Goal: Information Seeking & Learning: Learn about a topic

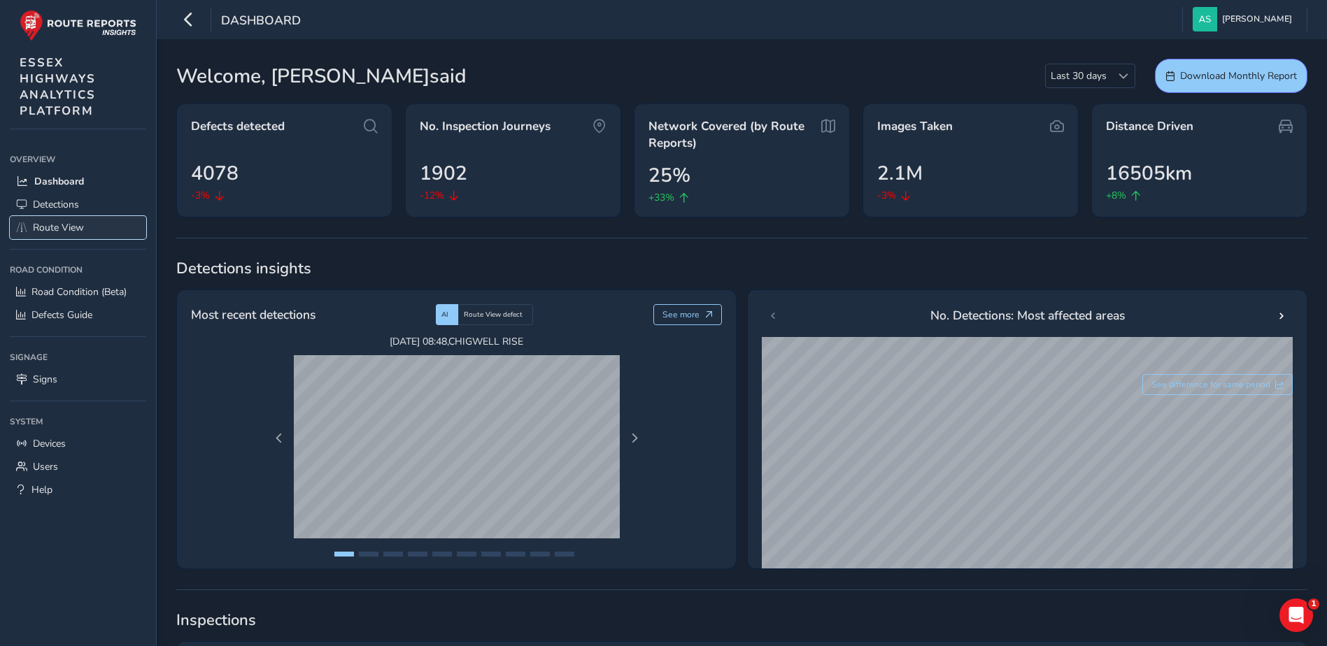
click at [71, 222] on span "Route View" at bounding box center [58, 227] width 51 height 13
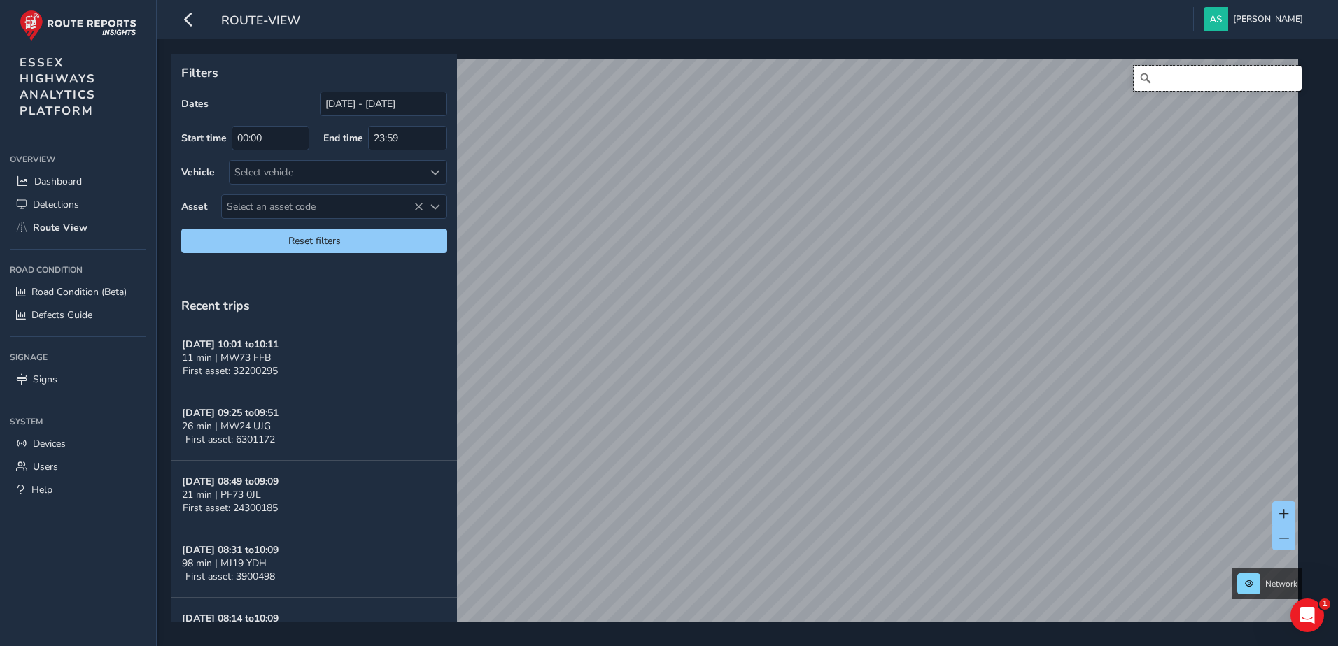
click at [1143, 83] on input "Search" at bounding box center [1217, 78] width 168 height 25
type input "v"
click at [316, 208] on span "Select an asset code" at bounding box center [322, 206] width 201 height 23
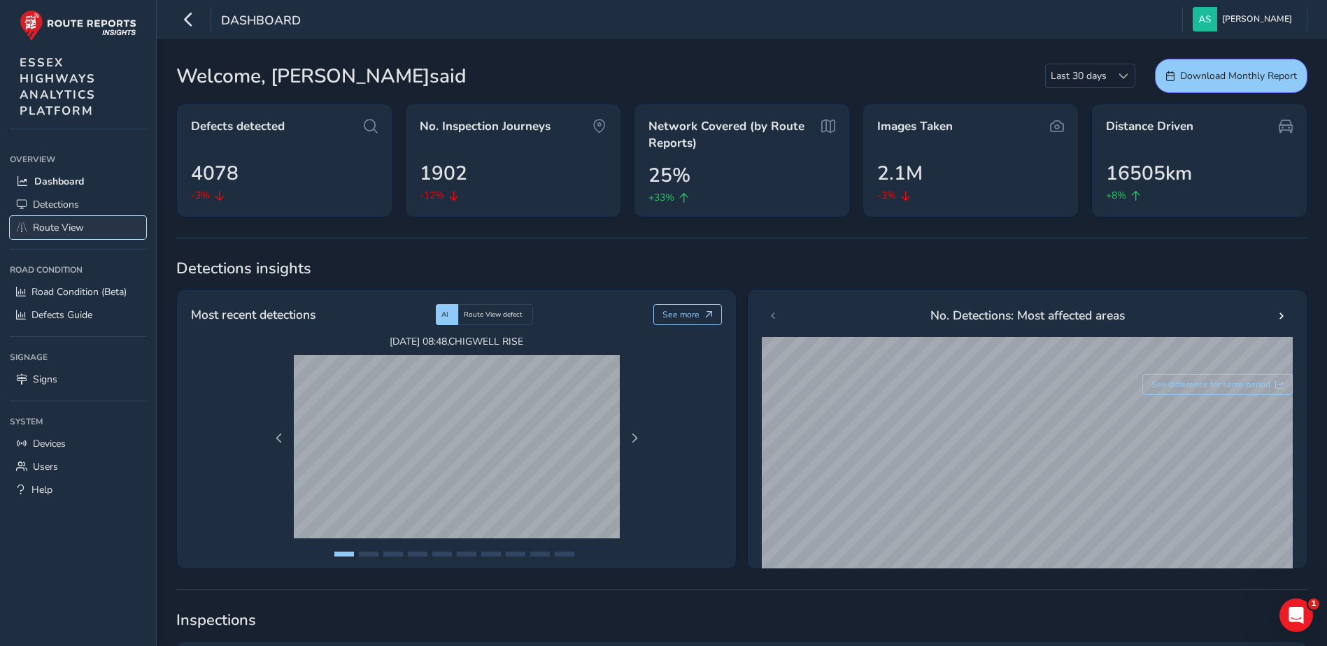
click at [81, 221] on span "Route View" at bounding box center [58, 227] width 51 height 13
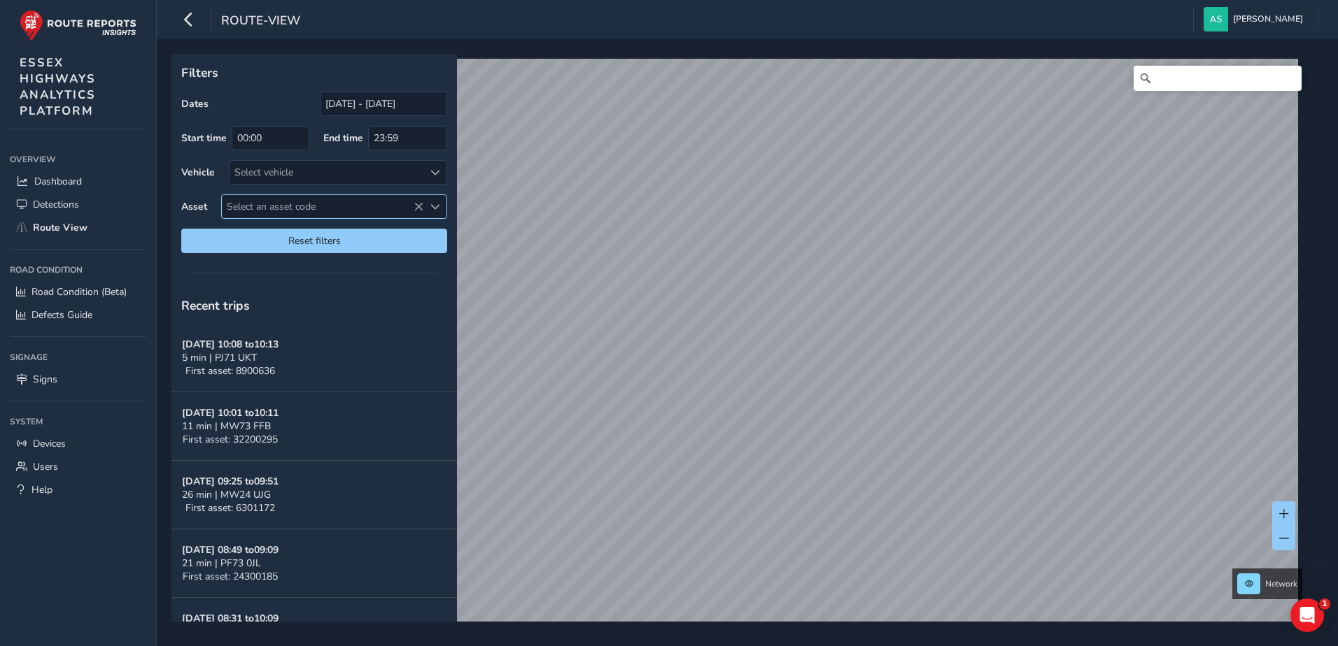
click at [351, 207] on span "Select an asset code" at bounding box center [322, 206] width 201 height 23
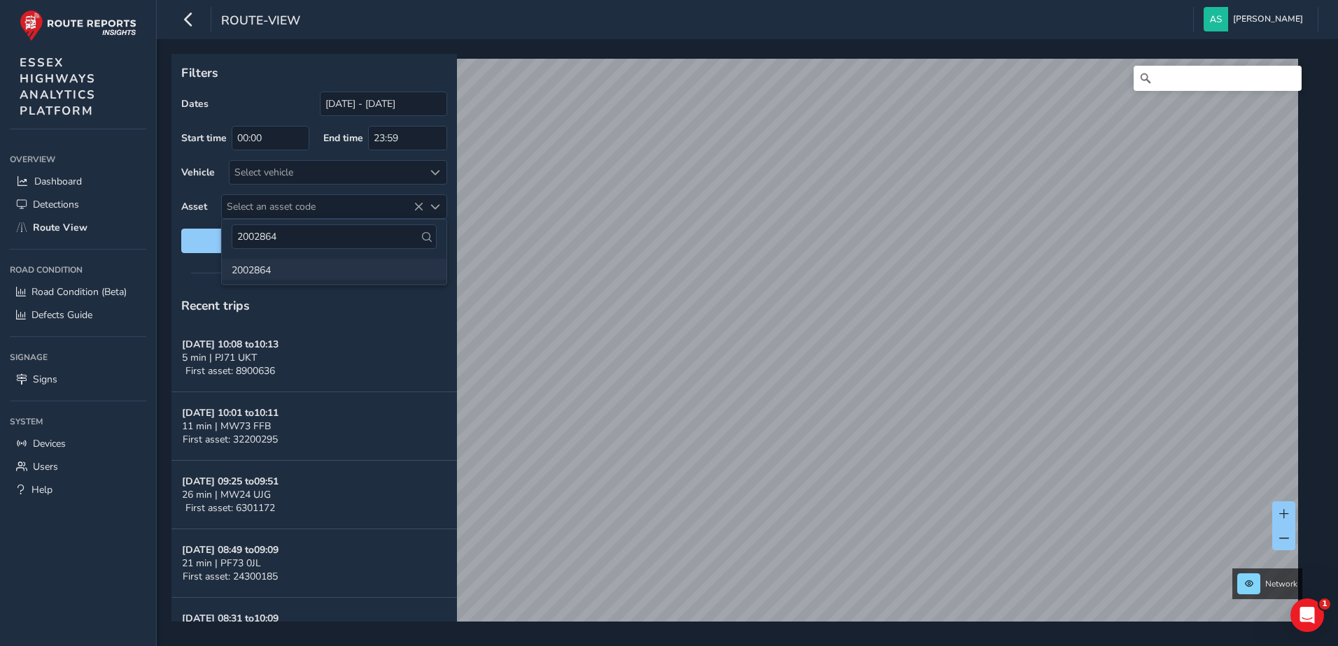
type input "2002864"
click at [248, 271] on li "2002864" at bounding box center [334, 269] width 225 height 21
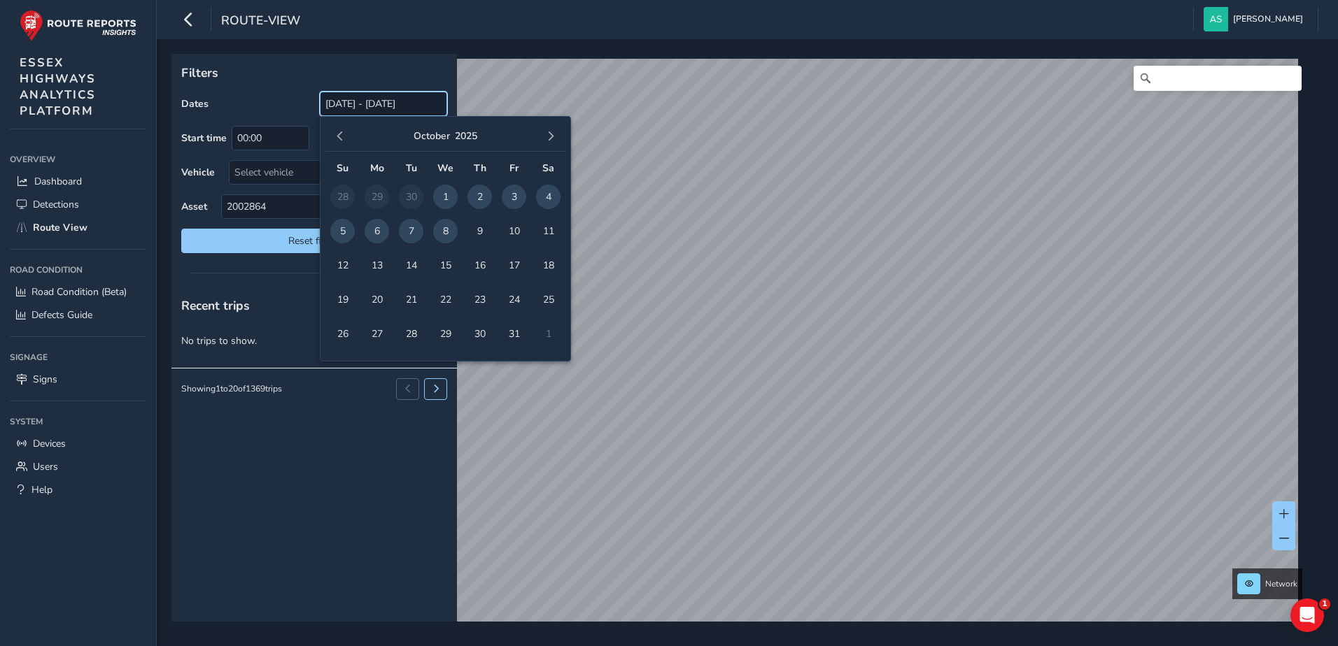
click at [353, 111] on input "08/09/2025 - 08/10/2025" at bounding box center [383, 104] width 127 height 24
click at [342, 133] on span "button" at bounding box center [340, 137] width 10 height 10
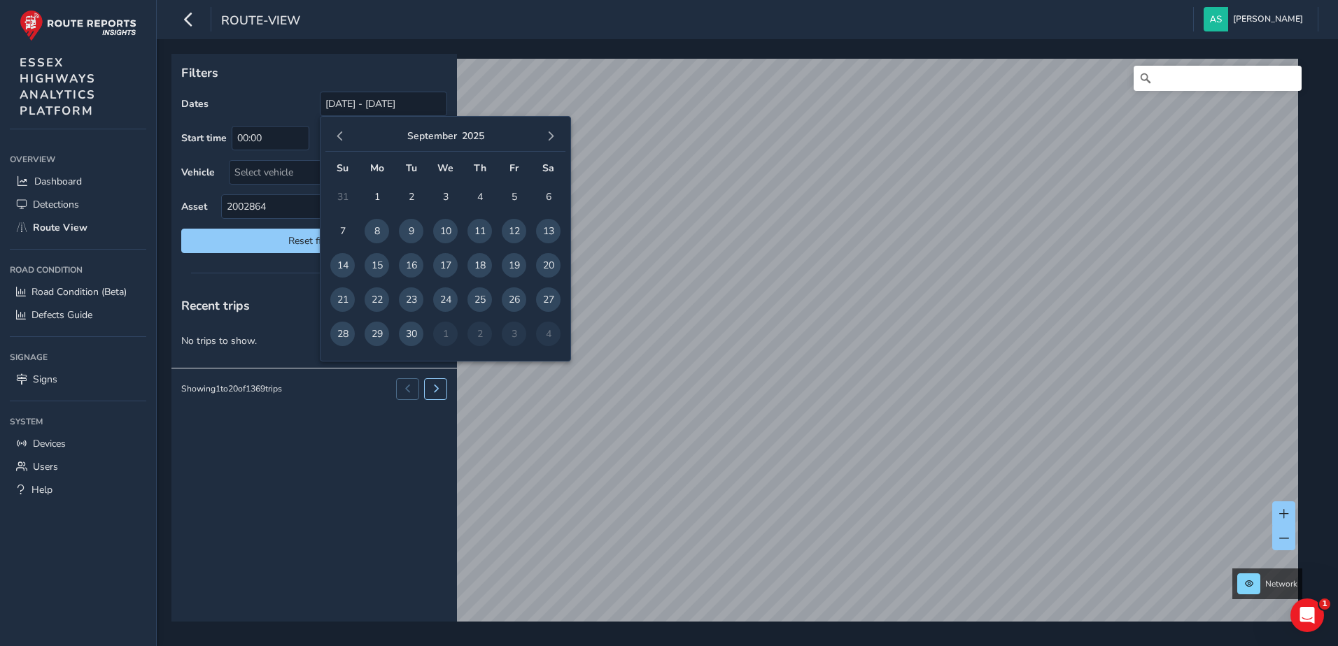
click at [342, 133] on span "button" at bounding box center [340, 137] width 10 height 10
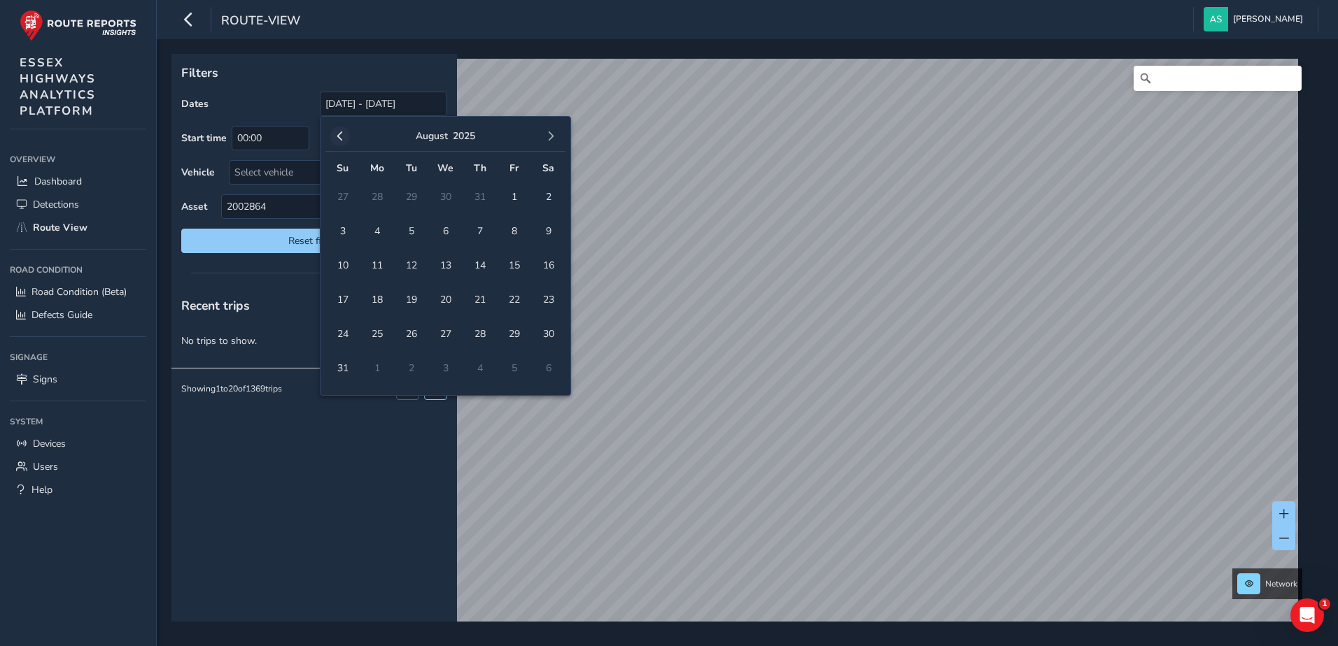
click at [342, 134] on span "button" at bounding box center [340, 137] width 10 height 10
click at [408, 201] on span "1" at bounding box center [411, 197] width 24 height 24
click at [549, 137] on span "button" at bounding box center [551, 137] width 10 height 10
click at [548, 139] on span "button" at bounding box center [551, 137] width 10 height 10
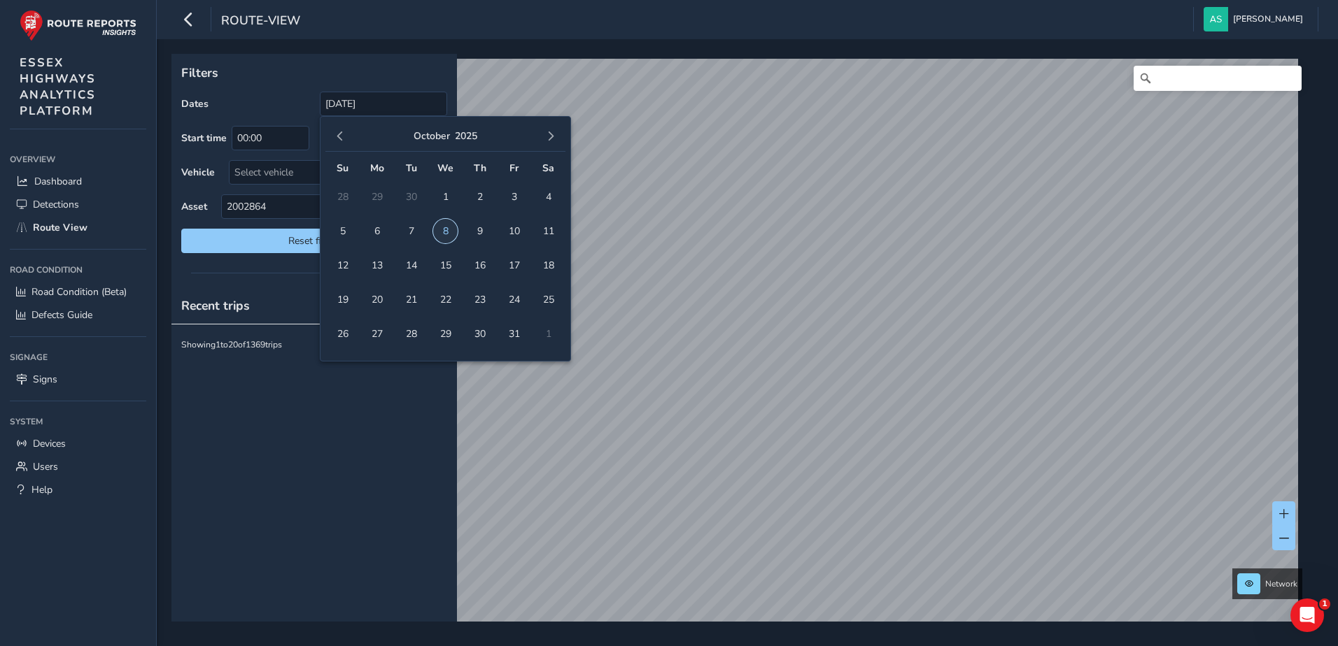
click at [441, 227] on span "8" at bounding box center [445, 231] width 24 height 24
type input "[DATE] - [DATE]"
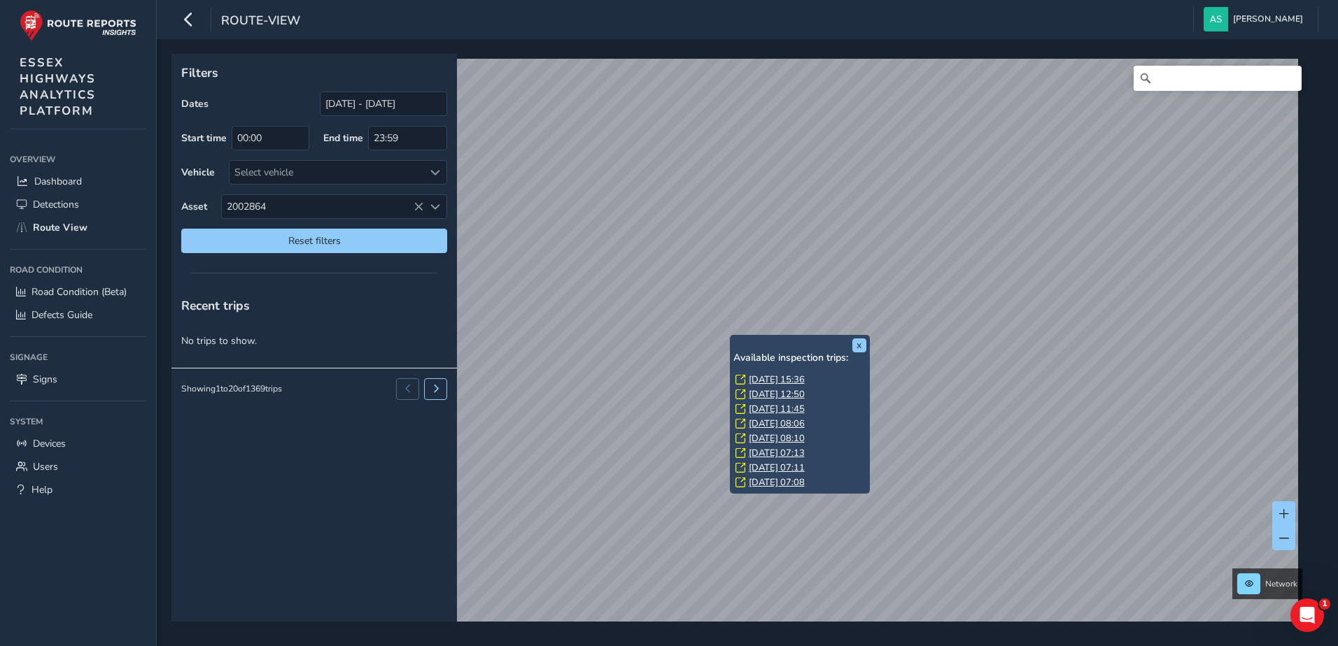
click at [751, 409] on link "Fri, 1 Aug, 11:45" at bounding box center [777, 409] width 56 height 13
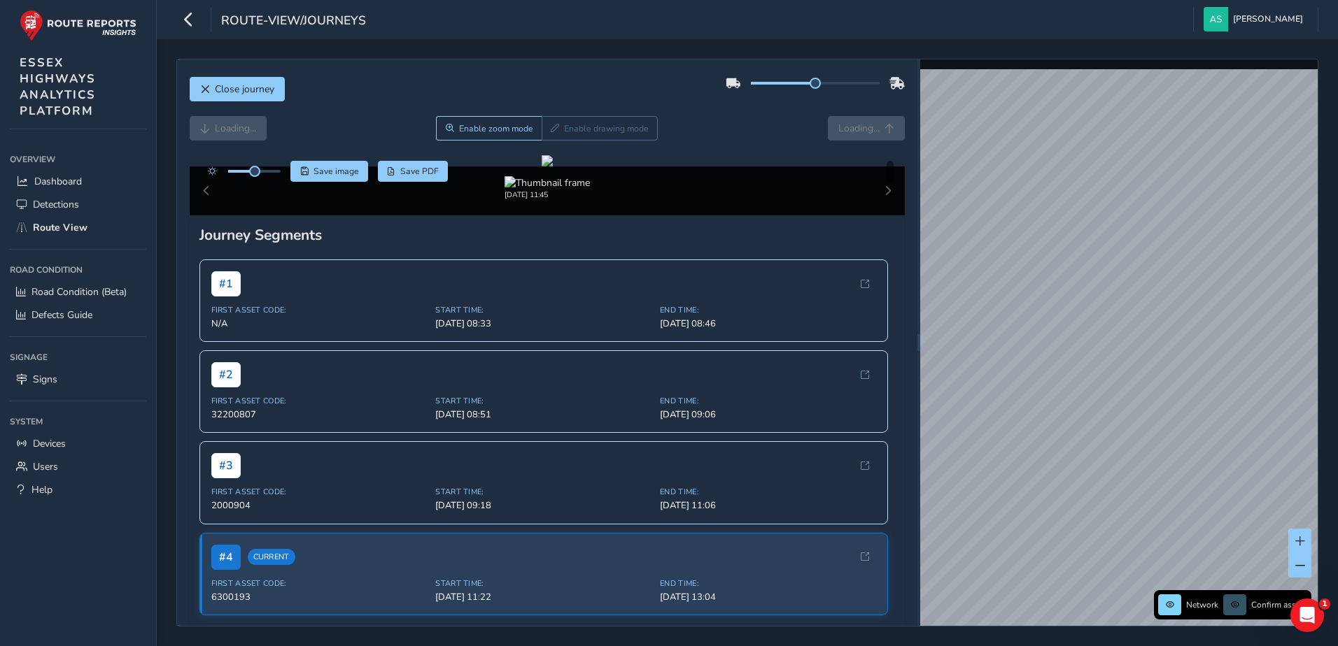
drag, startPoint x: 806, startPoint y: 90, endPoint x: 881, endPoint y: 89, distance: 74.9
click at [881, 89] on div at bounding box center [815, 83] width 179 height 22
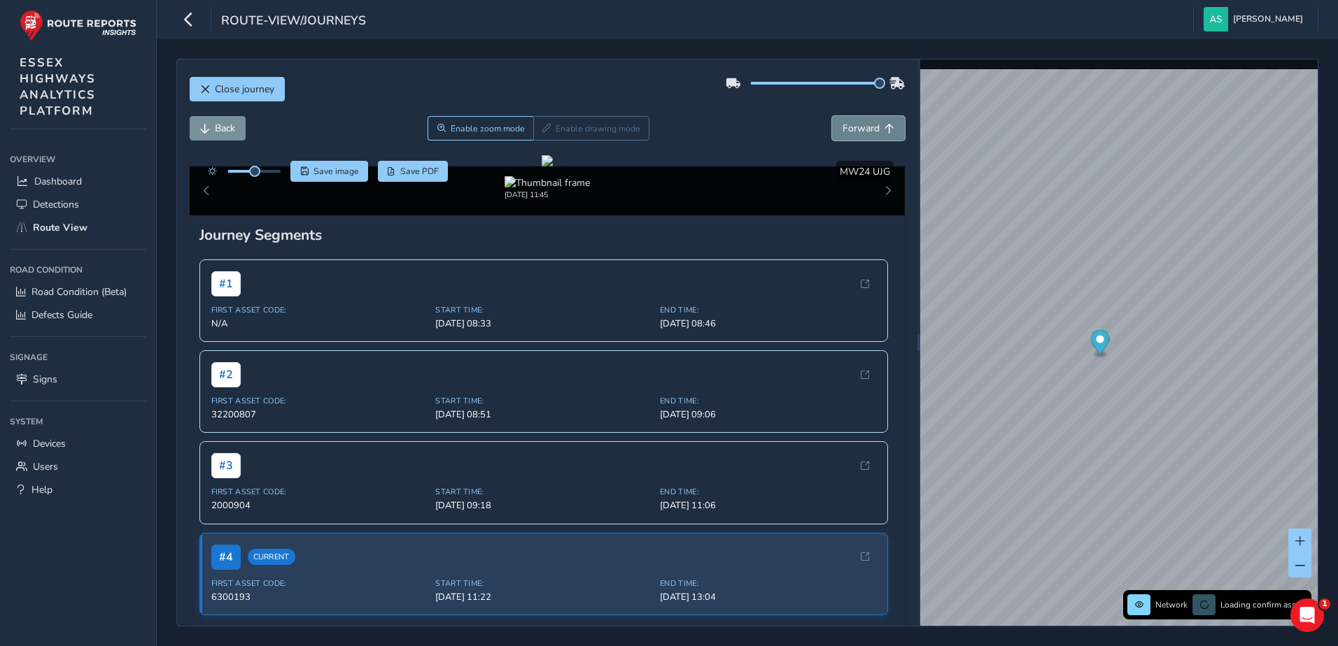
click at [871, 129] on button "Forward" at bounding box center [868, 128] width 73 height 24
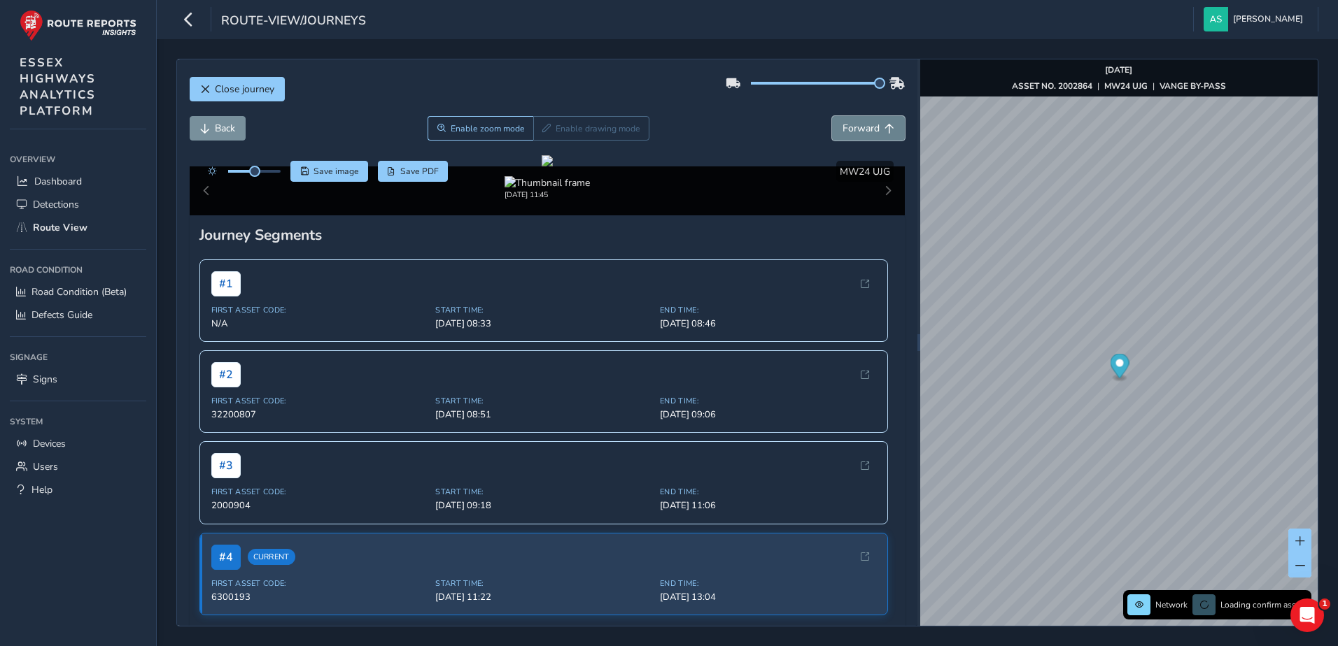
click at [871, 129] on button "Forward" at bounding box center [868, 128] width 73 height 24
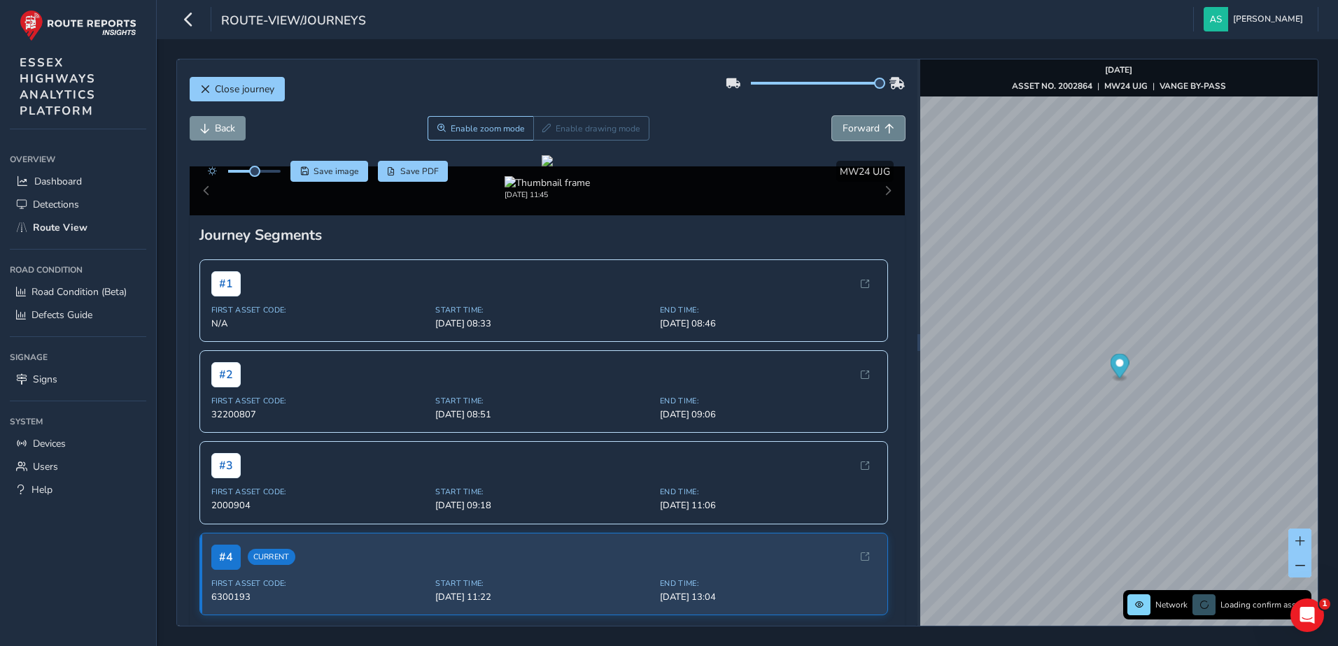
click at [871, 129] on button "Forward" at bounding box center [868, 128] width 73 height 24
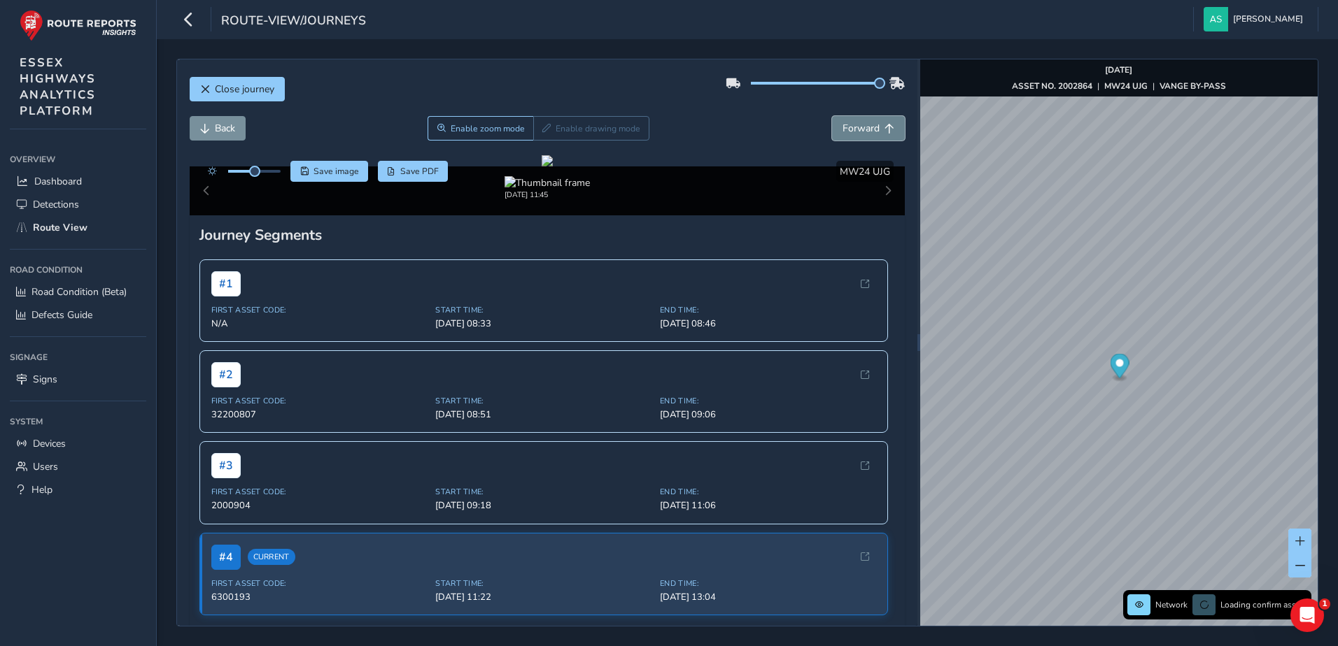
click at [871, 129] on button "Forward" at bounding box center [868, 128] width 73 height 24
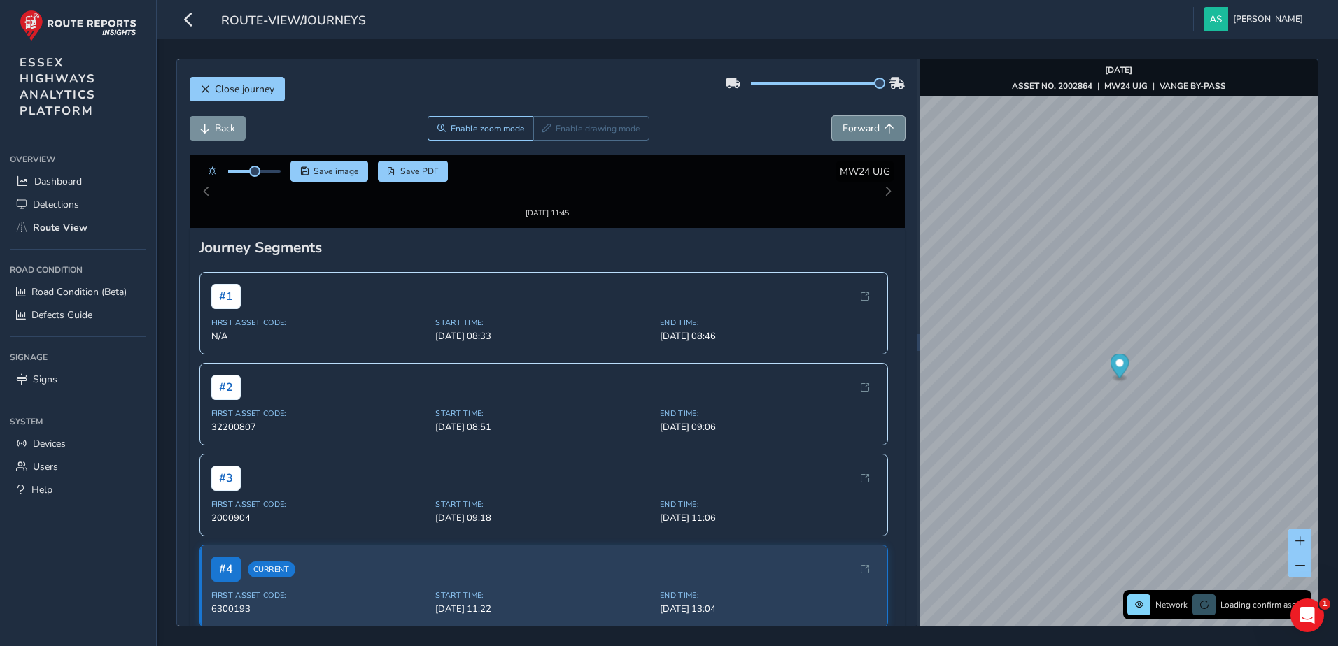
click at [871, 129] on button "Forward" at bounding box center [868, 128] width 73 height 24
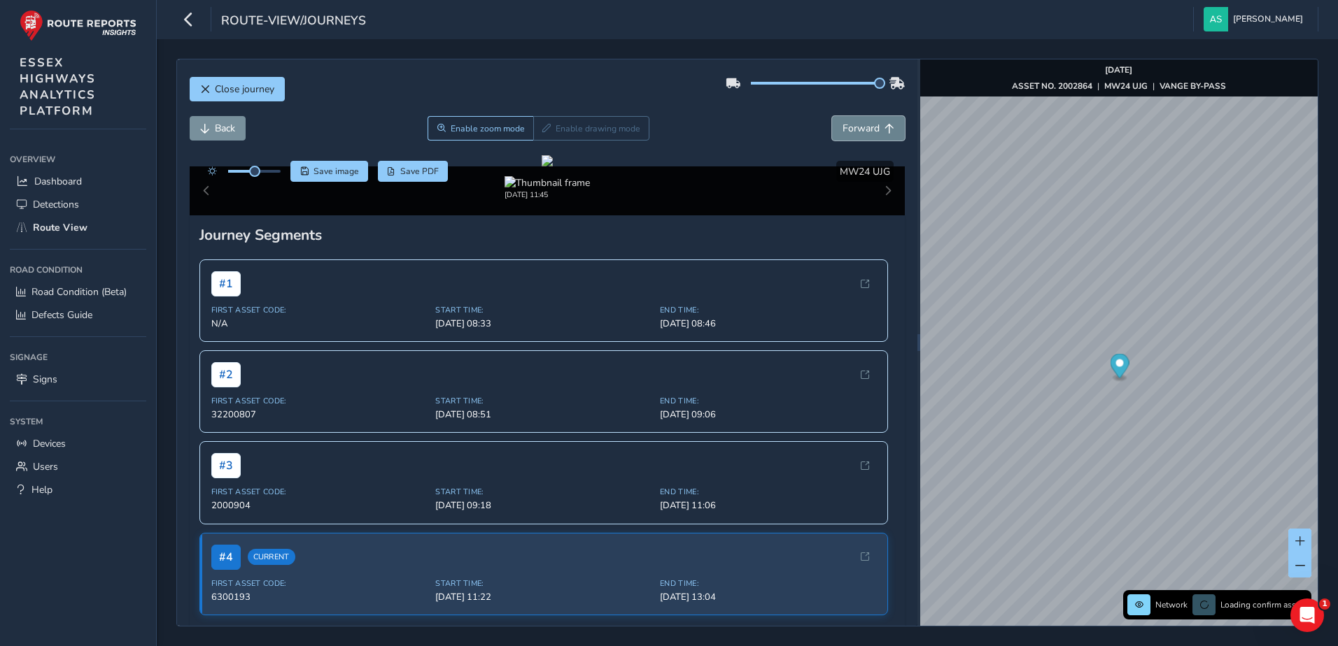
click at [871, 129] on button "Forward" at bounding box center [868, 128] width 73 height 24
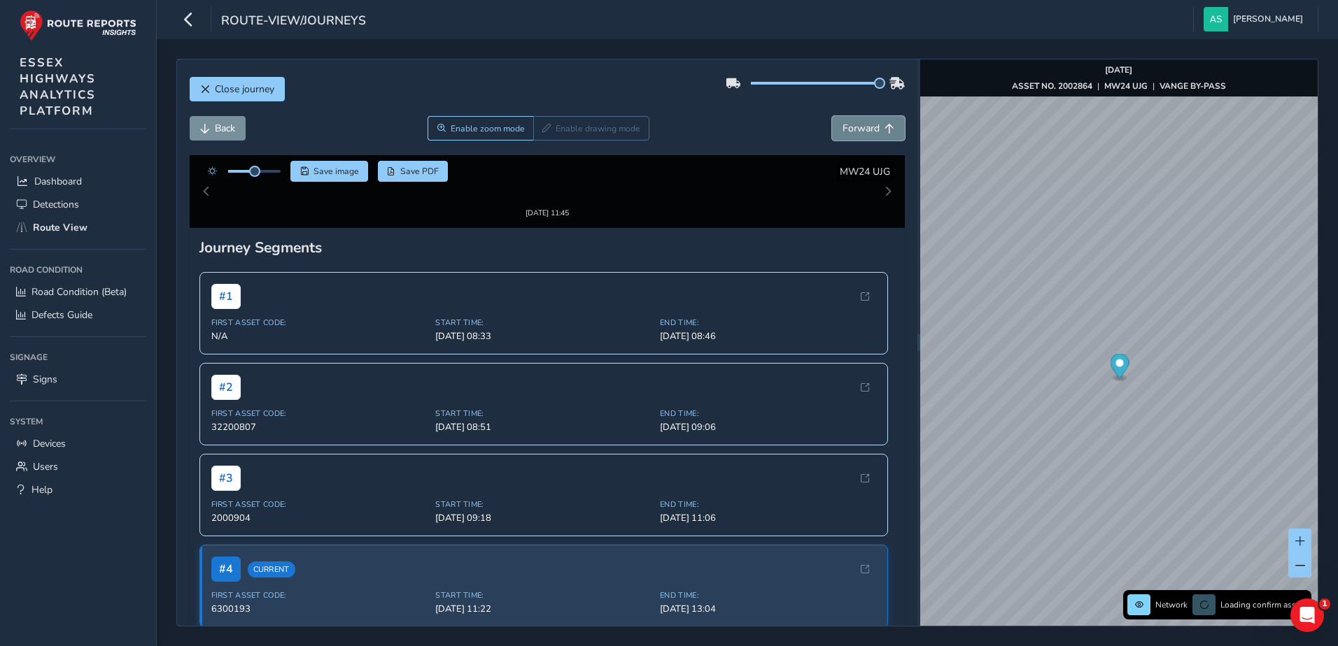
click at [871, 129] on button "Forward" at bounding box center [868, 128] width 73 height 24
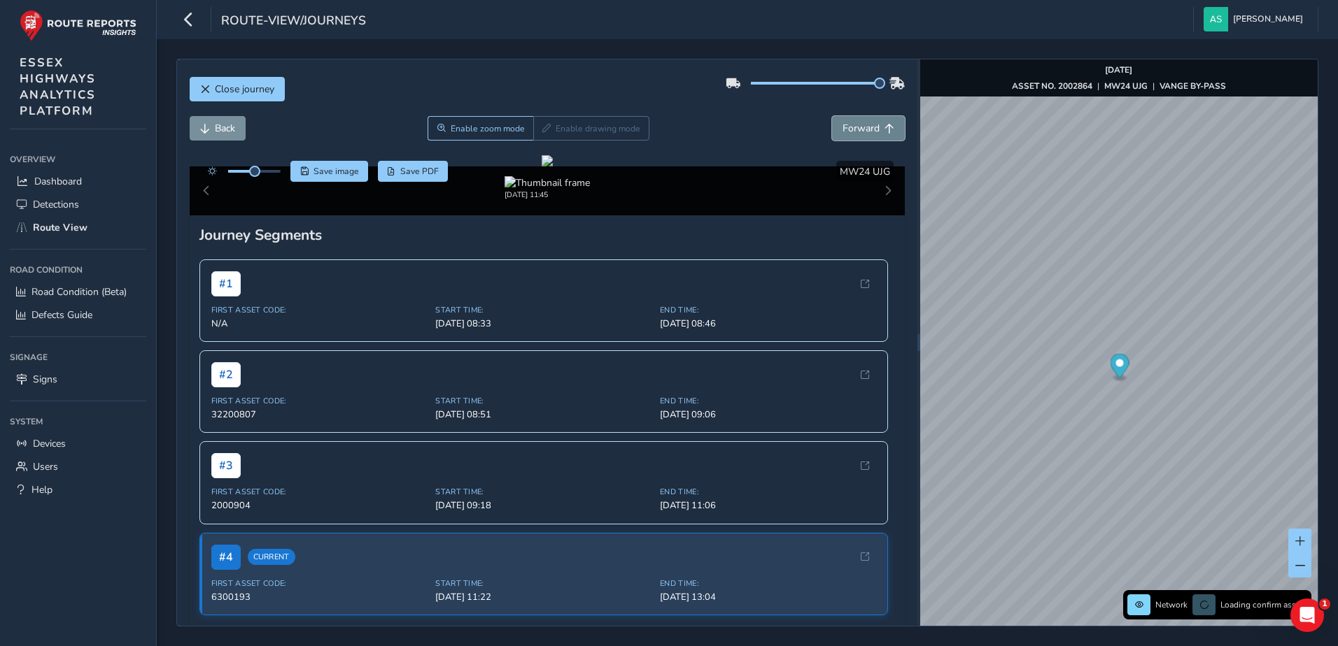
click at [871, 129] on button "Forward" at bounding box center [868, 128] width 73 height 24
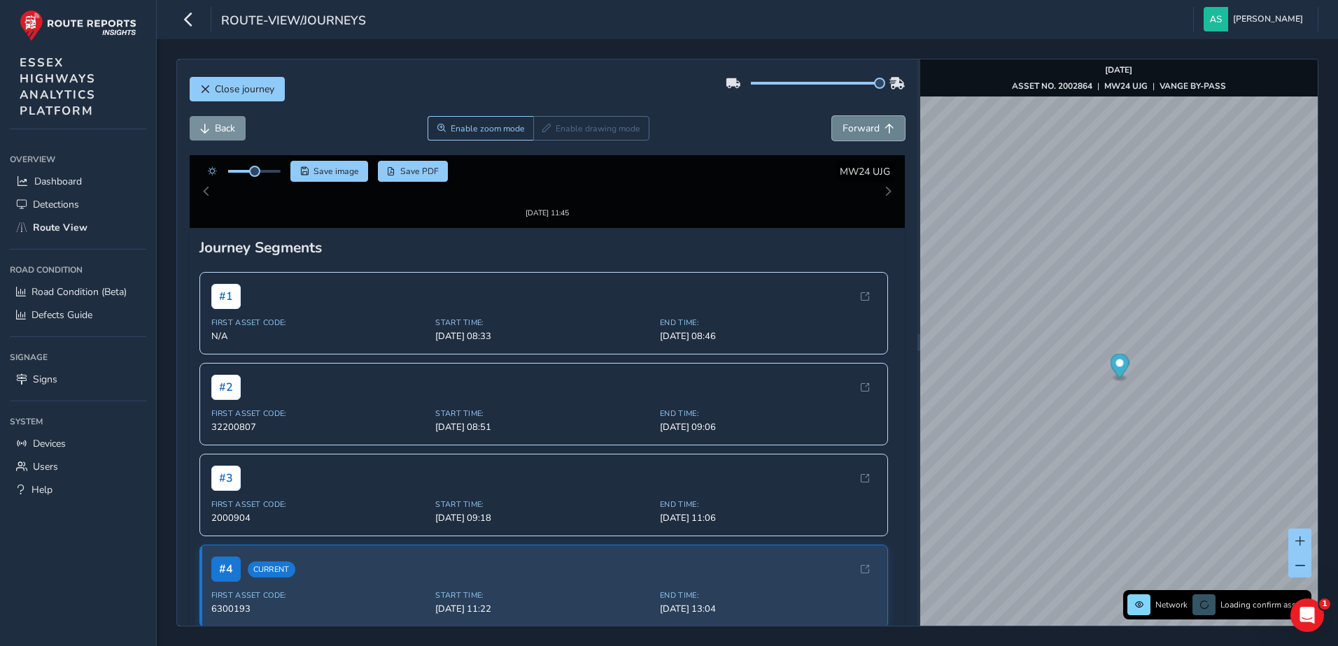
click at [871, 129] on button "Forward" at bounding box center [868, 128] width 73 height 24
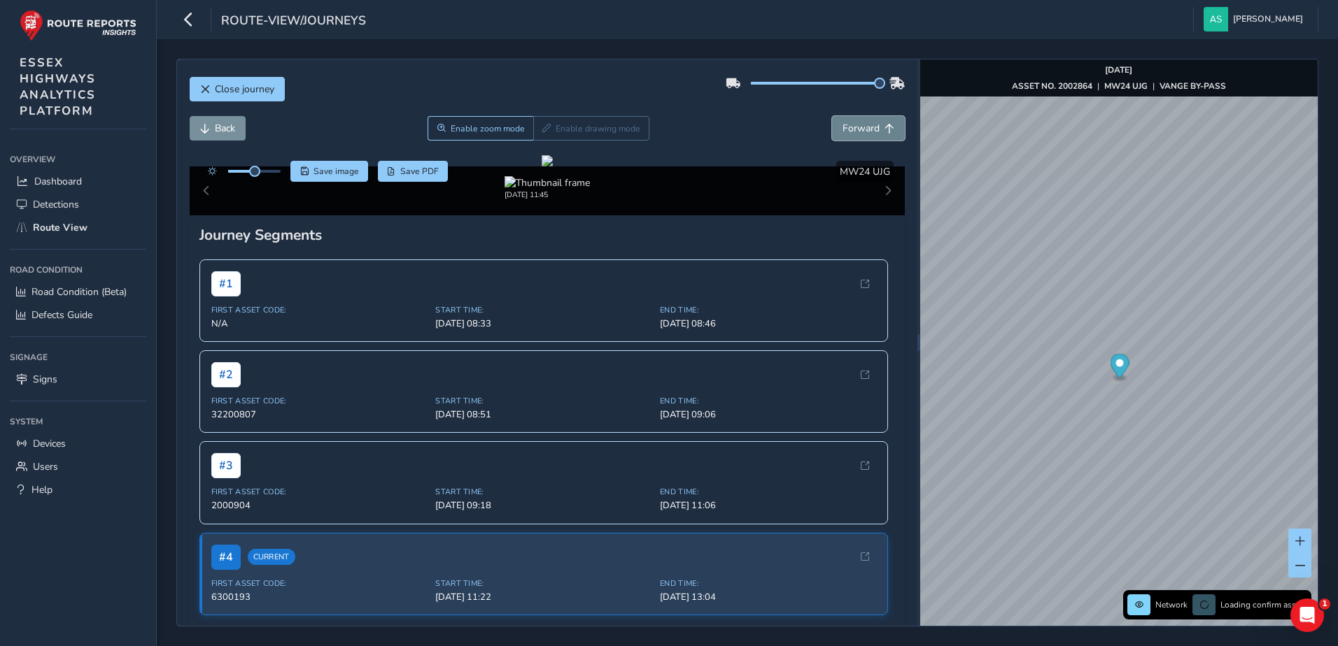
click at [871, 129] on button "Forward" at bounding box center [868, 128] width 73 height 24
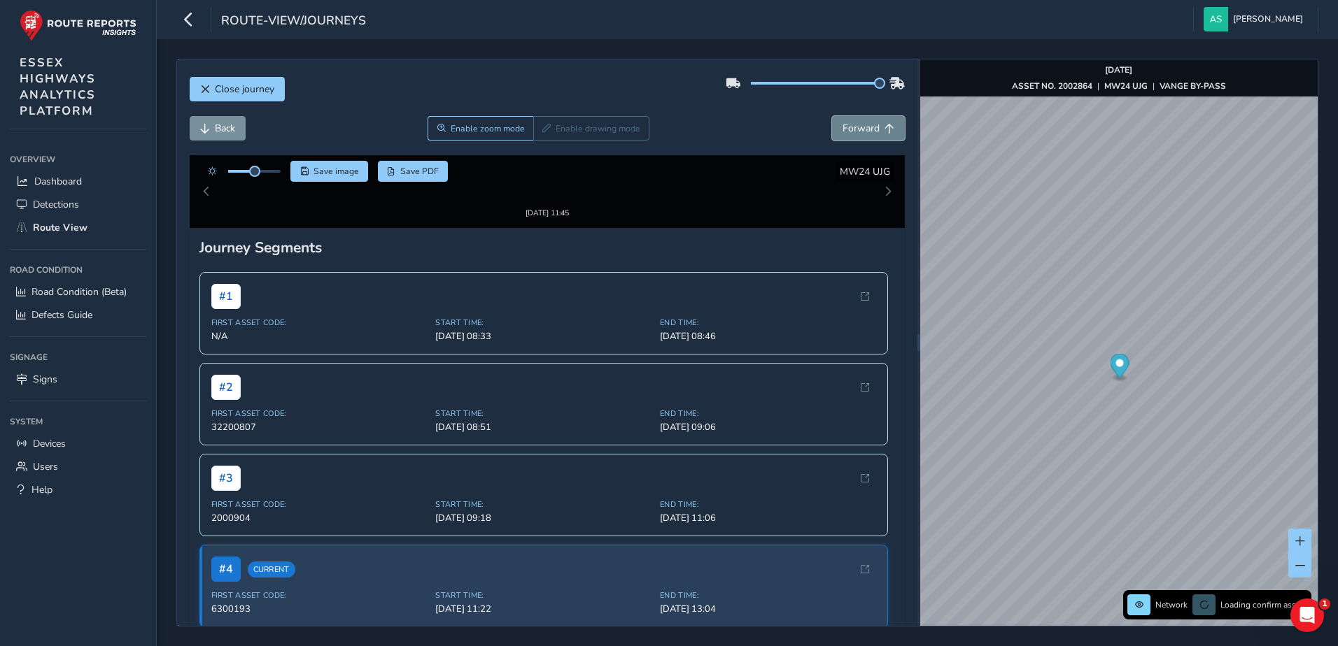
click at [871, 129] on button "Forward" at bounding box center [868, 128] width 73 height 24
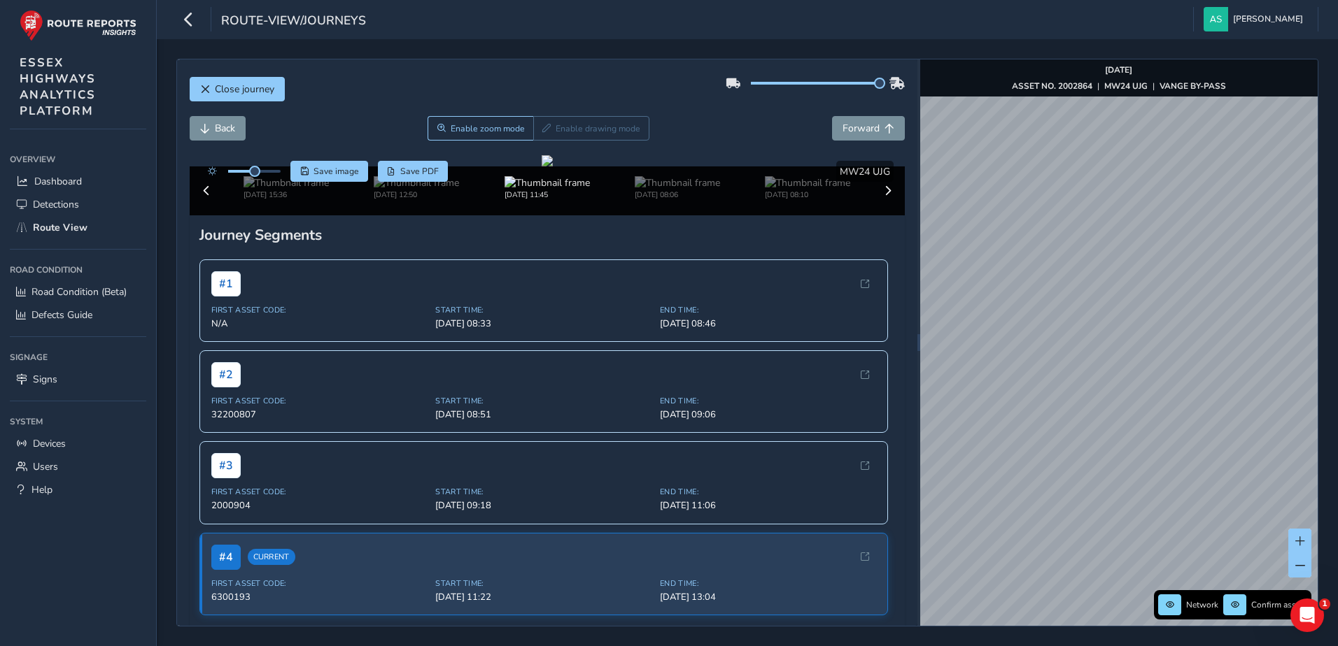
click at [1337, 330] on html "route-view/journeys Annemarie Said Colour Scheme: Dark Dim Light Logout Close j…" at bounding box center [669, 323] width 1338 height 646
click at [48, 202] on span "Detections" at bounding box center [56, 204] width 46 height 13
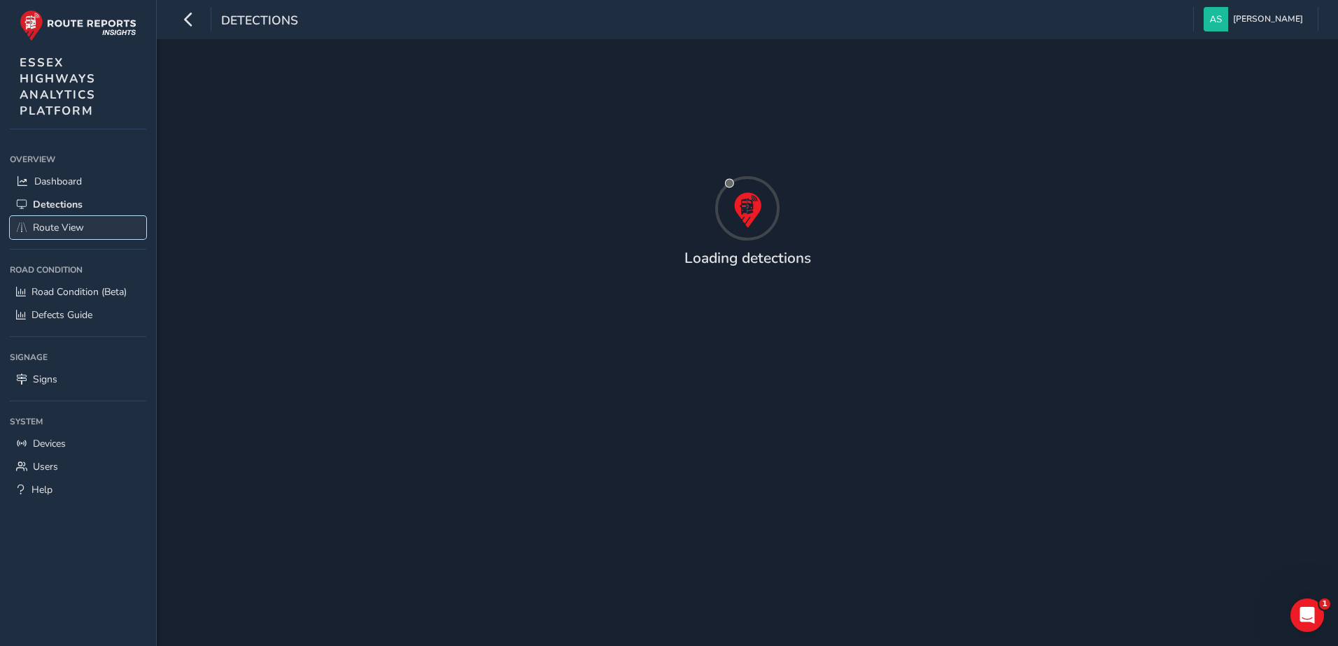
click at [45, 223] on span "Route View" at bounding box center [58, 227] width 51 height 13
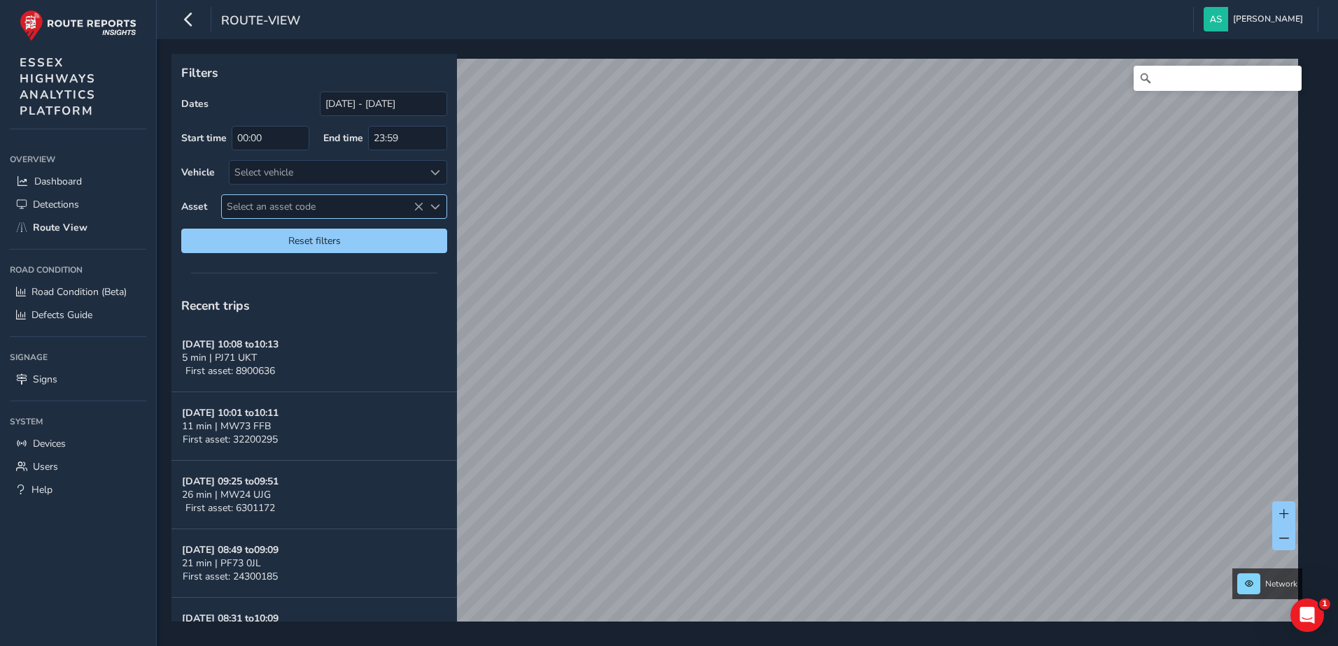
click at [231, 202] on span "Select an asset code" at bounding box center [322, 206] width 201 height 23
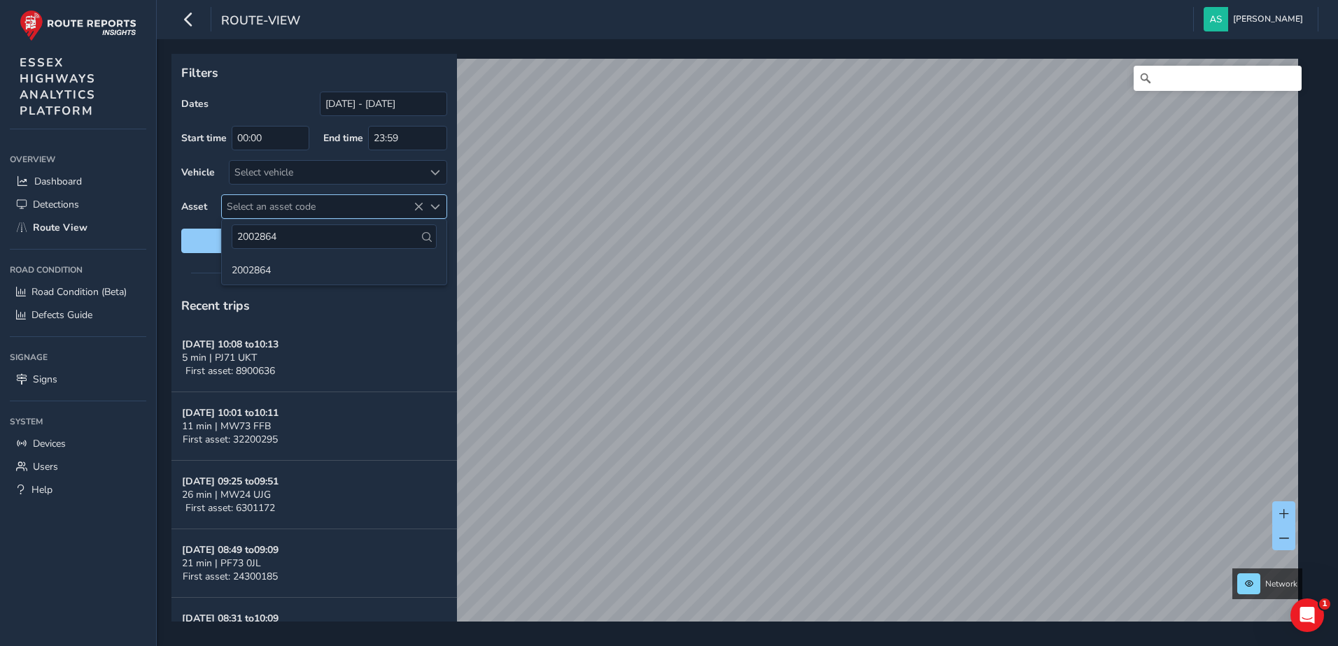
type input "2002864"
click at [266, 236] on input "2002864" at bounding box center [334, 237] width 205 height 24
click at [425, 239] on icon at bounding box center [427, 237] width 10 height 10
click at [261, 274] on li "2002864" at bounding box center [334, 269] width 225 height 21
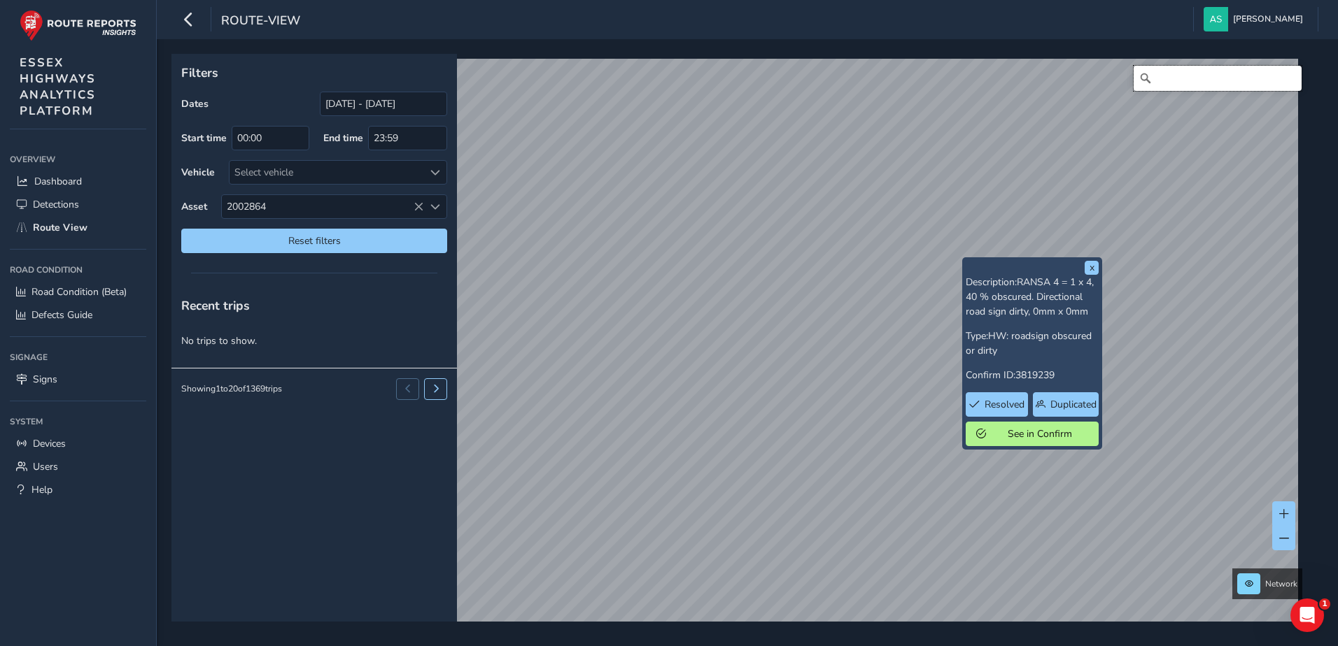
click at [1145, 76] on input "Search" at bounding box center [1217, 78] width 168 height 25
type input "3"
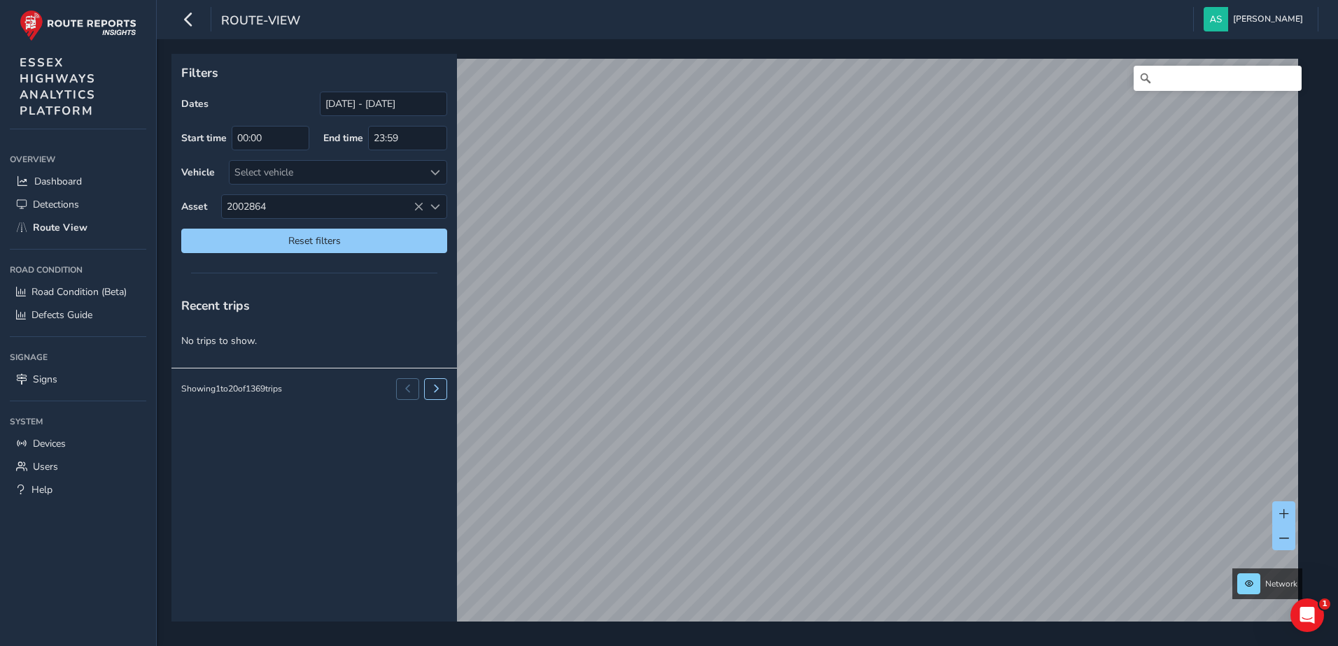
click at [450, 646] on html "route-view Annemarie Said Colour Scheme: Dark Dim Light Logout Filters Dates 01…" at bounding box center [669, 323] width 1338 height 646
drag, startPoint x: 565, startPoint y: 4, endPoint x: 841, endPoint y: 339, distance: 433.9
click at [841, 339] on html "route-view Annemarie Said Colour Scheme: Dark Dim Light Logout x Description: S…" at bounding box center [669, 323] width 1338 height 646
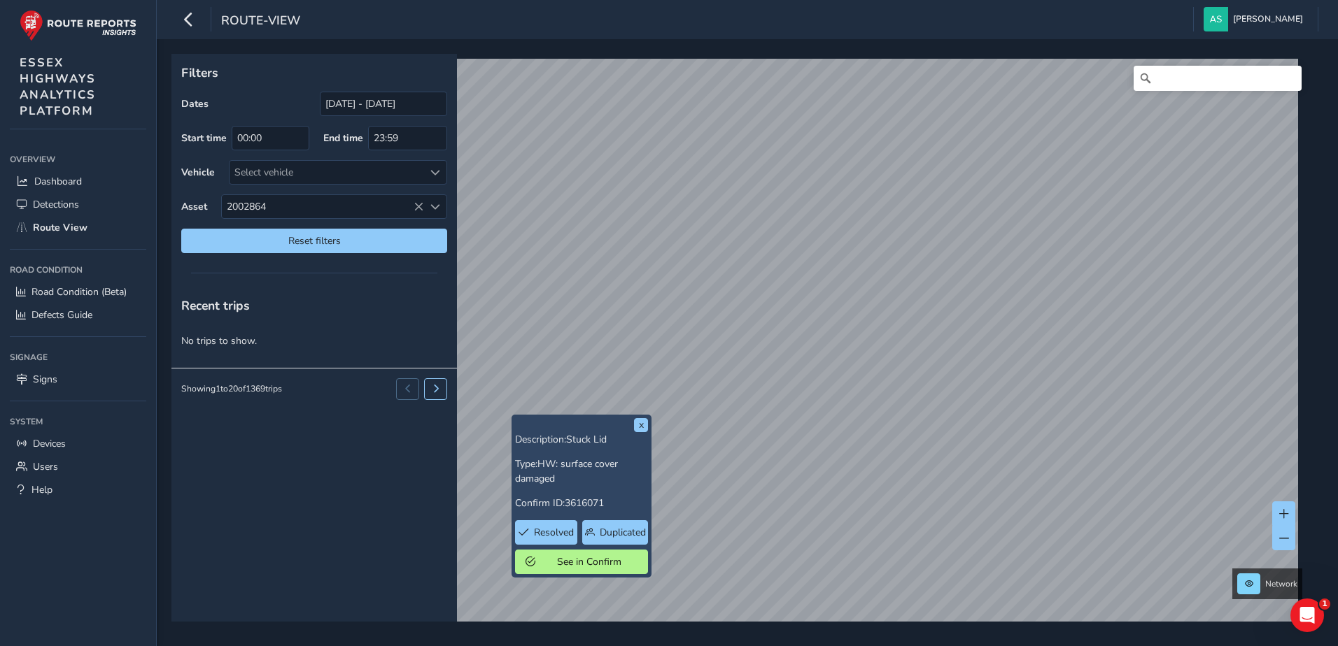
click at [1337, 0] on html "route-view Annemarie Said Colour Scheme: Dark Dim Light Logout x Description: S…" at bounding box center [669, 323] width 1338 height 646
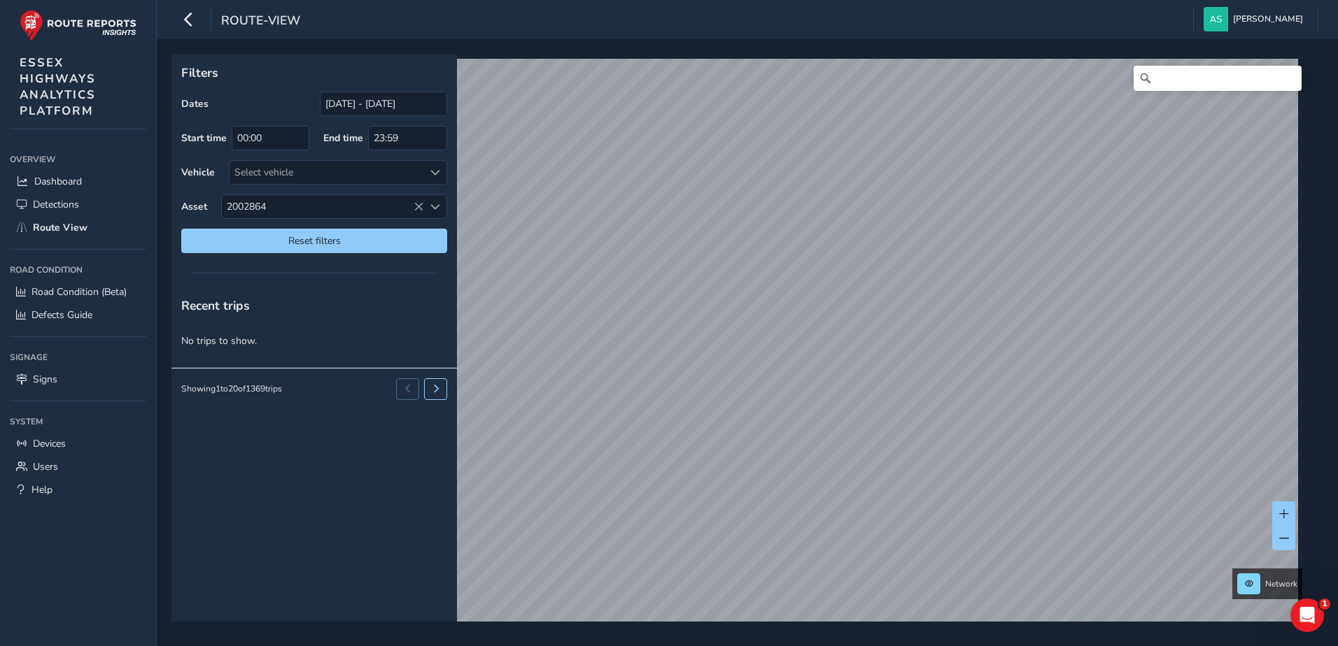
click at [276, 320] on div "Filters Dates 01/07/2025 - 08/10/2025 Start time 00:00 End time 23:59 Vehicle S…" at bounding box center [742, 338] width 1142 height 568
click at [355, 125] on div "Filters Dates 01/07/2025 - 08/10/2025 Start time 00:00 End time 23:59 Vehicle S…" at bounding box center [742, 338] width 1142 height 568
click at [1337, 430] on html "route-view Annemarie Said Colour Scheme: Dark Dim Light Logout Filters Dates 01…" at bounding box center [669, 323] width 1338 height 646
click at [0, 0] on div "x Available inspection trips: Mon, 8 Sep, 15:38 Sat, 6 Sep, 10:20 Tue, 2 Sep, 1…" at bounding box center [0, 0] width 0 height 0
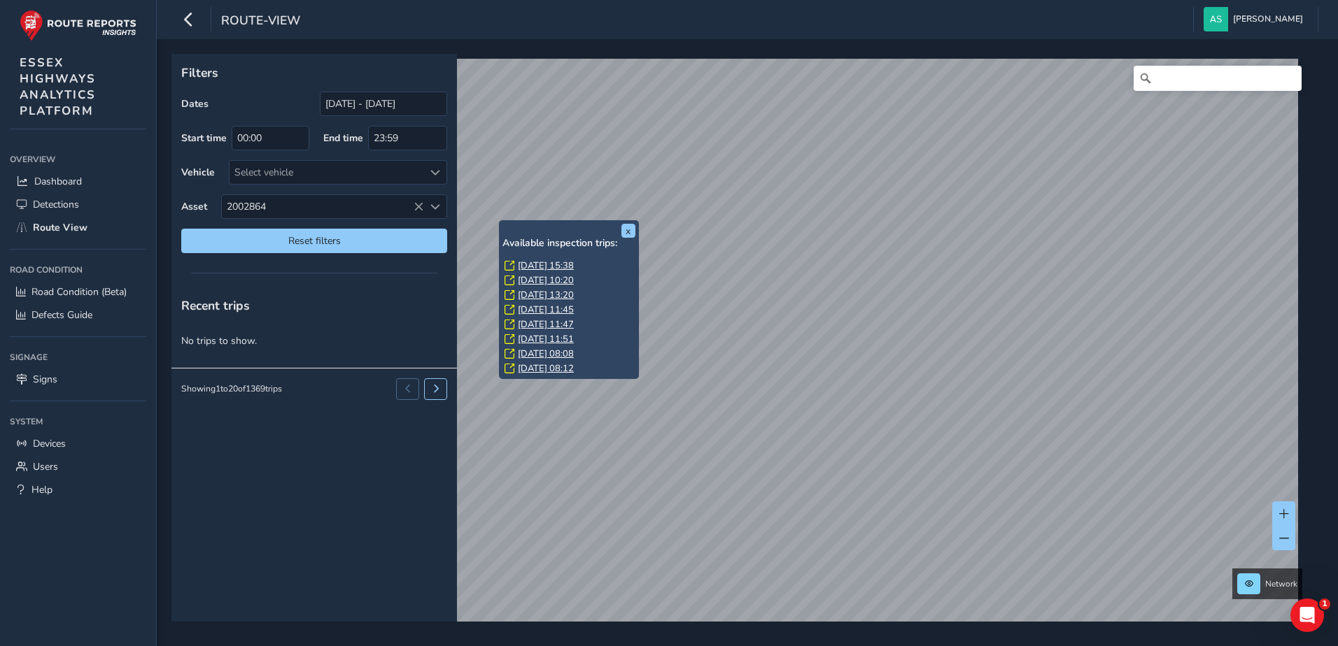
click at [525, 325] on link "Fri, 1 Aug, 11:47" at bounding box center [546, 324] width 56 height 13
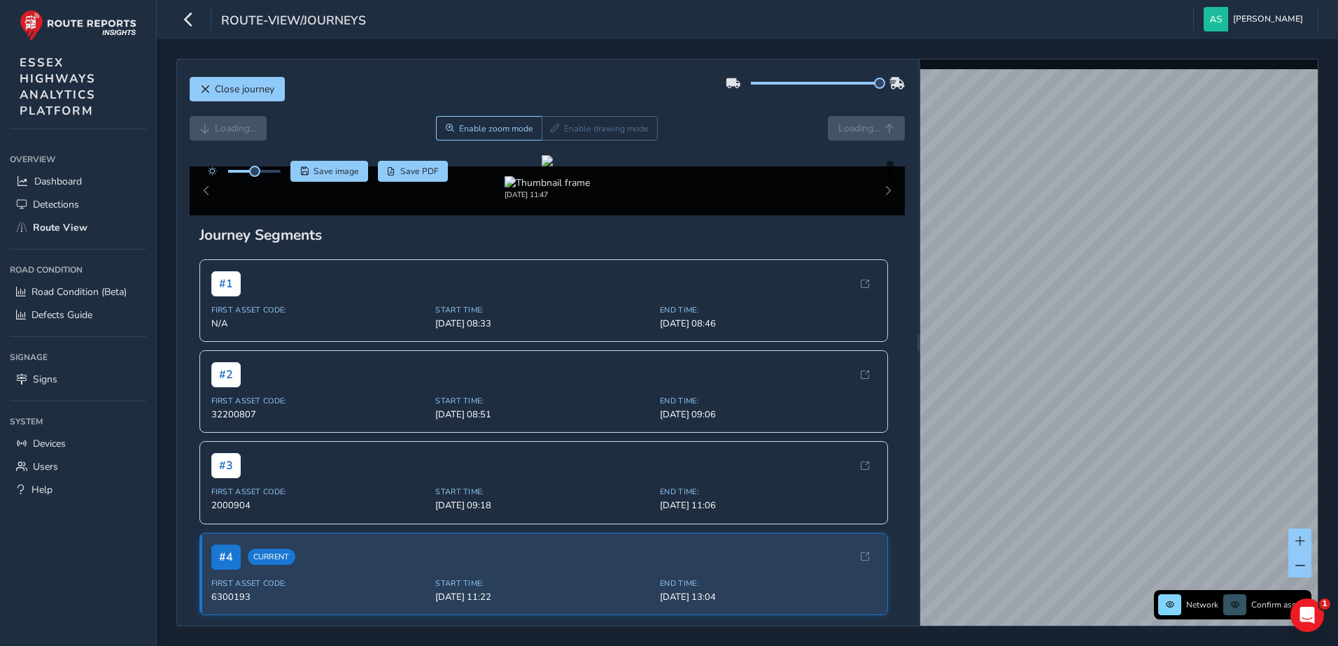
drag, startPoint x: 807, startPoint y: 85, endPoint x: 893, endPoint y: 85, distance: 86.1
click at [893, 85] on div at bounding box center [815, 83] width 179 height 22
click at [858, 128] on div "Loading... Enable zoom mode Enable drawing mode Loading..." at bounding box center [548, 128] width 716 height 24
click at [542, 167] on div at bounding box center [547, 160] width 11 height 11
click at [875, 215] on div "Aug 01 2025, 11:47" at bounding box center [548, 191] width 716 height 49
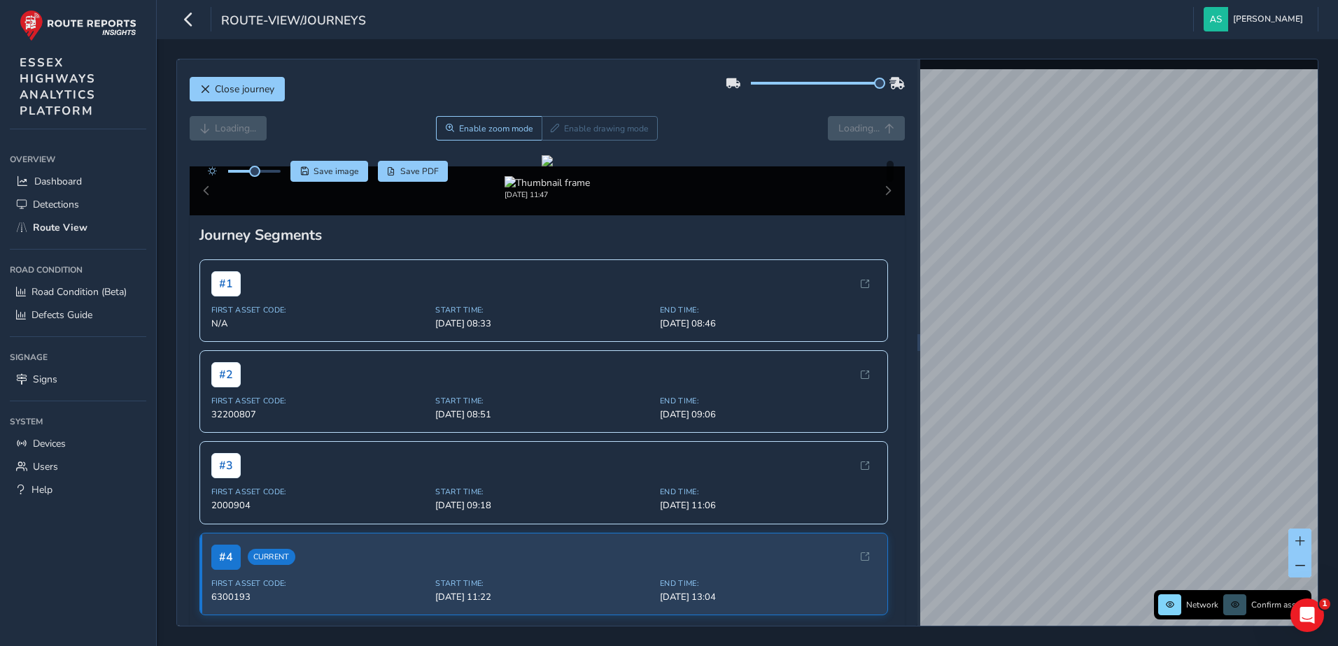
click at [875, 215] on div "Aug 01 2025, 11:47" at bounding box center [548, 191] width 716 height 49
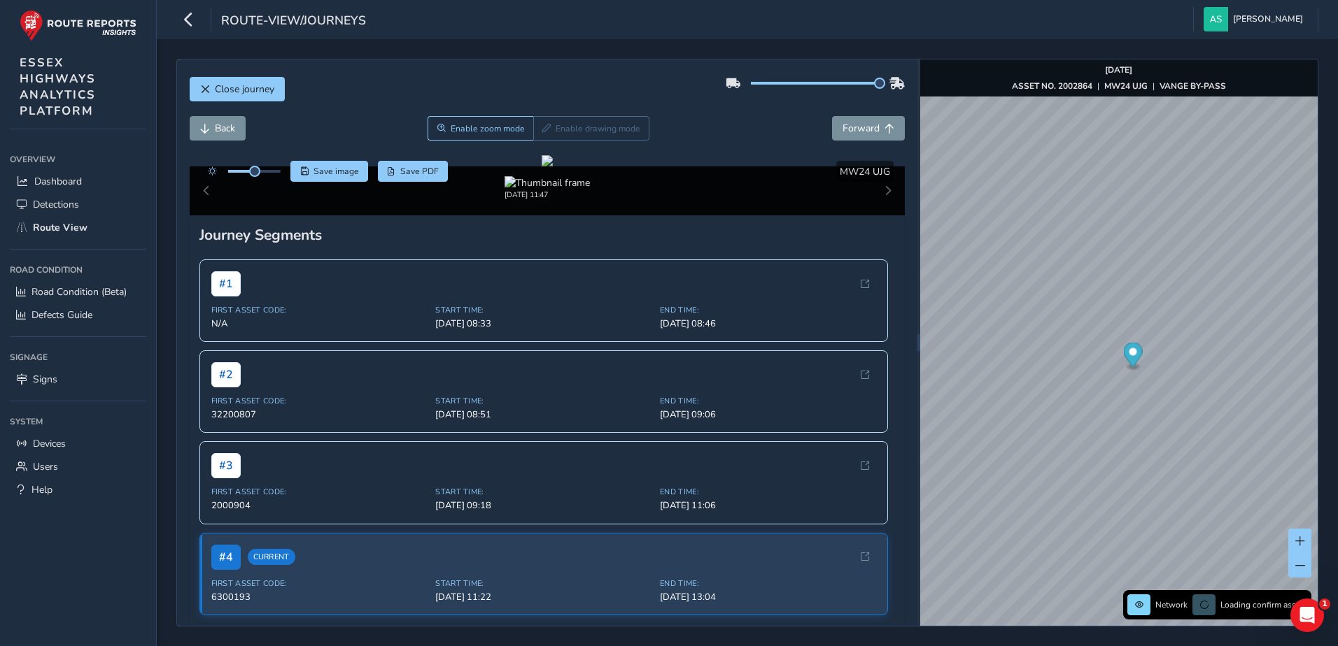
click at [204, 215] on div "Aug 01 2025, 11:47" at bounding box center [548, 191] width 716 height 49
click at [859, 129] on span "Forward" at bounding box center [860, 128] width 37 height 13
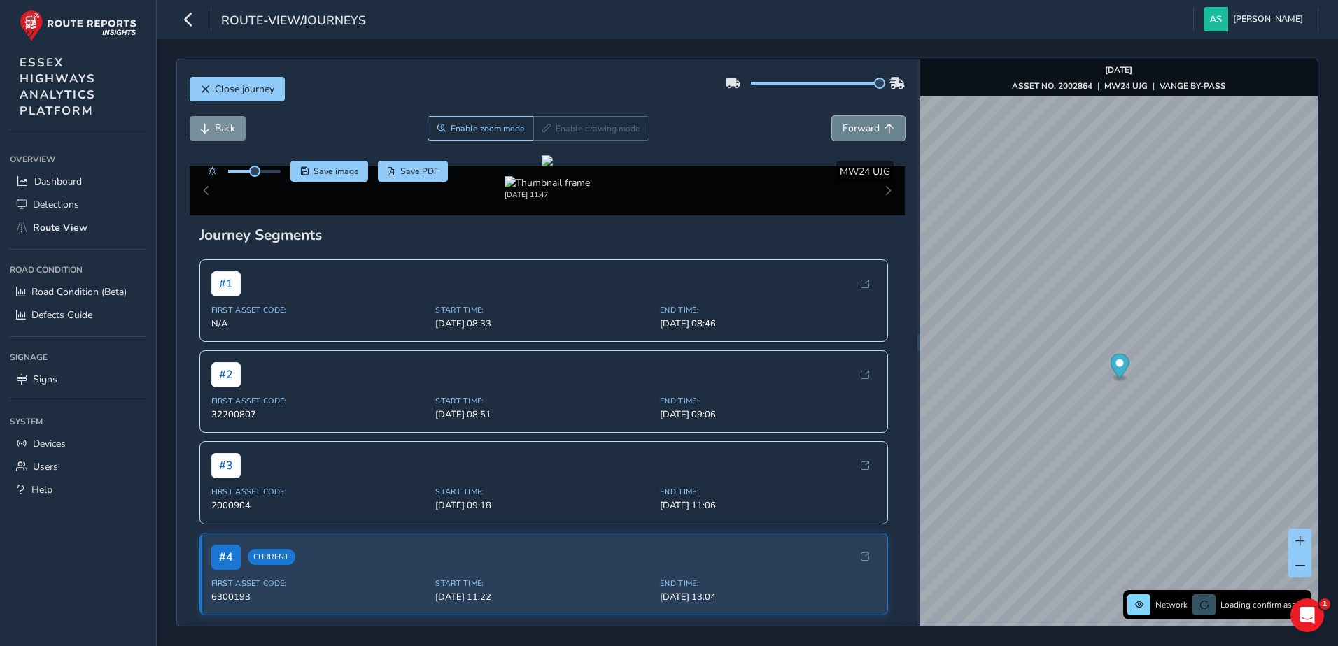
click at [859, 129] on span "Forward" at bounding box center [860, 128] width 37 height 13
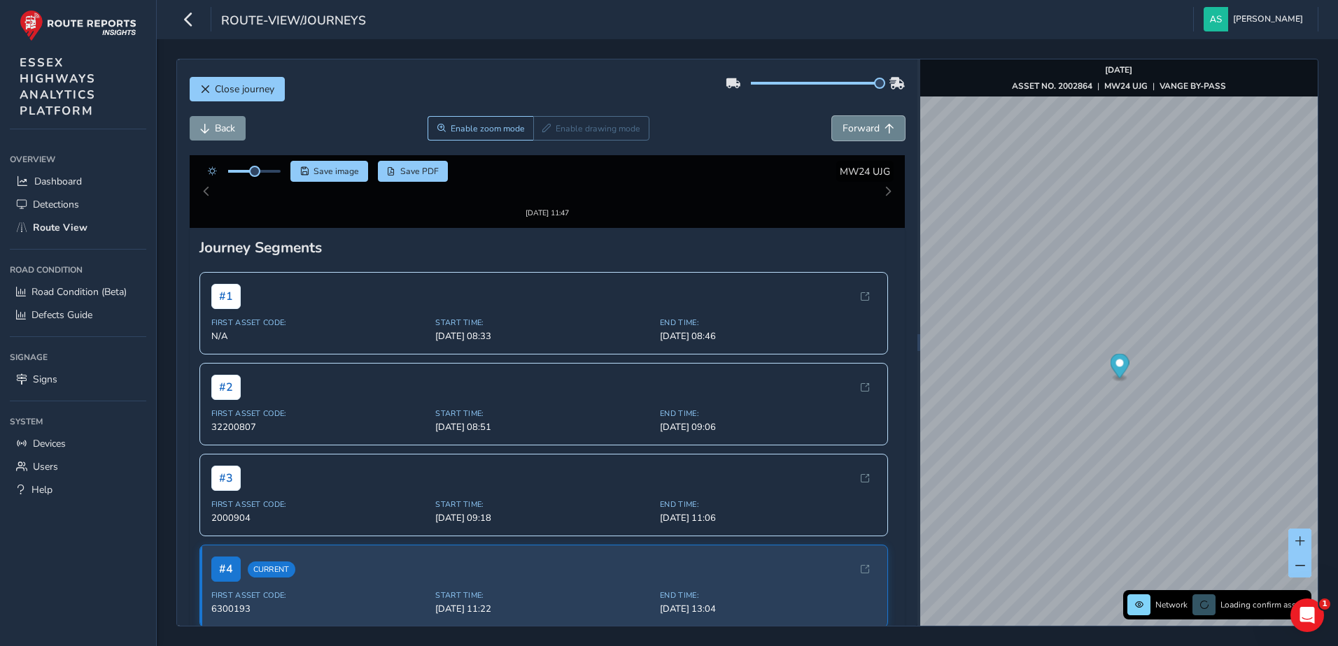
click at [859, 129] on span "Forward" at bounding box center [860, 128] width 37 height 13
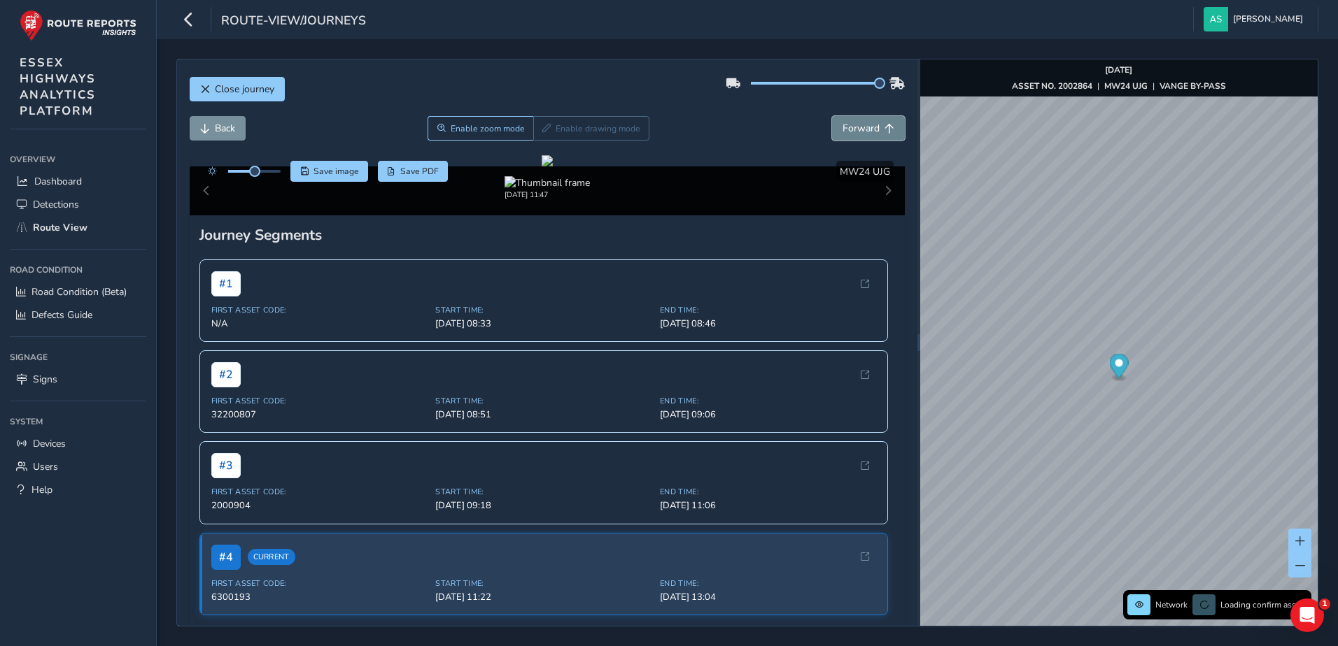
click at [859, 129] on span "Forward" at bounding box center [860, 128] width 37 height 13
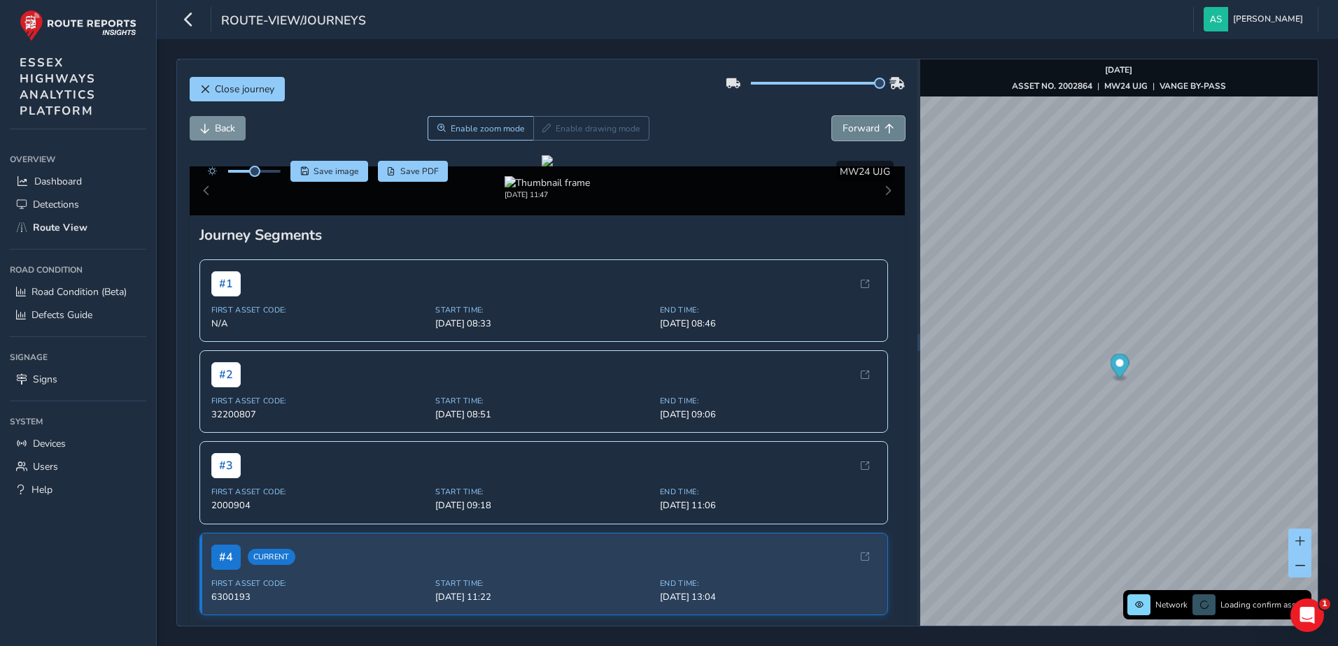
click at [859, 129] on span "Forward" at bounding box center [860, 128] width 37 height 13
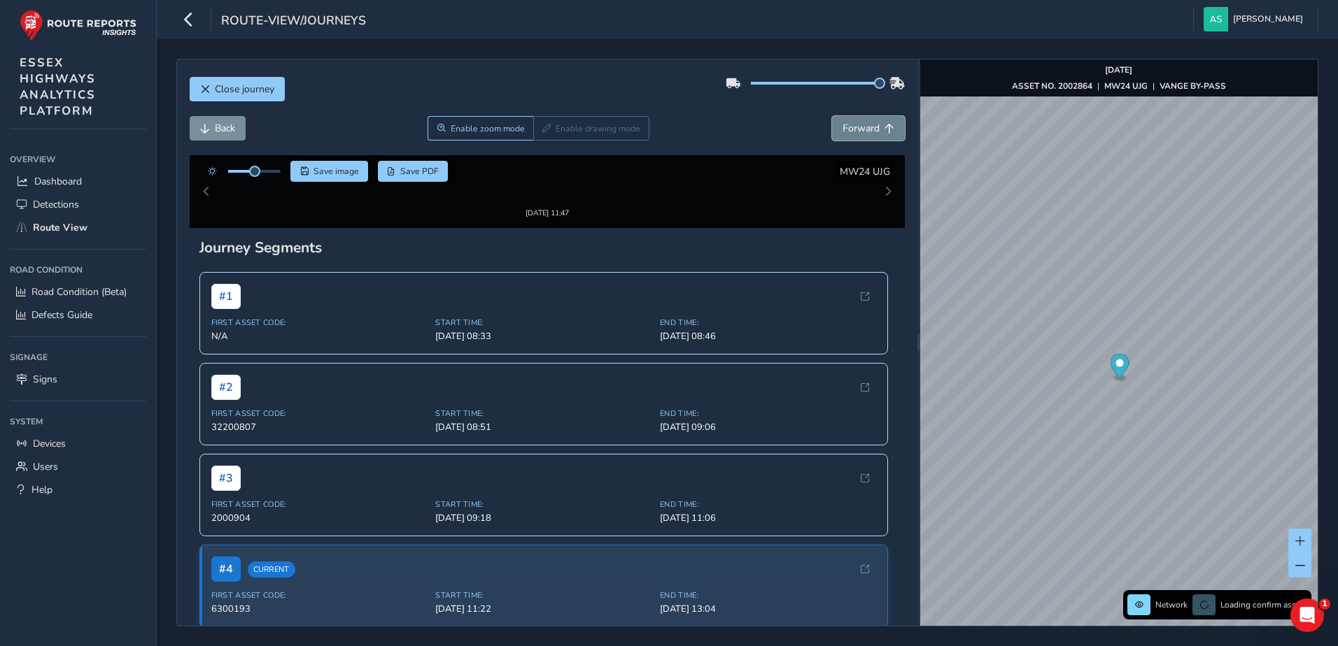
click at [859, 129] on span "Forward" at bounding box center [860, 128] width 37 height 13
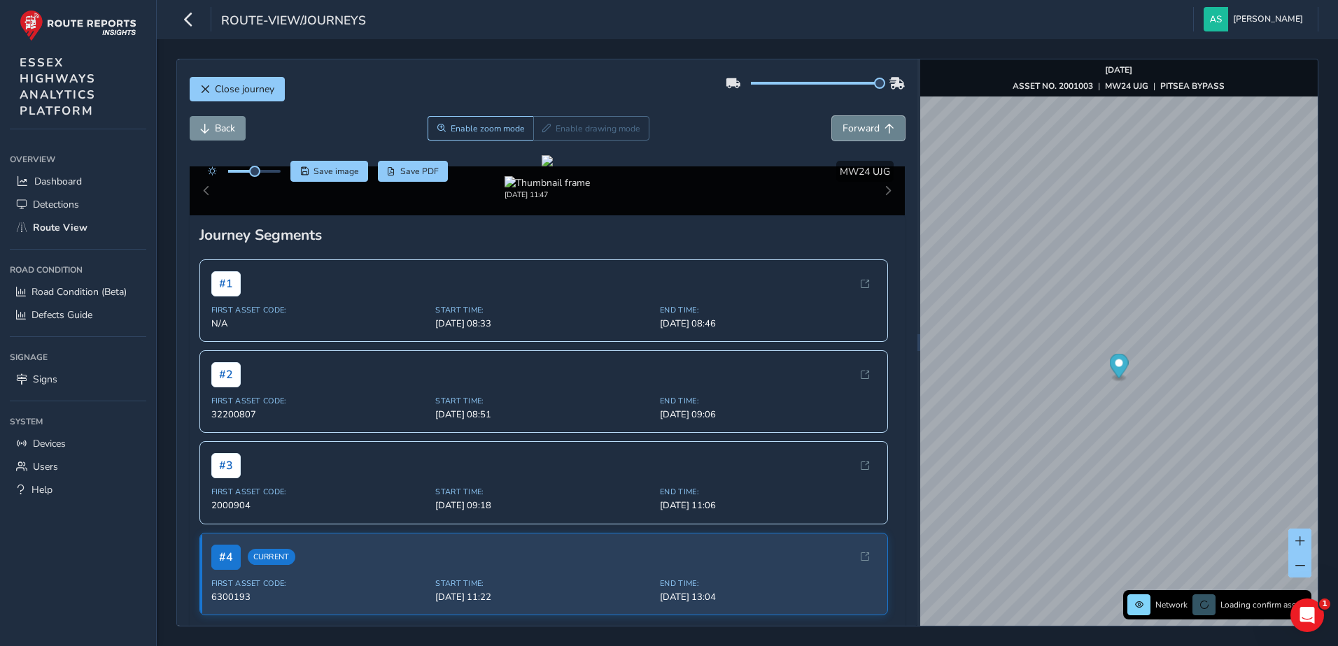
click at [859, 129] on span "Forward" at bounding box center [860, 128] width 37 height 13
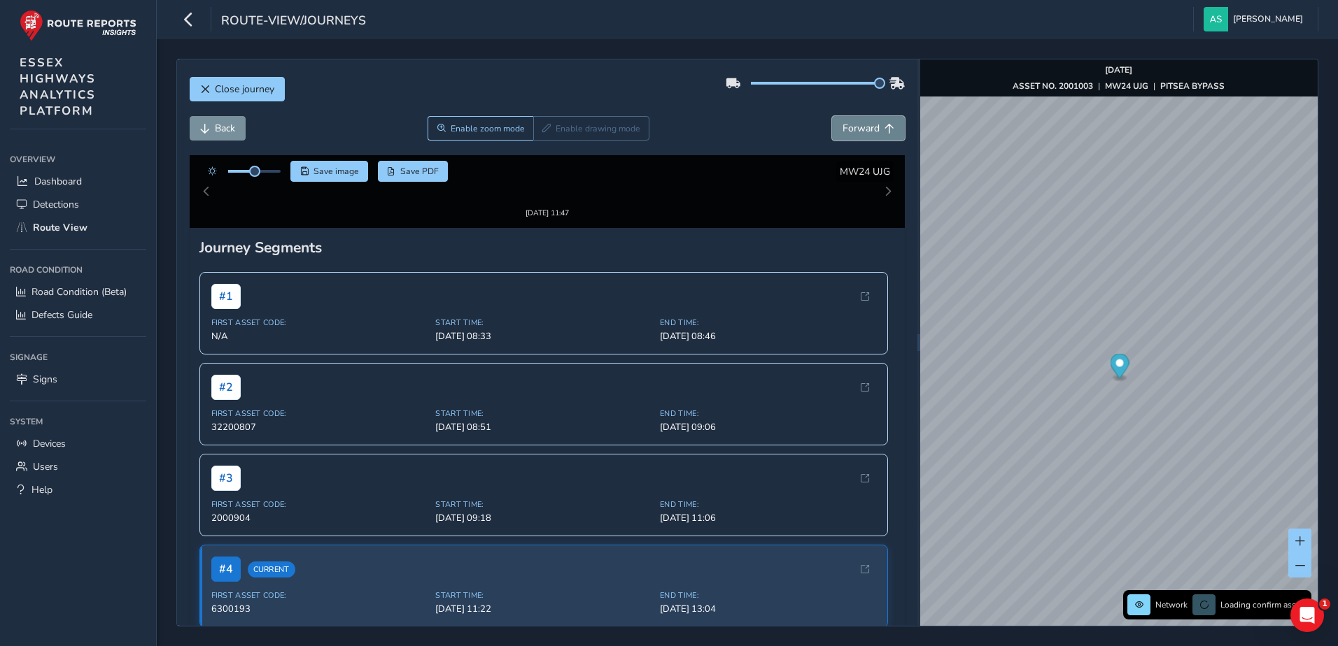
click at [859, 129] on span "Forward" at bounding box center [860, 128] width 37 height 13
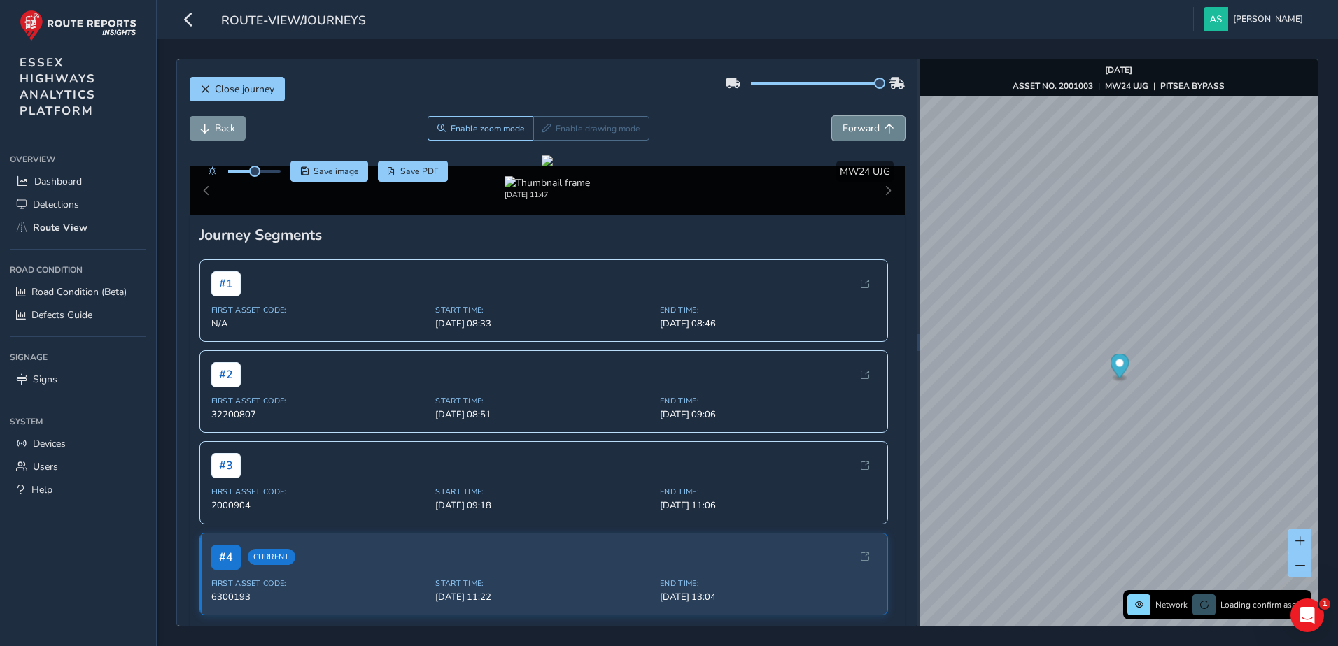
click at [859, 129] on span "Forward" at bounding box center [860, 128] width 37 height 13
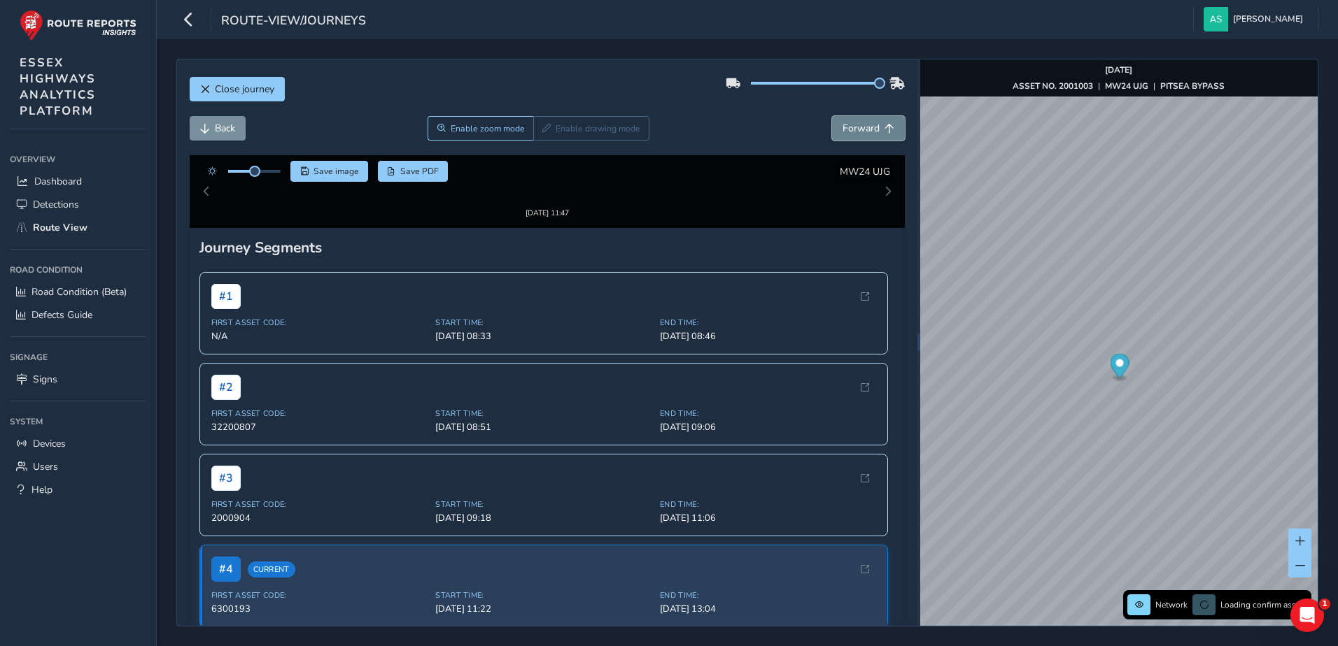
click at [859, 129] on span "Forward" at bounding box center [860, 128] width 37 height 13
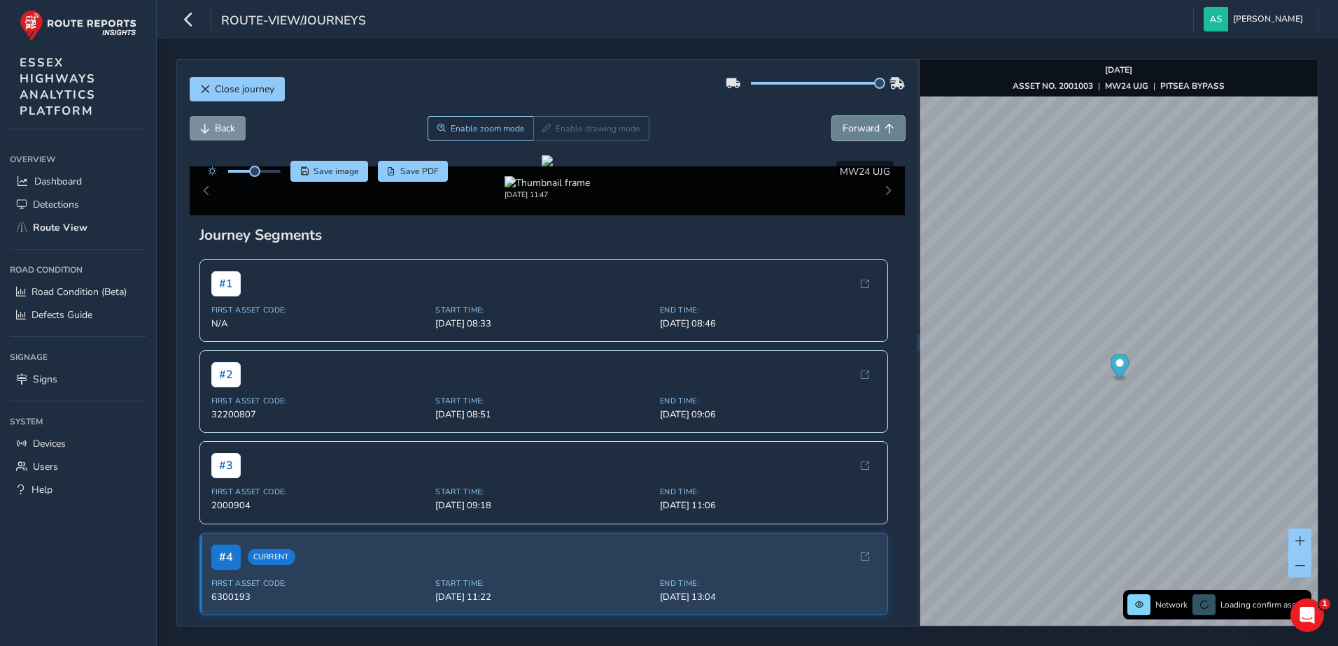
click at [859, 129] on span "Forward" at bounding box center [860, 128] width 37 height 13
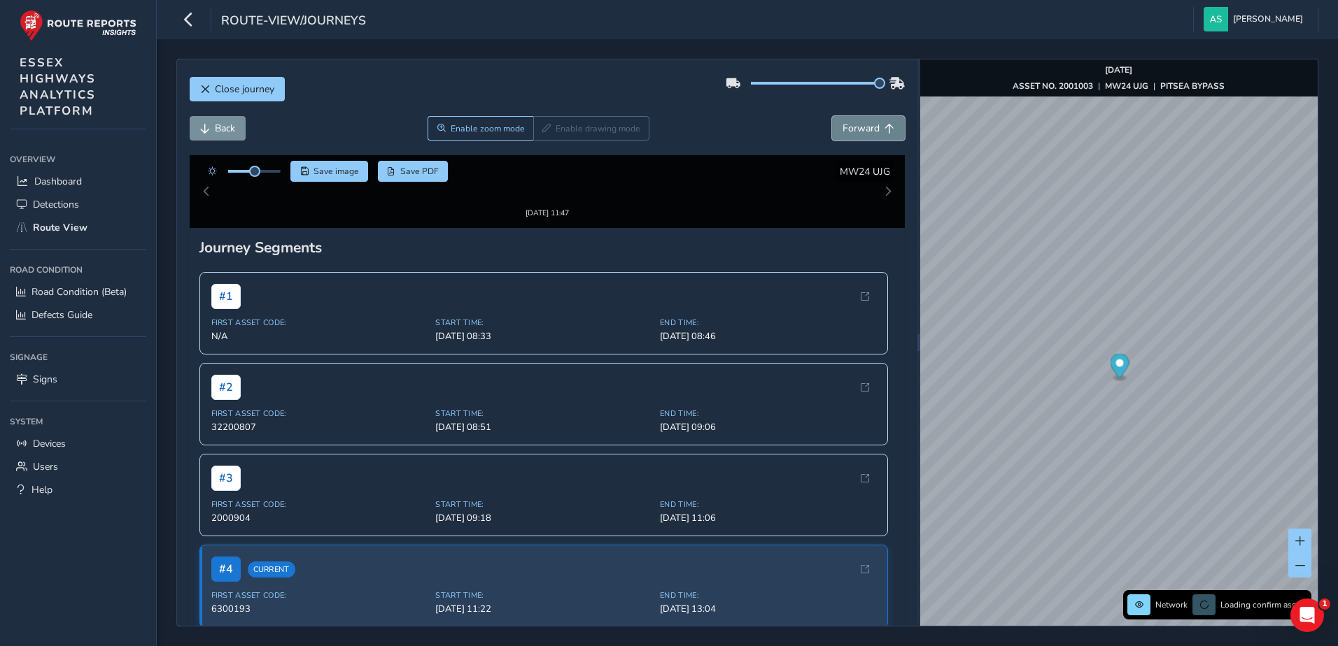
click at [859, 129] on span "Forward" at bounding box center [860, 128] width 37 height 13
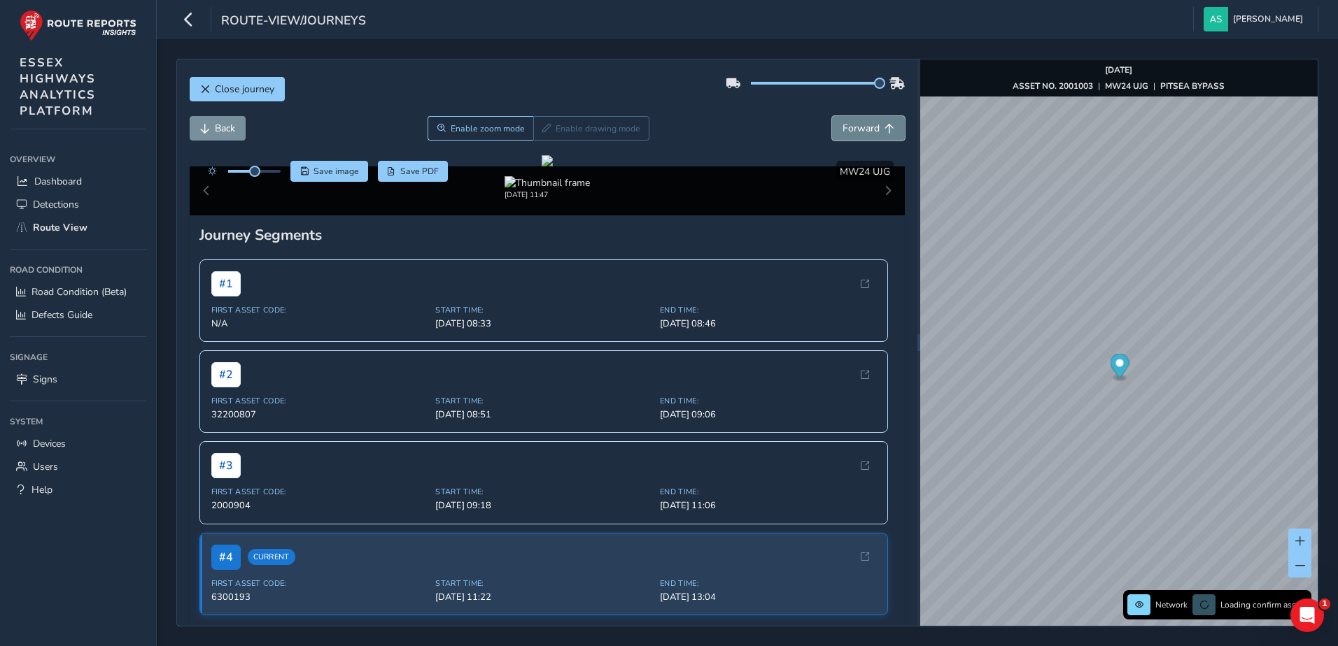
click at [859, 129] on span "Forward" at bounding box center [860, 128] width 37 height 13
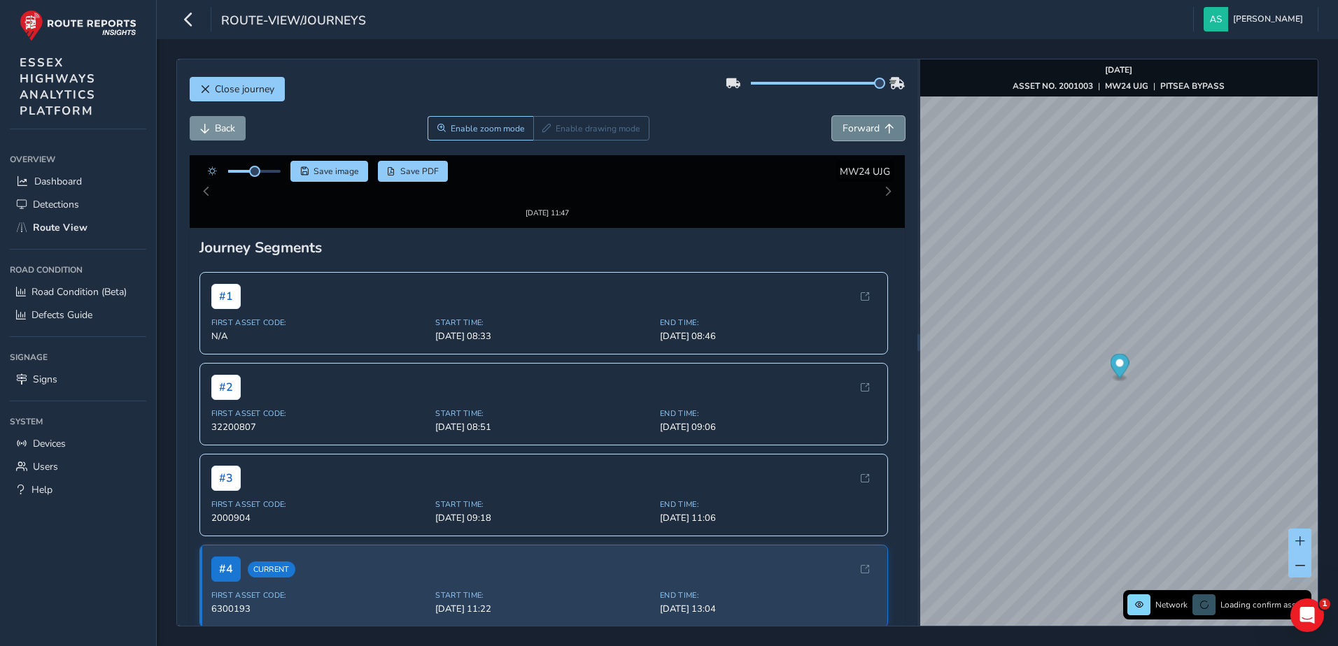
click at [859, 129] on span "Forward" at bounding box center [860, 128] width 37 height 13
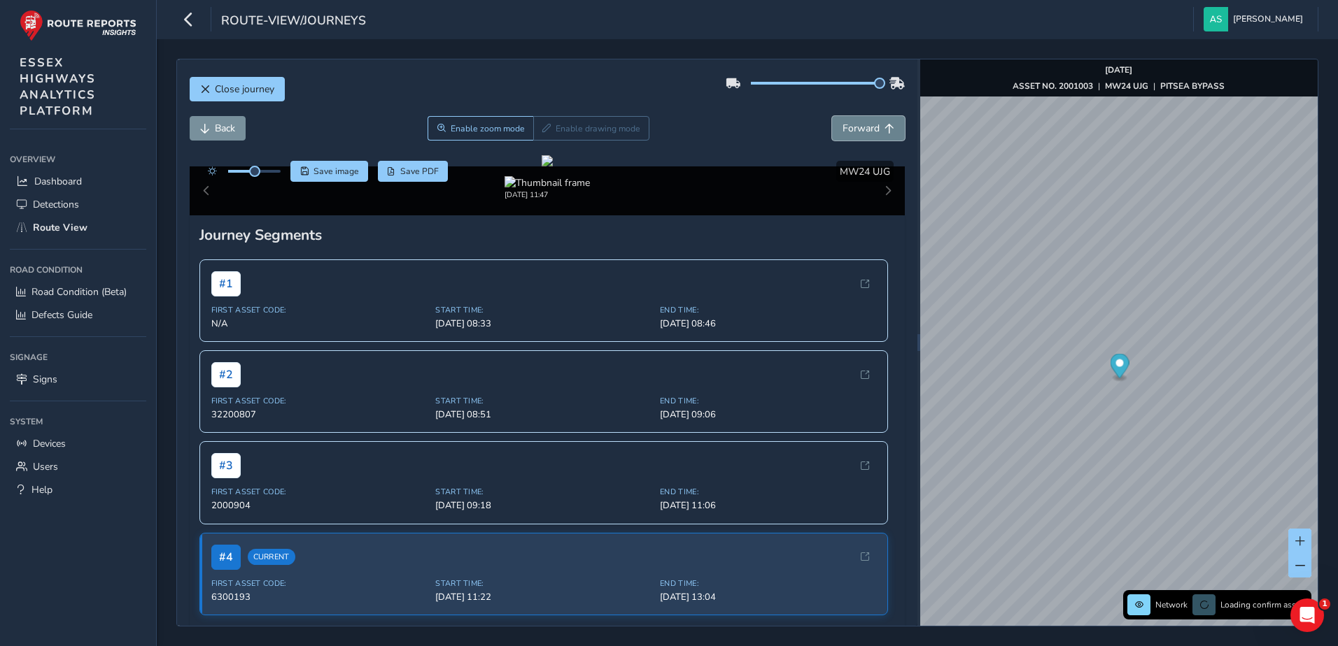
click at [859, 129] on span "Forward" at bounding box center [860, 128] width 37 height 13
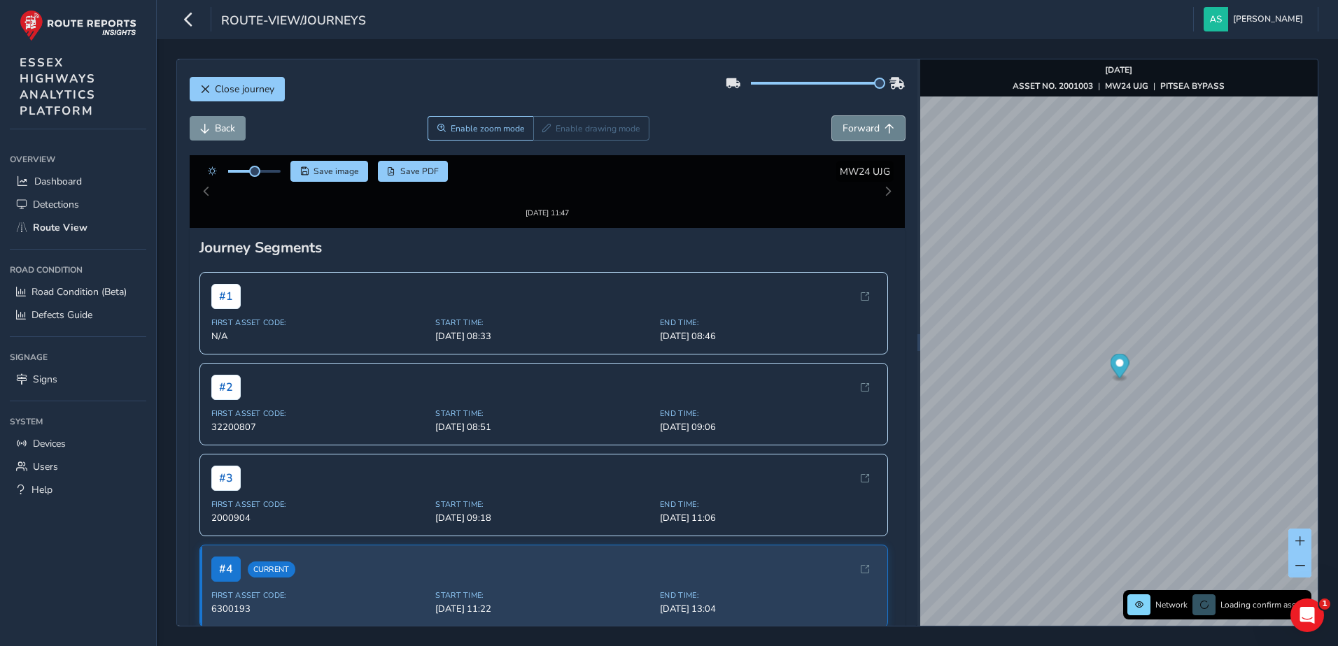
click at [859, 129] on span "Forward" at bounding box center [860, 128] width 37 height 13
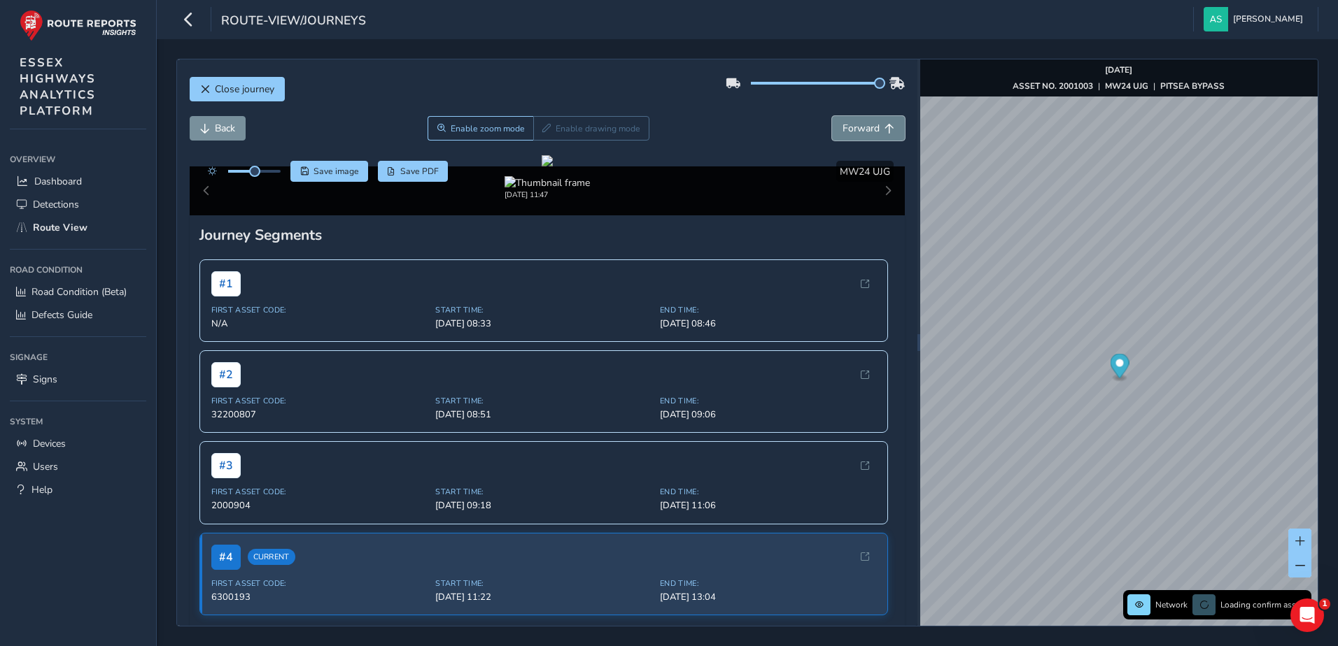
click at [859, 129] on span "Forward" at bounding box center [860, 128] width 37 height 13
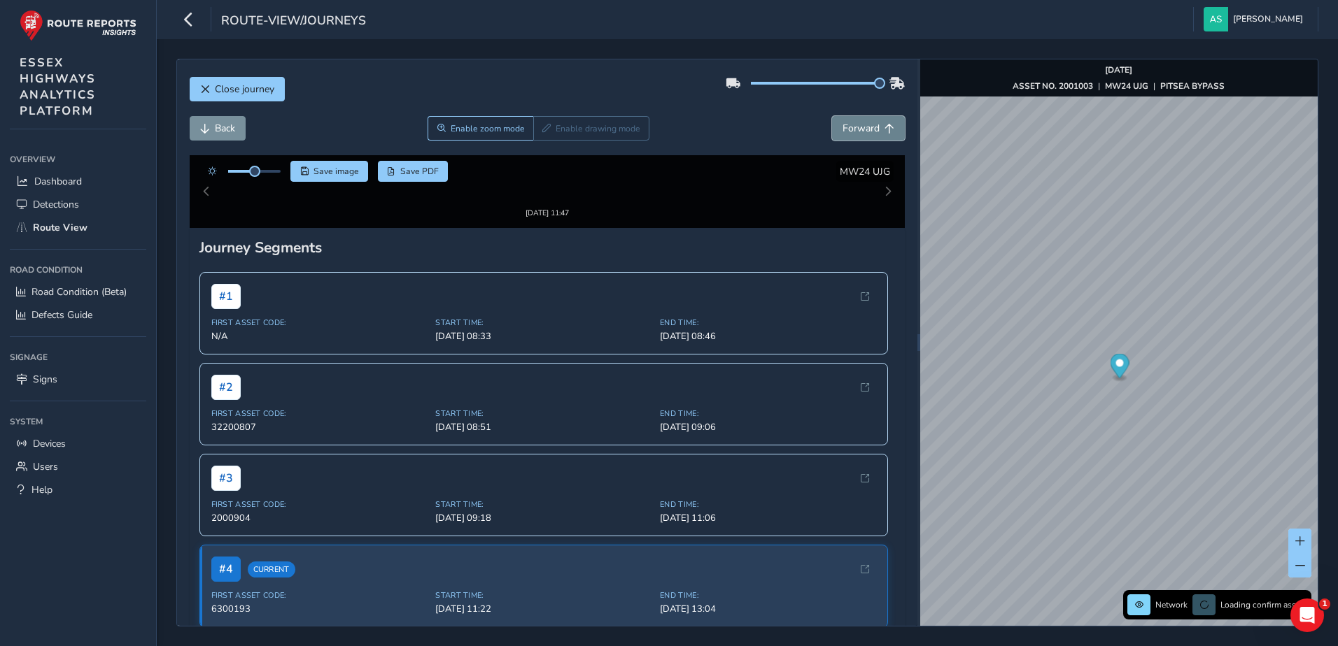
click at [859, 129] on span "Forward" at bounding box center [860, 128] width 37 height 13
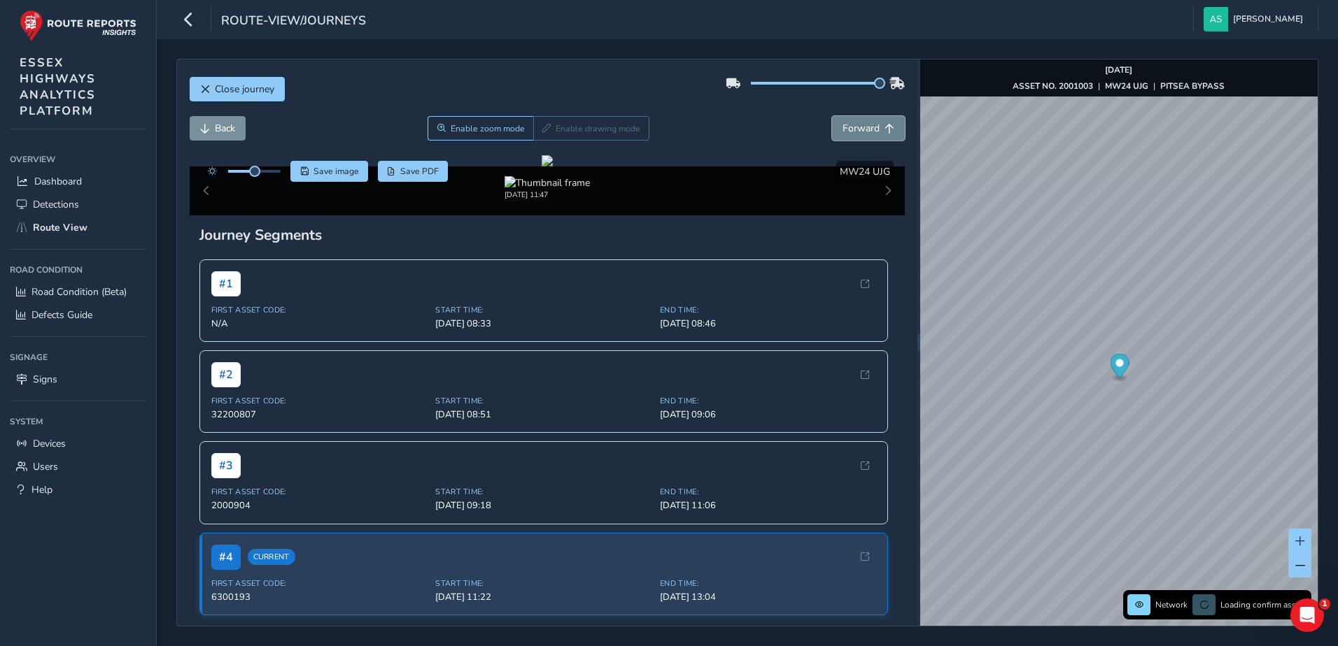
click at [859, 129] on span "Forward" at bounding box center [860, 128] width 37 height 13
click at [1094, 420] on div "x" at bounding box center [1162, 434] width 140 height 30
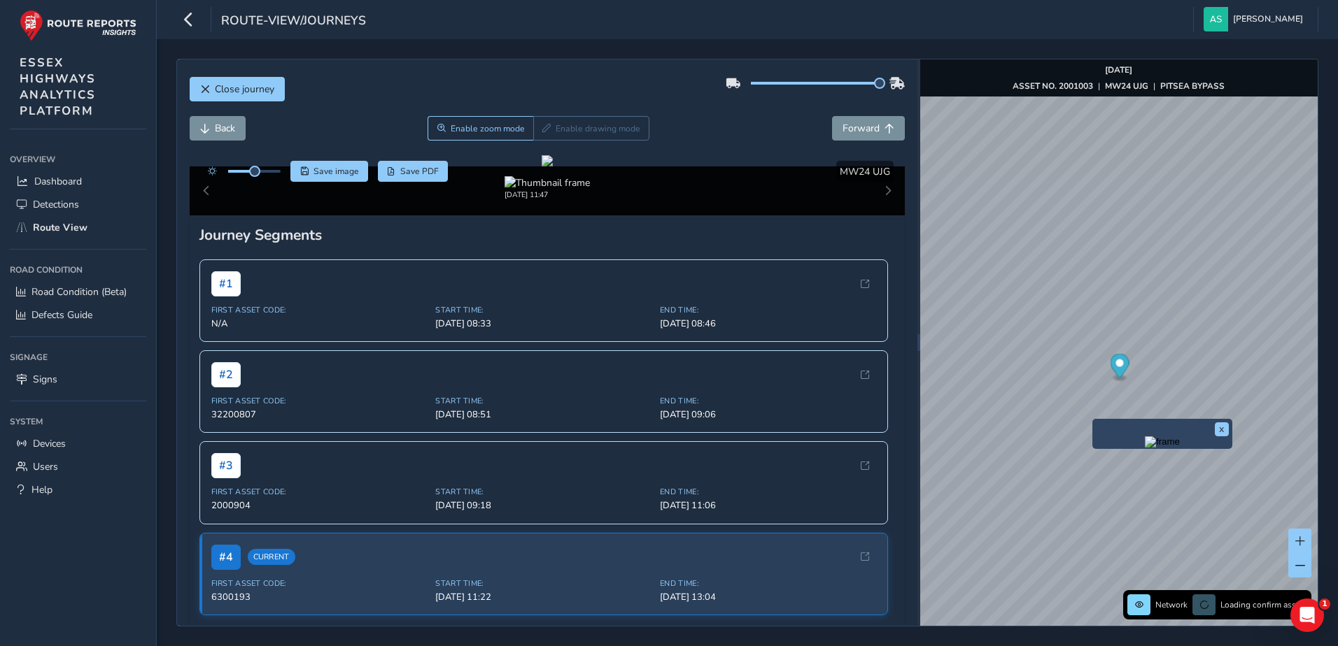
click at [1145, 448] on img "Preview frame" at bounding box center [1162, 442] width 35 height 11
click at [854, 123] on span "Forward" at bounding box center [860, 128] width 37 height 13
click at [1108, 423] on div "x" at bounding box center [1177, 435] width 140 height 30
click at [1159, 449] on img "Preview frame" at bounding box center [1176, 443] width 35 height 11
click at [844, 133] on span "Forward" at bounding box center [860, 128] width 37 height 13
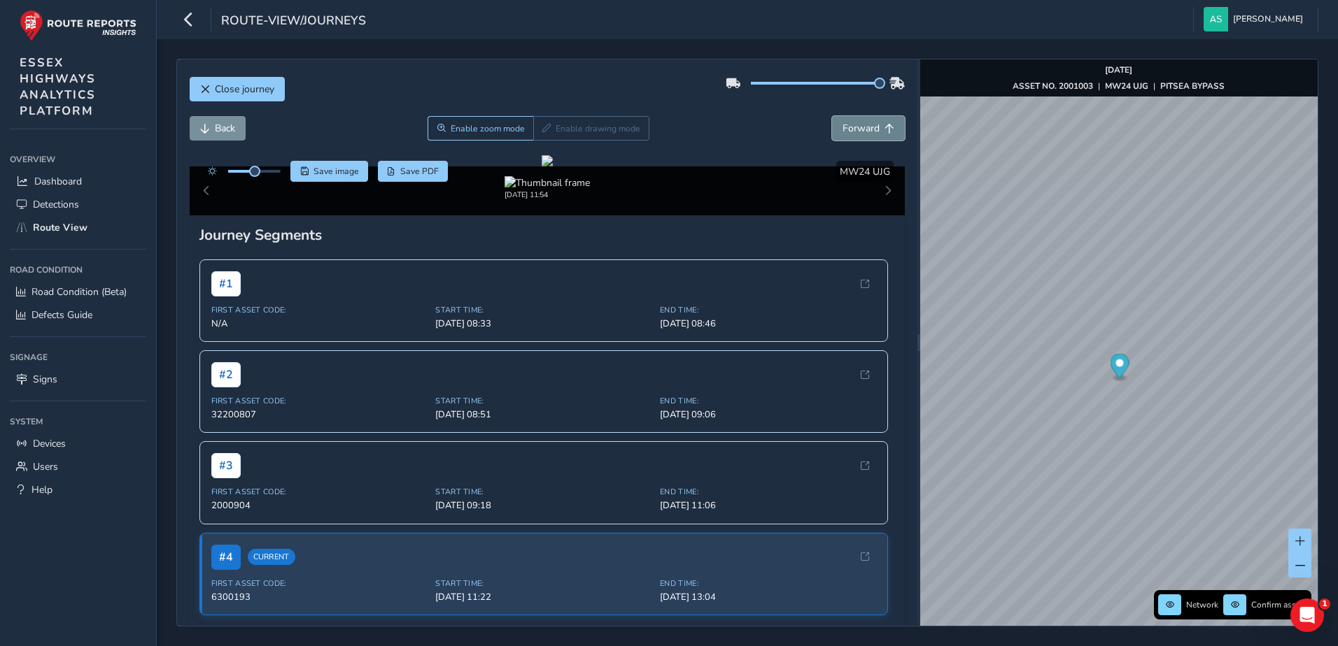
click at [844, 133] on span "Forward" at bounding box center [860, 128] width 37 height 13
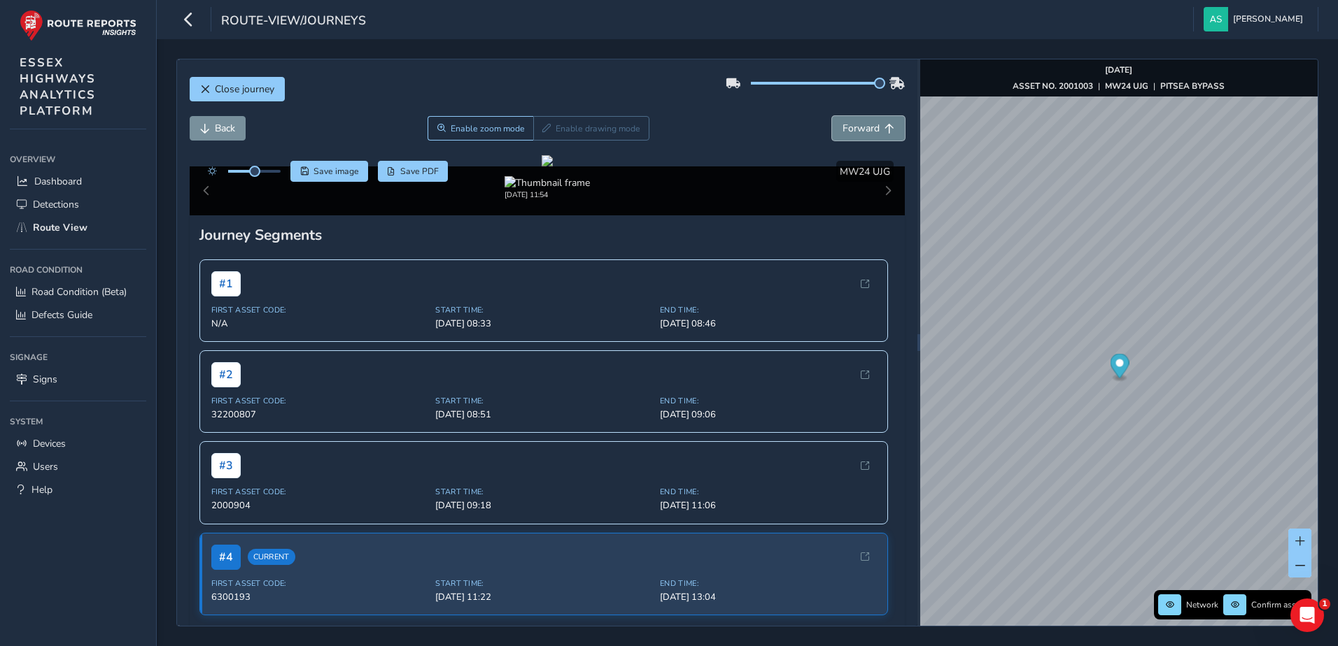
click at [844, 133] on span "Forward" at bounding box center [860, 128] width 37 height 13
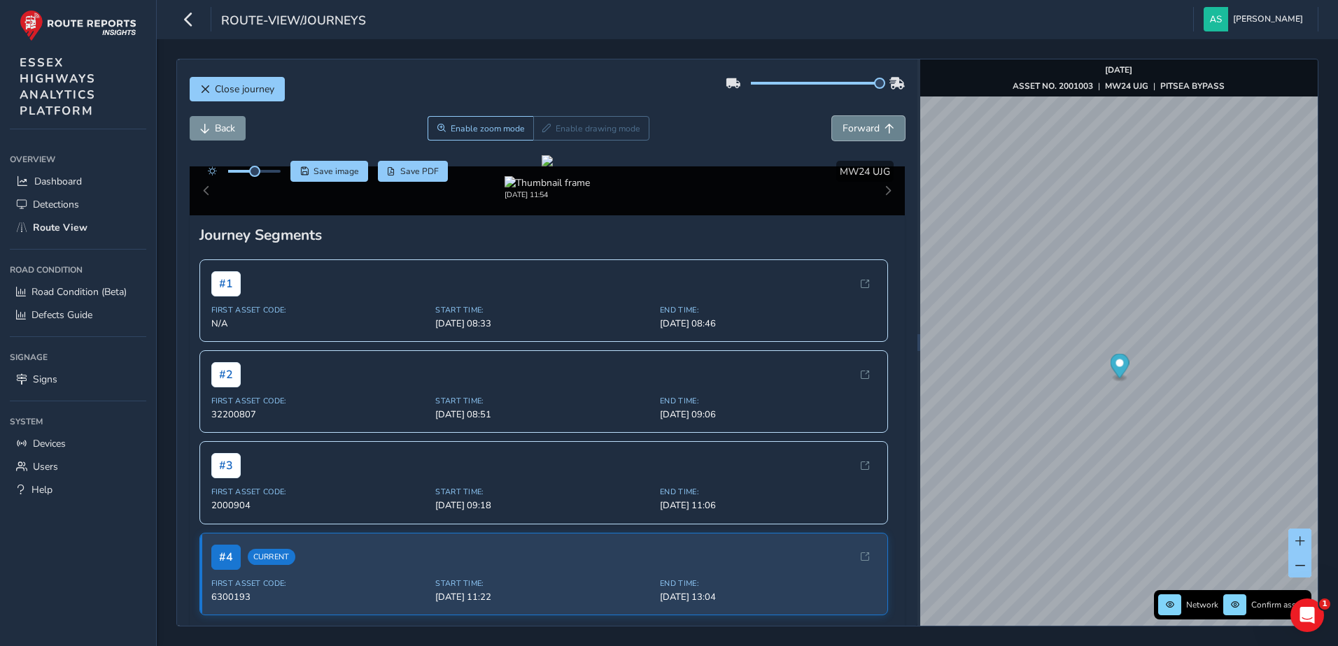
click at [844, 133] on span "Forward" at bounding box center [860, 128] width 37 height 13
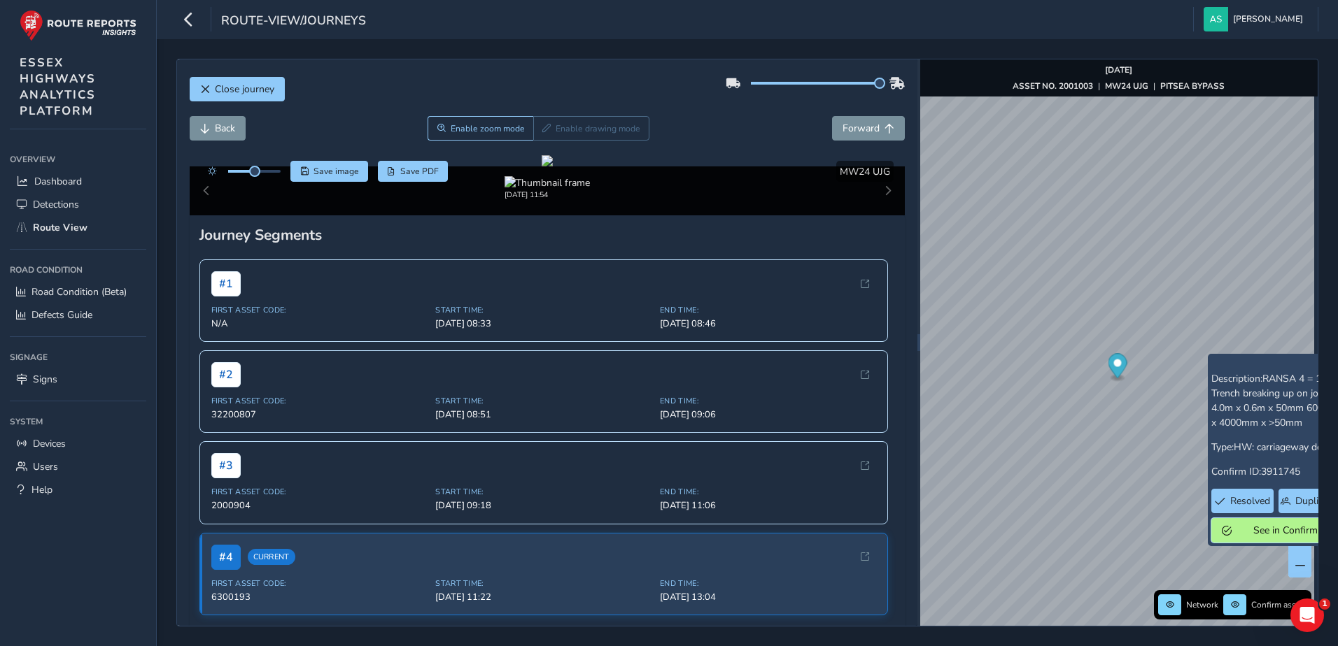
click at [1244, 528] on span "See in Confirm" at bounding box center [1284, 530] width 97 height 13
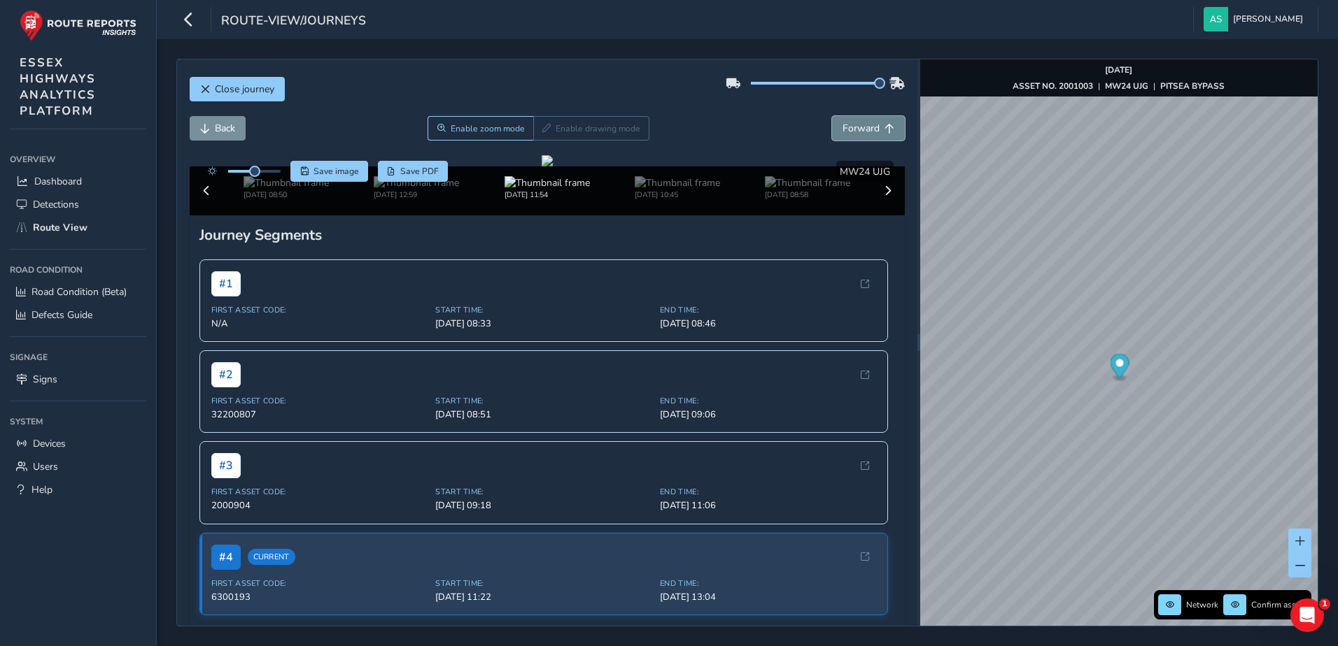
click at [884, 128] on span "Forward" at bounding box center [889, 129] width 10 height 10
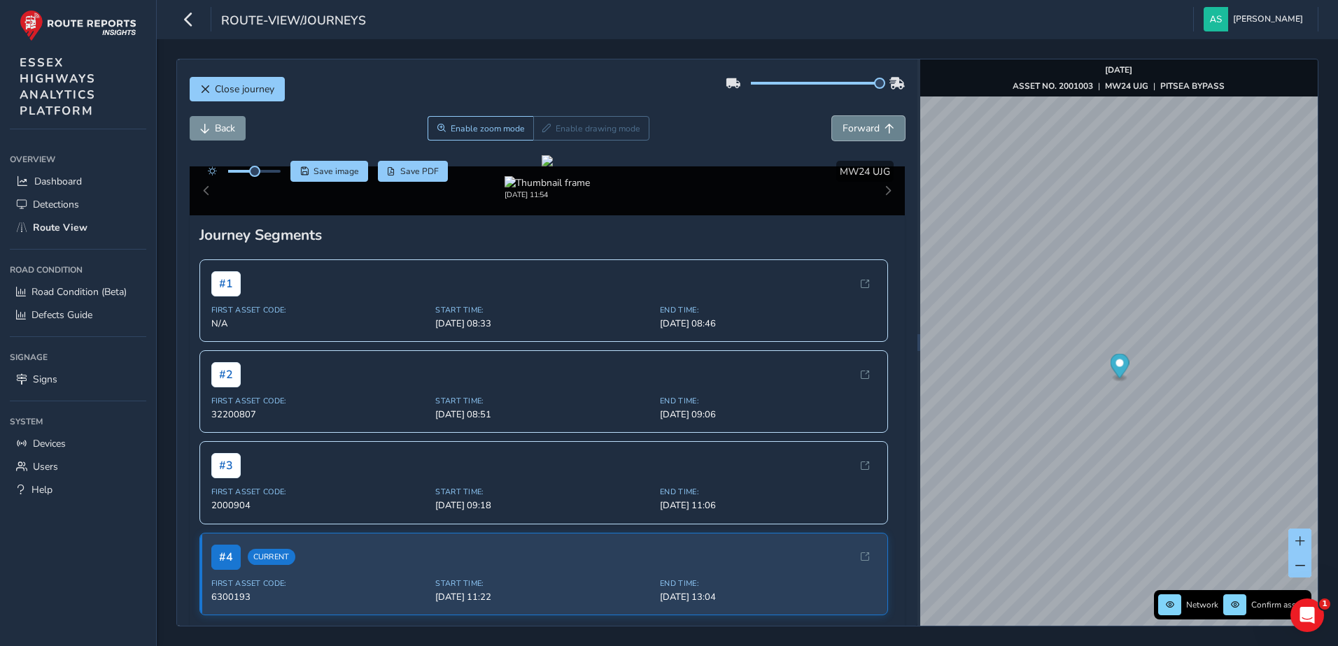
click at [884, 128] on span "Forward" at bounding box center [889, 129] width 10 height 10
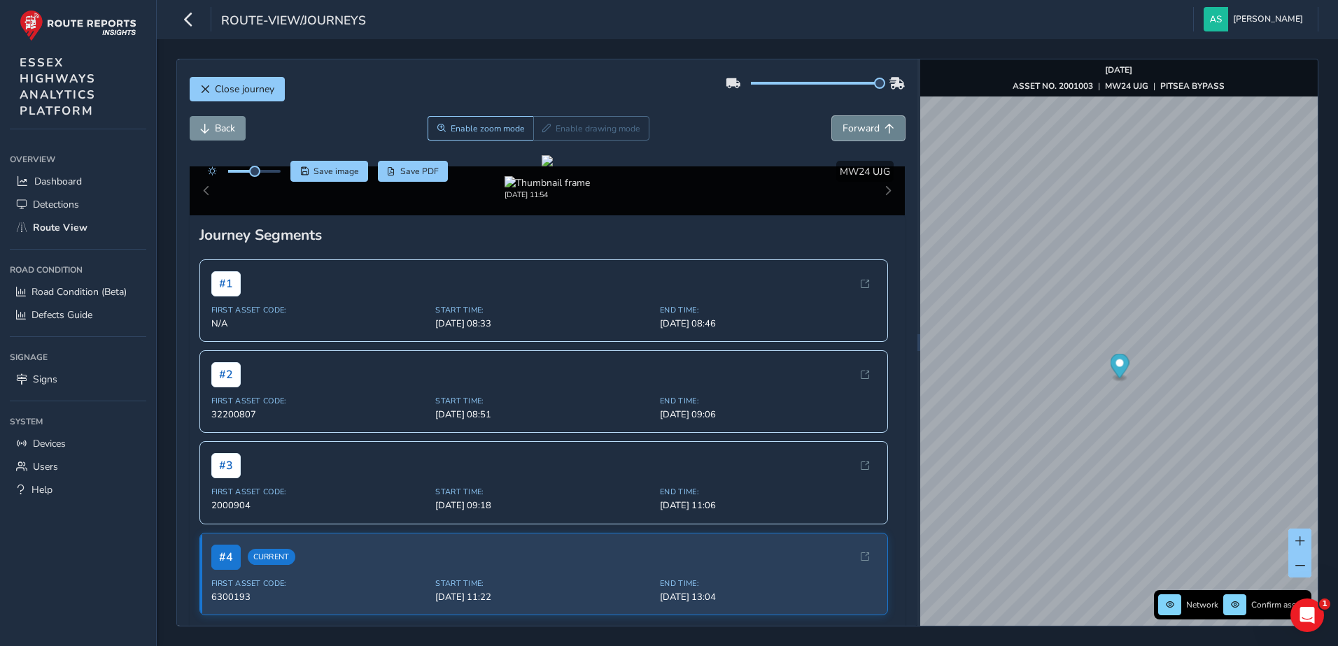
click at [884, 128] on span "Forward" at bounding box center [889, 129] width 10 height 10
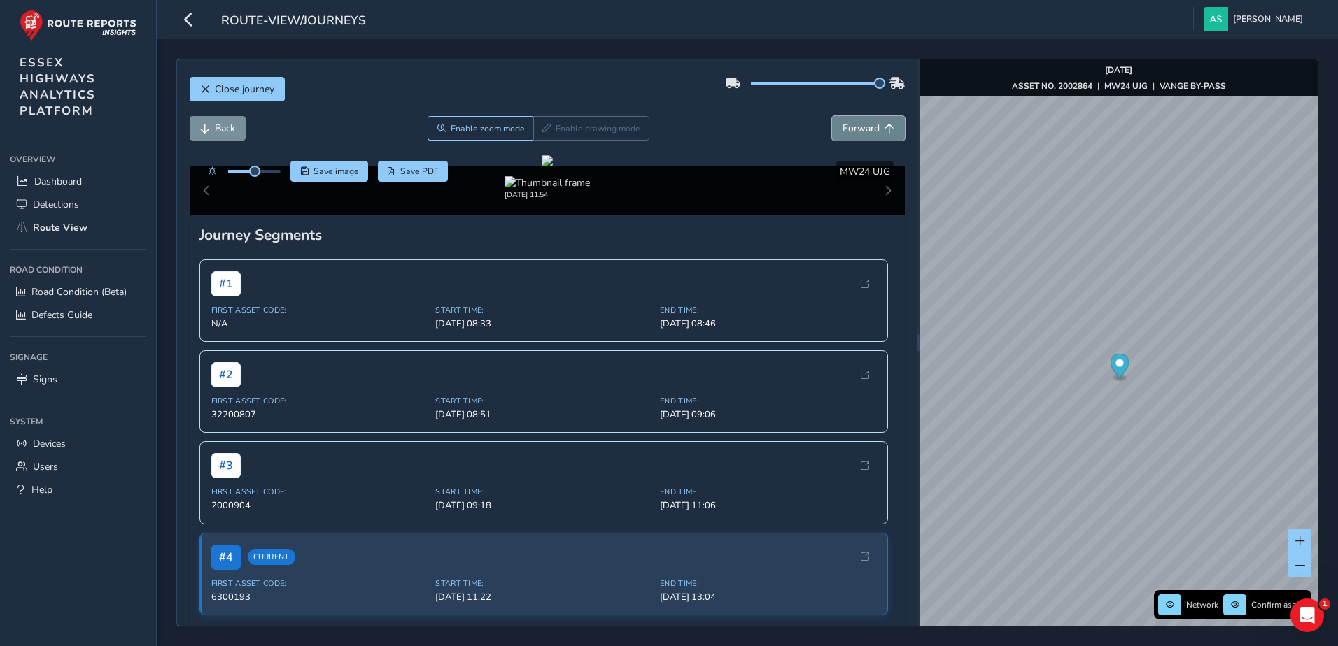
click at [884, 128] on span "Forward" at bounding box center [889, 129] width 10 height 10
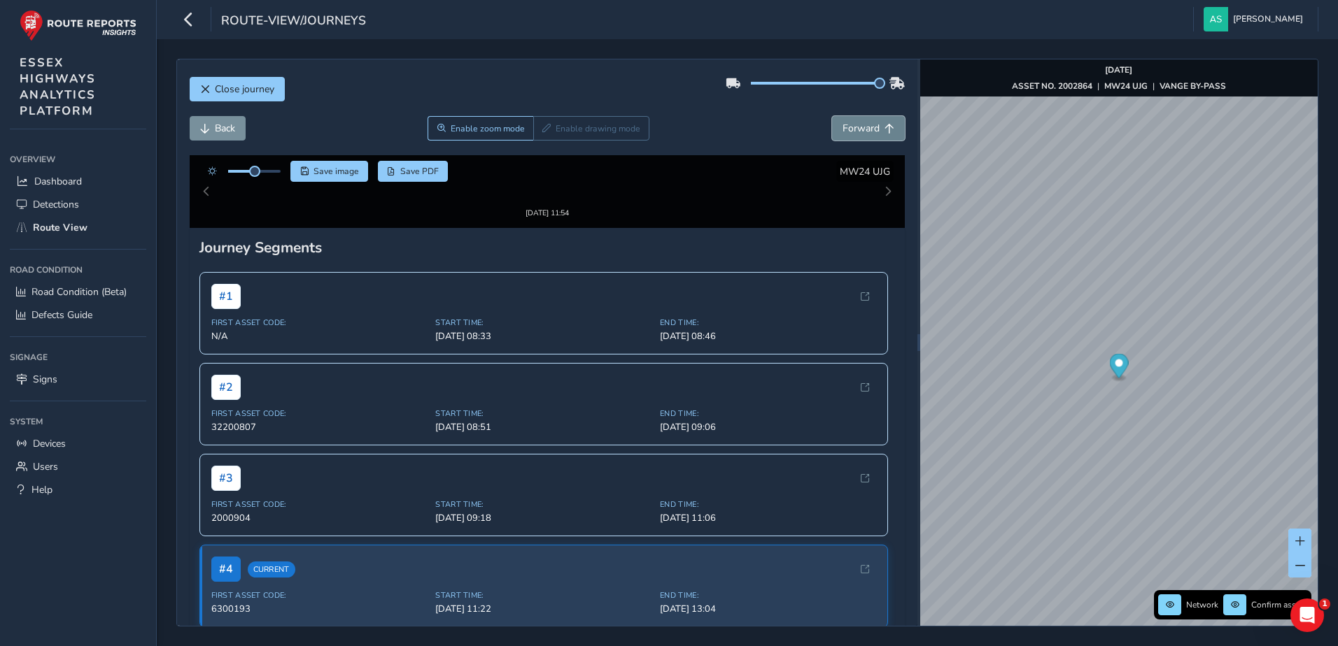
click at [884, 128] on span "Forward" at bounding box center [889, 129] width 10 height 10
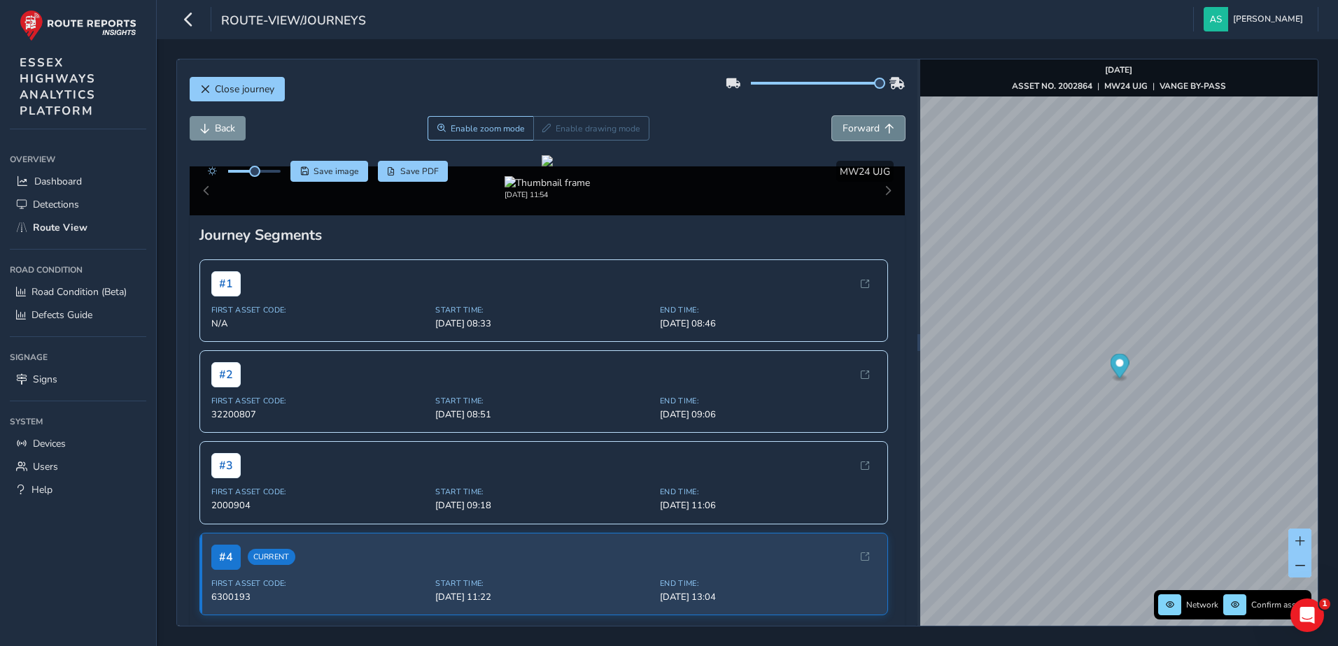
click at [884, 128] on span "Forward" at bounding box center [889, 129] width 10 height 10
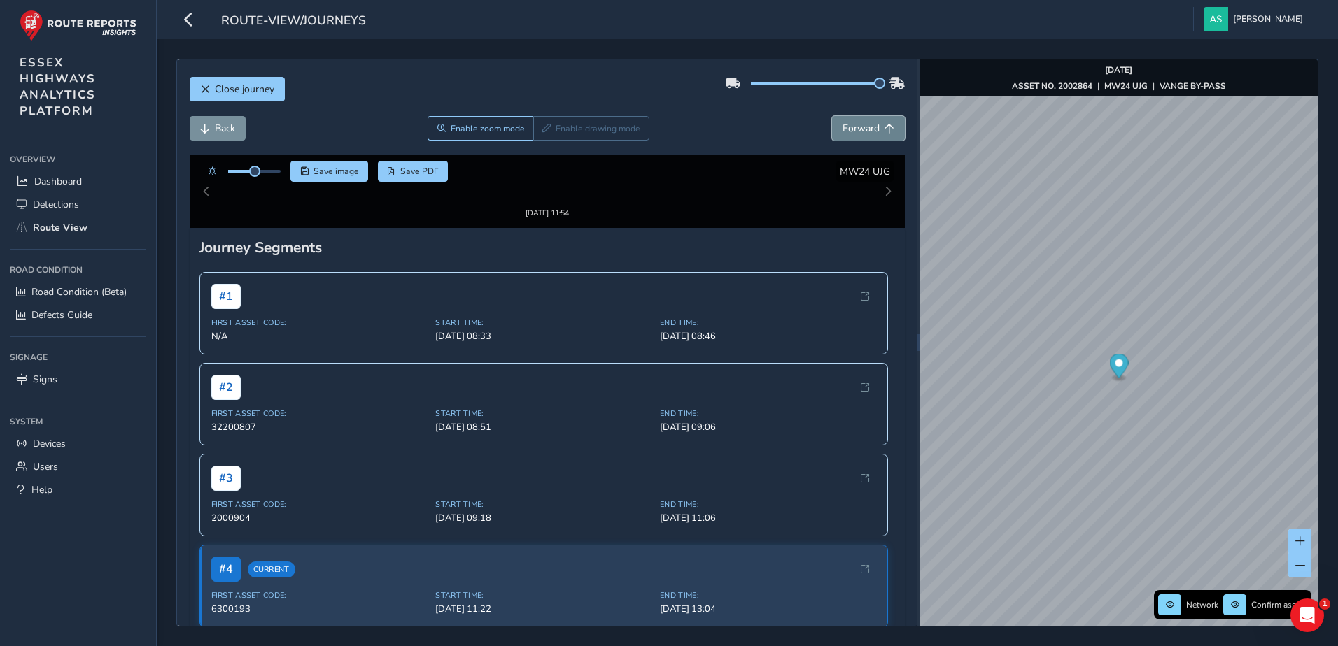
click at [884, 128] on span "Forward" at bounding box center [889, 129] width 10 height 10
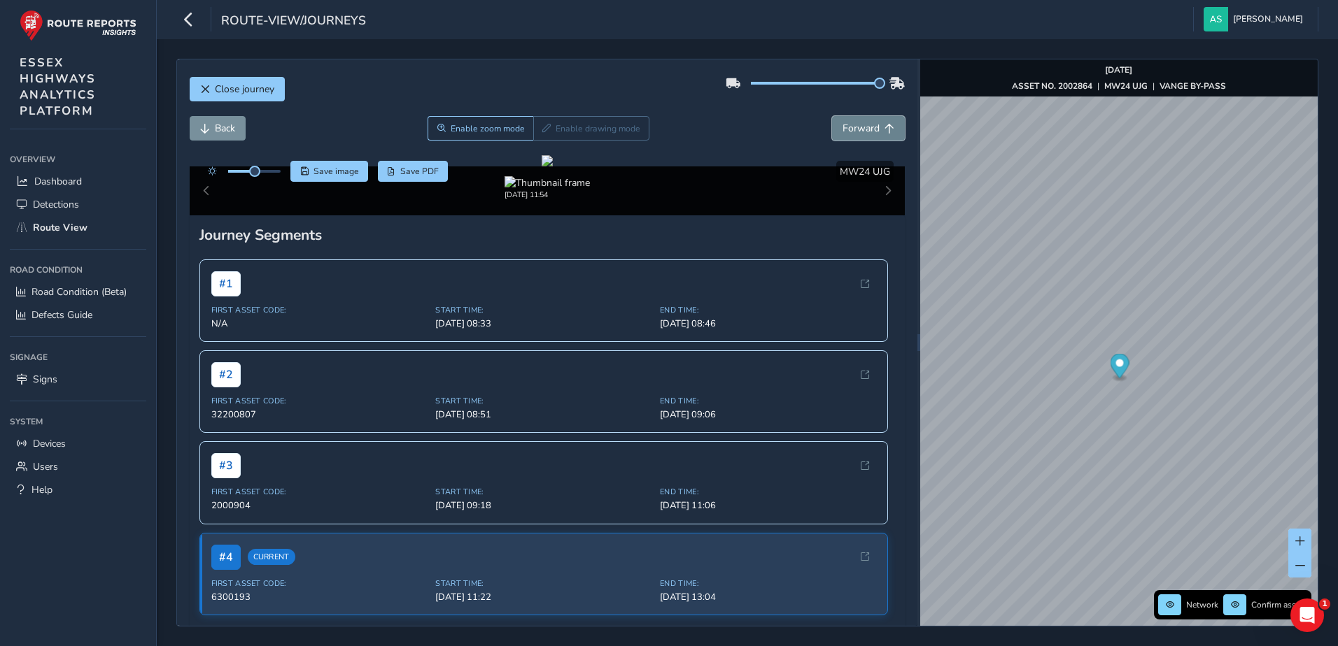
click at [884, 128] on span "Forward" at bounding box center [889, 129] width 10 height 10
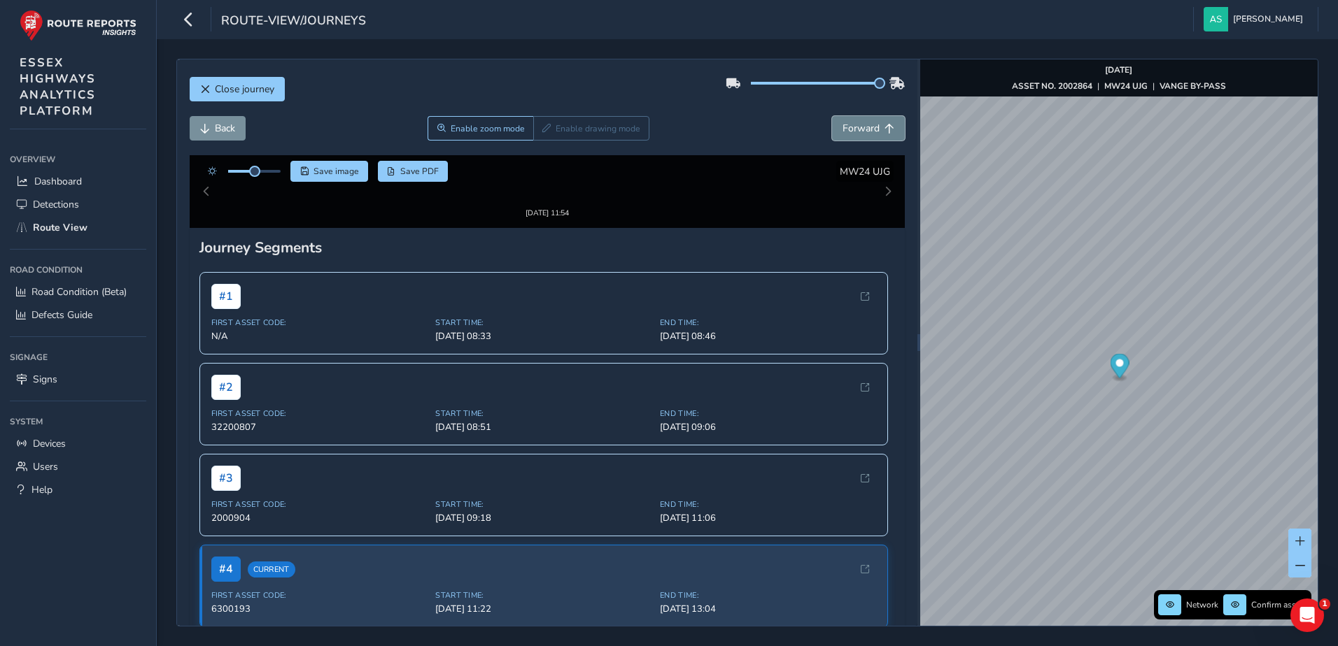
click at [884, 128] on span "Forward" at bounding box center [889, 129] width 10 height 10
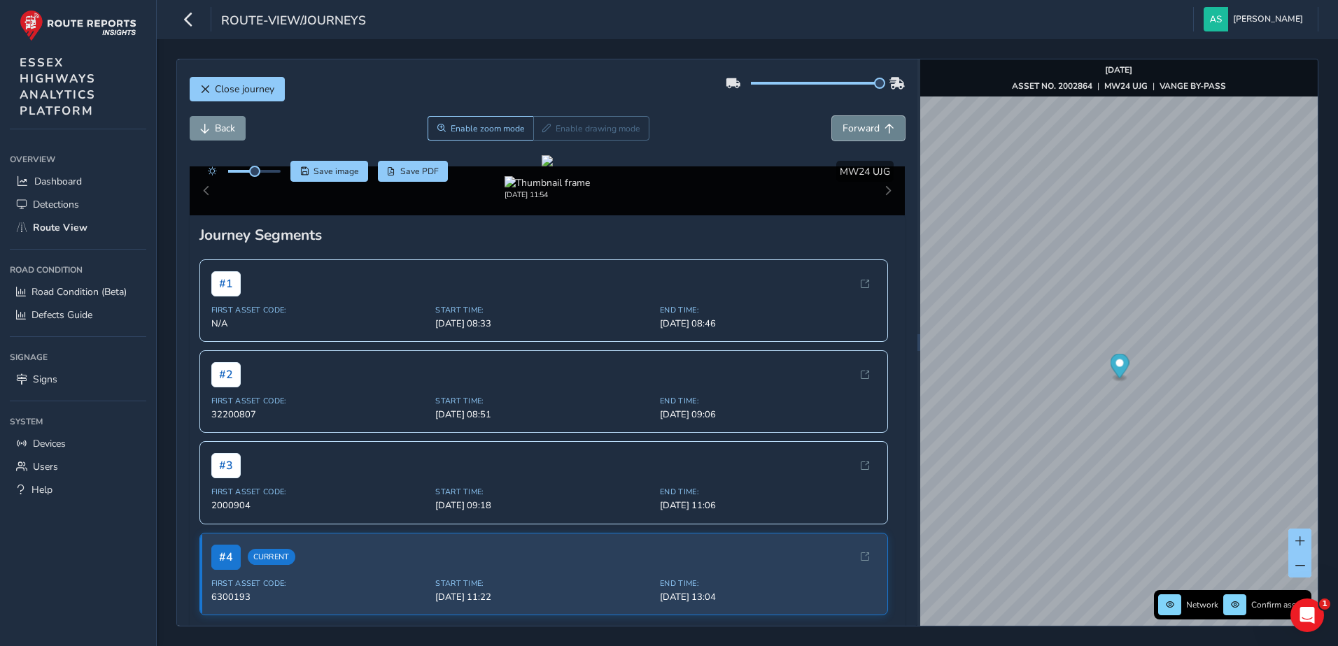
click at [884, 128] on span "Forward" at bounding box center [889, 129] width 10 height 10
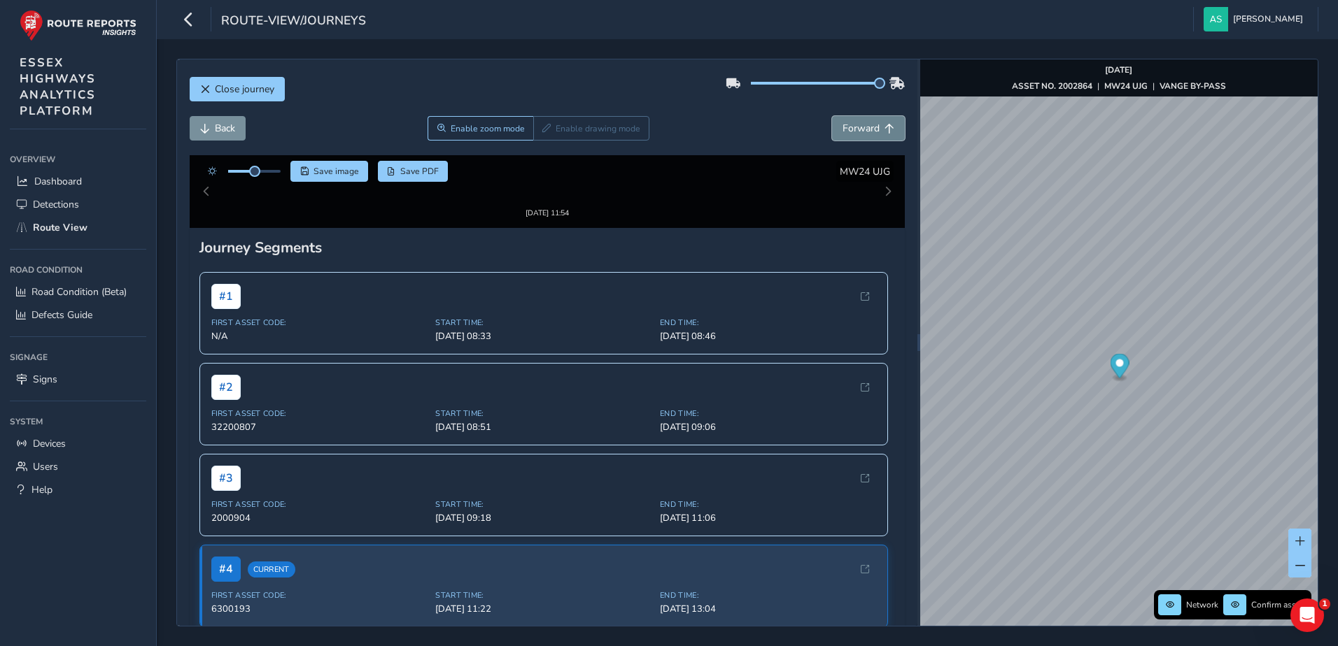
click at [884, 128] on span "Forward" at bounding box center [889, 129] width 10 height 10
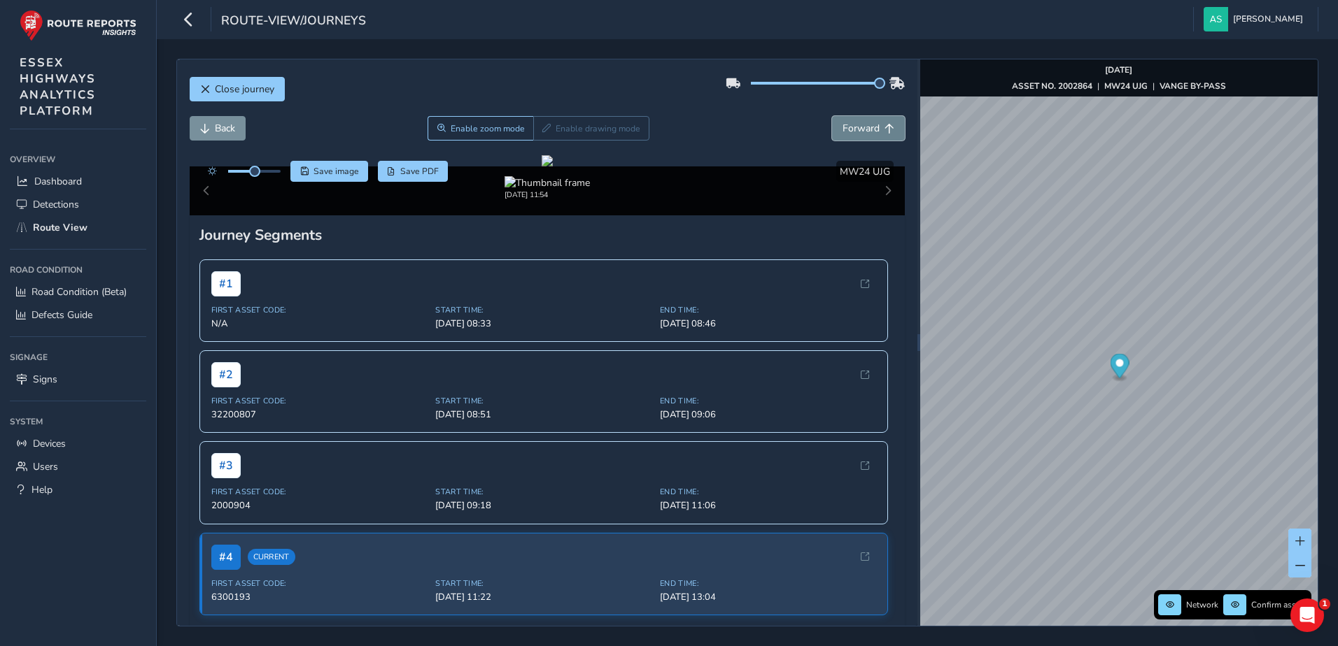
click at [884, 128] on span "Forward" at bounding box center [889, 129] width 10 height 10
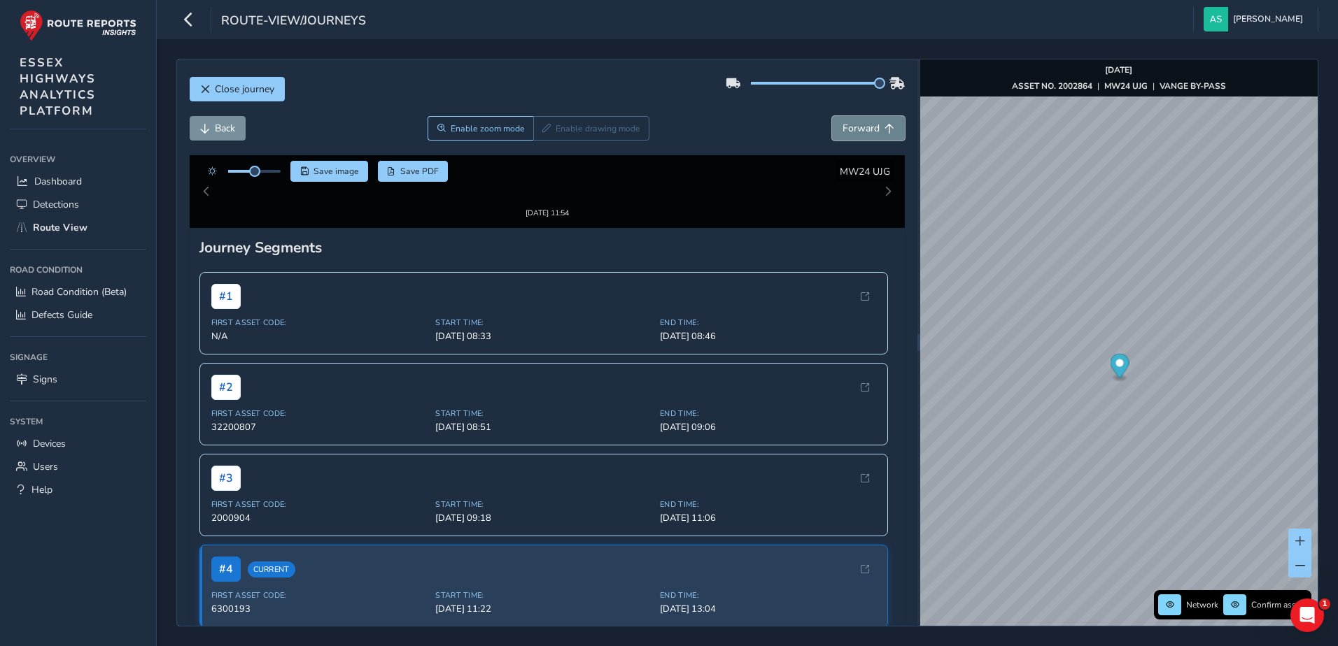
click at [884, 128] on span "Forward" at bounding box center [889, 129] width 10 height 10
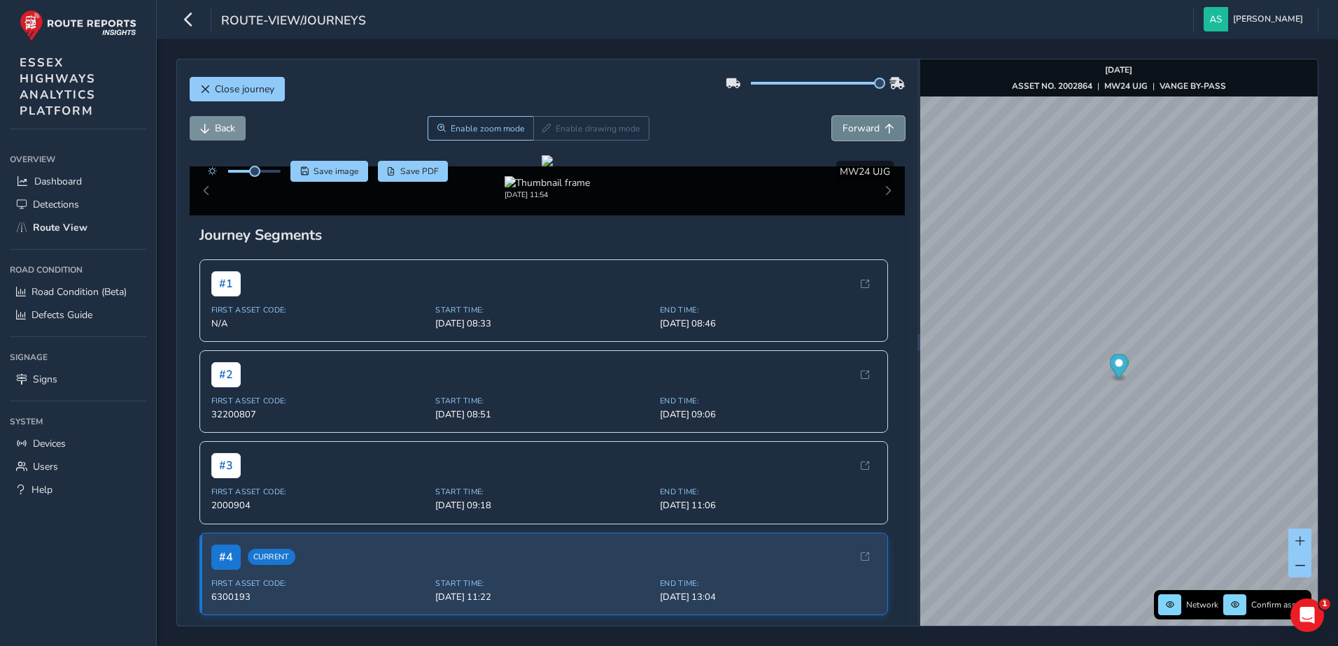
click at [884, 128] on span "Forward" at bounding box center [889, 129] width 10 height 10
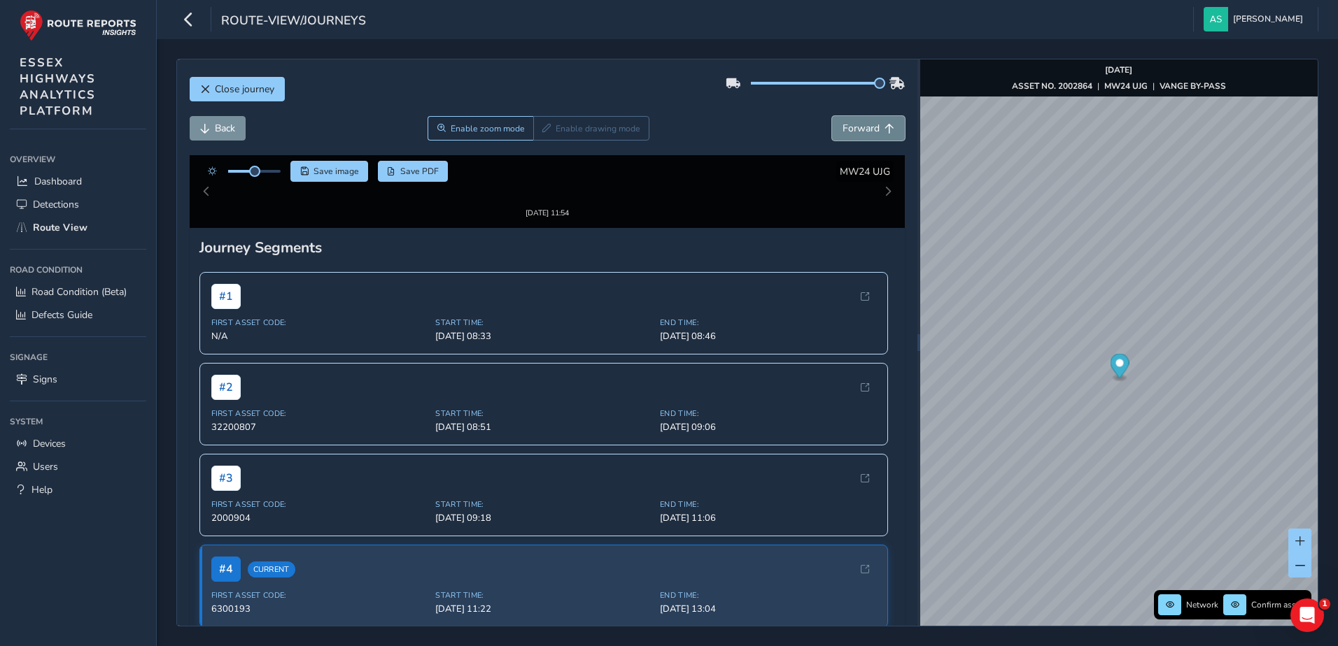
click at [884, 128] on span "Forward" at bounding box center [889, 129] width 10 height 10
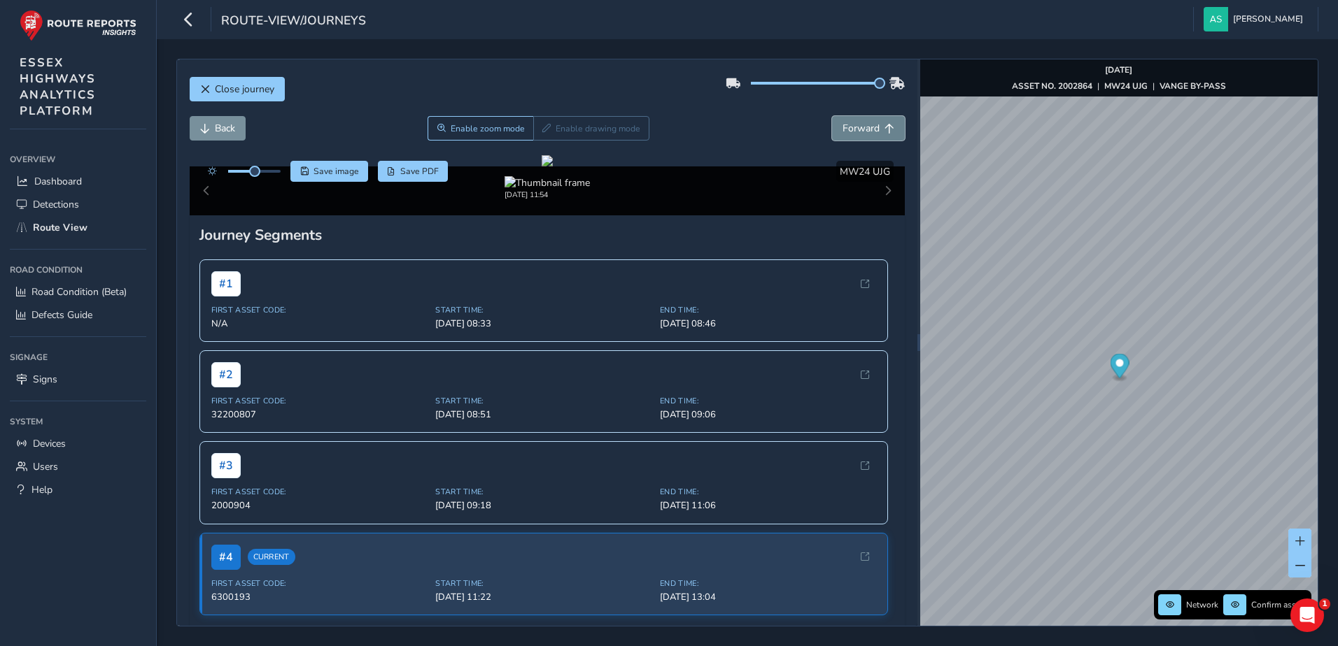
click at [884, 128] on span "Forward" at bounding box center [889, 129] width 10 height 10
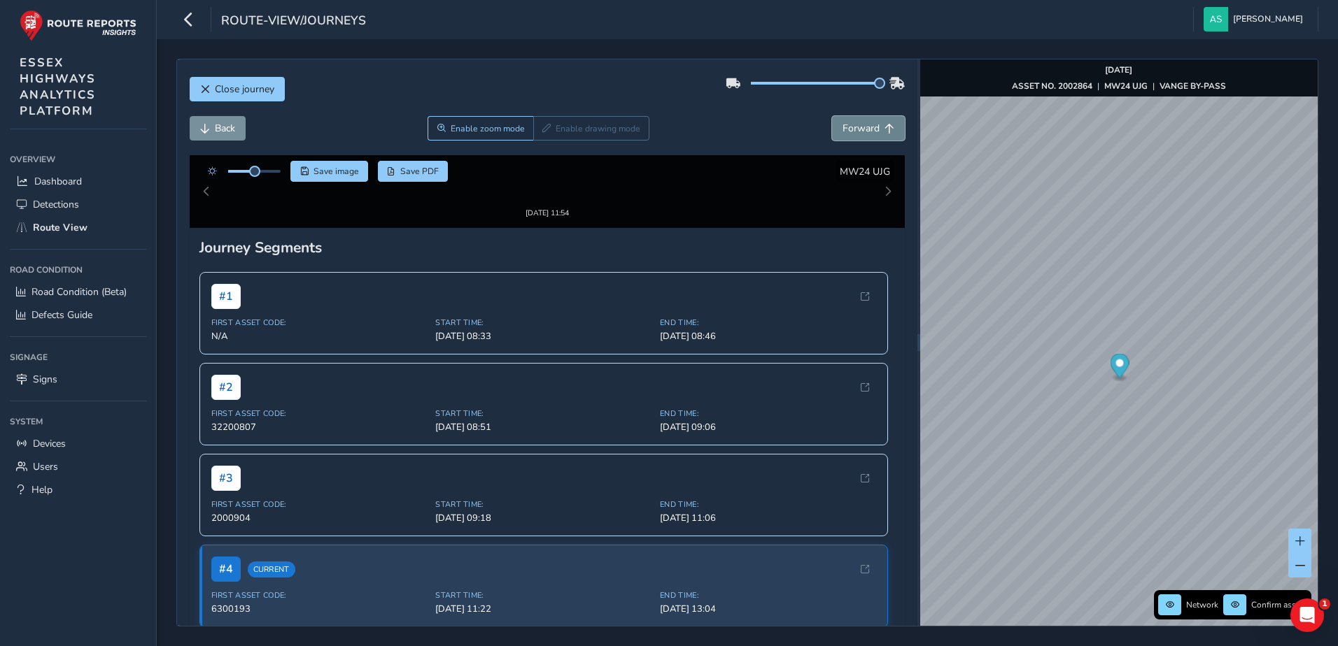
click at [884, 128] on span "Forward" at bounding box center [889, 129] width 10 height 10
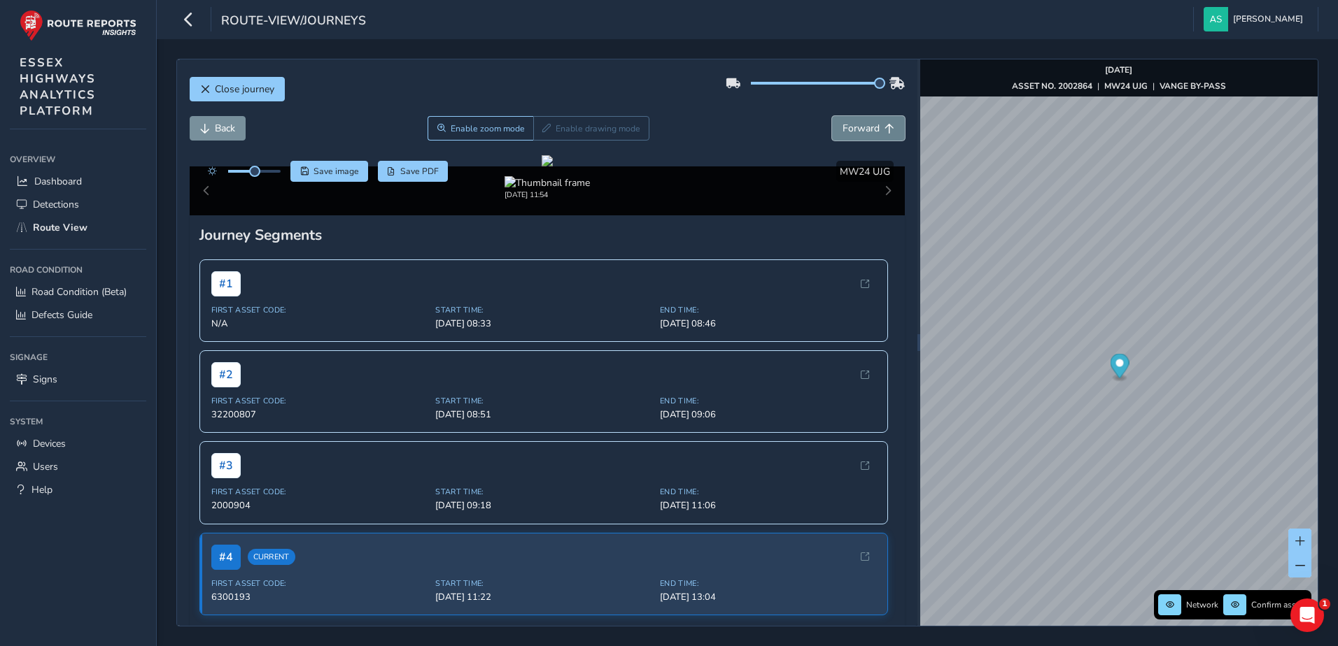
click at [884, 128] on span "Forward" at bounding box center [889, 129] width 10 height 10
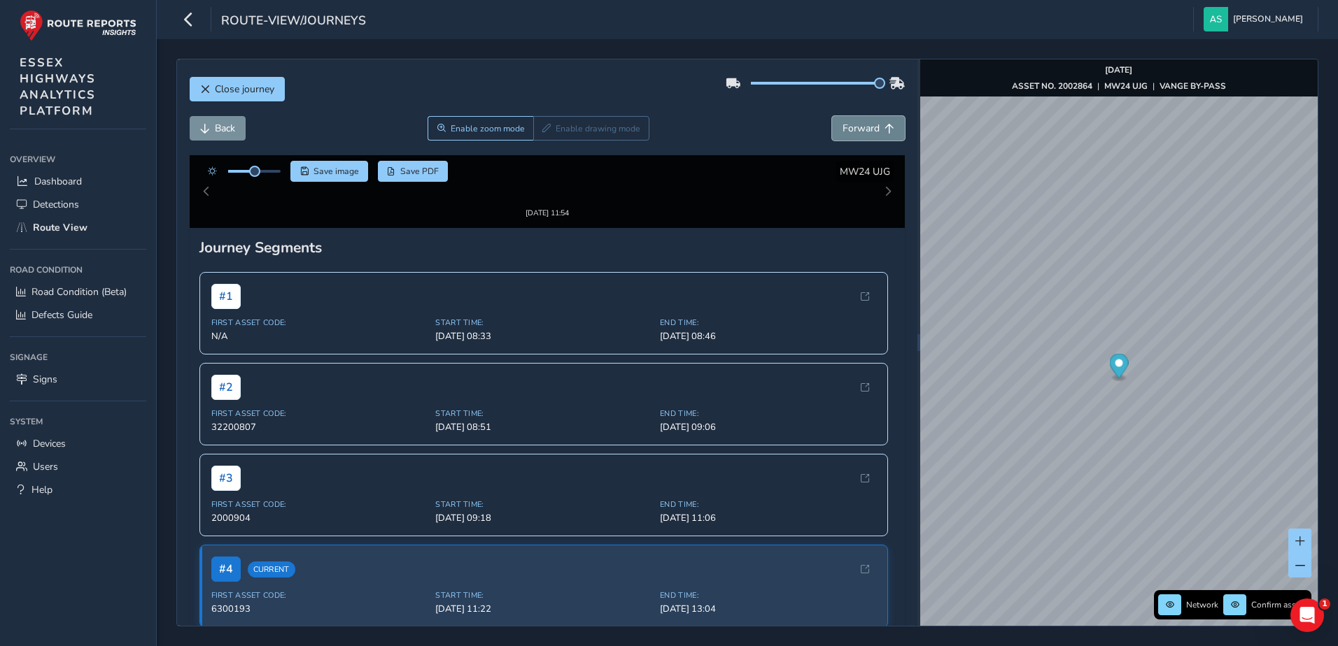
click at [884, 128] on span "Forward" at bounding box center [889, 129] width 10 height 10
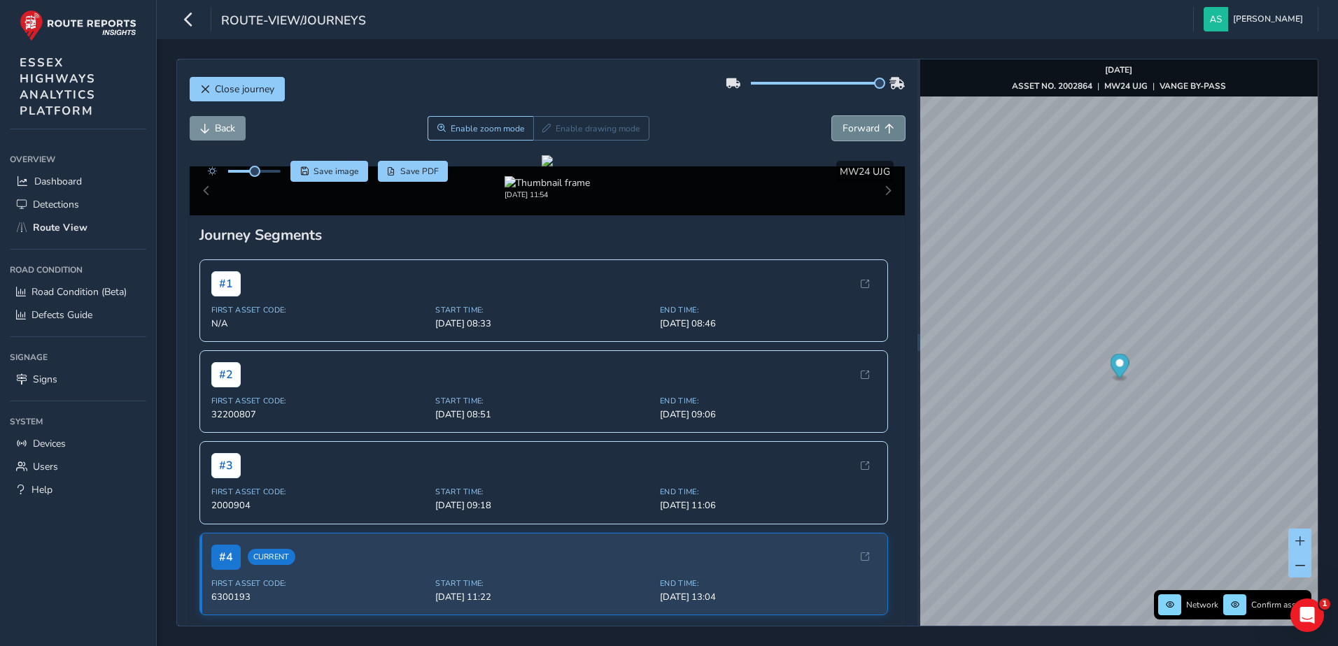
click at [884, 128] on span "Forward" at bounding box center [889, 129] width 10 height 10
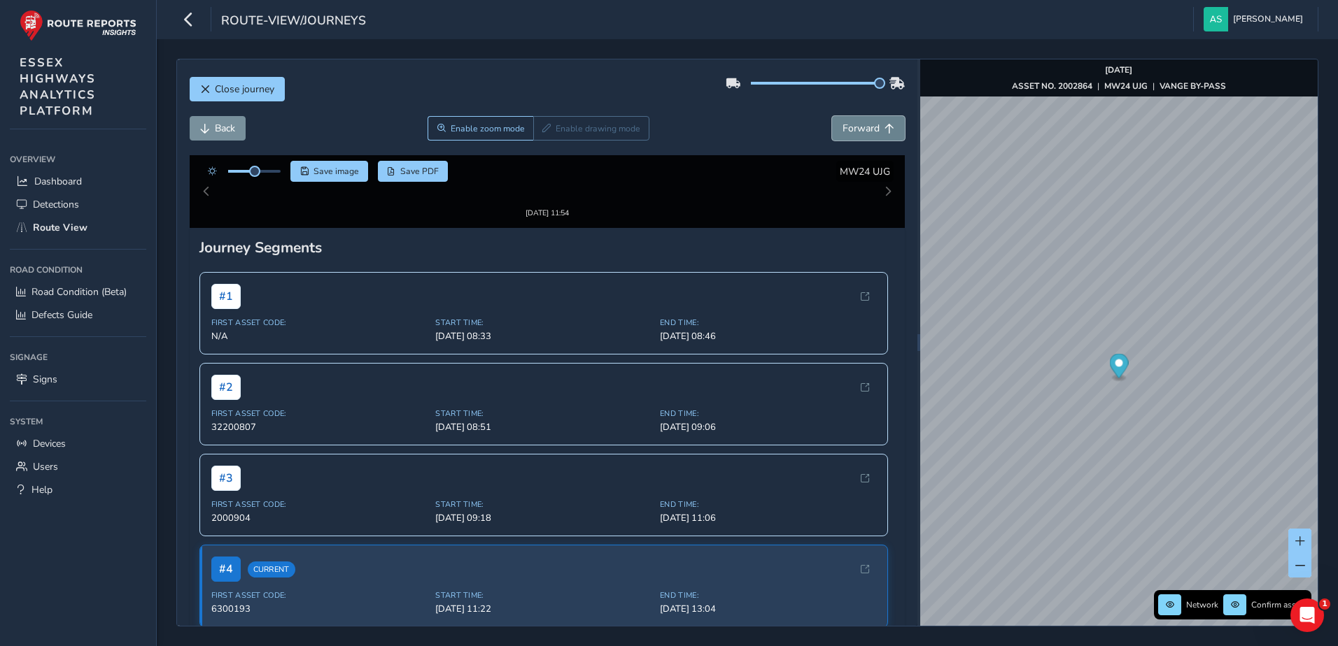
click at [884, 128] on span "Forward" at bounding box center [889, 129] width 10 height 10
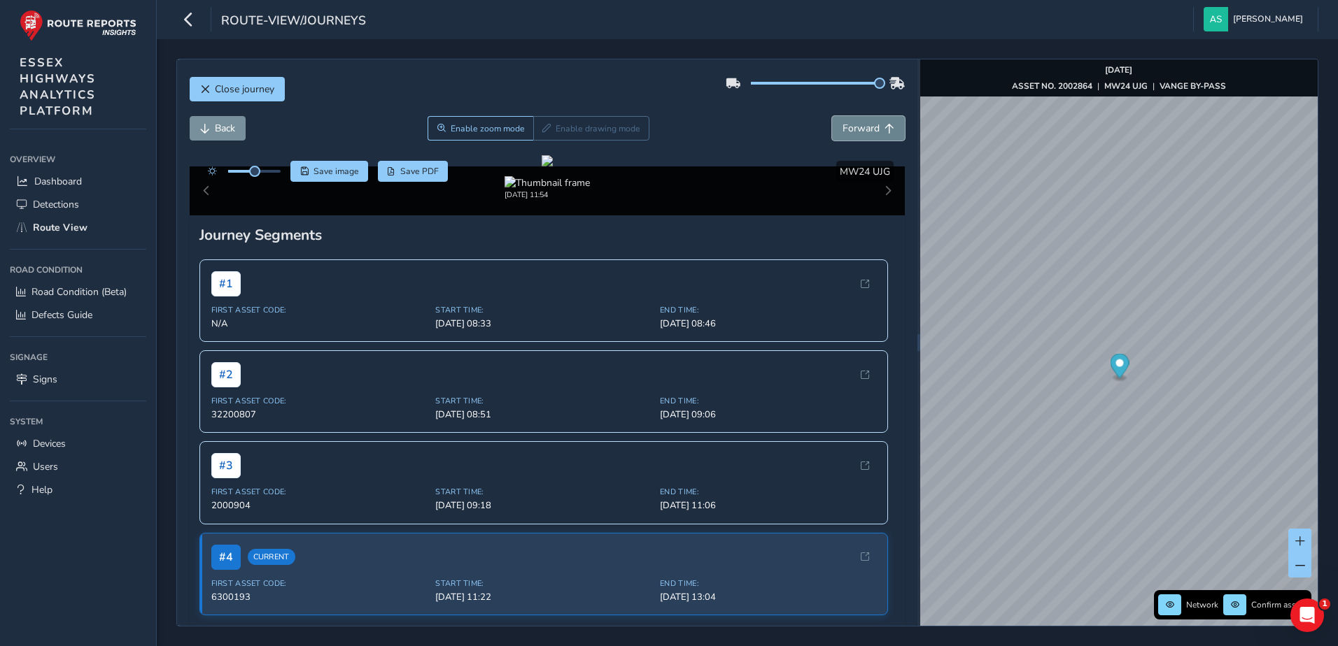
click at [884, 128] on span "Forward" at bounding box center [889, 129] width 10 height 10
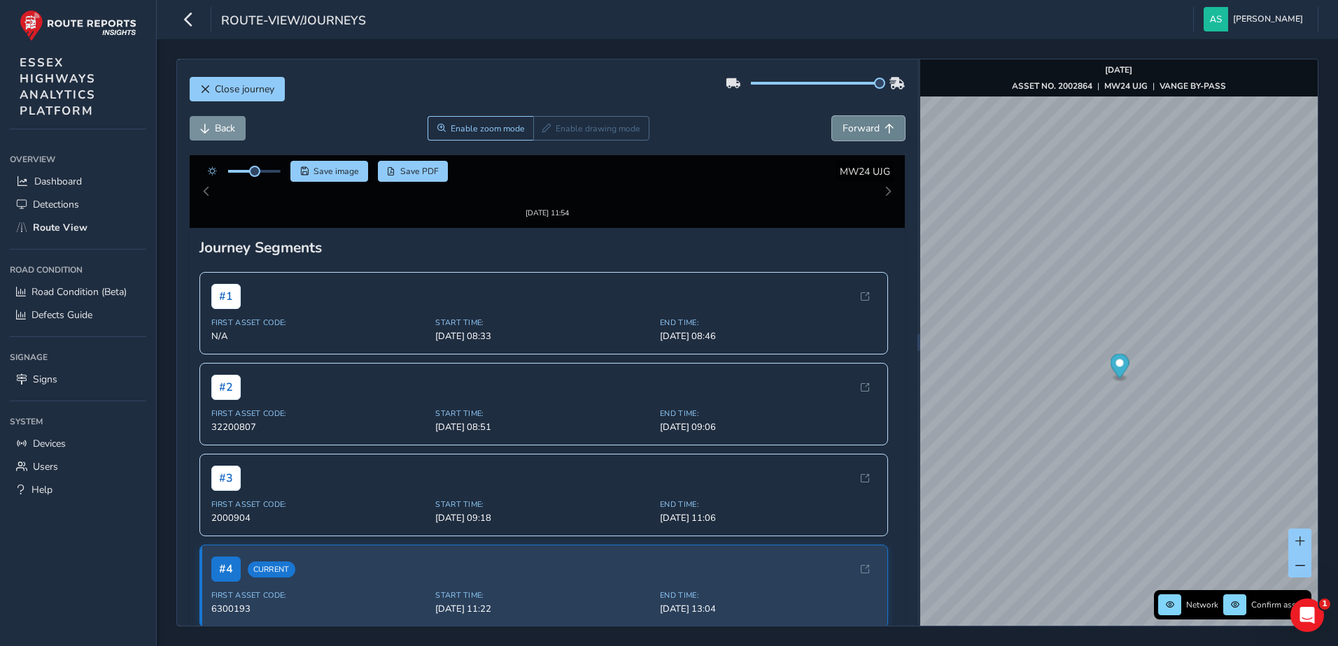
click at [884, 128] on span "Forward" at bounding box center [889, 129] width 10 height 10
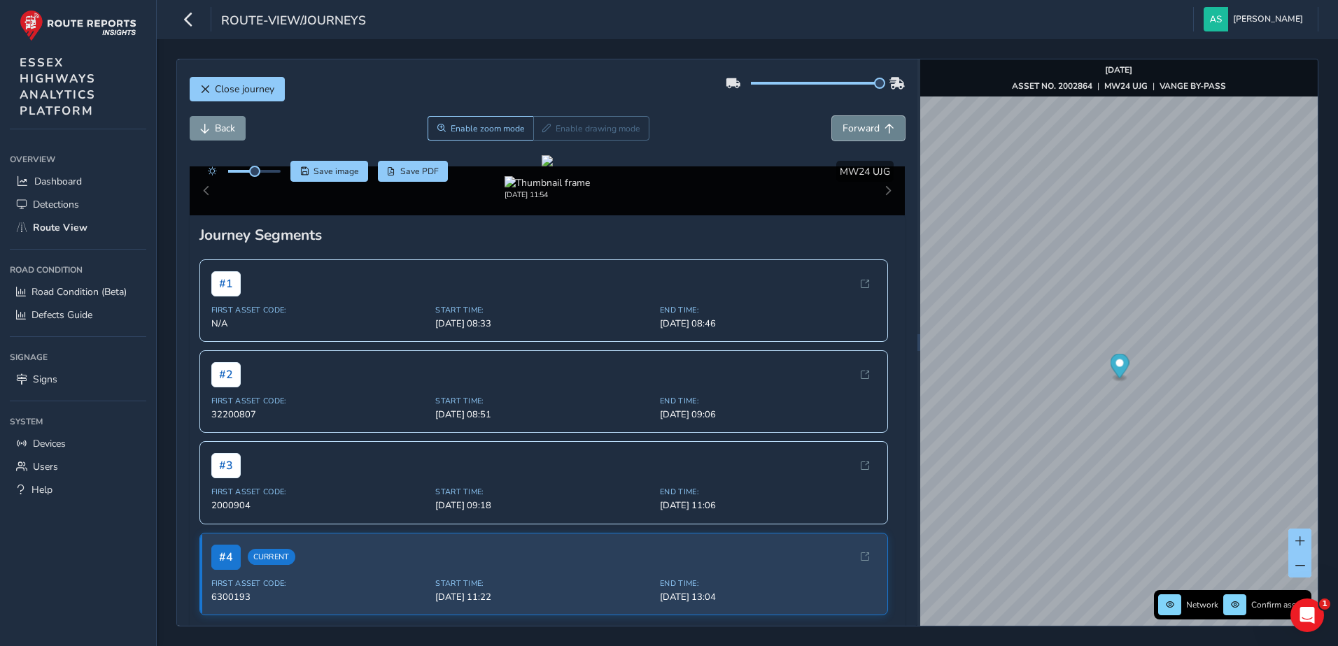
click at [884, 128] on span "Forward" at bounding box center [889, 129] width 10 height 10
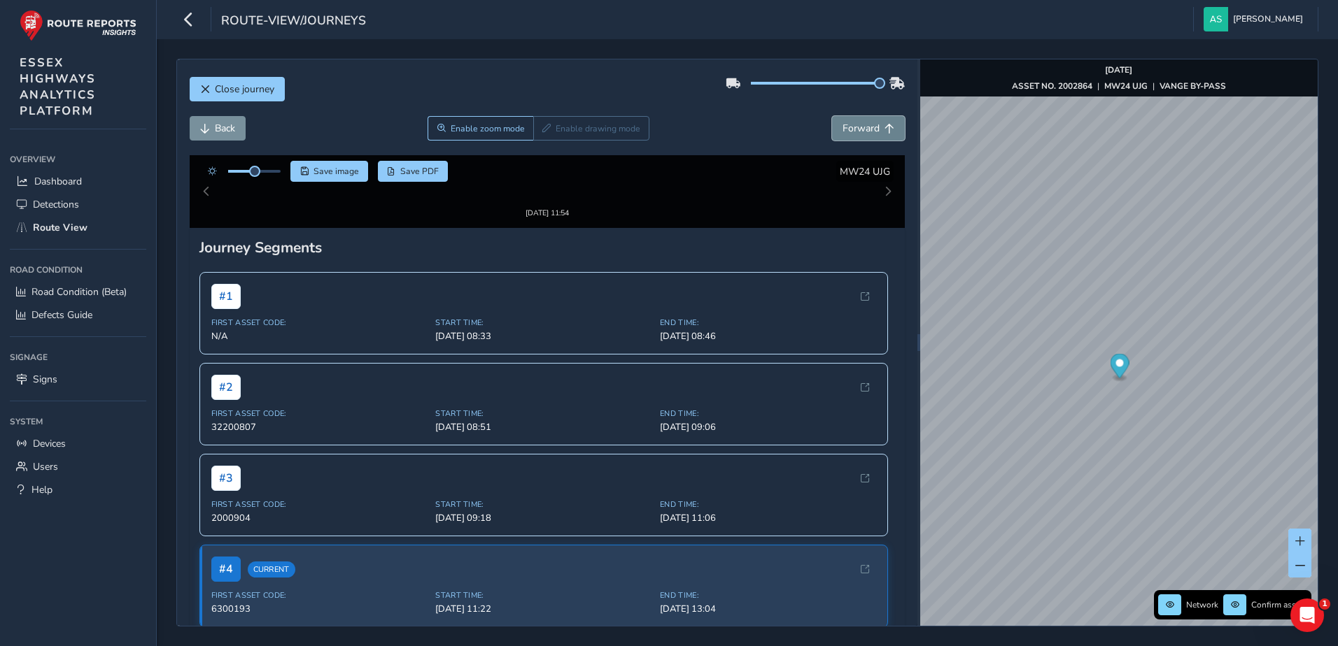
click at [884, 128] on span "Forward" at bounding box center [889, 129] width 10 height 10
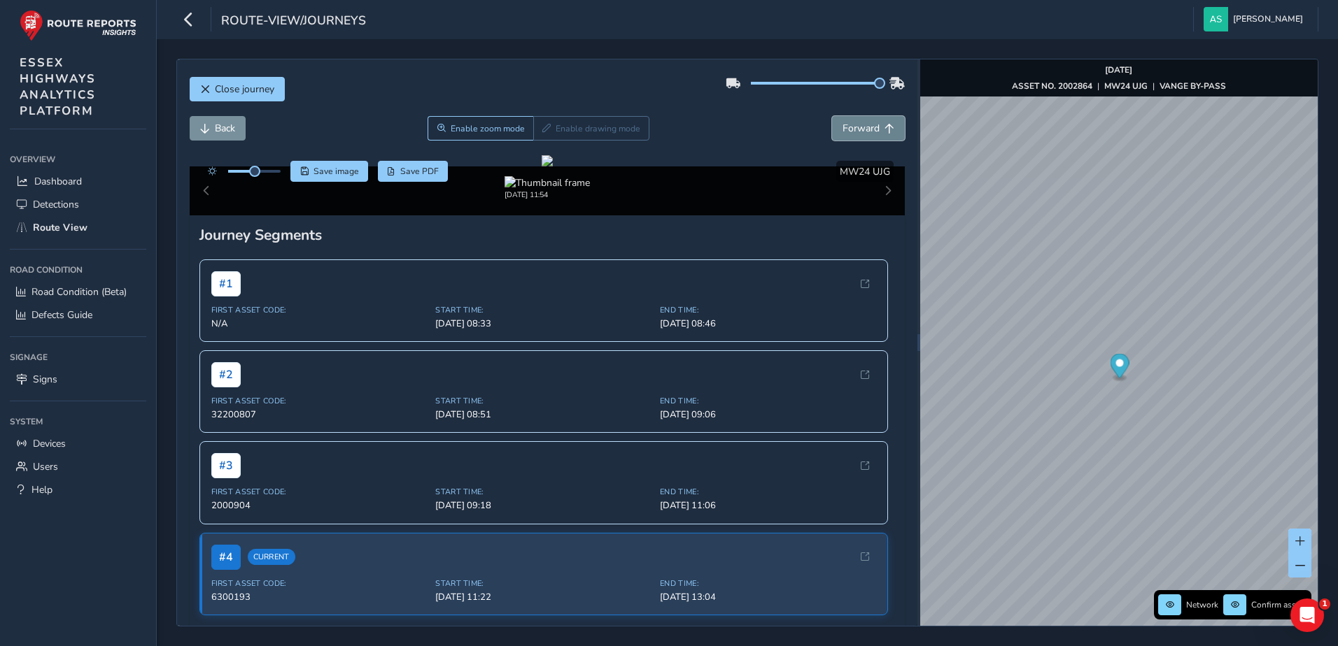
click at [884, 128] on span "Forward" at bounding box center [889, 129] width 10 height 10
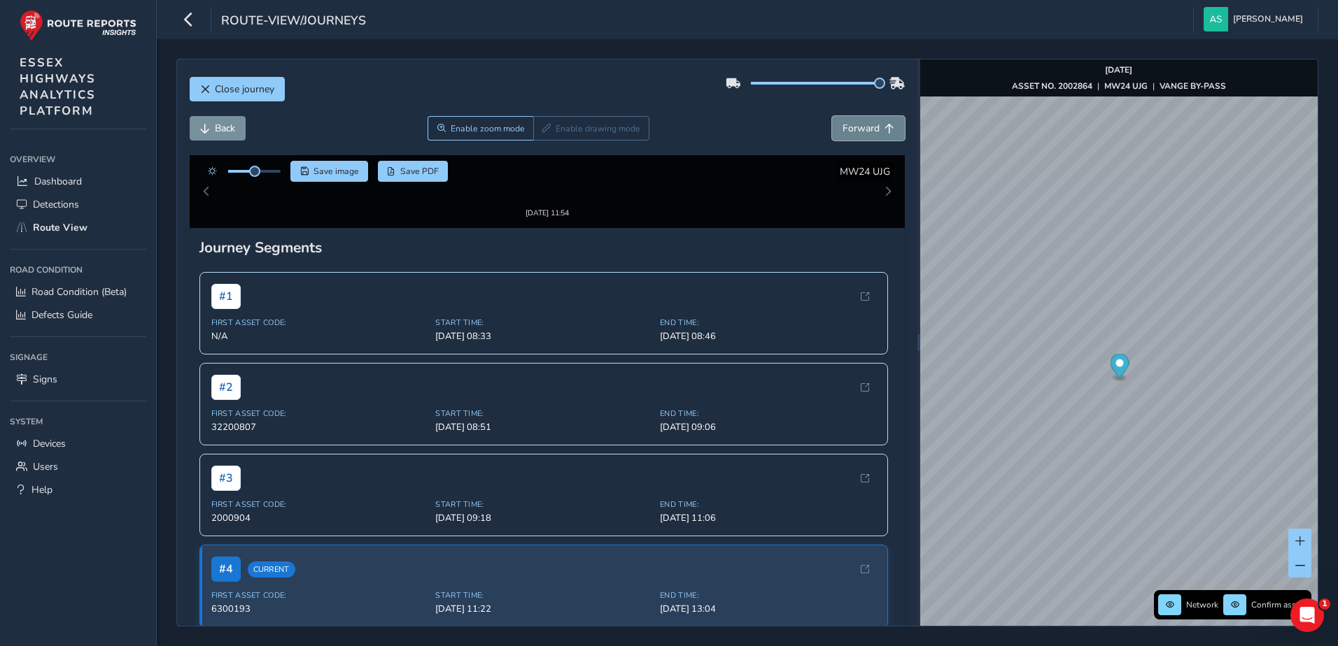
click at [884, 128] on span "Forward" at bounding box center [889, 129] width 10 height 10
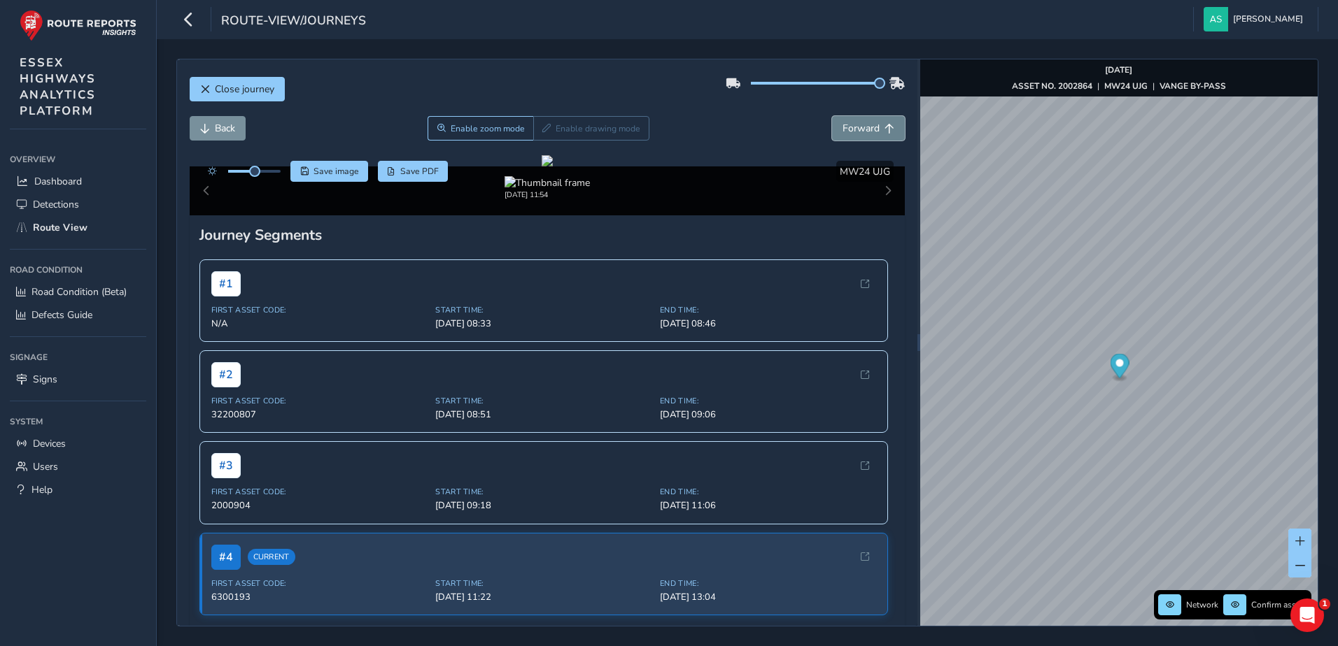
click at [884, 128] on span "Forward" at bounding box center [889, 129] width 10 height 10
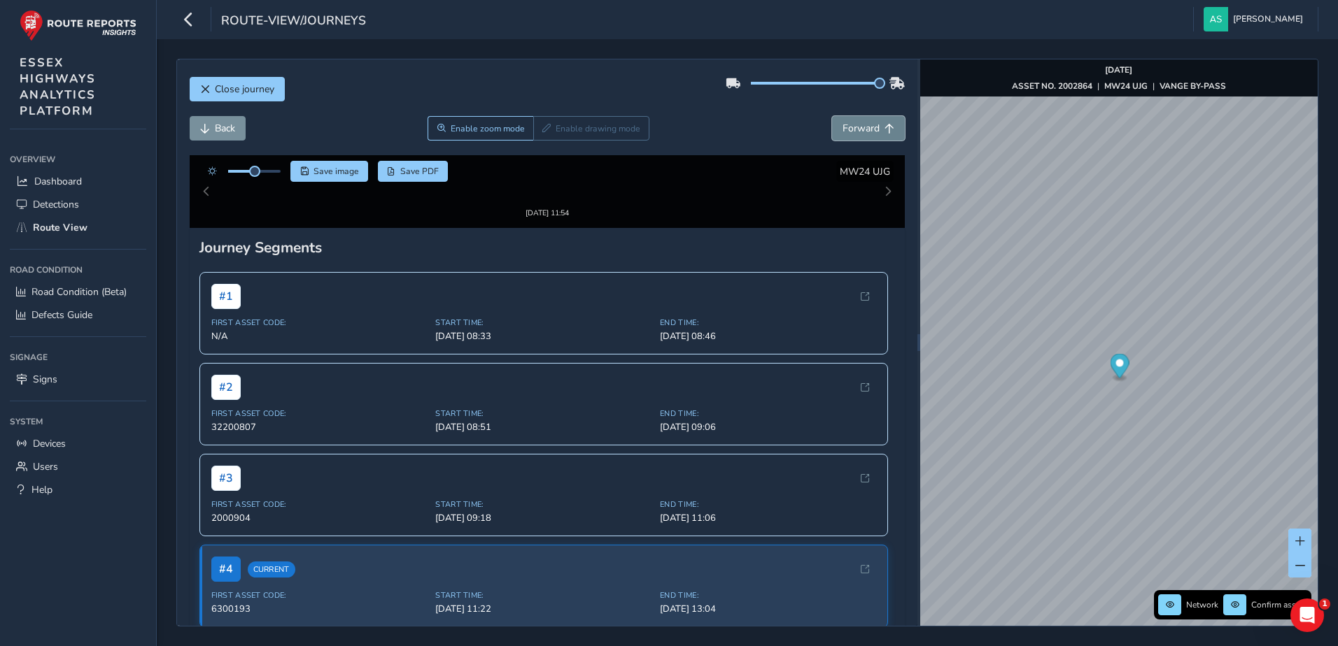
click at [884, 128] on span "Forward" at bounding box center [889, 129] width 10 height 10
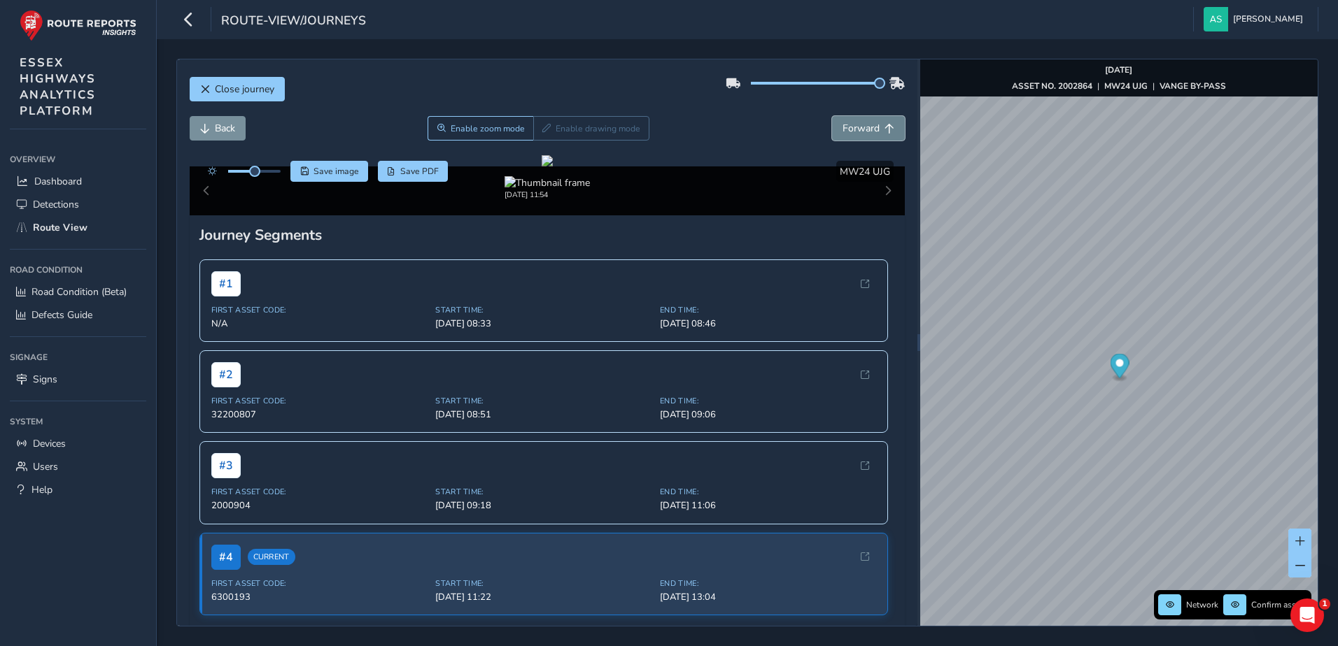
click at [884, 128] on span "Forward" at bounding box center [889, 129] width 10 height 10
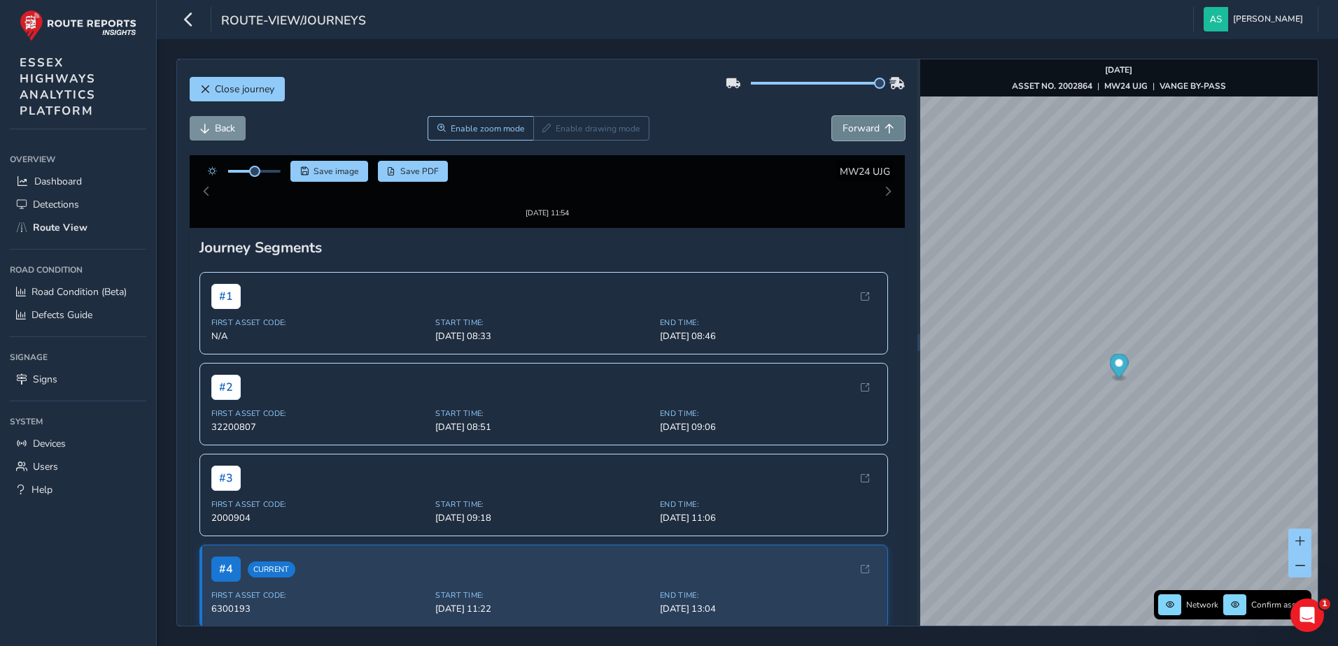
click at [884, 128] on span "Forward" at bounding box center [889, 129] width 10 height 10
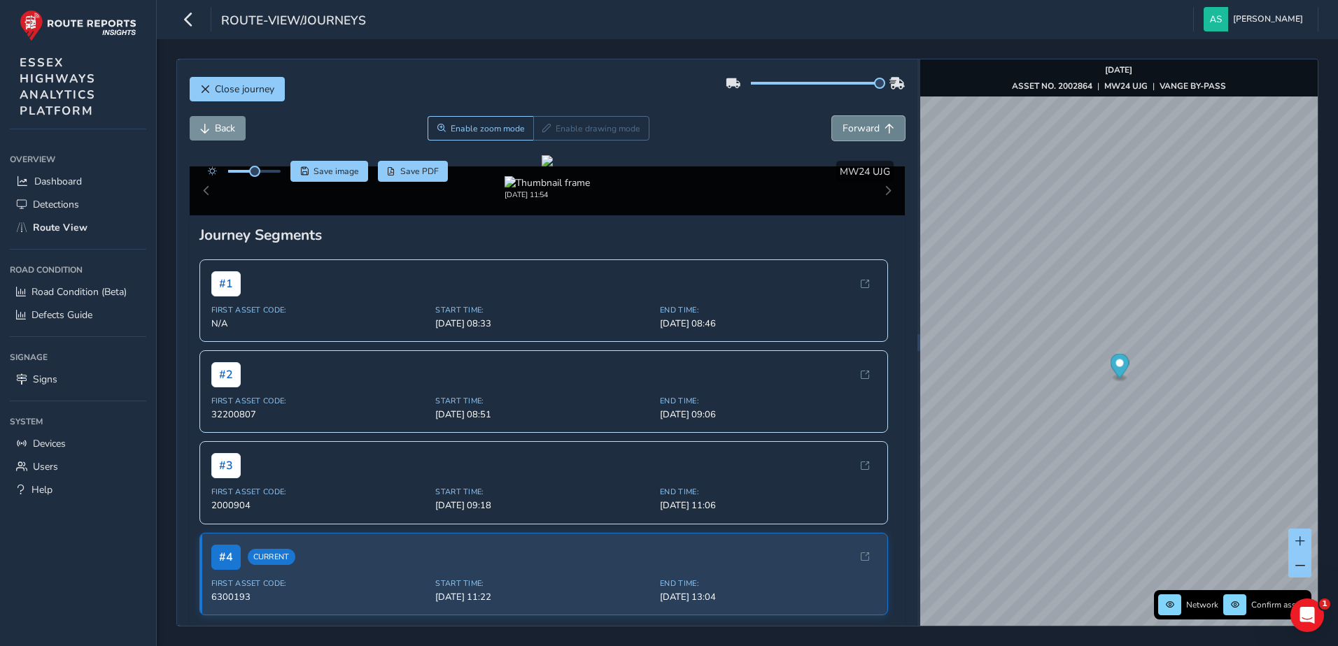
click at [884, 128] on span "Forward" at bounding box center [889, 129] width 10 height 10
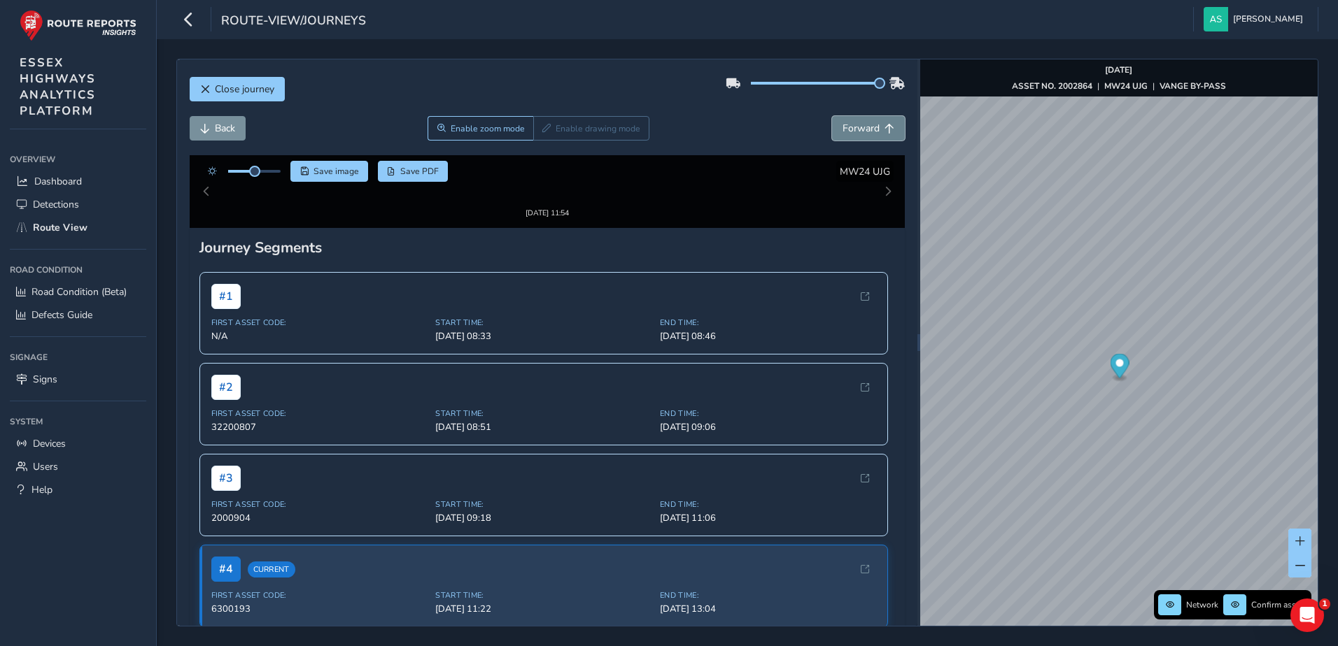
click at [884, 128] on span "Forward" at bounding box center [889, 129] width 10 height 10
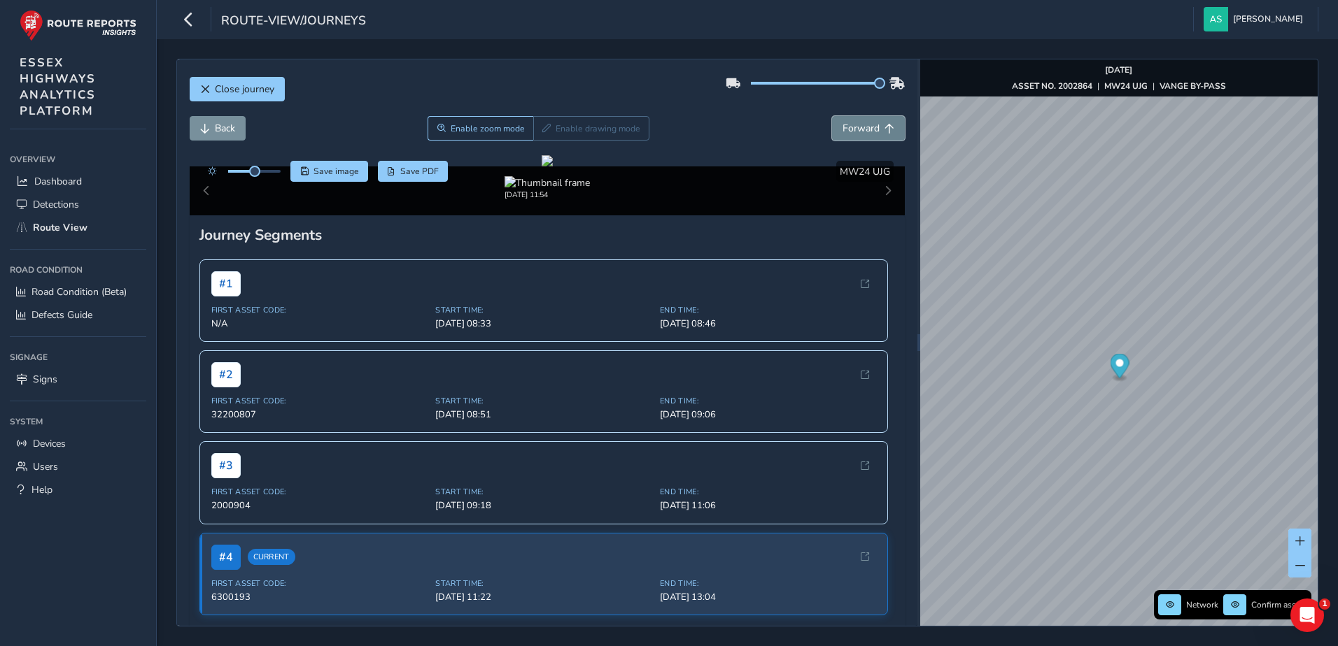
click at [884, 128] on span "Forward" at bounding box center [889, 129] width 10 height 10
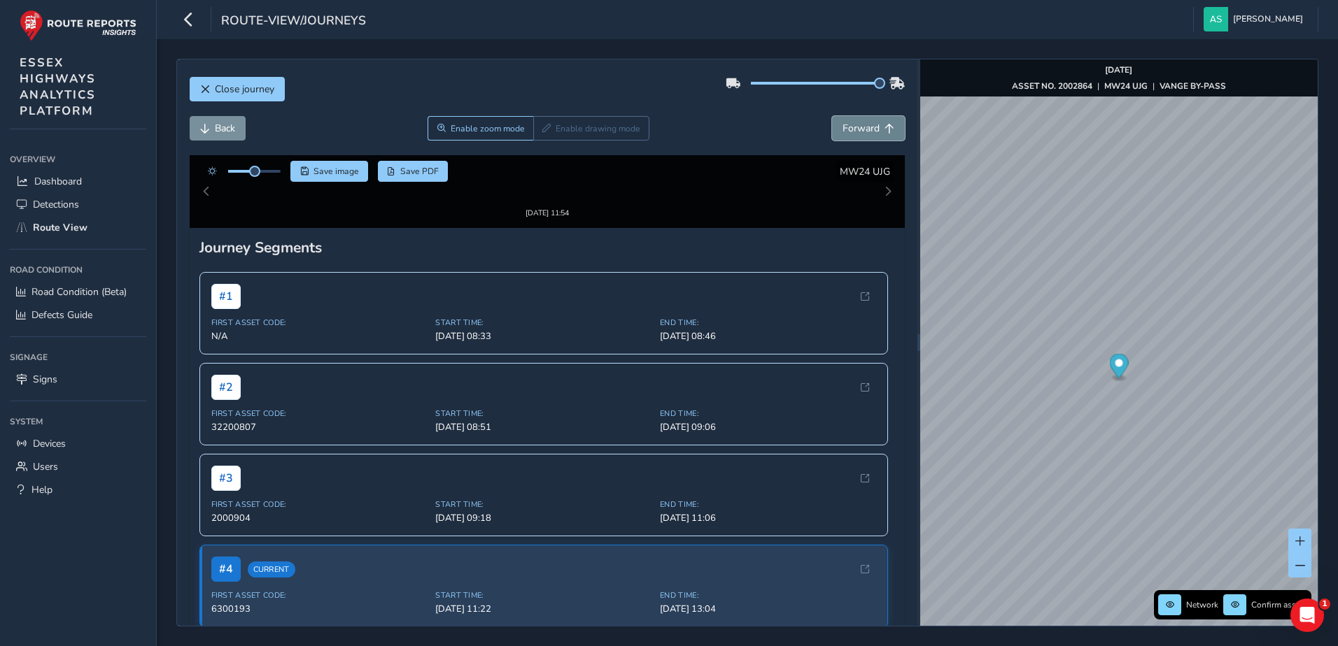
click at [884, 128] on span "Forward" at bounding box center [889, 129] width 10 height 10
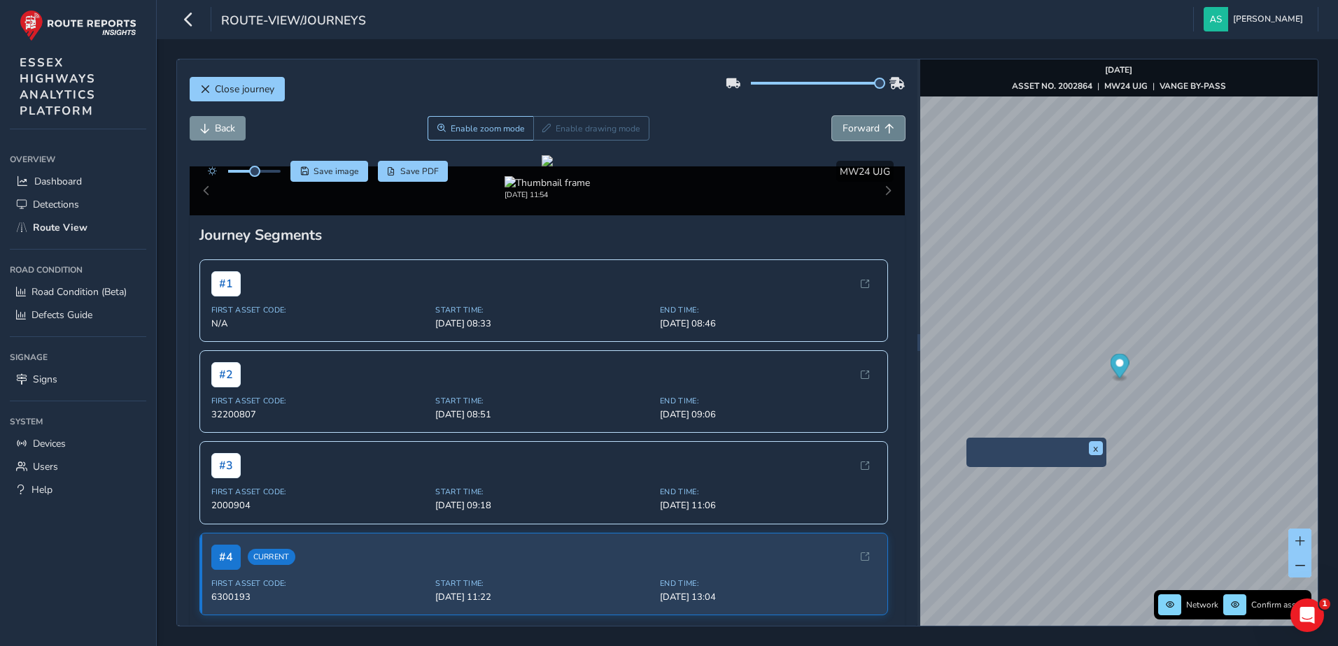
click at [842, 122] on span "Forward" at bounding box center [860, 128] width 37 height 13
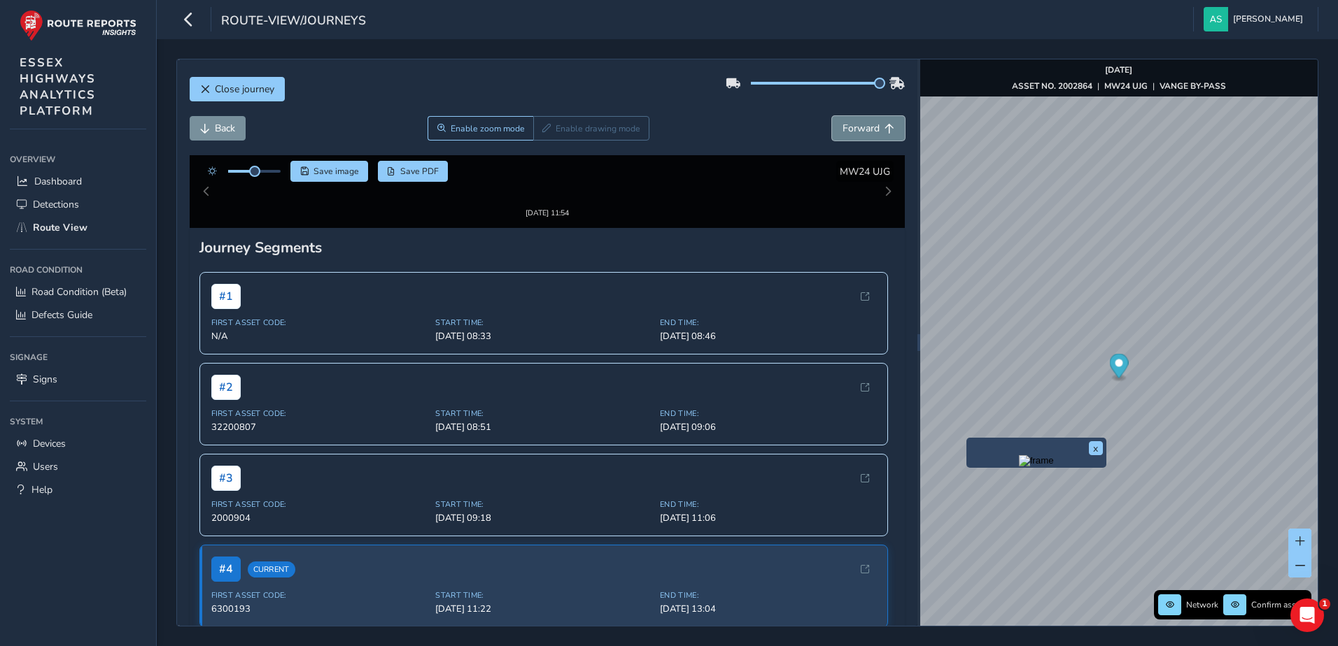
click at [842, 122] on span "Forward" at bounding box center [860, 128] width 37 height 13
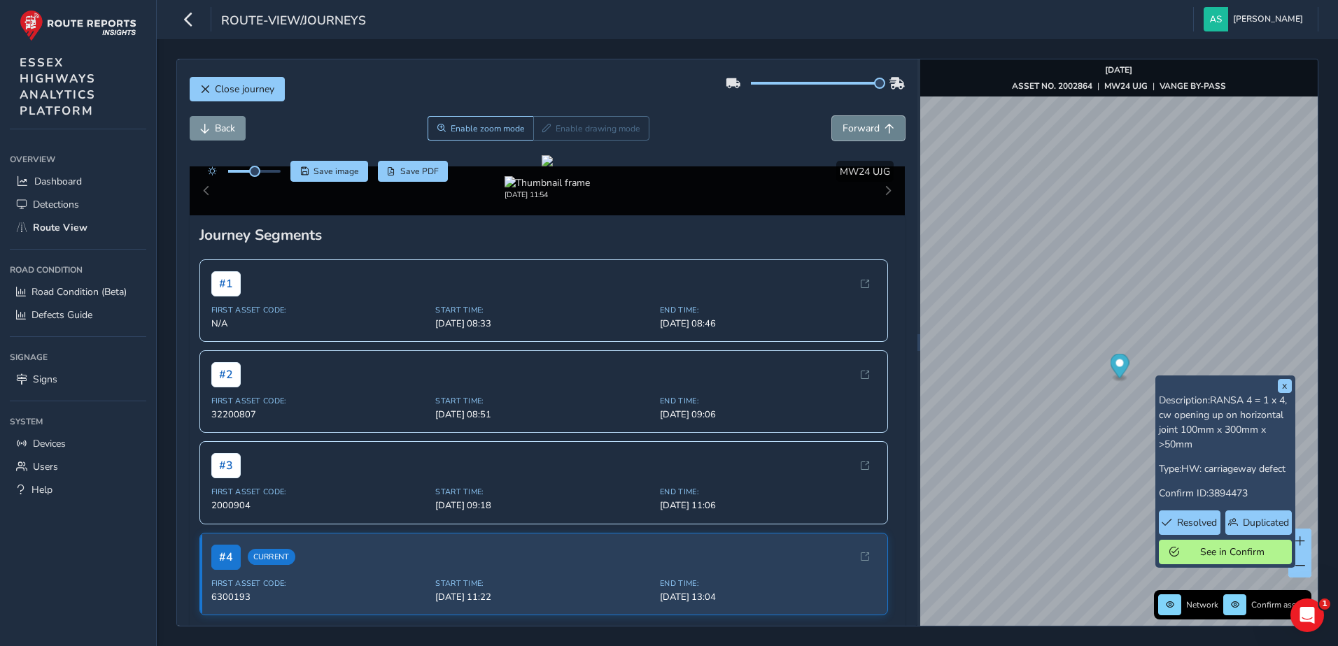
click at [848, 129] on span "Forward" at bounding box center [860, 128] width 37 height 13
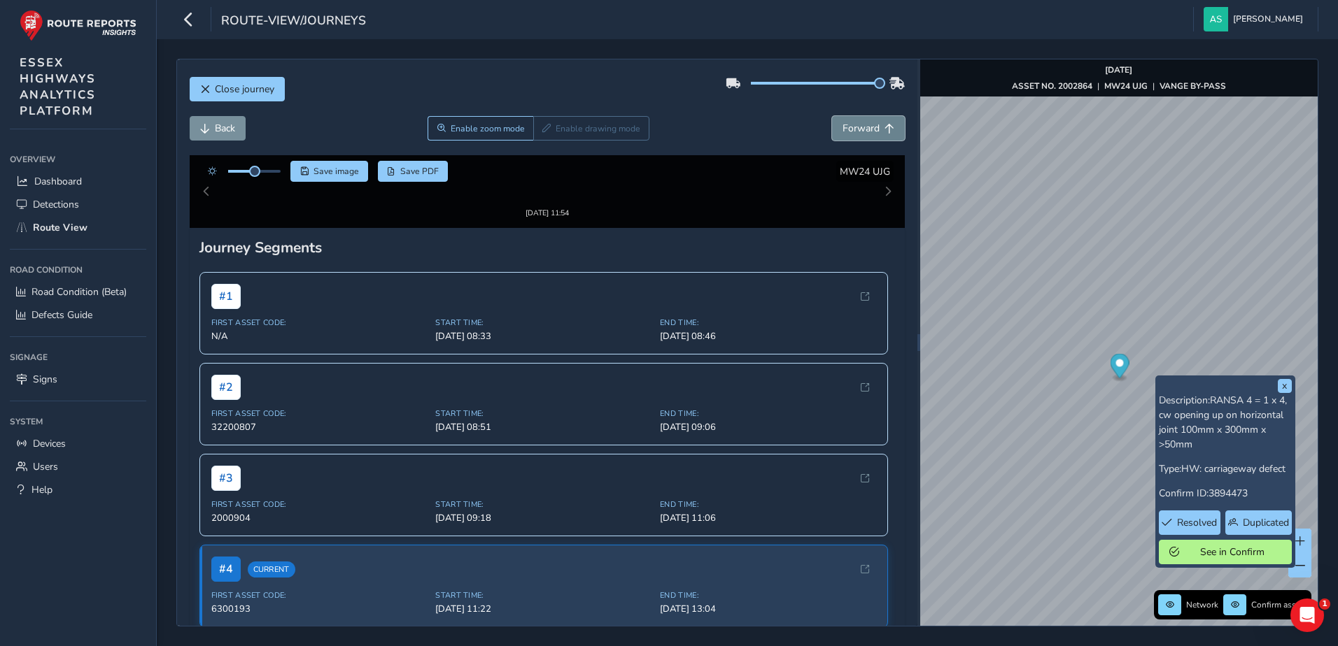
click at [848, 129] on span "Forward" at bounding box center [860, 128] width 37 height 13
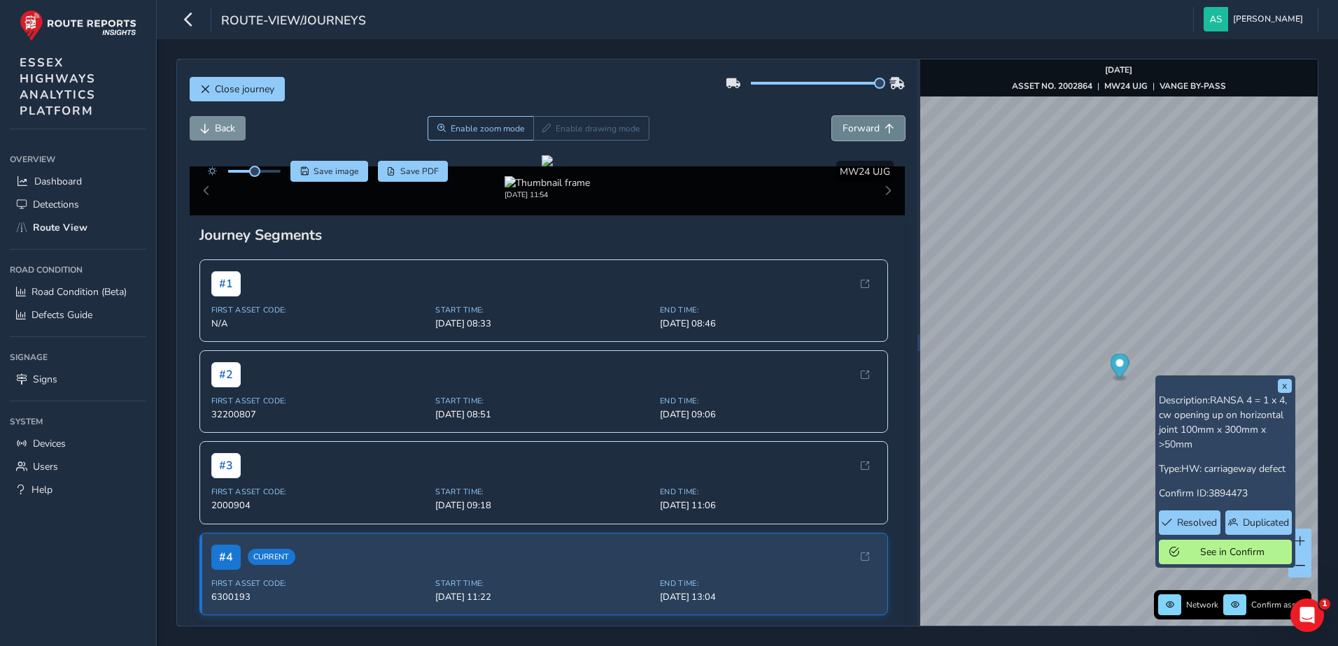
click at [848, 129] on span "Forward" at bounding box center [860, 128] width 37 height 13
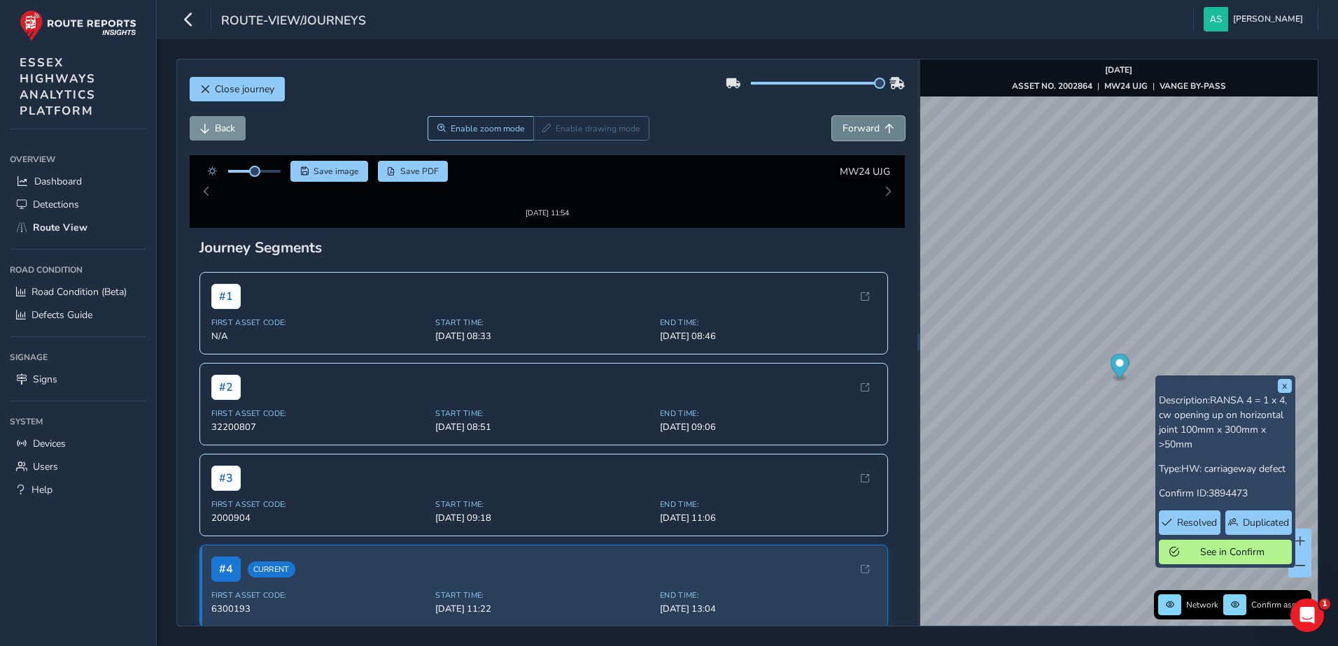
click at [848, 129] on span "Forward" at bounding box center [860, 128] width 37 height 13
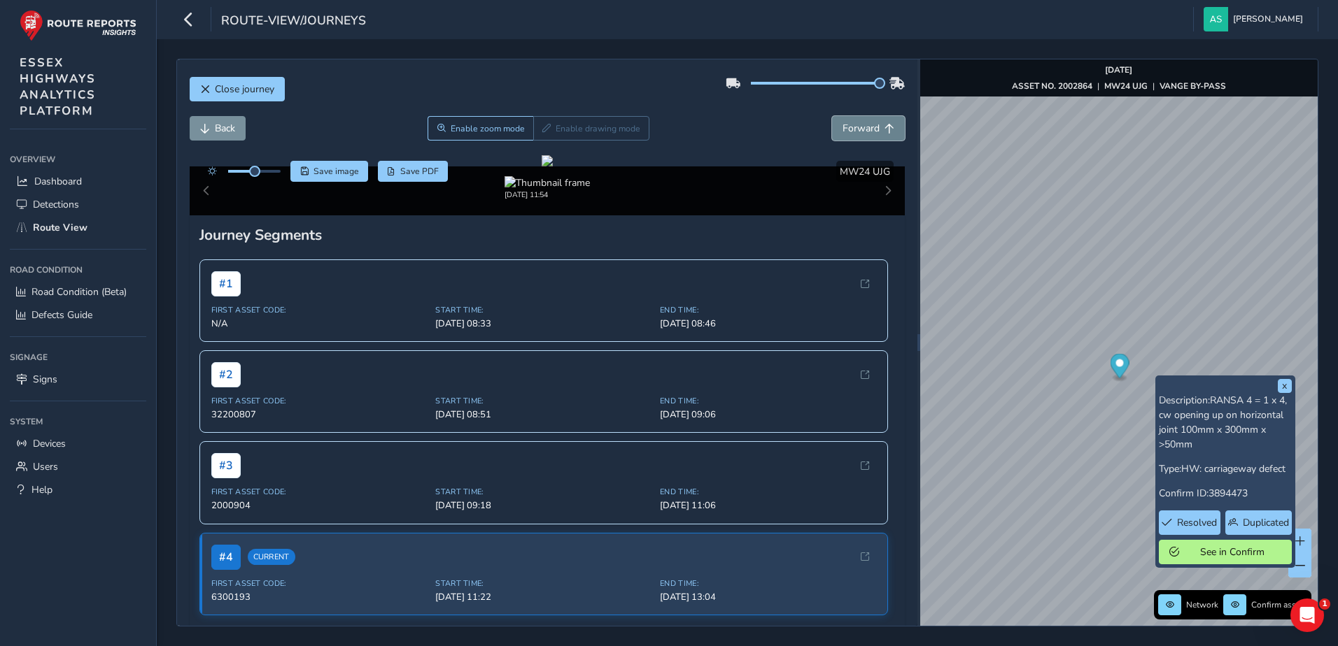
click at [848, 129] on span "Forward" at bounding box center [860, 128] width 37 height 13
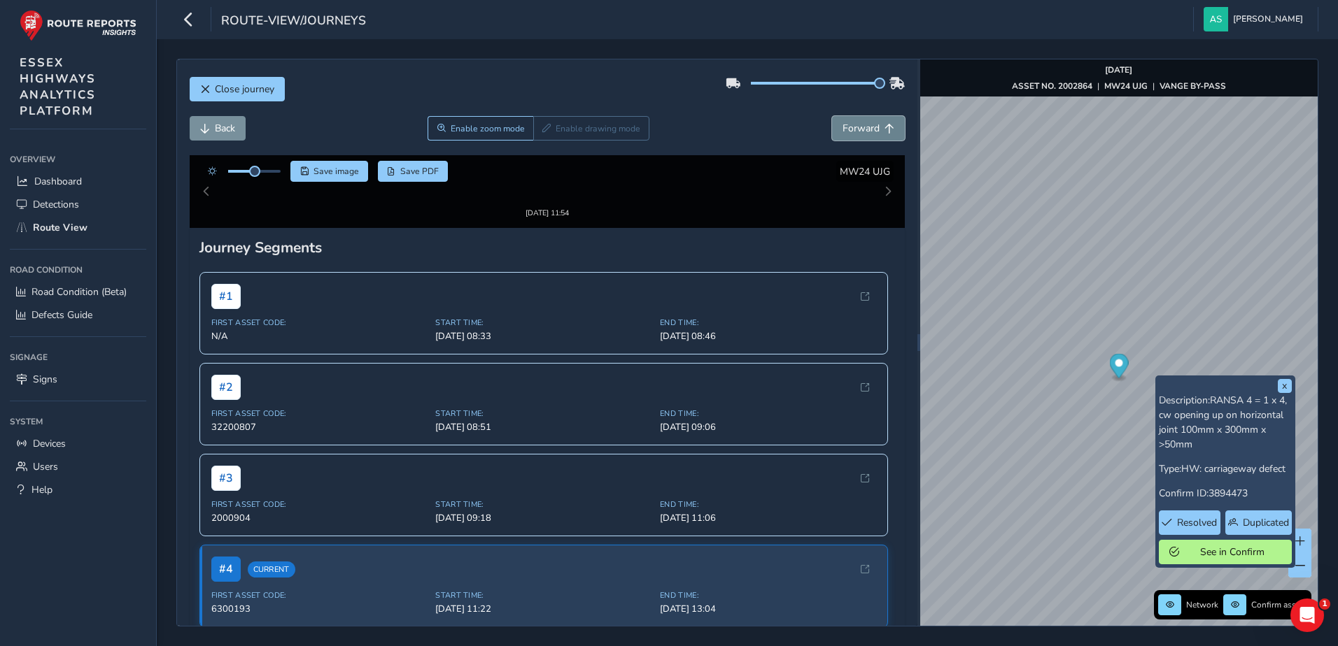
click at [848, 129] on span "Forward" at bounding box center [860, 128] width 37 height 13
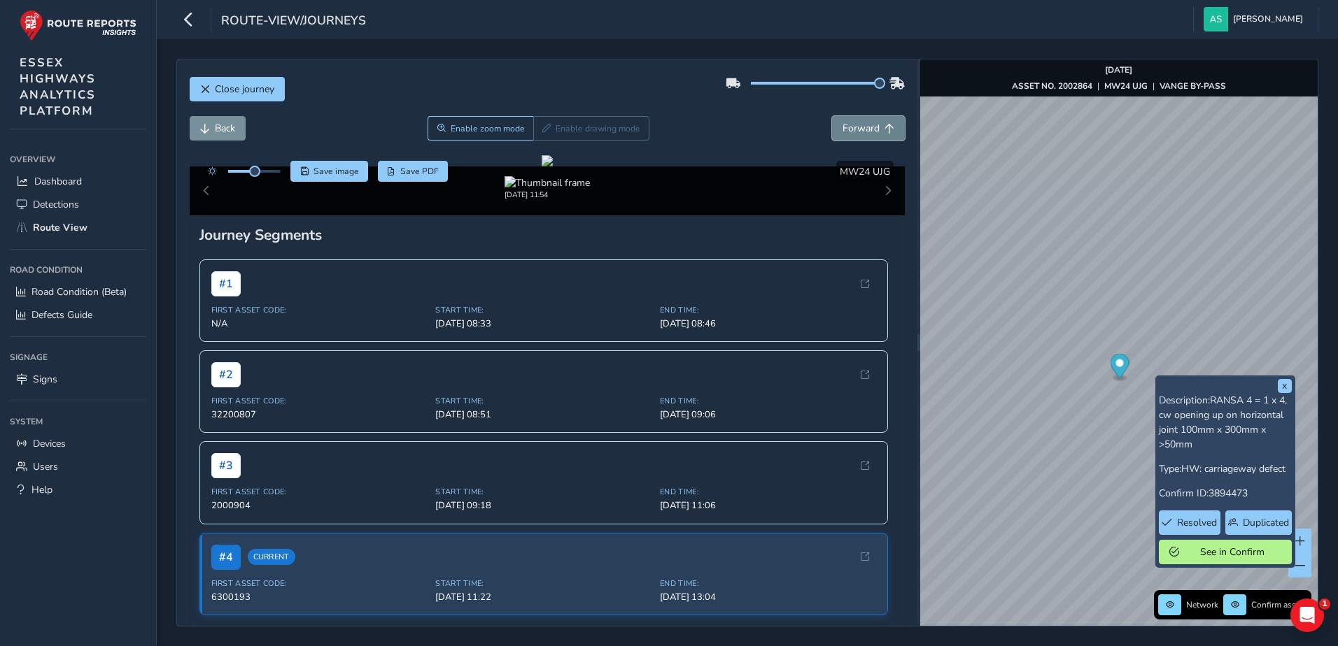
click at [848, 129] on span "Forward" at bounding box center [860, 128] width 37 height 13
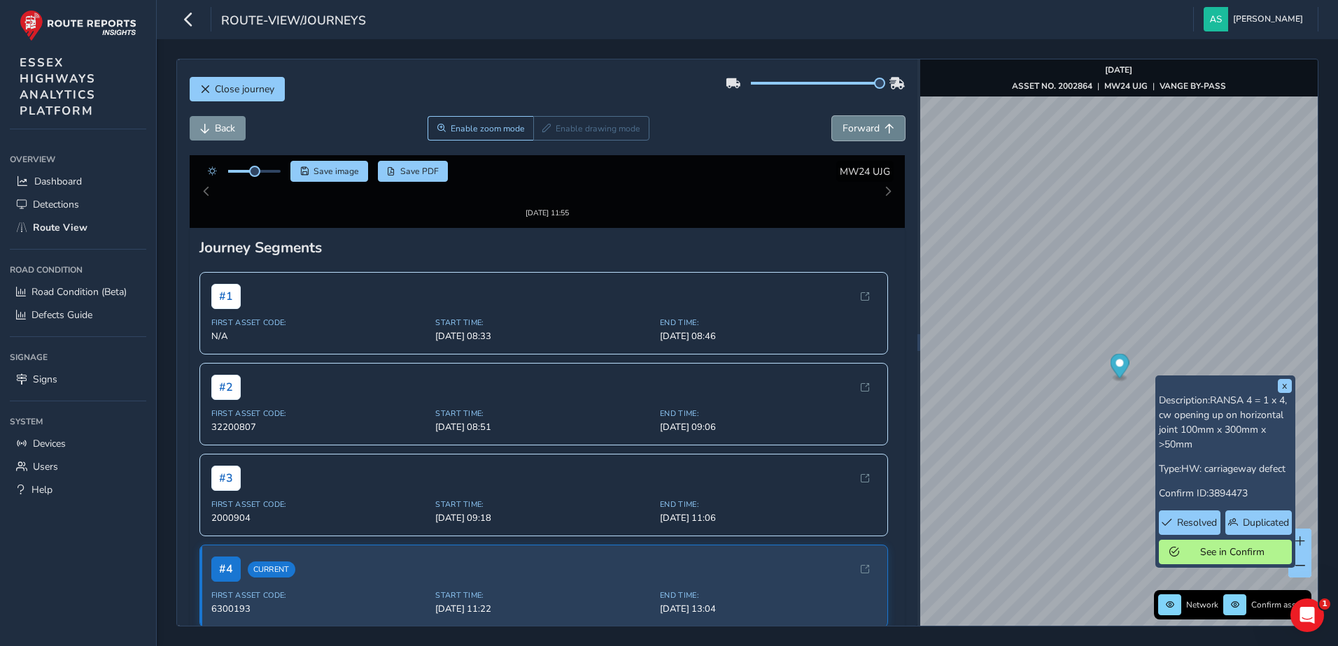
click at [848, 129] on span "Forward" at bounding box center [860, 128] width 37 height 13
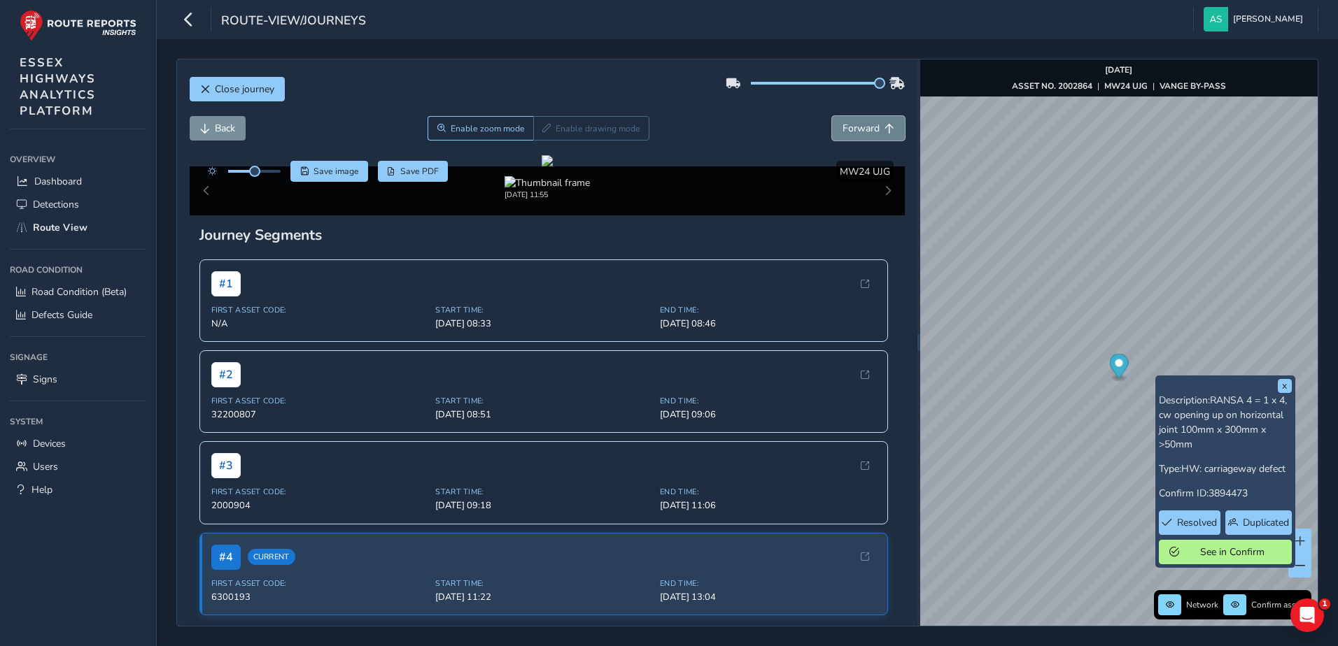
click at [848, 129] on span "Forward" at bounding box center [860, 128] width 37 height 13
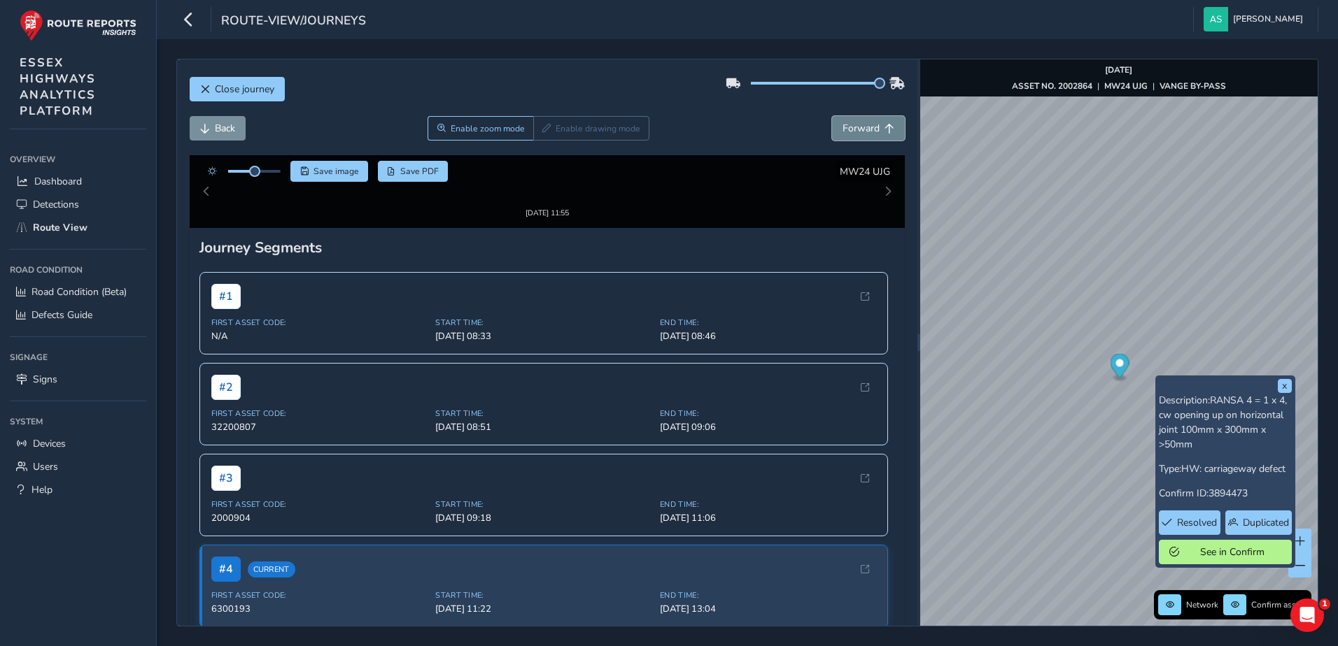
click at [848, 129] on span "Forward" at bounding box center [860, 128] width 37 height 13
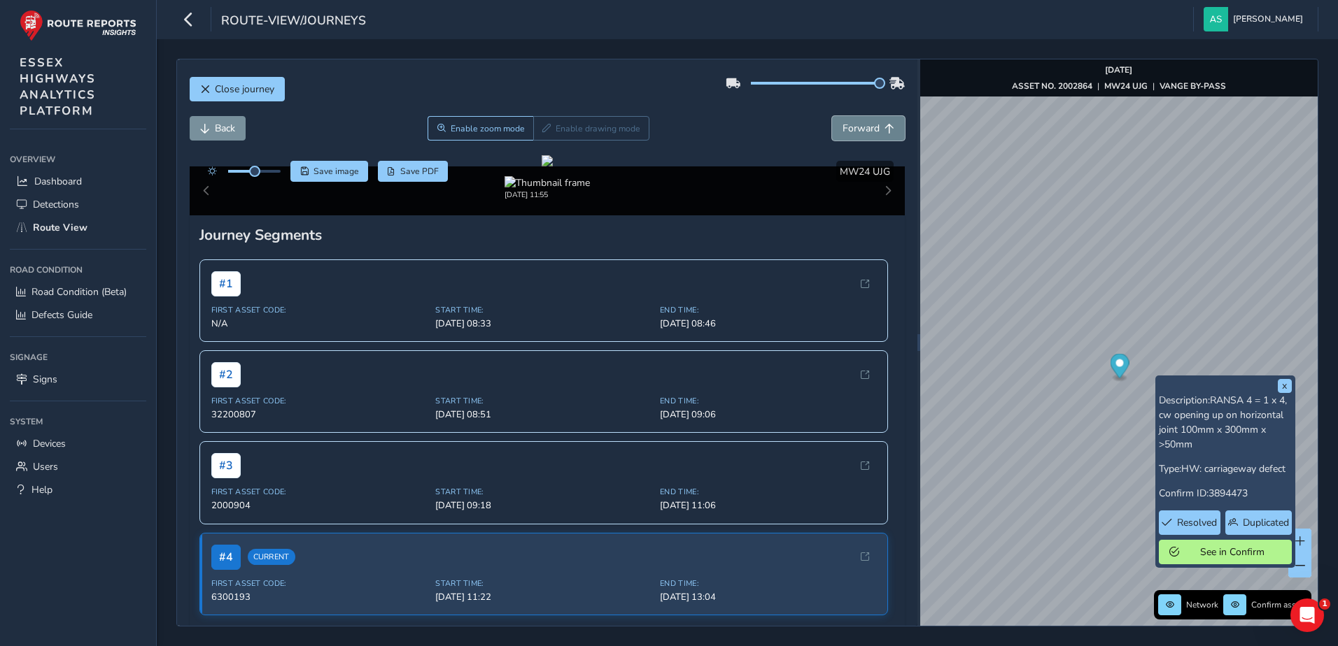
click at [848, 129] on span "Forward" at bounding box center [860, 128] width 37 height 13
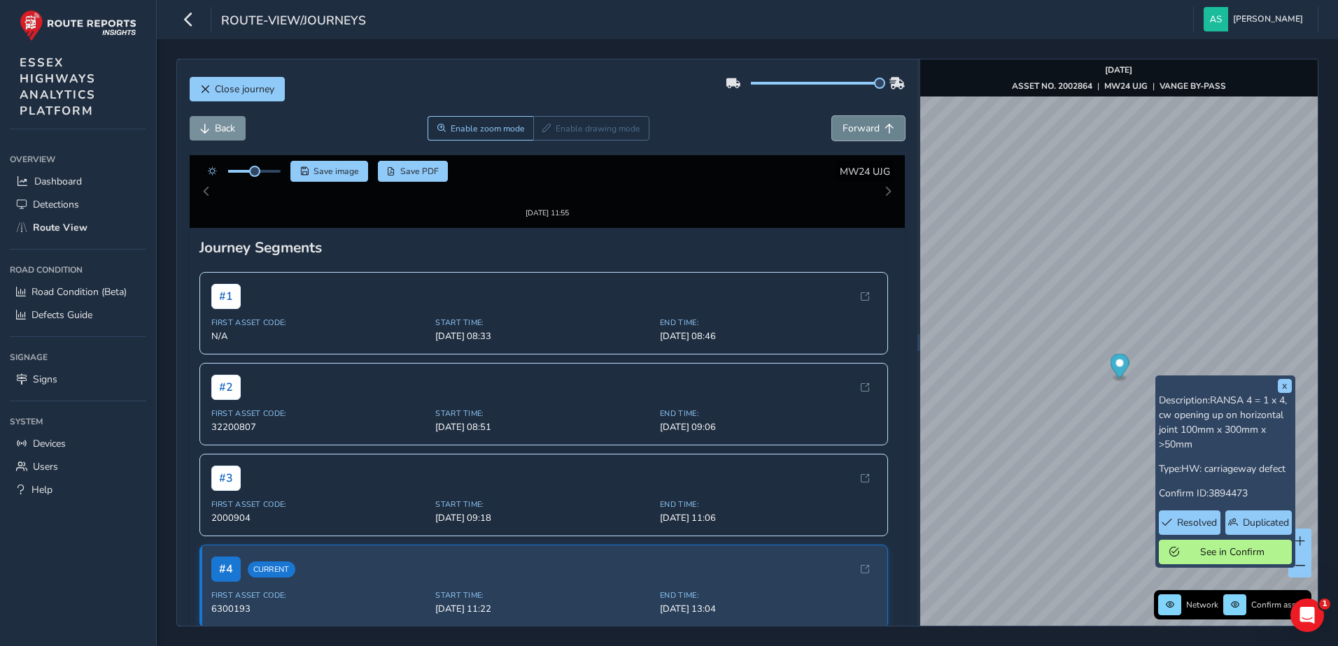
click at [848, 129] on span "Forward" at bounding box center [860, 128] width 37 height 13
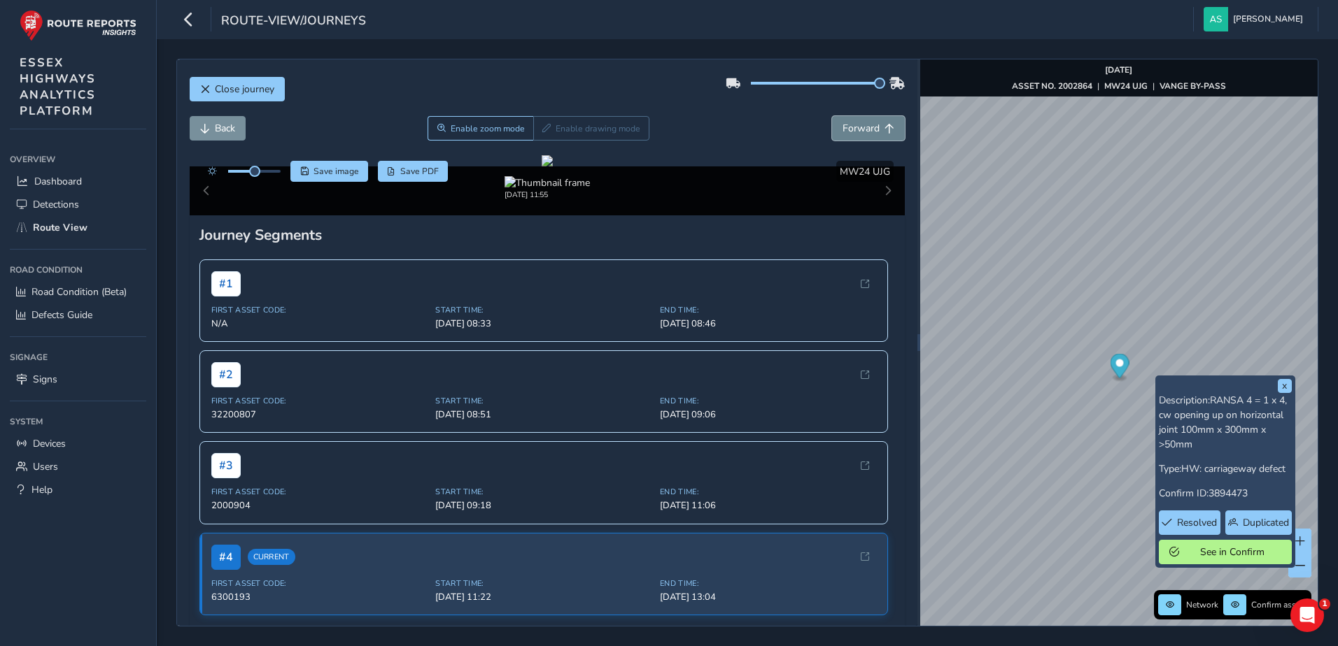
click at [848, 129] on span "Forward" at bounding box center [860, 128] width 37 height 13
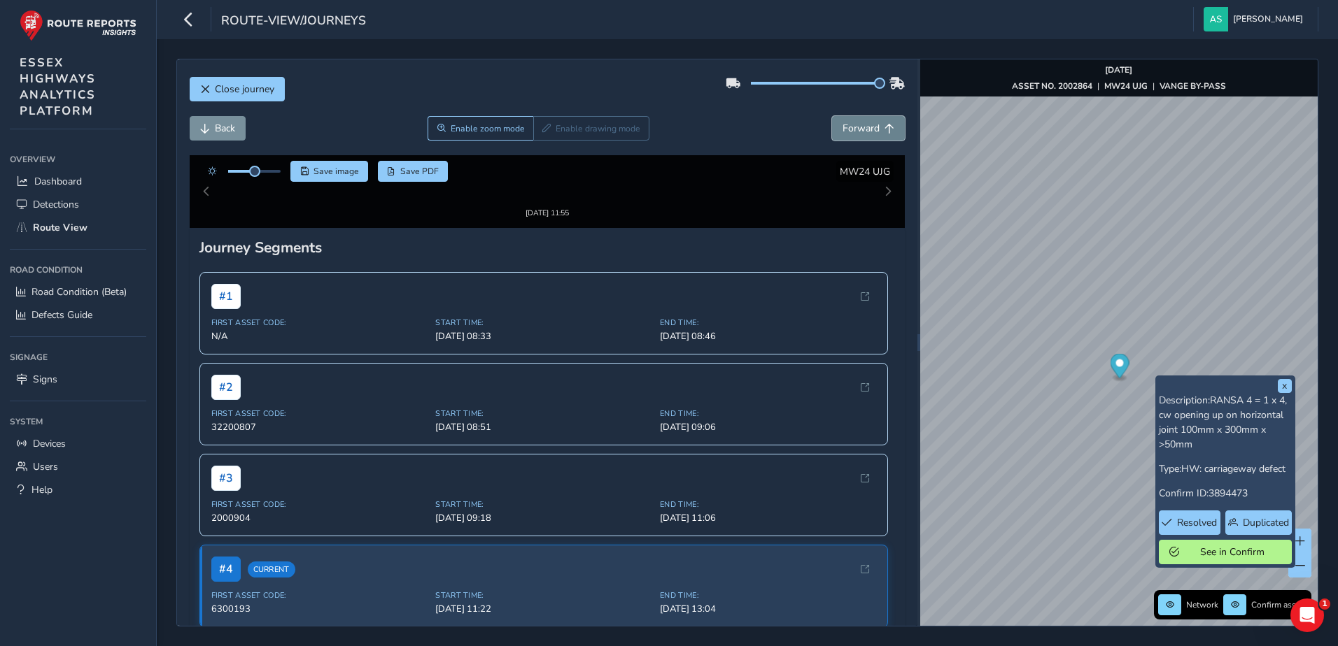
click at [848, 129] on span "Forward" at bounding box center [860, 128] width 37 height 13
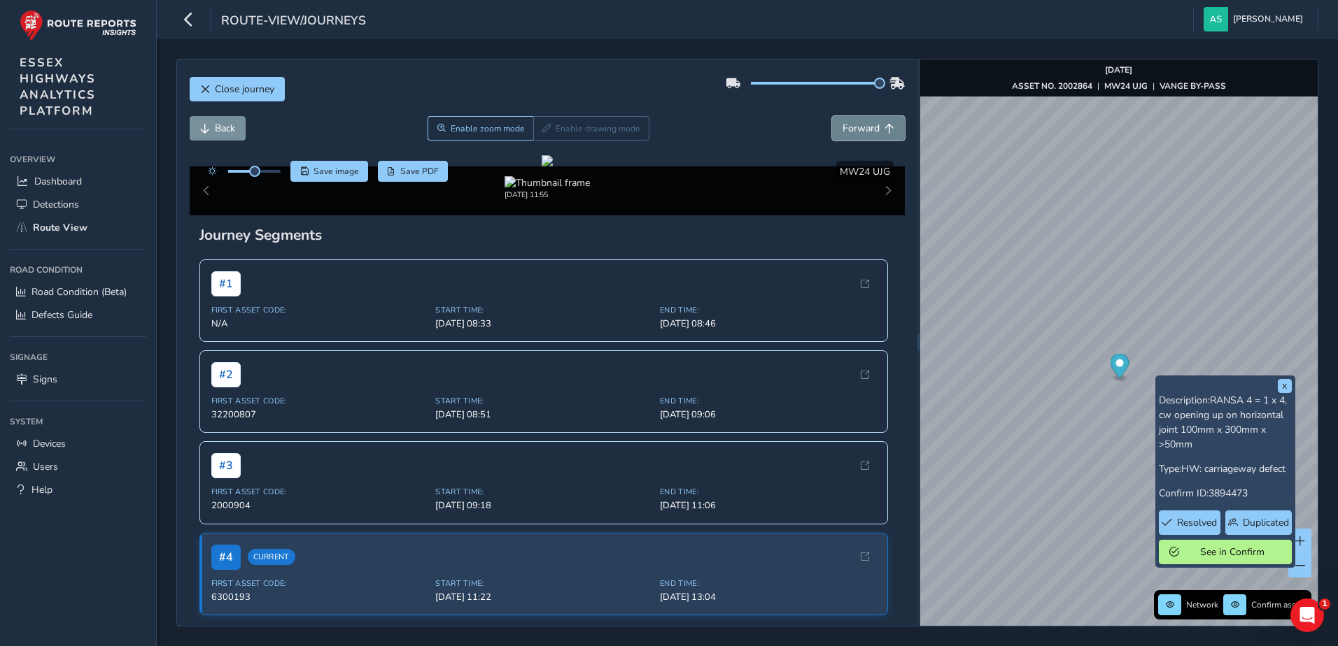
click at [848, 129] on span "Forward" at bounding box center [860, 128] width 37 height 13
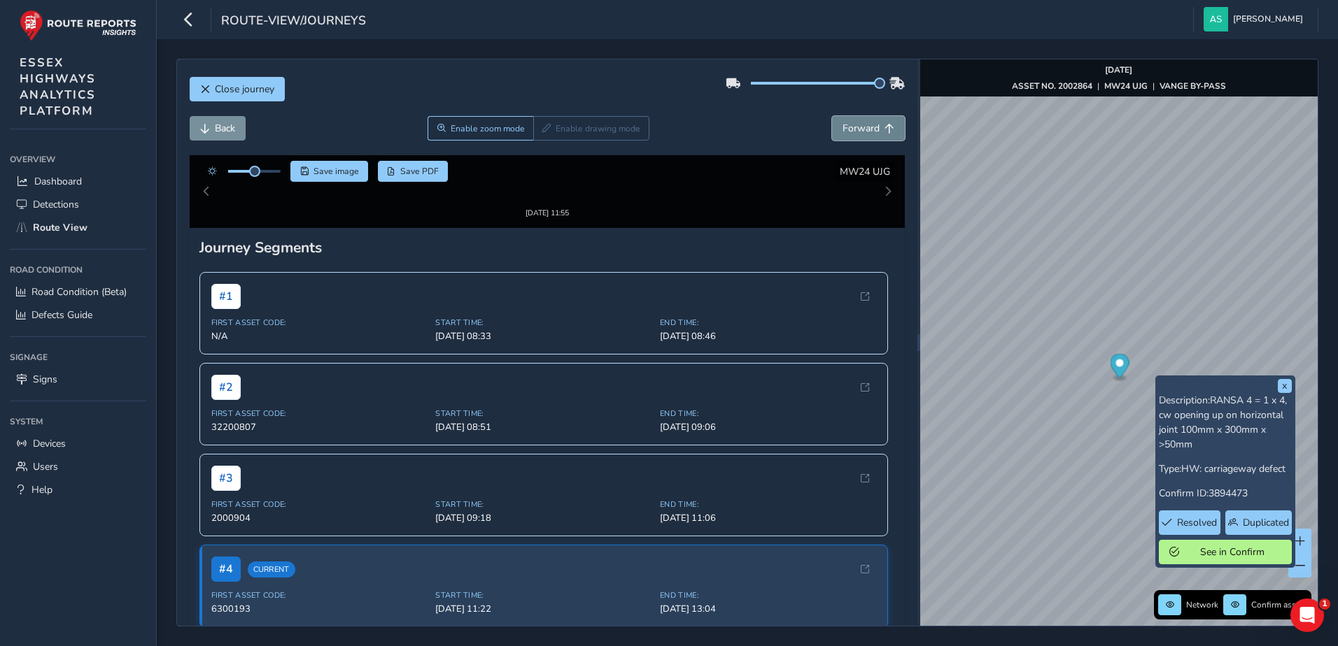
click at [848, 129] on span "Forward" at bounding box center [860, 128] width 37 height 13
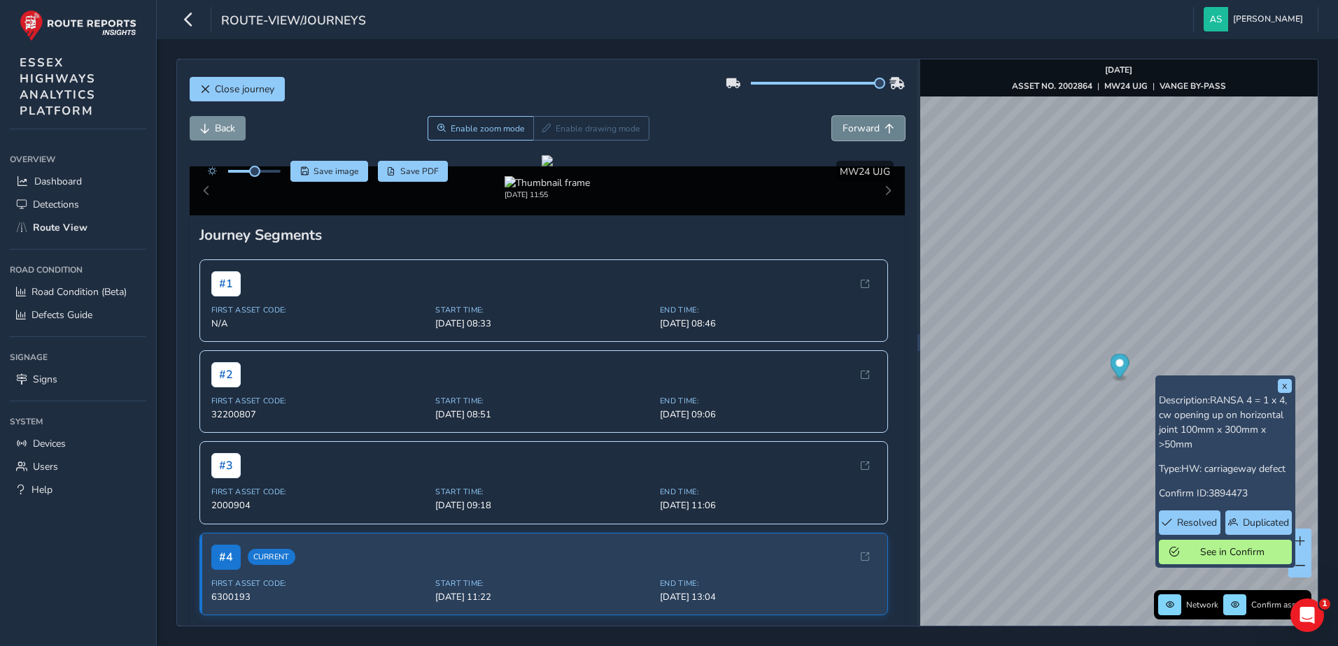
click at [848, 129] on span "Forward" at bounding box center [860, 128] width 37 height 13
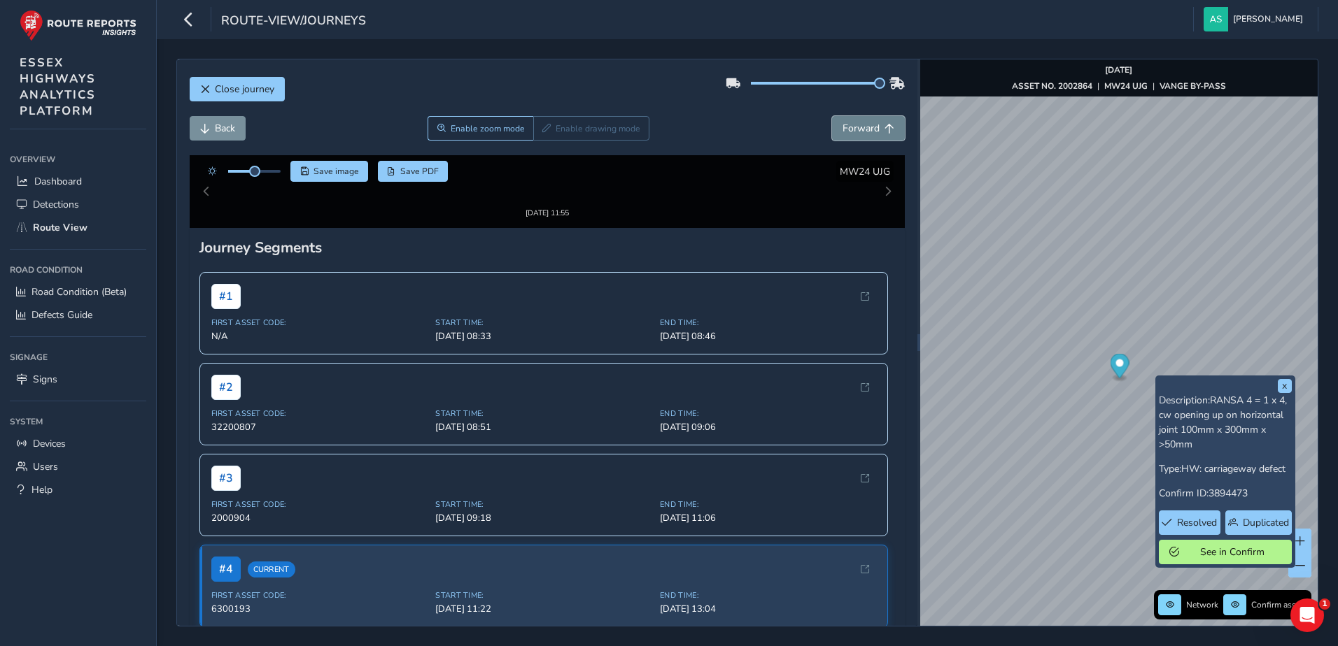
click at [848, 129] on span "Forward" at bounding box center [860, 128] width 37 height 13
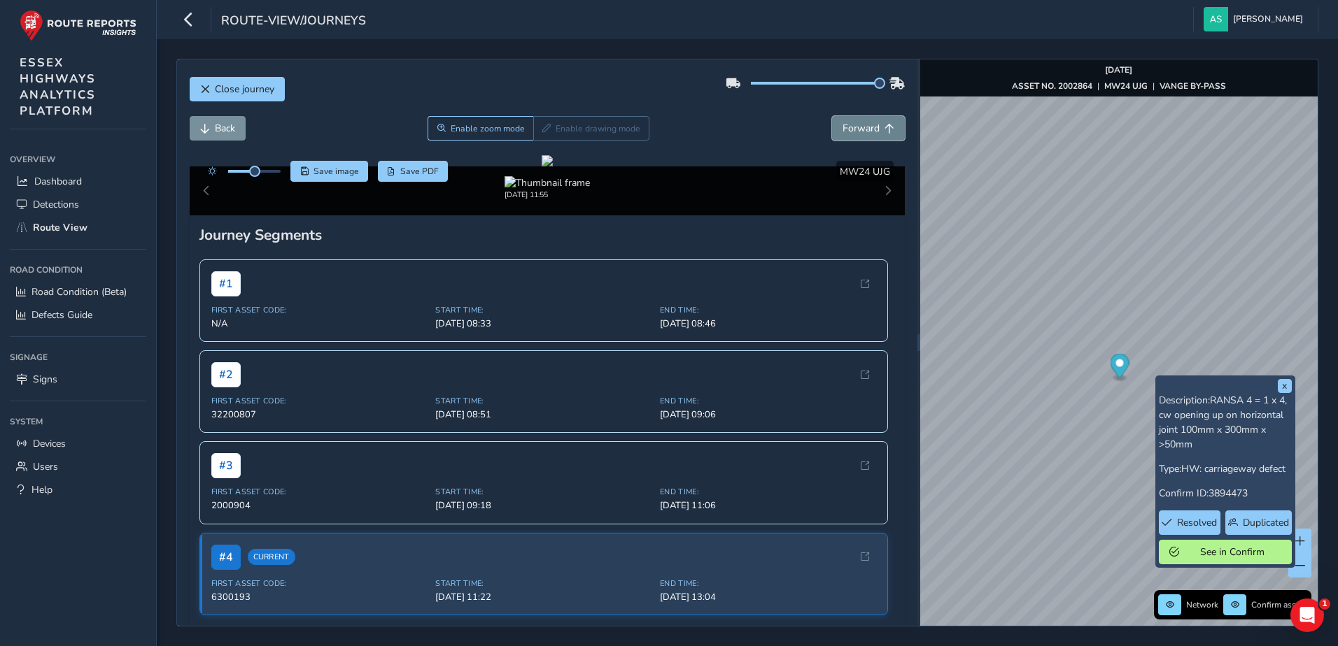
click at [848, 129] on span "Forward" at bounding box center [860, 128] width 37 height 13
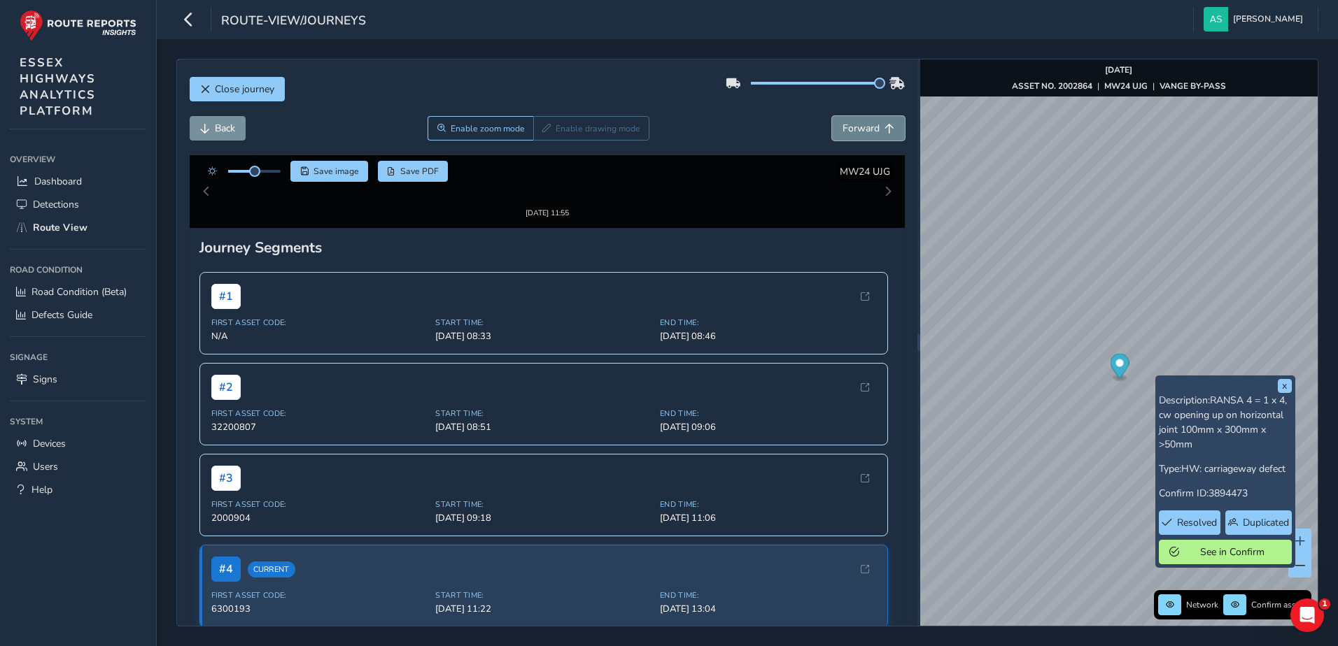
click at [848, 129] on span "Forward" at bounding box center [860, 128] width 37 height 13
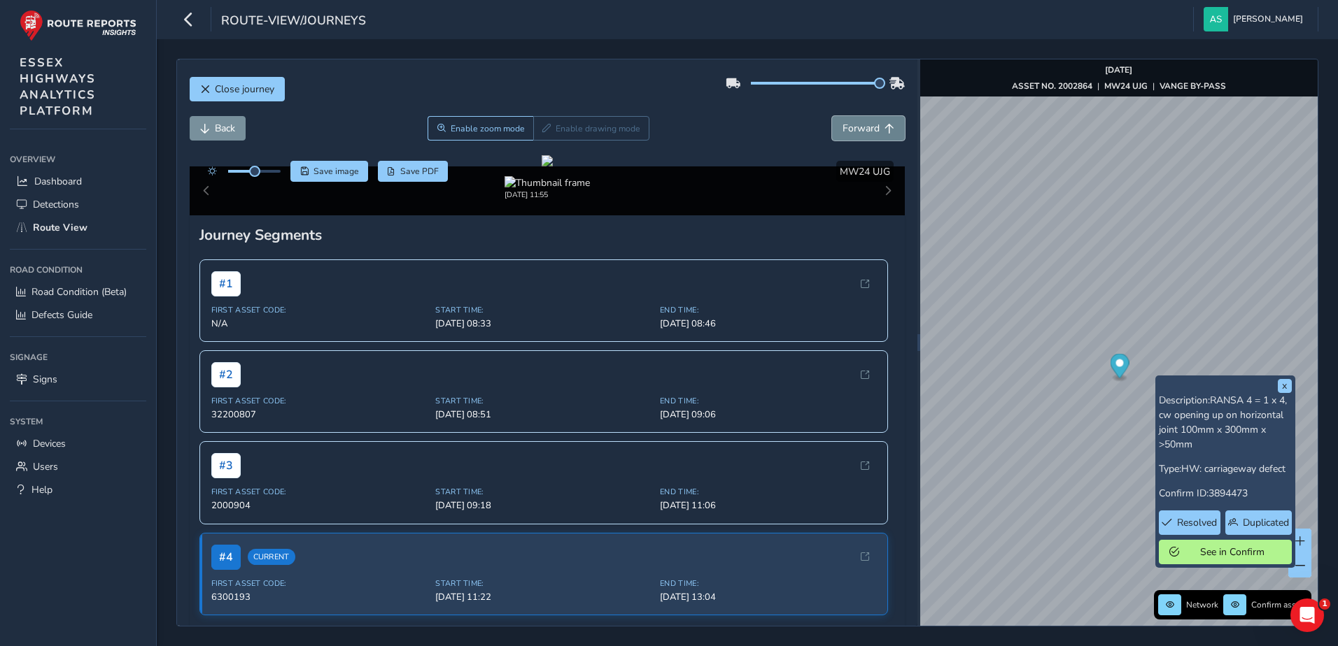
click at [848, 129] on span "Forward" at bounding box center [860, 128] width 37 height 13
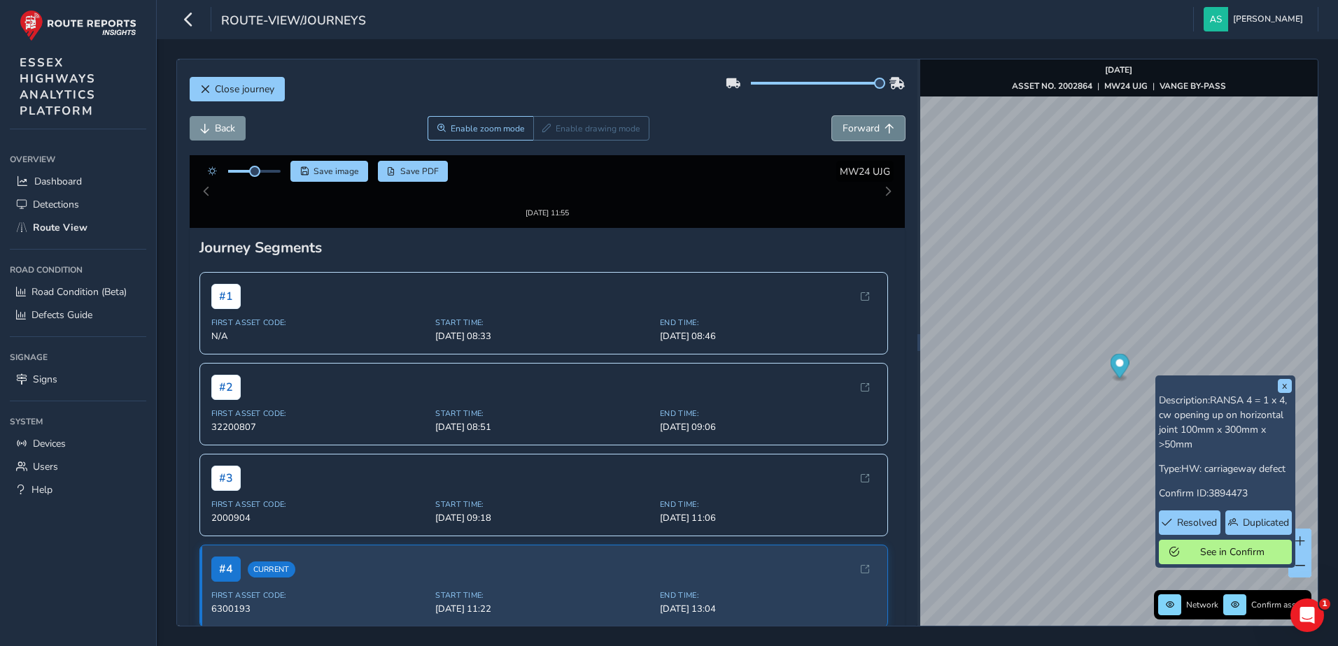
click at [848, 129] on span "Forward" at bounding box center [860, 128] width 37 height 13
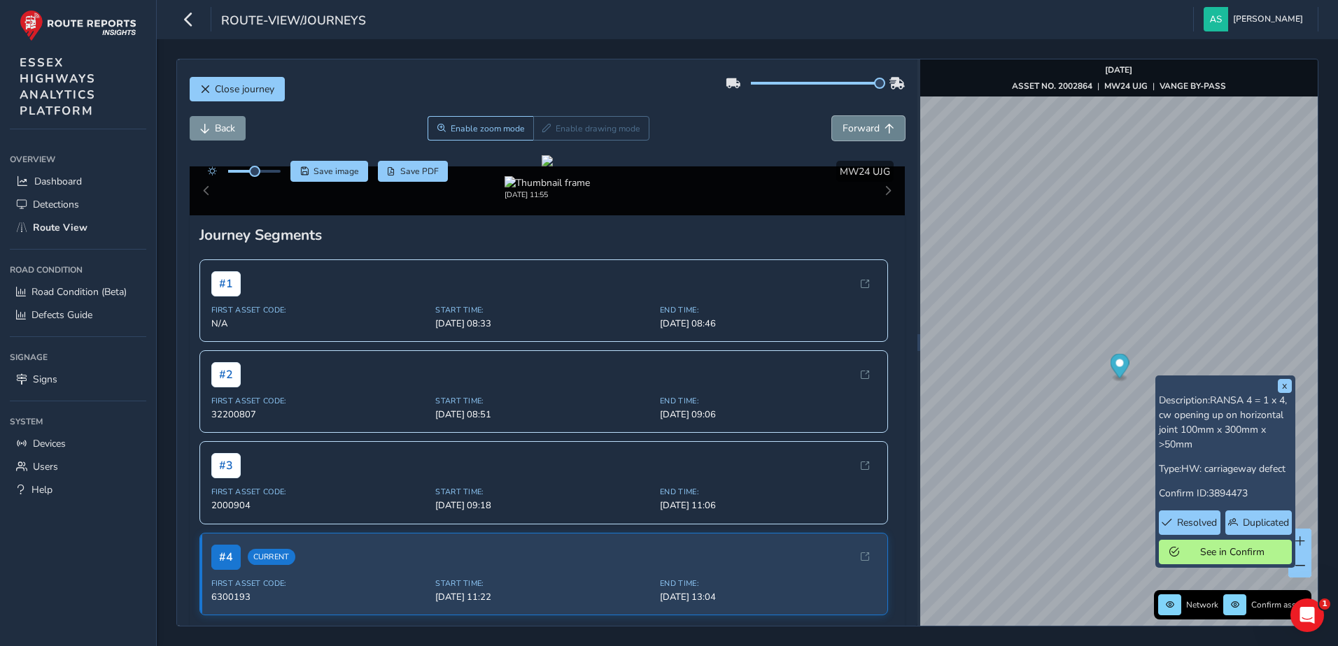
click at [848, 129] on span "Forward" at bounding box center [860, 128] width 37 height 13
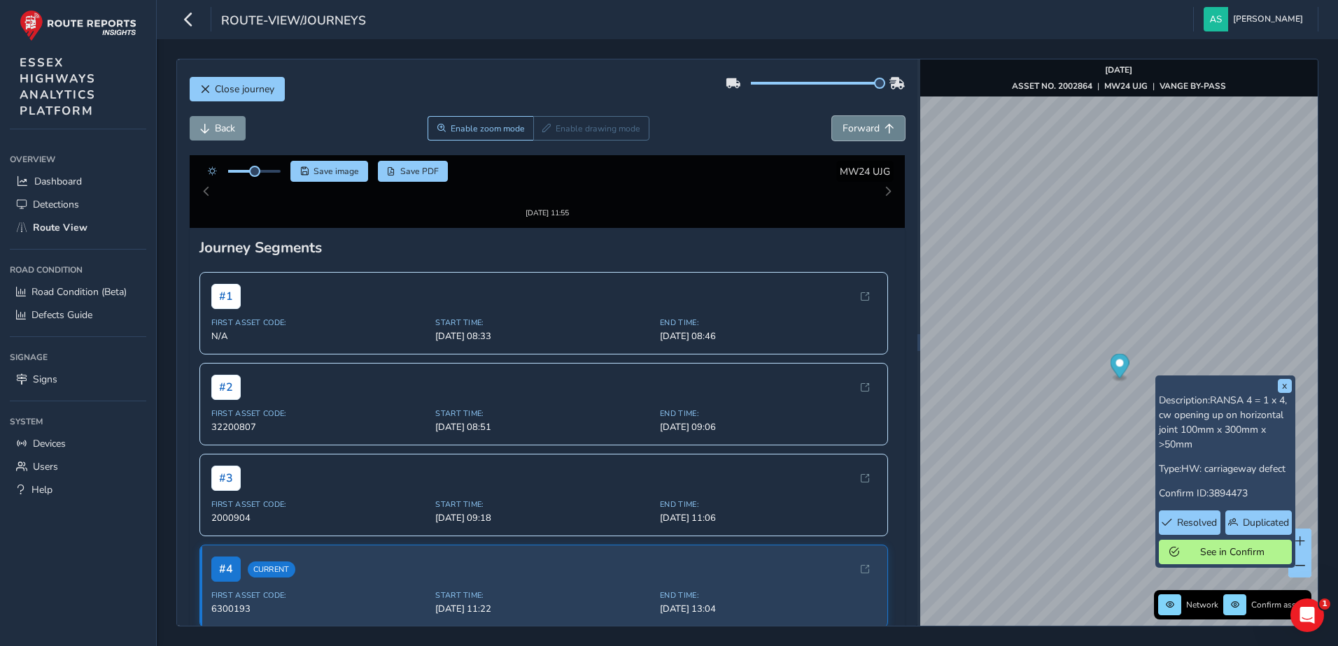
click at [848, 129] on span "Forward" at bounding box center [860, 128] width 37 height 13
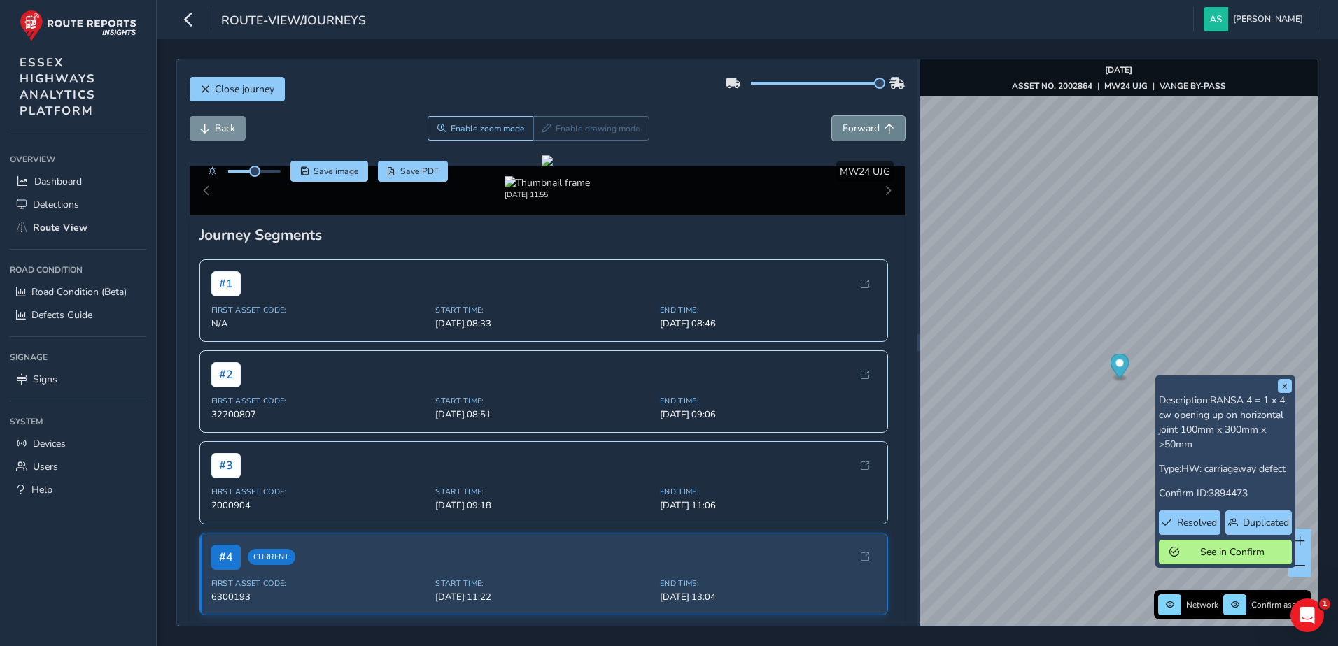
click at [848, 129] on span "Forward" at bounding box center [860, 128] width 37 height 13
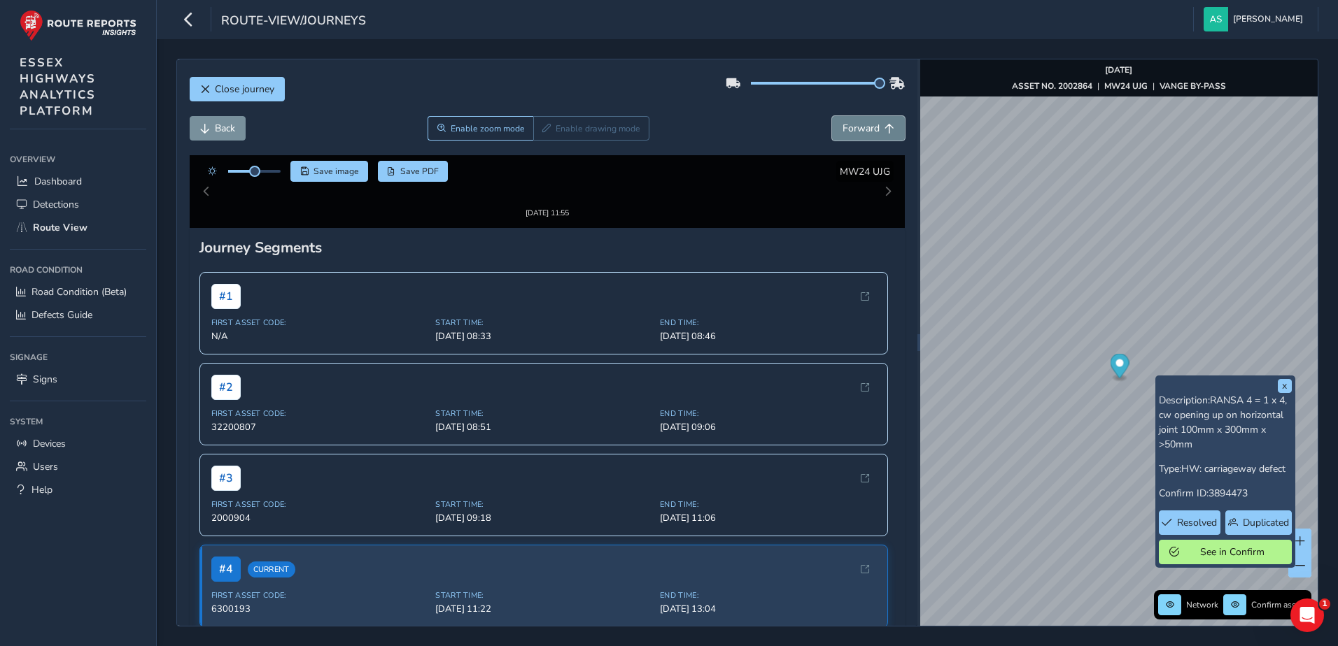
click at [848, 129] on span "Forward" at bounding box center [860, 128] width 37 height 13
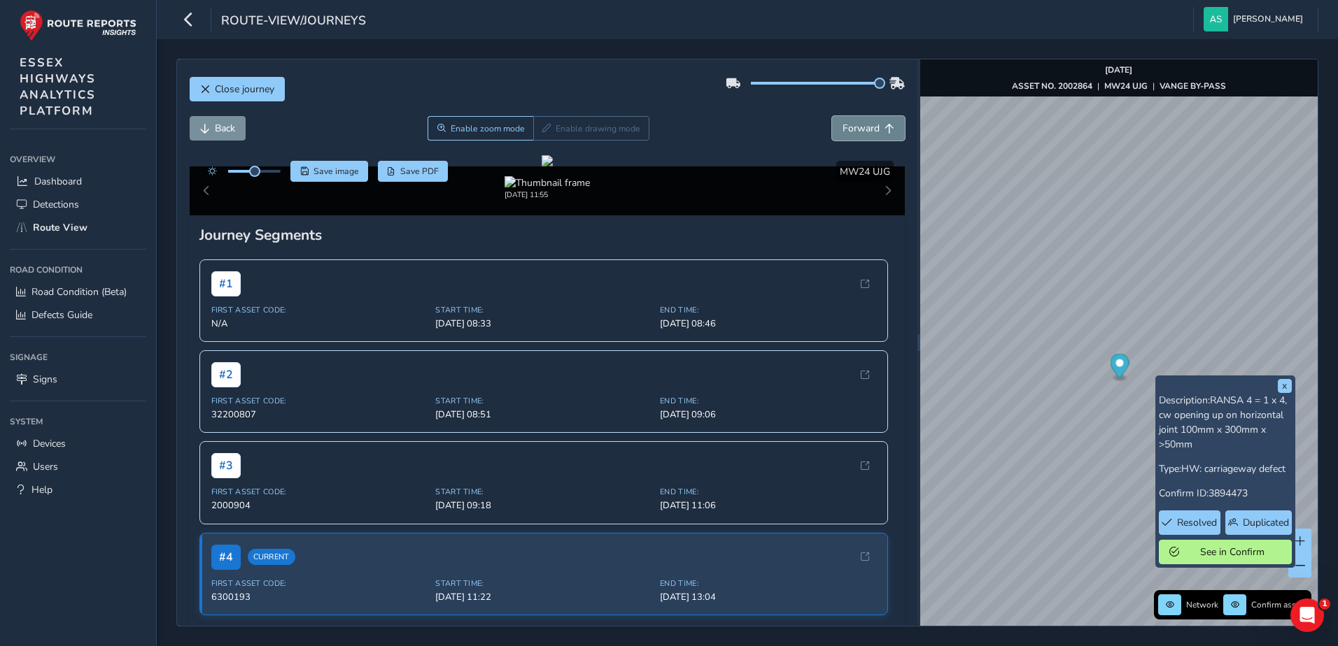
click at [848, 129] on span "Forward" at bounding box center [860, 128] width 37 height 13
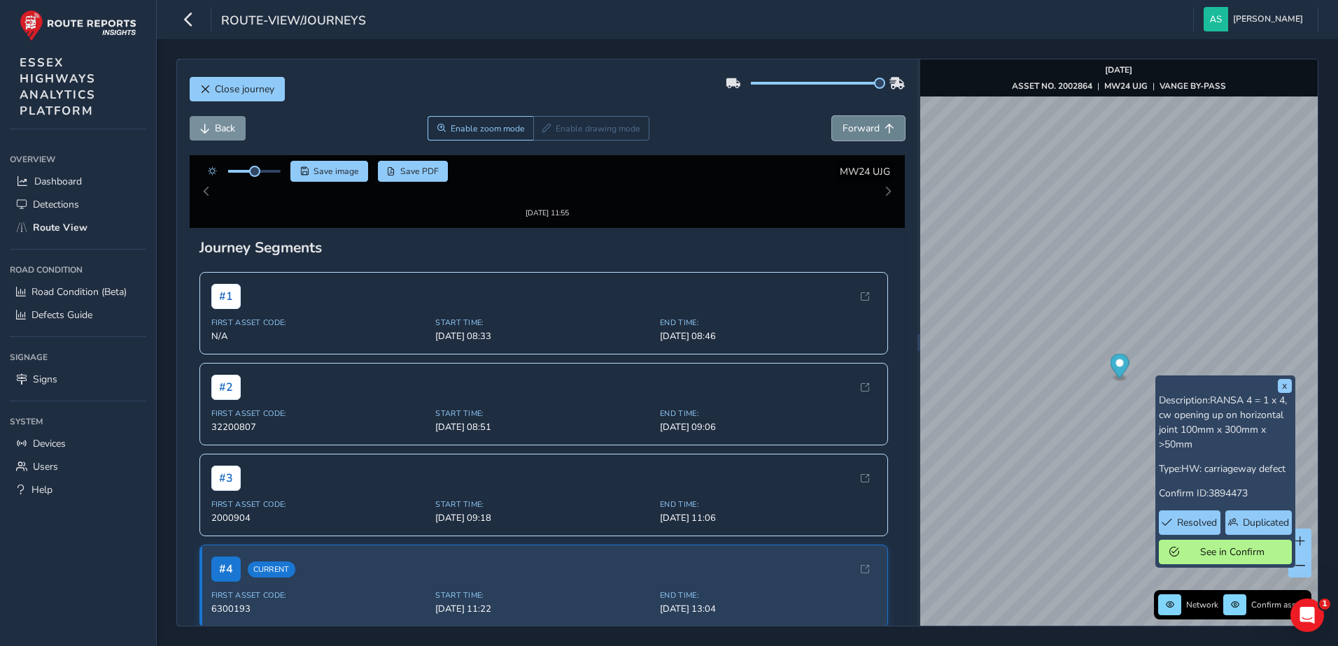
click at [848, 129] on span "Forward" at bounding box center [860, 128] width 37 height 13
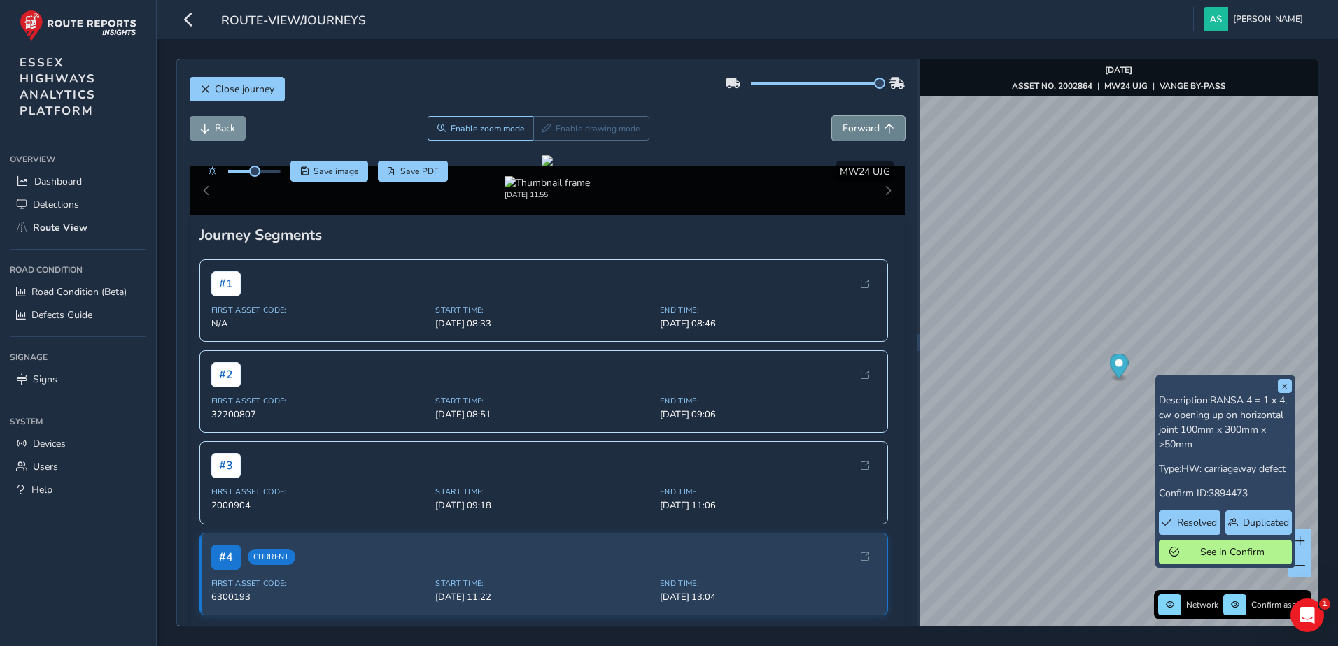
click at [848, 129] on span "Forward" at bounding box center [860, 128] width 37 height 13
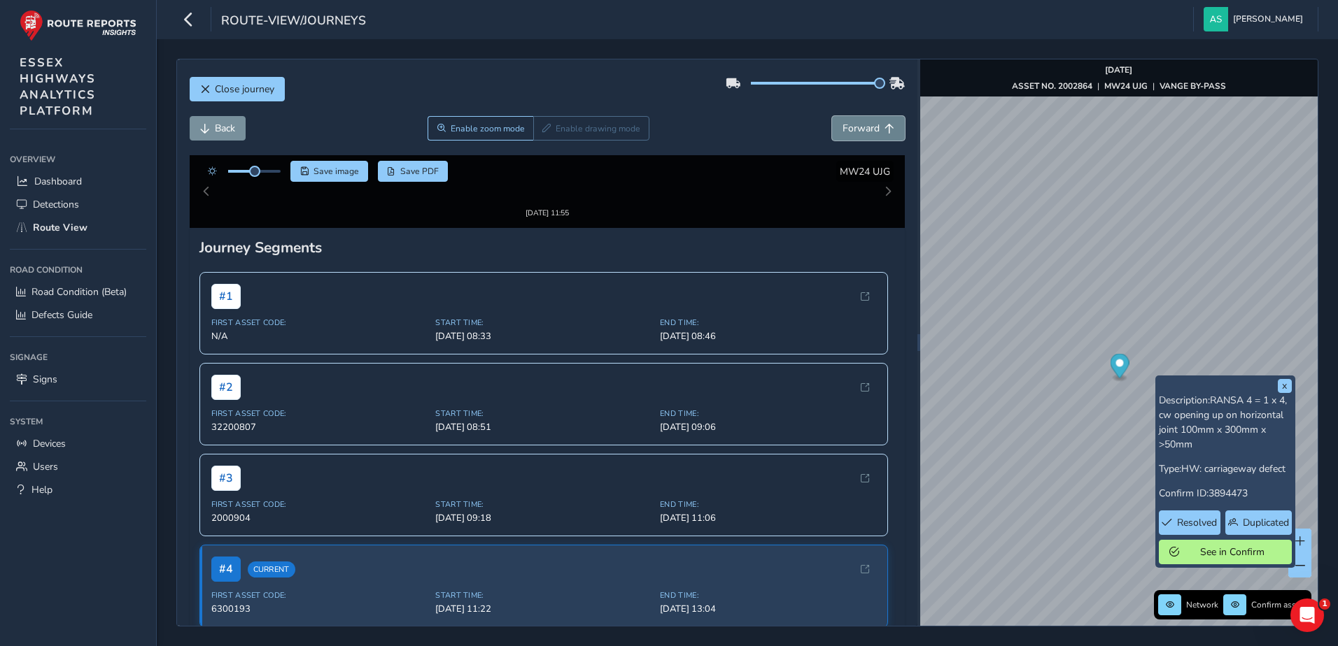
click at [848, 129] on span "Forward" at bounding box center [860, 128] width 37 height 13
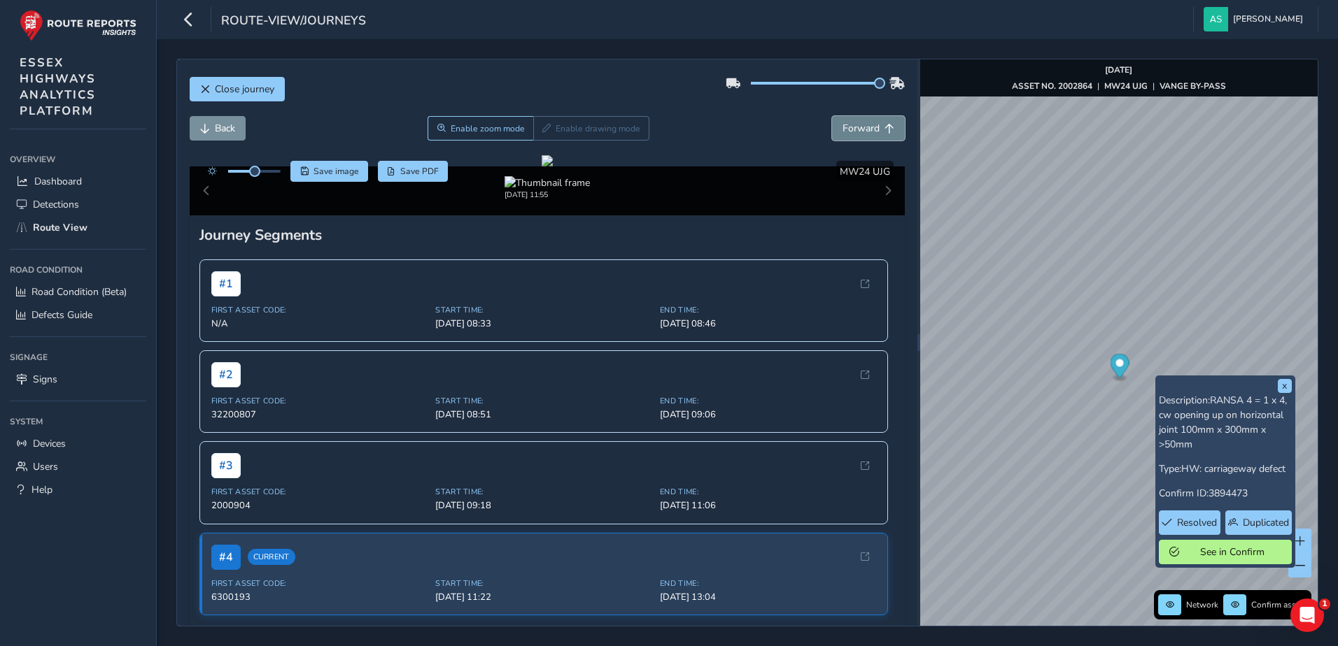
click at [848, 129] on span "Forward" at bounding box center [860, 128] width 37 height 13
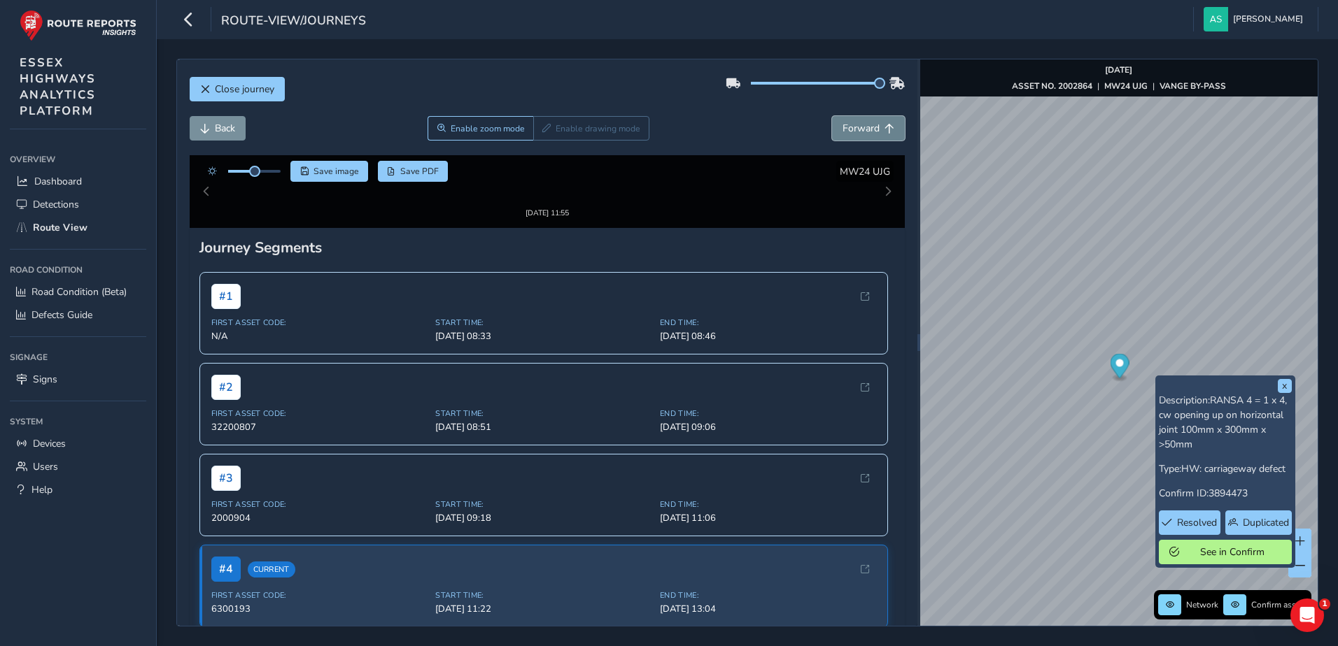
click at [848, 129] on span "Forward" at bounding box center [860, 128] width 37 height 13
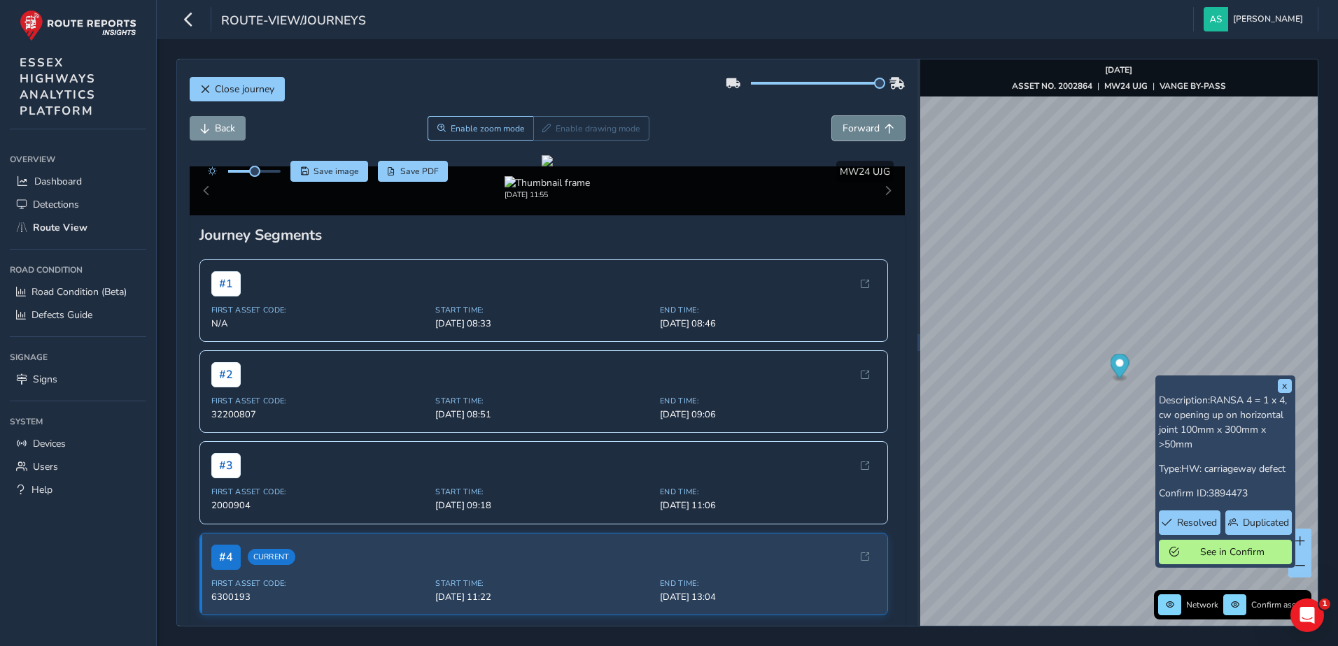
click at [848, 129] on span "Forward" at bounding box center [860, 128] width 37 height 13
click at [836, 121] on button "Forward" at bounding box center [868, 128] width 73 height 24
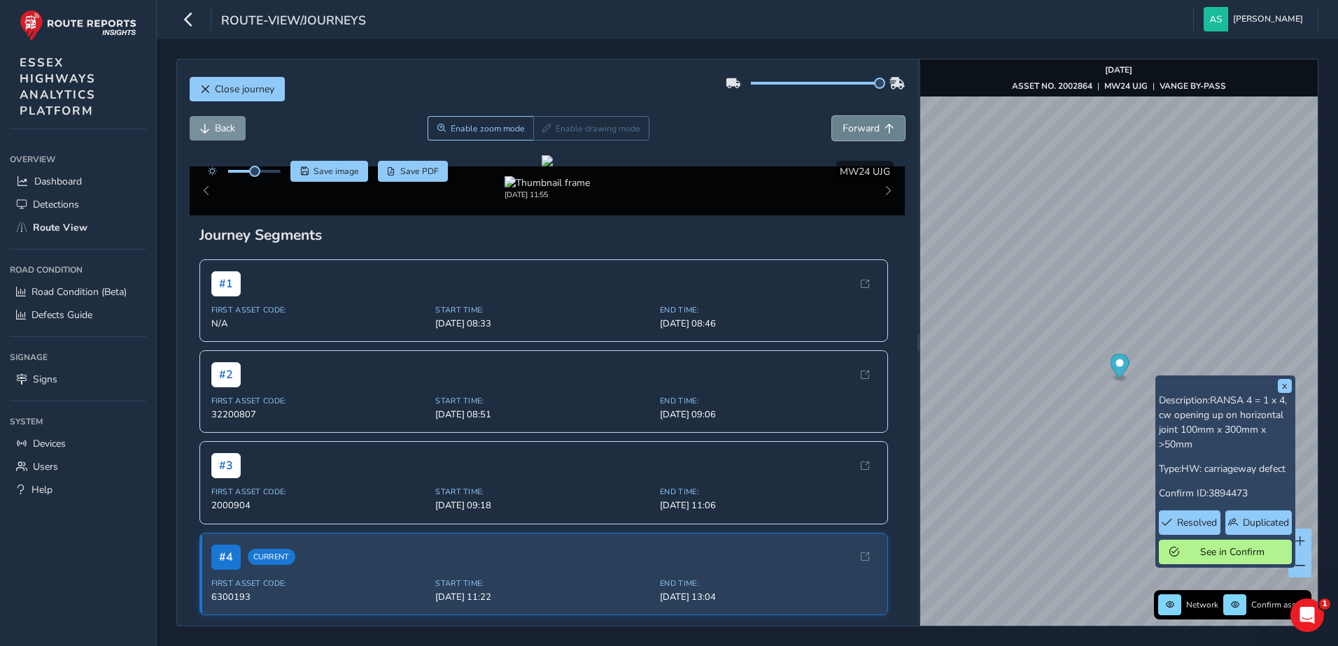
click at [836, 121] on button "Forward" at bounding box center [868, 128] width 73 height 24
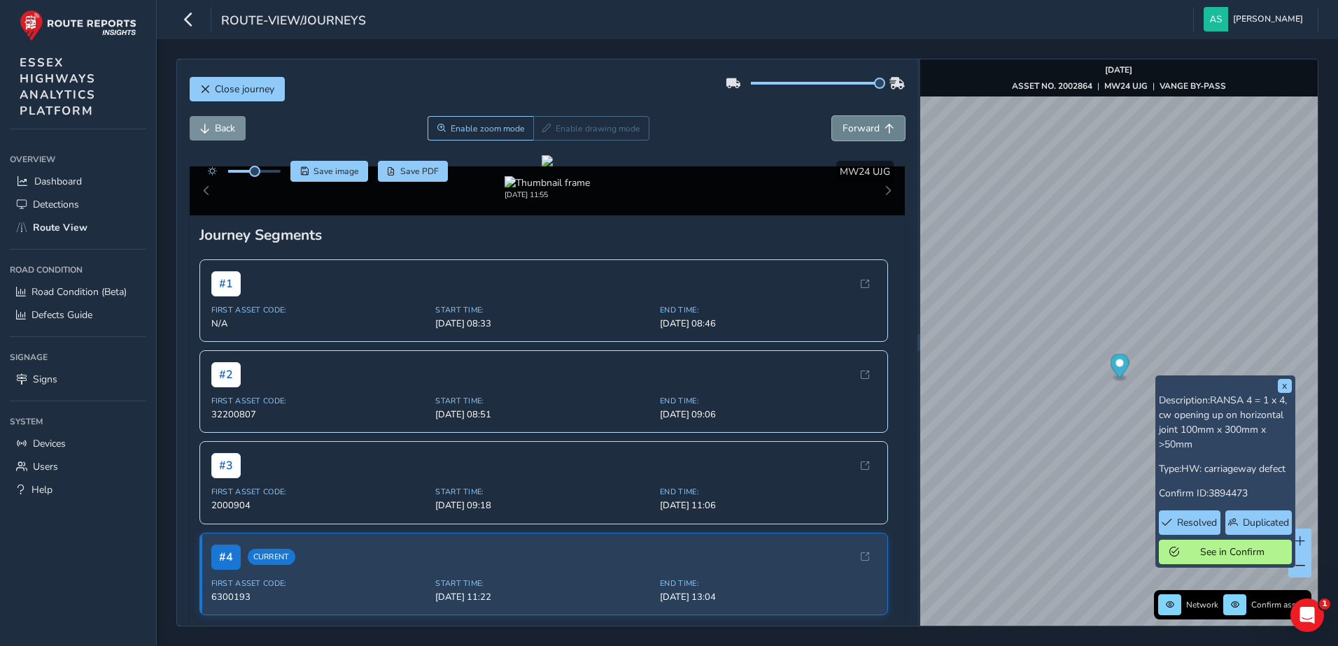
click at [836, 121] on button "Forward" at bounding box center [868, 128] width 73 height 24
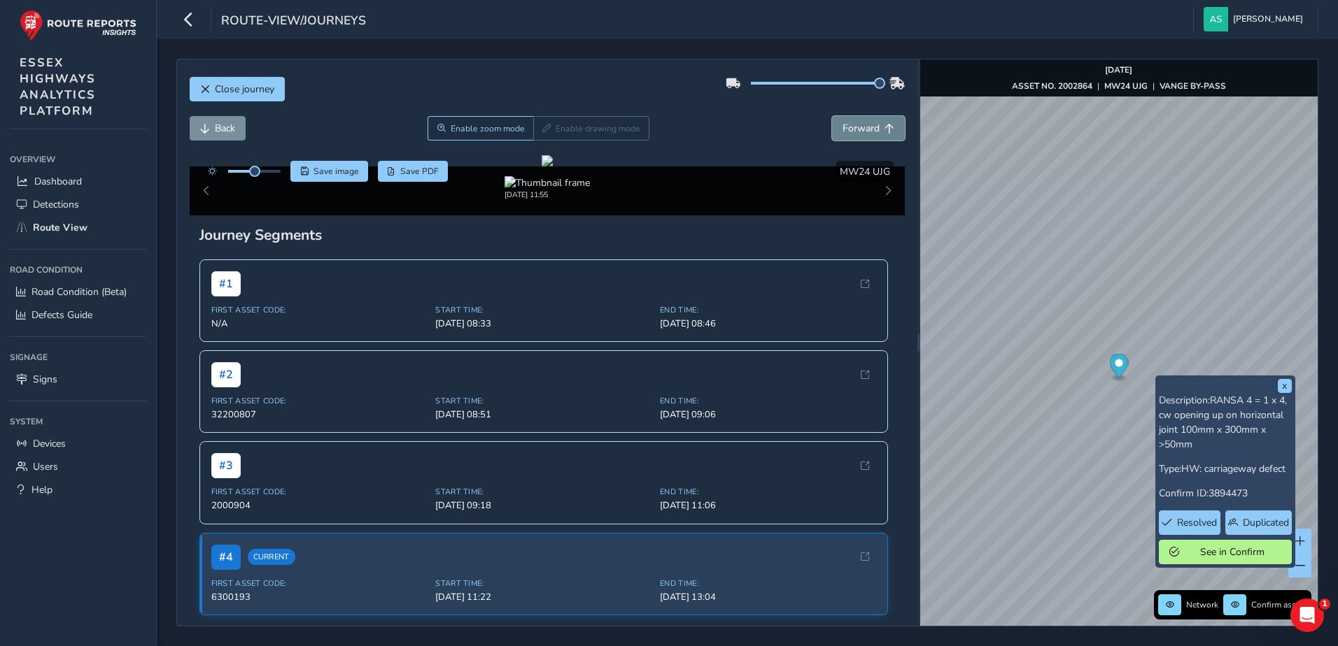
click at [836, 121] on button "Forward" at bounding box center [868, 128] width 73 height 24
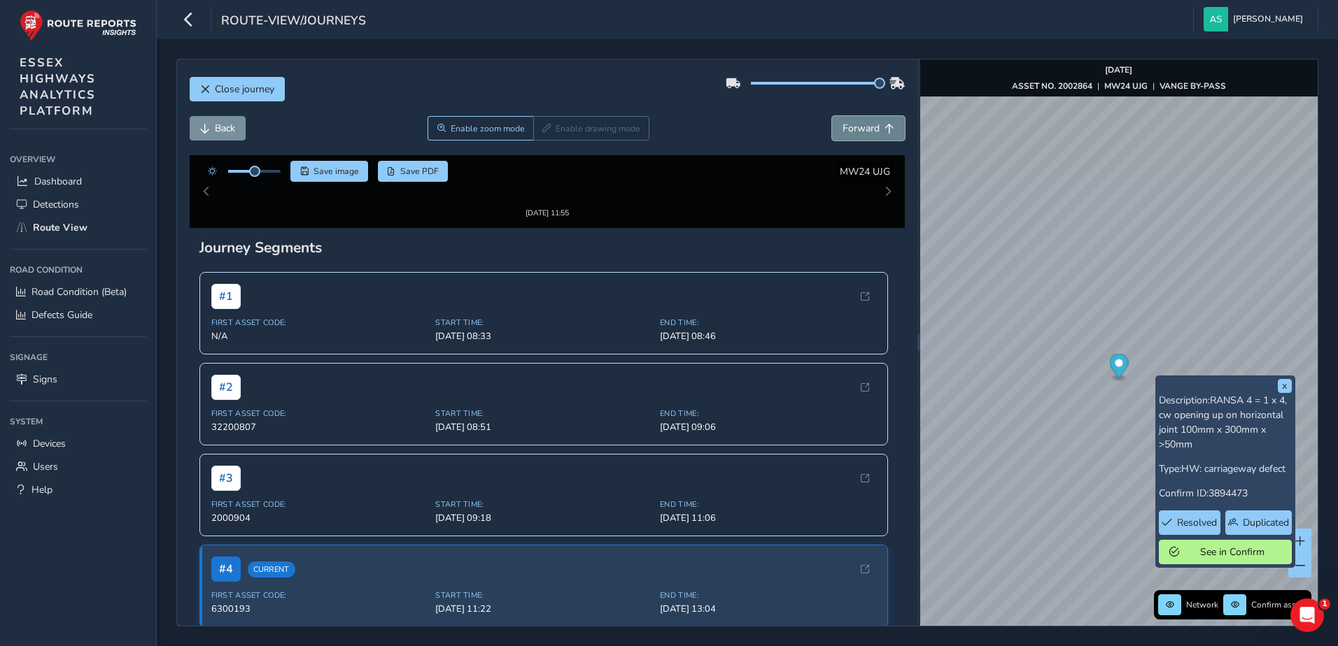
click at [836, 121] on button "Forward" at bounding box center [868, 128] width 73 height 24
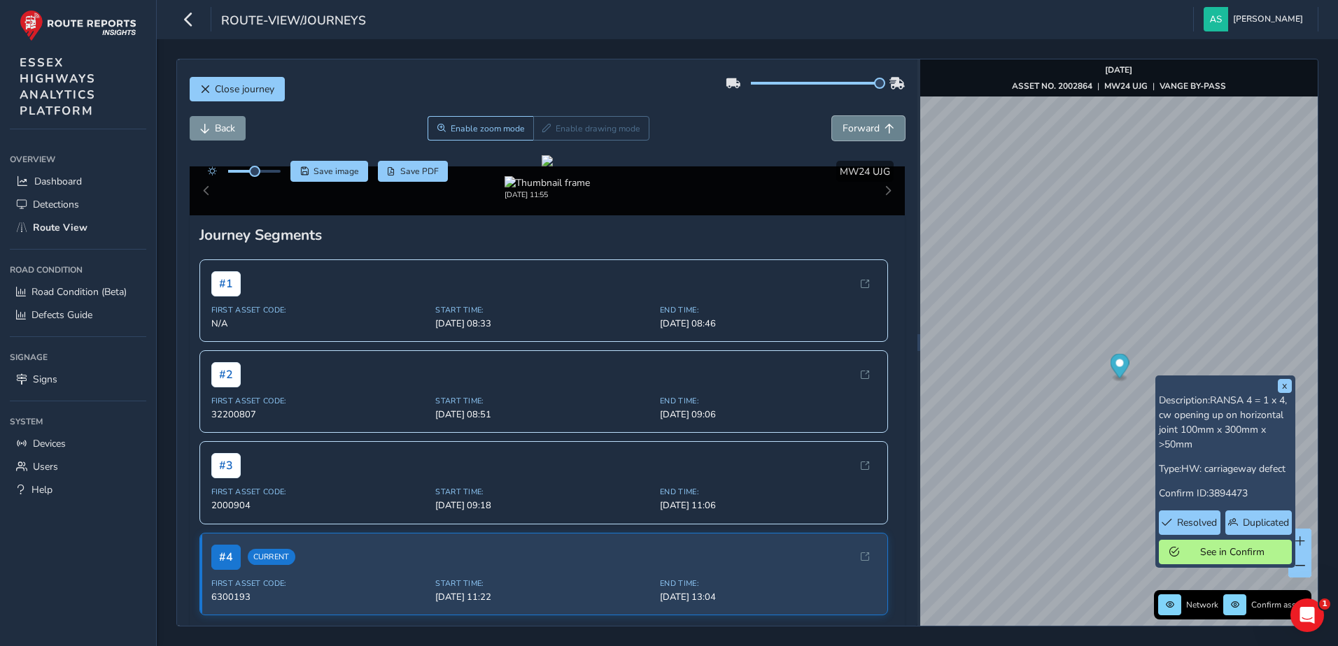
click at [836, 121] on button "Forward" at bounding box center [868, 128] width 73 height 24
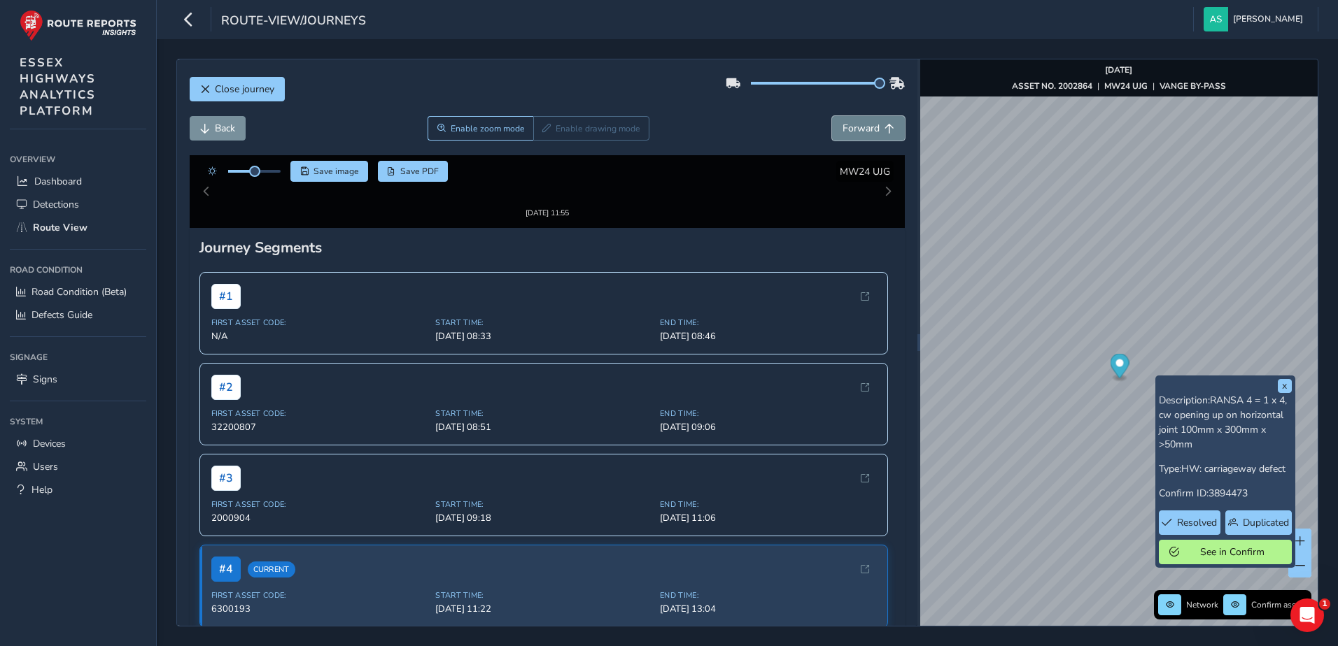
click at [836, 121] on button "Forward" at bounding box center [868, 128] width 73 height 24
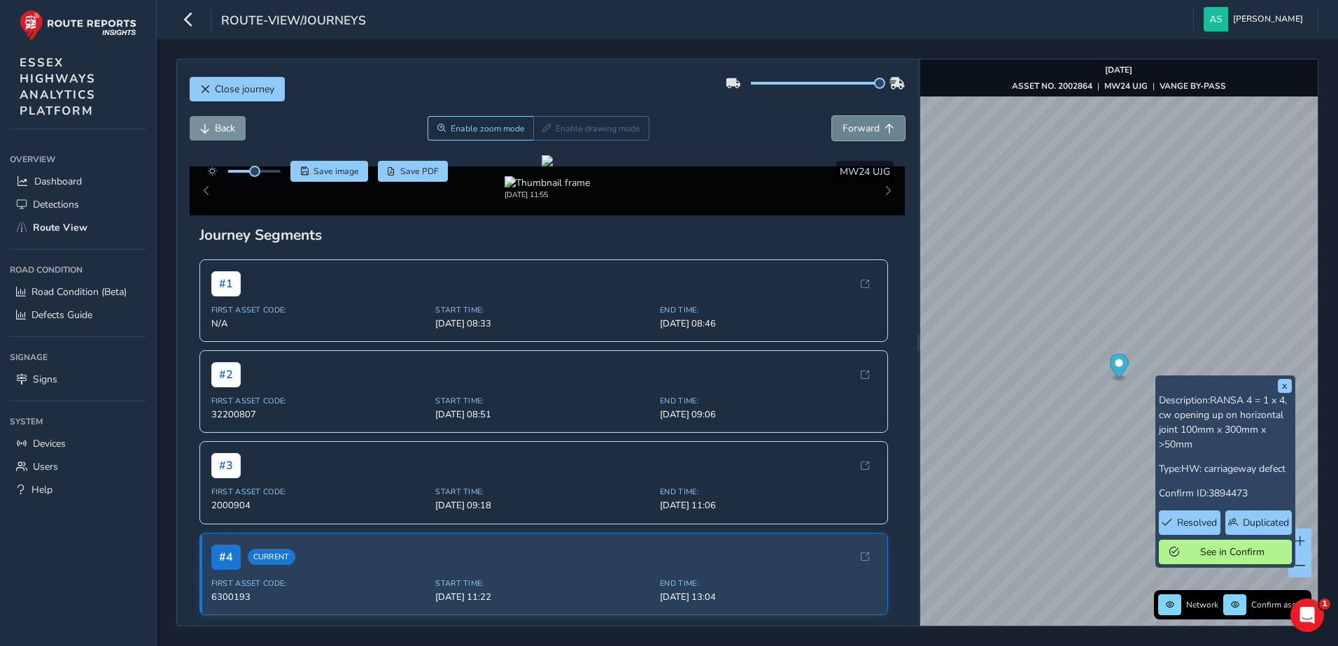
click at [836, 121] on button "Forward" at bounding box center [868, 128] width 73 height 24
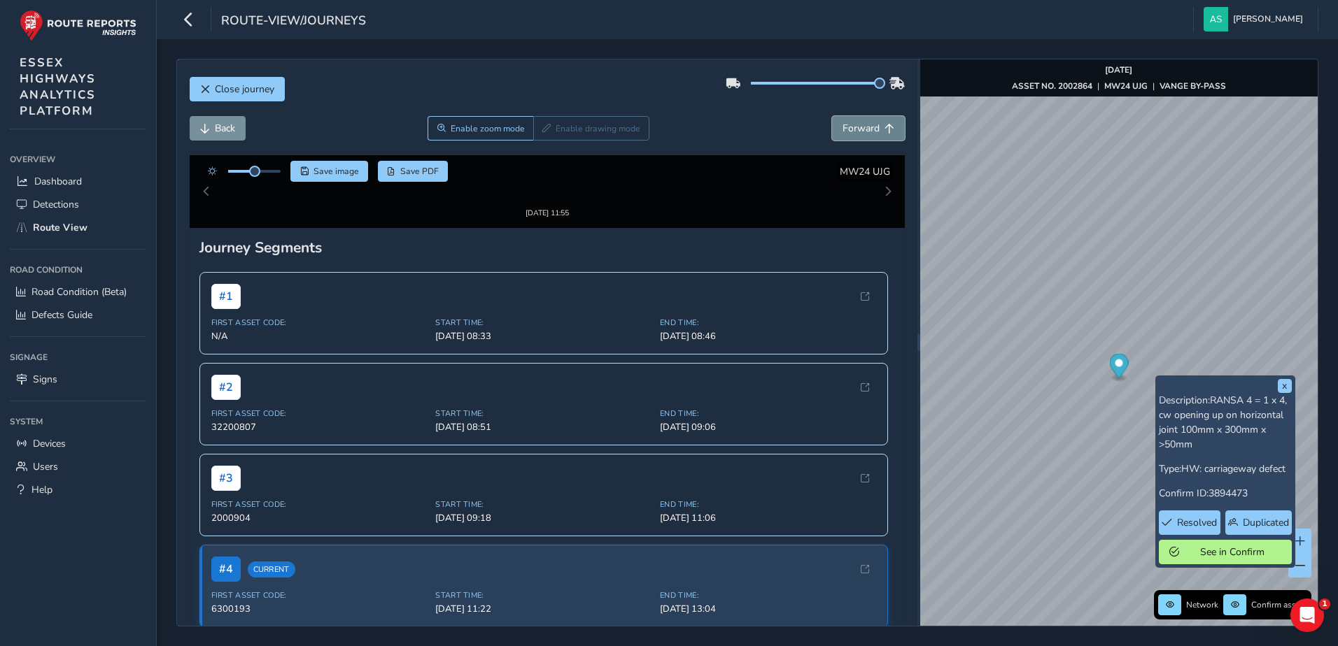
click at [836, 121] on button "Forward" at bounding box center [868, 128] width 73 height 24
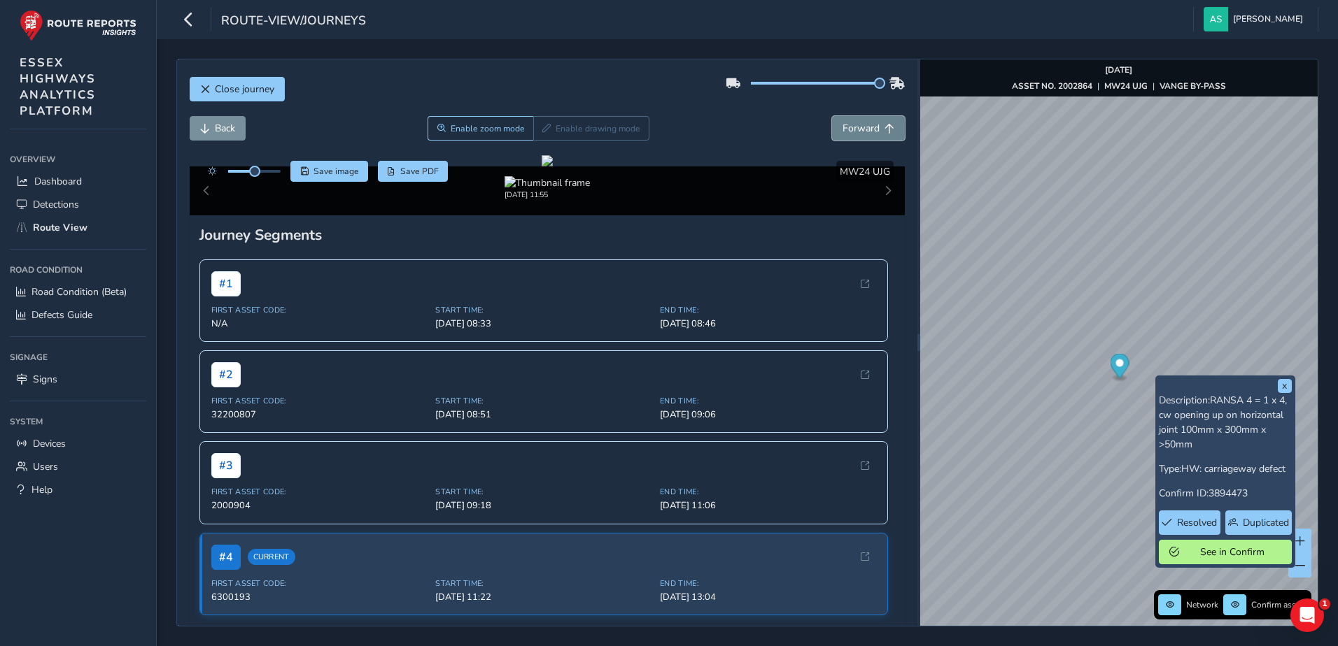
click at [836, 121] on button "Forward" at bounding box center [868, 128] width 73 height 24
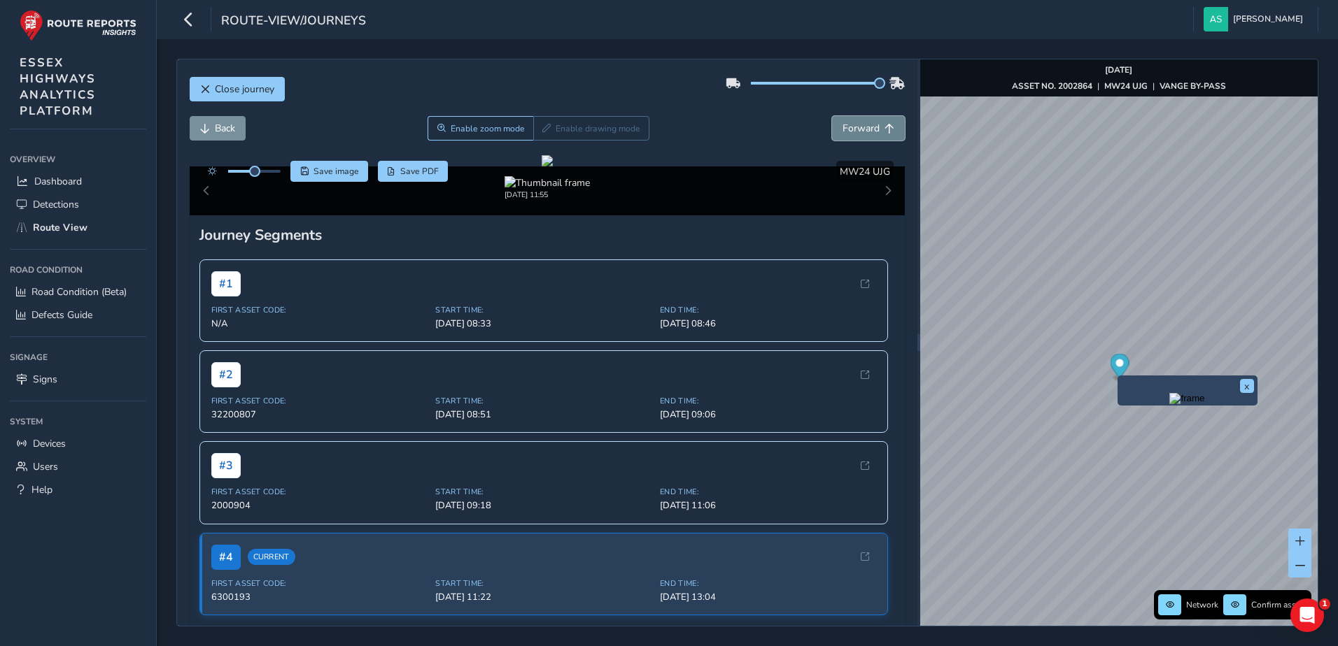
click at [869, 130] on button "Forward" at bounding box center [868, 128] width 73 height 24
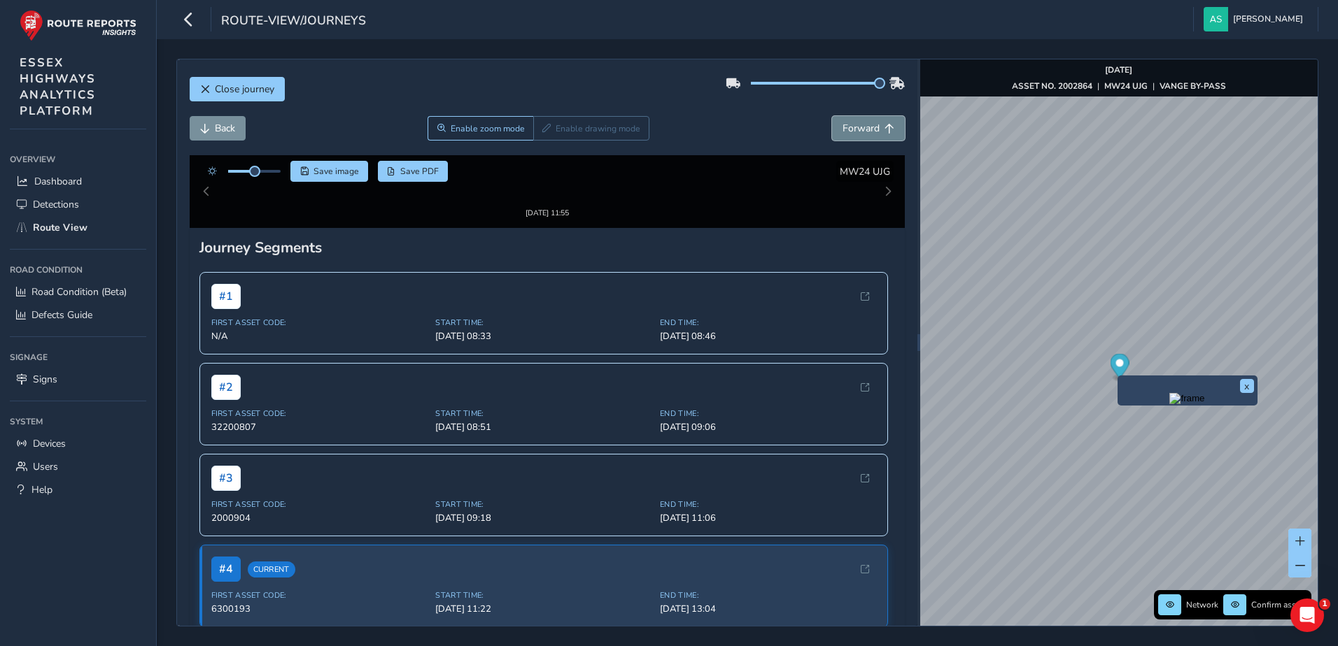
click at [869, 130] on button "Forward" at bounding box center [868, 128] width 73 height 24
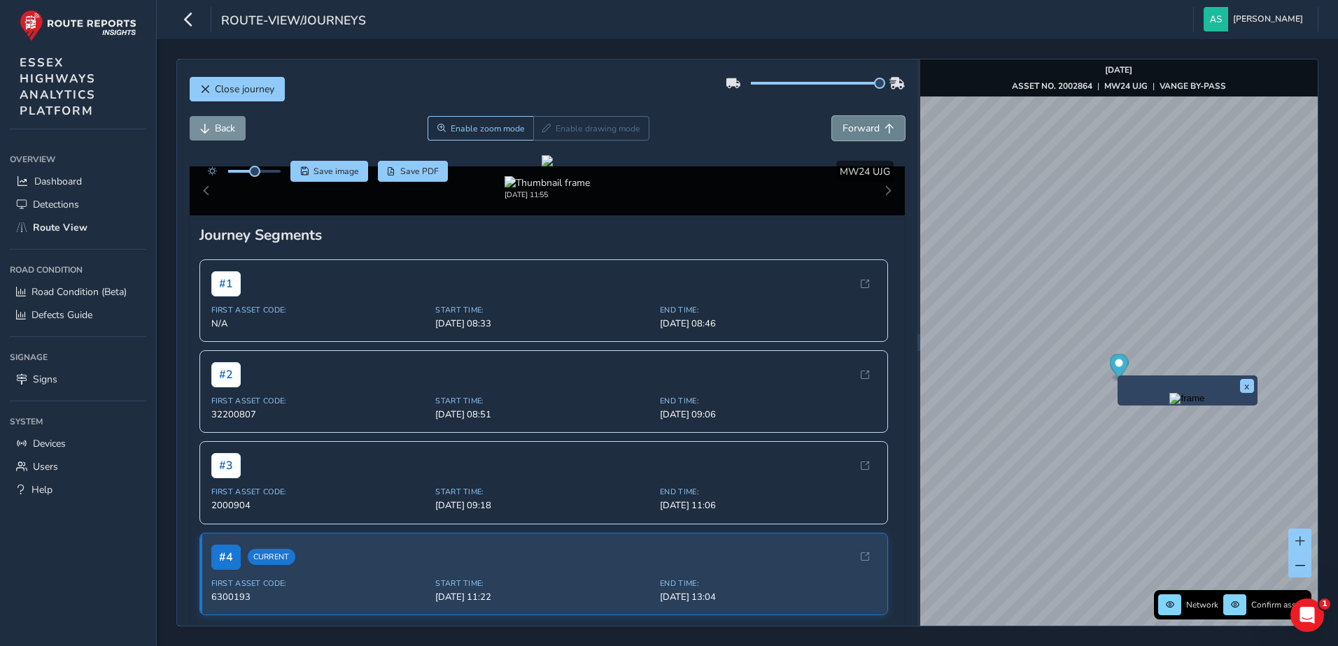
click at [869, 130] on button "Forward" at bounding box center [868, 128] width 73 height 24
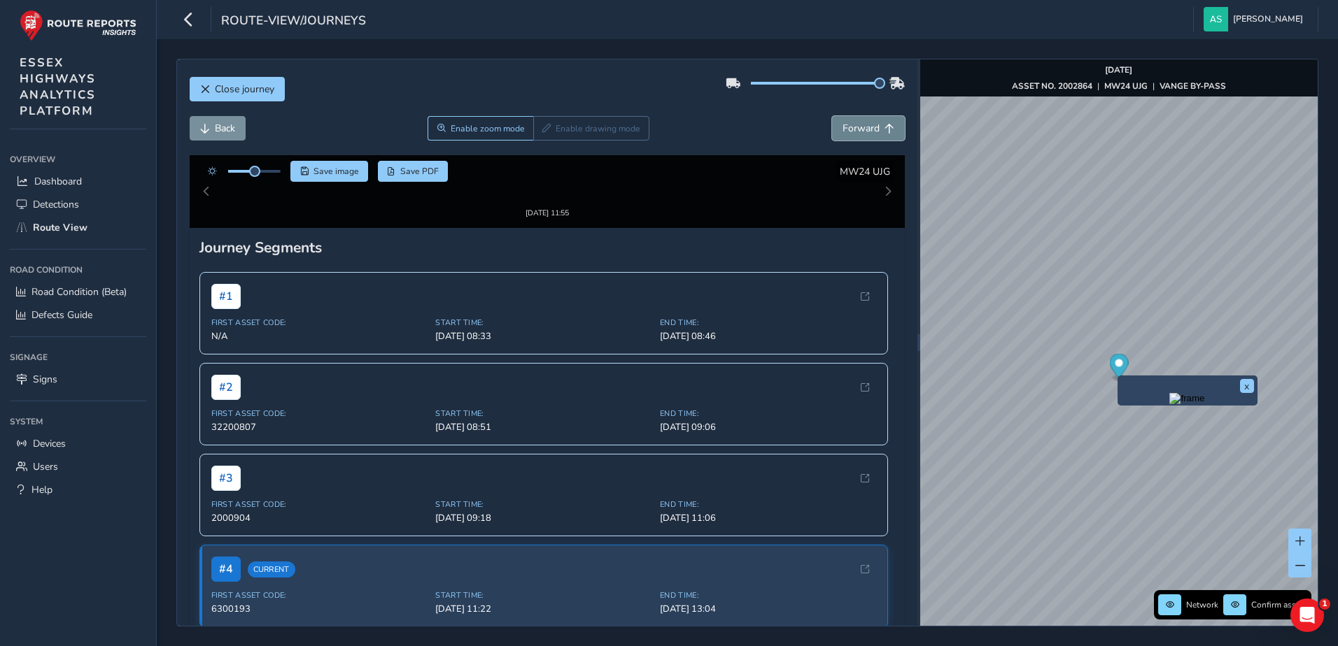
click at [869, 130] on button "Forward" at bounding box center [868, 128] width 73 height 24
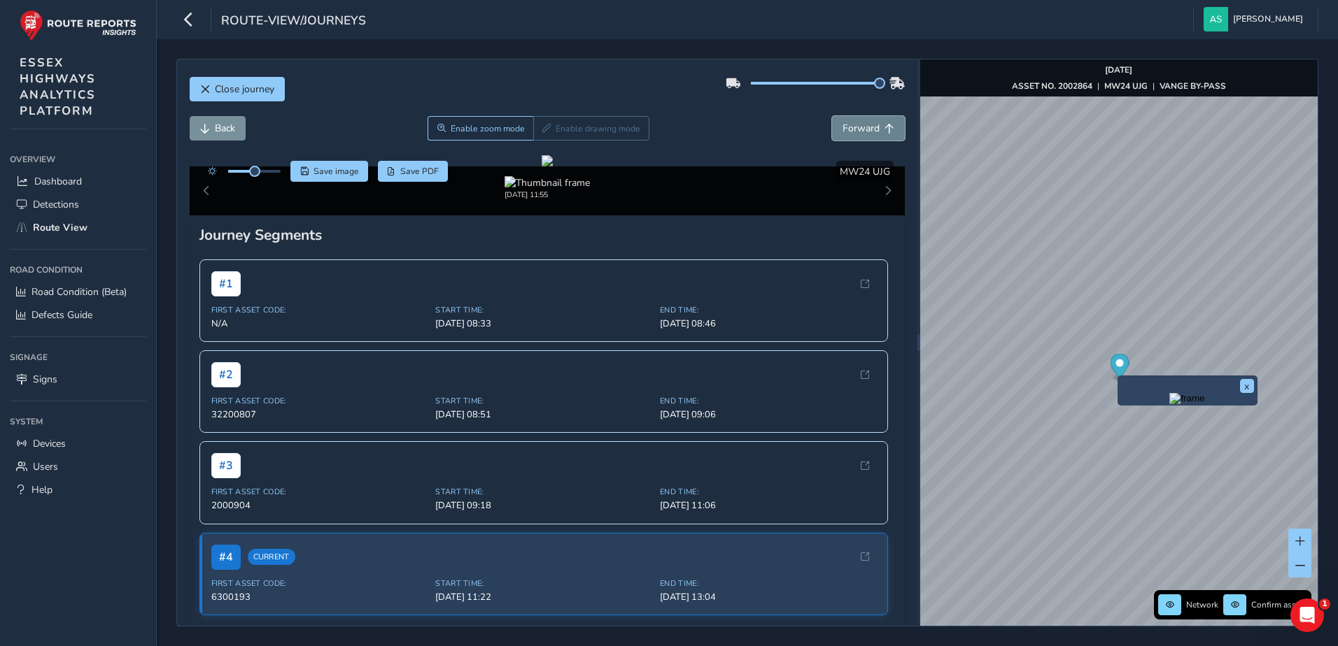
click at [869, 130] on button "Forward" at bounding box center [868, 128] width 73 height 24
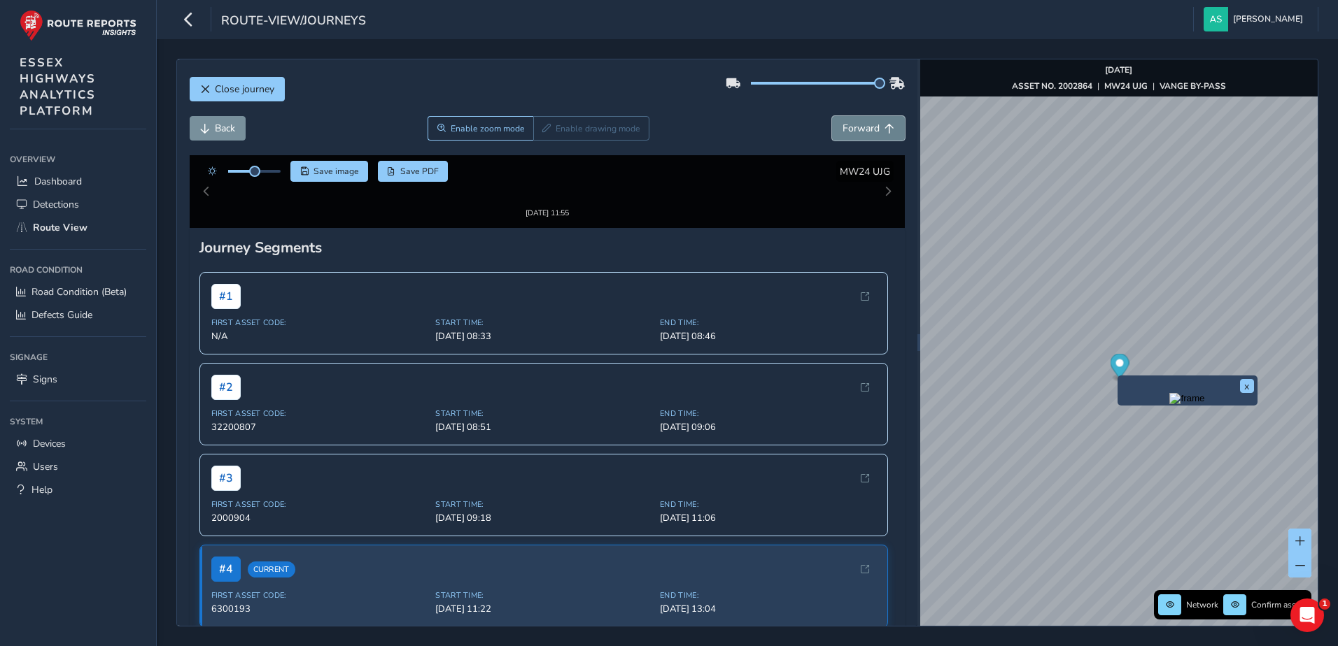
click at [869, 130] on button "Forward" at bounding box center [868, 128] width 73 height 24
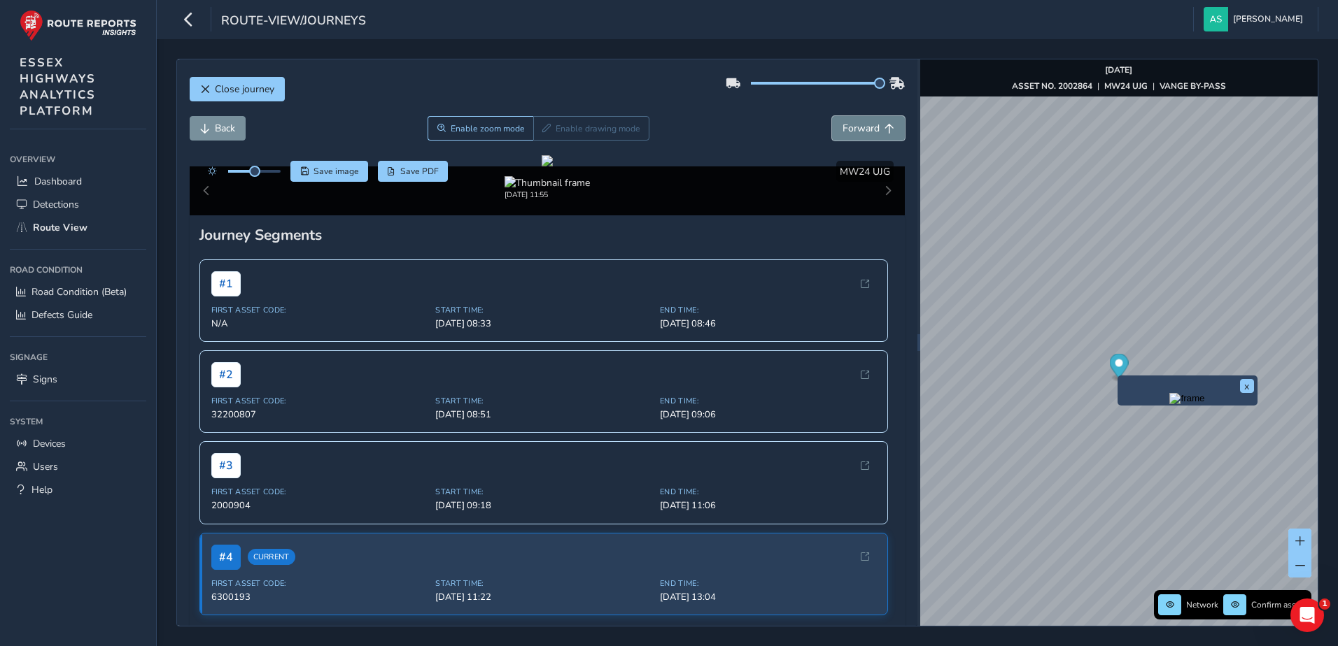
click at [869, 130] on button "Forward" at bounding box center [868, 128] width 73 height 24
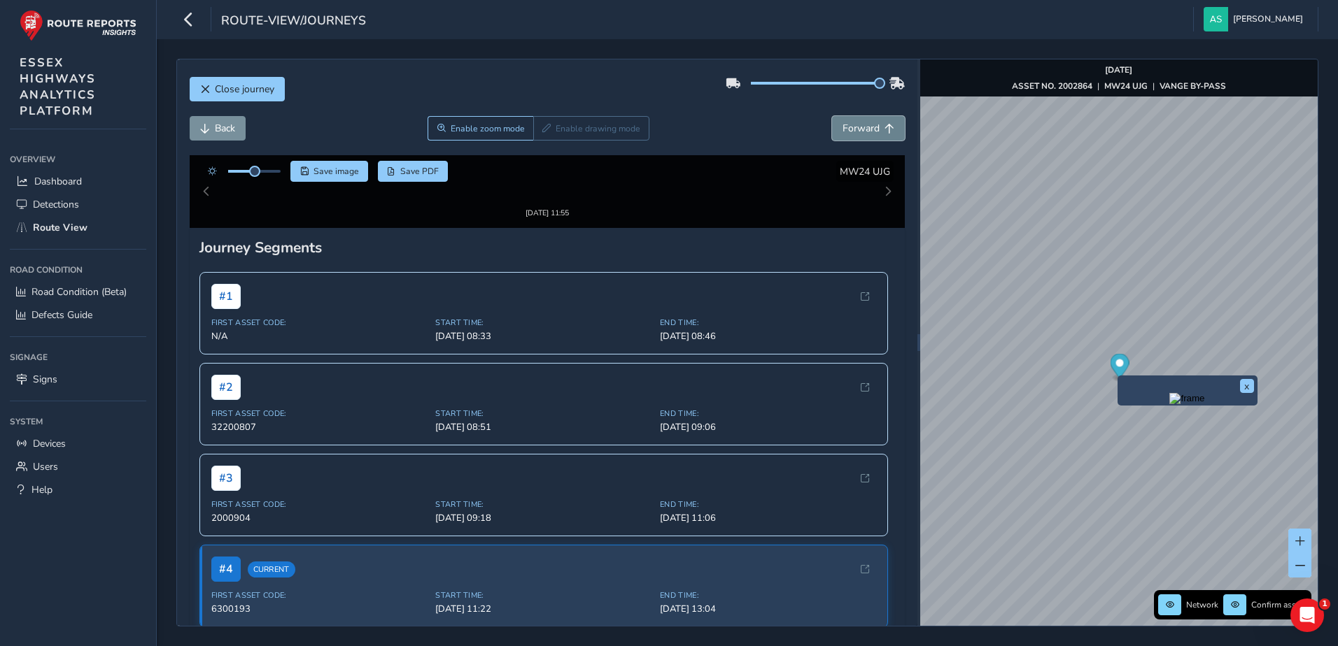
click at [869, 130] on button "Forward" at bounding box center [868, 128] width 73 height 24
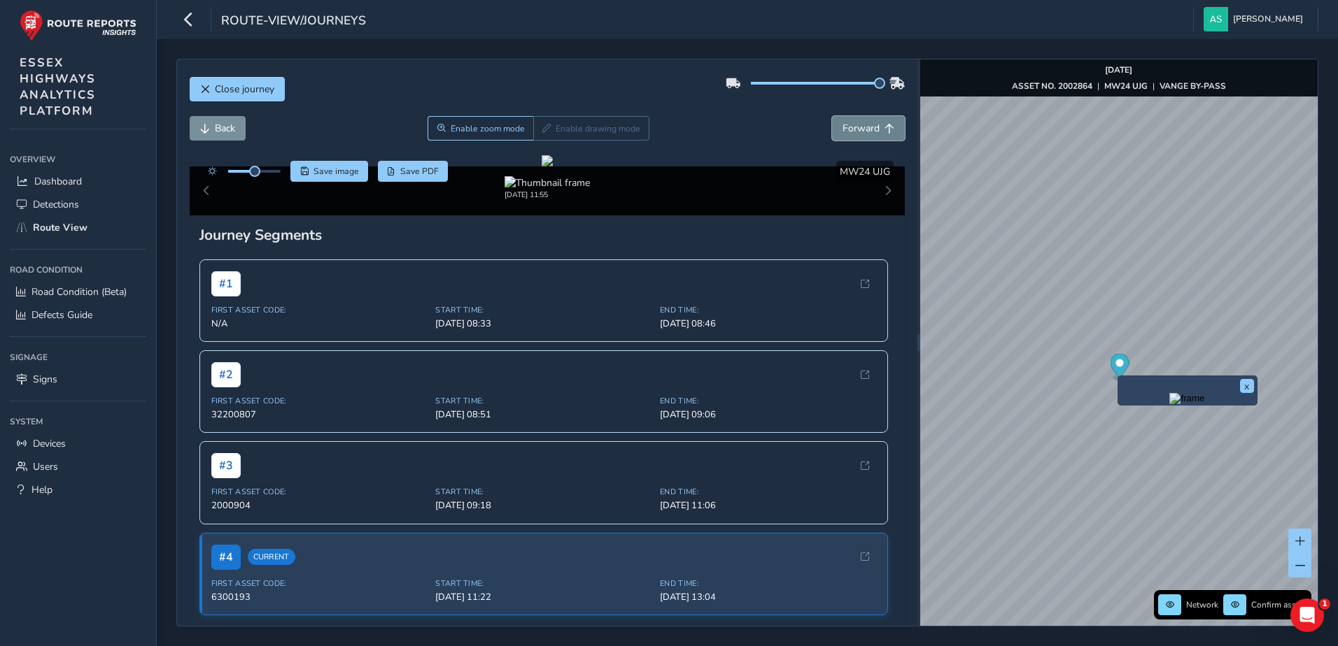
click at [869, 130] on button "Forward" at bounding box center [868, 128] width 73 height 24
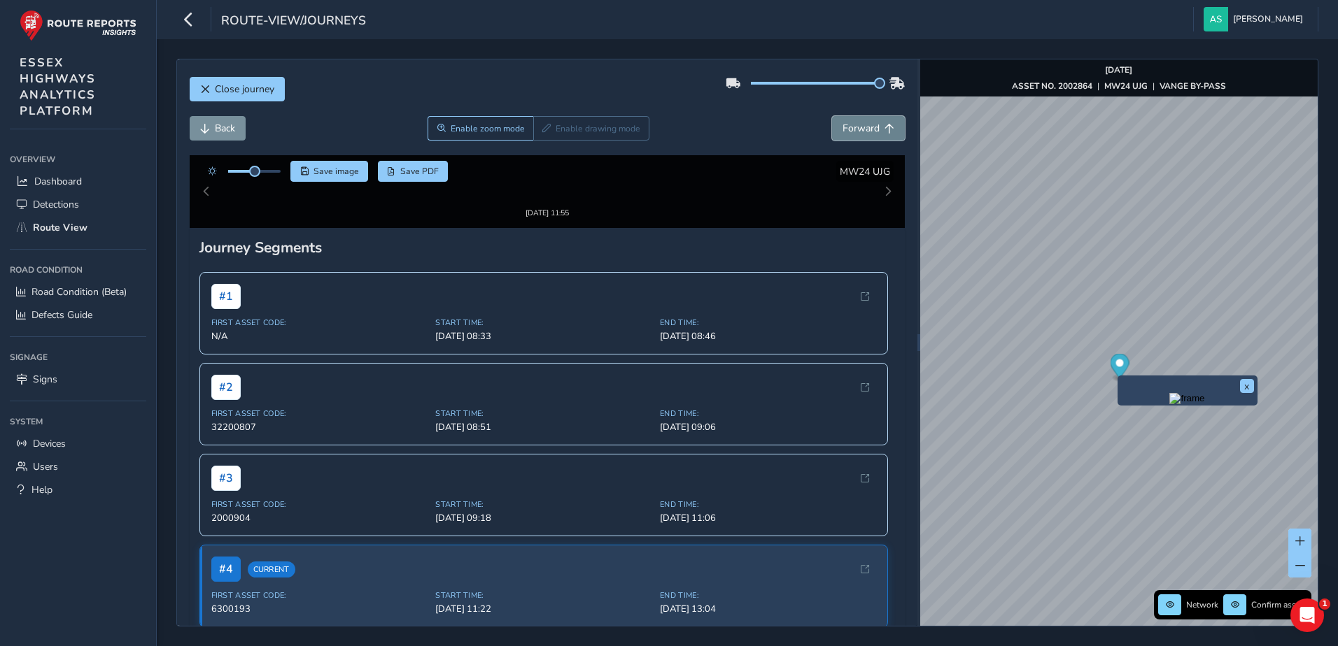
click at [869, 130] on button "Forward" at bounding box center [868, 128] width 73 height 24
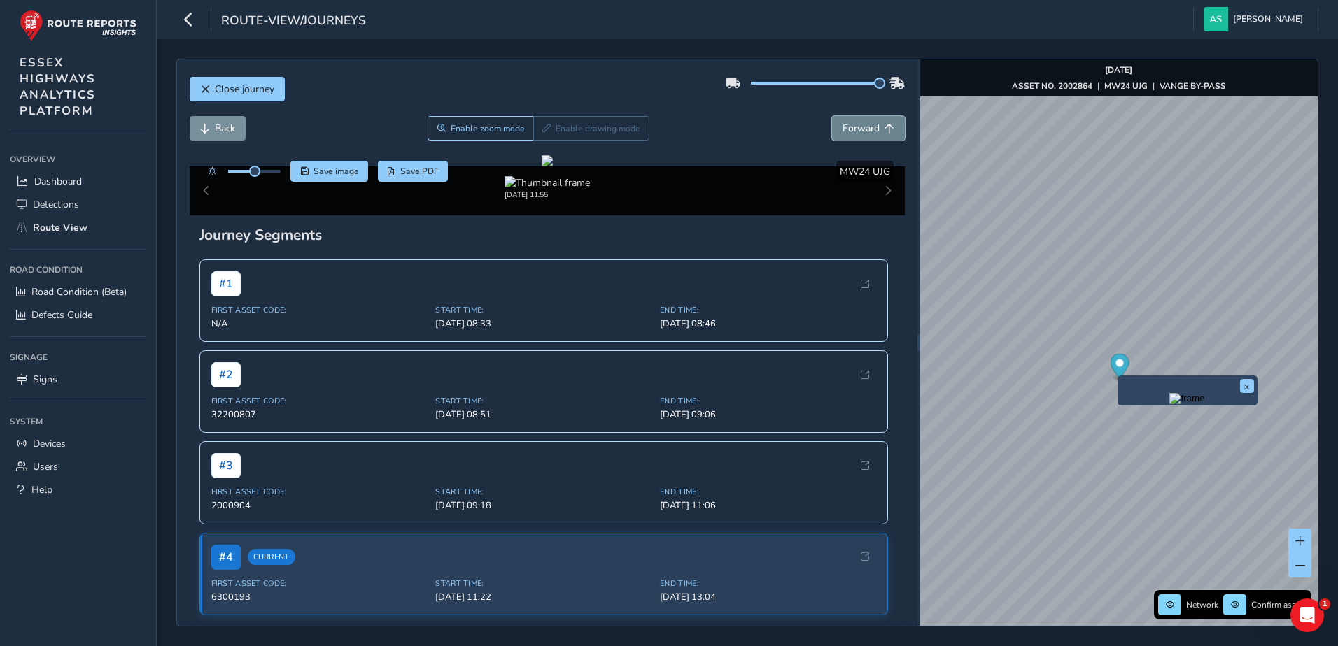
click at [869, 130] on button "Forward" at bounding box center [868, 128] width 73 height 24
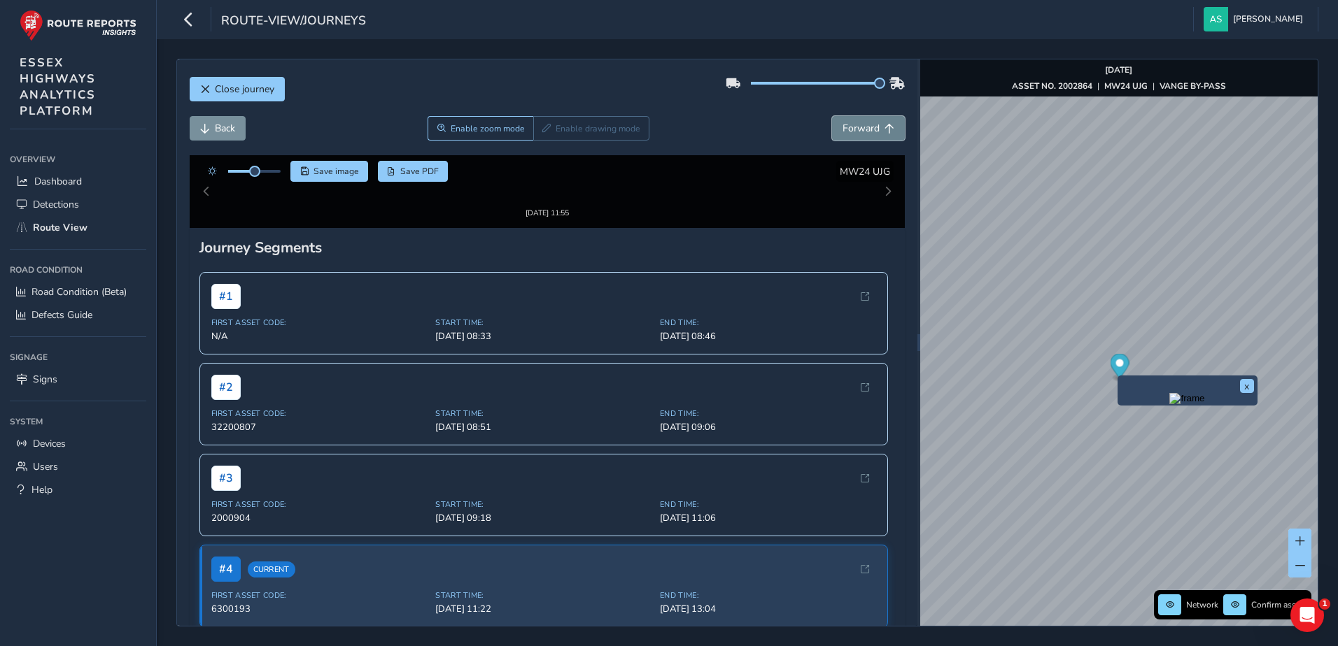
click at [869, 130] on button "Forward" at bounding box center [868, 128] width 73 height 24
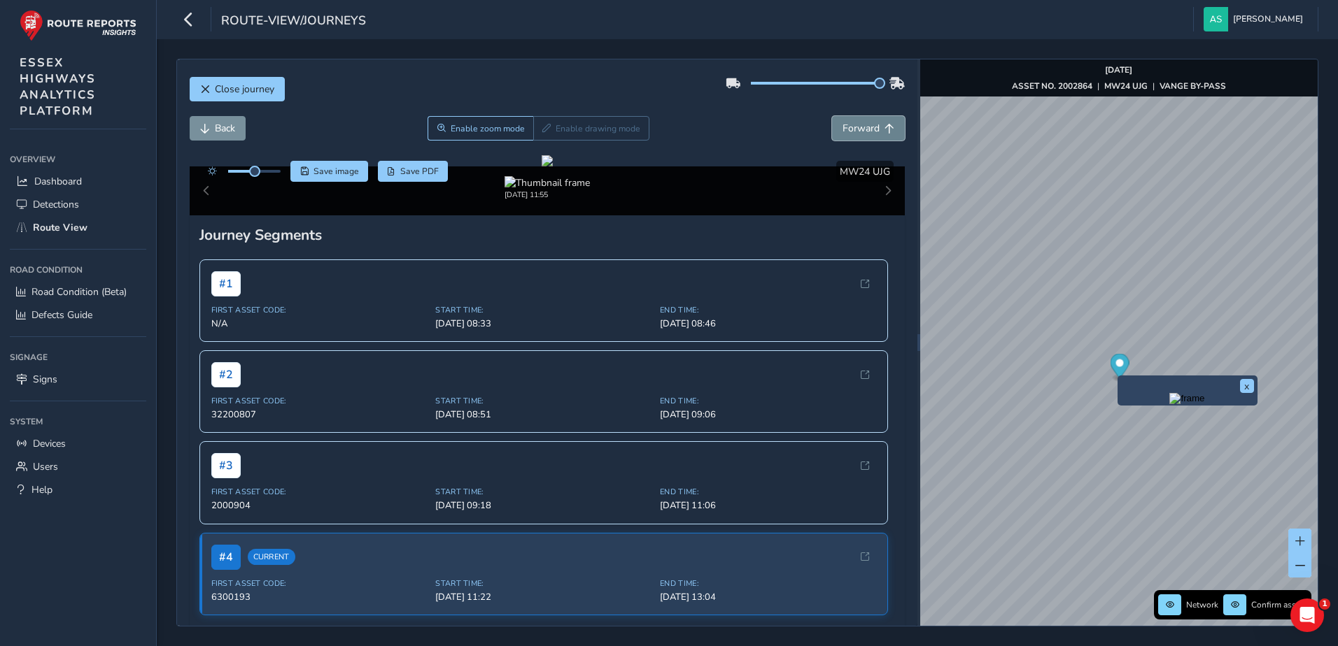
click at [869, 130] on button "Forward" at bounding box center [868, 128] width 73 height 24
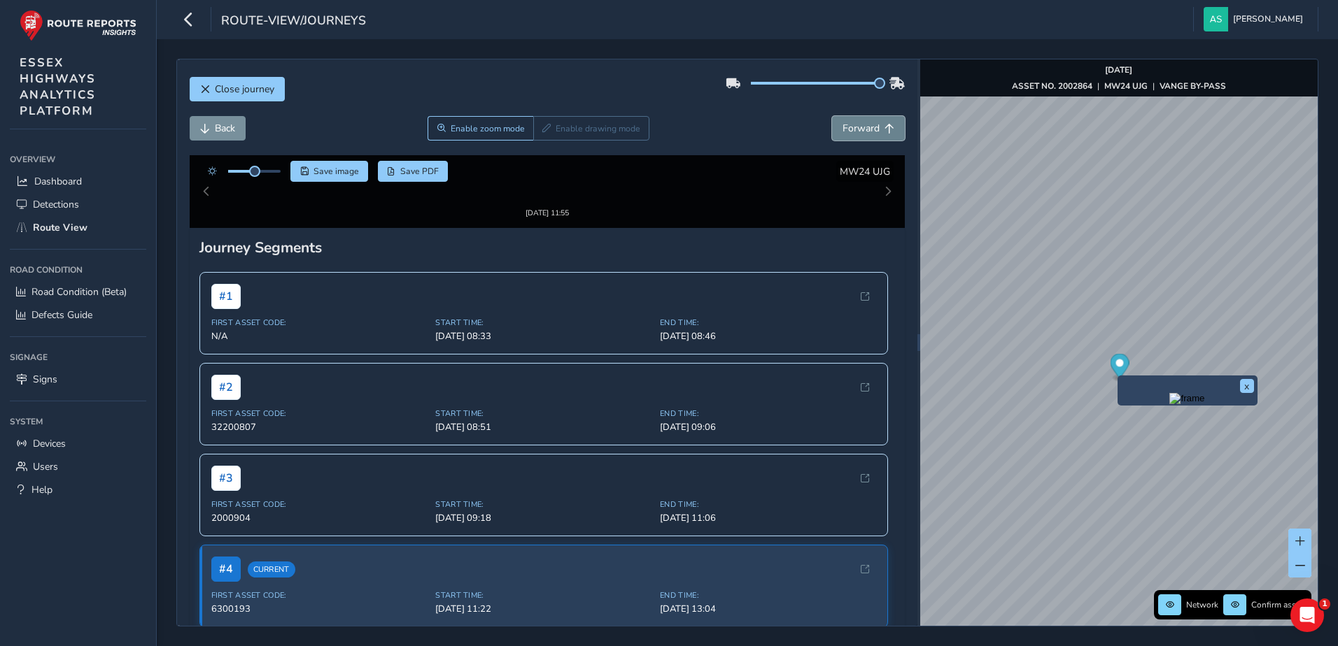
click at [869, 130] on button "Forward" at bounding box center [868, 128] width 73 height 24
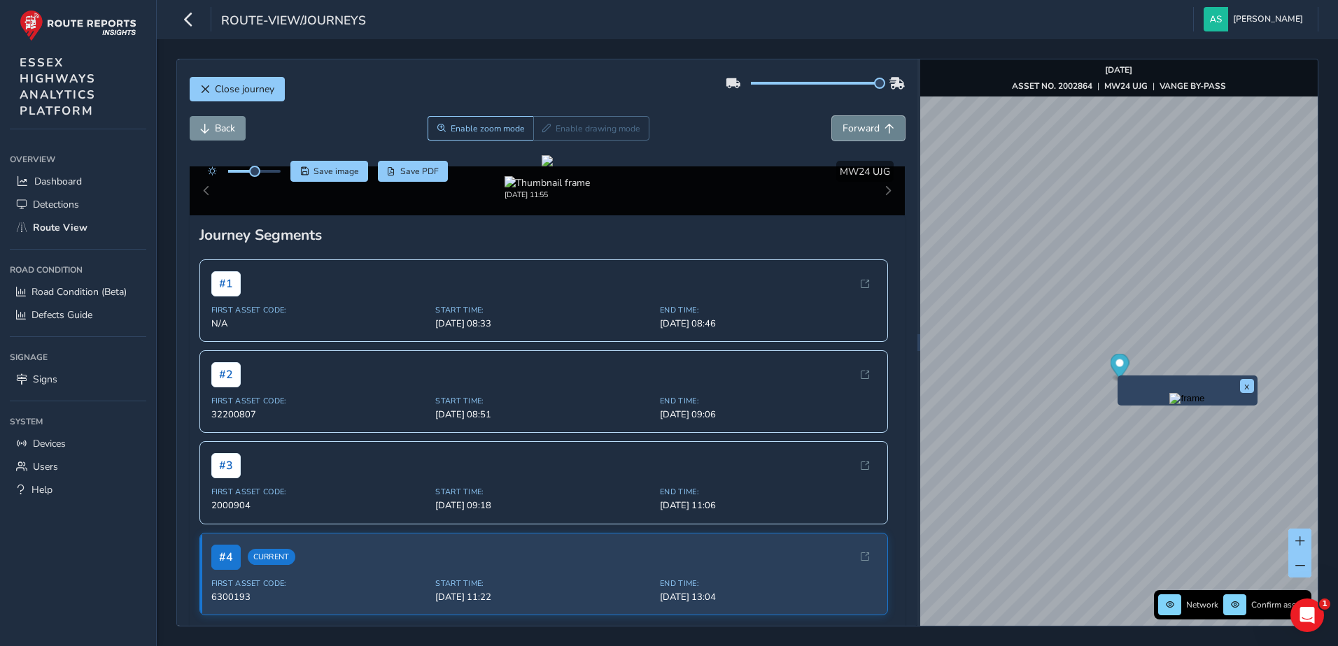
click at [869, 130] on button "Forward" at bounding box center [868, 128] width 73 height 24
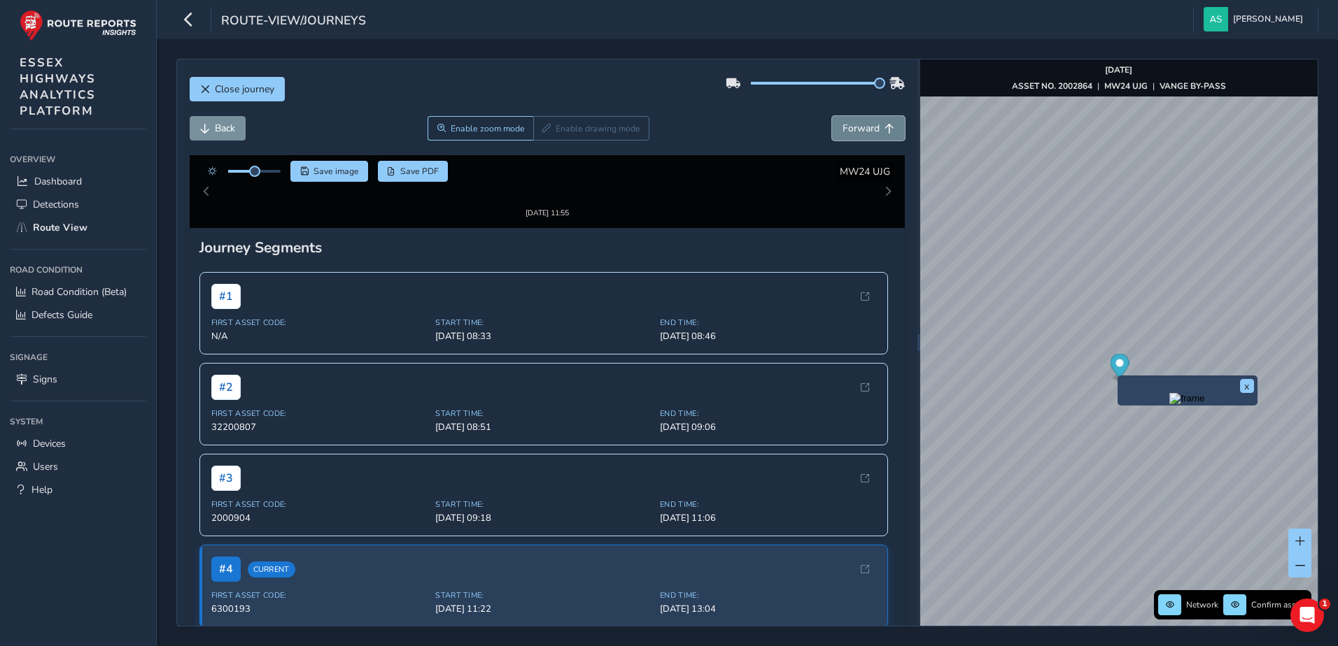
click at [869, 130] on button "Forward" at bounding box center [868, 128] width 73 height 24
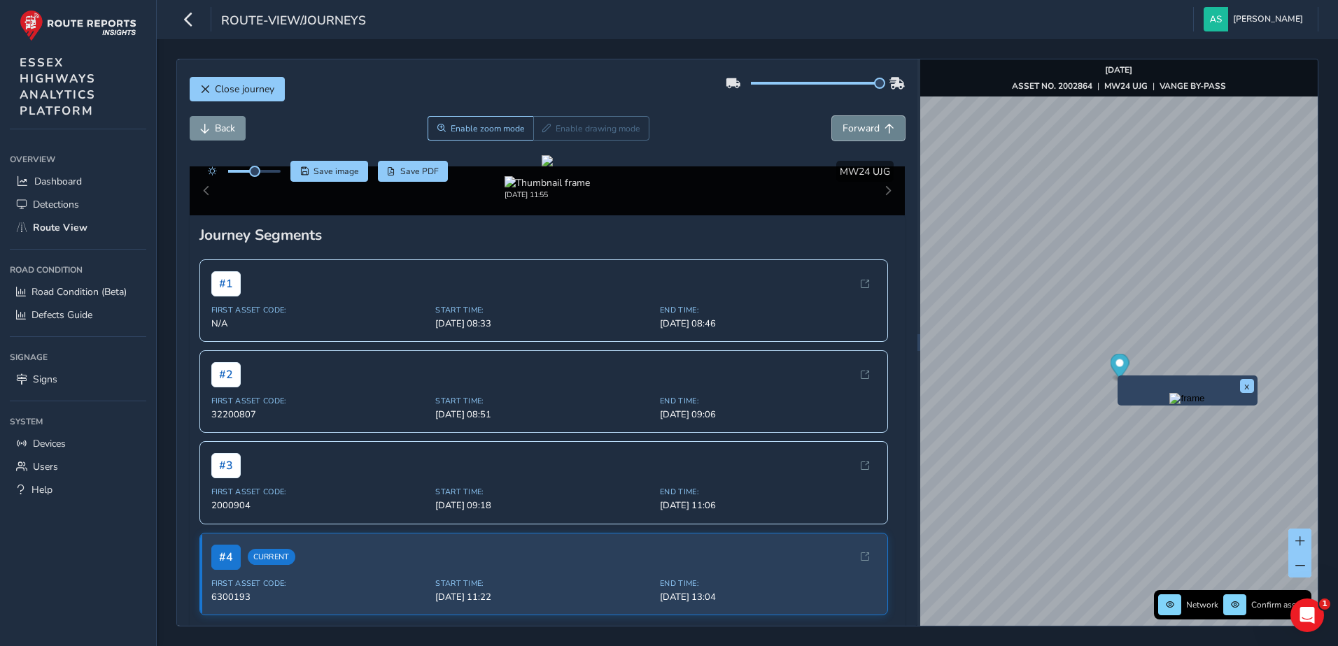
click at [869, 130] on button "Forward" at bounding box center [868, 128] width 73 height 24
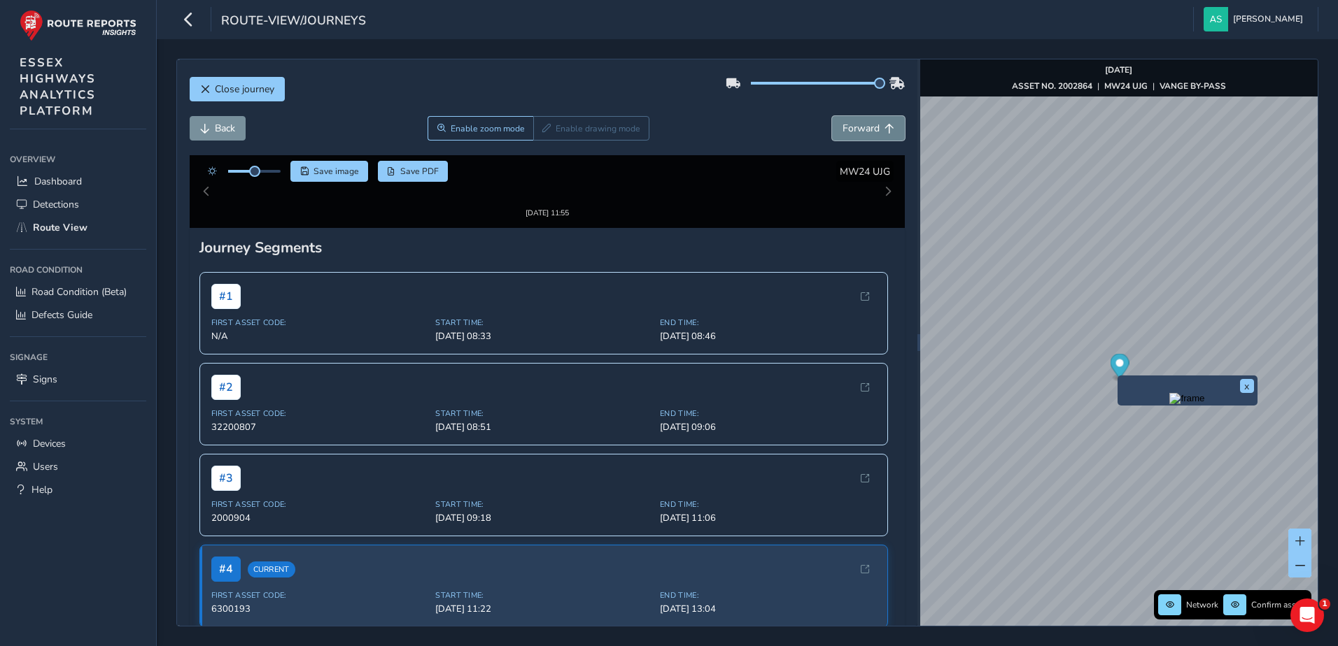
click at [869, 130] on button "Forward" at bounding box center [868, 128] width 73 height 24
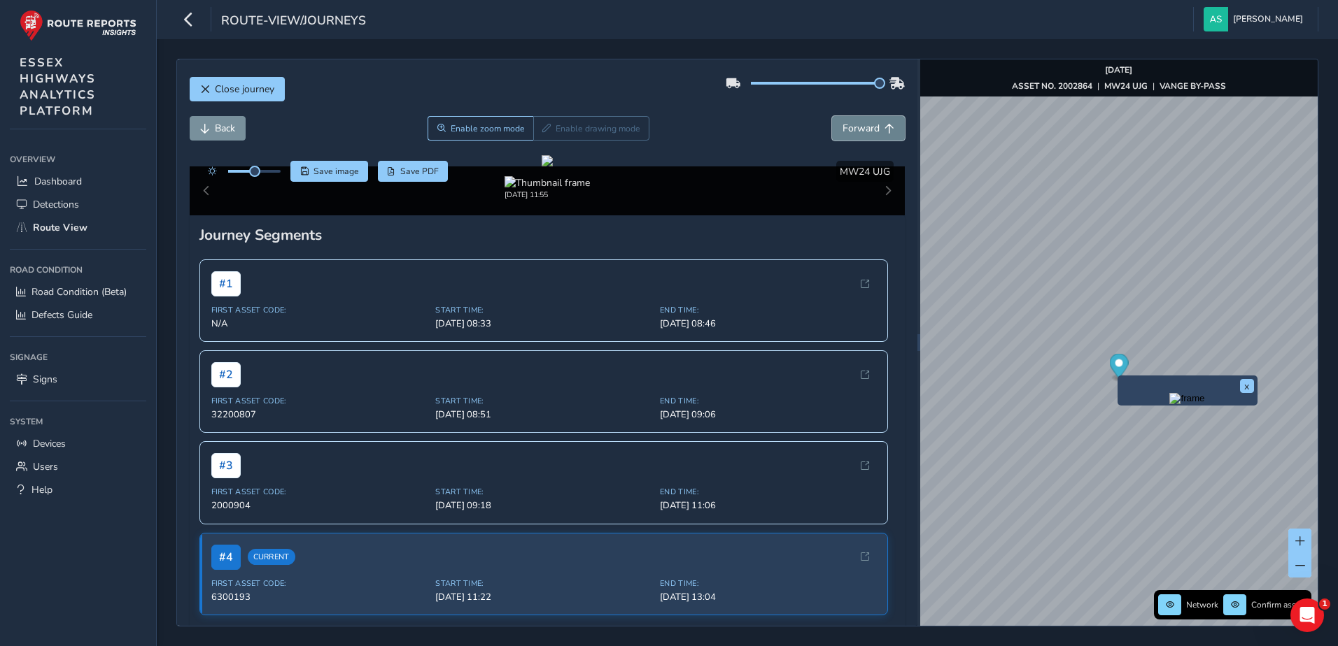
click at [869, 130] on button "Forward" at bounding box center [868, 128] width 73 height 24
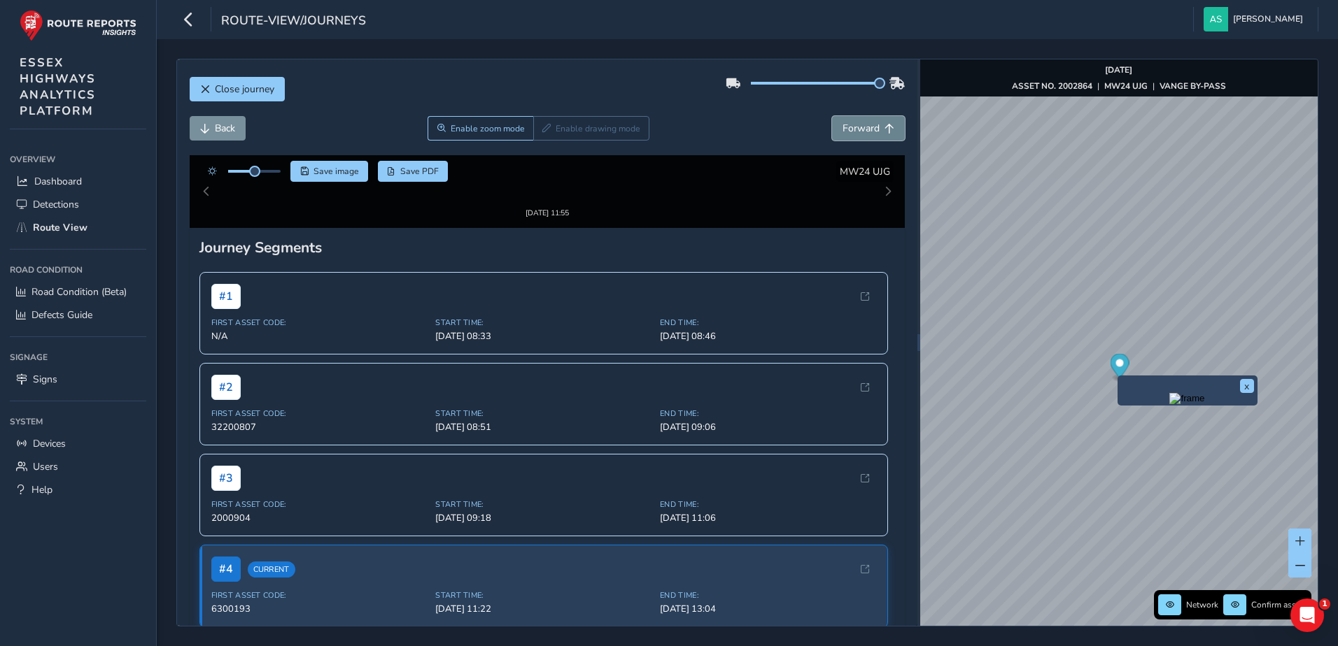
click at [869, 130] on button "Forward" at bounding box center [868, 128] width 73 height 24
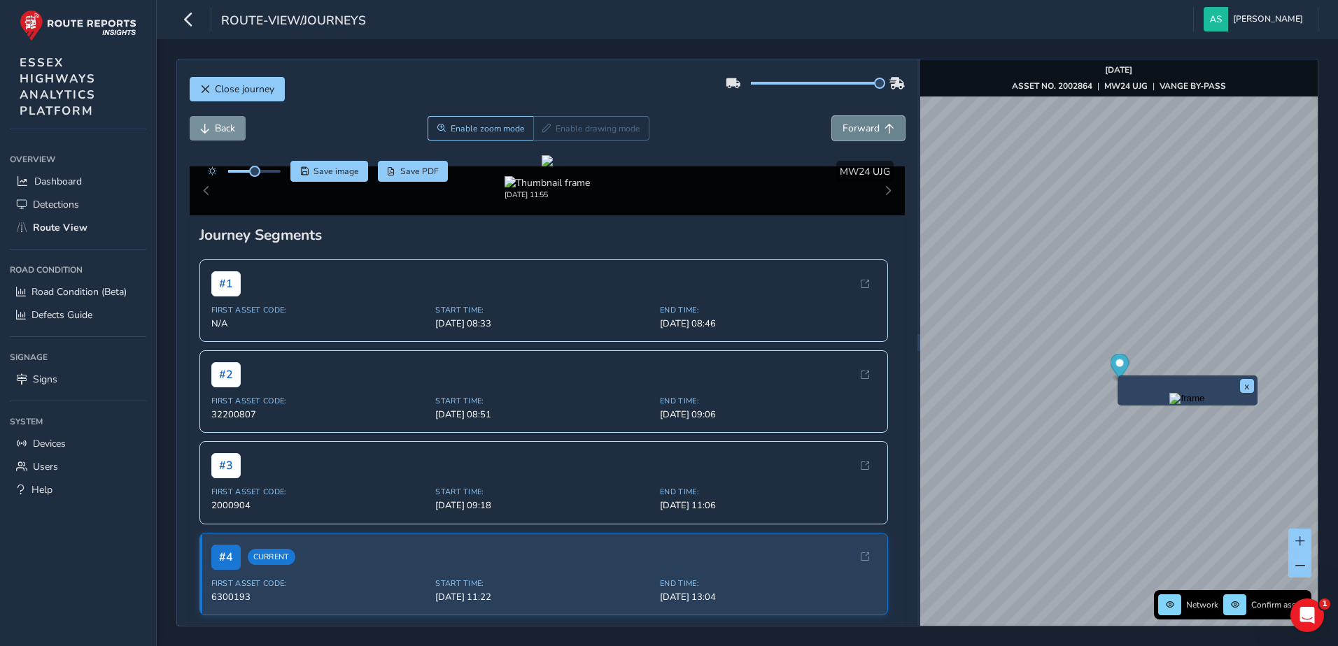
click at [869, 130] on button "Forward" at bounding box center [868, 128] width 73 height 24
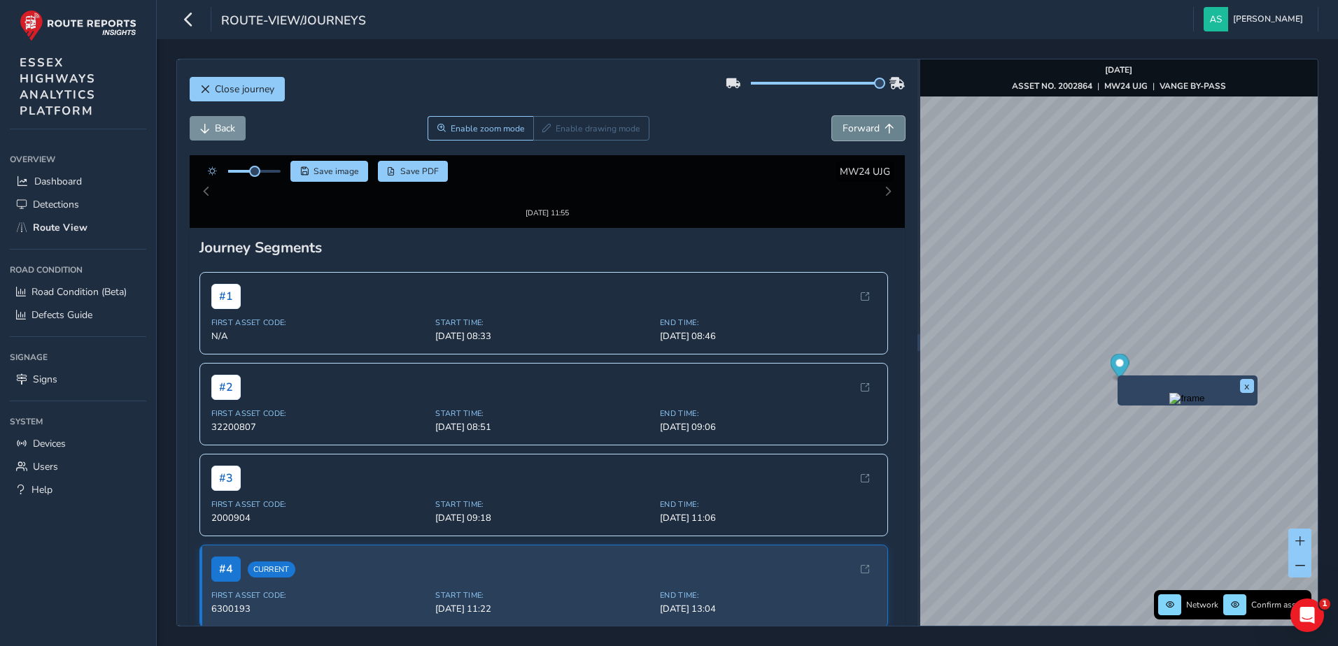
click at [869, 130] on button "Forward" at bounding box center [868, 128] width 73 height 24
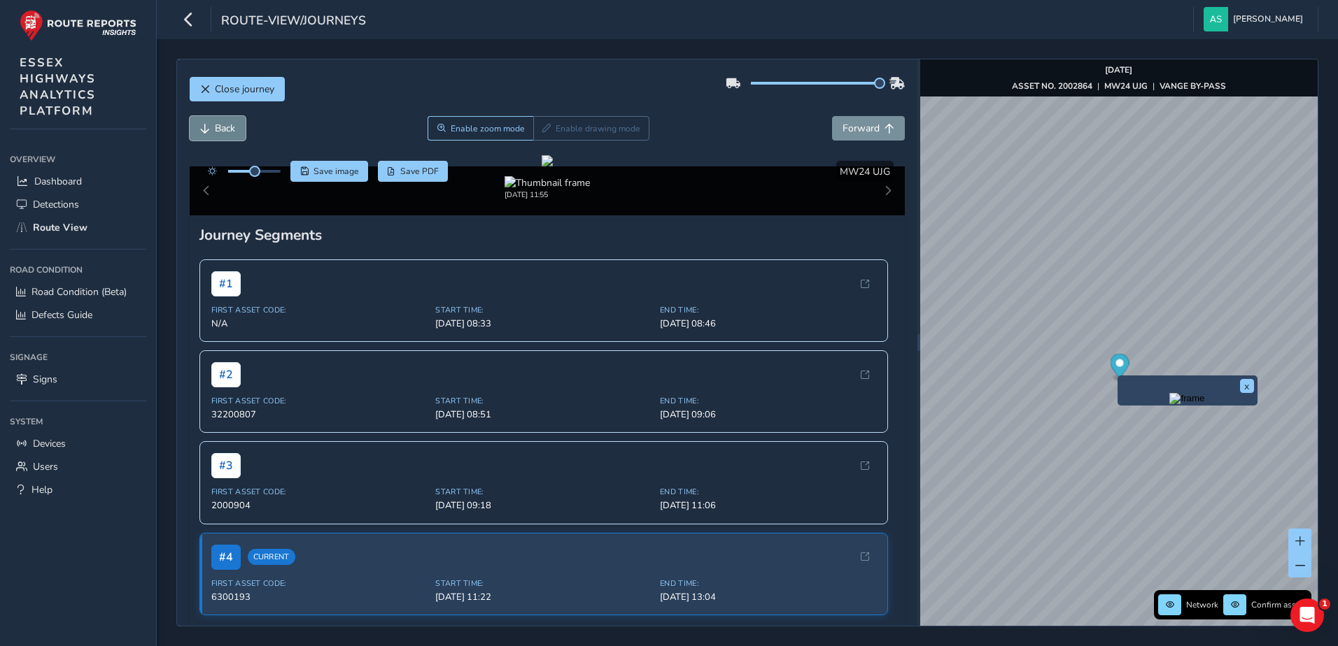
click at [231, 128] on span "Back" at bounding box center [225, 128] width 20 height 13
click at [481, 125] on span "Enable zoom mode" at bounding box center [487, 128] width 74 height 11
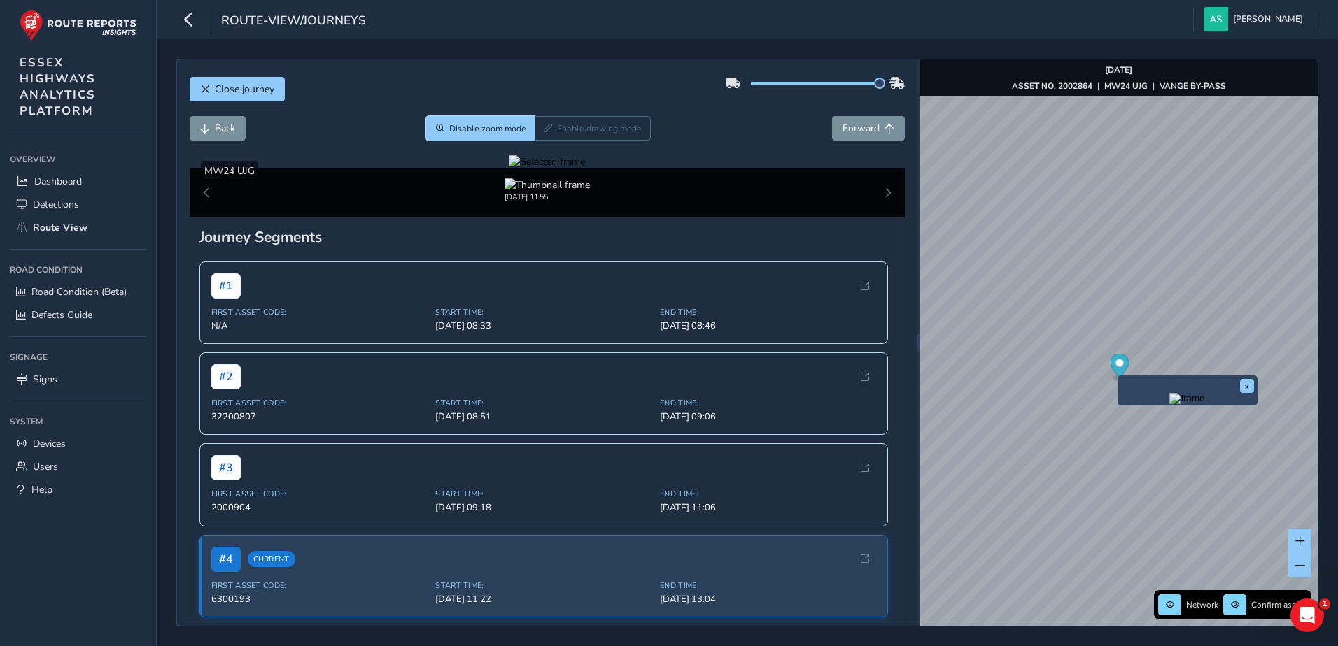
drag, startPoint x: 481, startPoint y: 125, endPoint x: 583, endPoint y: 368, distance: 263.4
click at [583, 368] on div "Close journey Back Disable zoom mode Enable drawing mode Forward Click and Drag…" at bounding box center [547, 342] width 740 height 567
click at [583, 169] on div at bounding box center [547, 161] width 76 height 13
click at [583, 368] on img at bounding box center [785, 326] width 2015 height 1133
click at [842, 127] on span "Forward" at bounding box center [860, 128] width 37 height 13
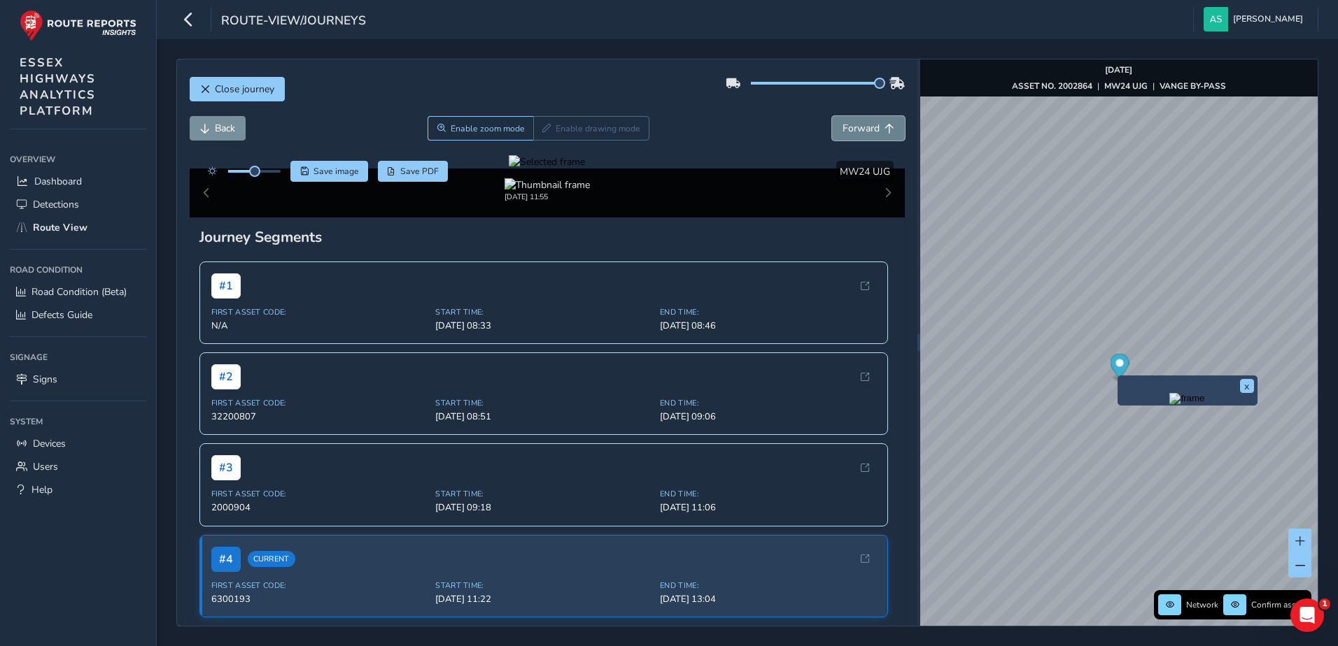
click at [842, 127] on span "Forward" at bounding box center [860, 128] width 37 height 13
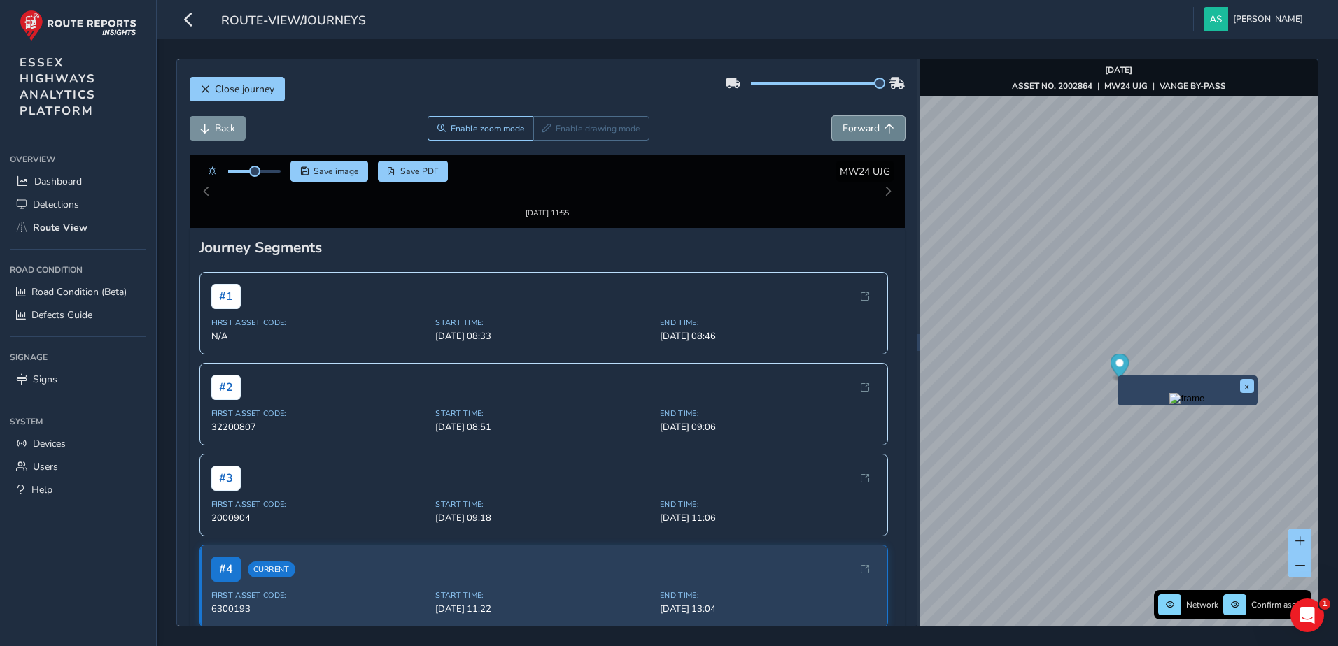
click at [842, 127] on span "Forward" at bounding box center [860, 128] width 37 height 13
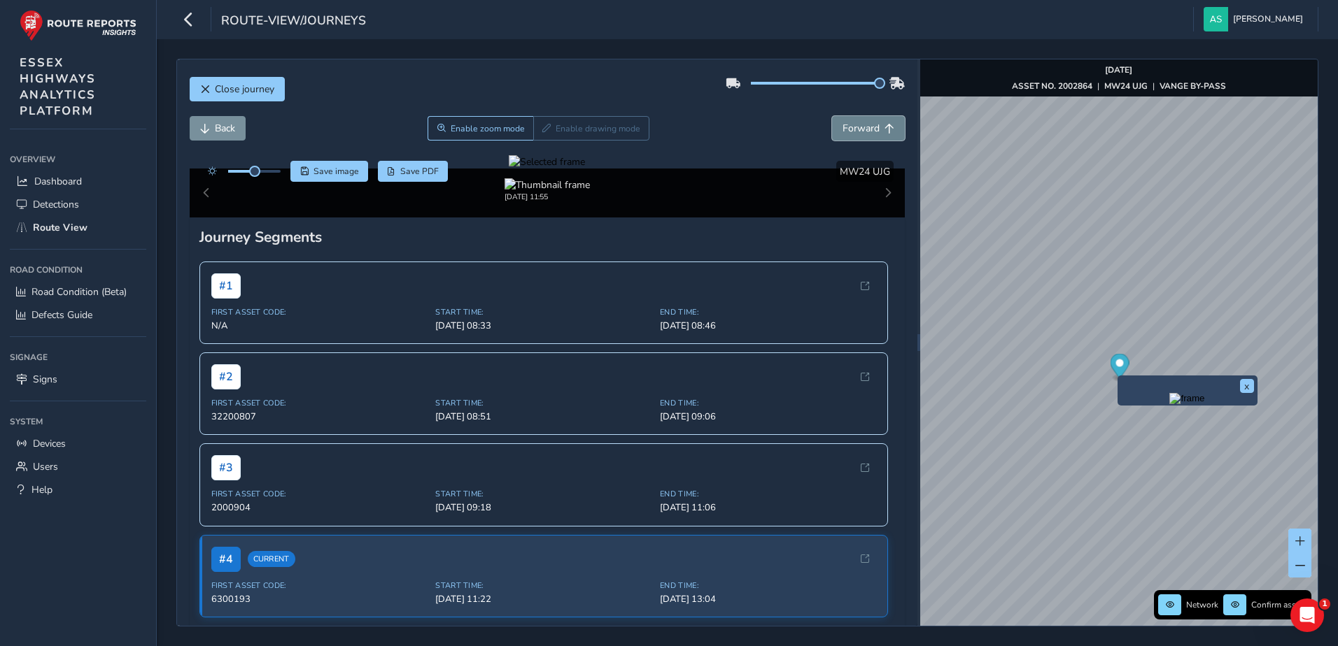
click at [842, 127] on span "Forward" at bounding box center [860, 128] width 37 height 13
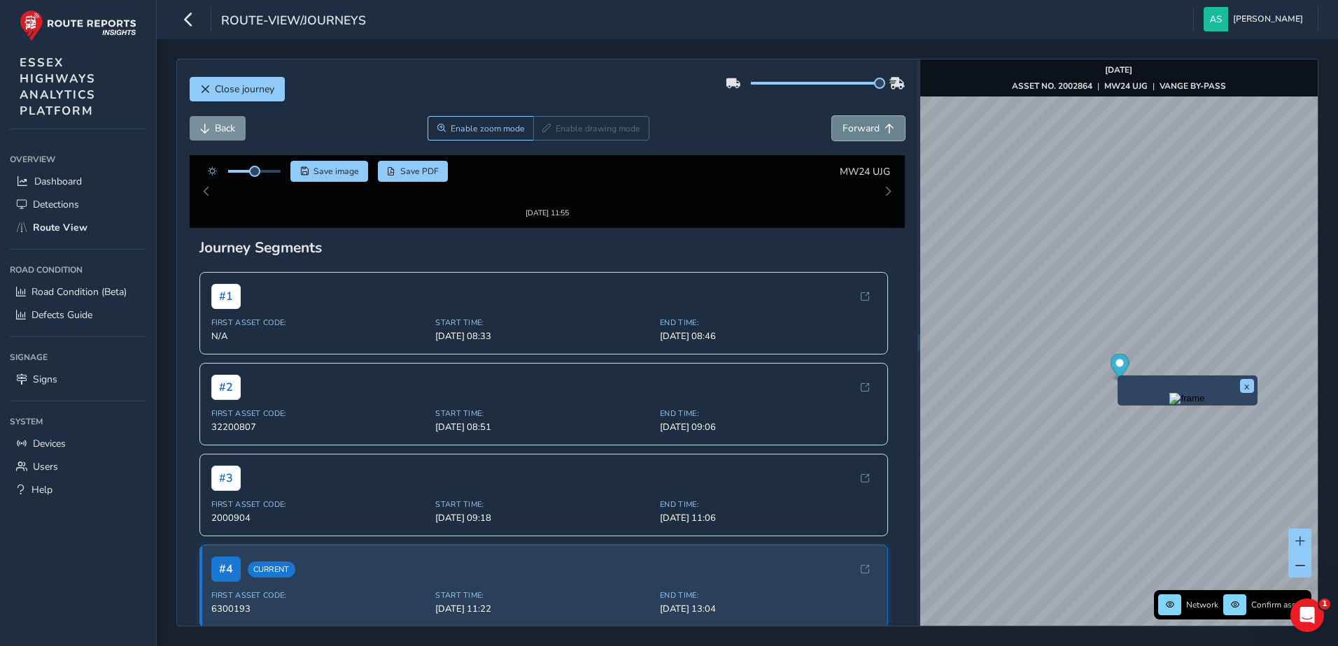
click at [842, 127] on span "Forward" at bounding box center [860, 128] width 37 height 13
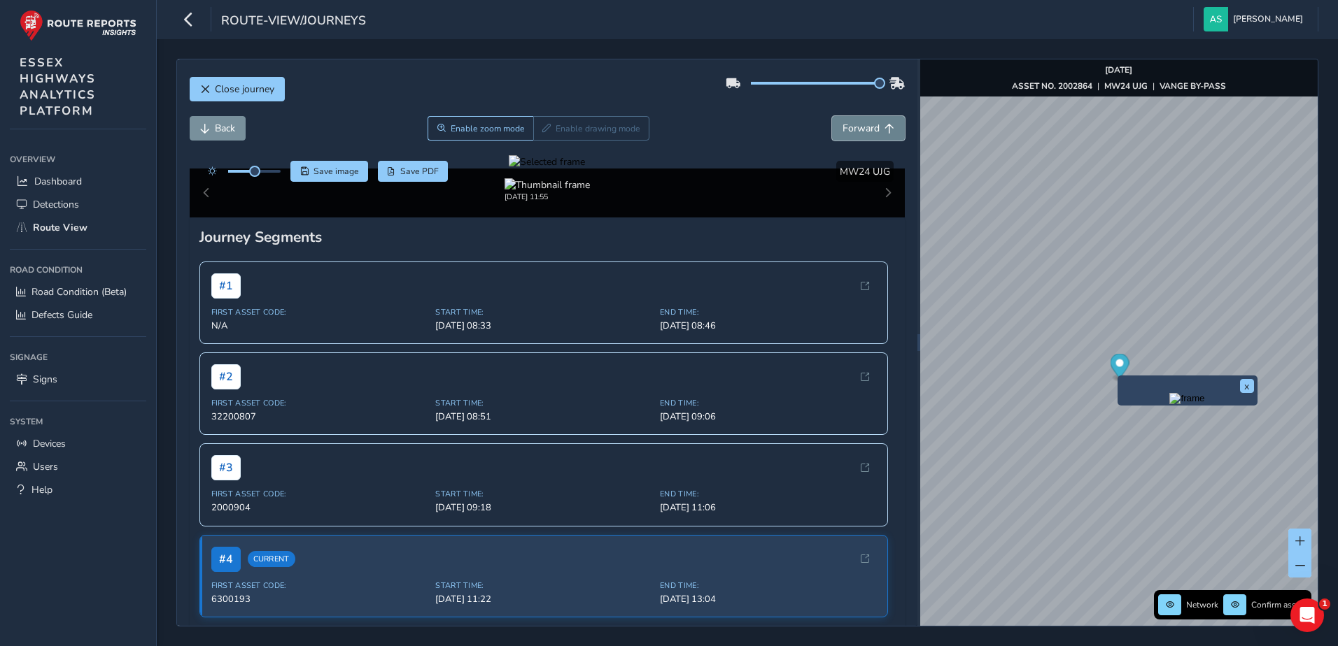
click at [842, 127] on span "Forward" at bounding box center [860, 128] width 37 height 13
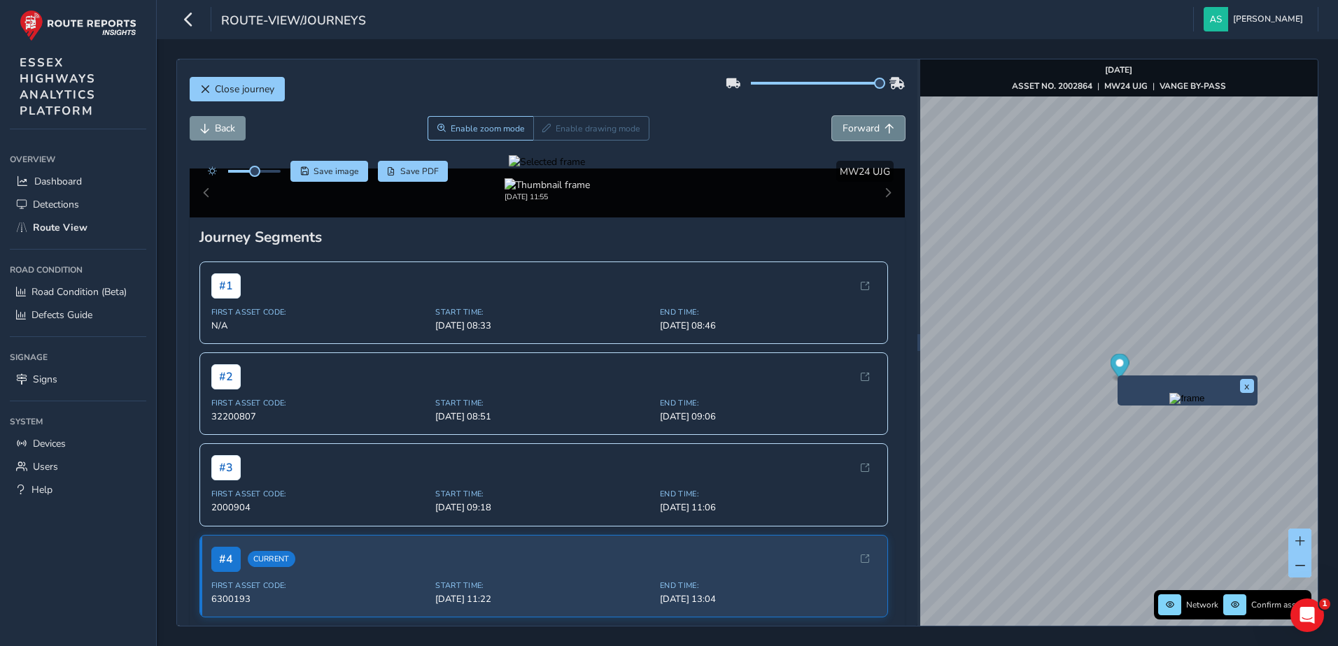
click at [842, 127] on span "Forward" at bounding box center [860, 128] width 37 height 13
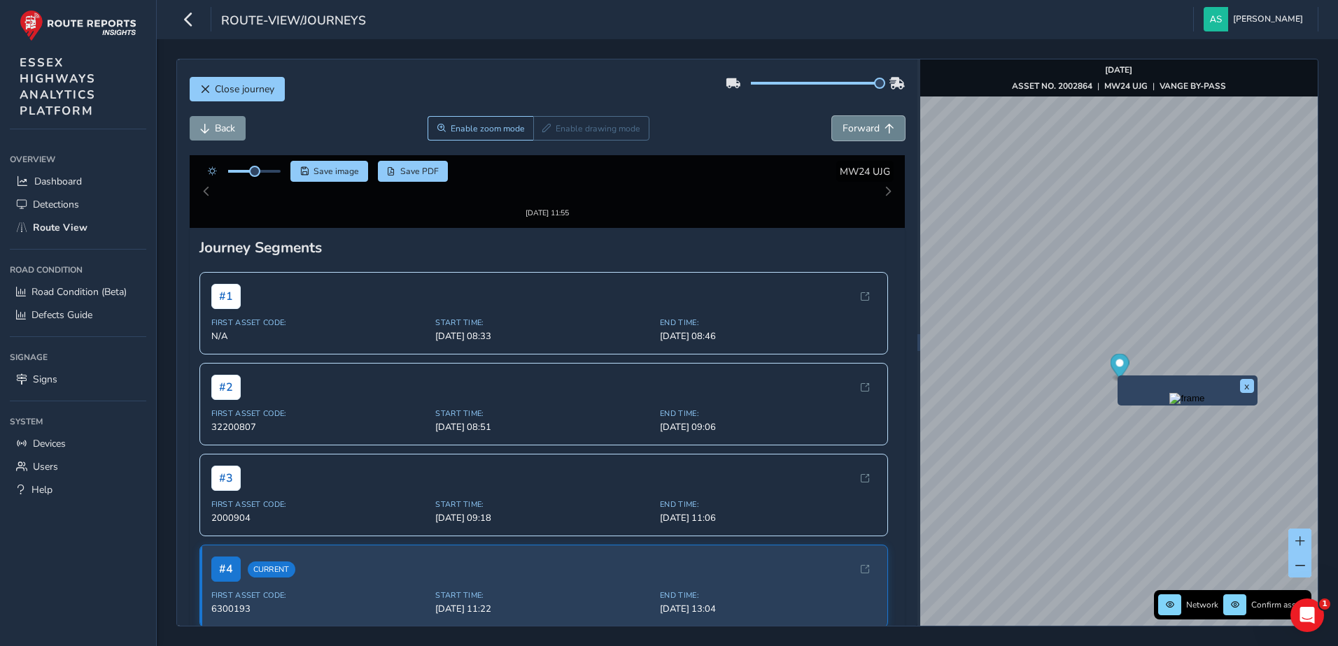
click at [842, 127] on span "Forward" at bounding box center [860, 128] width 37 height 13
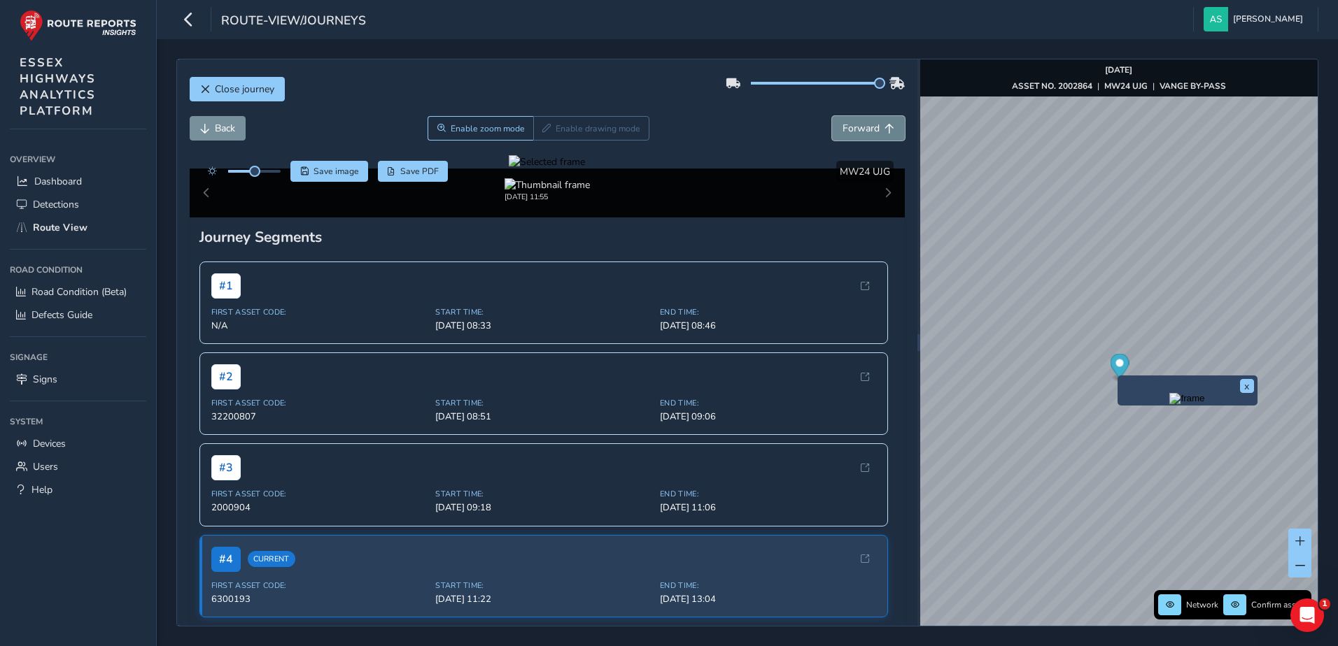
click at [842, 127] on span "Forward" at bounding box center [860, 128] width 37 height 13
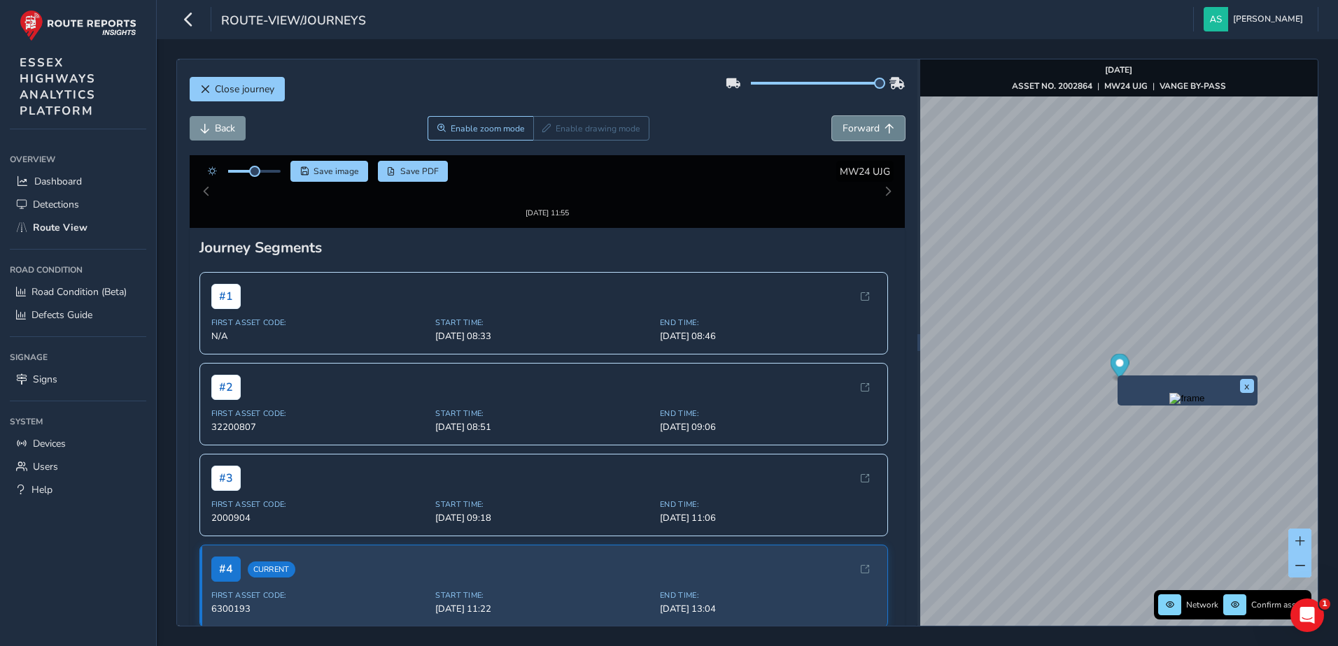
click at [842, 127] on span "Forward" at bounding box center [860, 128] width 37 height 13
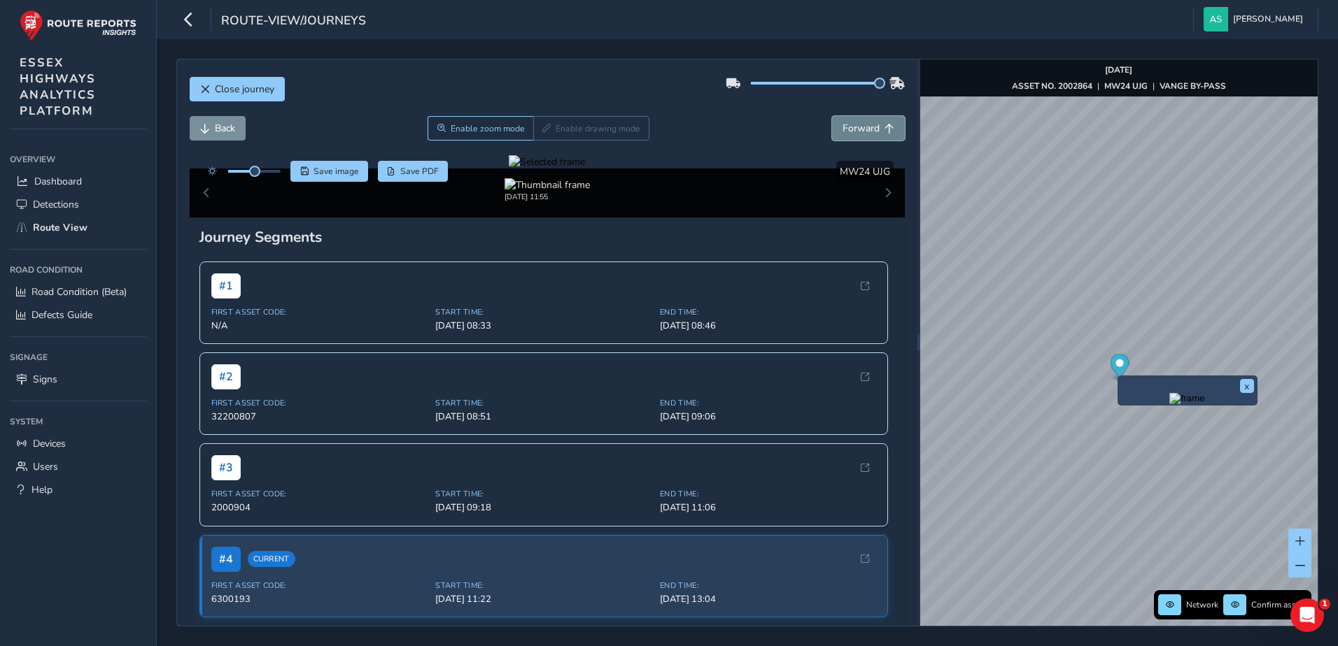
click at [842, 127] on span "Forward" at bounding box center [860, 128] width 37 height 13
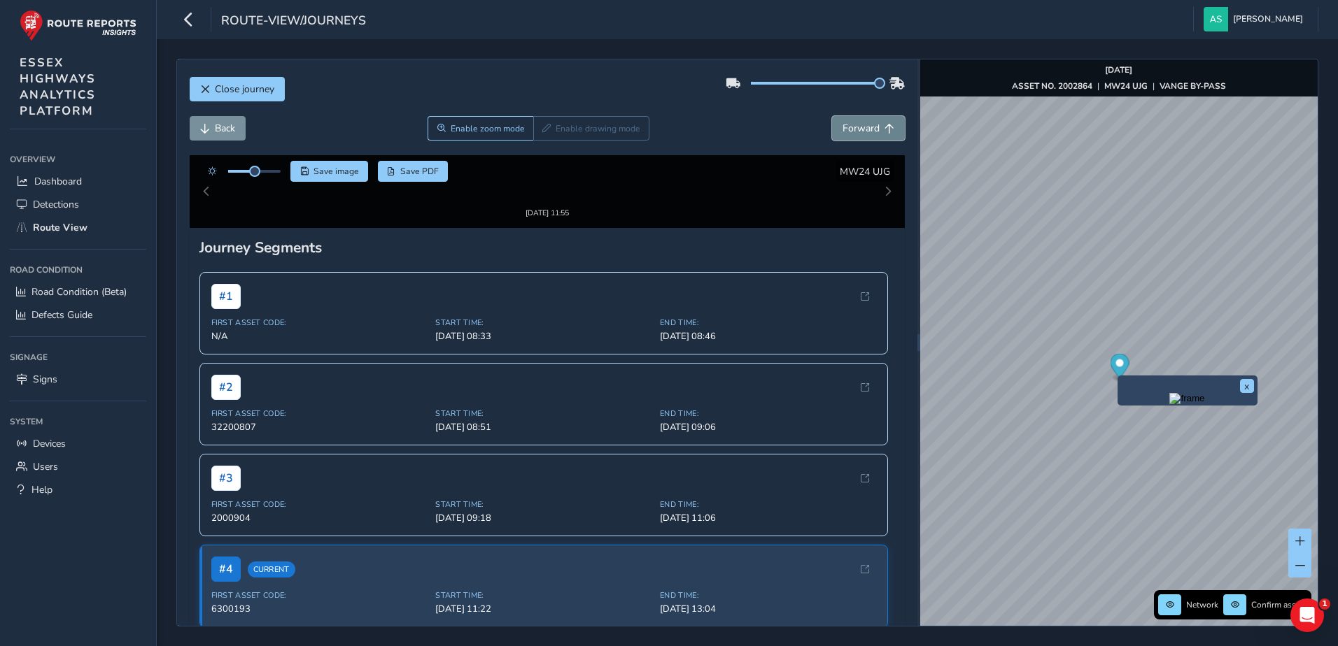
click at [842, 127] on span "Forward" at bounding box center [860, 128] width 37 height 13
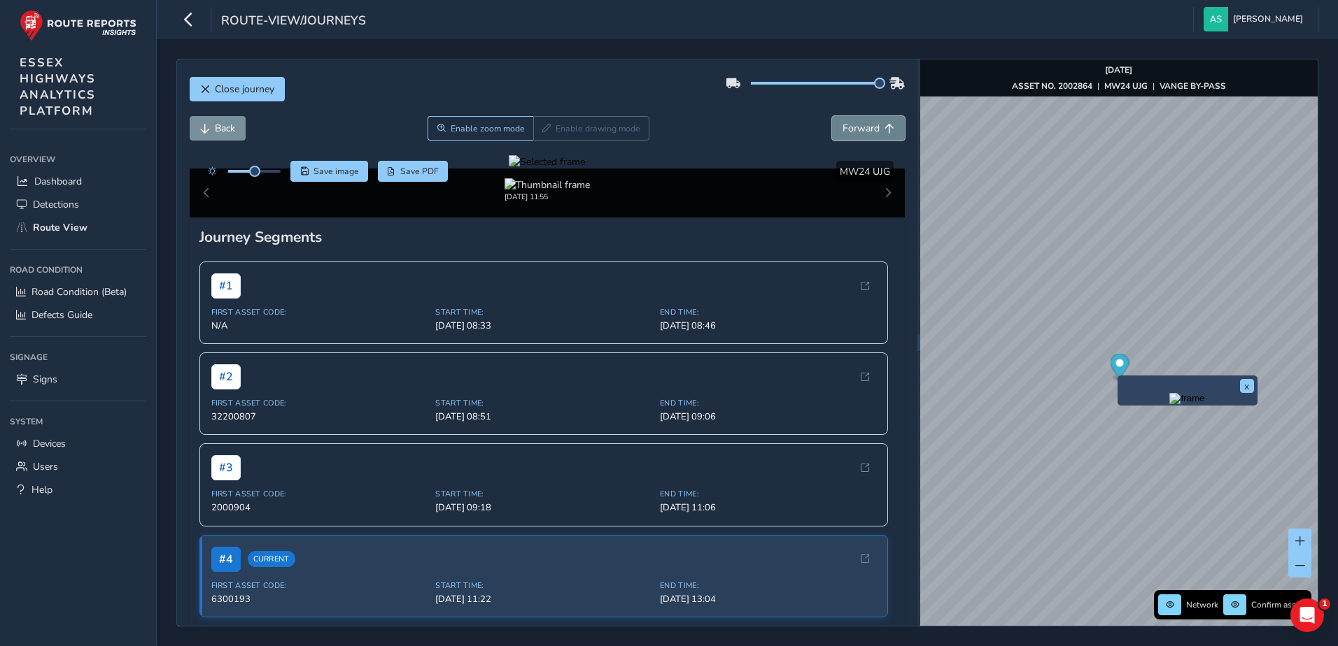
click at [842, 127] on span "Forward" at bounding box center [860, 128] width 37 height 13
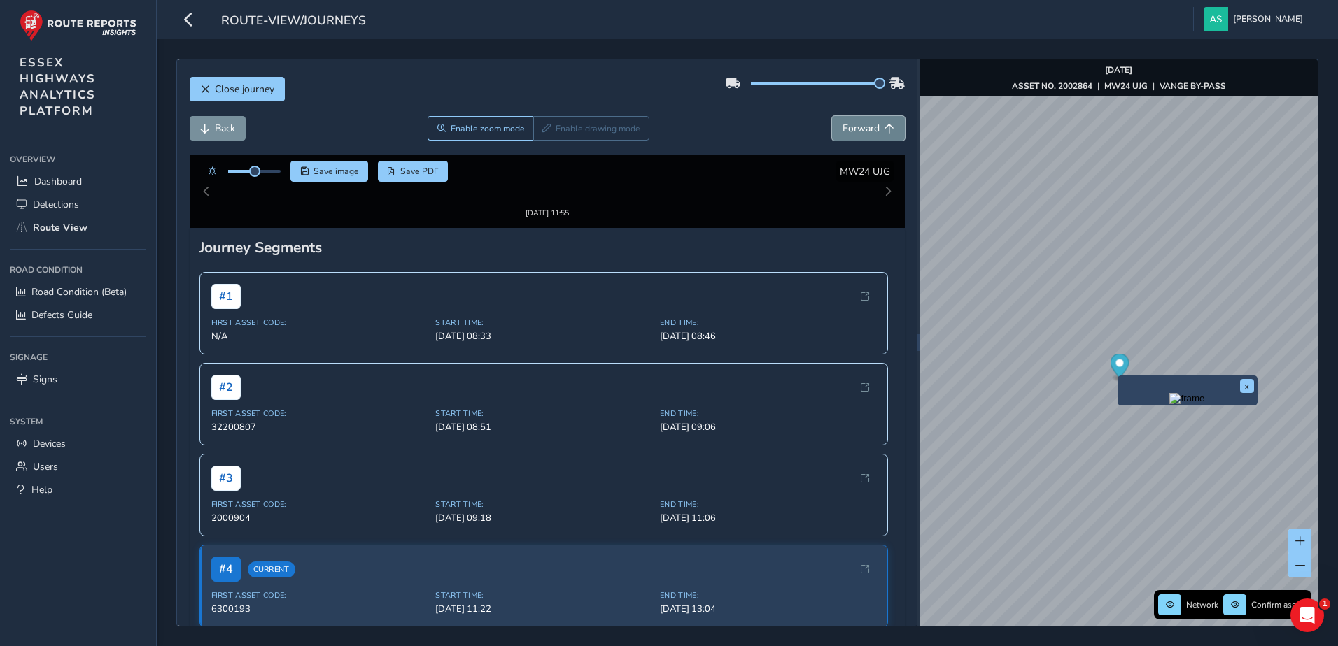
click at [842, 127] on span "Forward" at bounding box center [860, 128] width 37 height 13
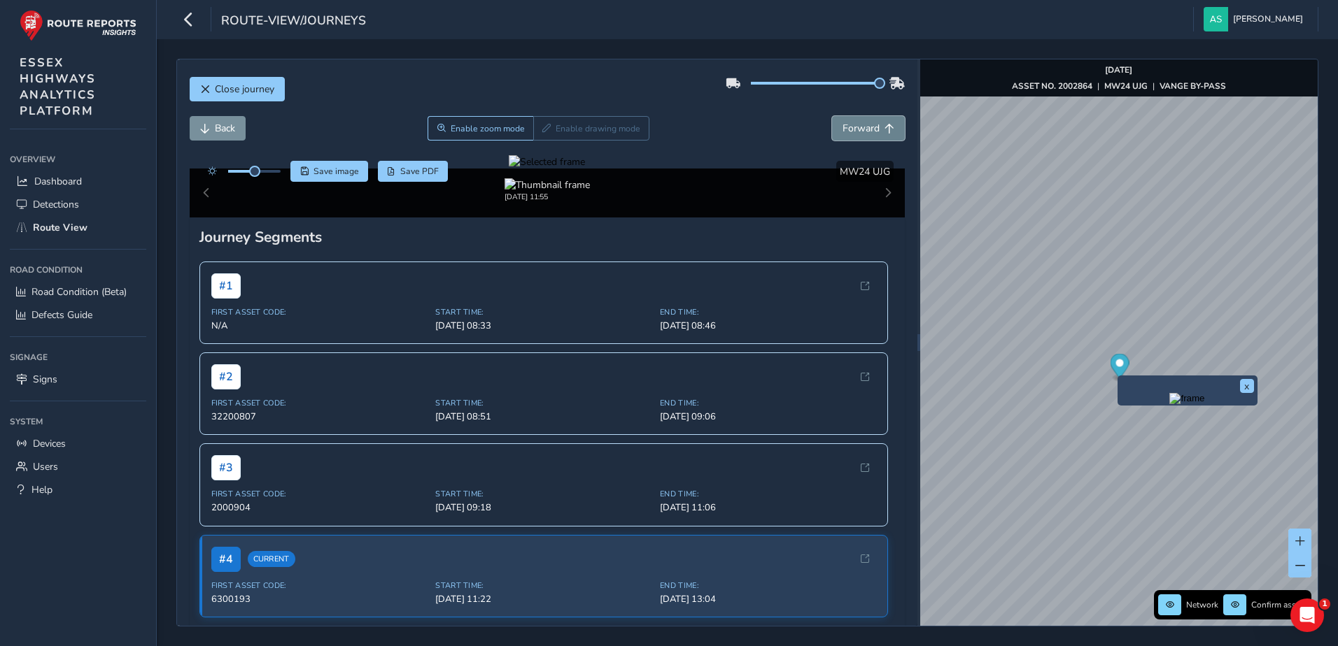
click at [842, 127] on span "Forward" at bounding box center [860, 128] width 37 height 13
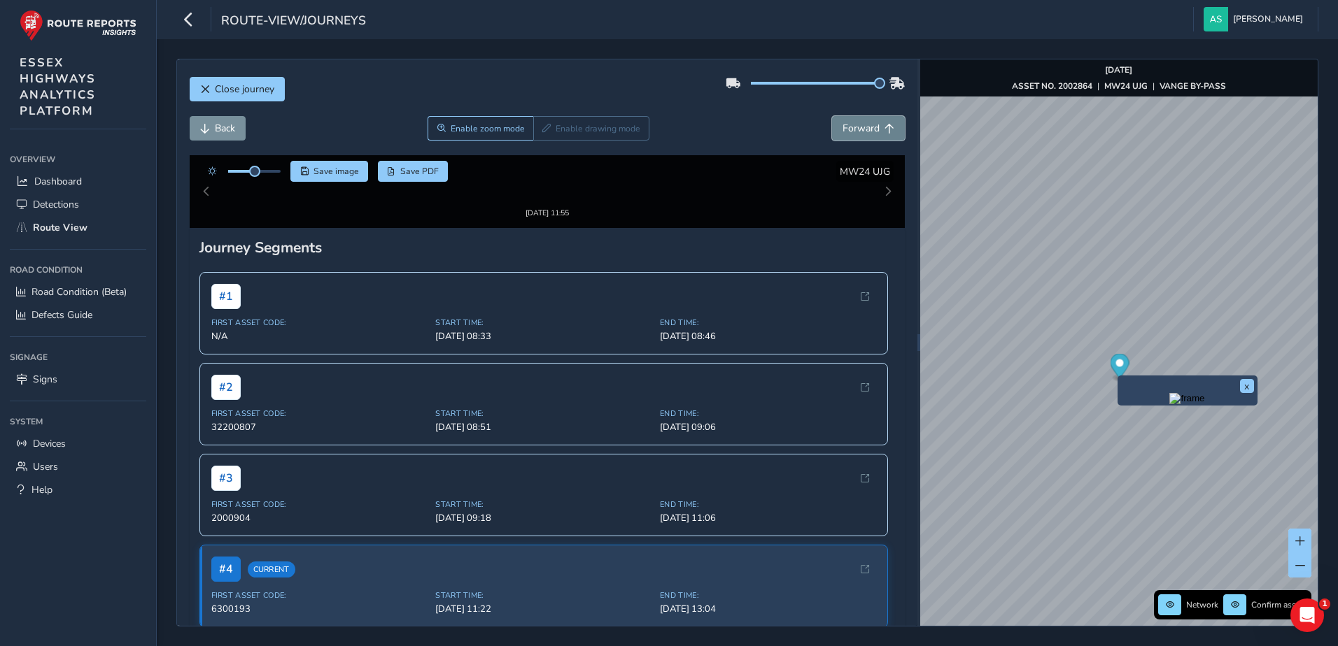
click at [842, 127] on span "Forward" at bounding box center [860, 128] width 37 height 13
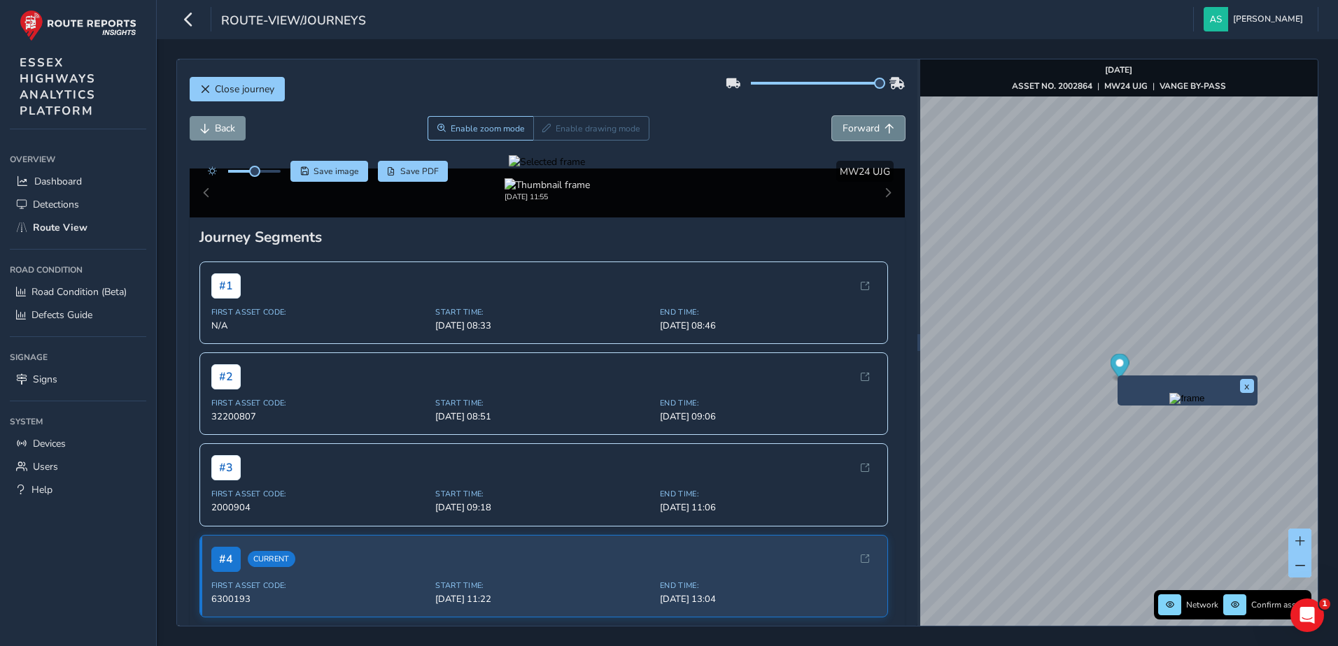
click at [842, 127] on span "Forward" at bounding box center [860, 128] width 37 height 13
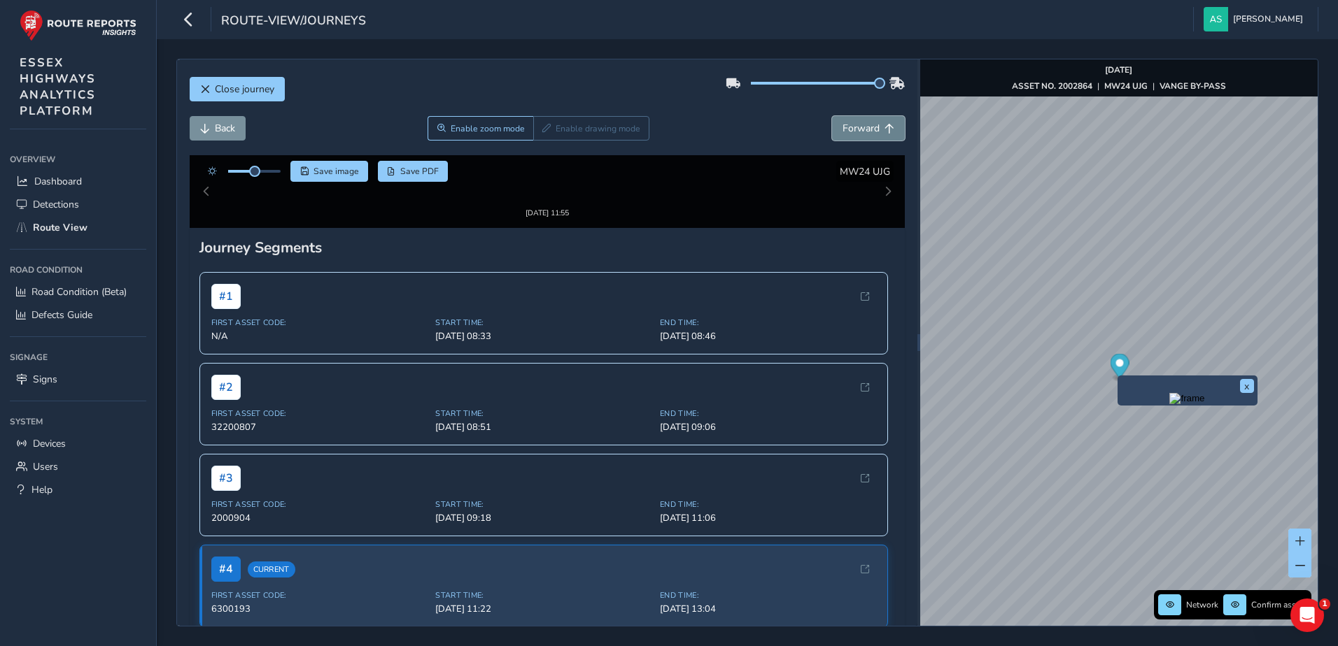
click at [842, 127] on span "Forward" at bounding box center [860, 128] width 37 height 13
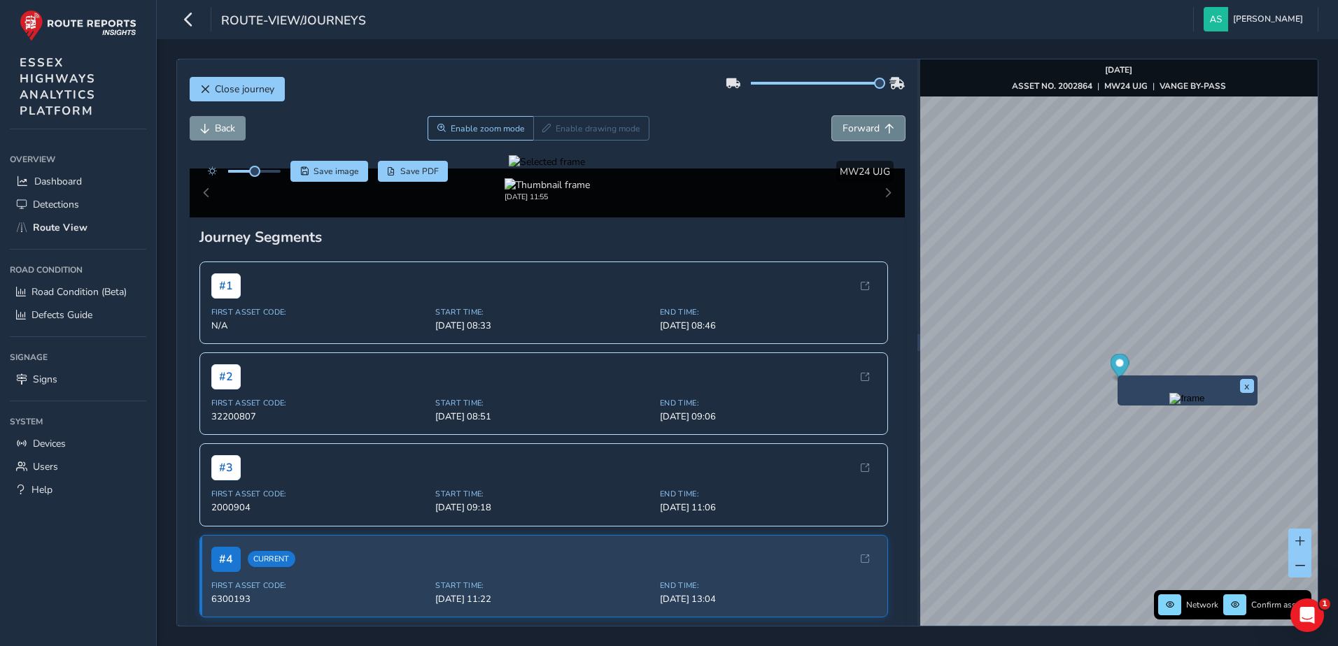
click at [842, 127] on span "Forward" at bounding box center [860, 128] width 37 height 13
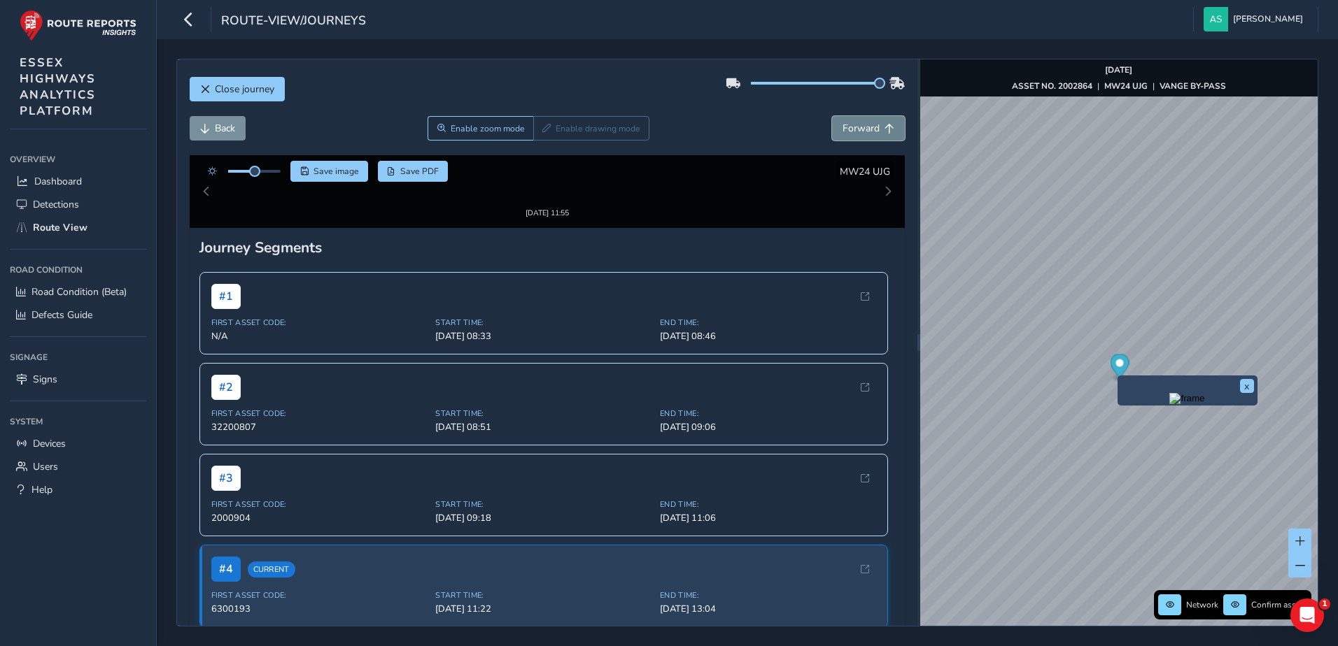
click at [842, 127] on span "Forward" at bounding box center [860, 128] width 37 height 13
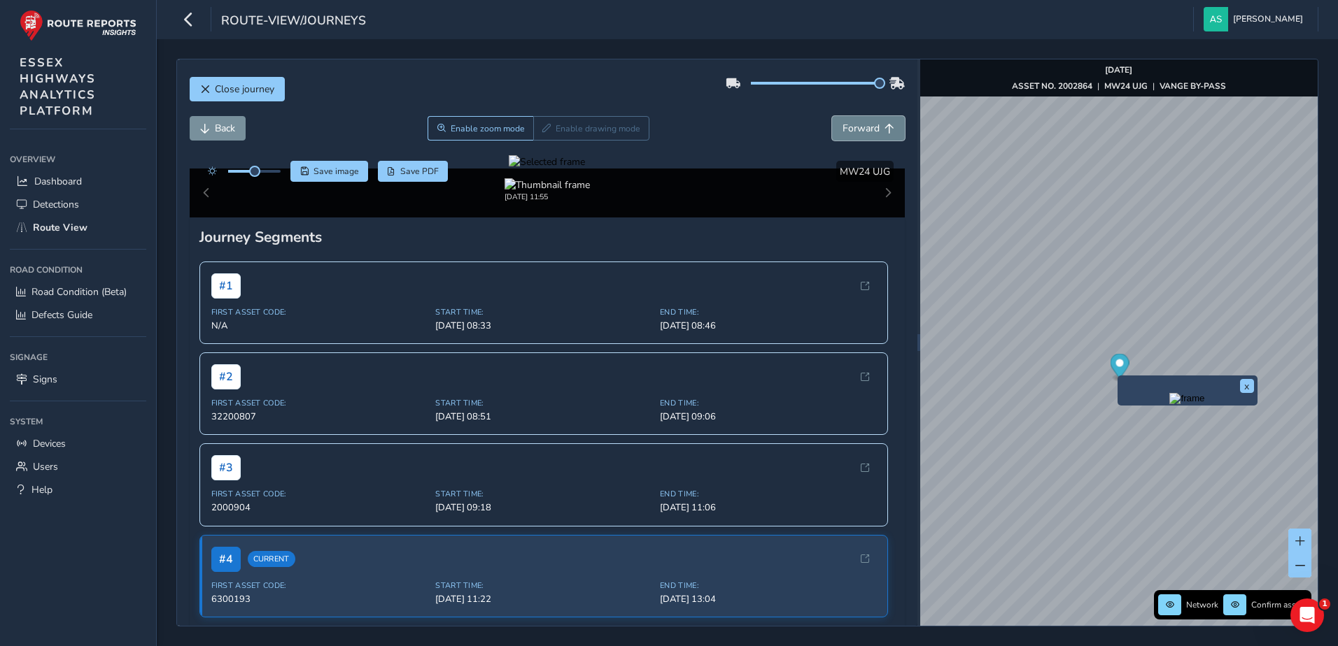
click at [842, 127] on span "Forward" at bounding box center [860, 128] width 37 height 13
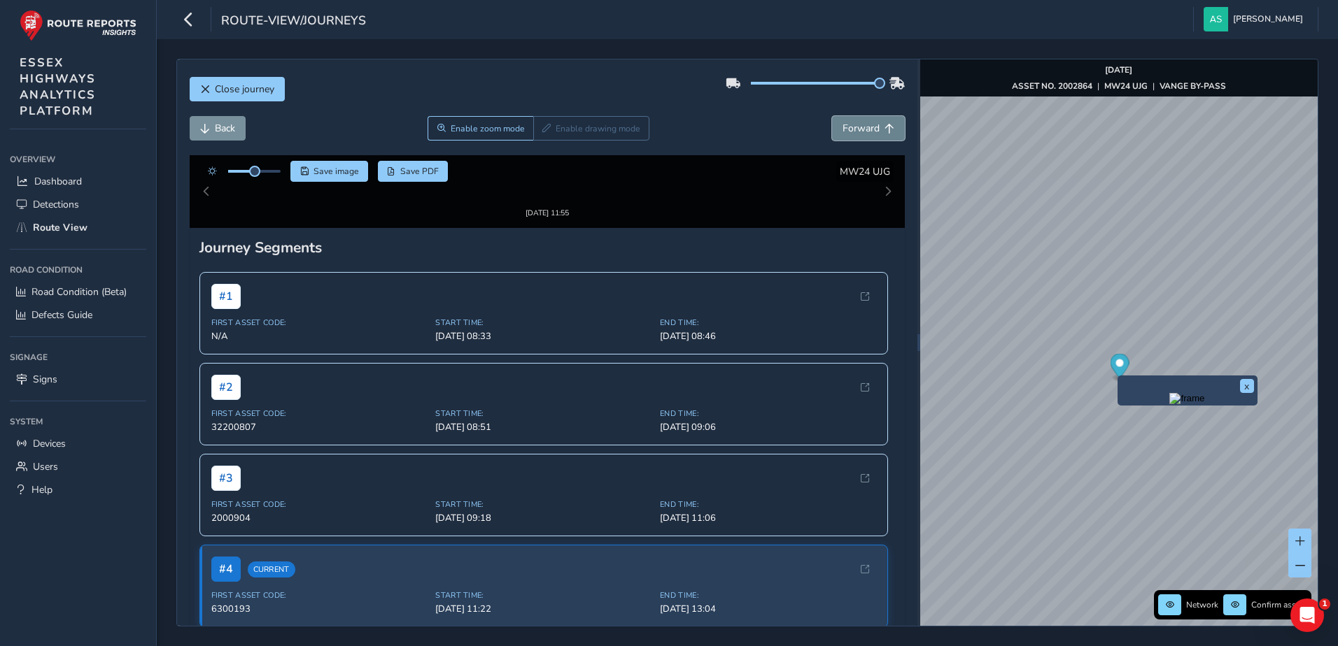
click at [842, 127] on span "Forward" at bounding box center [860, 128] width 37 height 13
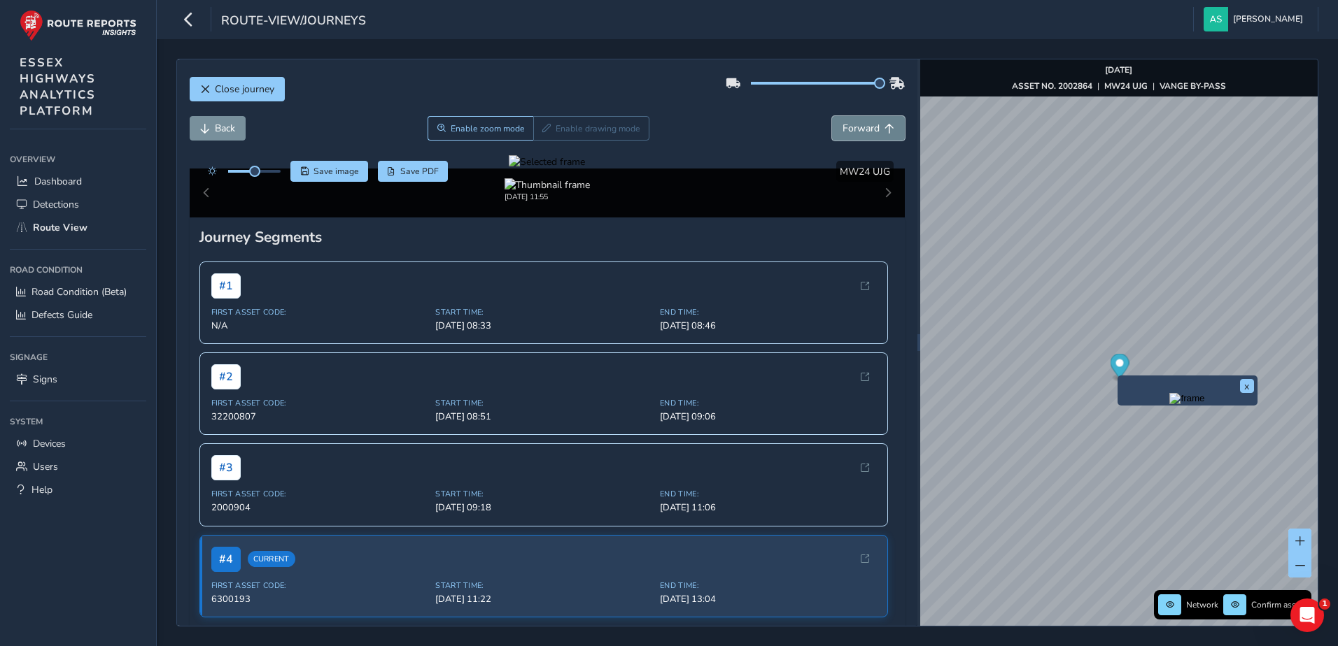
click at [842, 127] on span "Forward" at bounding box center [860, 128] width 37 height 13
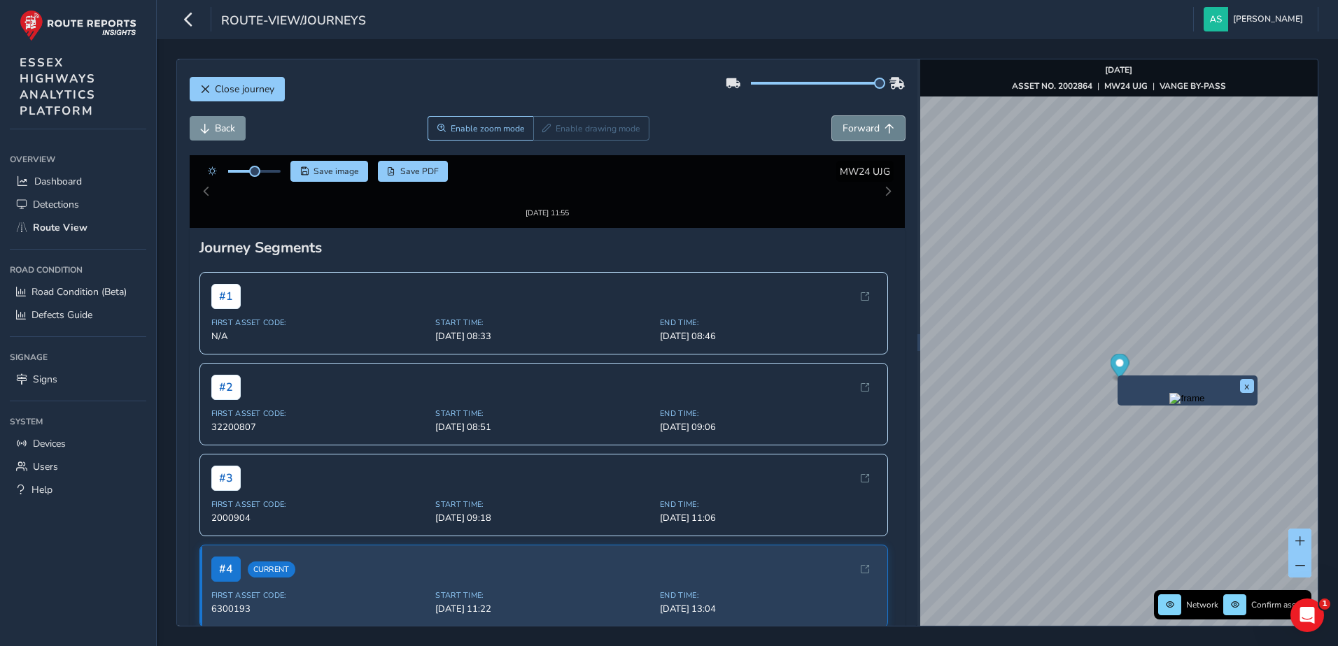
click at [842, 127] on span "Forward" at bounding box center [860, 128] width 37 height 13
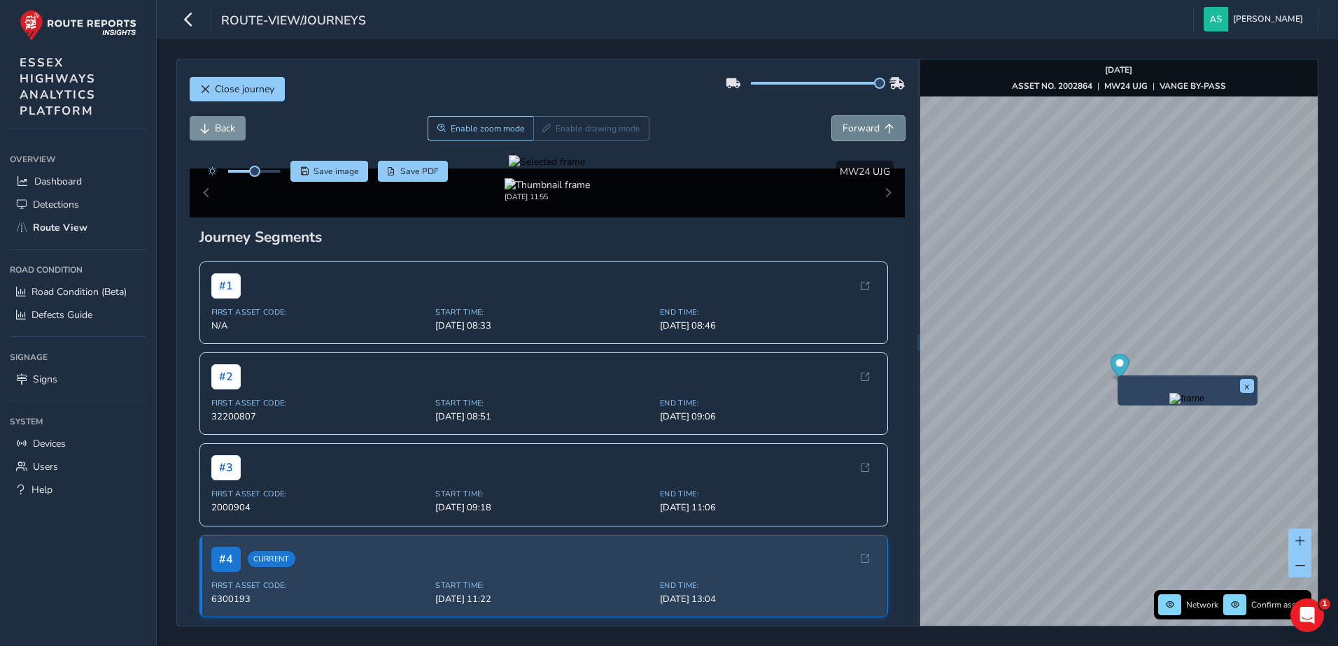
click at [842, 127] on span "Forward" at bounding box center [860, 128] width 37 height 13
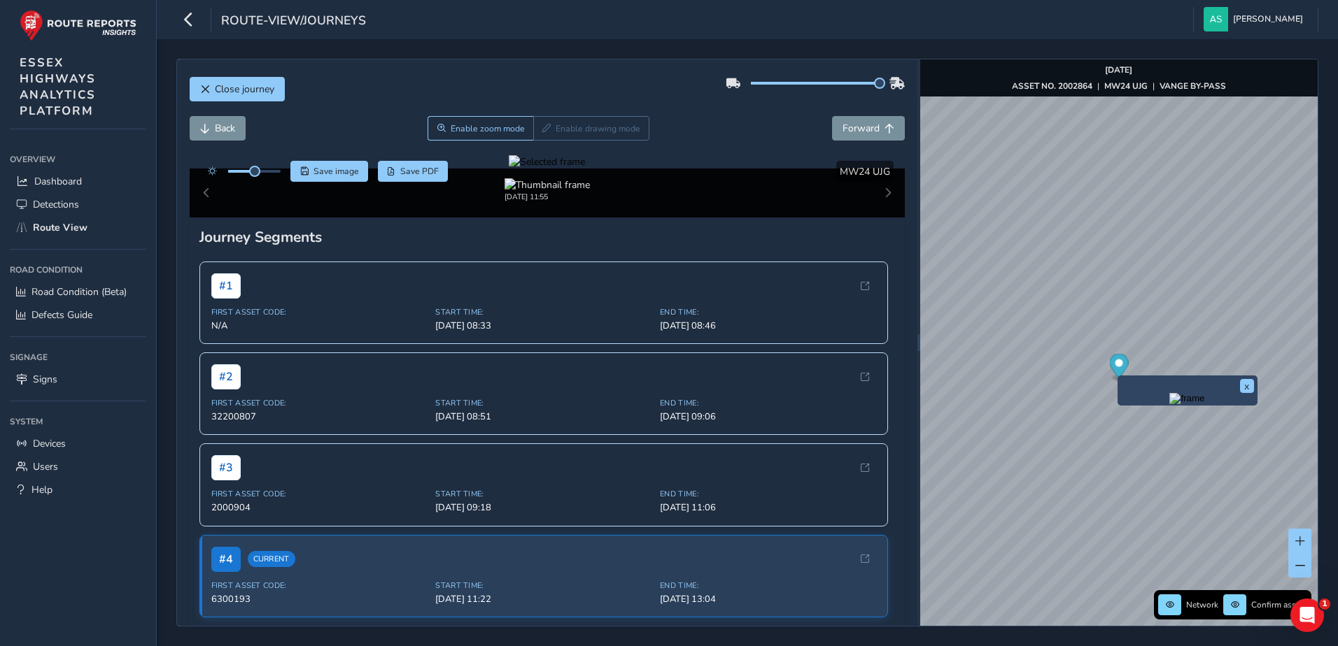
click at [842, 127] on span "Forward" at bounding box center [860, 128] width 37 height 13
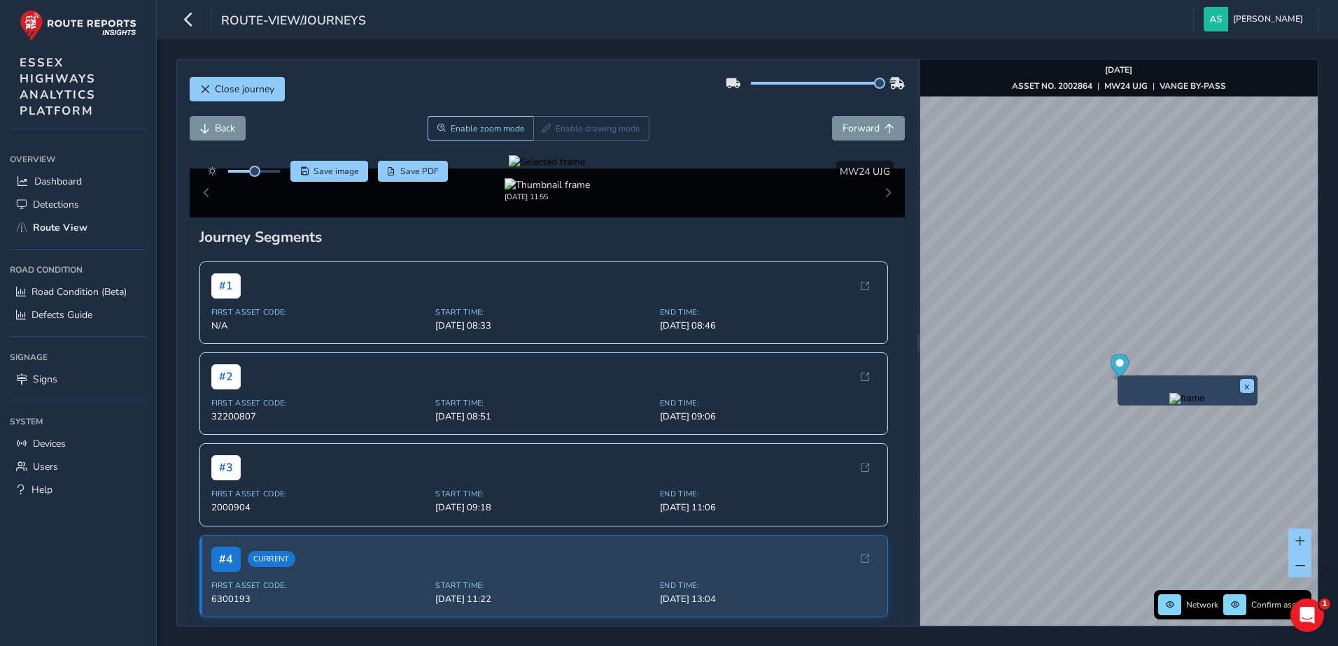
click at [842, 127] on span "Forward" at bounding box center [860, 128] width 37 height 13
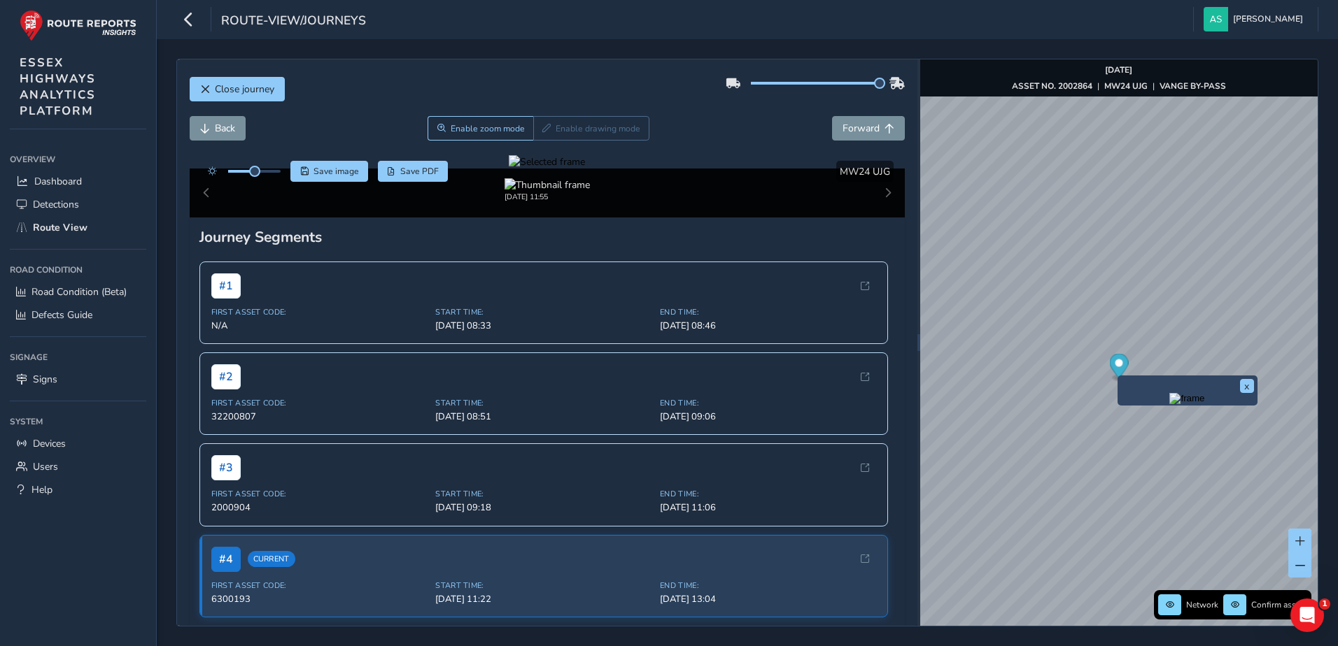
click at [842, 127] on span "Forward" at bounding box center [860, 128] width 37 height 13
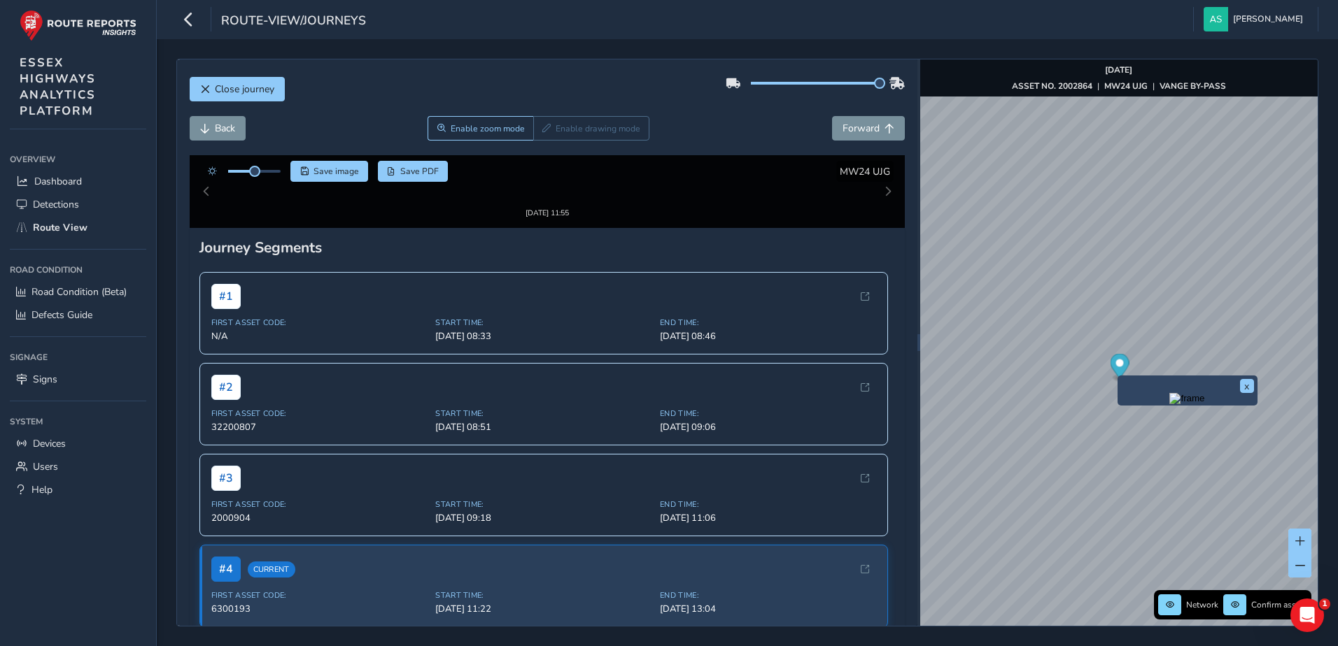
click at [842, 127] on span "Forward" at bounding box center [860, 128] width 37 height 13
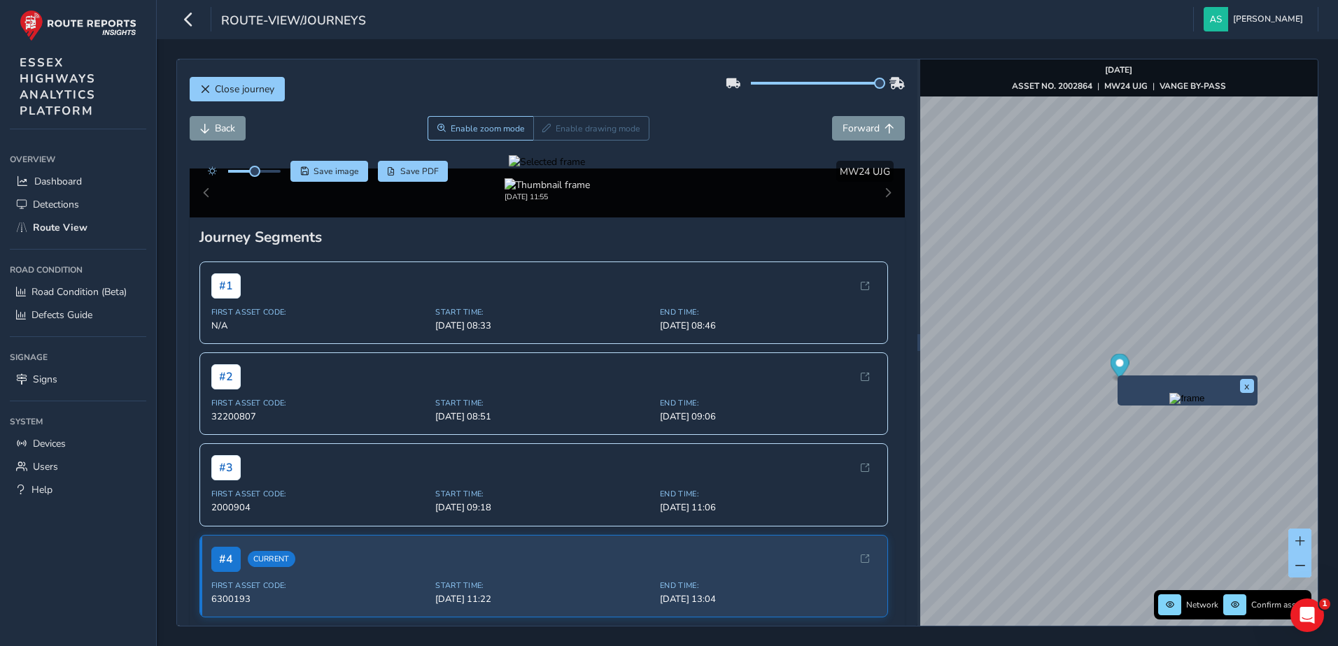
click at [842, 127] on span "Forward" at bounding box center [860, 128] width 37 height 13
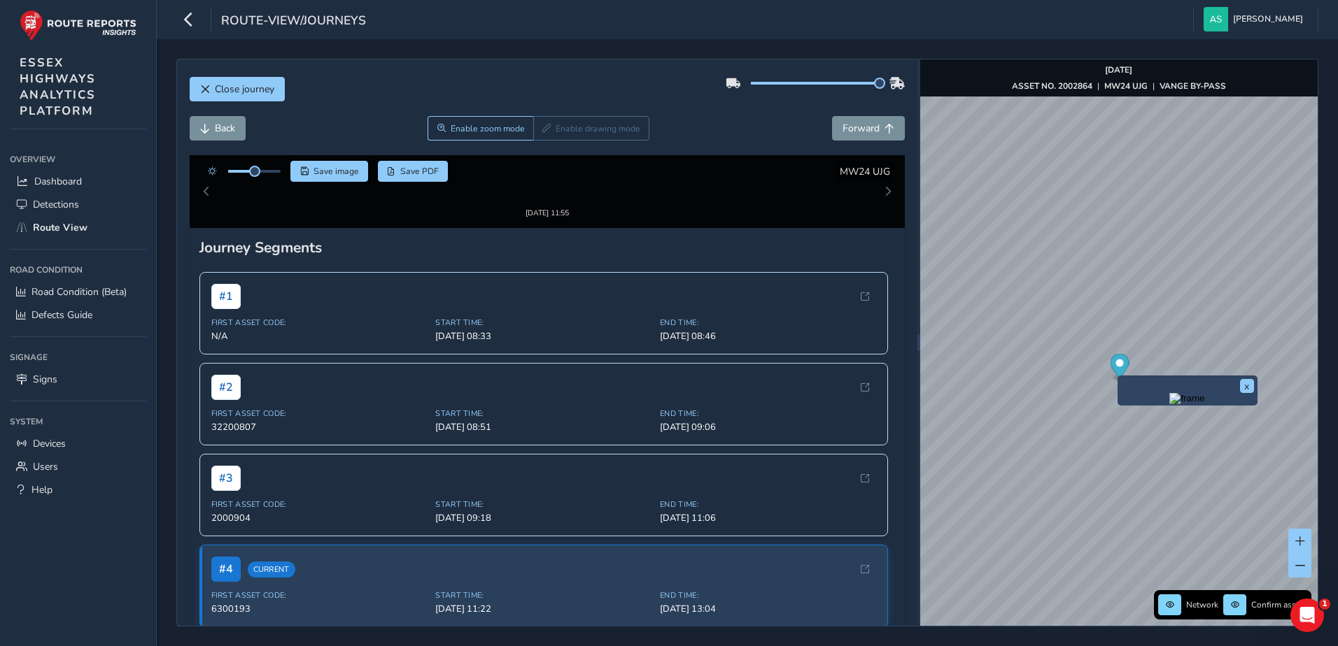
click at [842, 127] on span "Forward" at bounding box center [860, 128] width 37 height 13
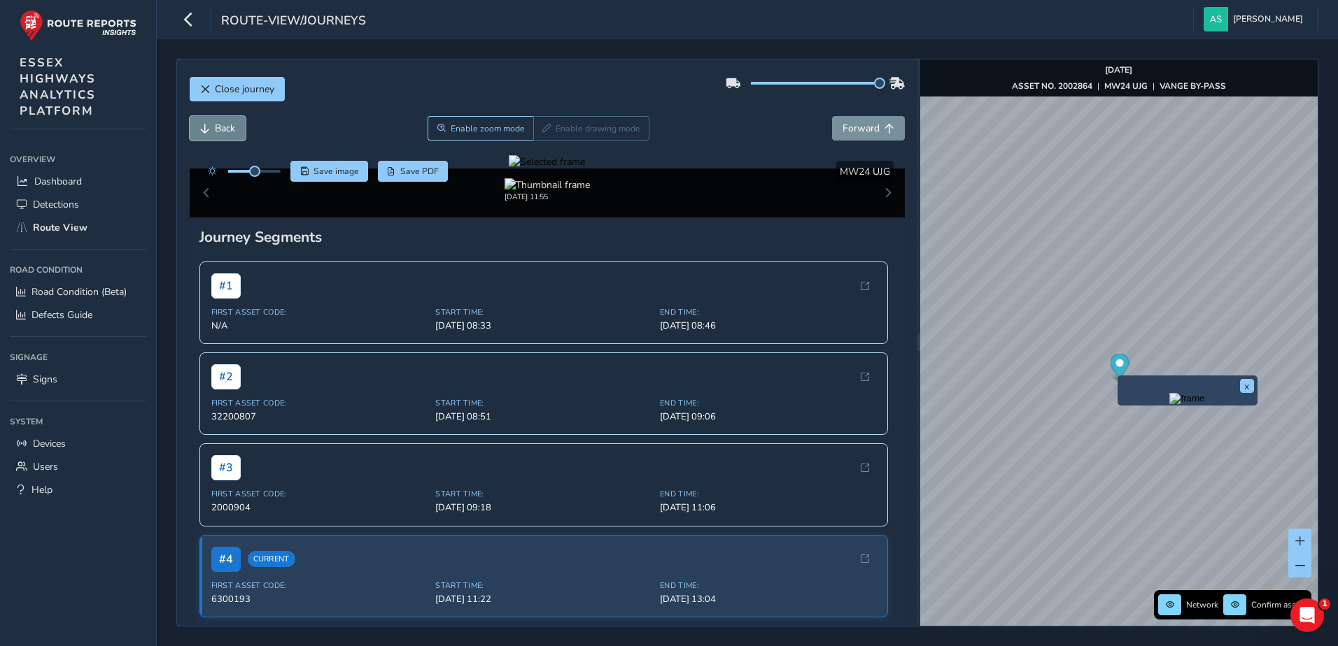
click at [213, 122] on button "Back" at bounding box center [218, 128] width 56 height 24
click at [463, 126] on span "Enable zoom mode" at bounding box center [487, 128] width 74 height 11
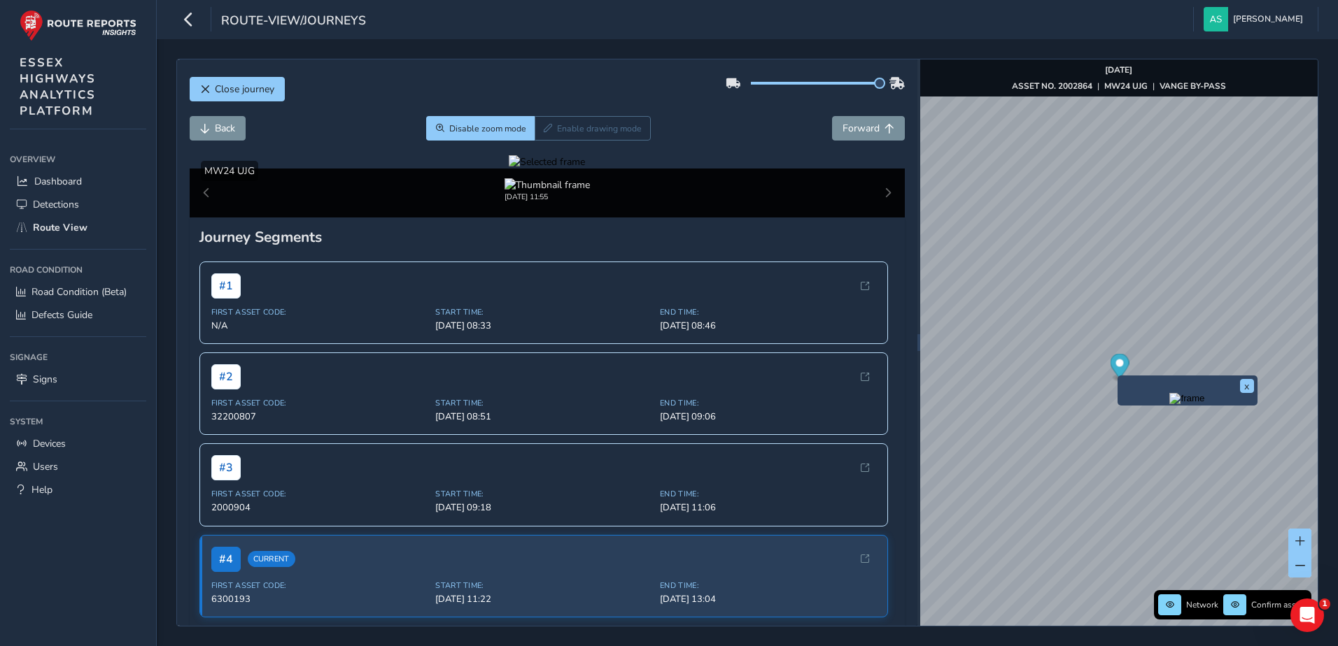
click at [585, 169] on div at bounding box center [547, 161] width 76 height 13
click at [575, 334] on img at bounding box center [799, 388] width 2015 height 1133
click at [854, 127] on span "Forward" at bounding box center [860, 128] width 37 height 13
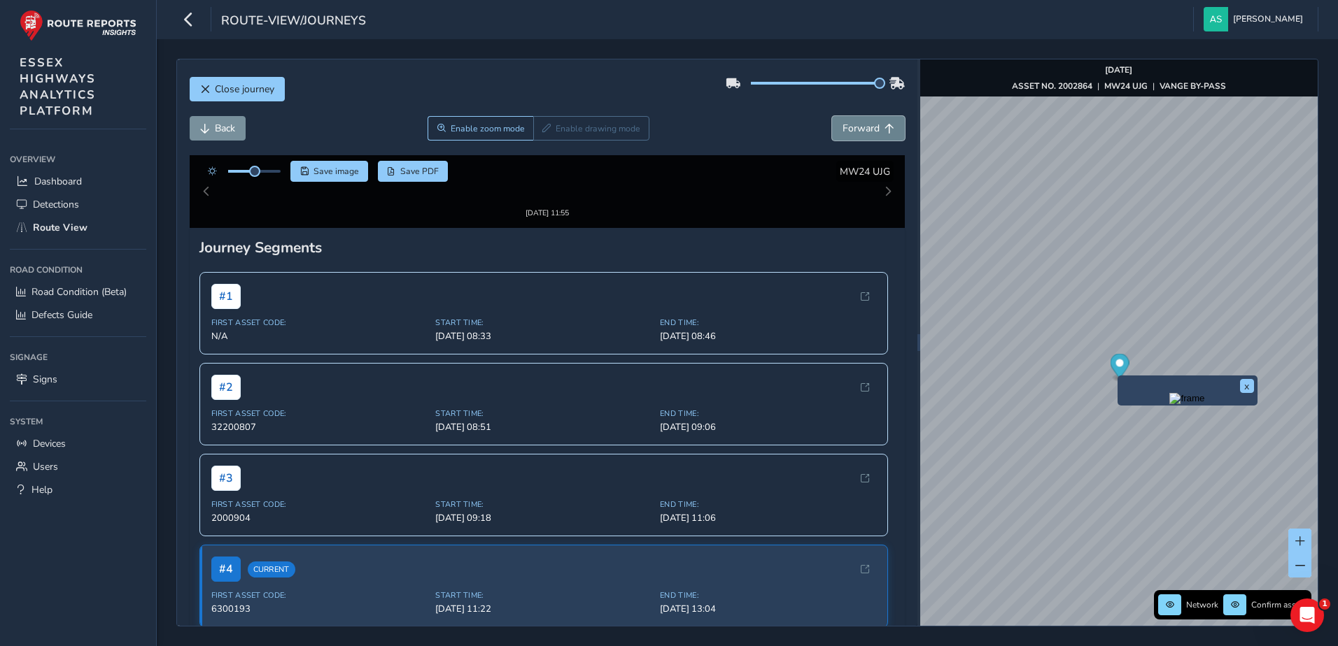
click at [854, 127] on span "Forward" at bounding box center [860, 128] width 37 height 13
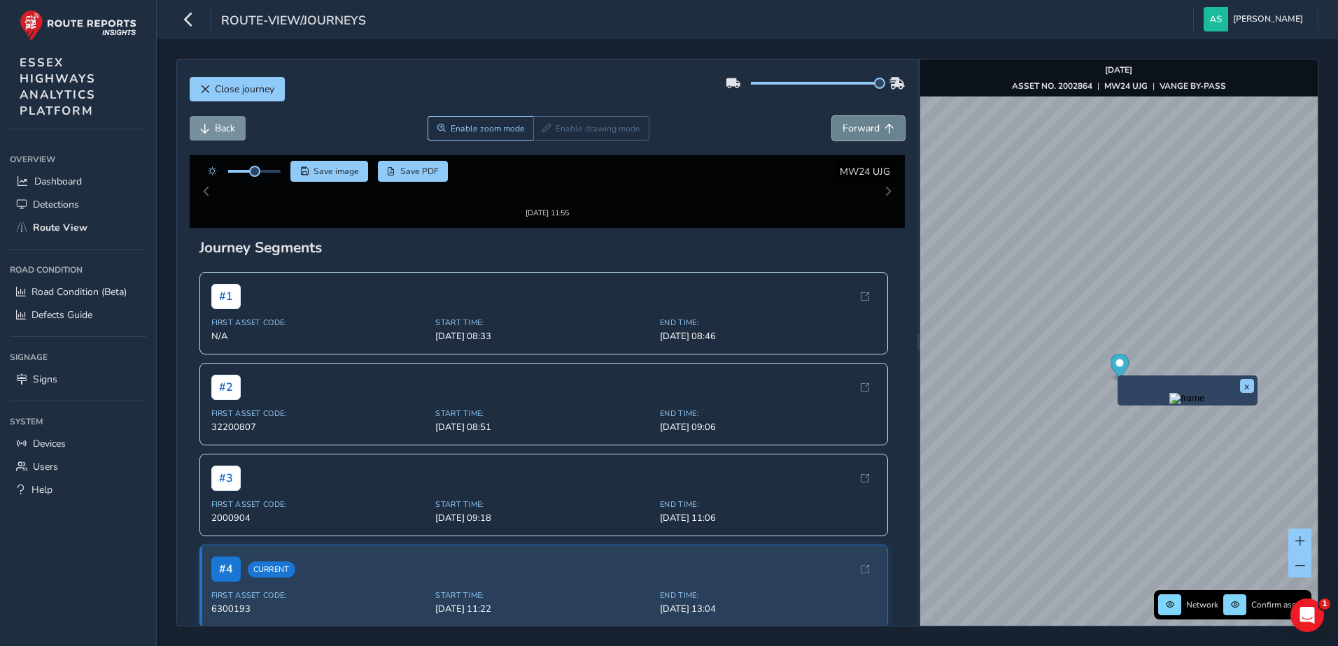
click at [854, 127] on span "Forward" at bounding box center [860, 128] width 37 height 13
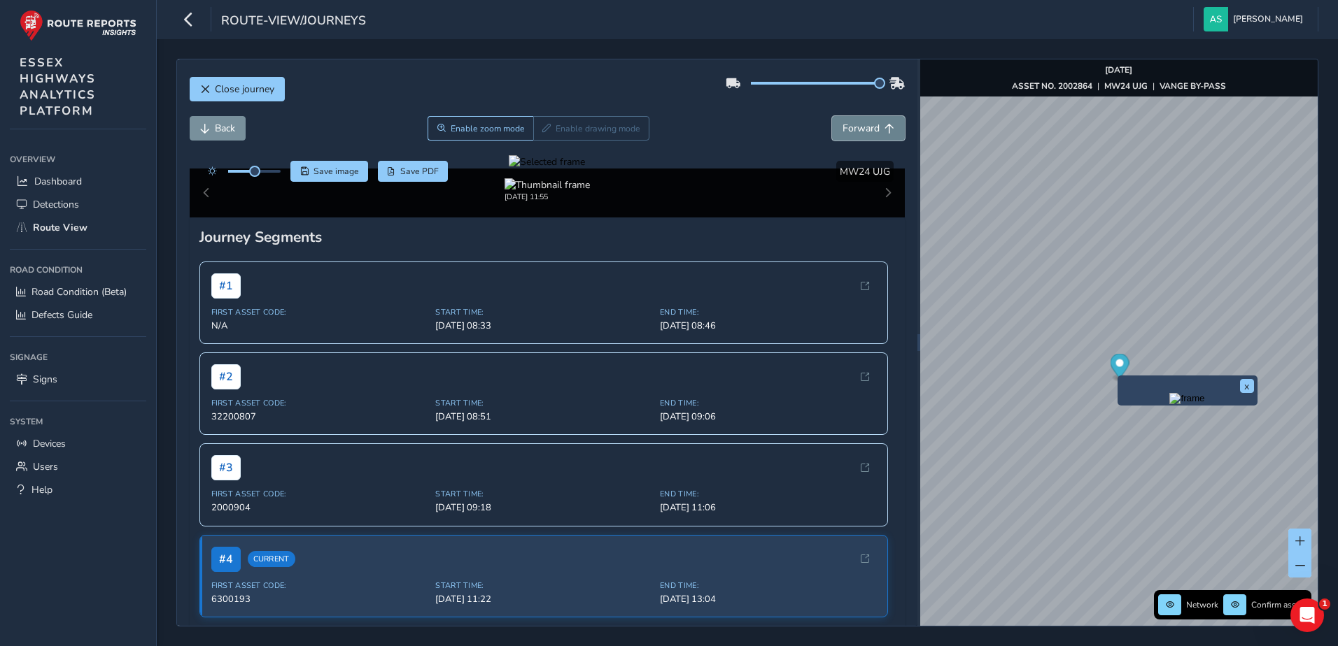
click at [854, 127] on span "Forward" at bounding box center [860, 128] width 37 height 13
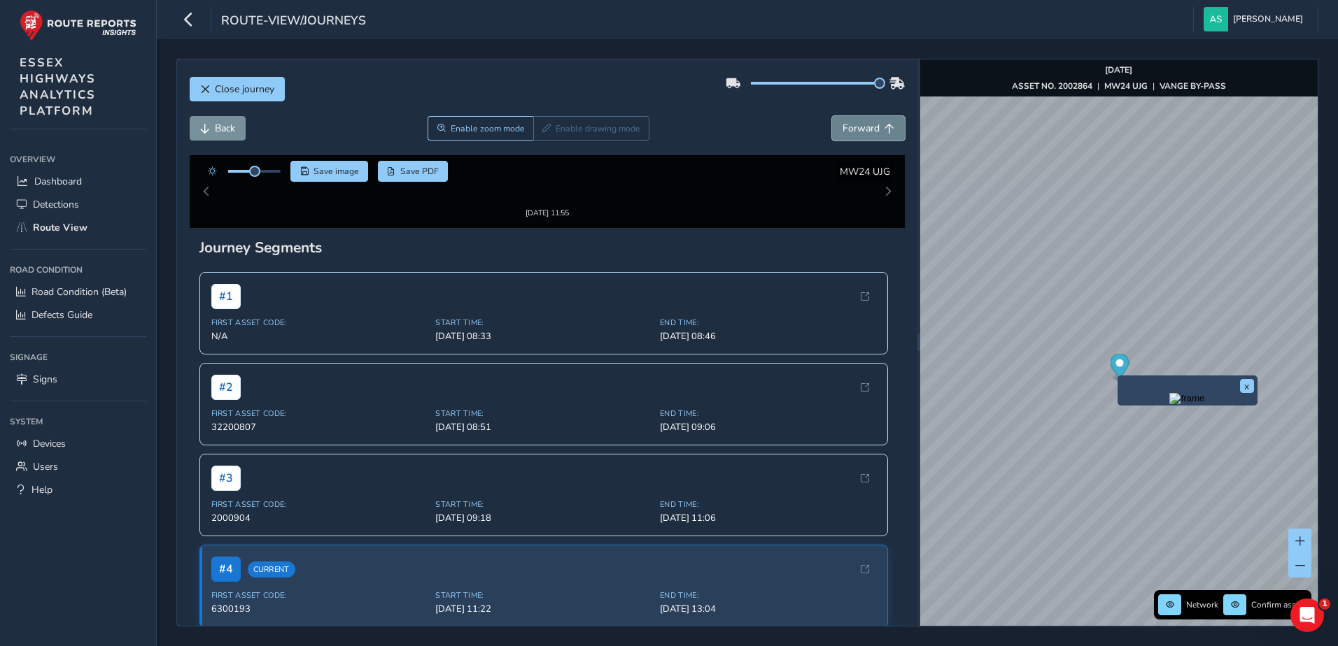
click at [854, 127] on span "Forward" at bounding box center [860, 128] width 37 height 13
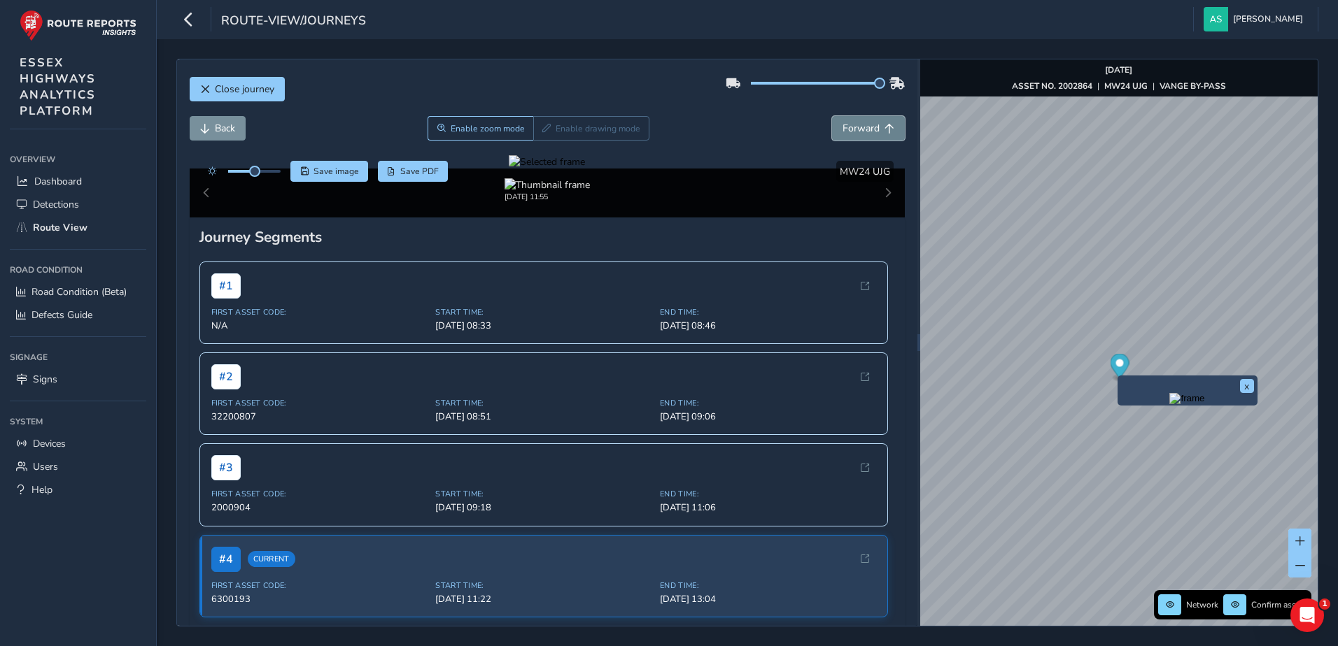
click at [854, 127] on span "Forward" at bounding box center [860, 128] width 37 height 13
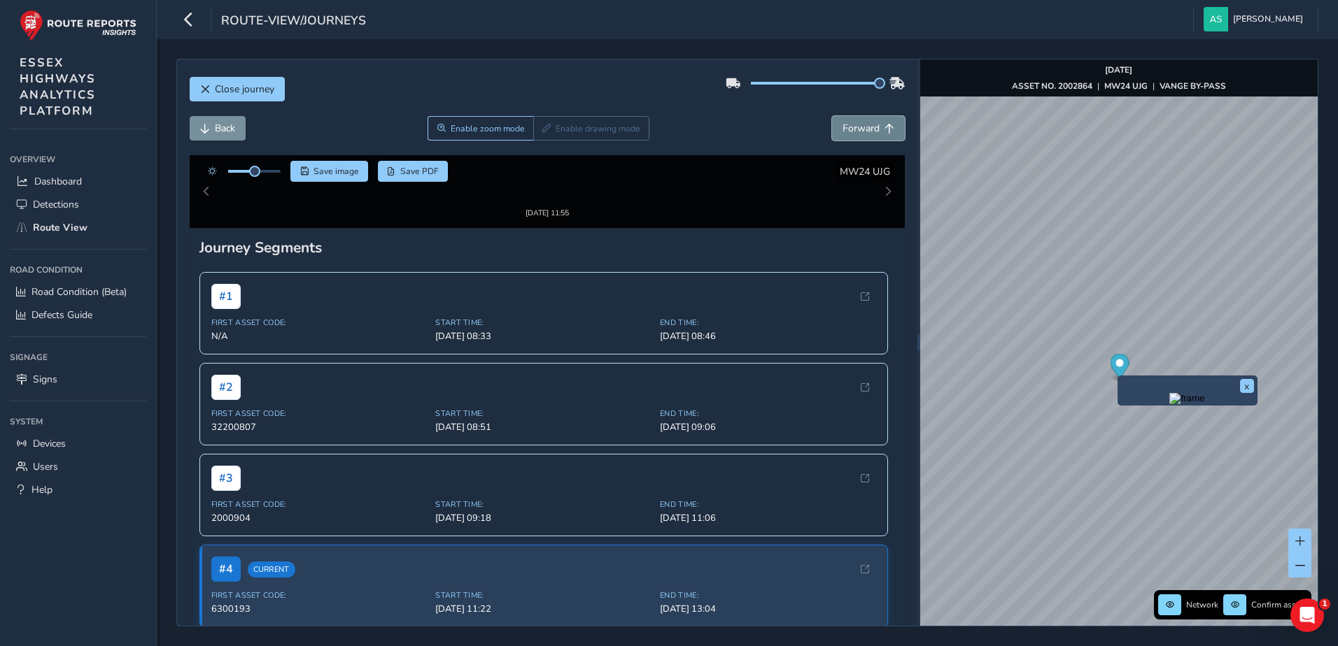
click at [854, 127] on span "Forward" at bounding box center [860, 128] width 37 height 13
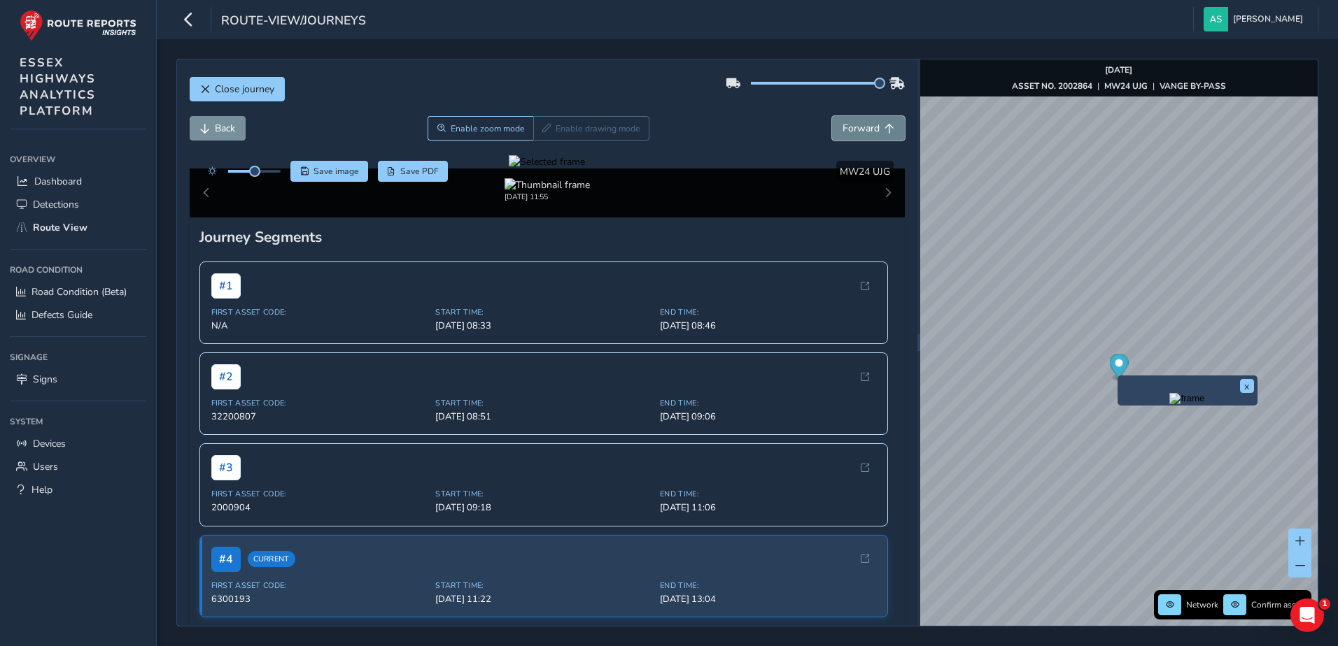
click at [854, 127] on span "Forward" at bounding box center [860, 128] width 37 height 13
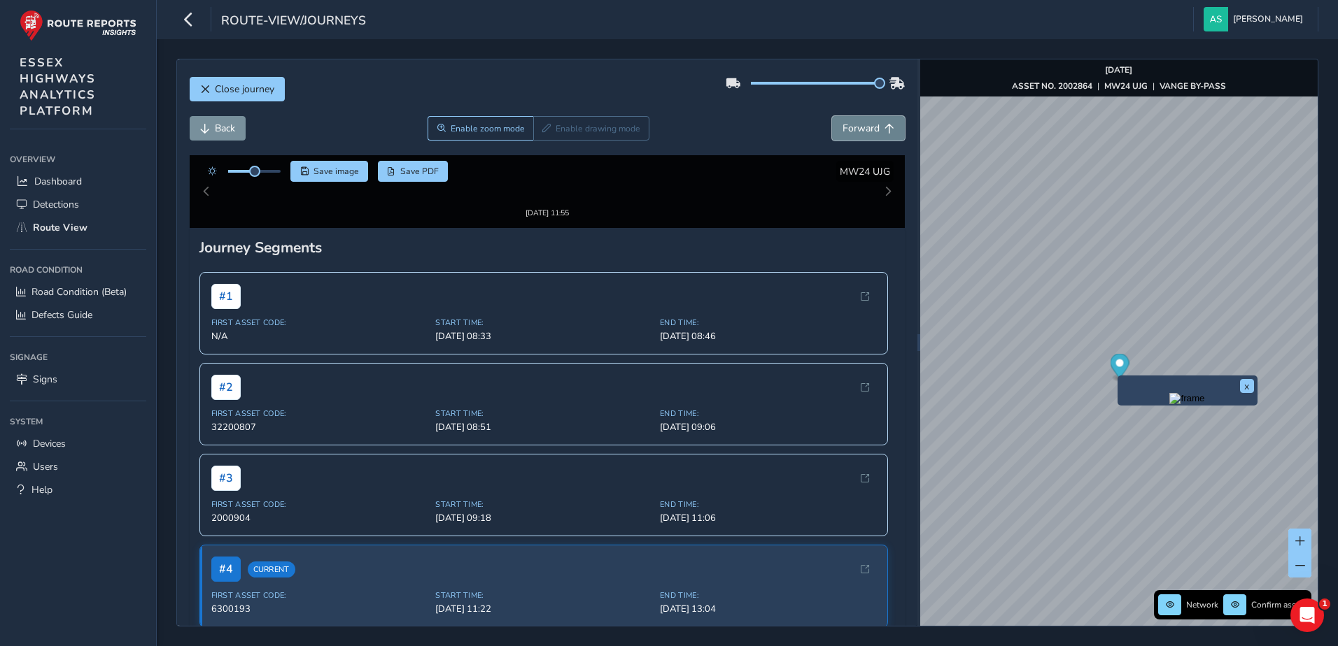
click at [854, 127] on span "Forward" at bounding box center [860, 128] width 37 height 13
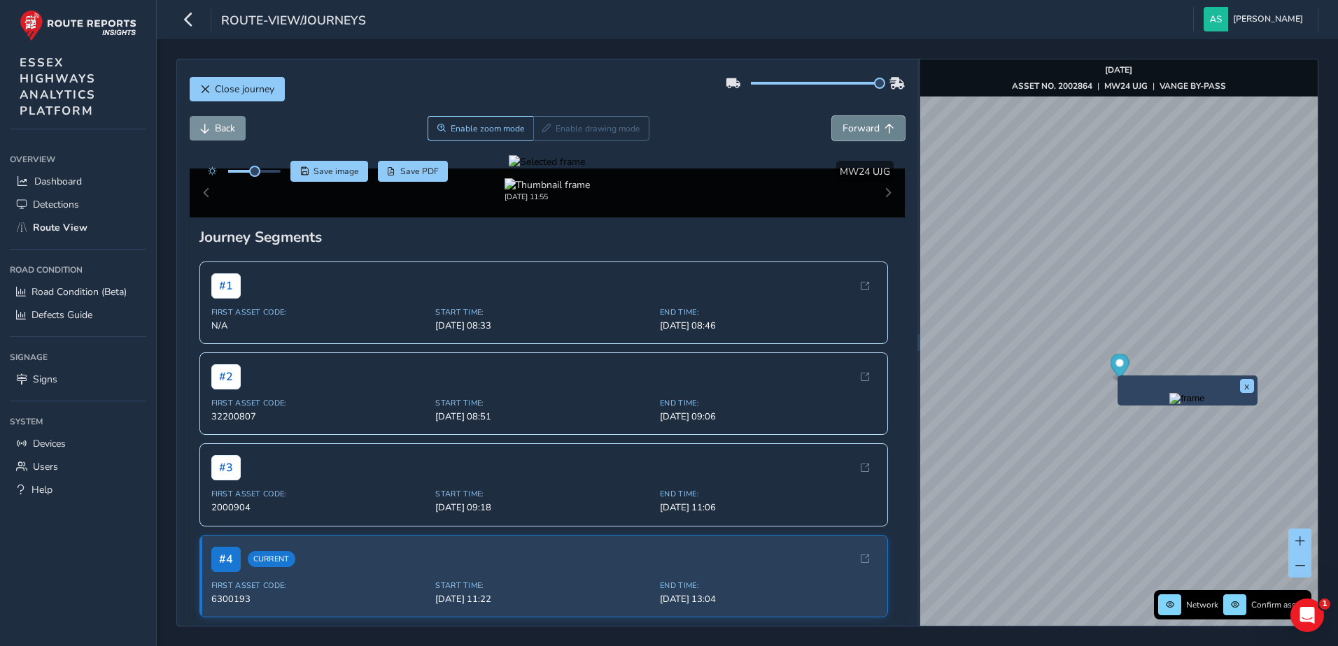
click at [854, 127] on span "Forward" at bounding box center [860, 128] width 37 height 13
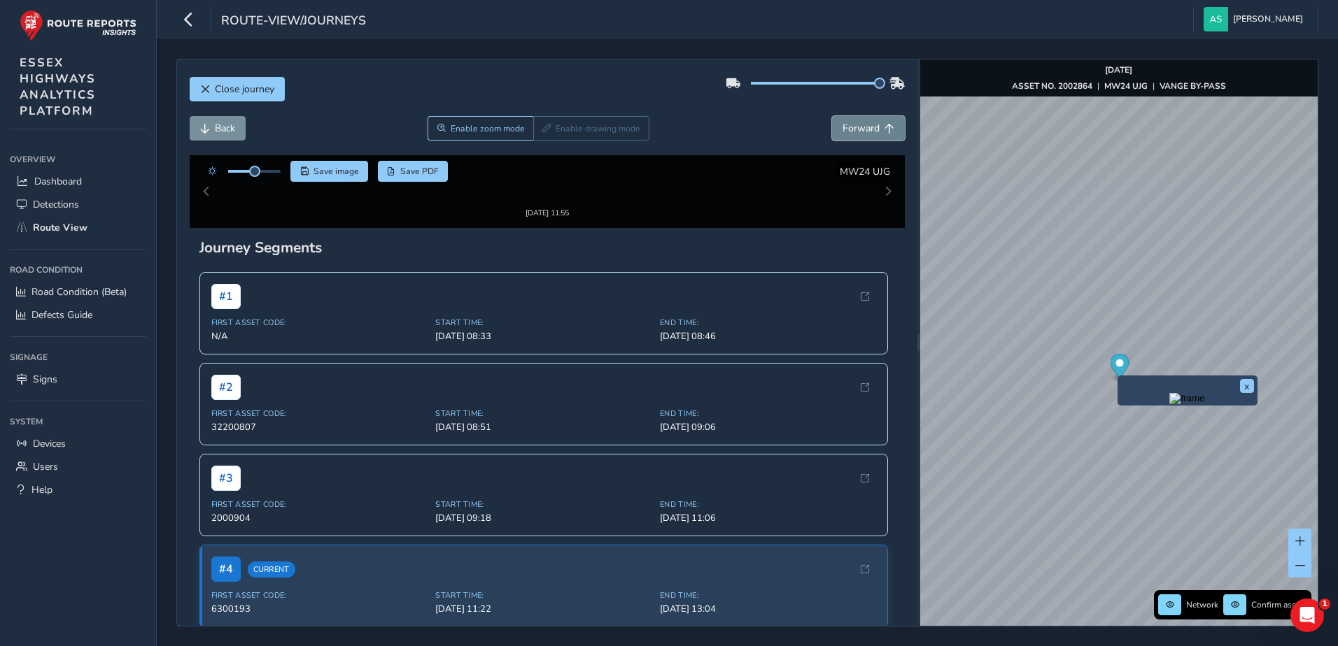
click at [854, 127] on span "Forward" at bounding box center [860, 128] width 37 height 13
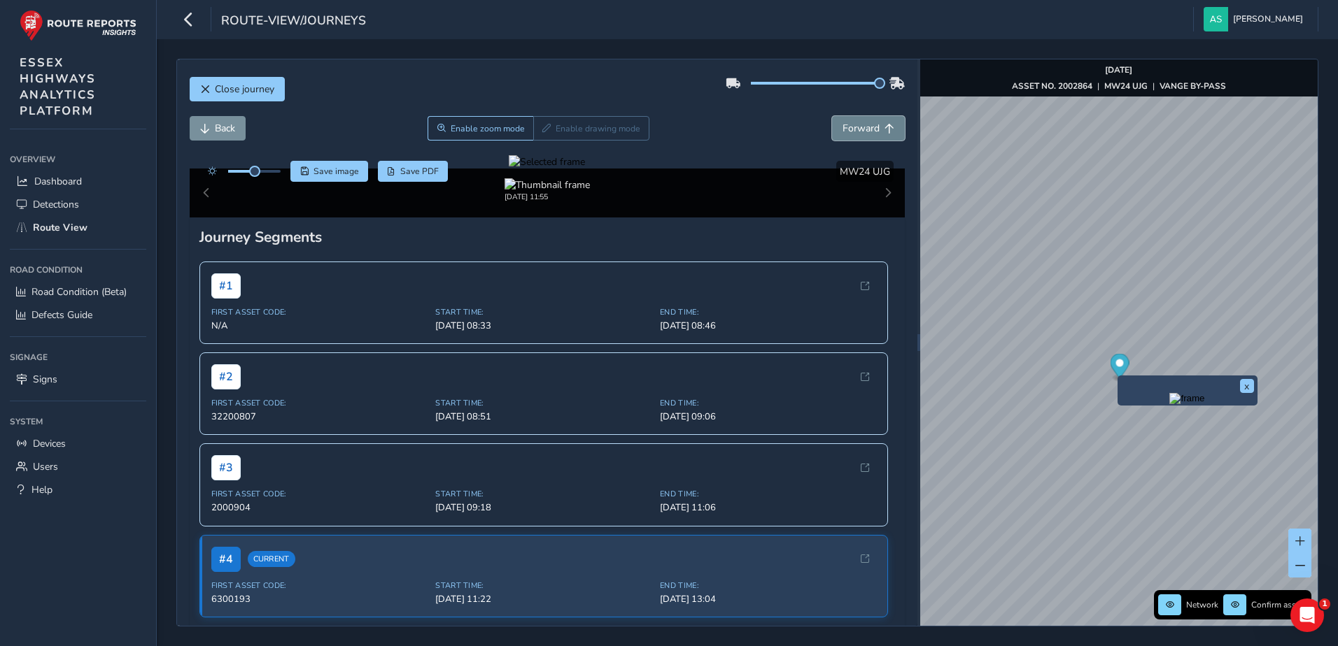
click at [854, 127] on span "Forward" at bounding box center [860, 128] width 37 height 13
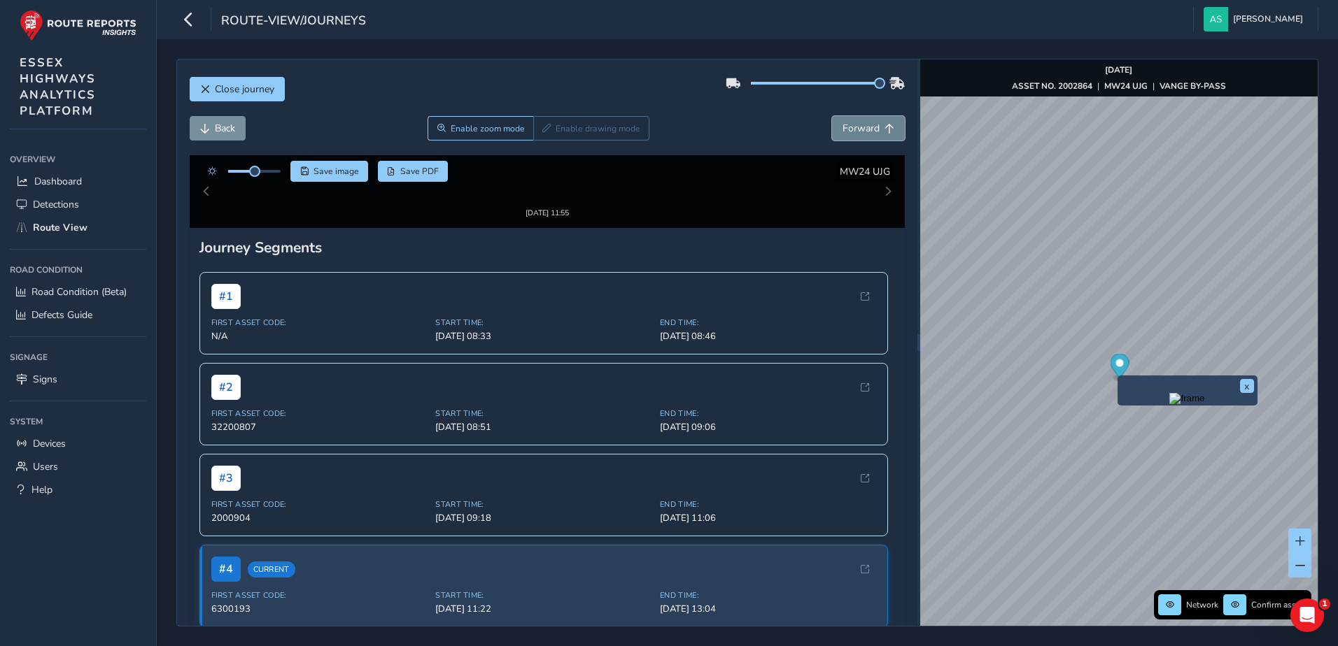
click at [854, 127] on span "Forward" at bounding box center [860, 128] width 37 height 13
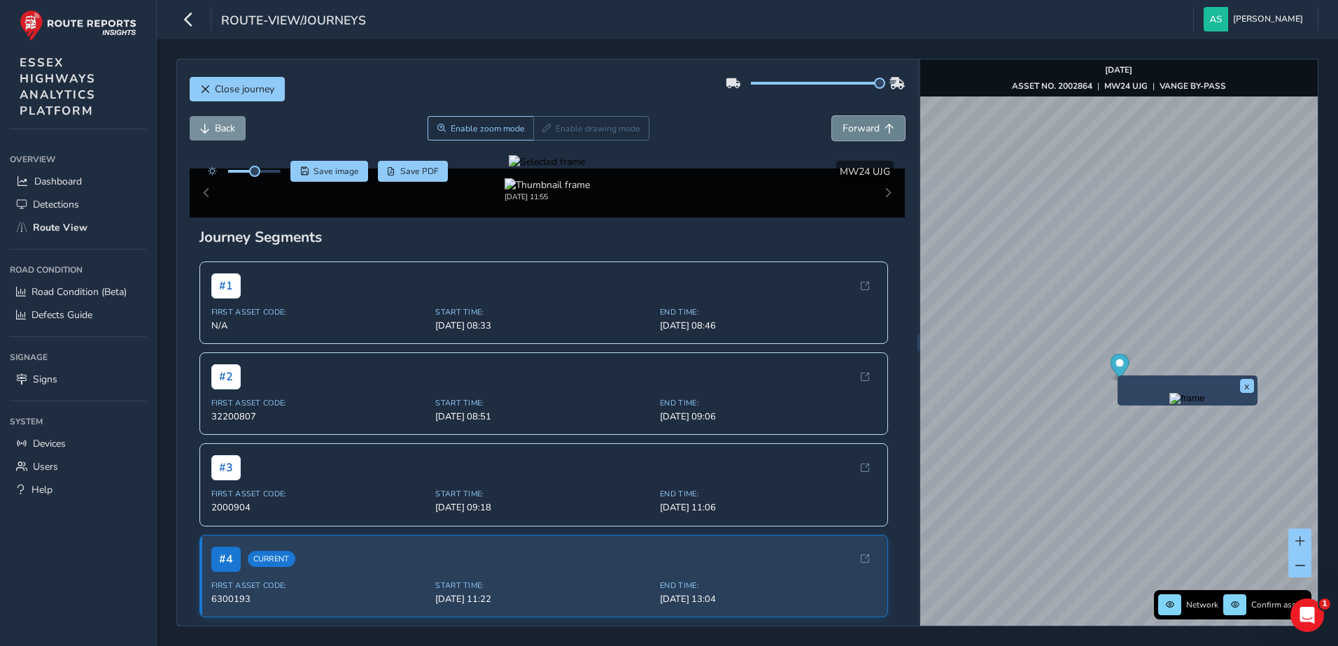
click at [854, 127] on span "Forward" at bounding box center [860, 128] width 37 height 13
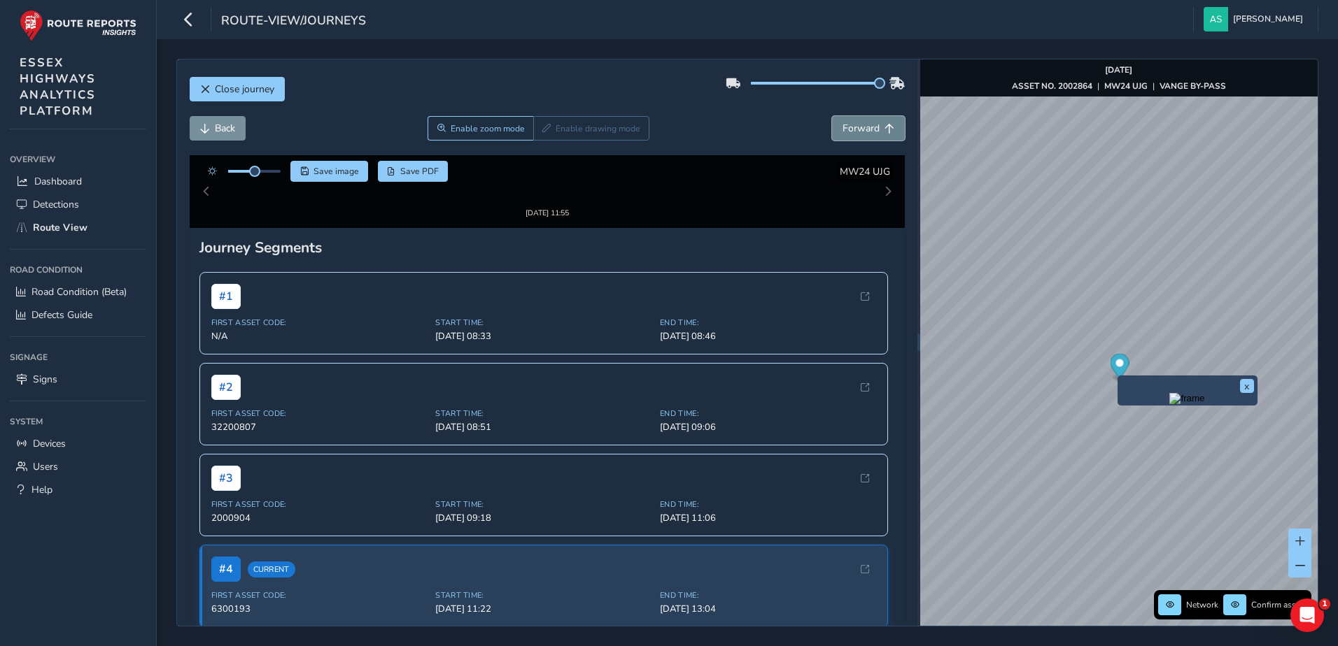
click at [854, 127] on span "Forward" at bounding box center [860, 128] width 37 height 13
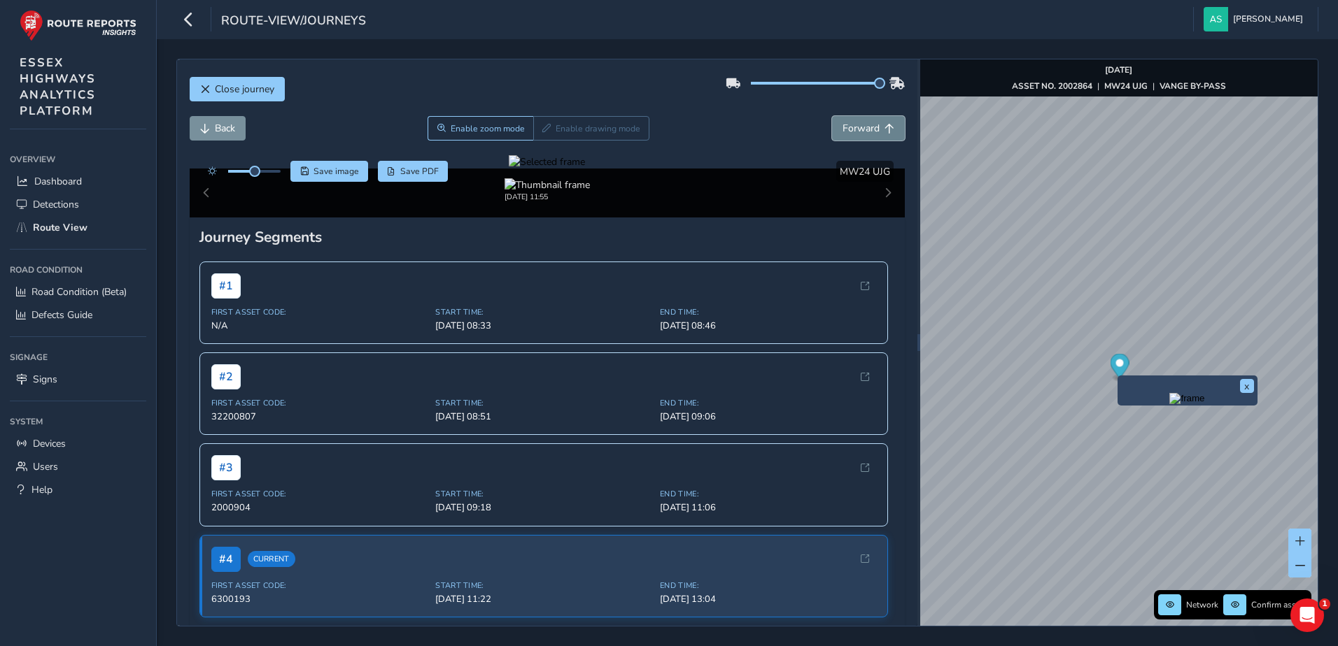
click at [854, 127] on span "Forward" at bounding box center [860, 128] width 37 height 13
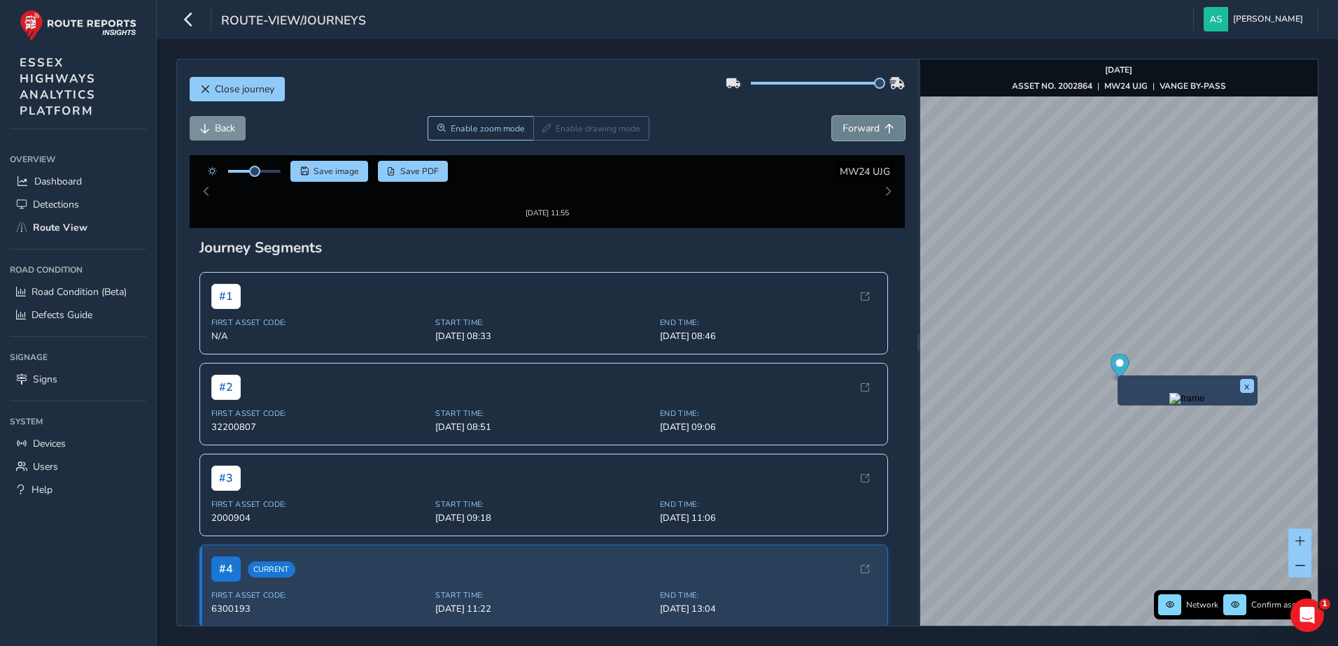
click at [854, 127] on span "Forward" at bounding box center [860, 128] width 37 height 13
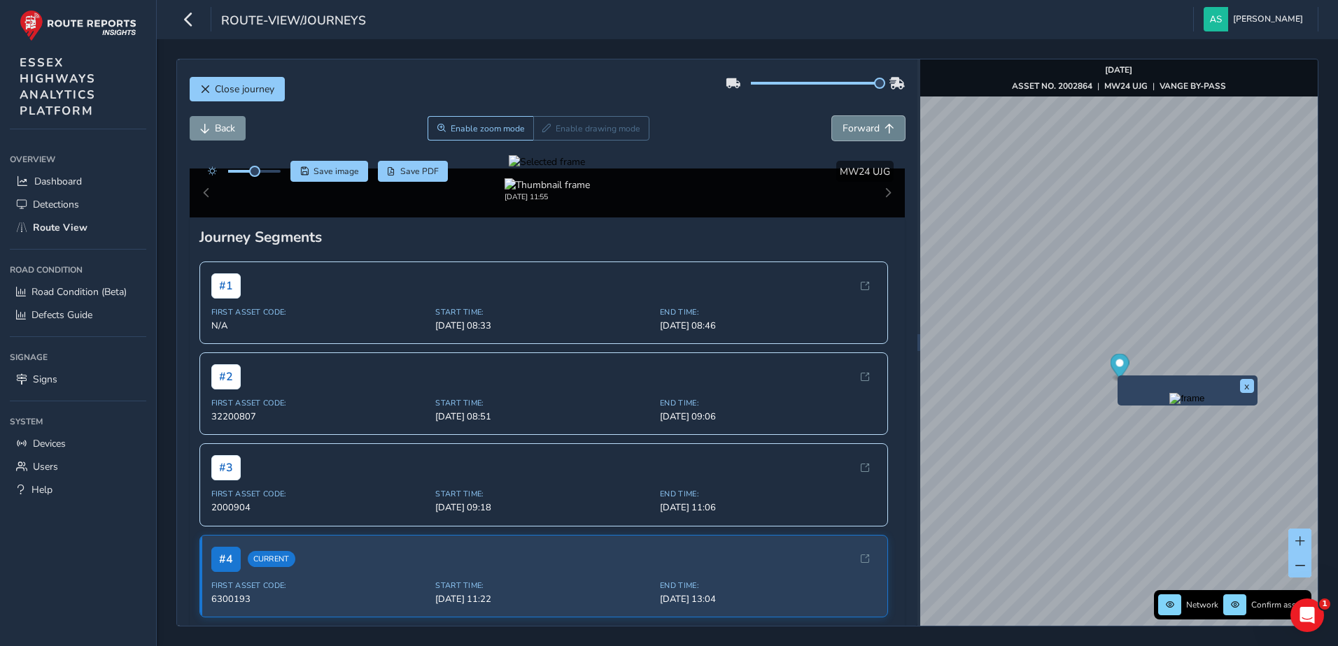
click at [854, 127] on span "Forward" at bounding box center [860, 128] width 37 height 13
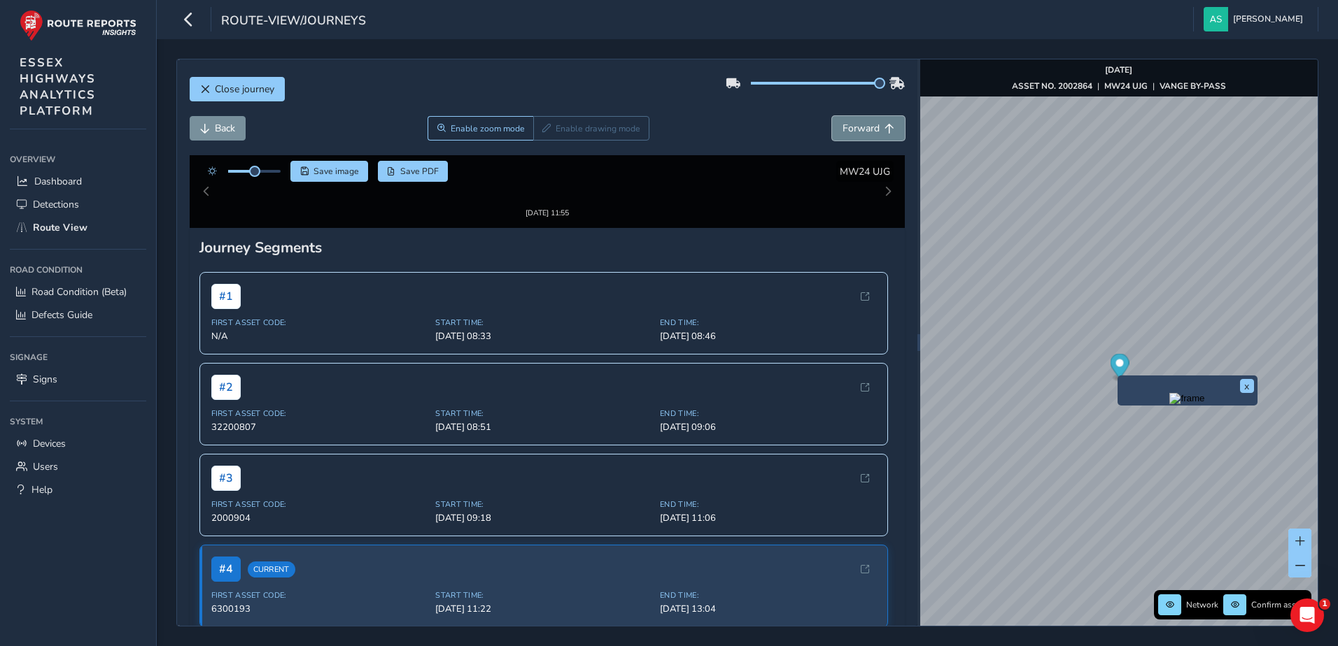
click at [854, 127] on span "Forward" at bounding box center [860, 128] width 37 height 13
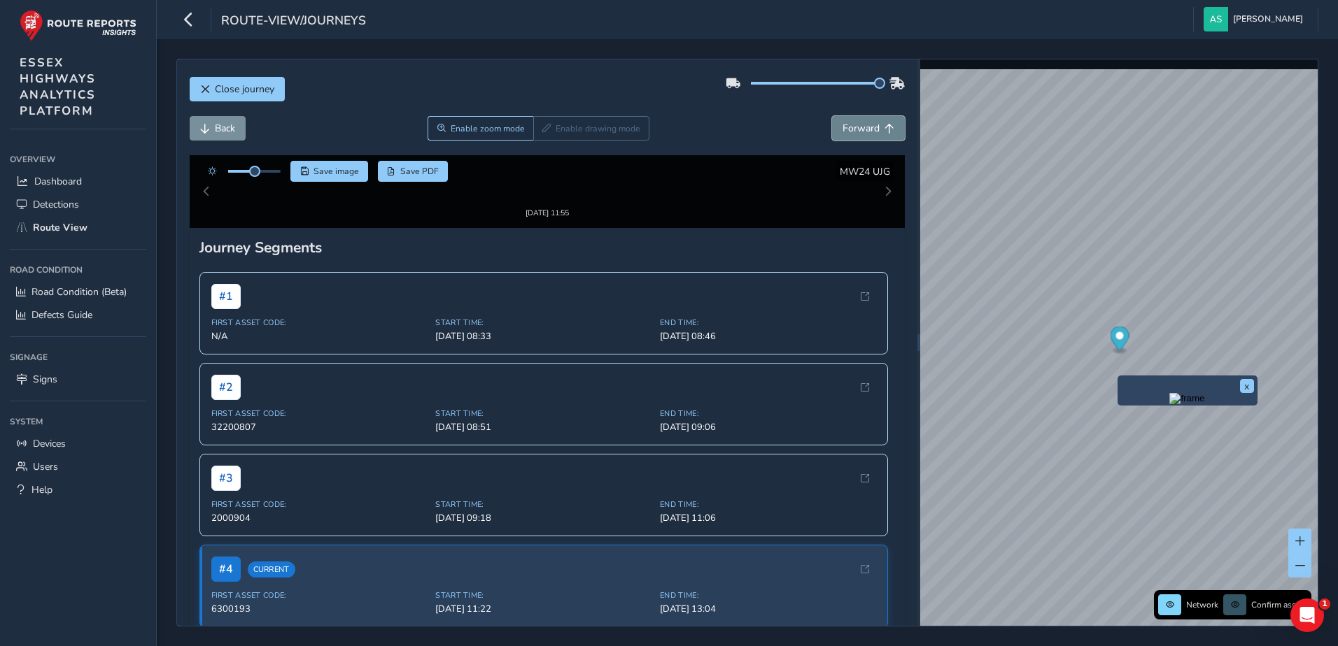
click at [854, 127] on span "Forward" at bounding box center [860, 128] width 37 height 13
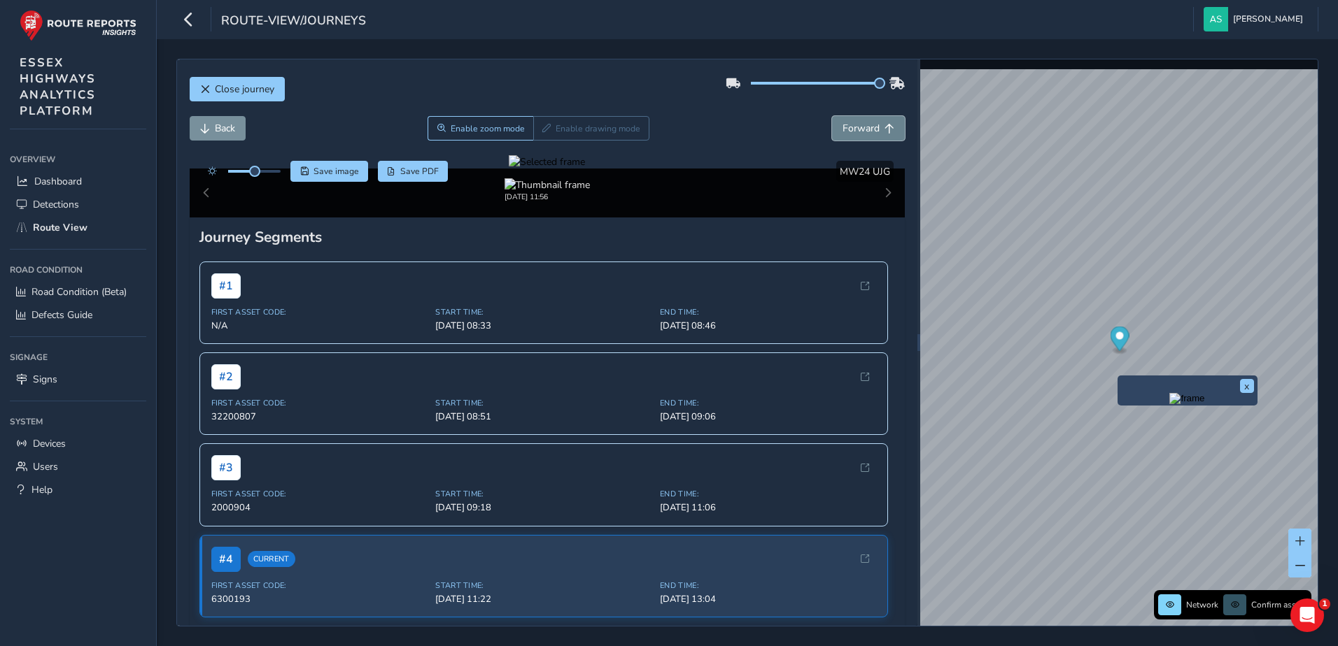
click at [854, 127] on span "Forward" at bounding box center [860, 128] width 37 height 13
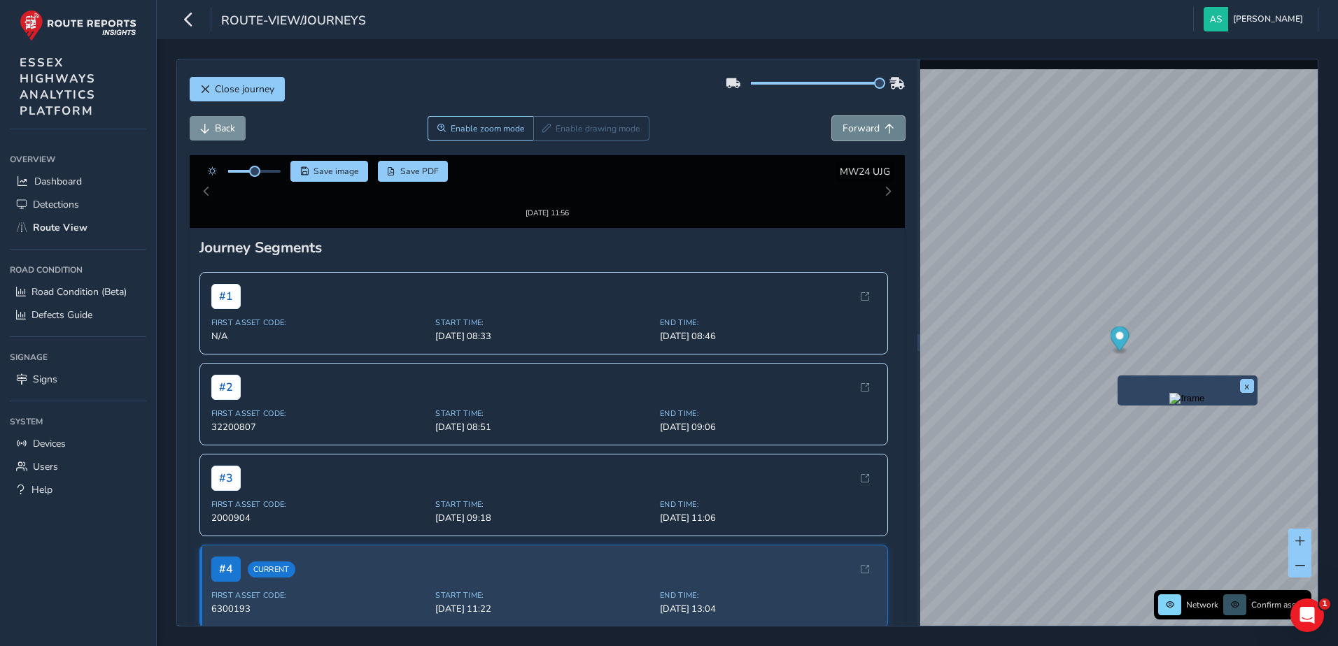
click at [854, 127] on span "Forward" at bounding box center [860, 128] width 37 height 13
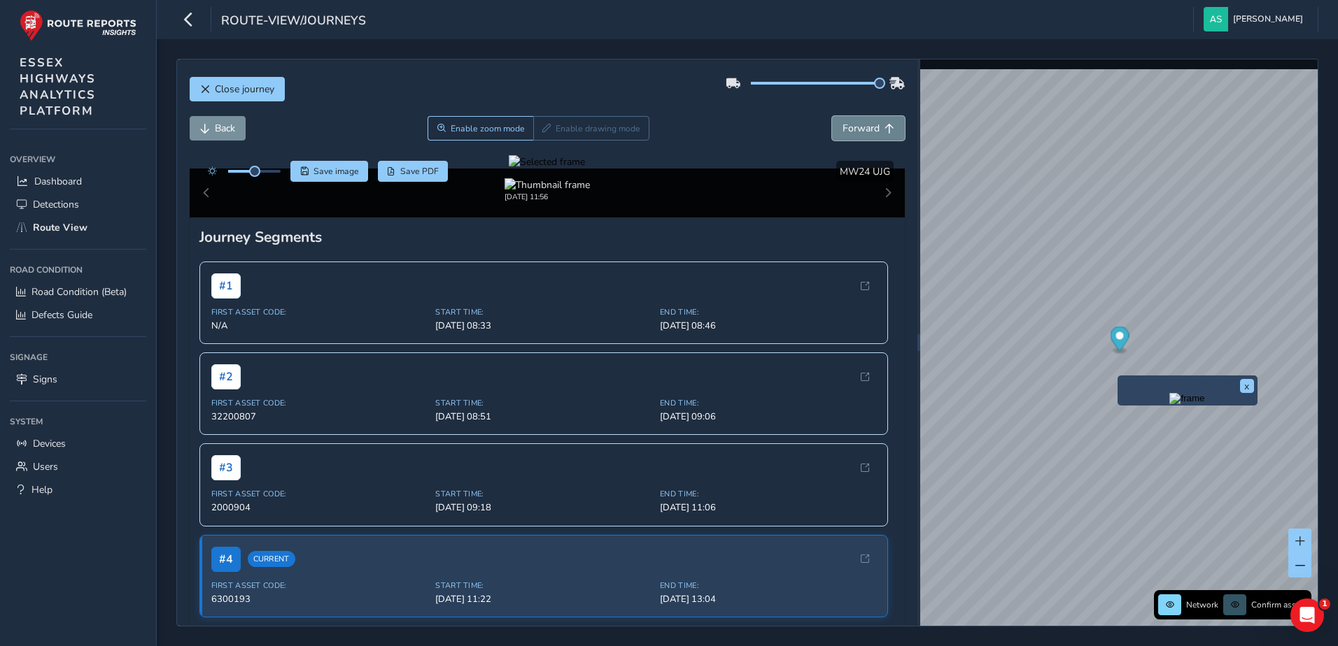
click at [854, 127] on span "Forward" at bounding box center [860, 128] width 37 height 13
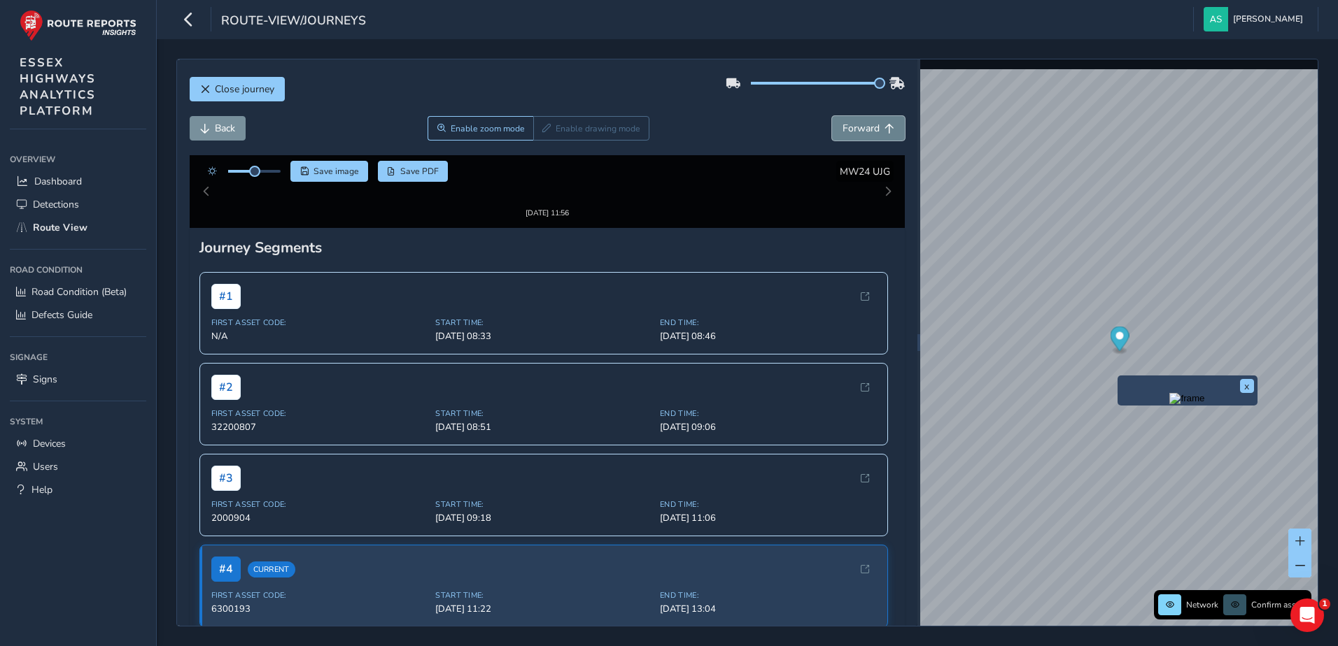
click at [854, 127] on span "Forward" at bounding box center [860, 128] width 37 height 13
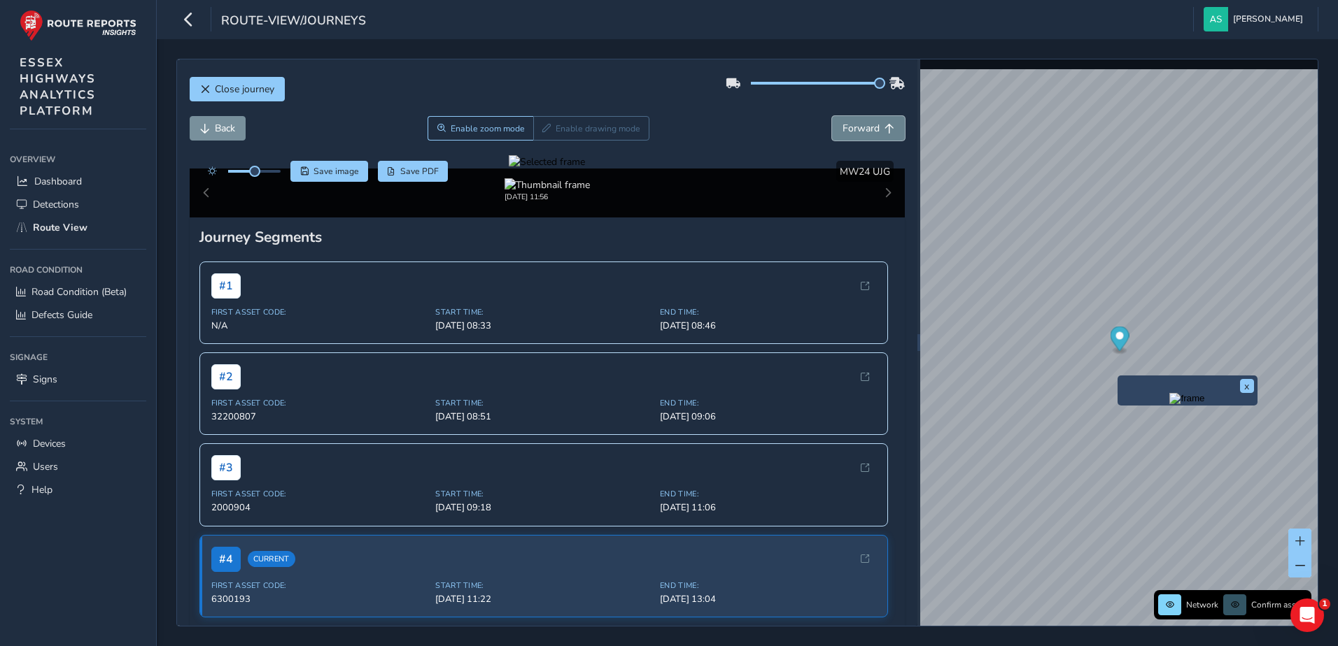
click at [854, 127] on span "Forward" at bounding box center [860, 128] width 37 height 13
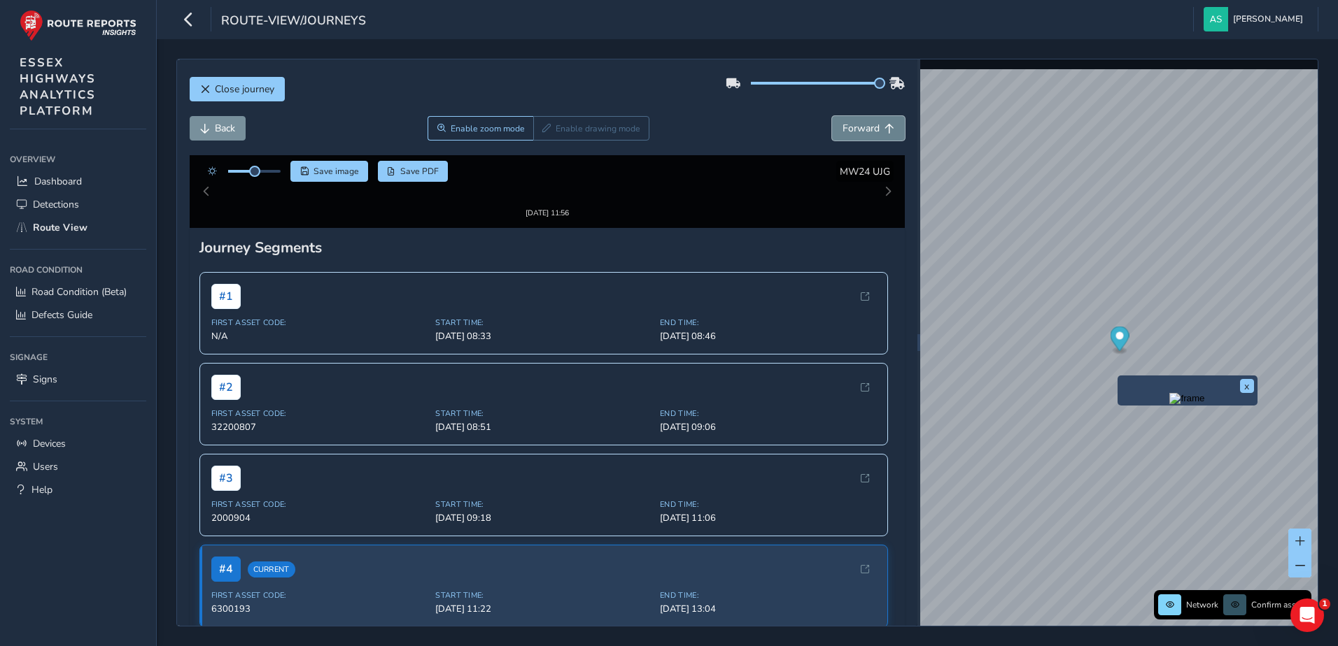
click at [854, 127] on span "Forward" at bounding box center [860, 128] width 37 height 13
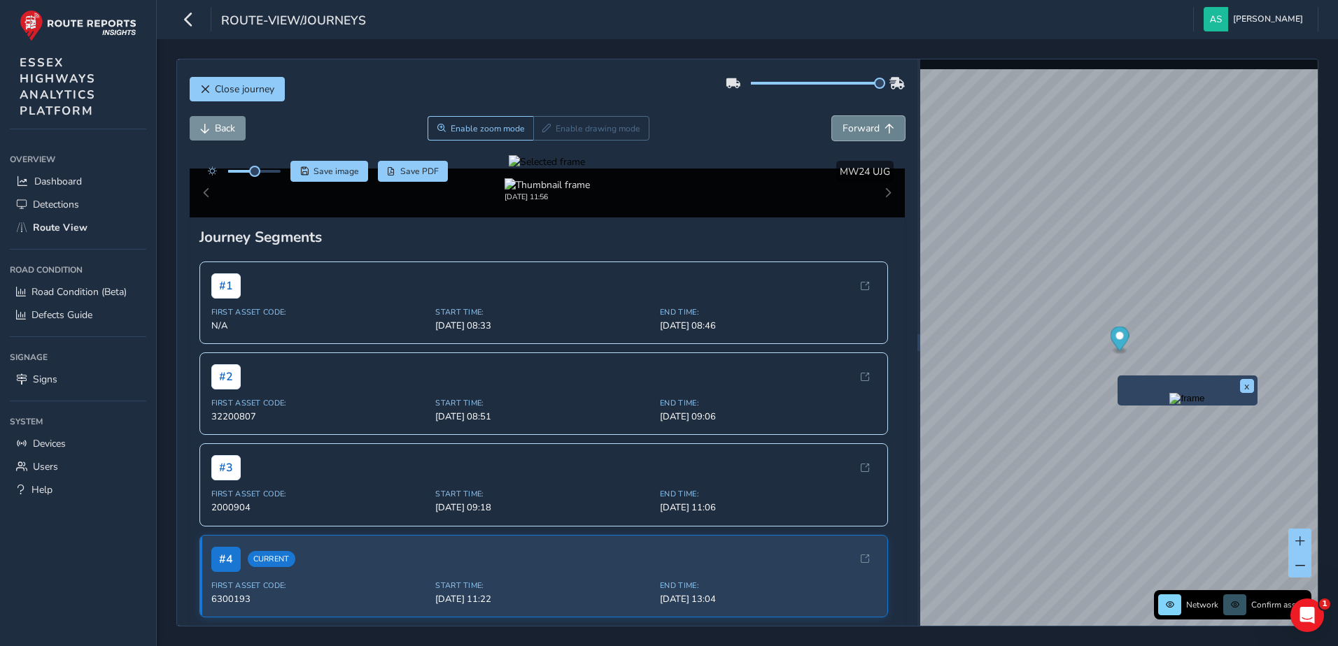
click at [854, 127] on span "Forward" at bounding box center [860, 128] width 37 height 13
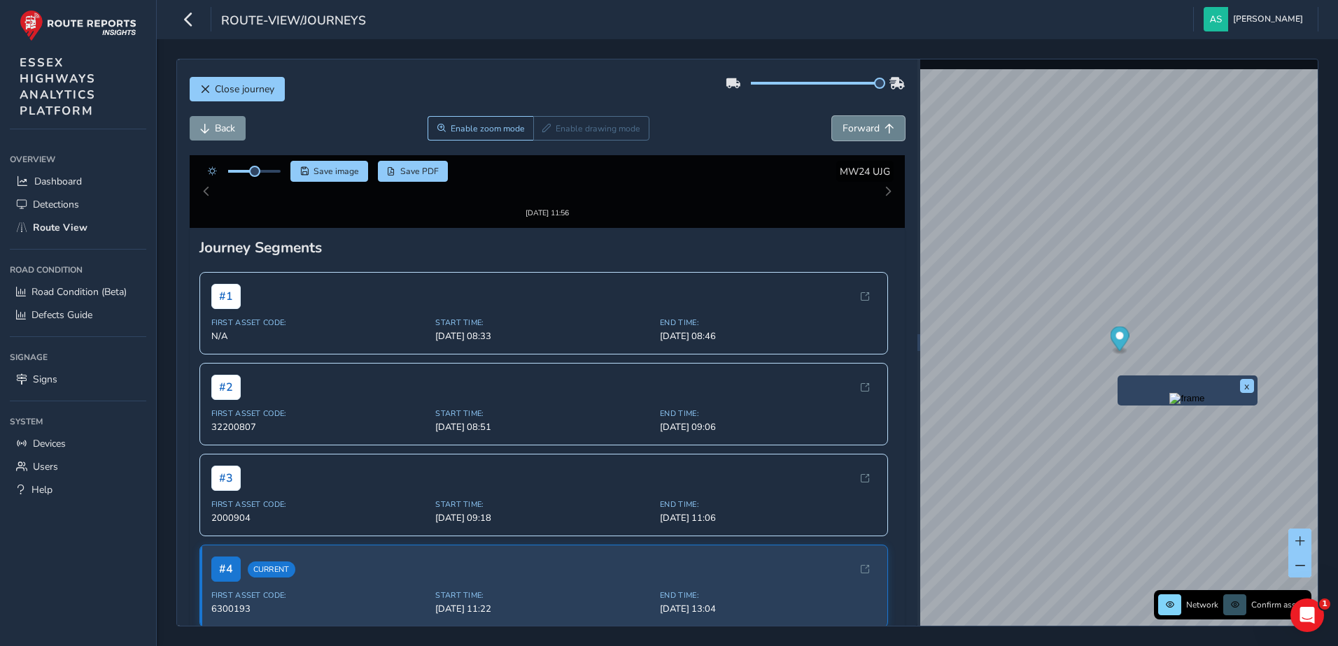
click at [854, 127] on span "Forward" at bounding box center [860, 128] width 37 height 13
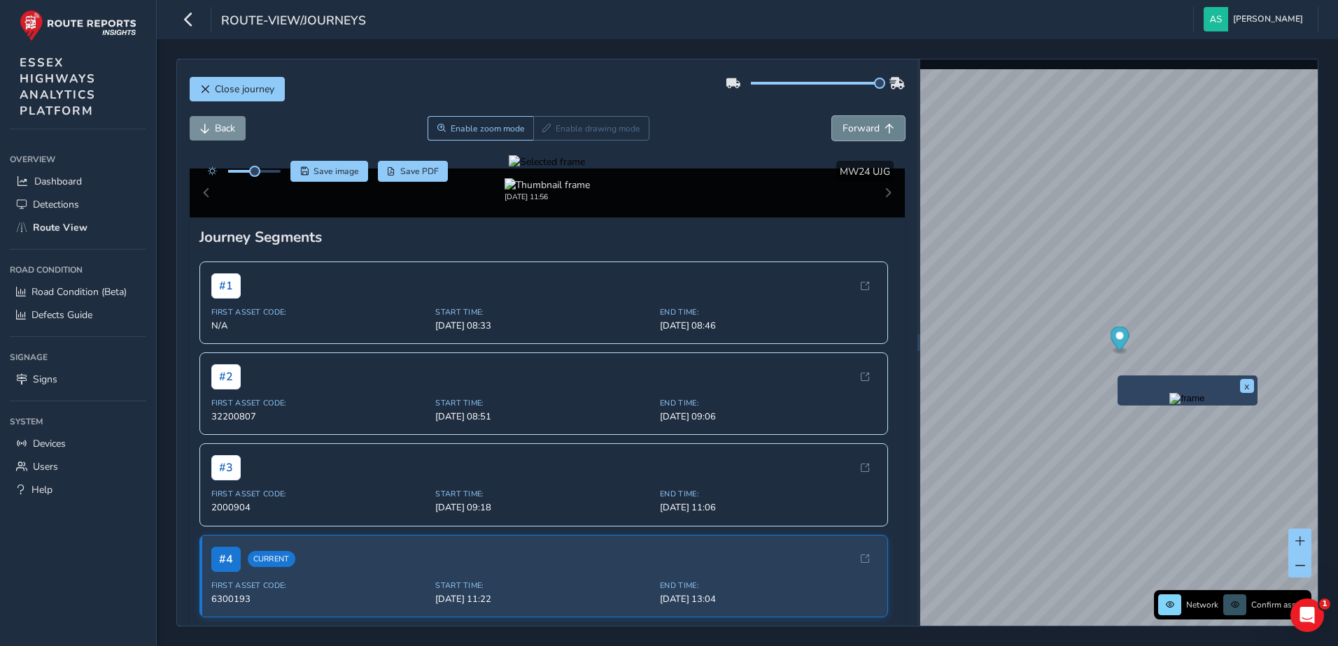
click at [854, 127] on span "Forward" at bounding box center [860, 128] width 37 height 13
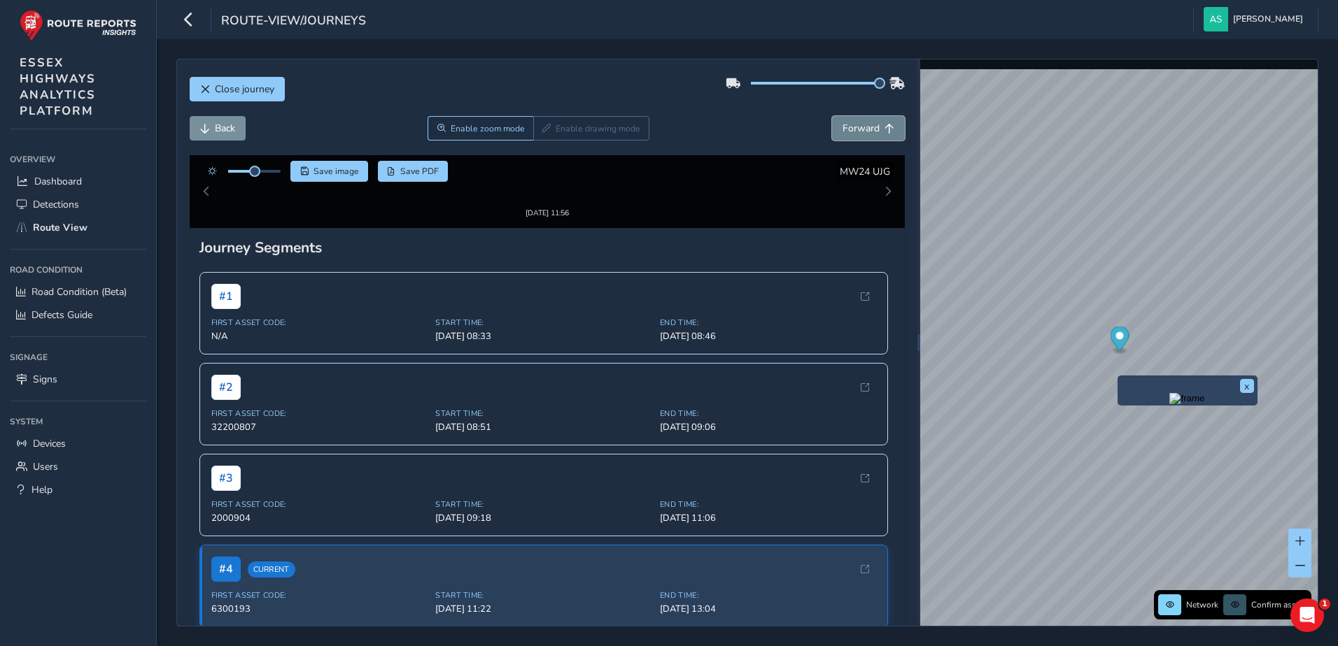
click at [854, 127] on span "Forward" at bounding box center [860, 128] width 37 height 13
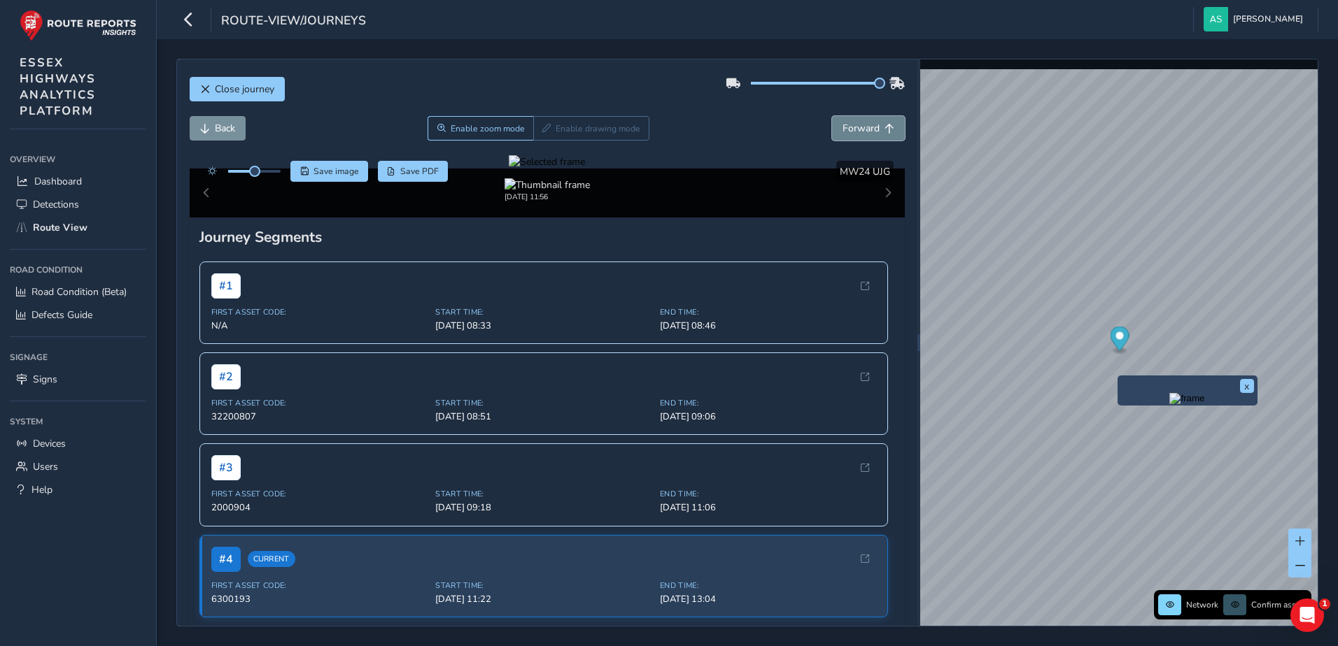
click at [854, 127] on span "Forward" at bounding box center [860, 128] width 37 height 13
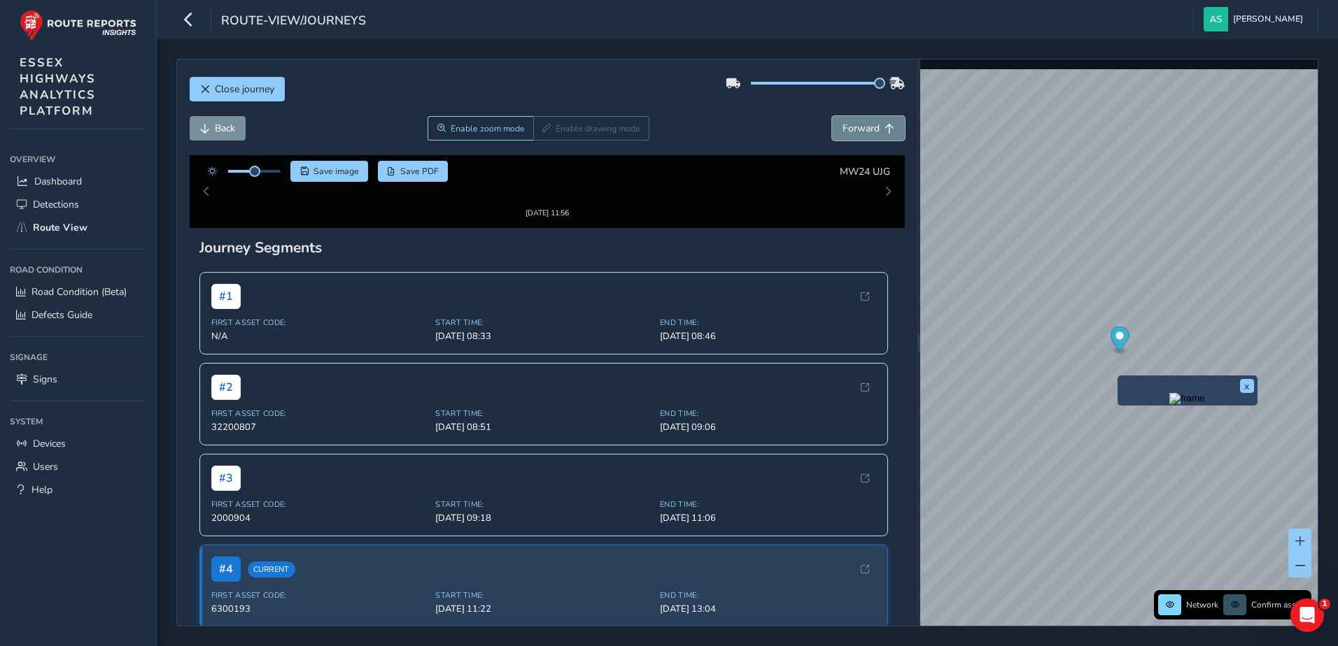
click at [854, 127] on span "Forward" at bounding box center [860, 128] width 37 height 13
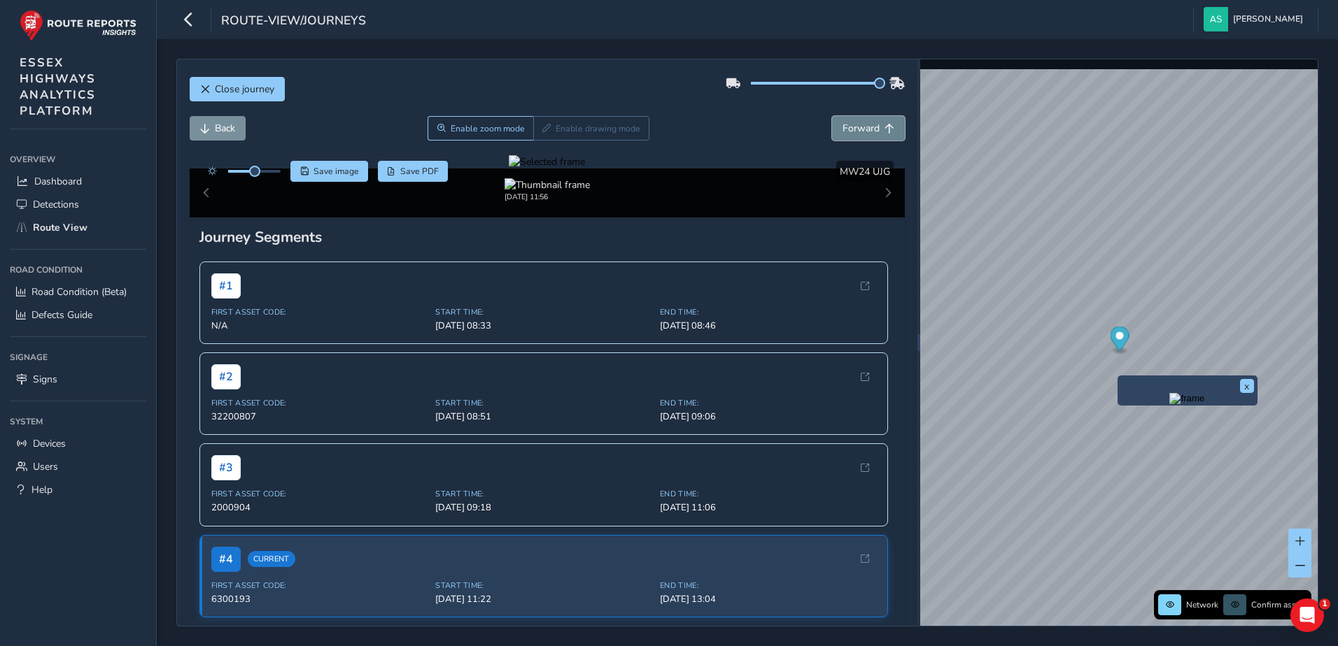
click at [854, 127] on span "Forward" at bounding box center [860, 128] width 37 height 13
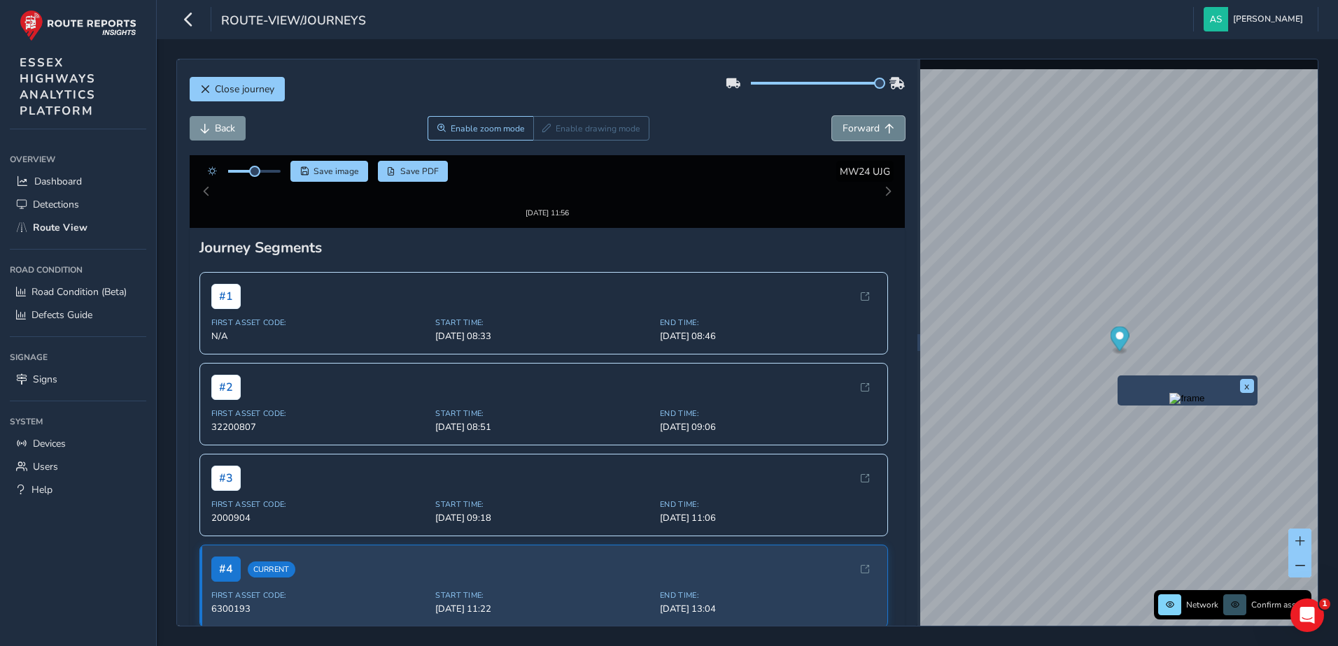
click at [854, 127] on span "Forward" at bounding box center [860, 128] width 37 height 13
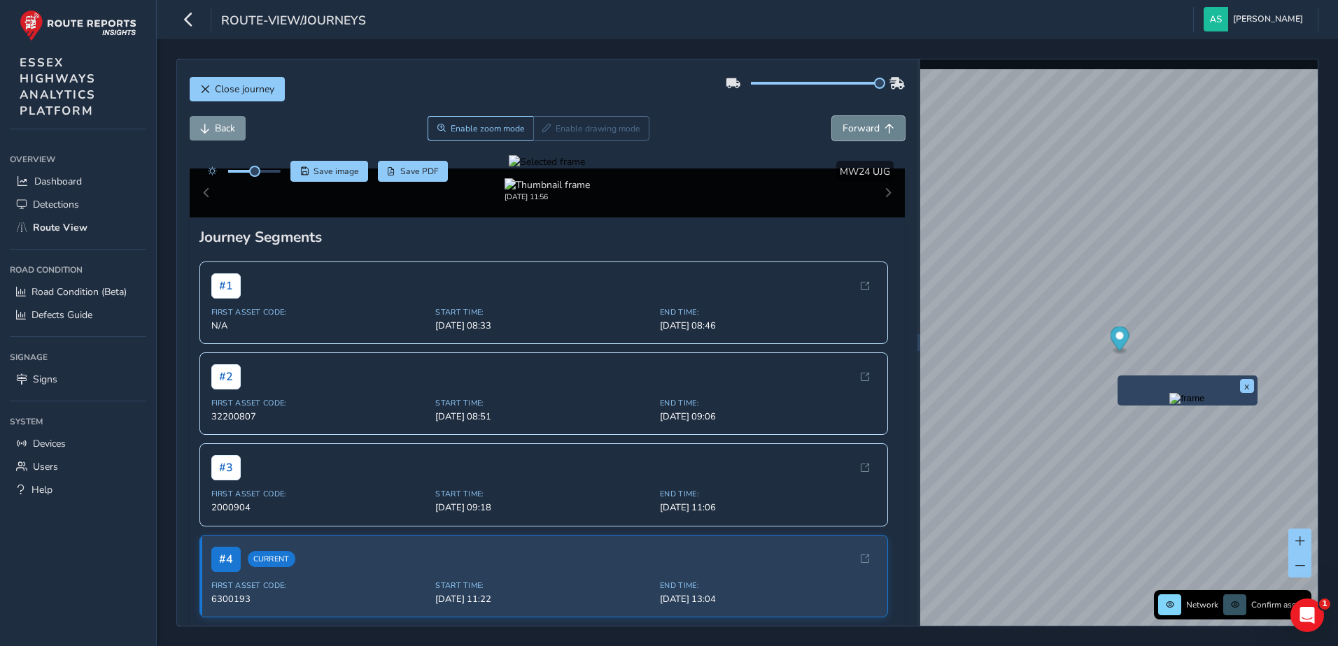
click at [854, 127] on span "Forward" at bounding box center [860, 128] width 37 height 13
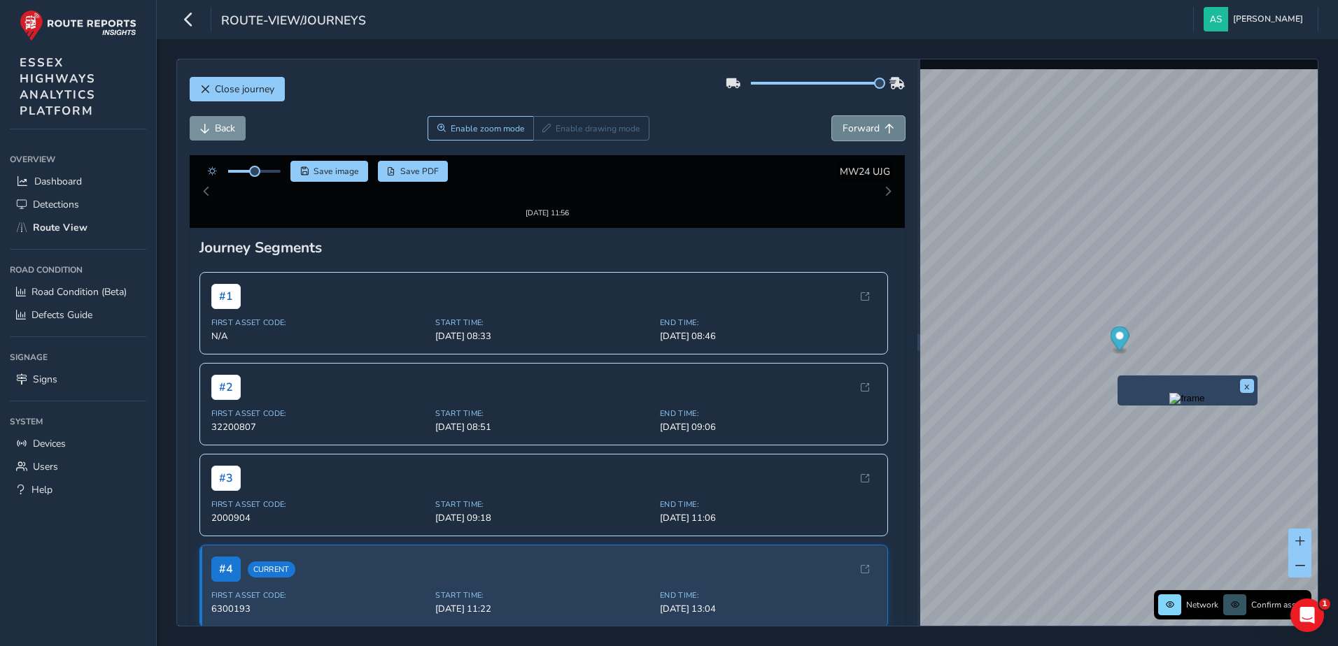
click at [854, 127] on span "Forward" at bounding box center [860, 128] width 37 height 13
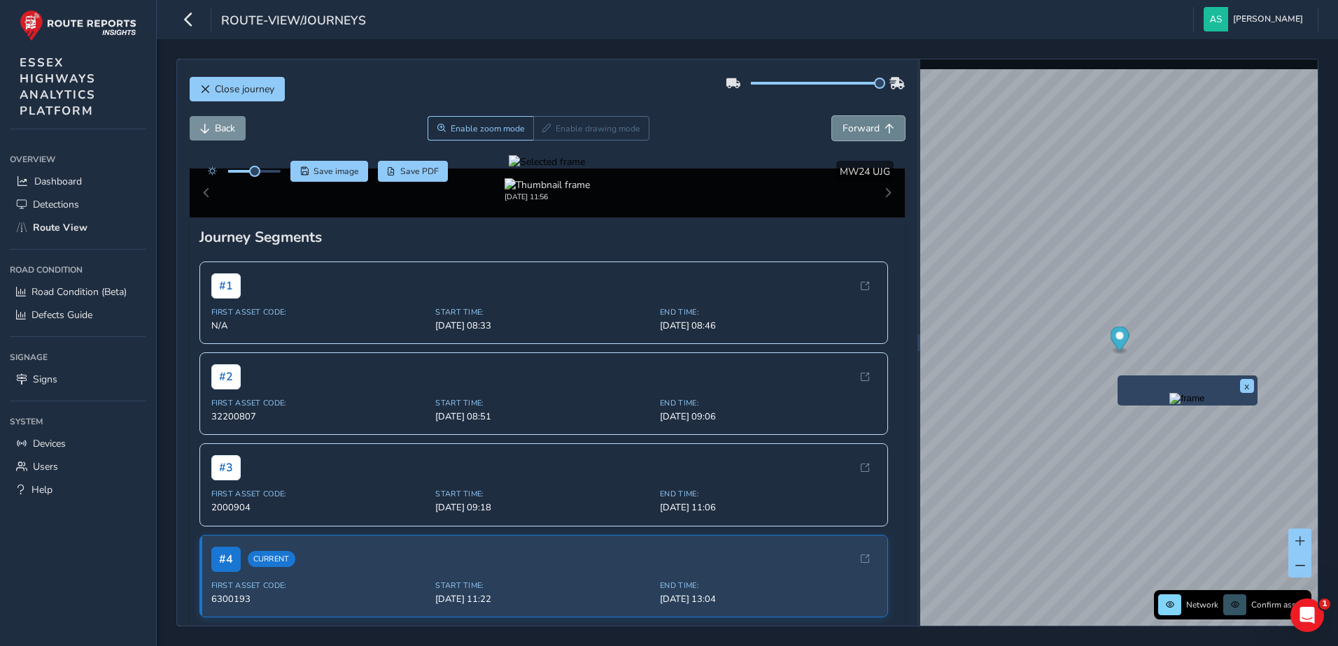
click at [854, 127] on span "Forward" at bounding box center [860, 128] width 37 height 13
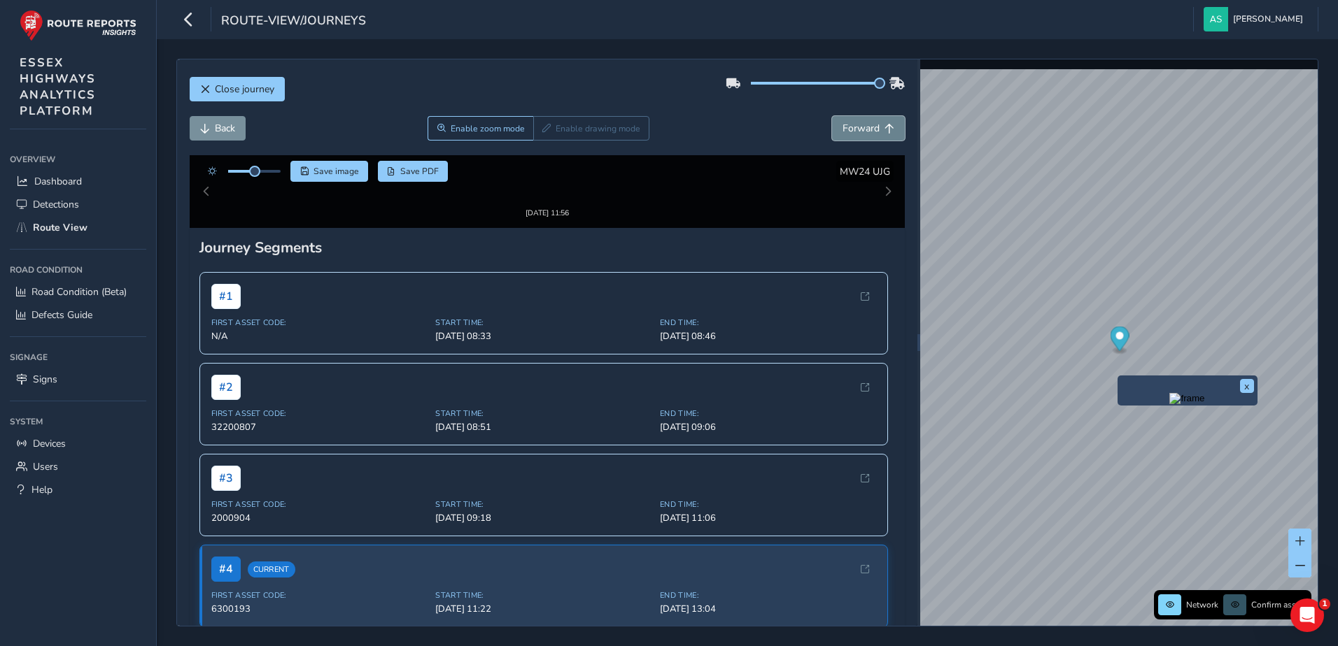
click at [854, 127] on span "Forward" at bounding box center [860, 128] width 37 height 13
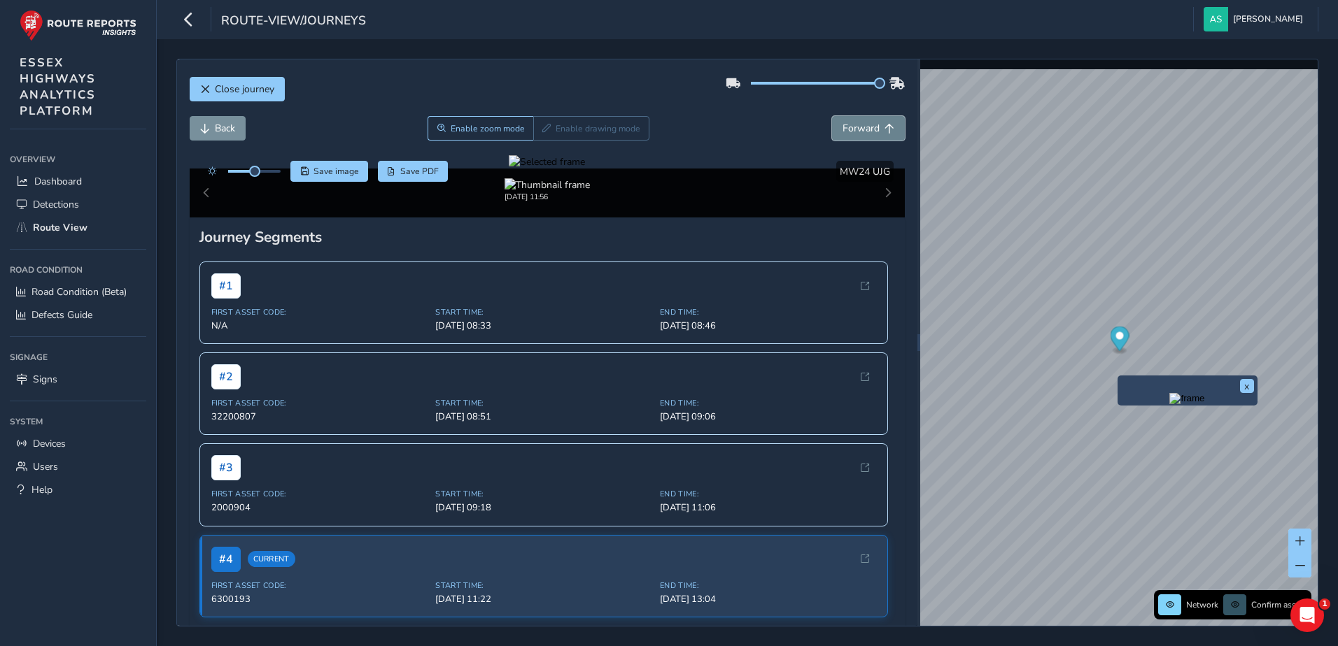
click at [854, 127] on span "Forward" at bounding box center [860, 128] width 37 height 13
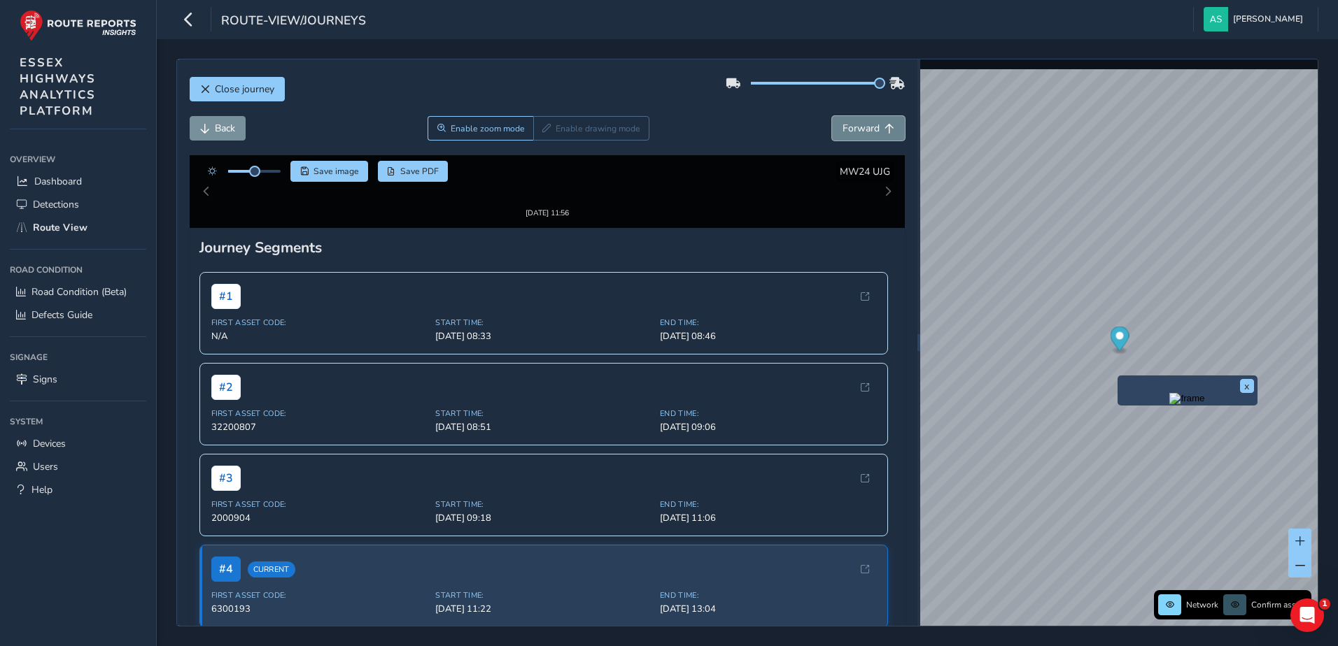
click at [854, 127] on span "Forward" at bounding box center [860, 128] width 37 height 13
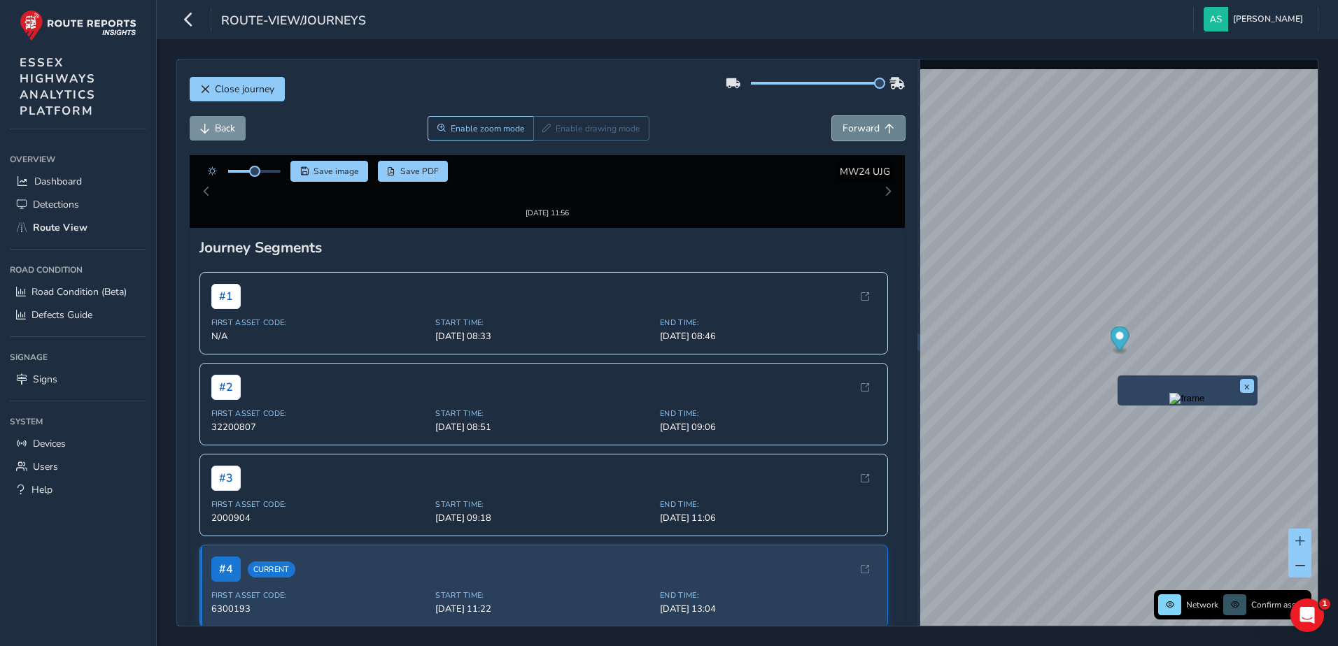
click at [854, 127] on span "Forward" at bounding box center [860, 128] width 37 height 13
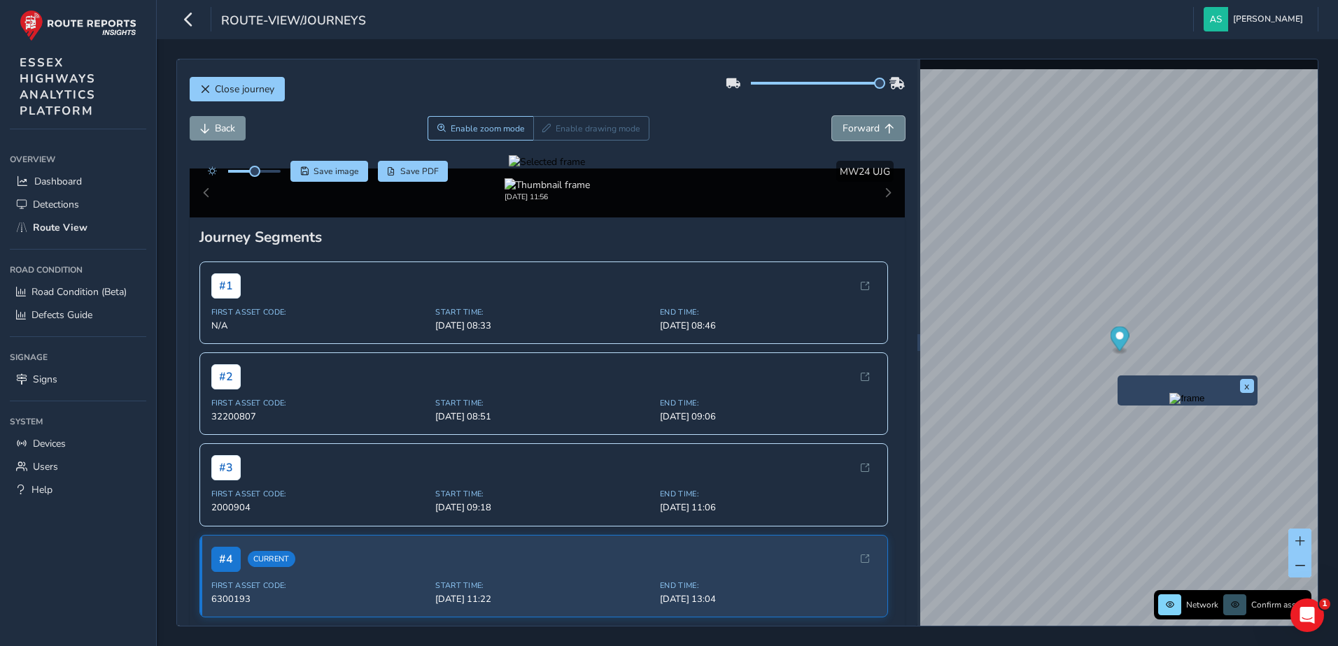
click at [854, 127] on span "Forward" at bounding box center [860, 128] width 37 height 13
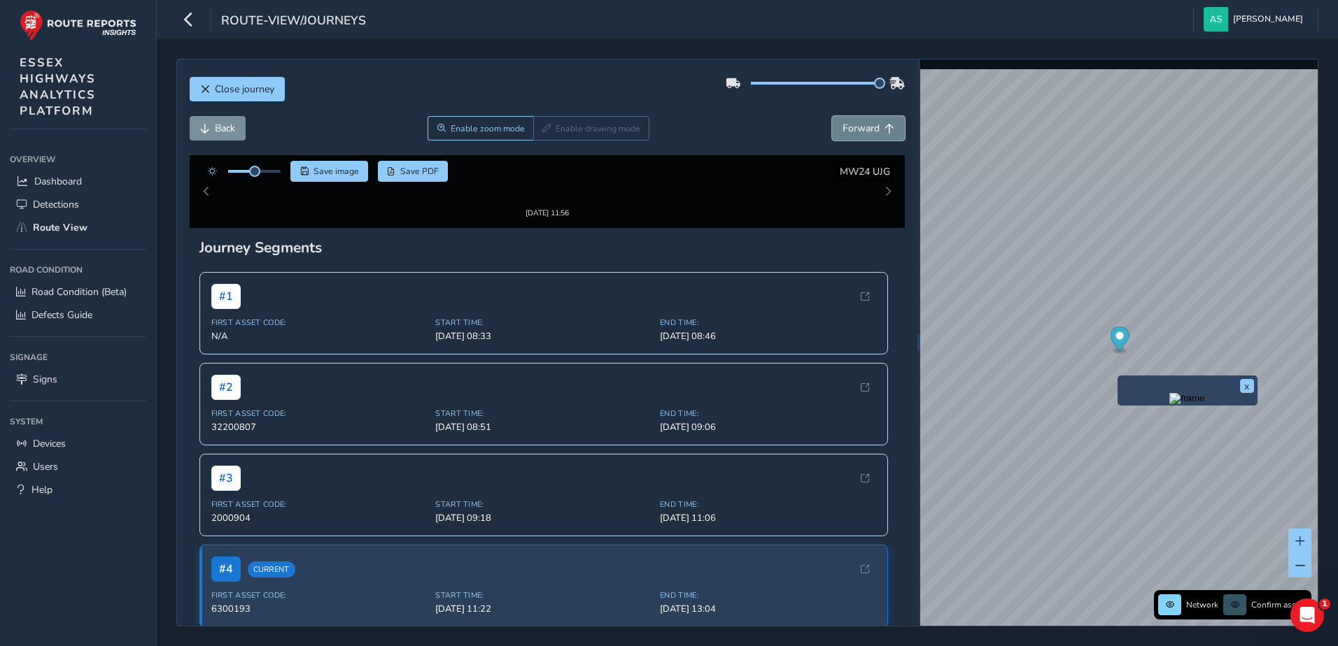
click at [854, 127] on span "Forward" at bounding box center [860, 128] width 37 height 13
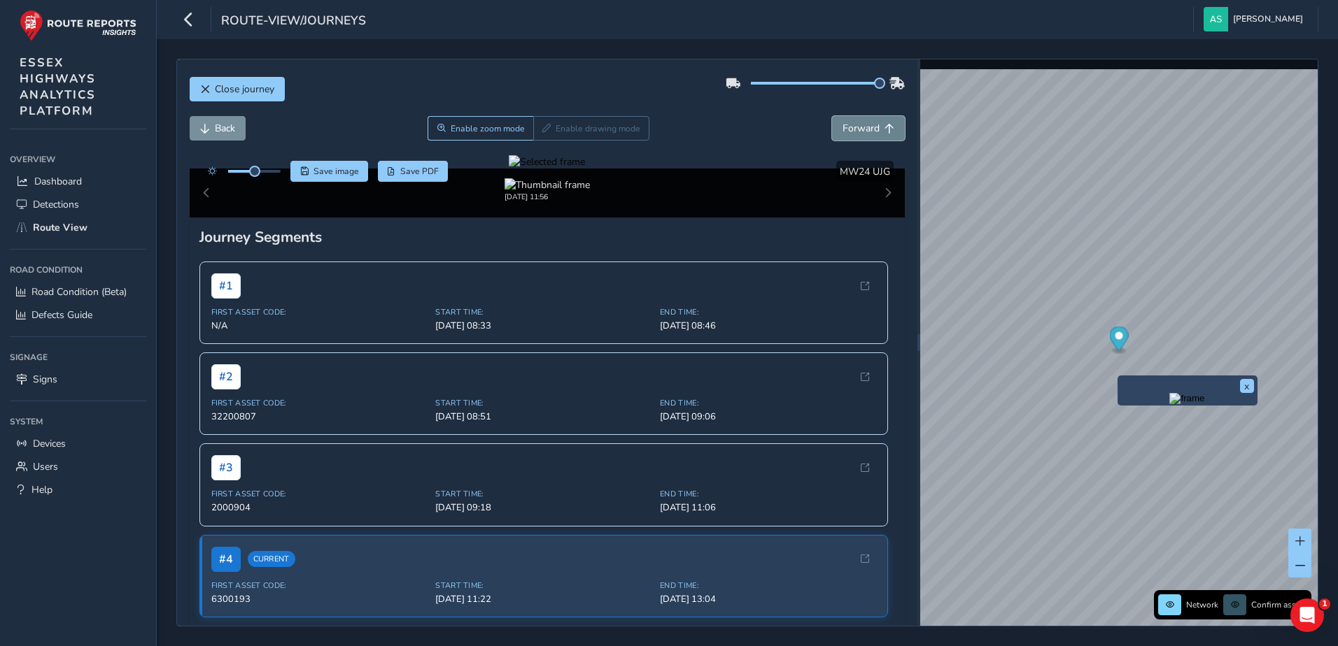
click at [854, 127] on span "Forward" at bounding box center [860, 128] width 37 height 13
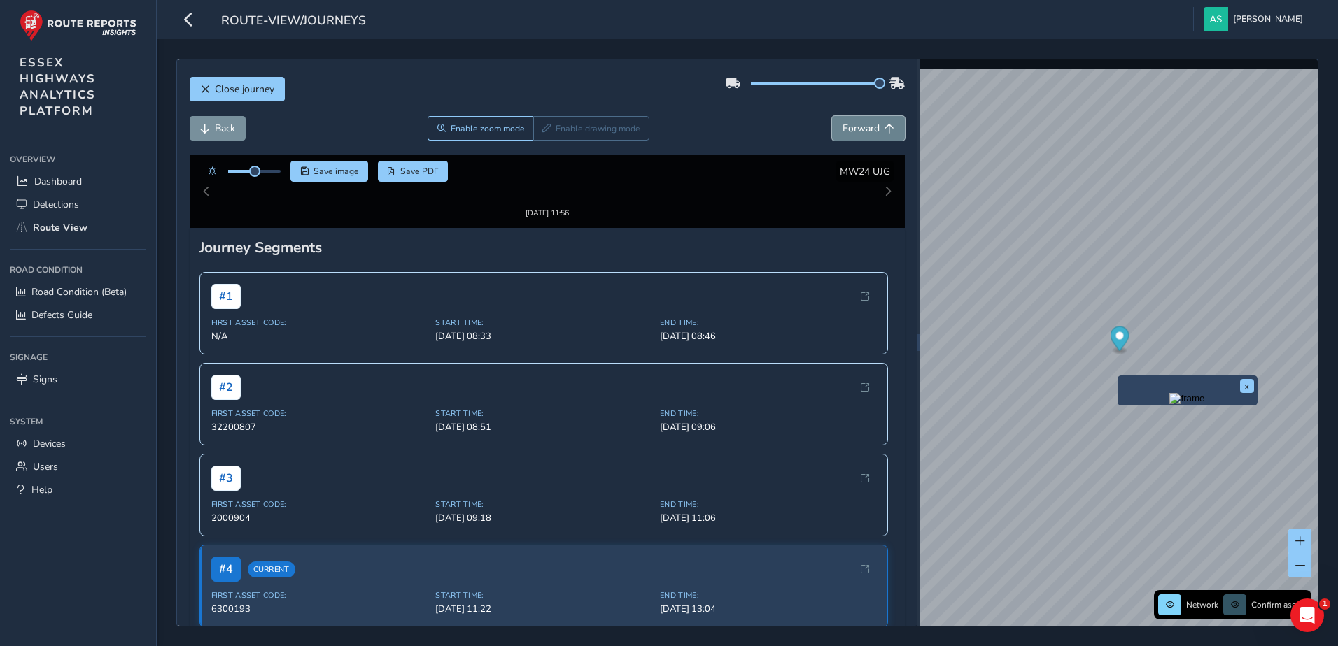
click at [854, 127] on span "Forward" at bounding box center [860, 128] width 37 height 13
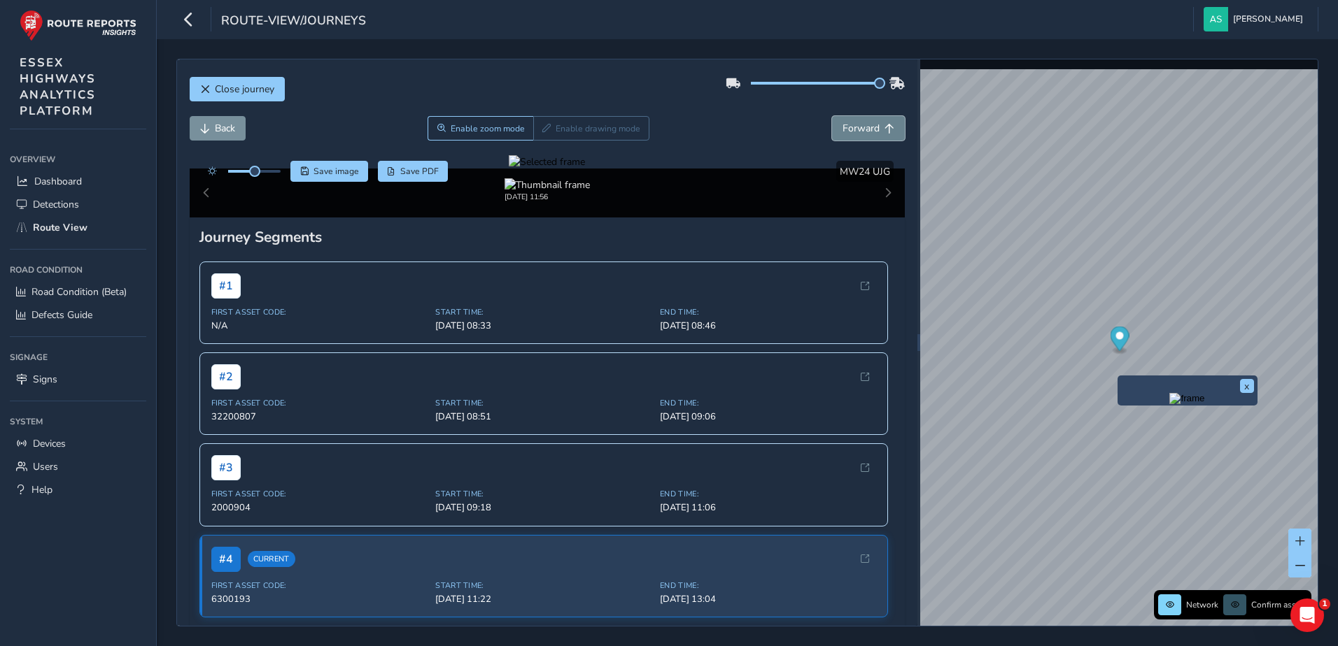
click at [854, 127] on span "Forward" at bounding box center [860, 128] width 37 height 13
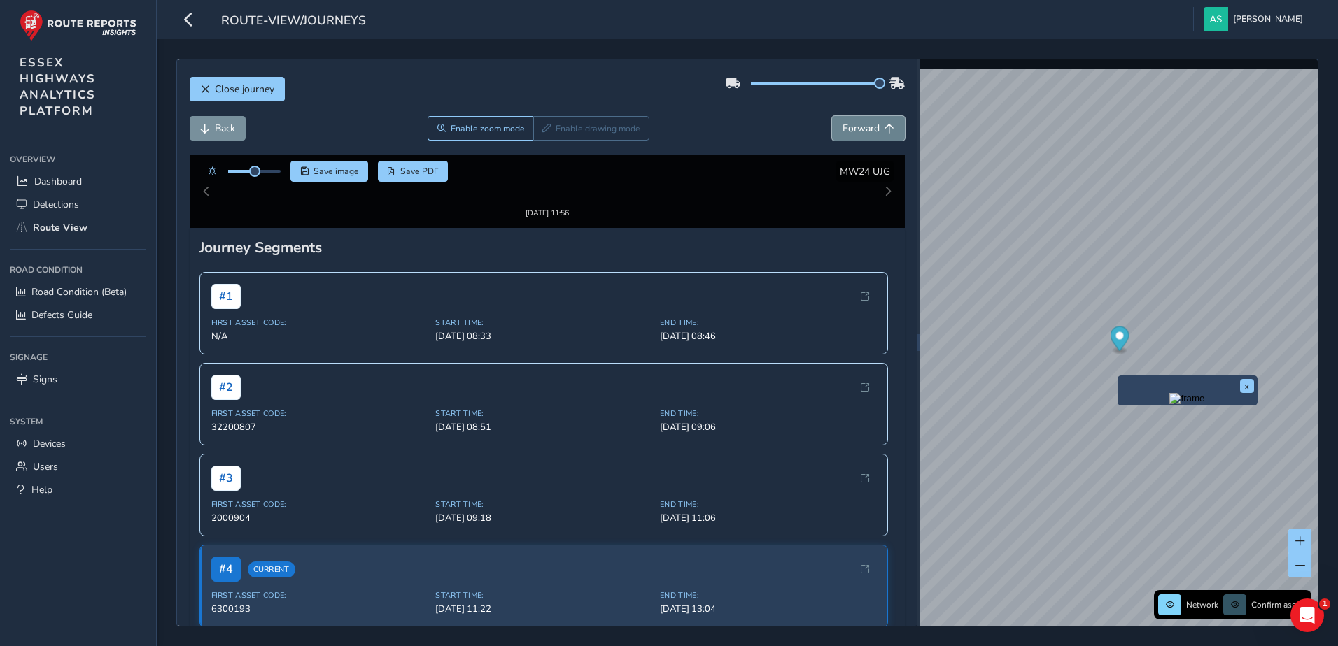
click at [854, 127] on span "Forward" at bounding box center [860, 128] width 37 height 13
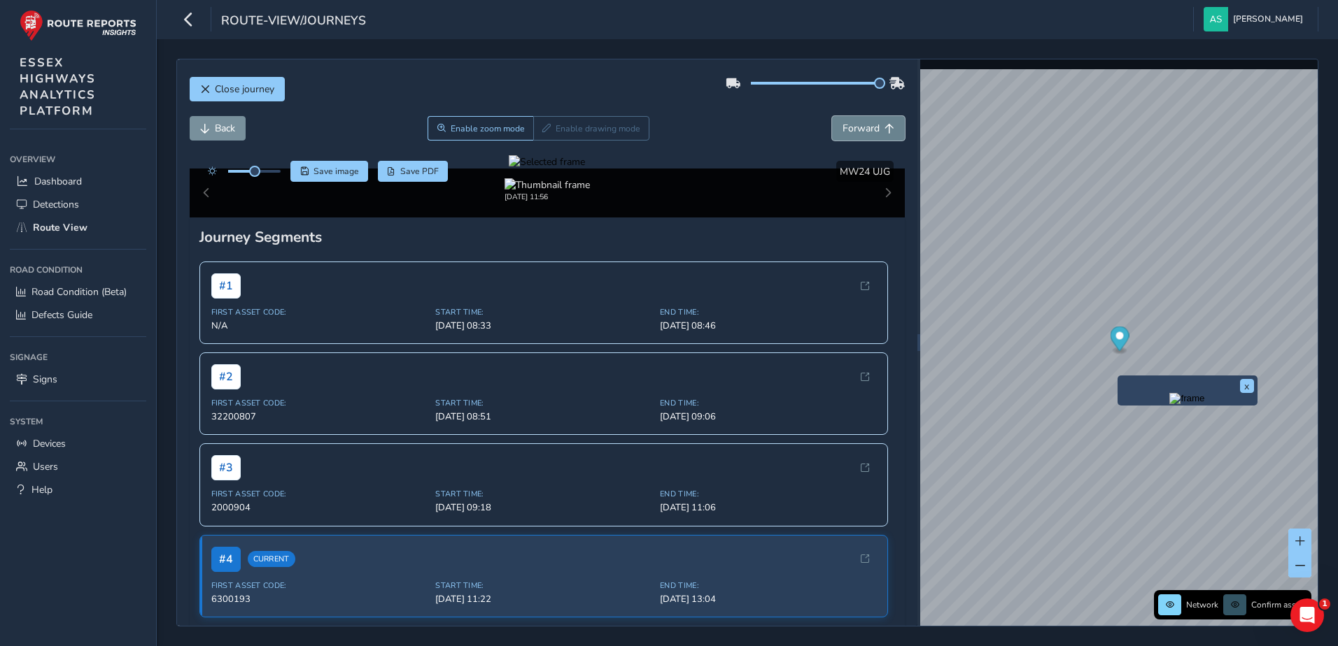
click at [854, 127] on span "Forward" at bounding box center [860, 128] width 37 height 13
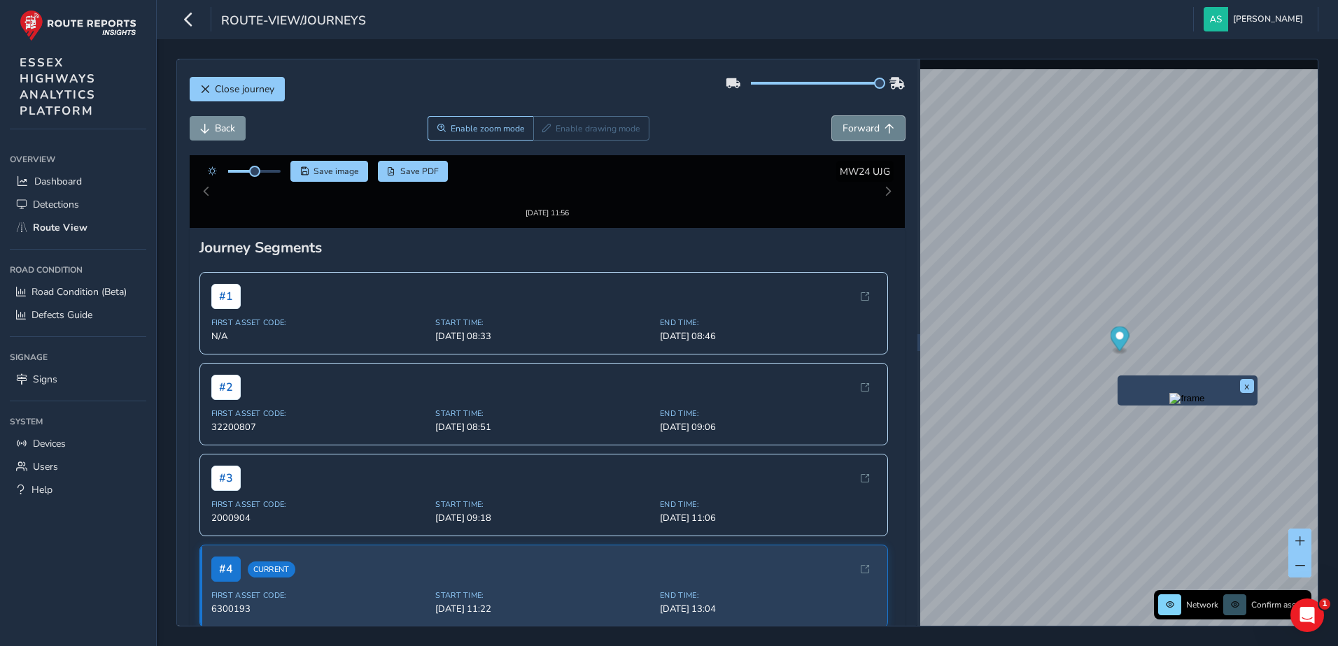
click at [854, 127] on span "Forward" at bounding box center [860, 128] width 37 height 13
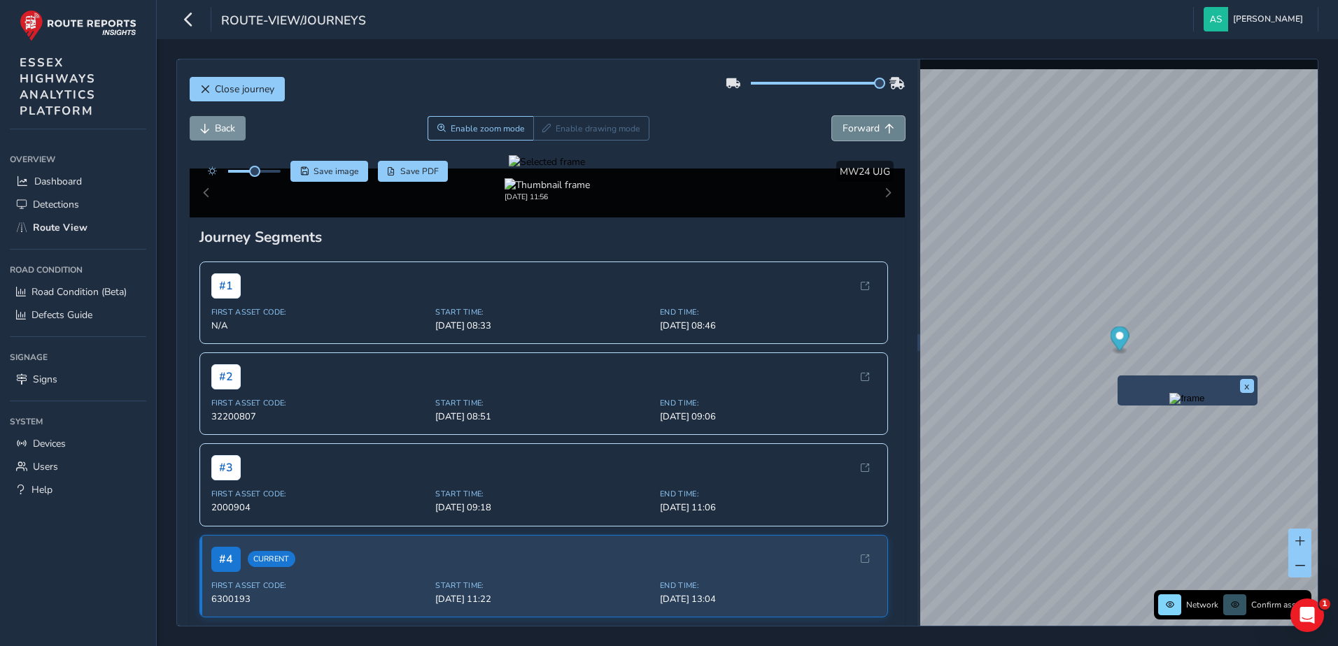
click at [854, 127] on span "Forward" at bounding box center [860, 128] width 37 height 13
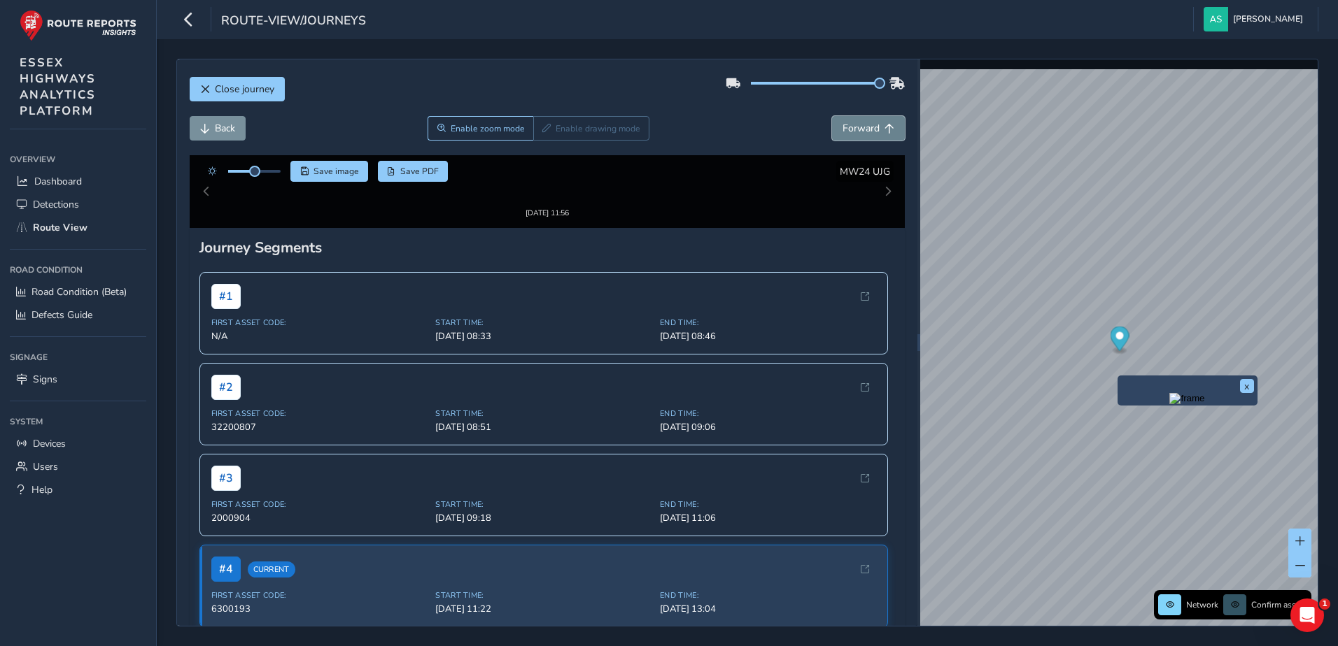
click at [854, 127] on span "Forward" at bounding box center [860, 128] width 37 height 13
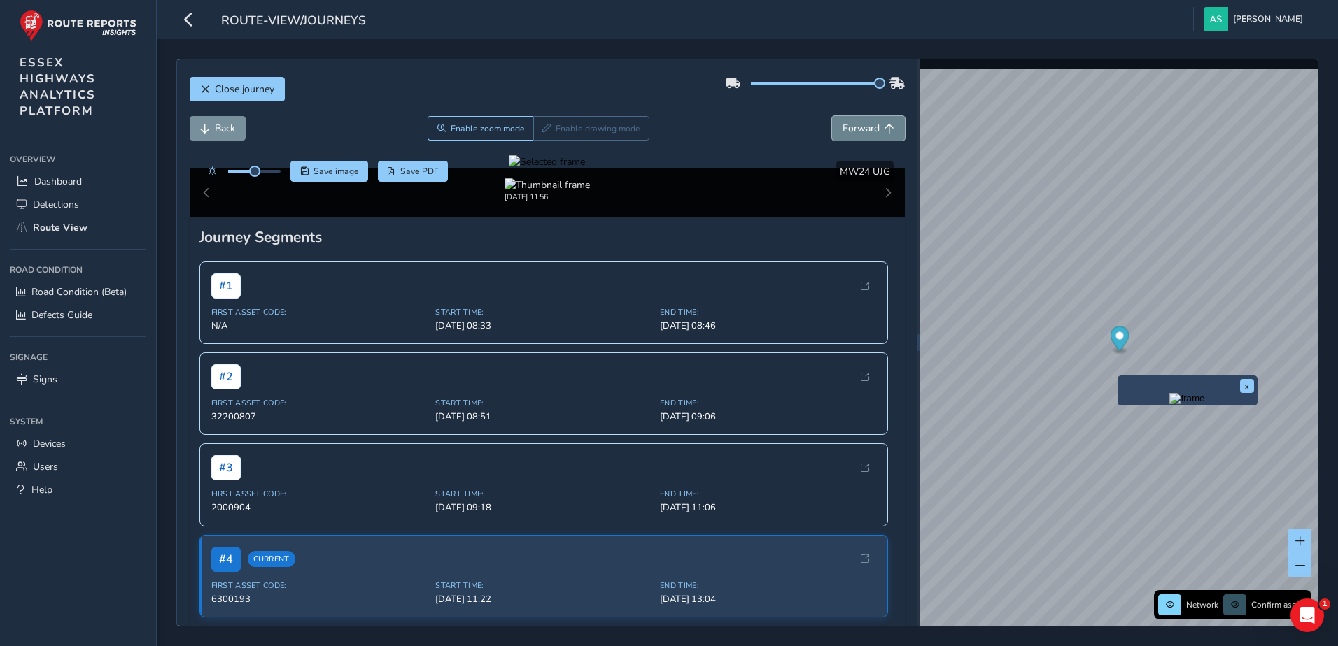
click at [854, 127] on span "Forward" at bounding box center [860, 128] width 37 height 13
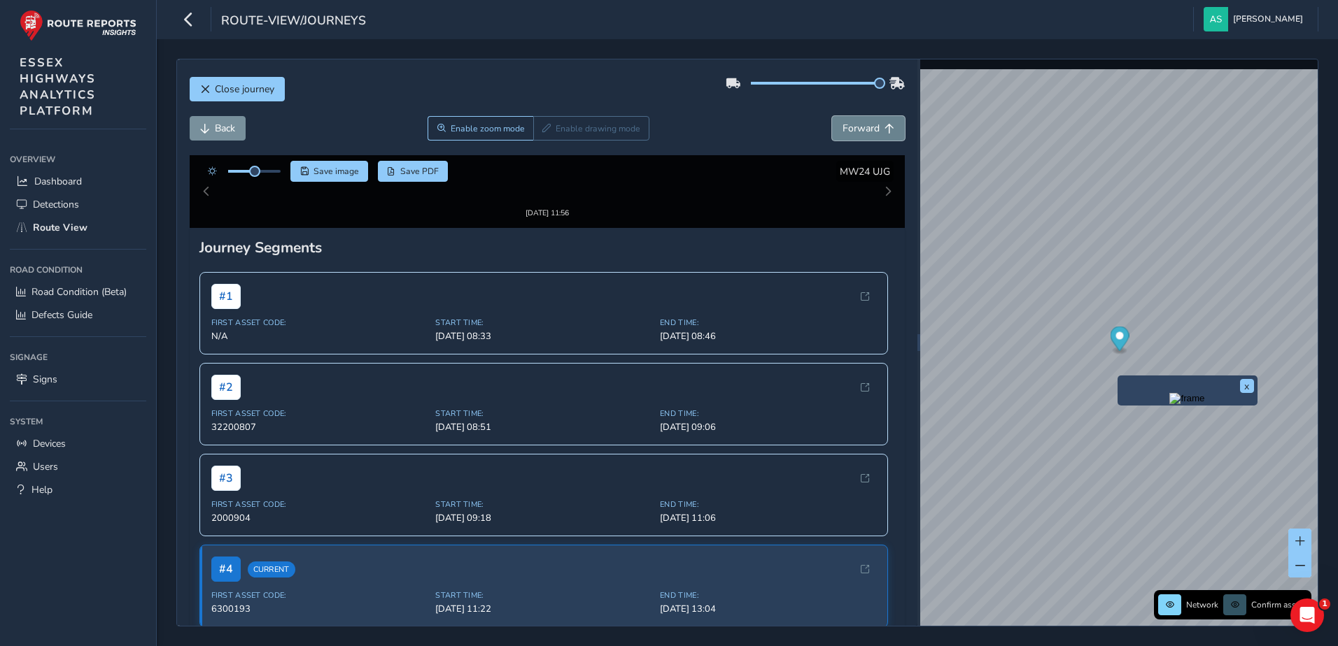
click at [854, 127] on span "Forward" at bounding box center [860, 128] width 37 height 13
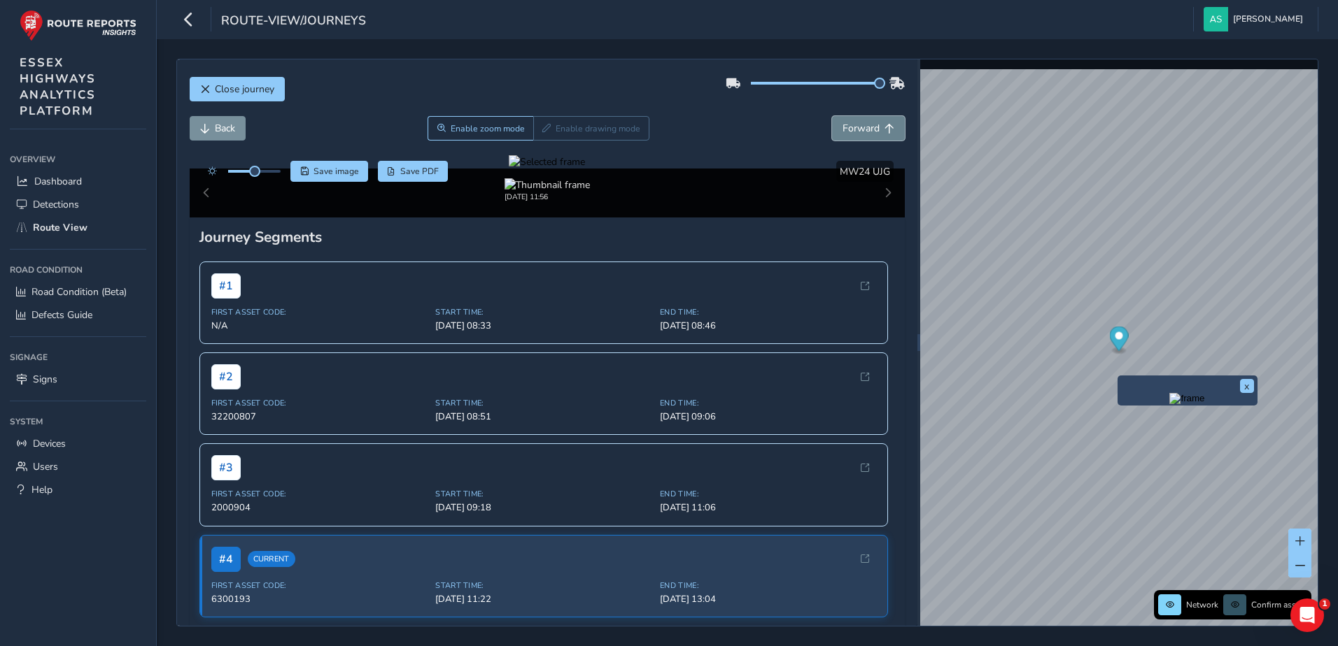
click at [854, 127] on span "Forward" at bounding box center [860, 128] width 37 height 13
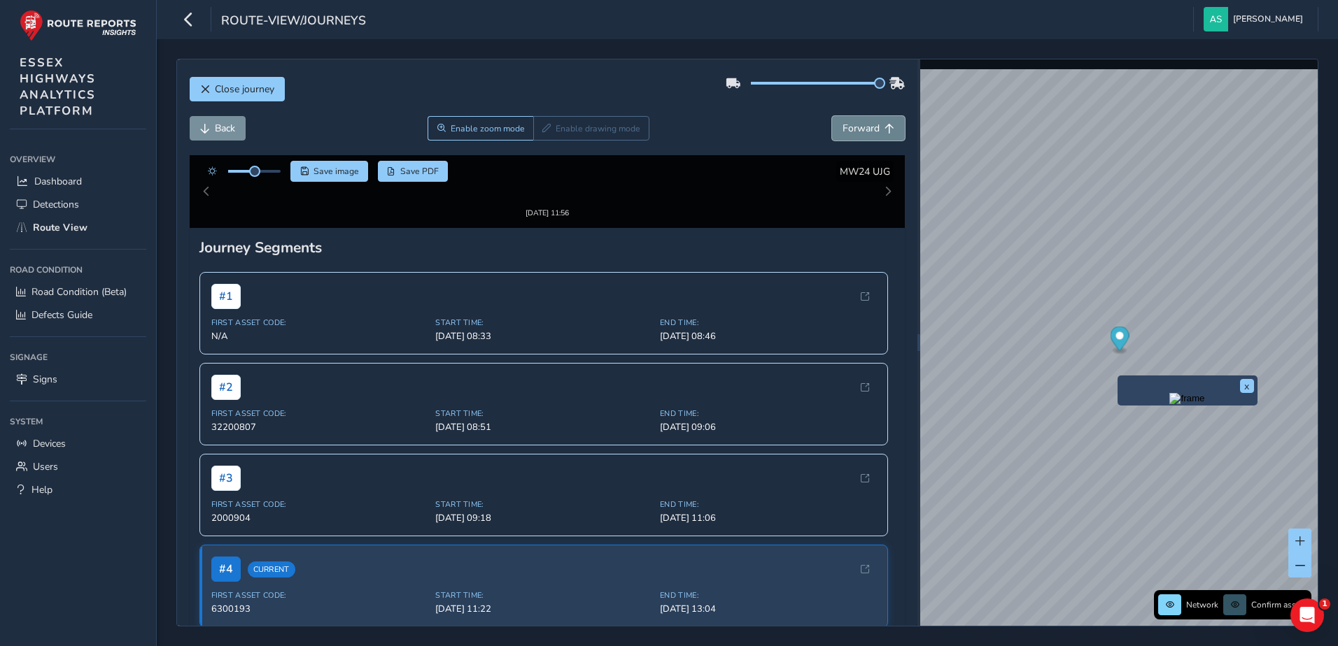
click at [854, 127] on span "Forward" at bounding box center [860, 128] width 37 height 13
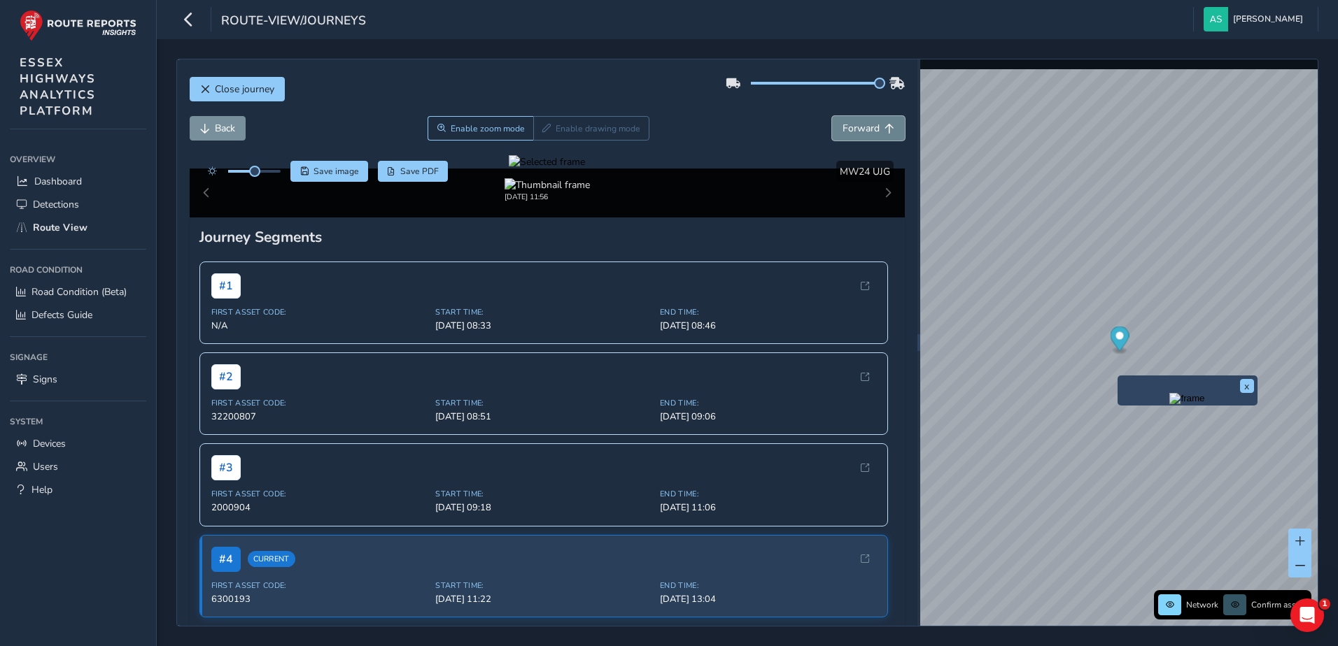
click at [854, 127] on span "Forward" at bounding box center [860, 128] width 37 height 13
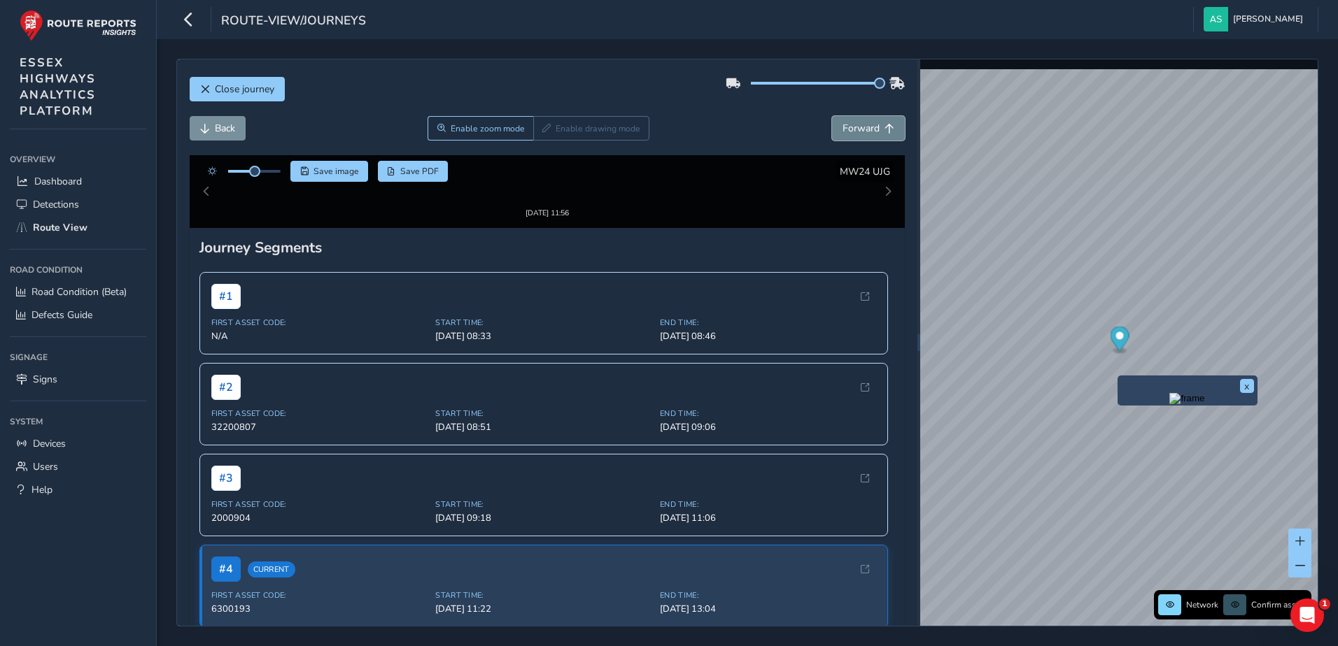
click at [854, 127] on span "Forward" at bounding box center [860, 128] width 37 height 13
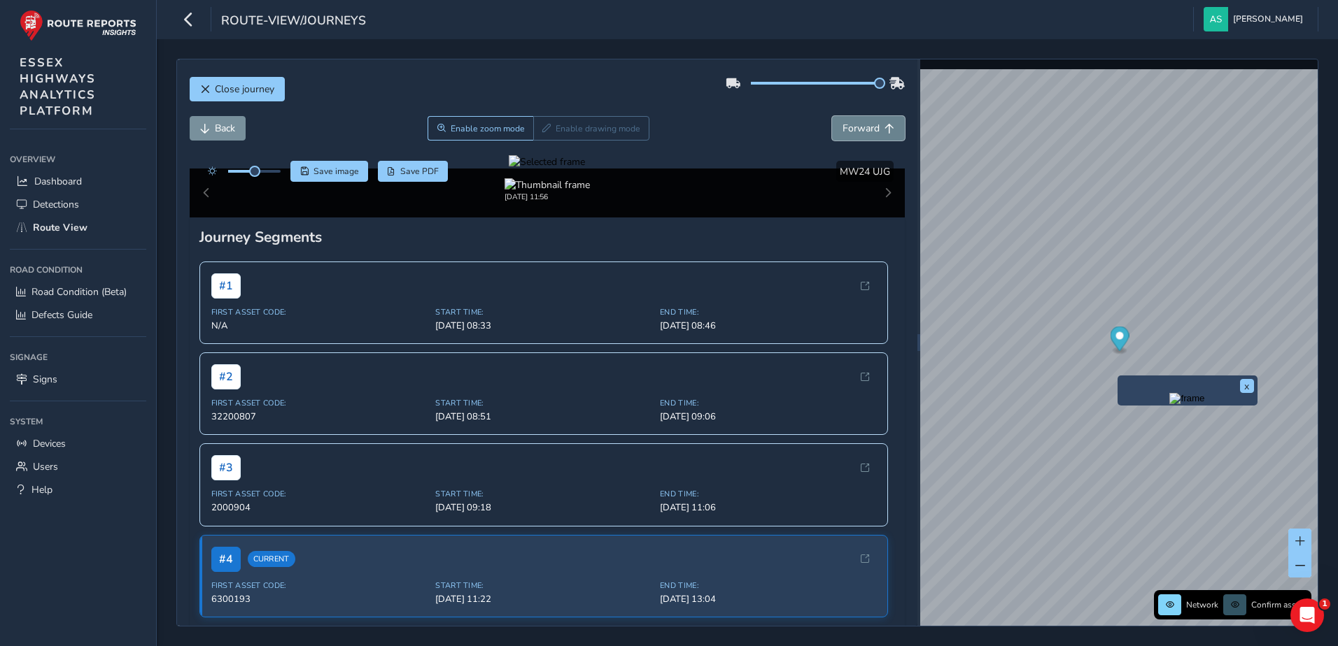
click at [854, 127] on span "Forward" at bounding box center [860, 128] width 37 height 13
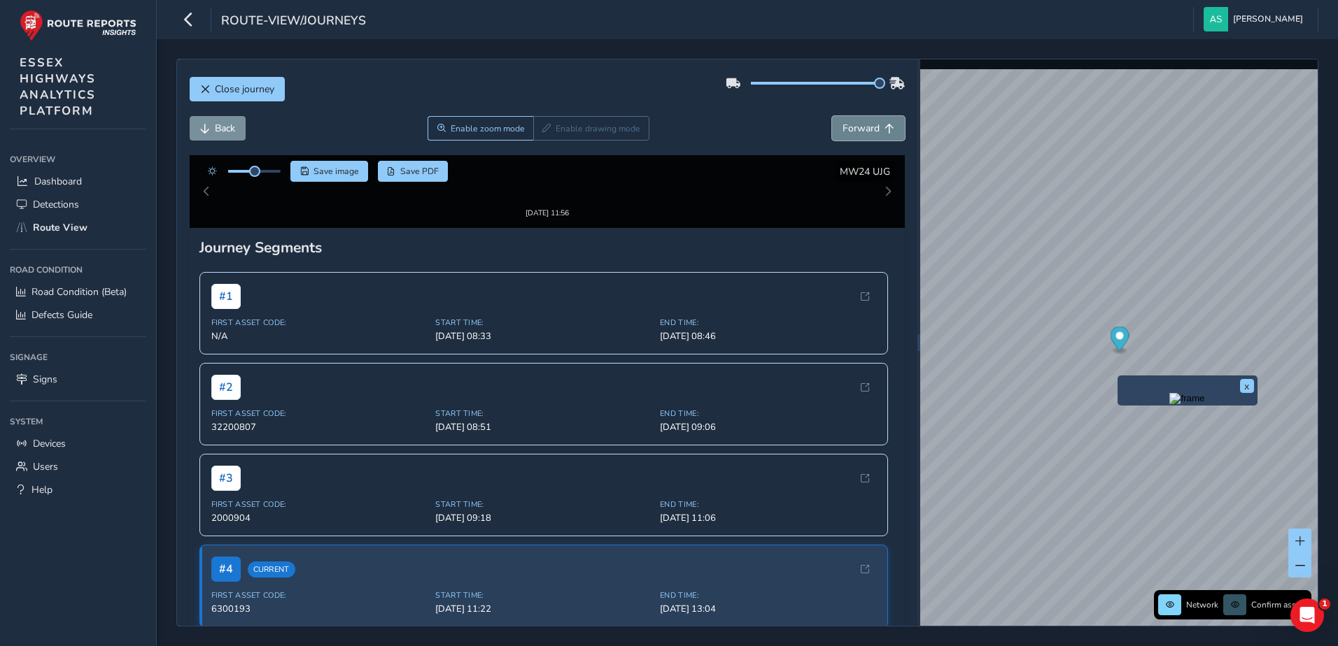
click at [854, 127] on span "Forward" at bounding box center [860, 128] width 37 height 13
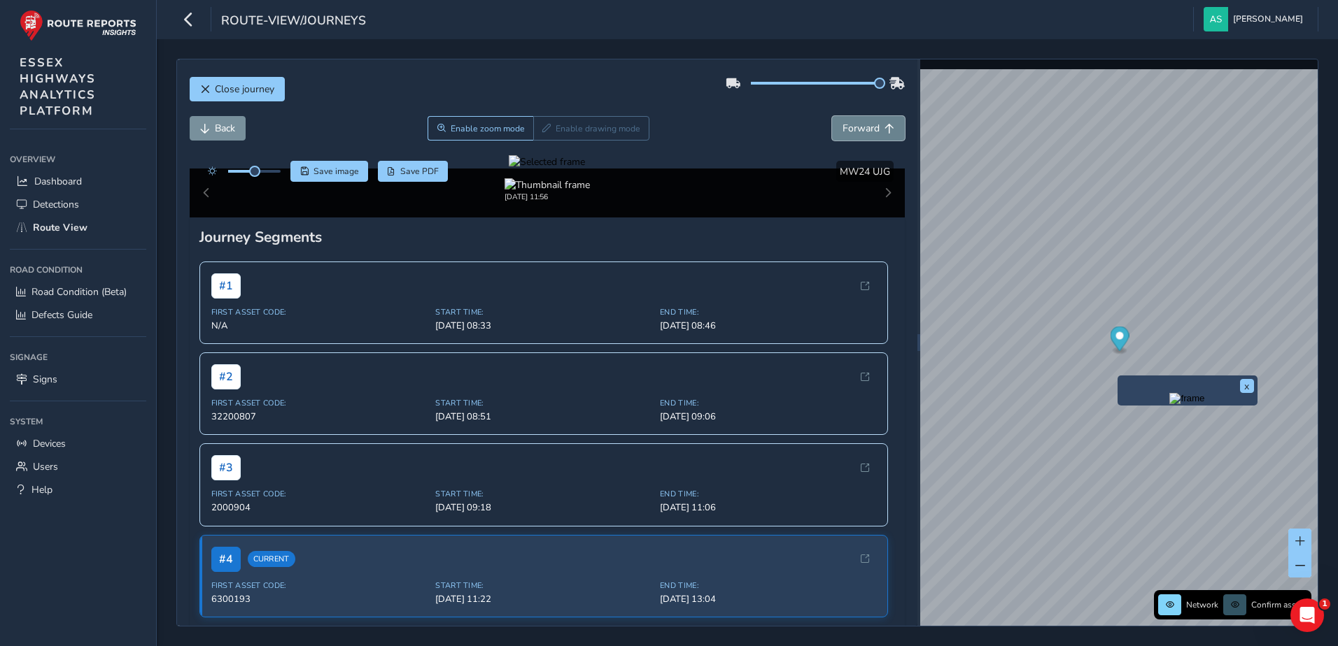
click at [854, 127] on span "Forward" at bounding box center [860, 128] width 37 height 13
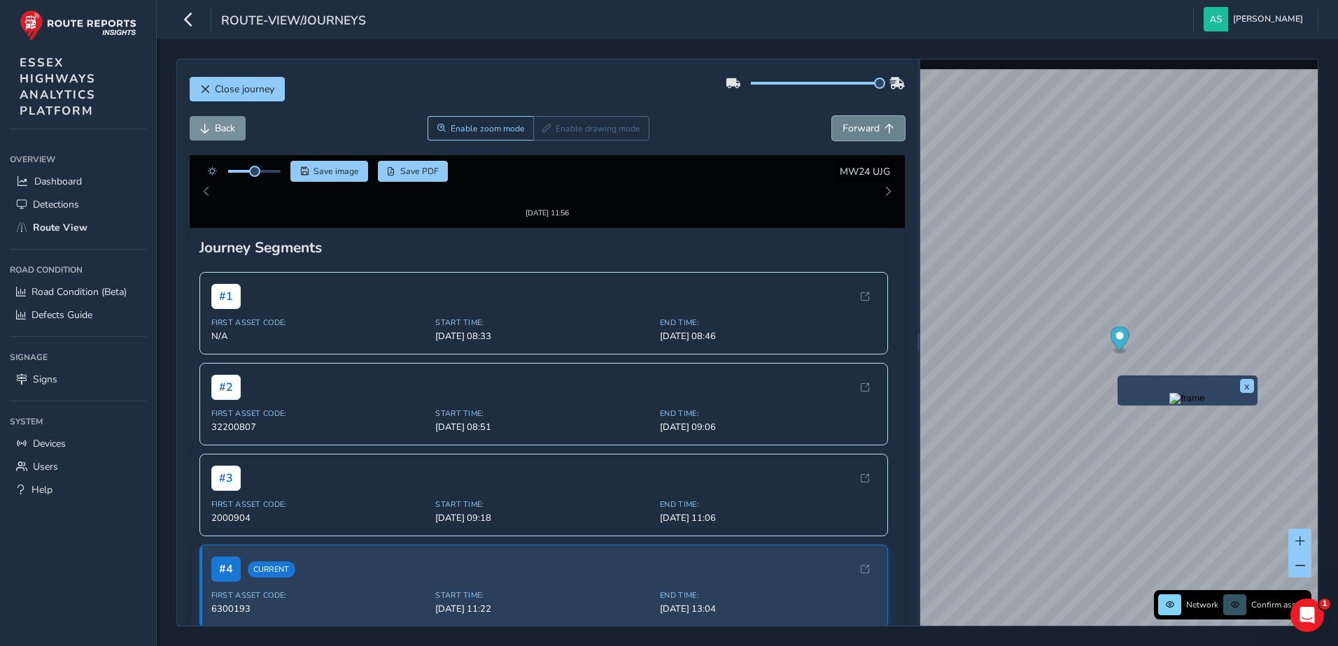
click at [854, 127] on span "Forward" at bounding box center [860, 128] width 37 height 13
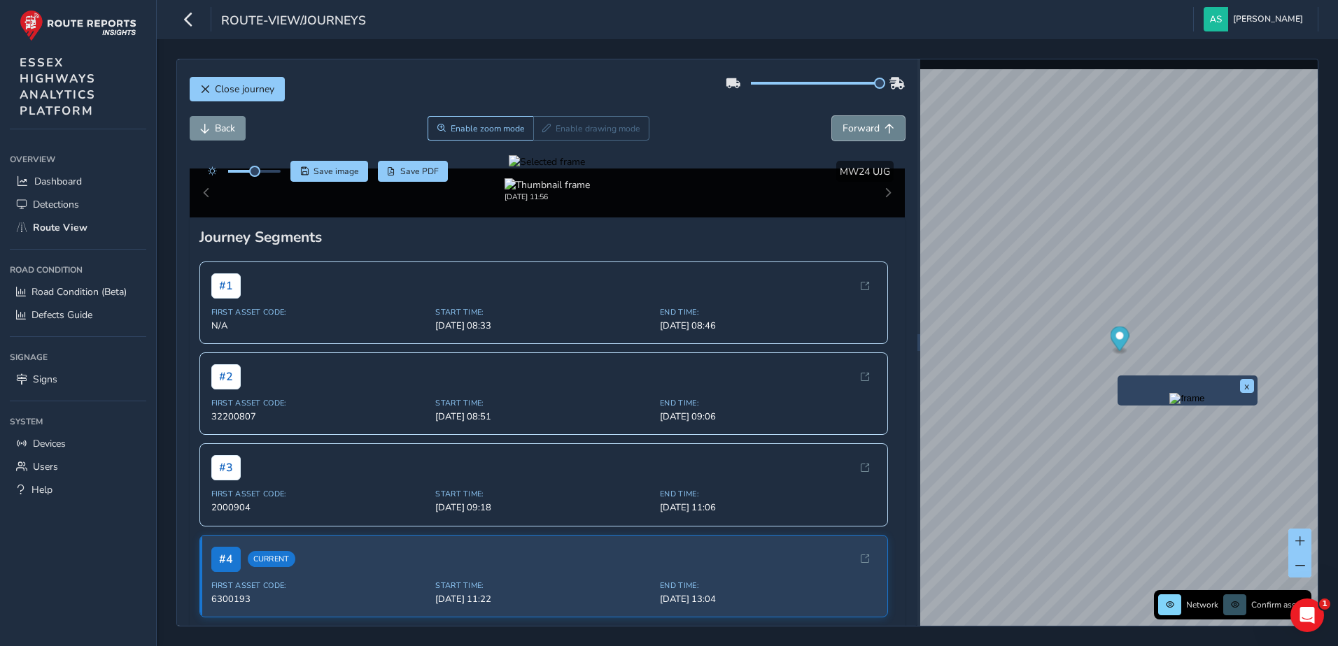
click at [854, 127] on span "Forward" at bounding box center [860, 128] width 37 height 13
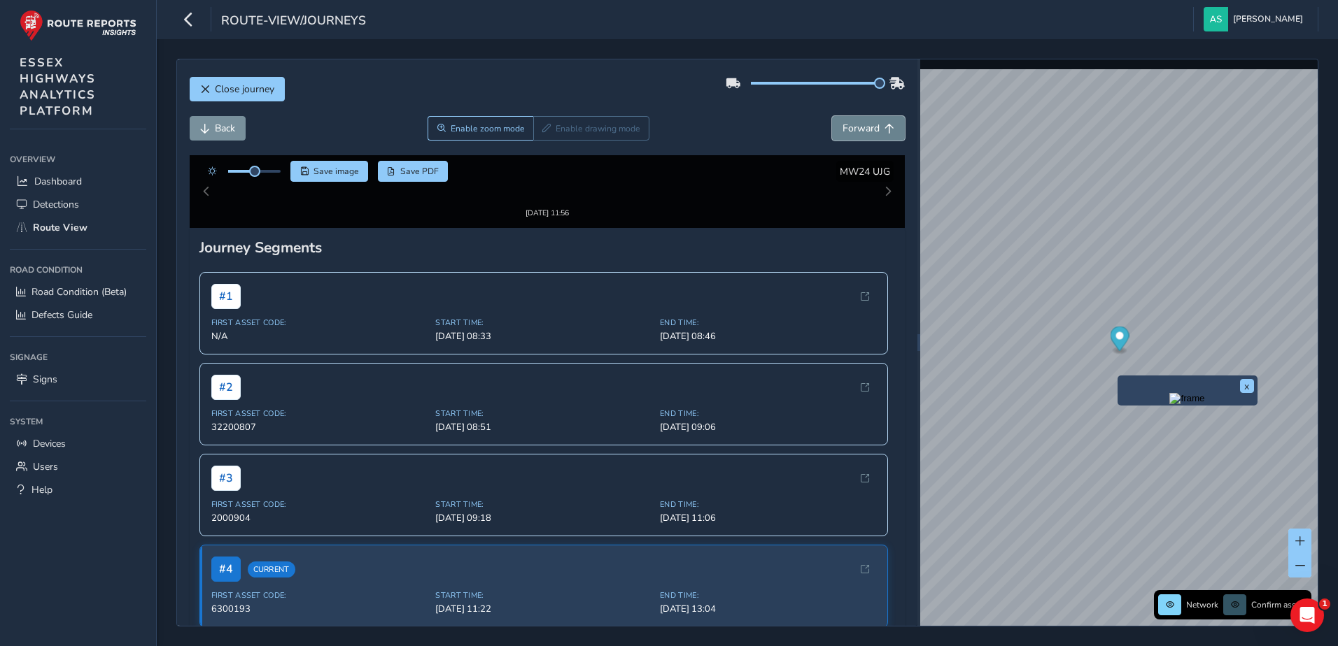
click at [854, 127] on span "Forward" at bounding box center [860, 128] width 37 height 13
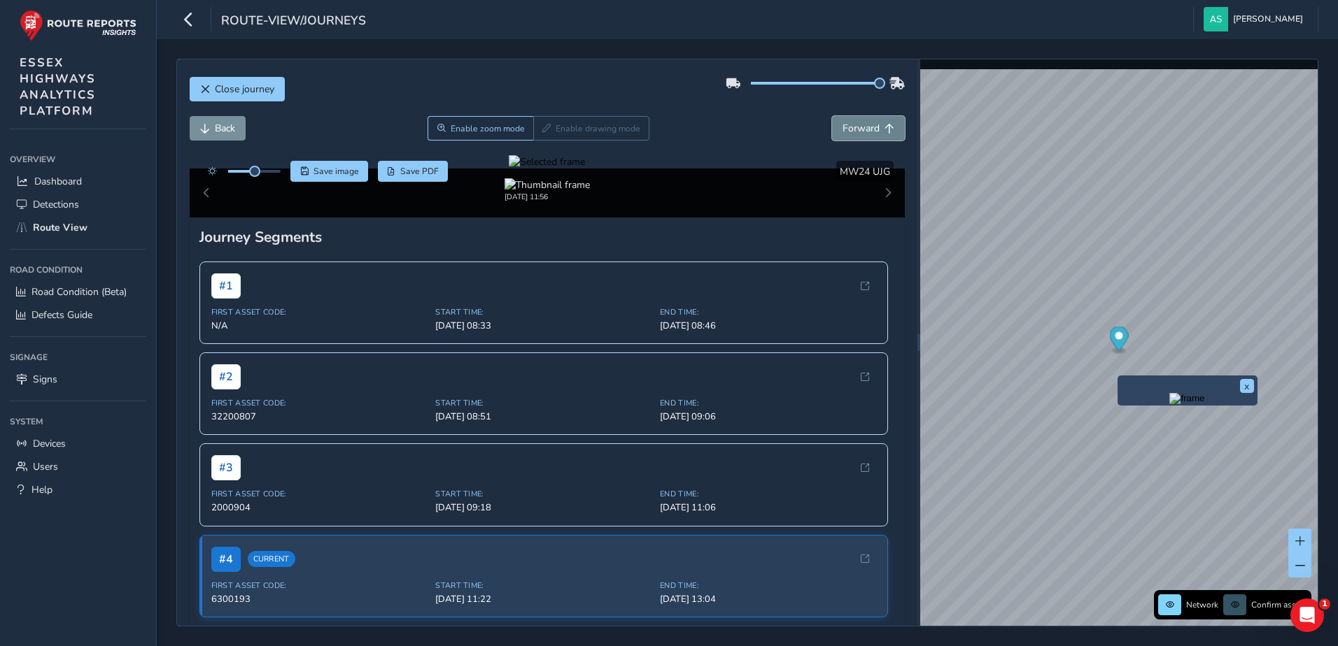
click at [854, 127] on span "Forward" at bounding box center [860, 128] width 37 height 13
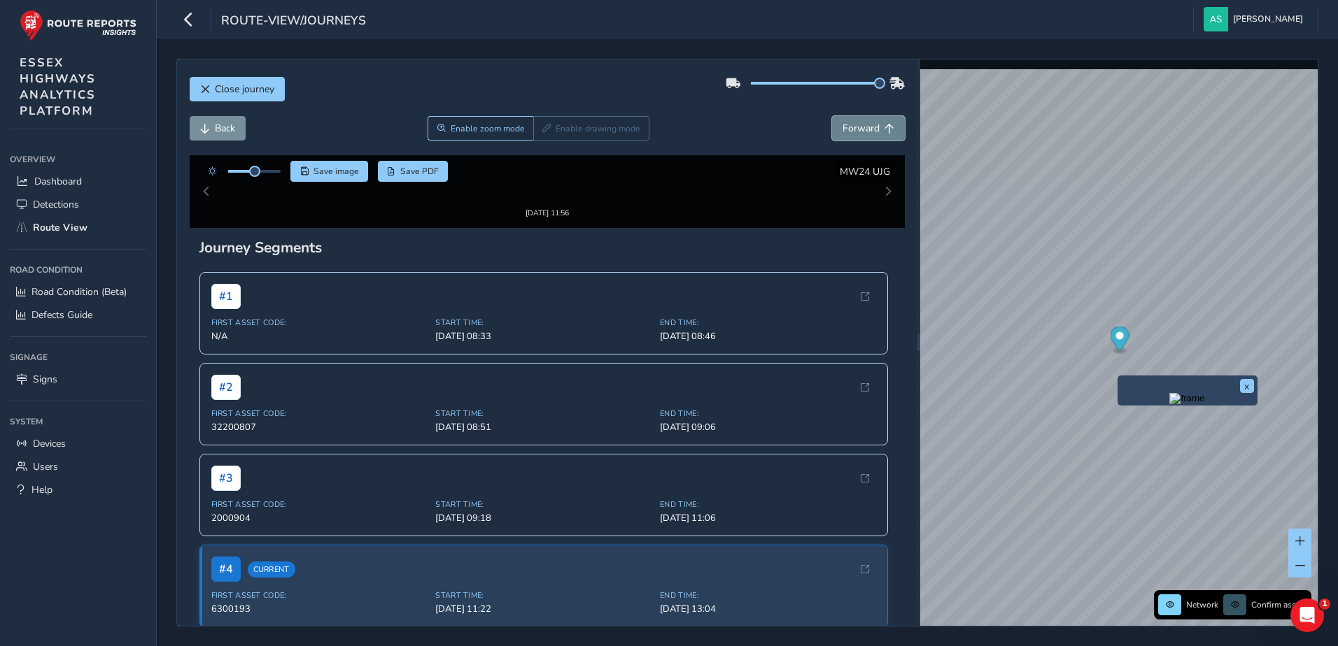
click at [854, 127] on span "Forward" at bounding box center [860, 128] width 37 height 13
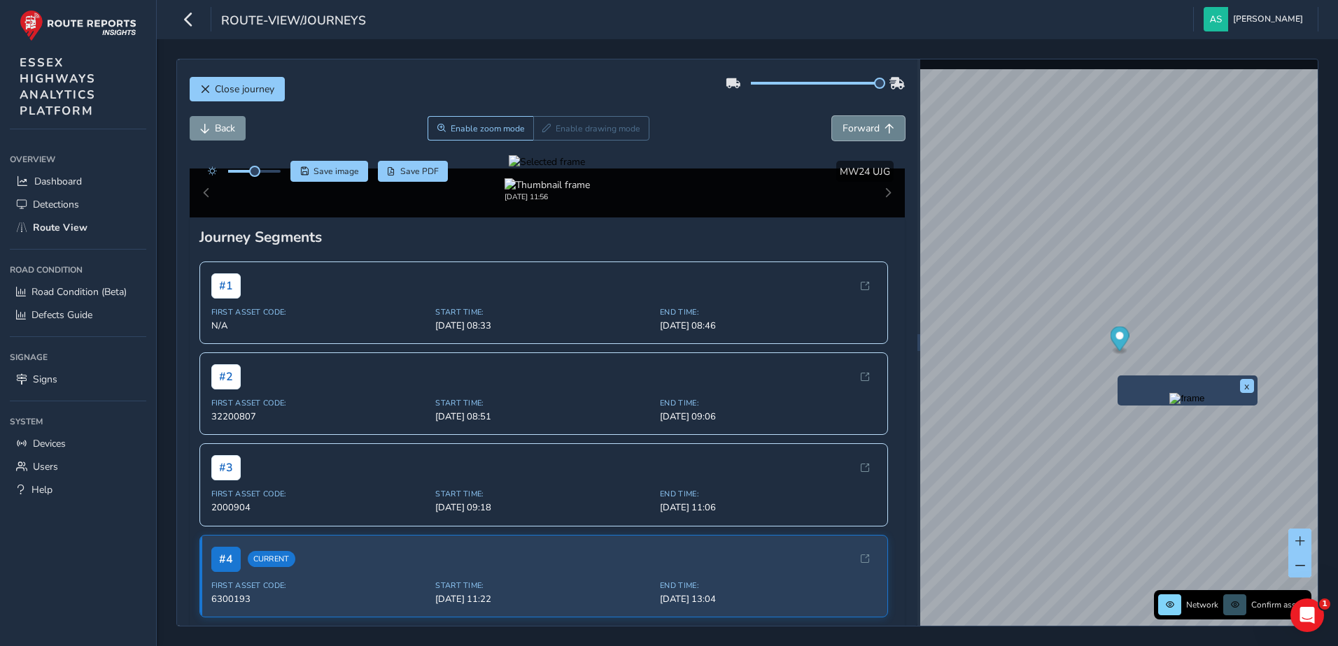
click at [854, 127] on span "Forward" at bounding box center [860, 128] width 37 height 13
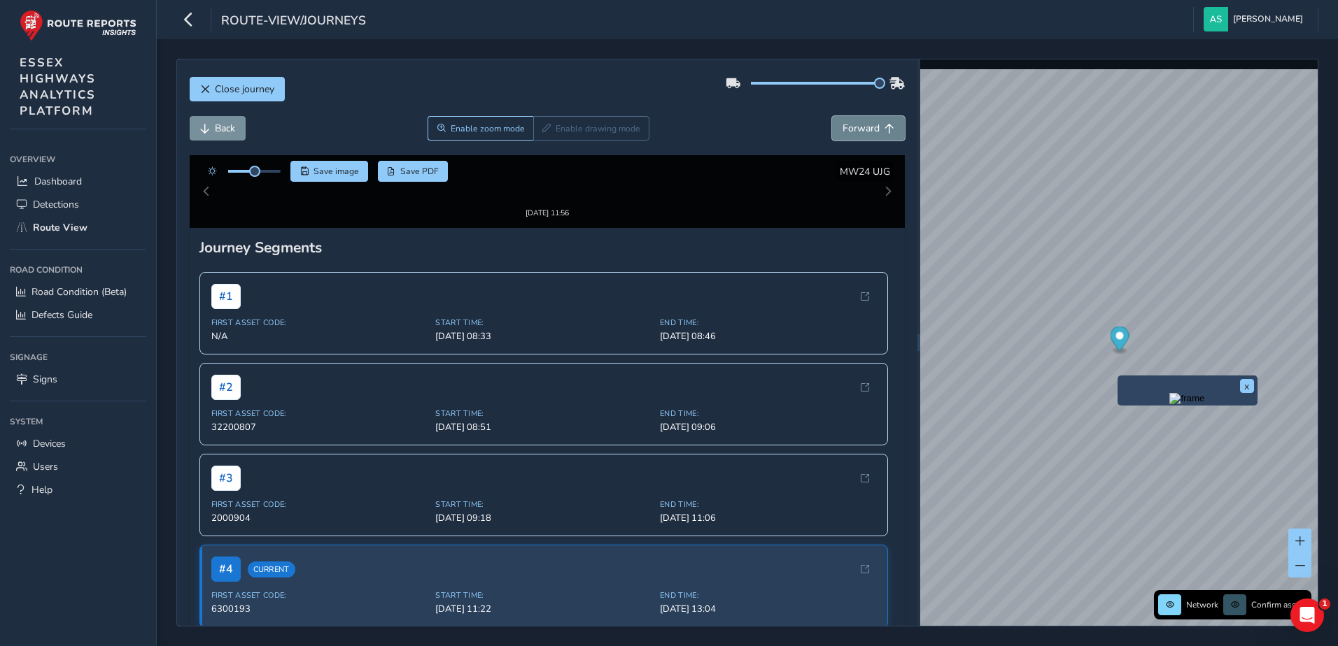
click at [854, 127] on span "Forward" at bounding box center [860, 128] width 37 height 13
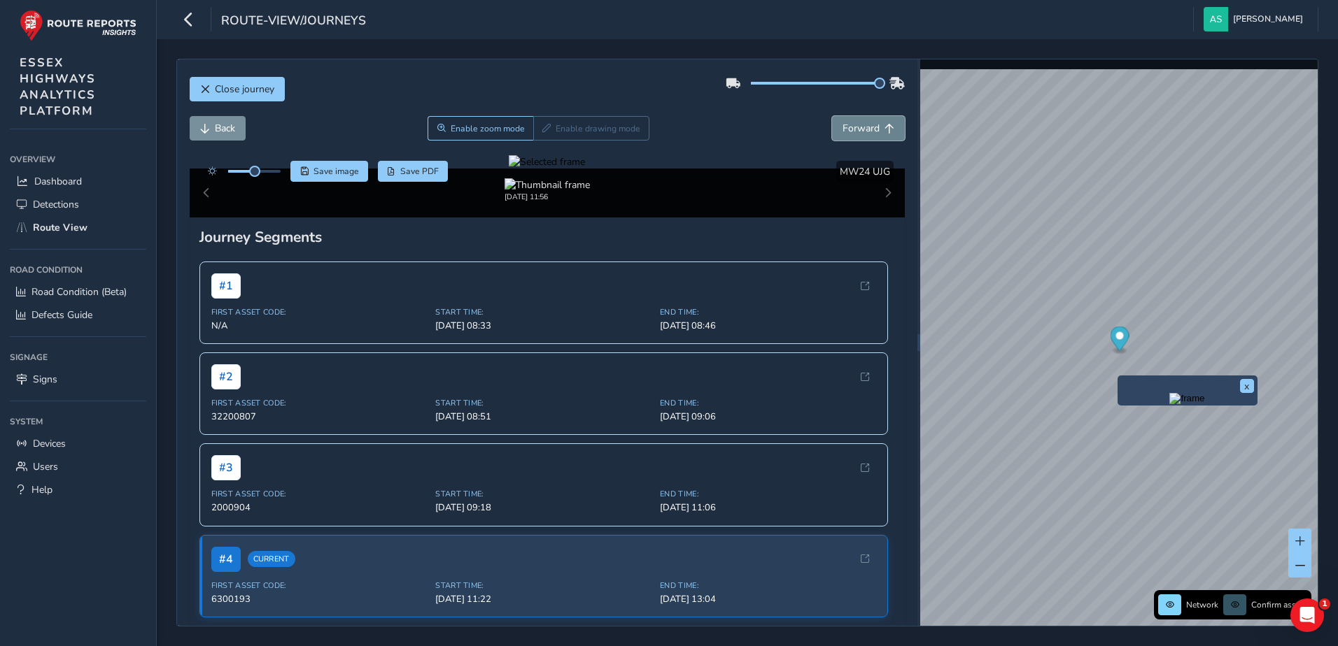
click at [854, 127] on span "Forward" at bounding box center [860, 128] width 37 height 13
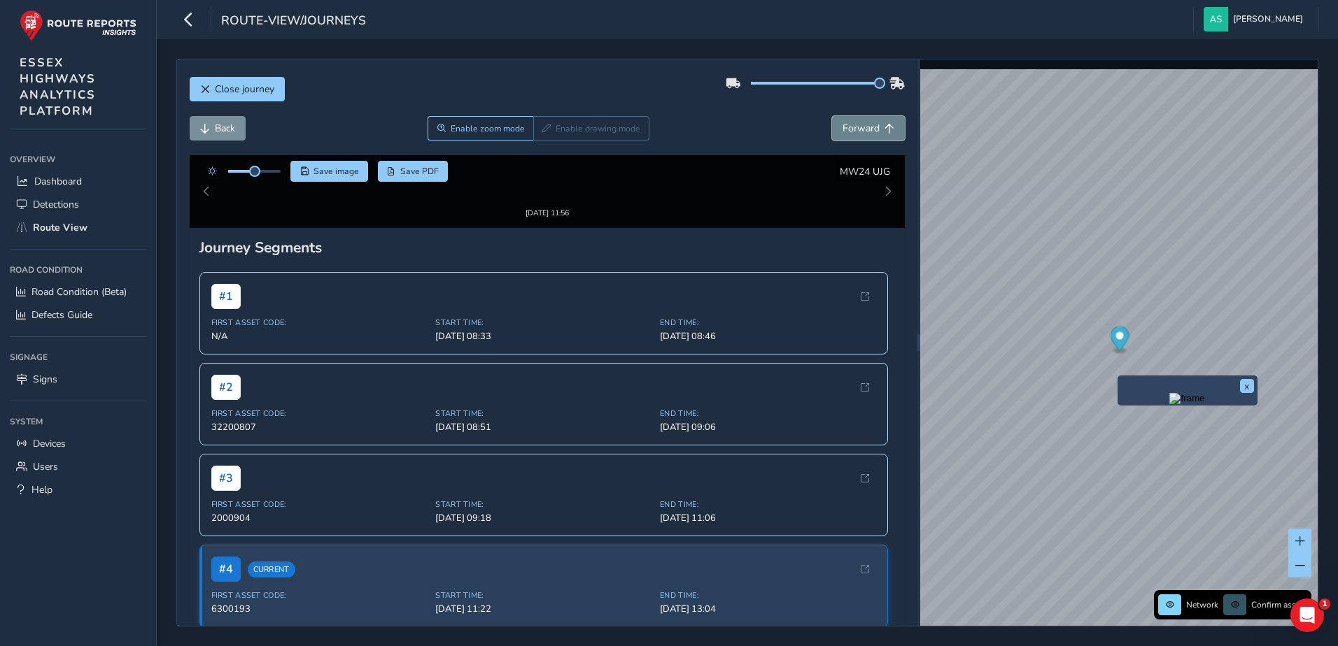
click at [854, 127] on span "Forward" at bounding box center [860, 128] width 37 height 13
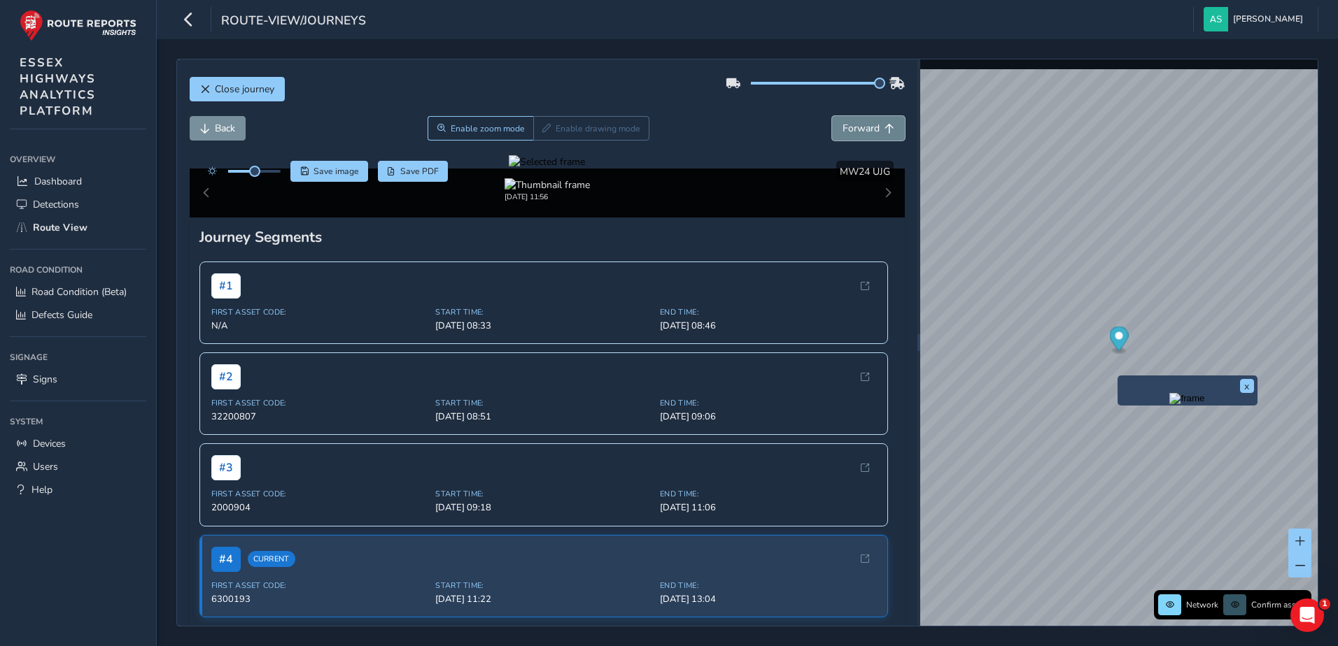
click at [854, 127] on span "Forward" at bounding box center [860, 128] width 37 height 13
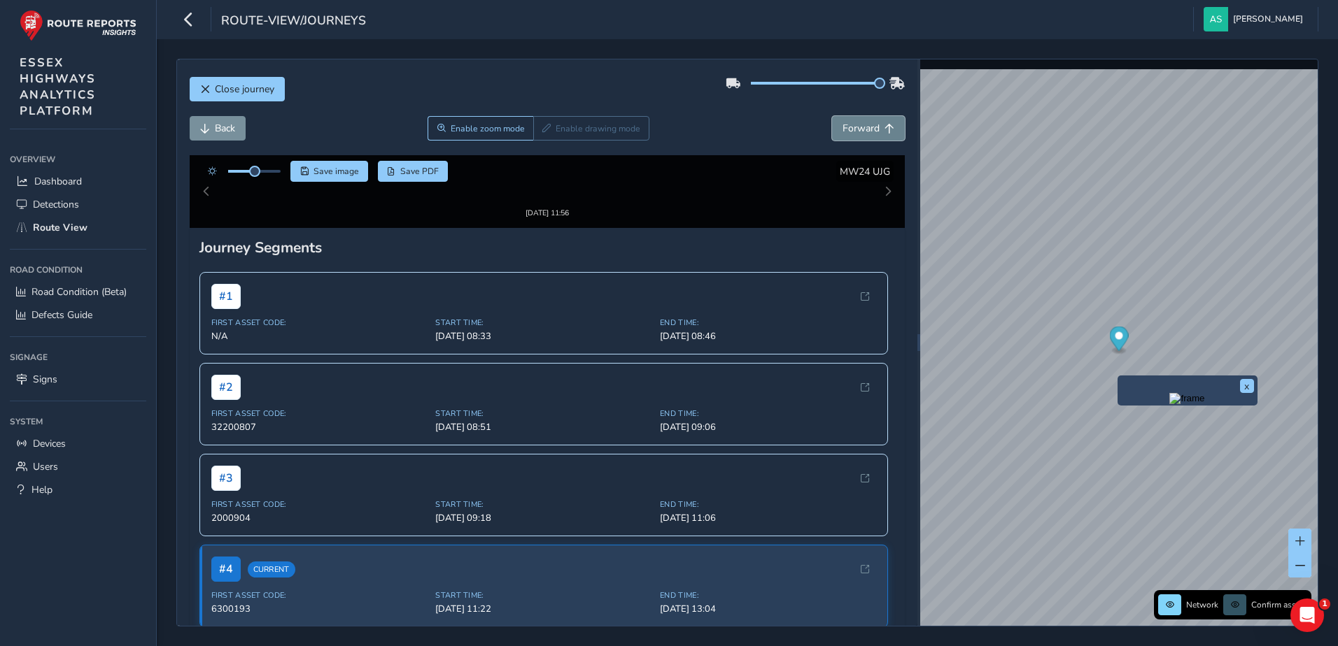
click at [854, 127] on span "Forward" at bounding box center [860, 128] width 37 height 13
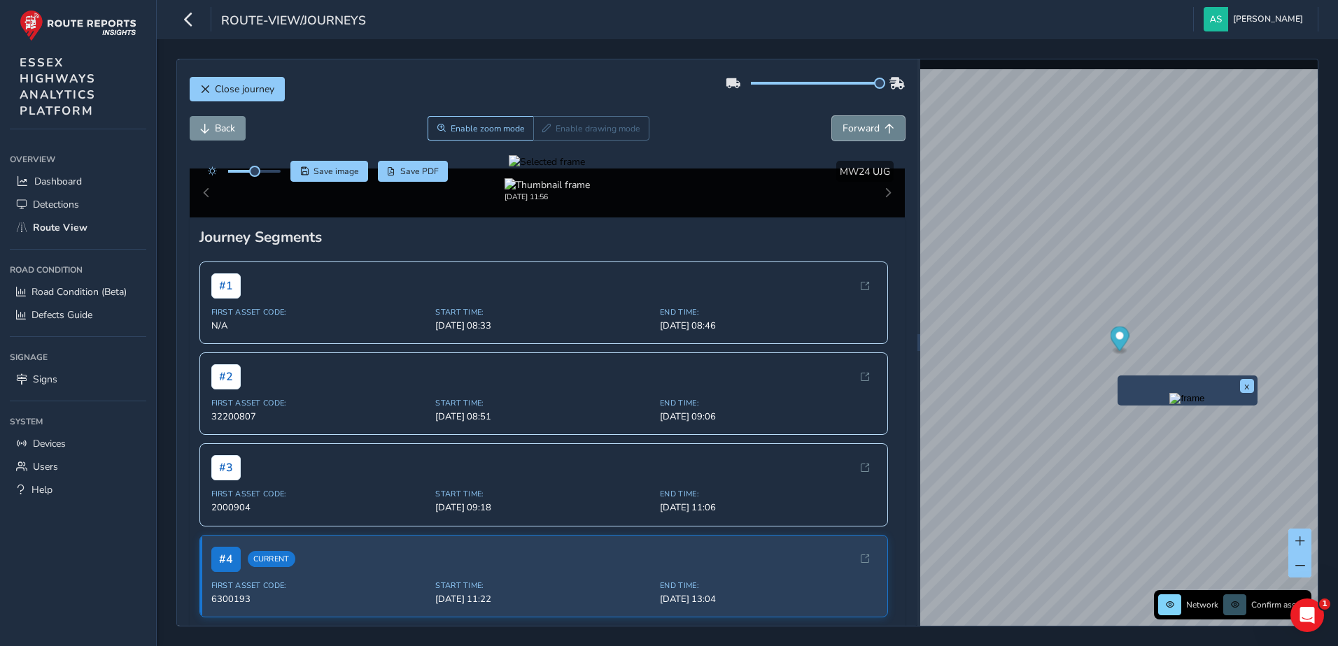
click at [854, 127] on span "Forward" at bounding box center [860, 128] width 37 height 13
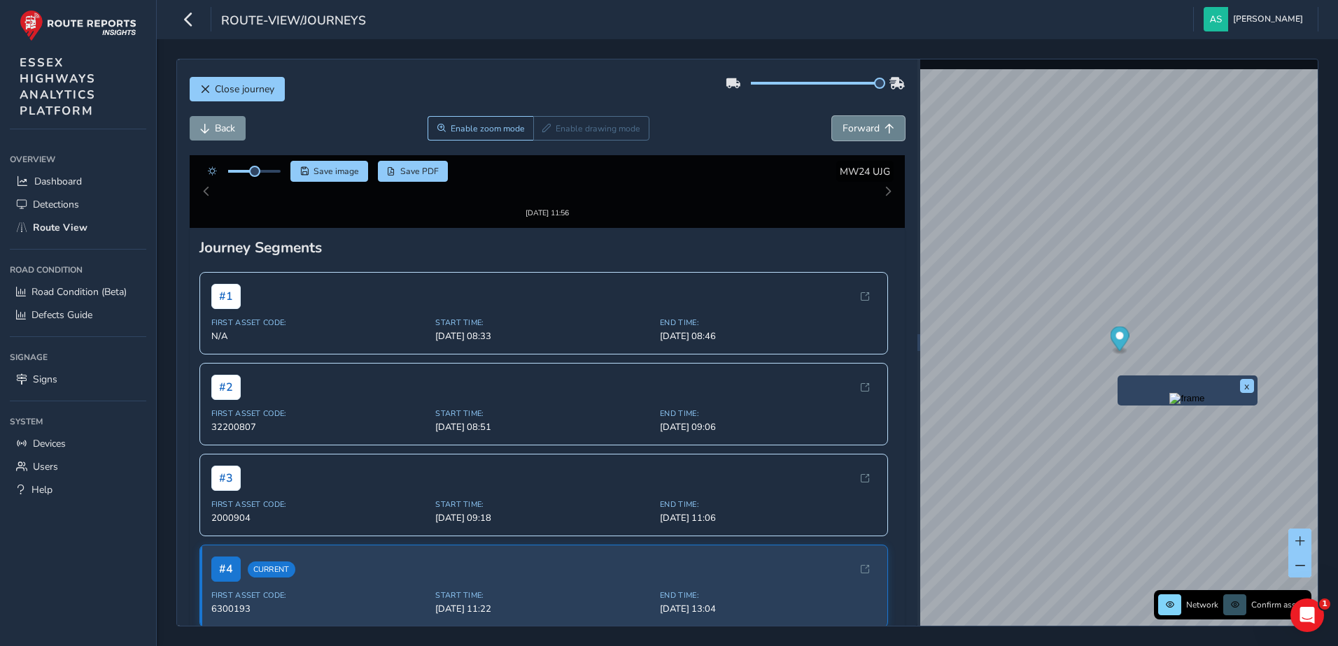
click at [854, 127] on span "Forward" at bounding box center [860, 128] width 37 height 13
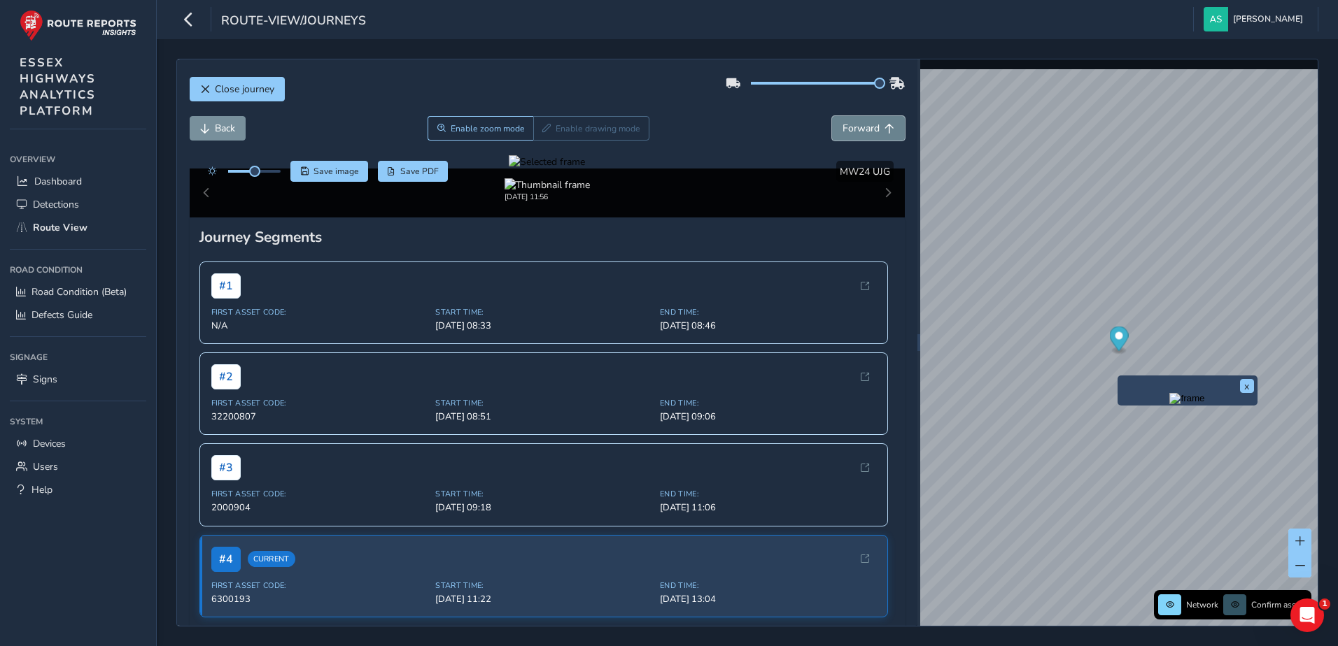
click at [854, 127] on span "Forward" at bounding box center [860, 128] width 37 height 13
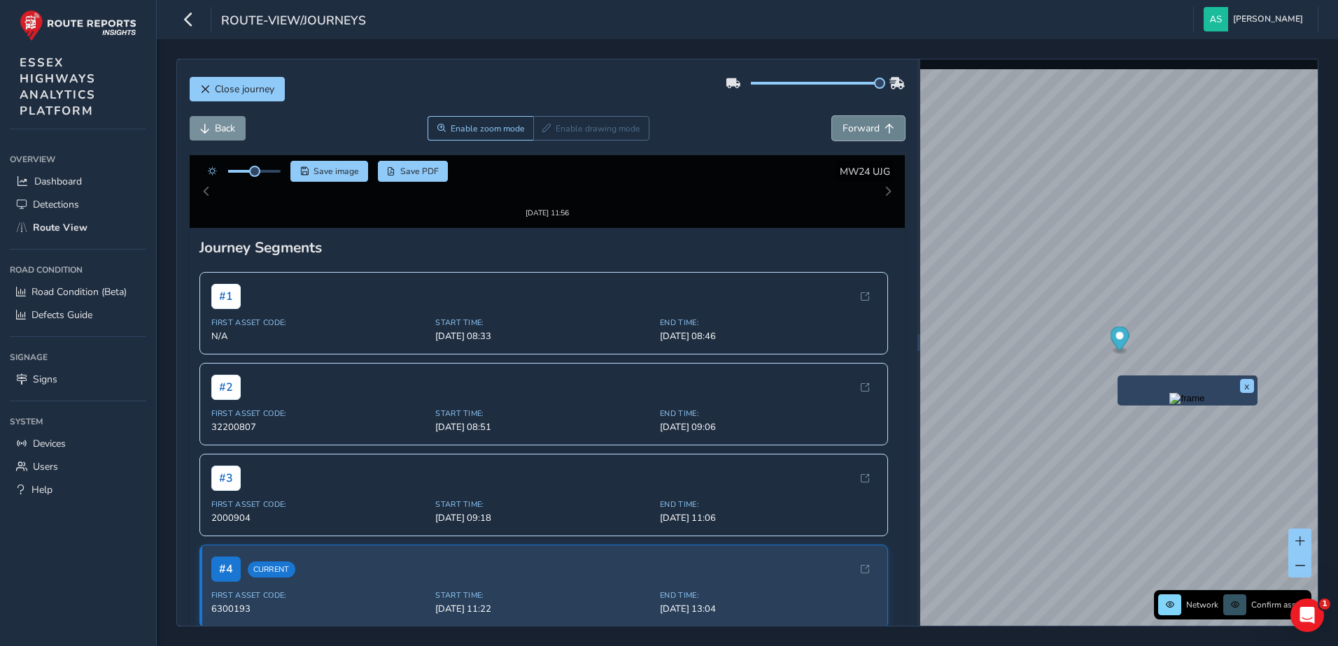
click at [854, 127] on span "Forward" at bounding box center [860, 128] width 37 height 13
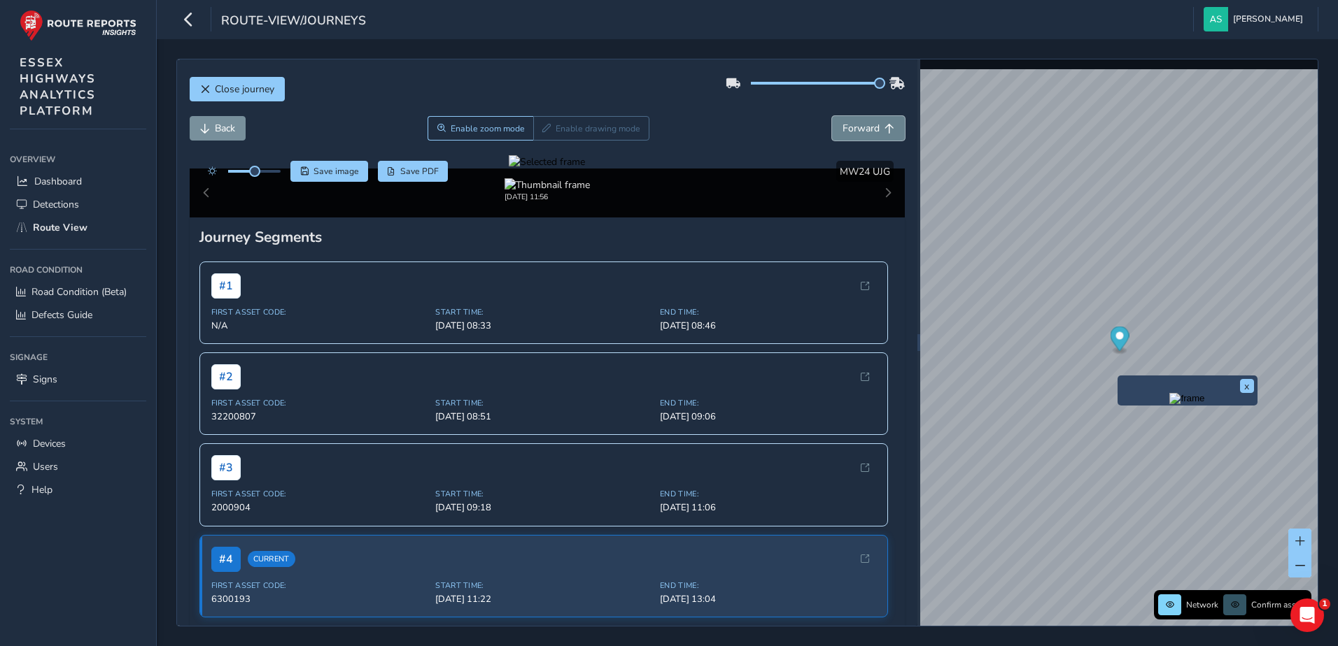
click at [854, 127] on span "Forward" at bounding box center [860, 128] width 37 height 13
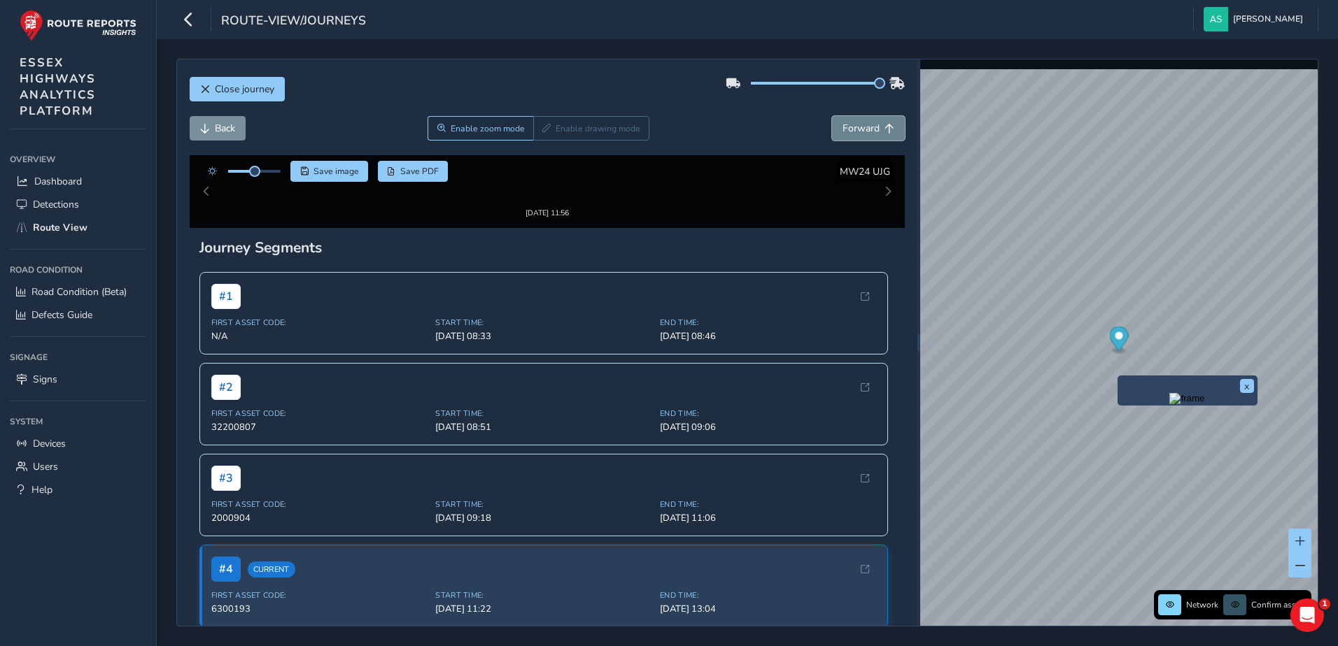
click at [854, 127] on span "Forward" at bounding box center [860, 128] width 37 height 13
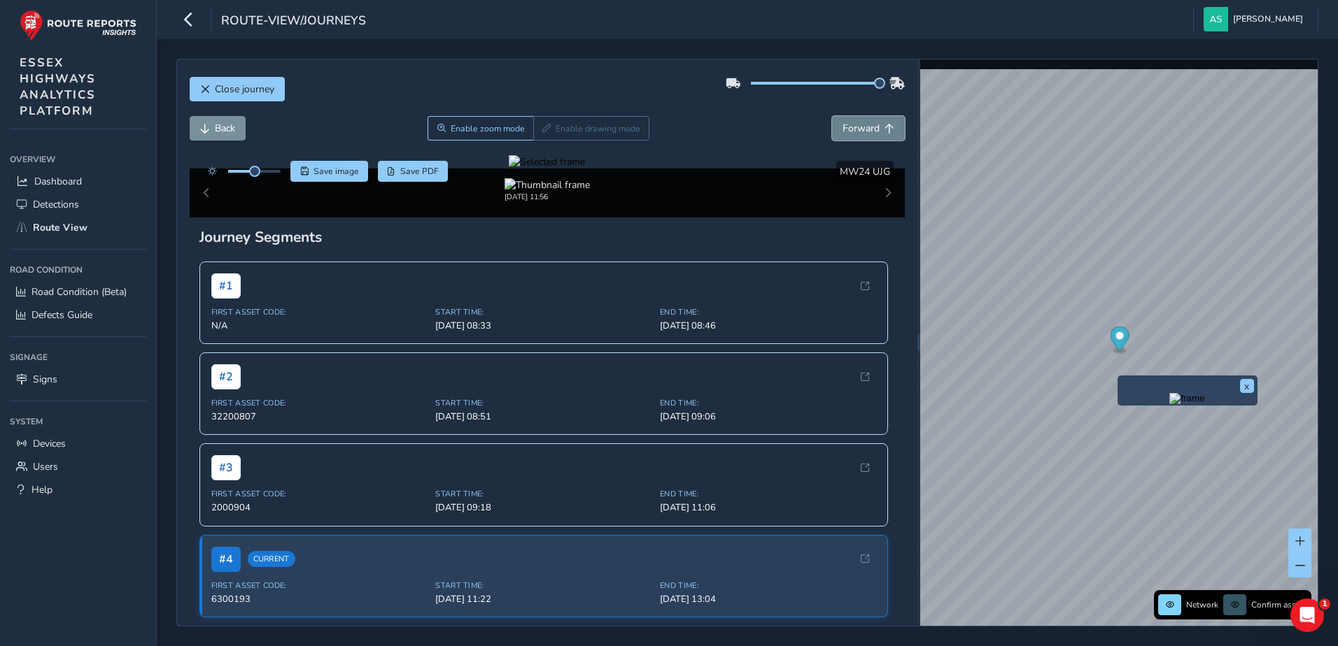
click at [854, 127] on span "Forward" at bounding box center [860, 128] width 37 height 13
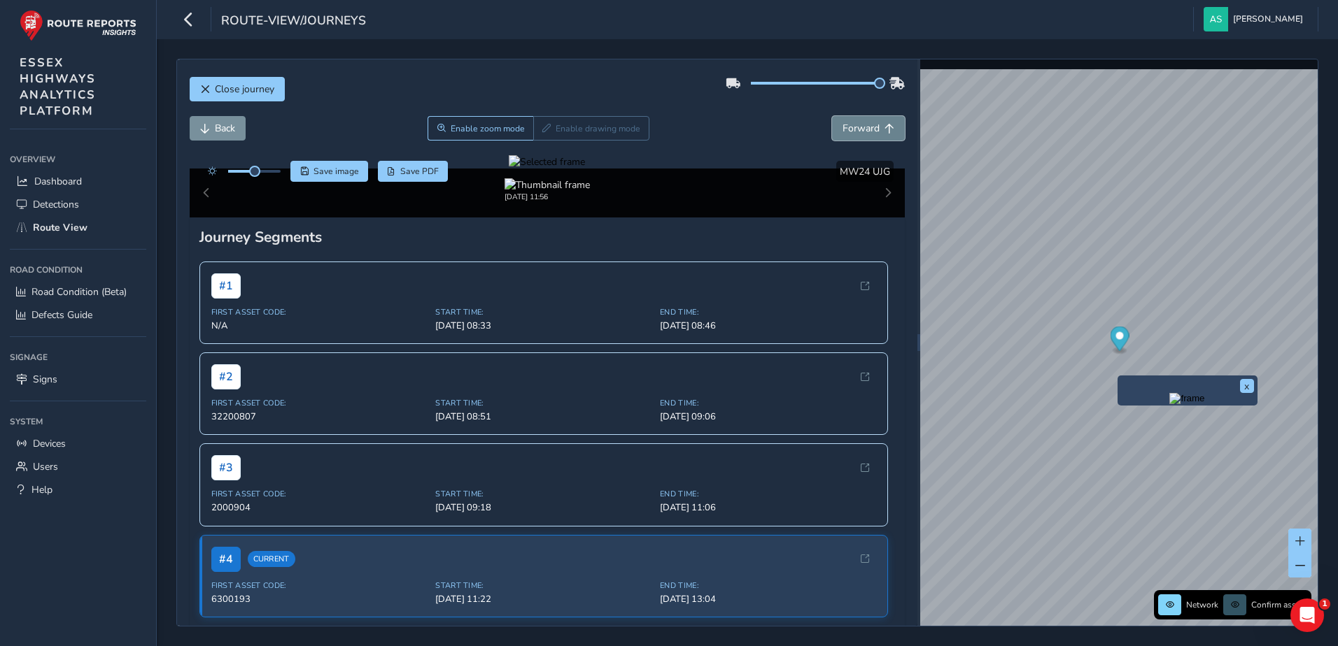
click at [854, 127] on span "Forward" at bounding box center [860, 128] width 37 height 13
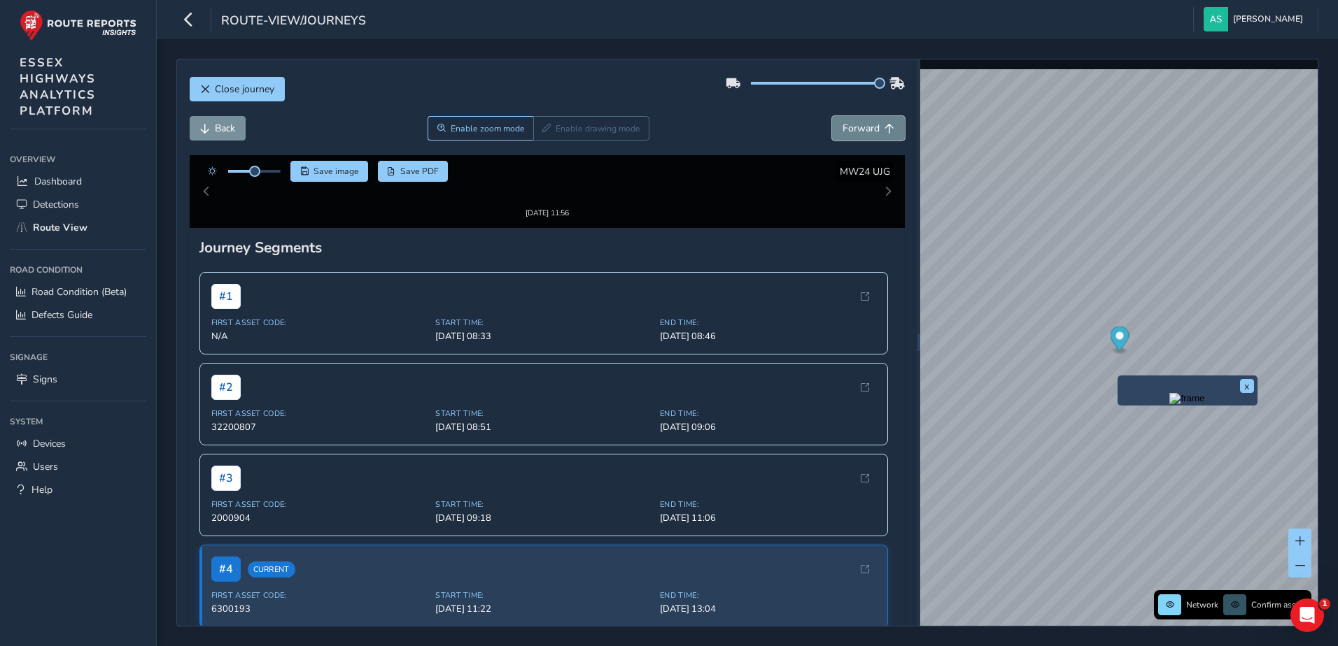
click at [854, 127] on span "Forward" at bounding box center [860, 128] width 37 height 13
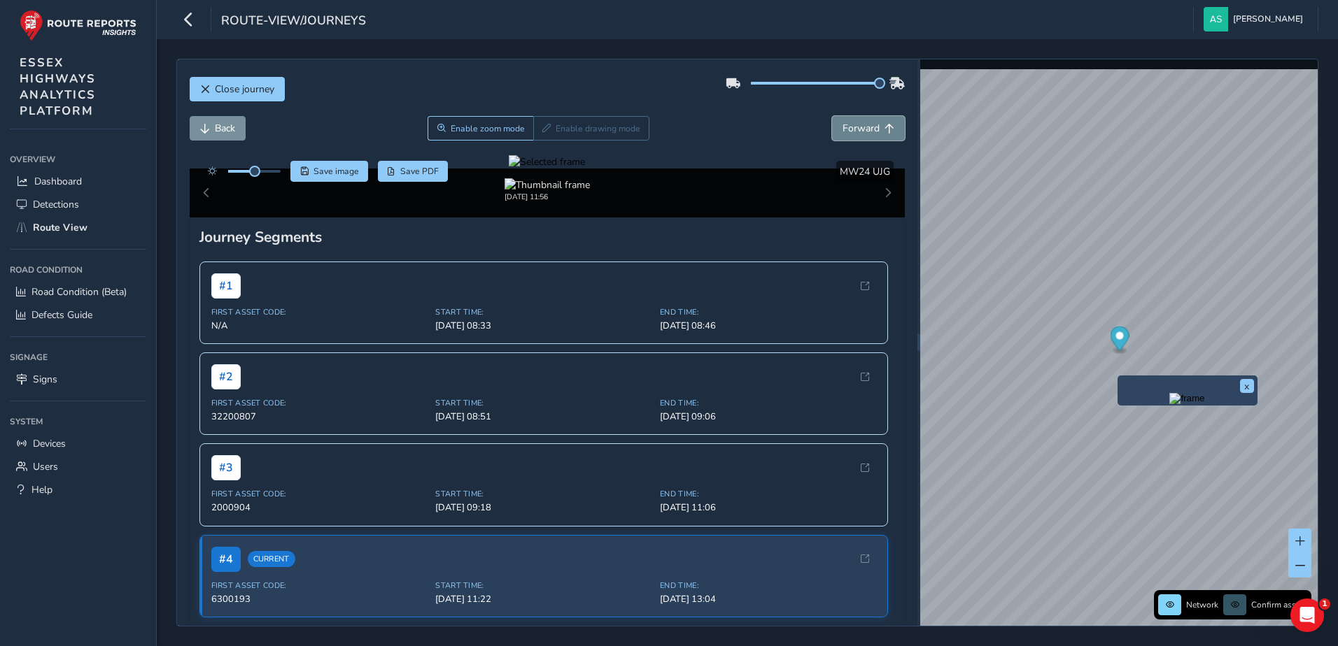
click at [854, 127] on span "Forward" at bounding box center [860, 128] width 37 height 13
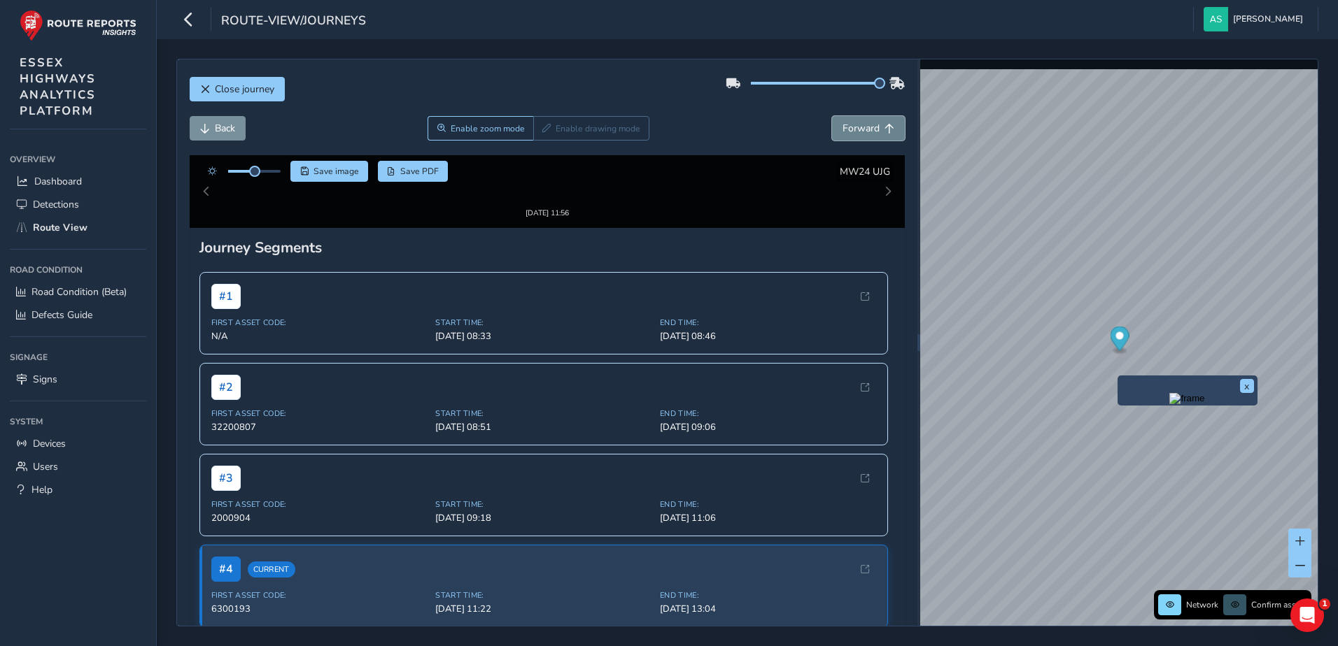
click at [854, 127] on span "Forward" at bounding box center [860, 128] width 37 height 13
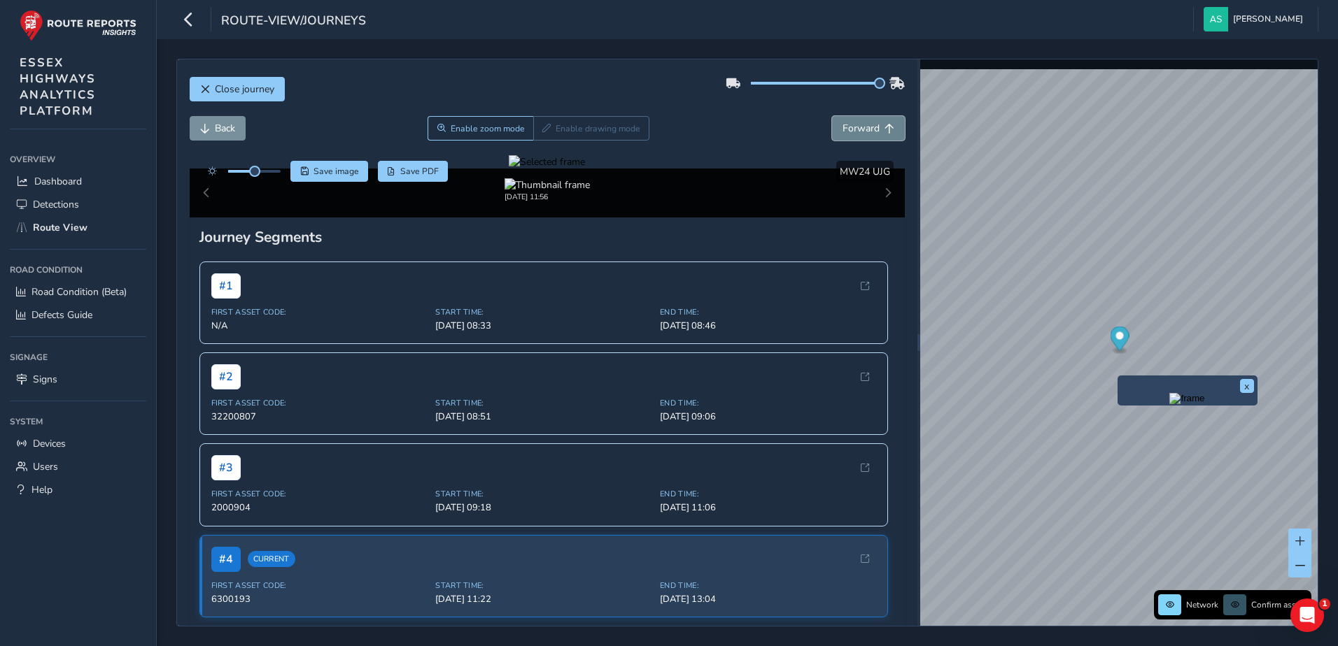
click at [854, 127] on span "Forward" at bounding box center [860, 128] width 37 height 13
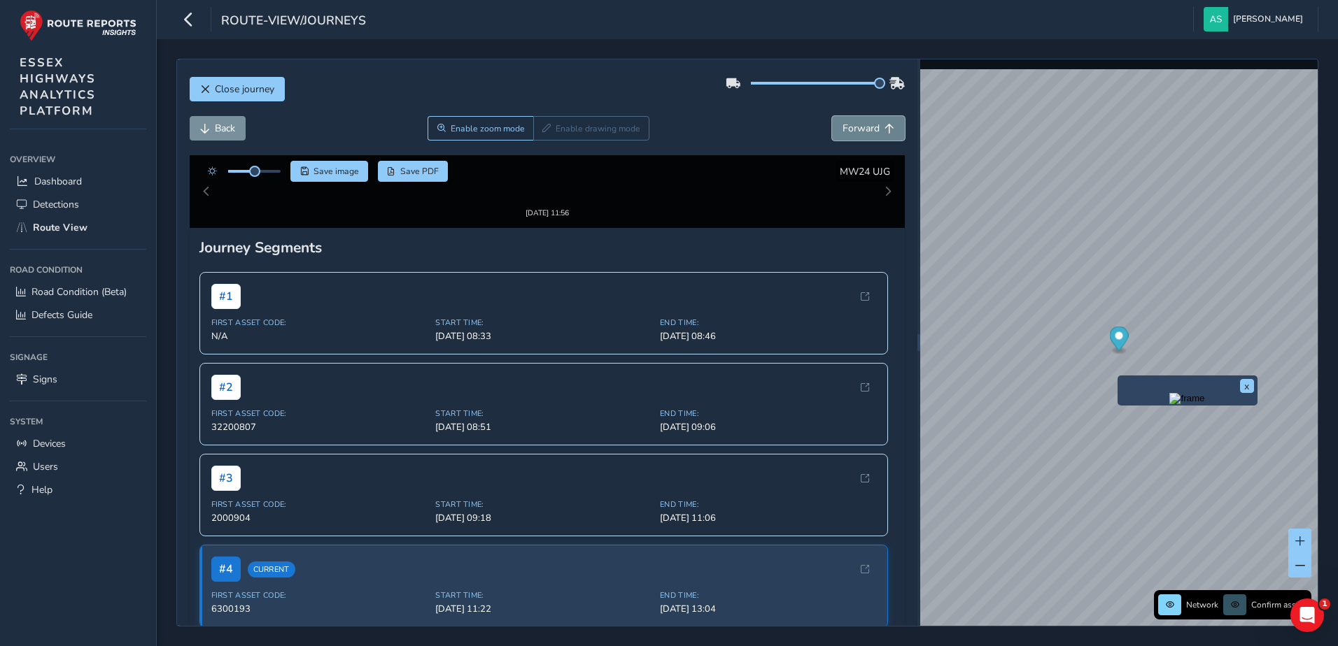
click at [854, 127] on span "Forward" at bounding box center [860, 128] width 37 height 13
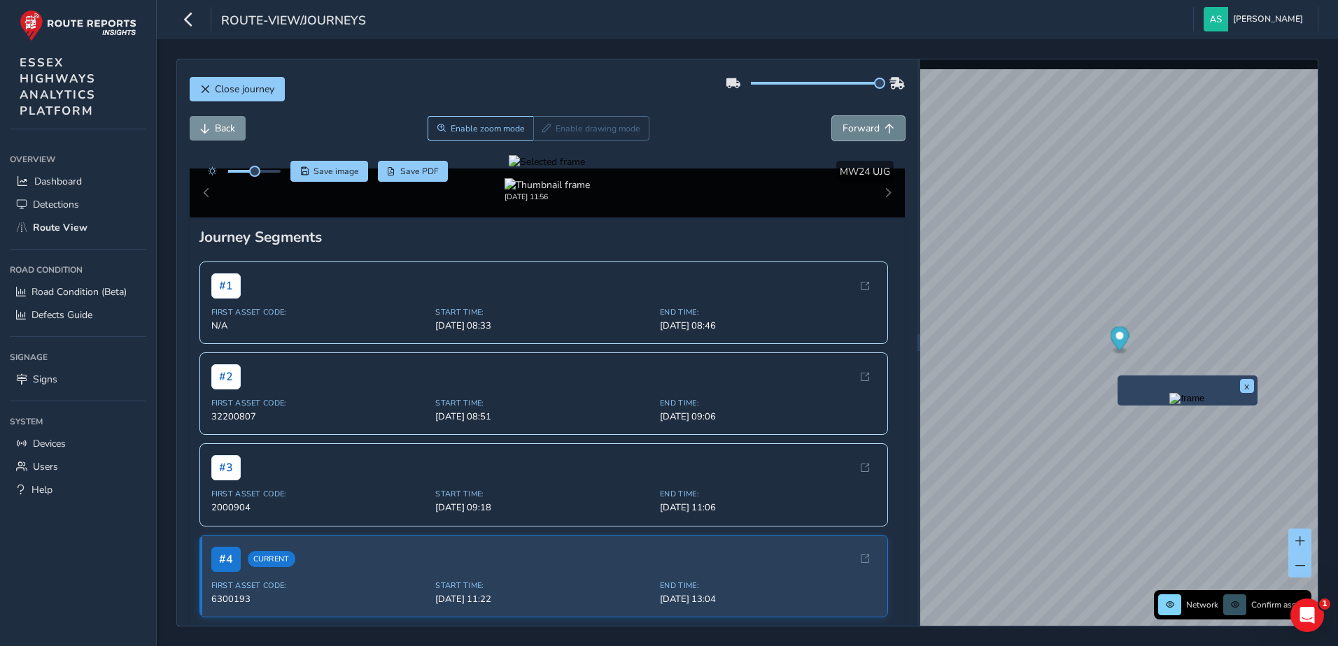
click at [854, 127] on span "Forward" at bounding box center [860, 128] width 37 height 13
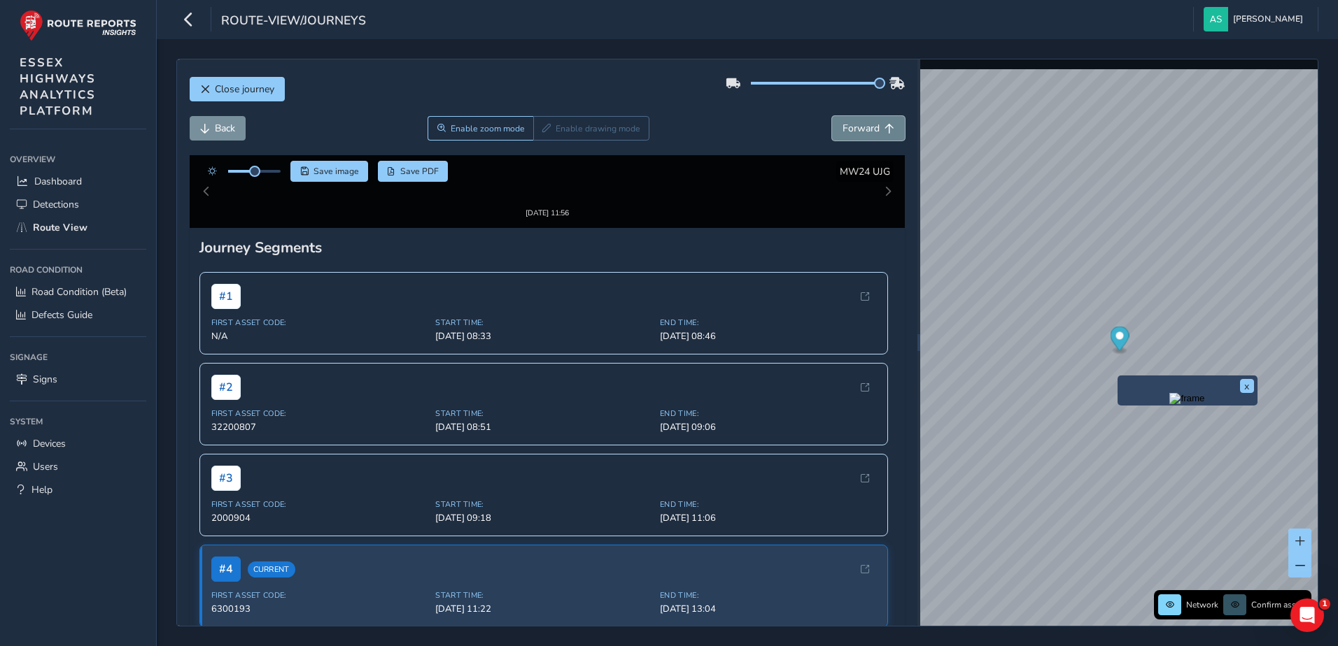
click at [854, 127] on span "Forward" at bounding box center [860, 128] width 37 height 13
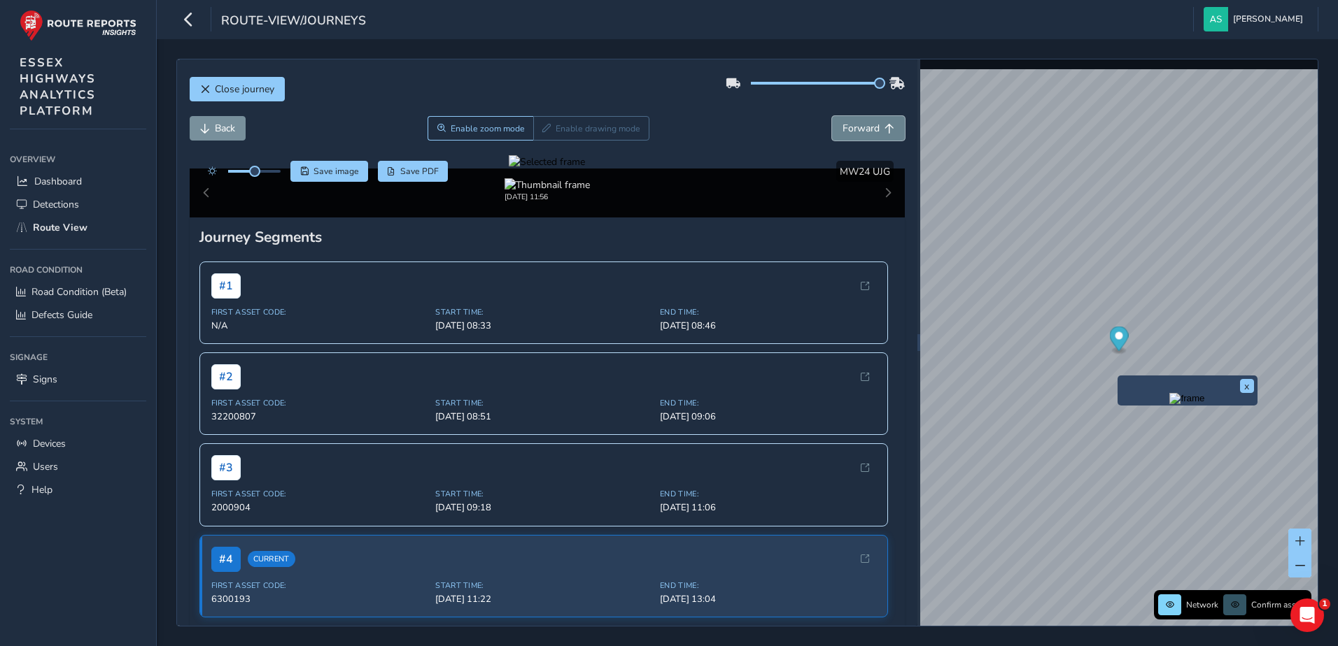
click at [854, 127] on span "Forward" at bounding box center [860, 128] width 37 height 13
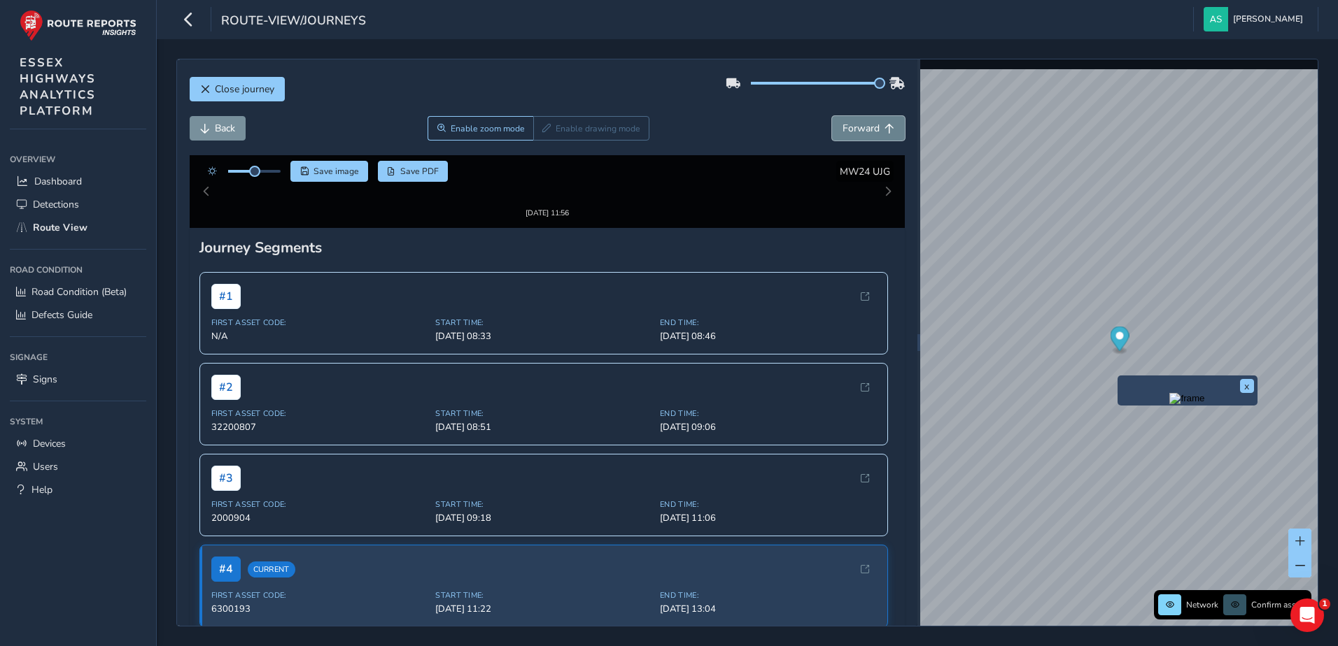
click at [854, 127] on span "Forward" at bounding box center [860, 128] width 37 height 13
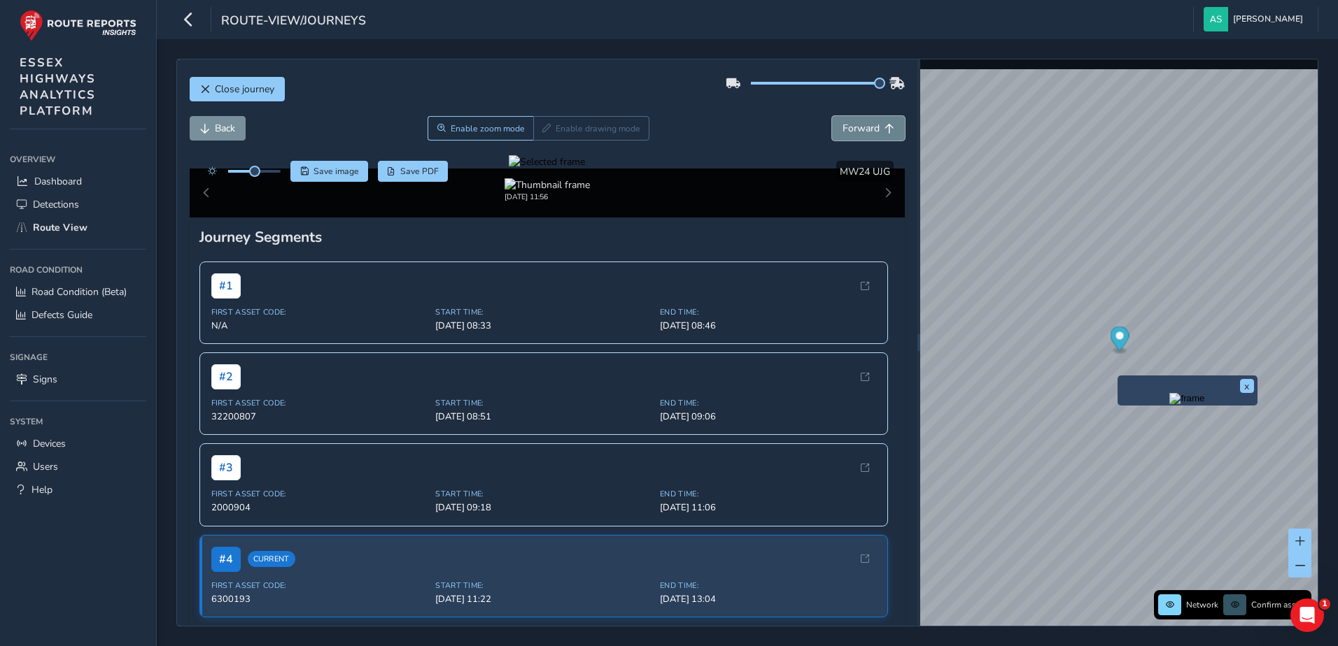
click at [854, 127] on span "Forward" at bounding box center [860, 128] width 37 height 13
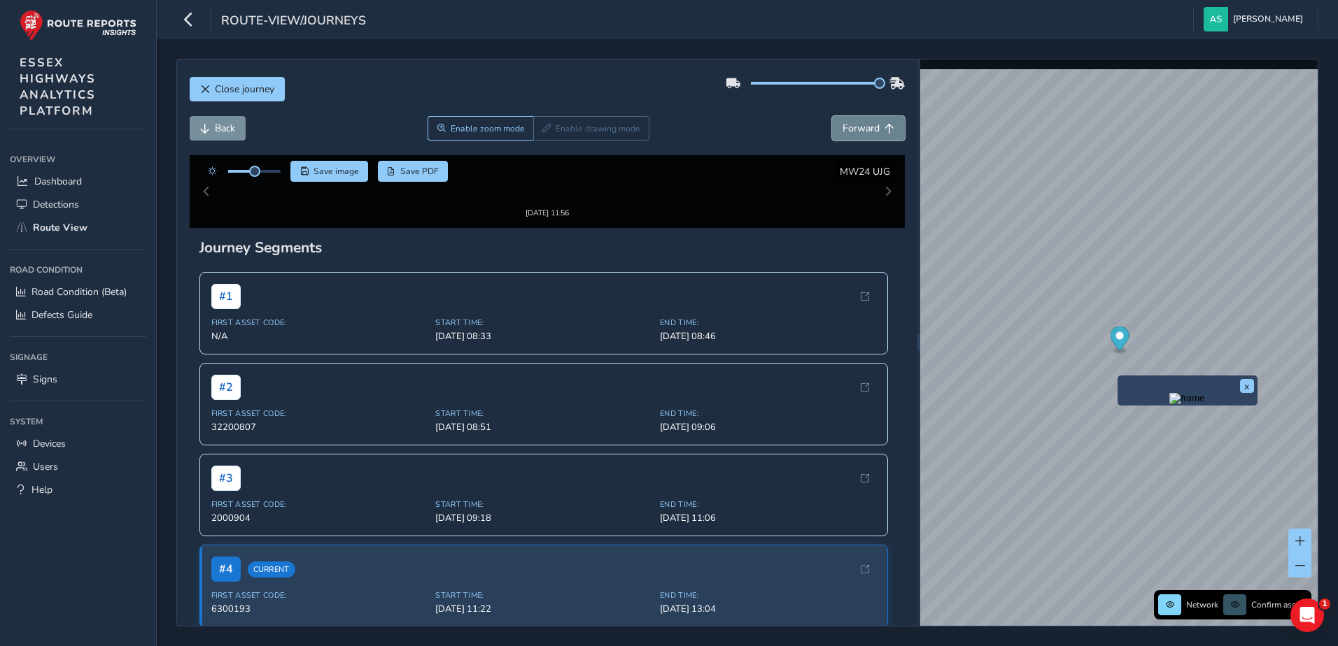
click at [854, 127] on span "Forward" at bounding box center [860, 128] width 37 height 13
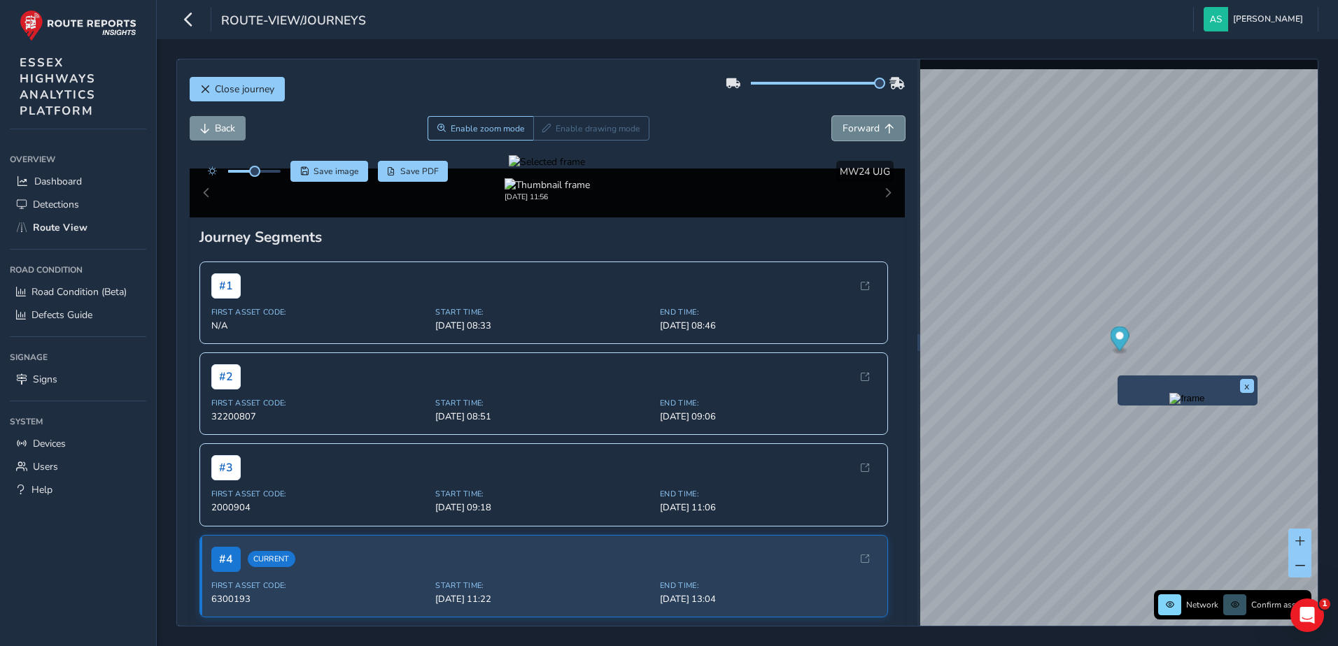
click at [854, 127] on span "Forward" at bounding box center [860, 128] width 37 height 13
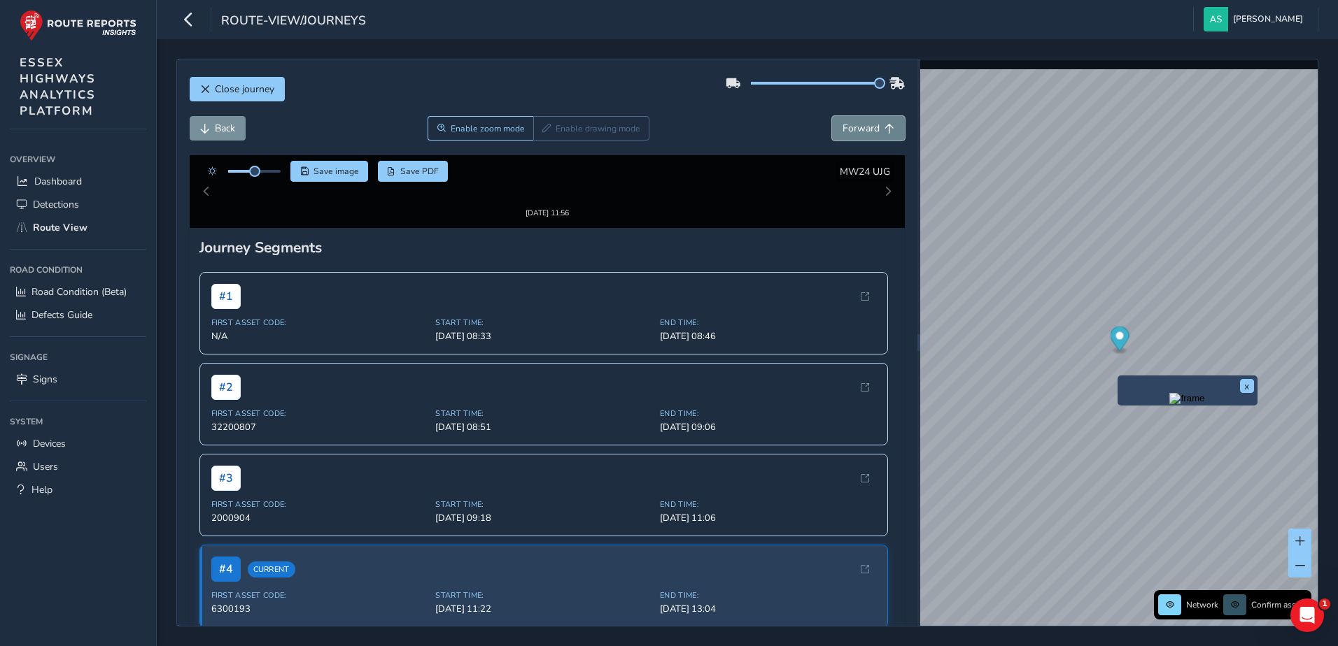
click at [854, 127] on span "Forward" at bounding box center [860, 128] width 37 height 13
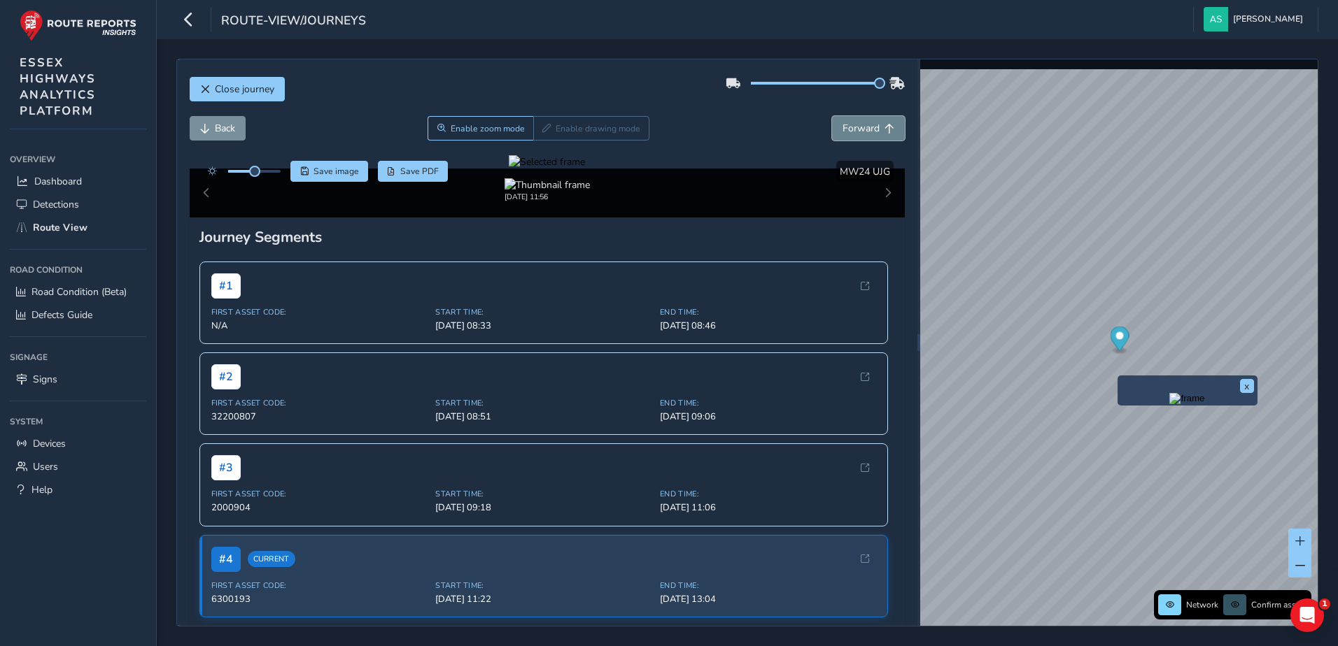
click at [854, 127] on span "Forward" at bounding box center [860, 128] width 37 height 13
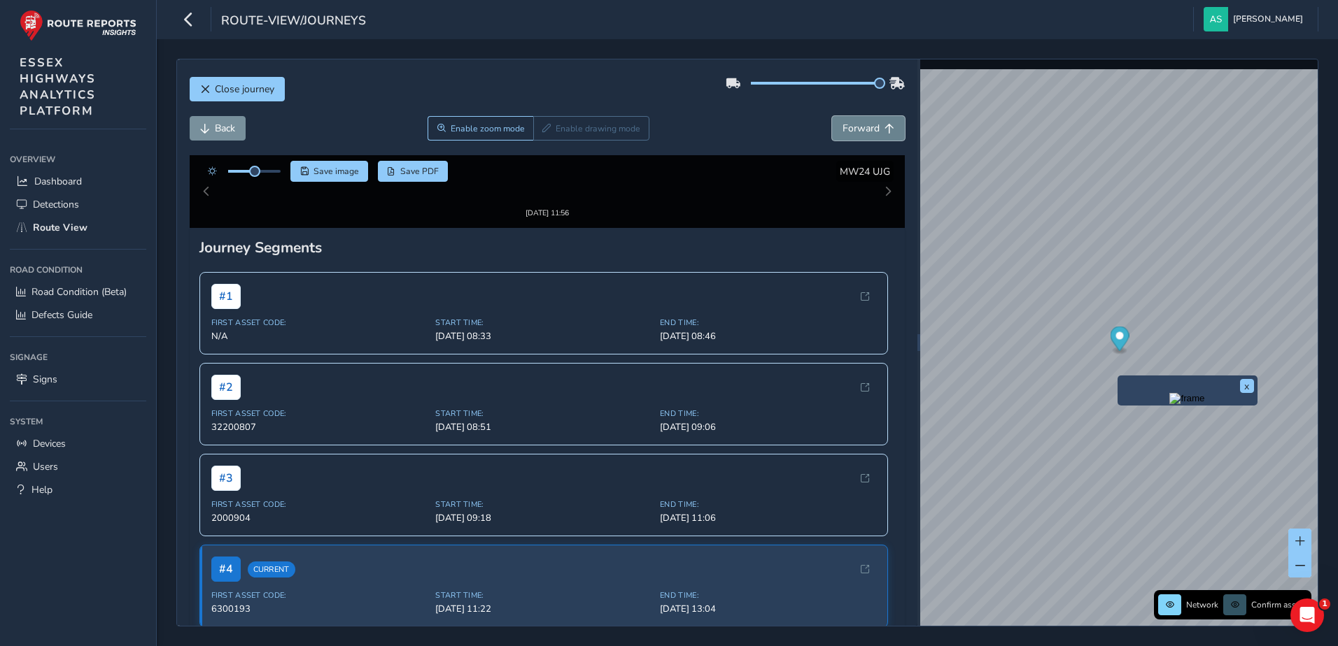
click at [854, 127] on span "Forward" at bounding box center [860, 128] width 37 height 13
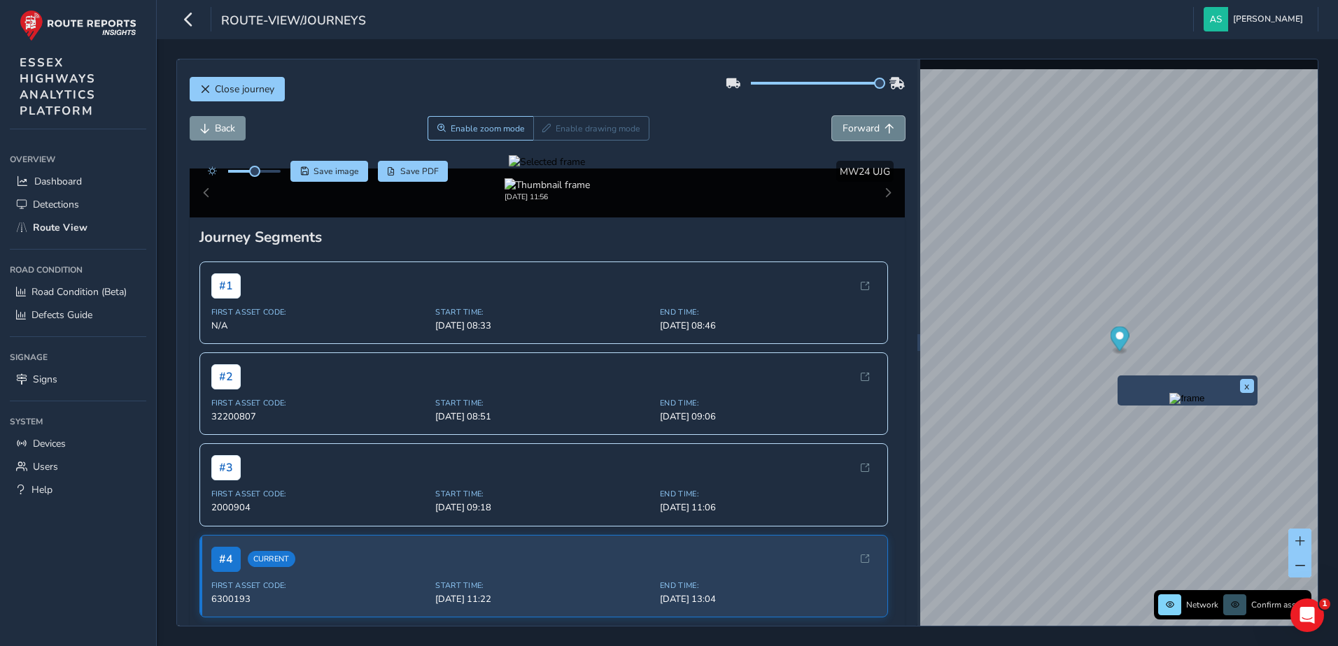
click at [854, 127] on span "Forward" at bounding box center [860, 128] width 37 height 13
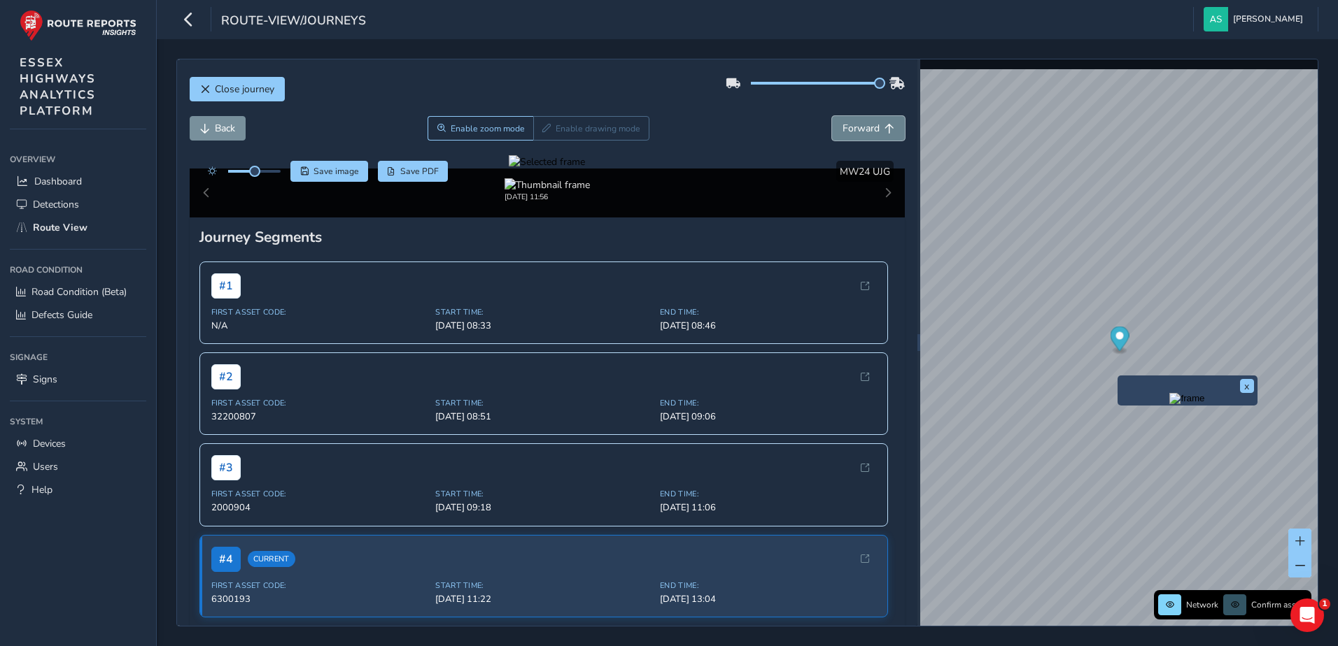
click at [854, 127] on span "Forward" at bounding box center [860, 128] width 37 height 13
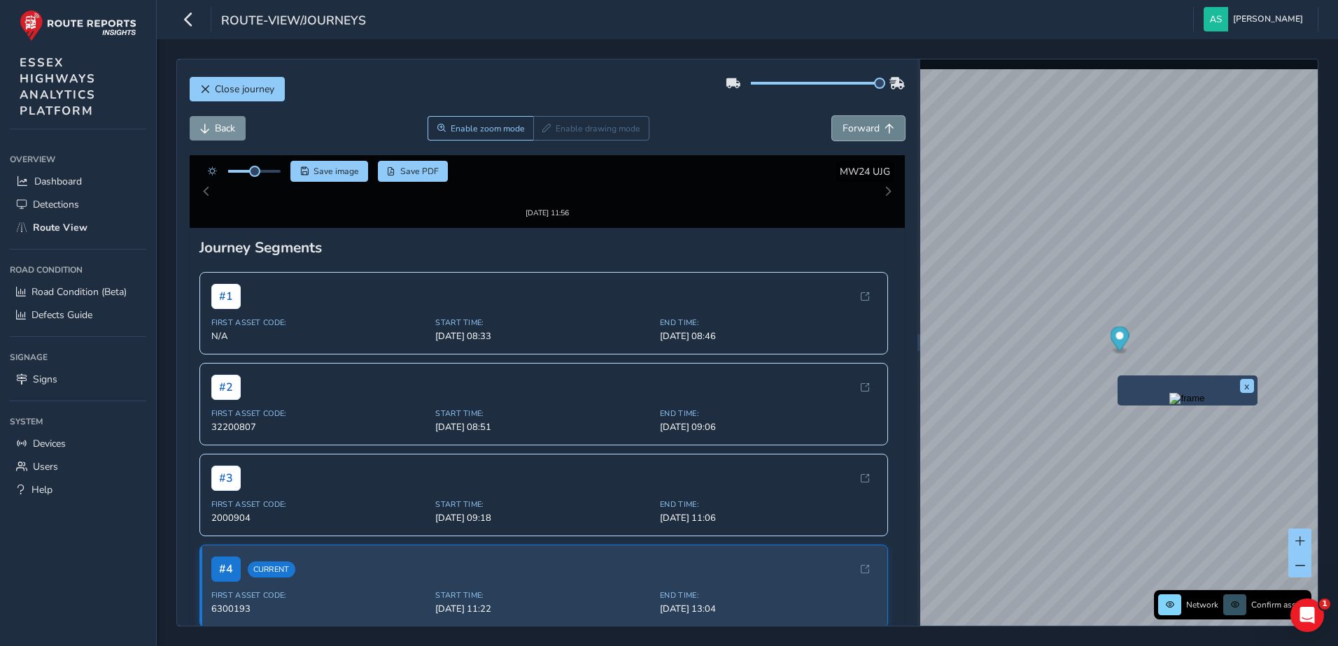
click at [854, 127] on span "Forward" at bounding box center [860, 128] width 37 height 13
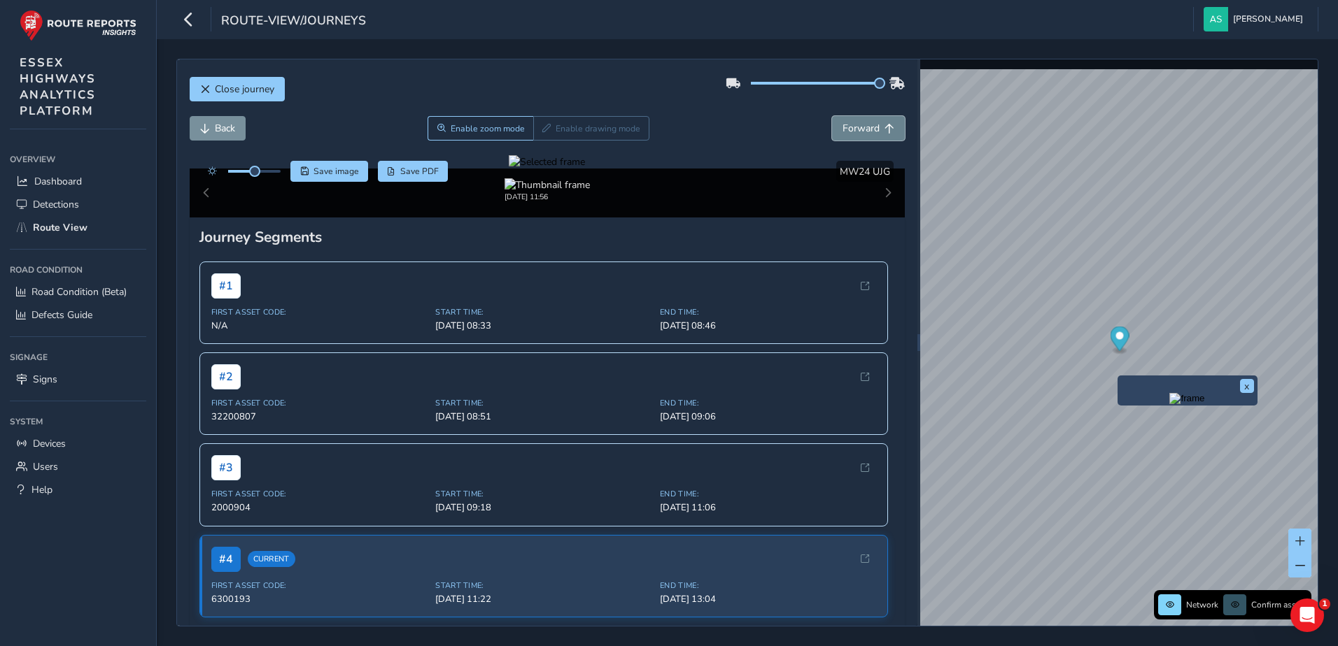
click at [854, 127] on span "Forward" at bounding box center [860, 128] width 37 height 13
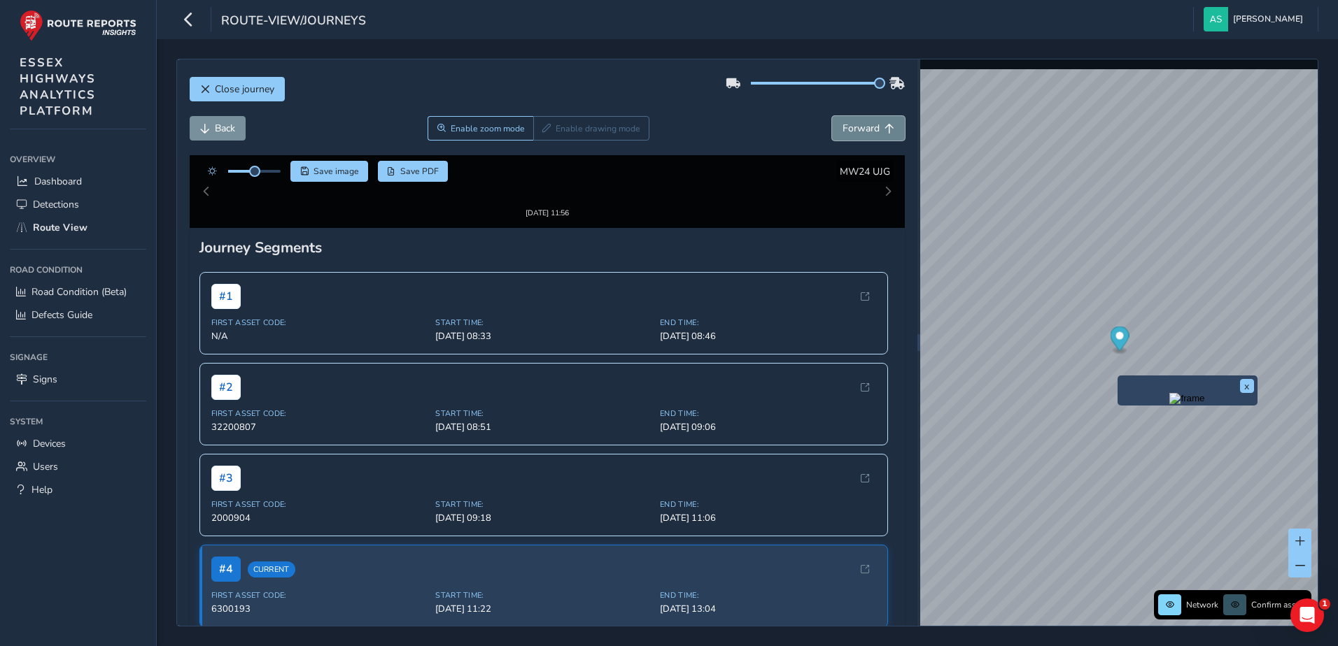
click at [854, 127] on span "Forward" at bounding box center [860, 128] width 37 height 13
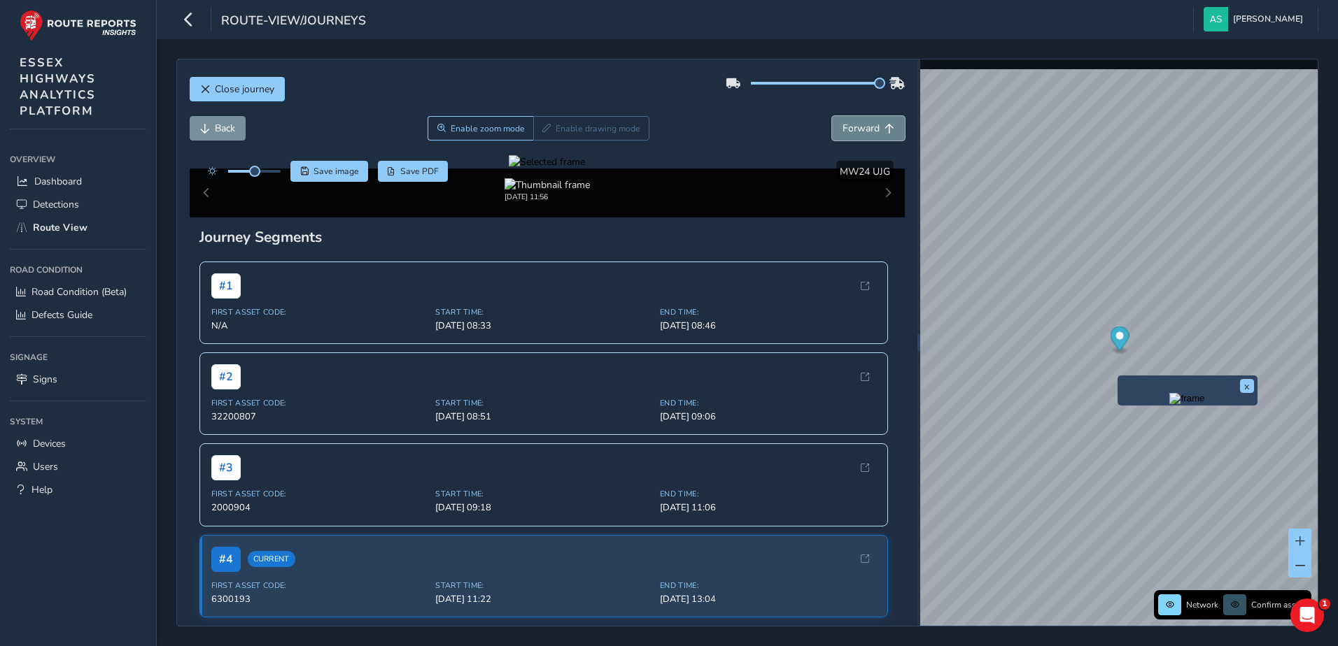
click at [854, 127] on span "Forward" at bounding box center [860, 128] width 37 height 13
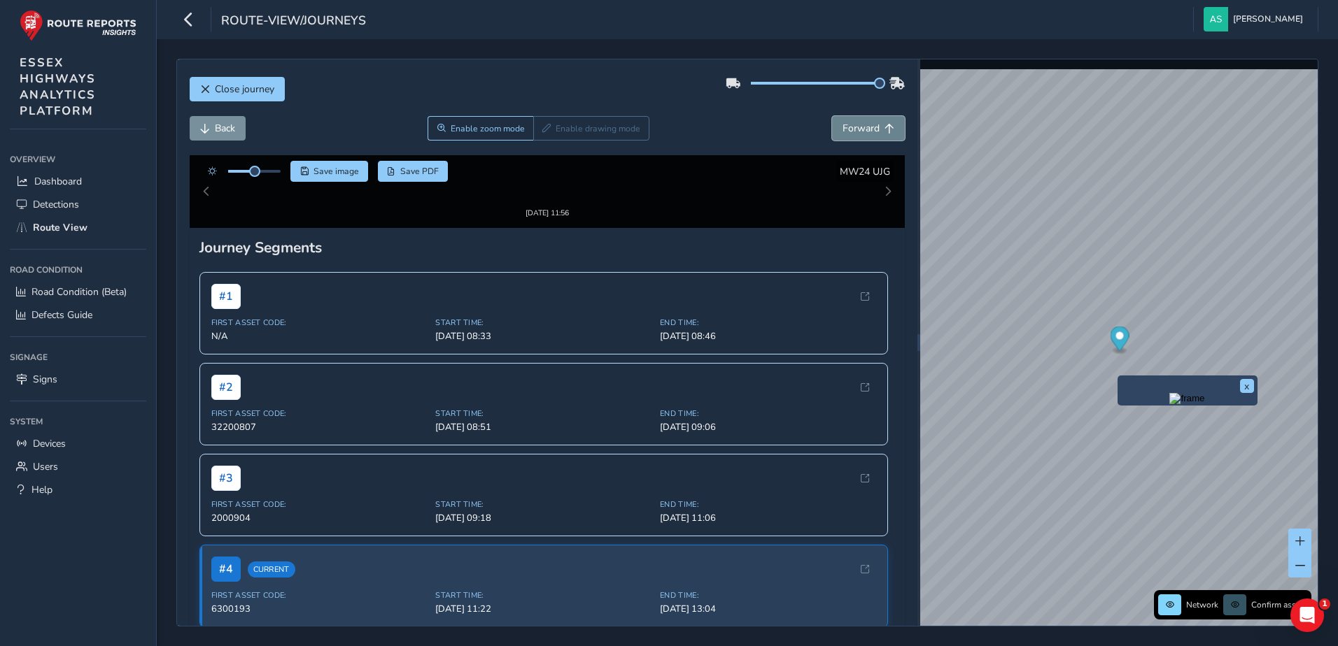
click at [854, 127] on span "Forward" at bounding box center [860, 128] width 37 height 13
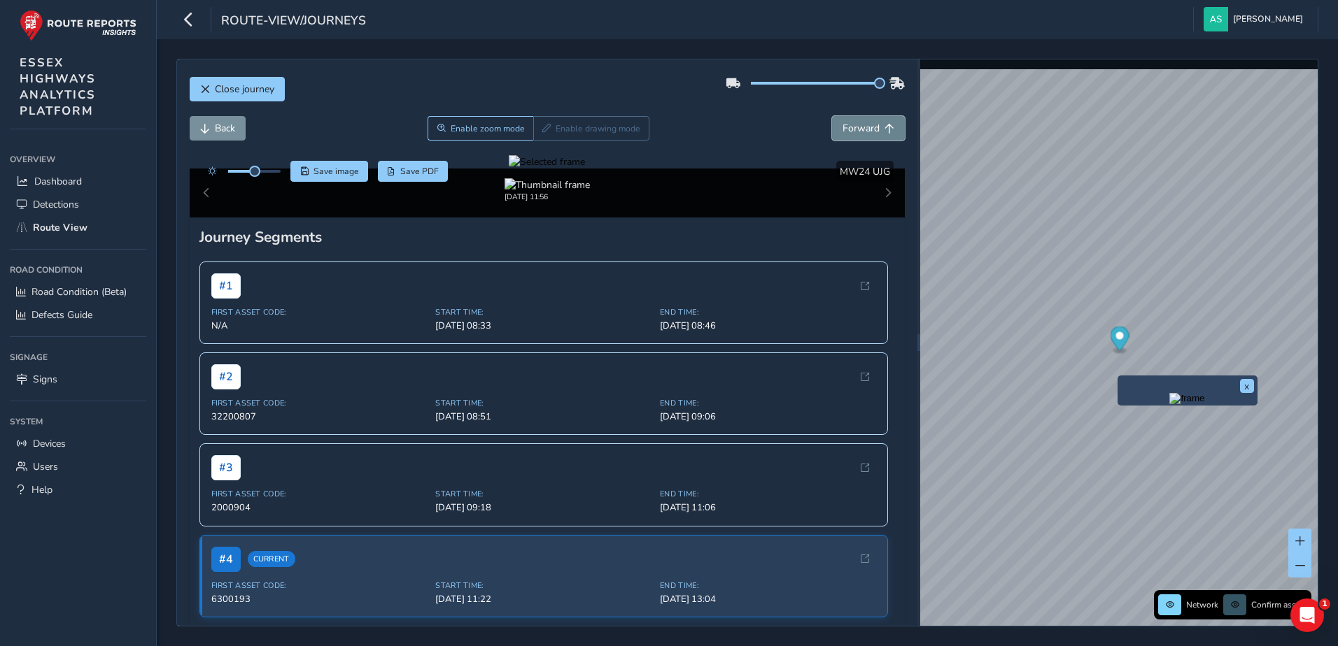
click at [854, 127] on span "Forward" at bounding box center [860, 128] width 37 height 13
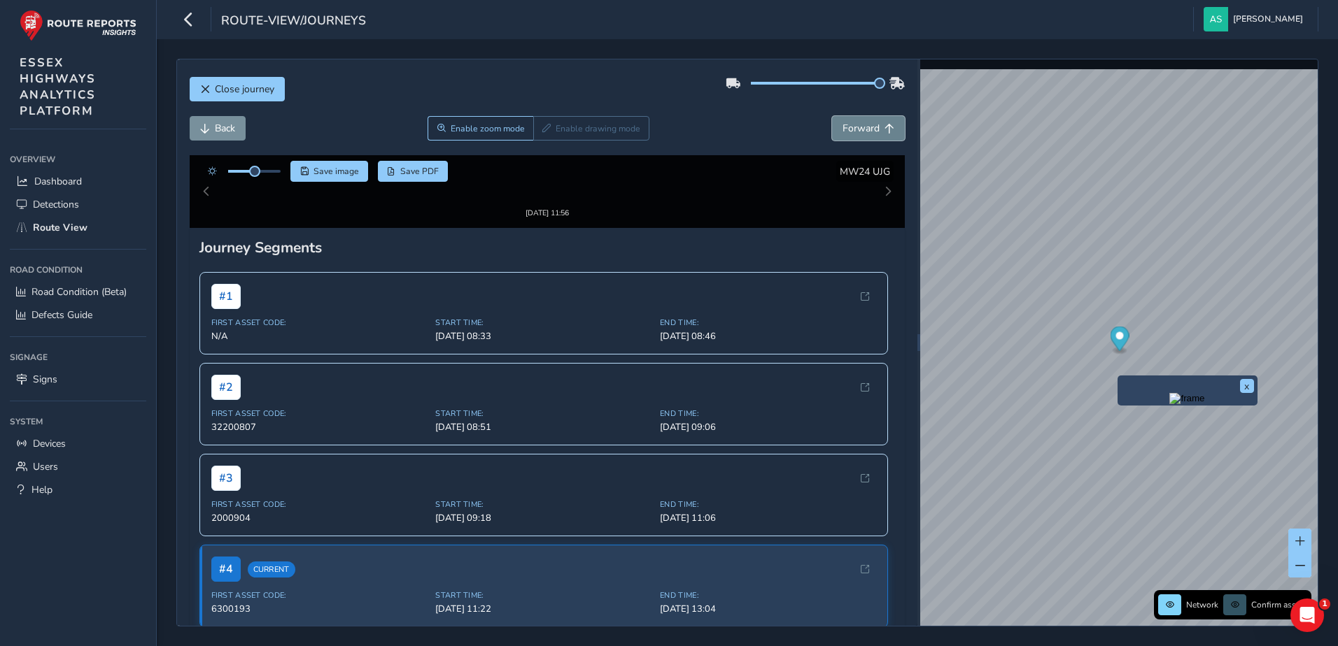
click at [854, 127] on span "Forward" at bounding box center [860, 128] width 37 height 13
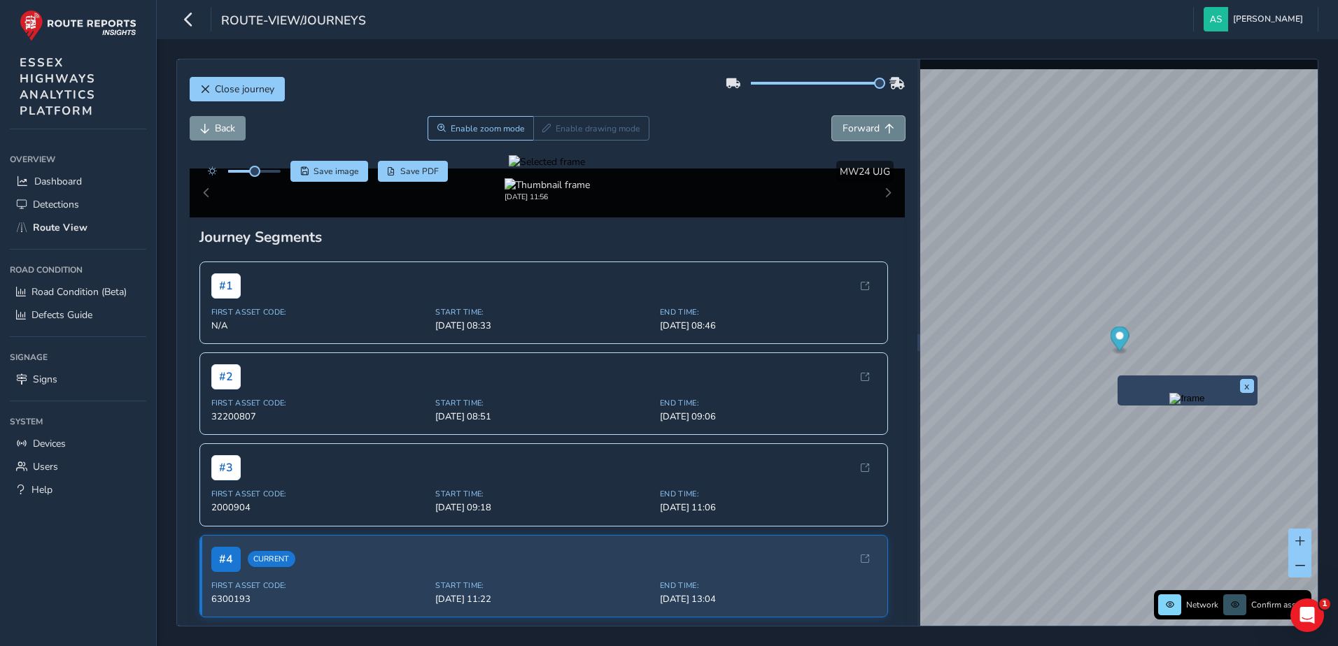
click at [854, 127] on span "Forward" at bounding box center [860, 128] width 37 height 13
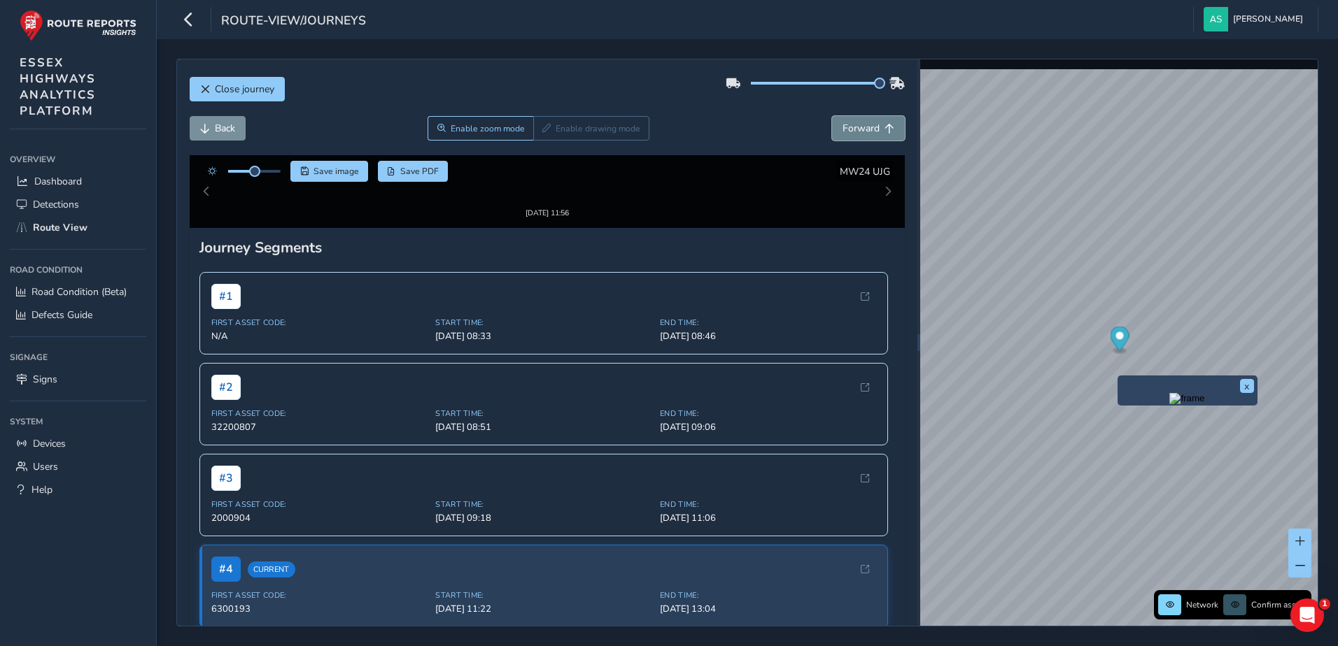
click at [854, 127] on span "Forward" at bounding box center [860, 128] width 37 height 13
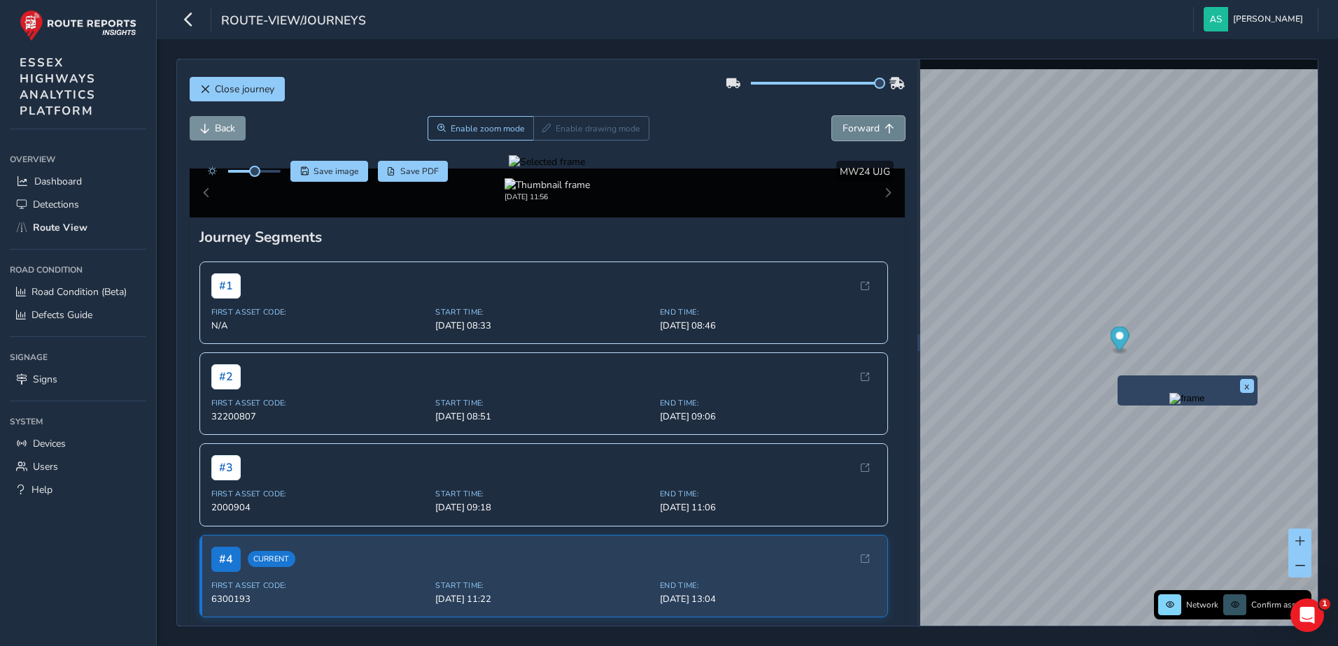
click at [854, 127] on span "Forward" at bounding box center [860, 128] width 37 height 13
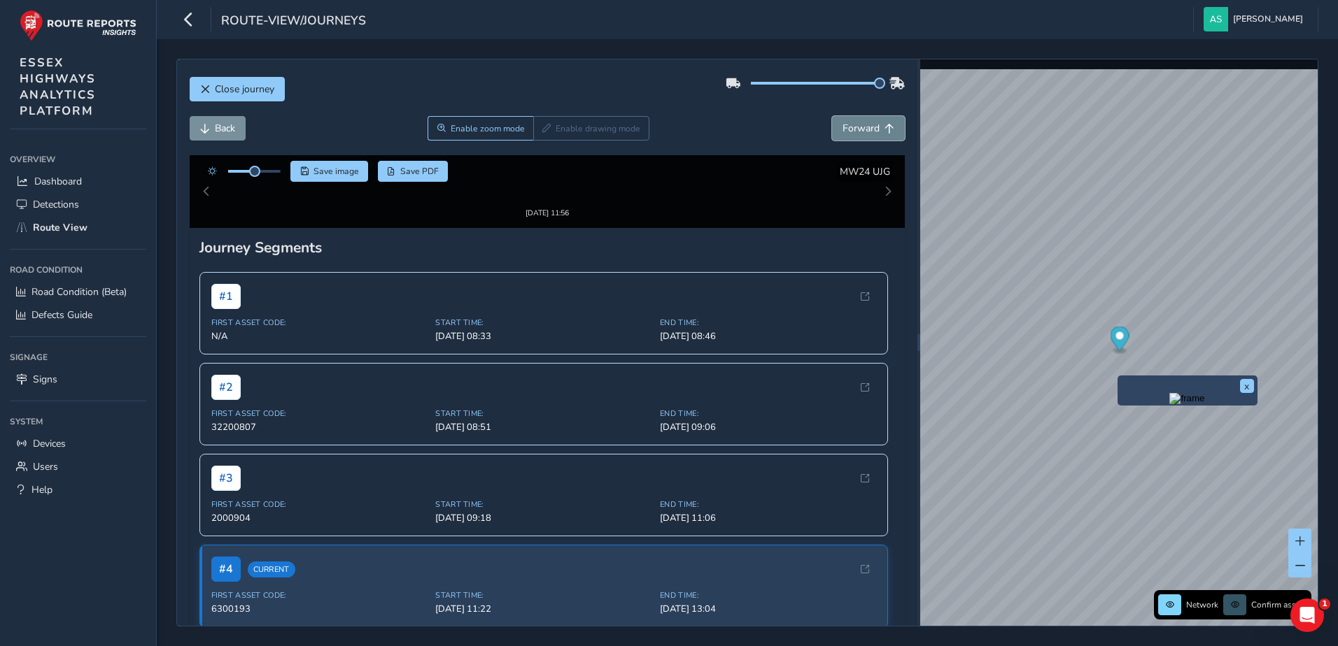
click at [854, 127] on span "Forward" at bounding box center [860, 128] width 37 height 13
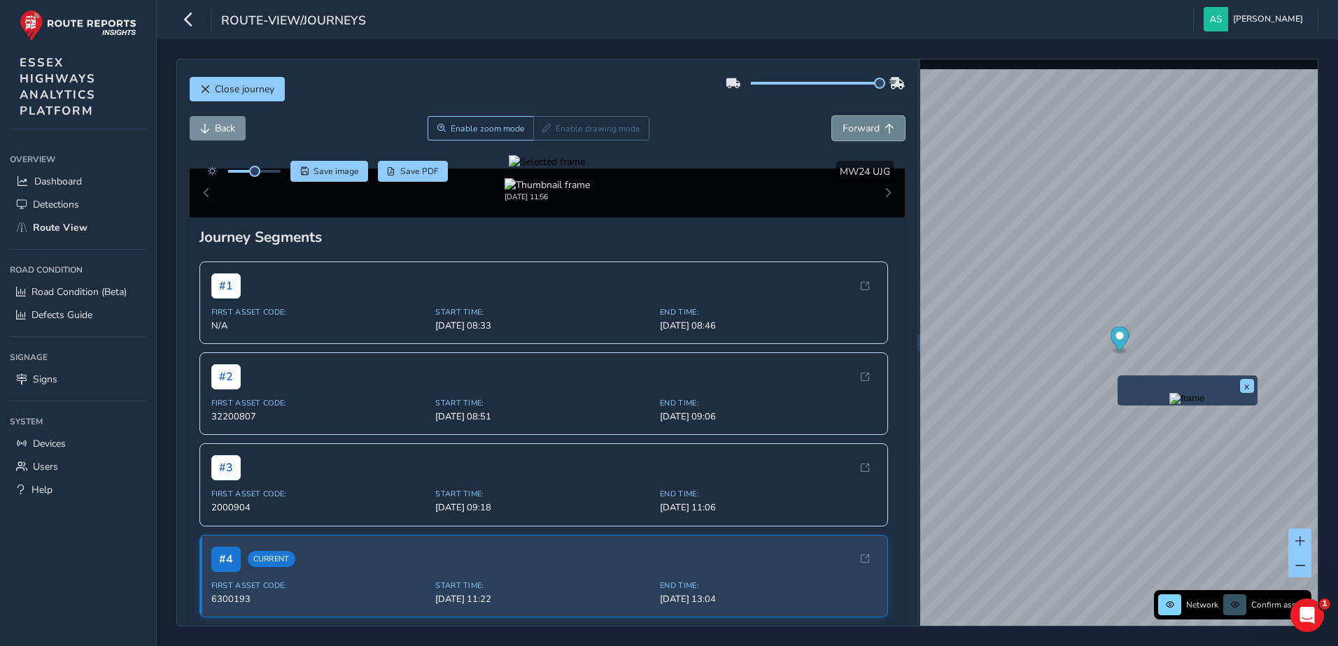
click at [854, 127] on span "Forward" at bounding box center [860, 128] width 37 height 13
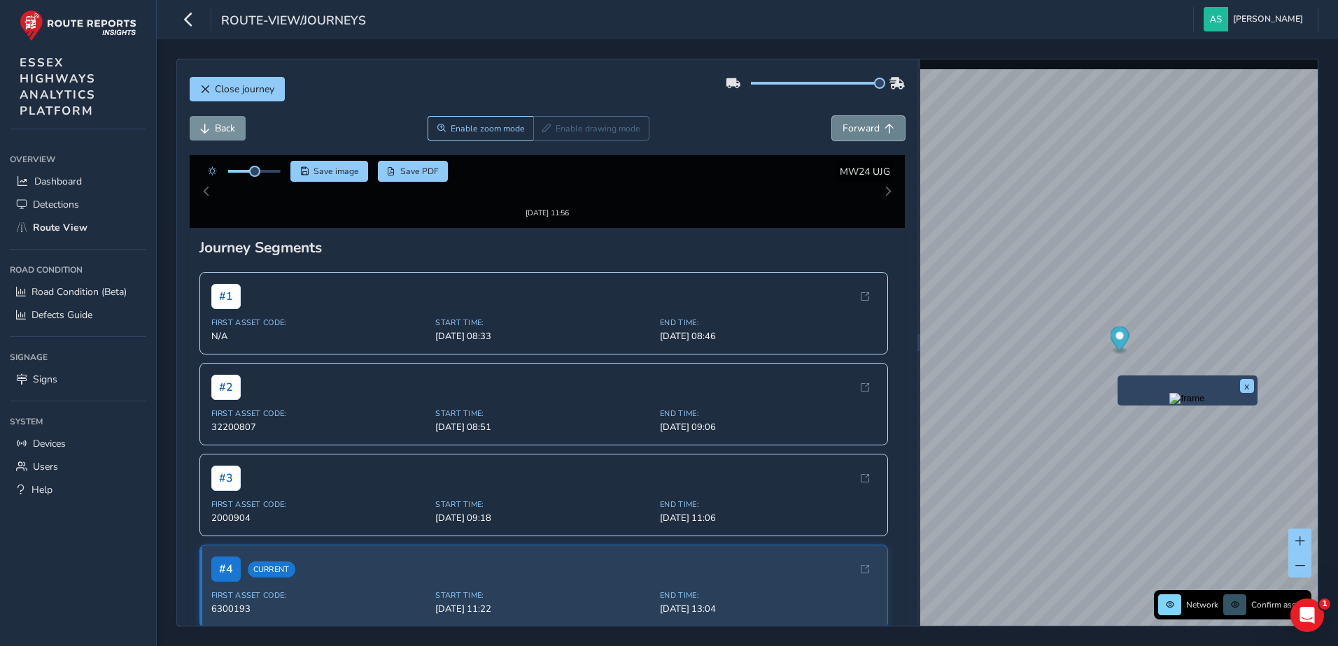
click at [854, 127] on span "Forward" at bounding box center [860, 128] width 37 height 13
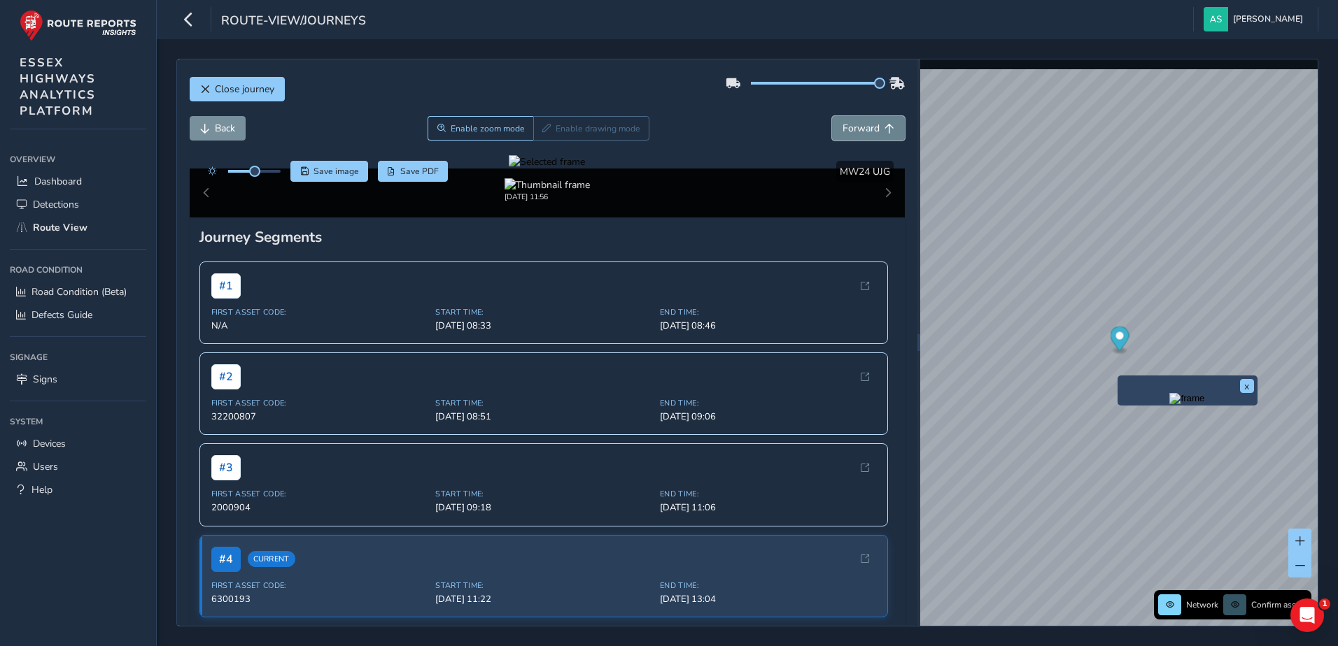
click at [854, 127] on span "Forward" at bounding box center [860, 128] width 37 height 13
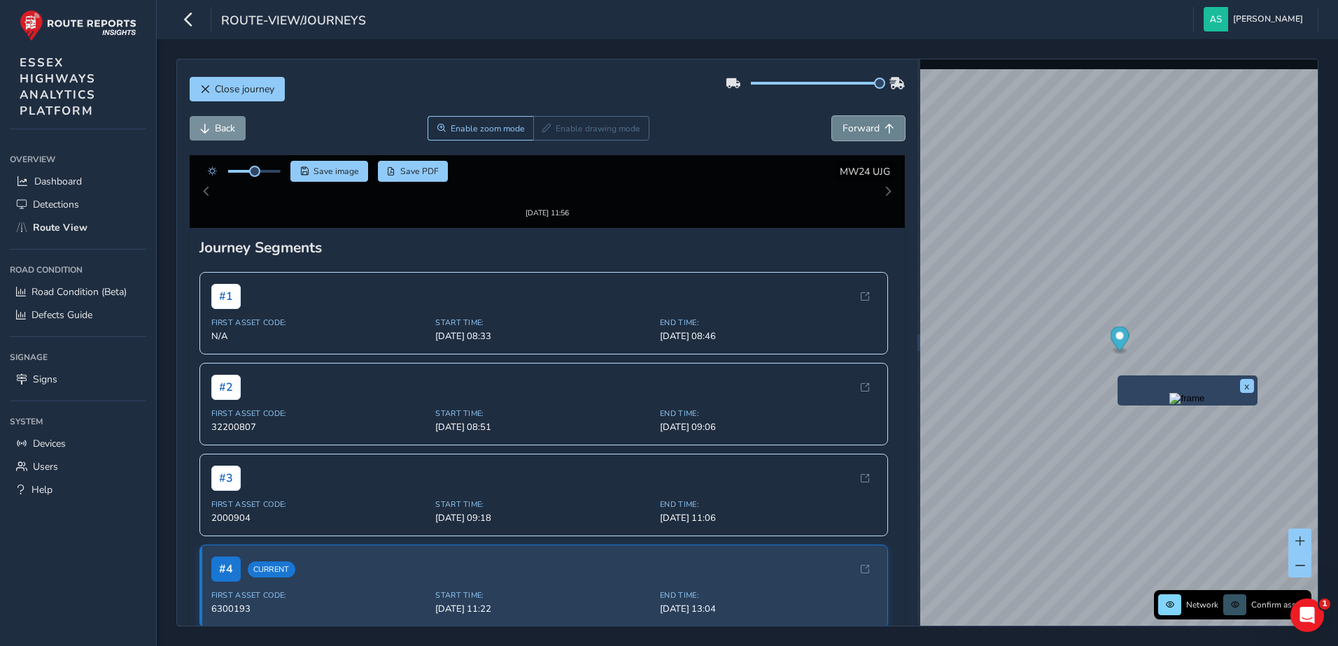
click at [854, 127] on span "Forward" at bounding box center [860, 128] width 37 height 13
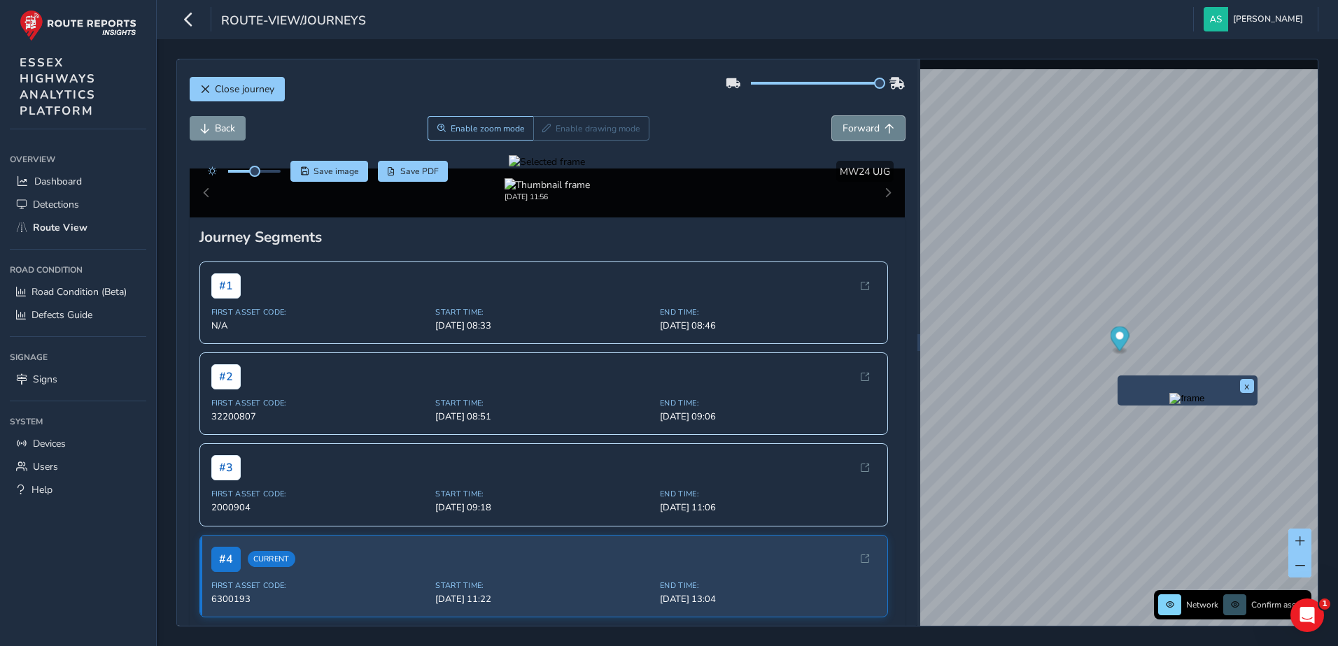
click at [854, 127] on span "Forward" at bounding box center [860, 128] width 37 height 13
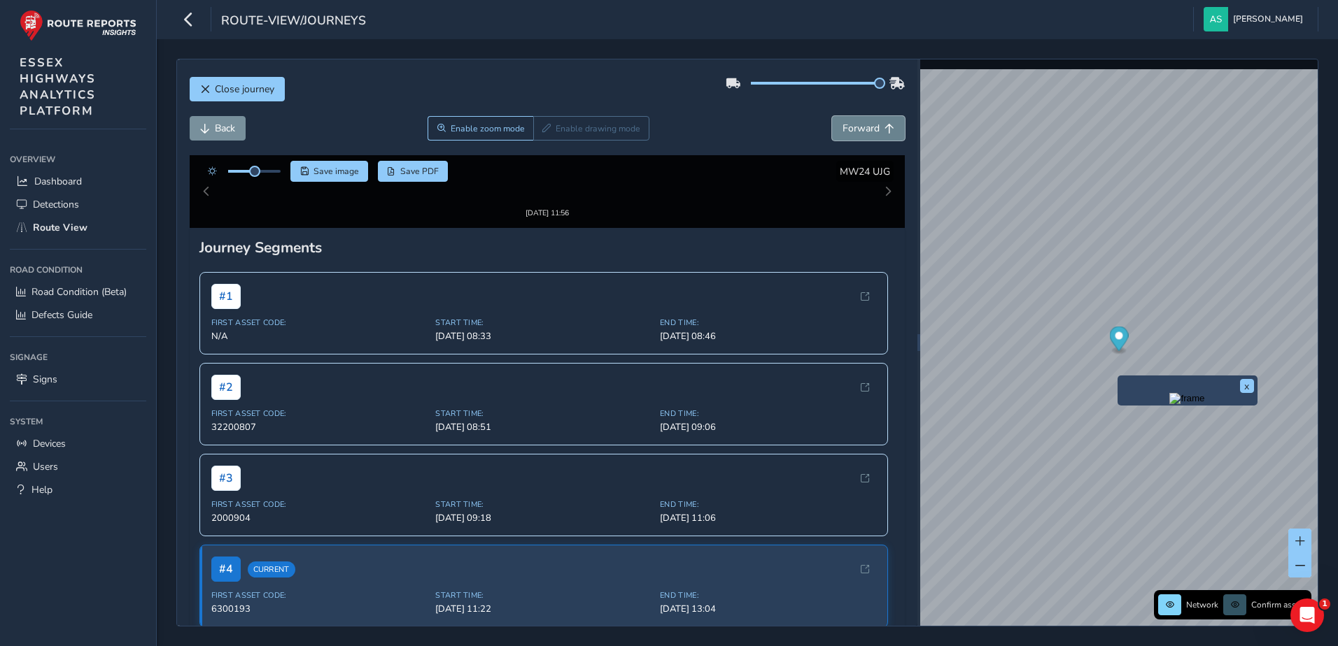
click at [854, 127] on span "Forward" at bounding box center [860, 128] width 37 height 13
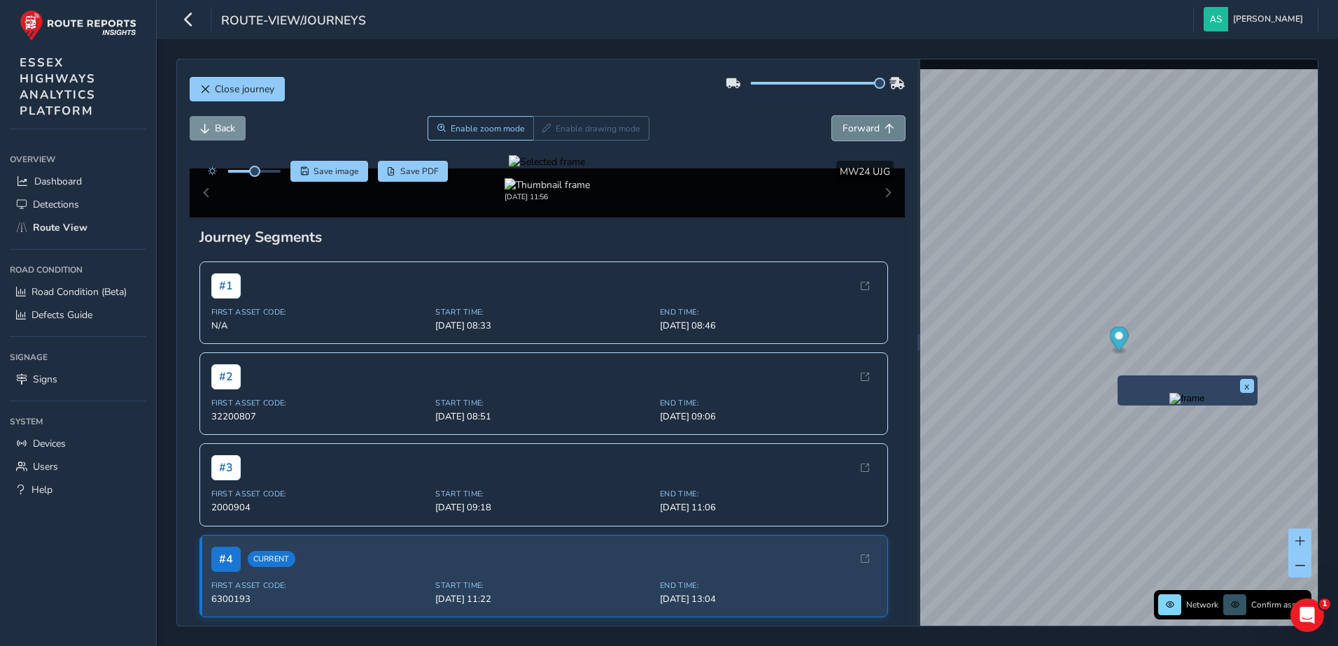
click at [854, 127] on span "Forward" at bounding box center [860, 128] width 37 height 13
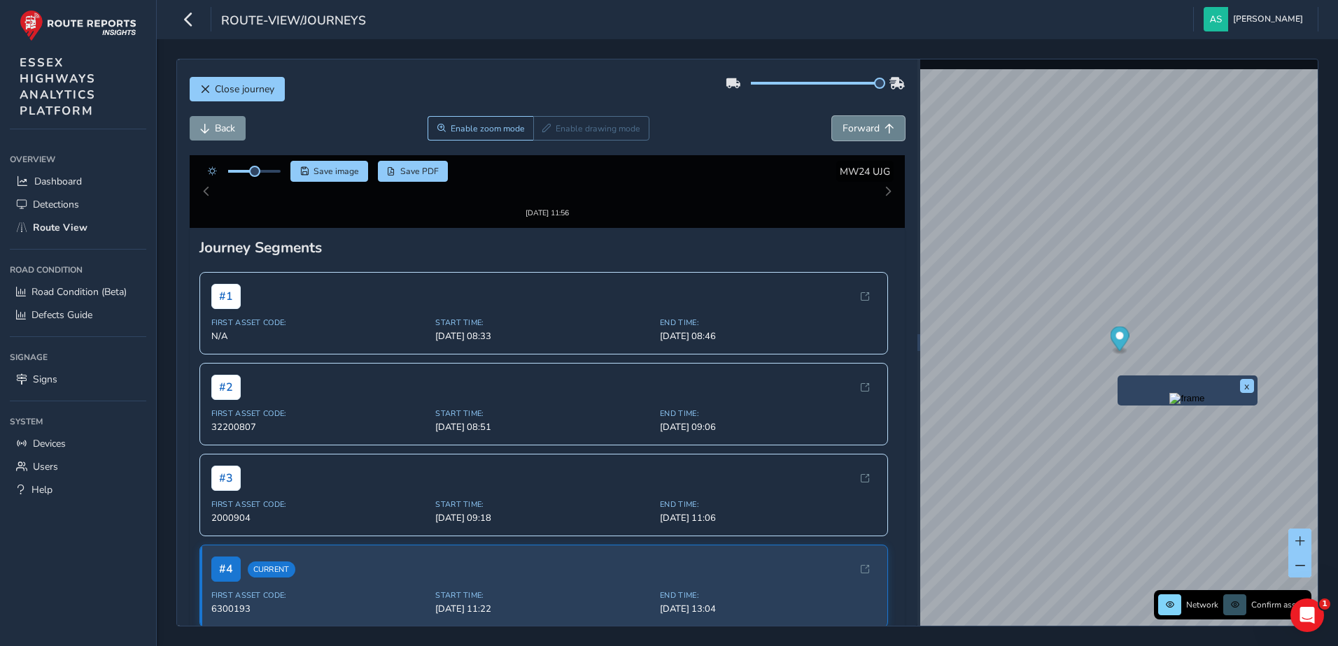
click at [854, 127] on span "Forward" at bounding box center [860, 128] width 37 height 13
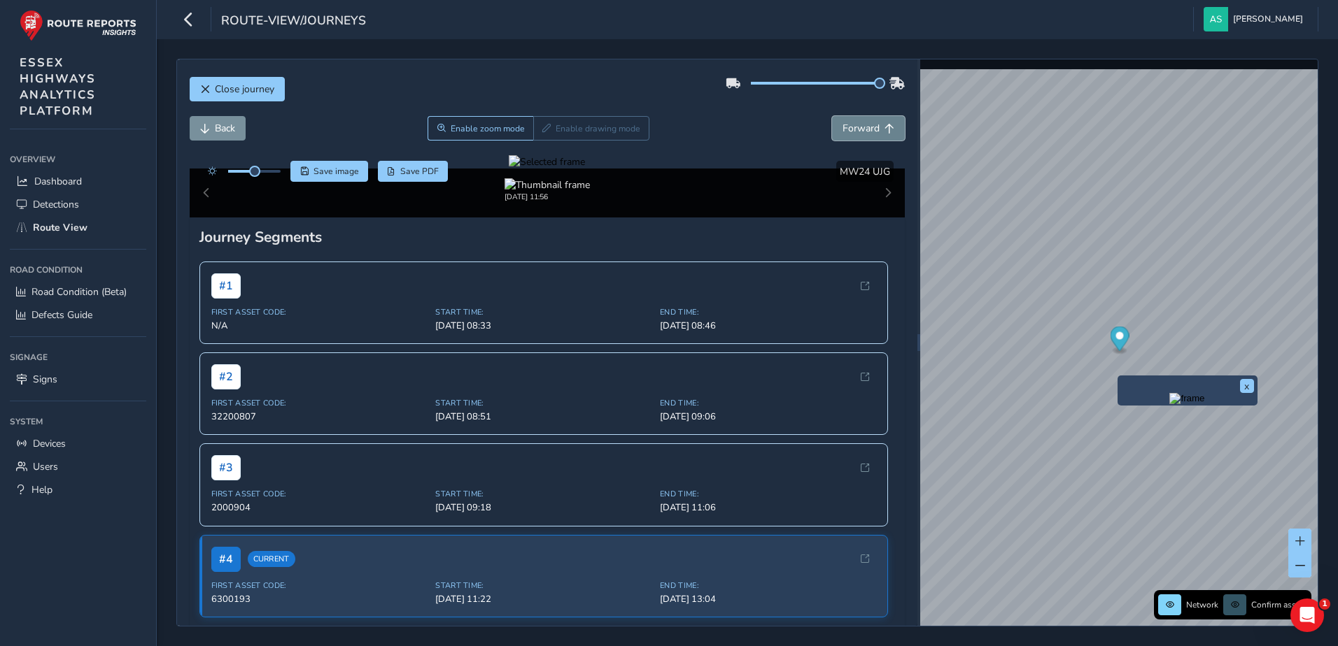
click at [854, 127] on span "Forward" at bounding box center [860, 128] width 37 height 13
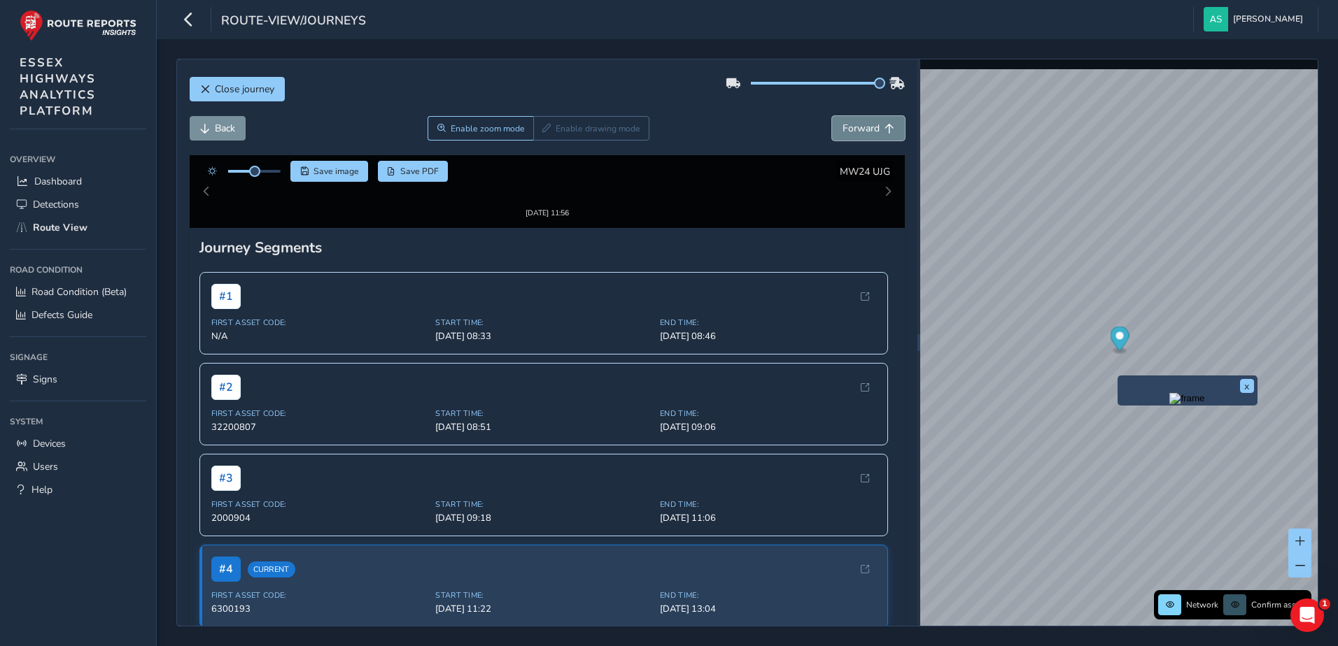
click at [854, 127] on span "Forward" at bounding box center [860, 128] width 37 height 13
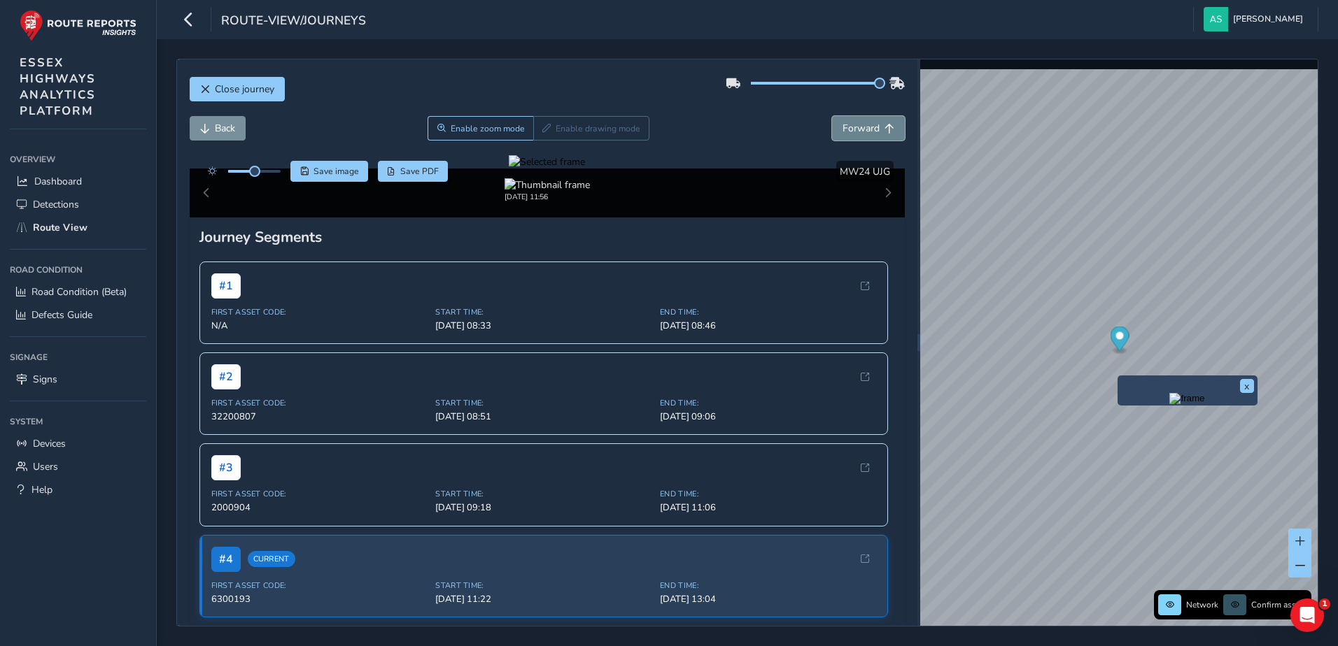
click at [854, 127] on span "Forward" at bounding box center [860, 128] width 37 height 13
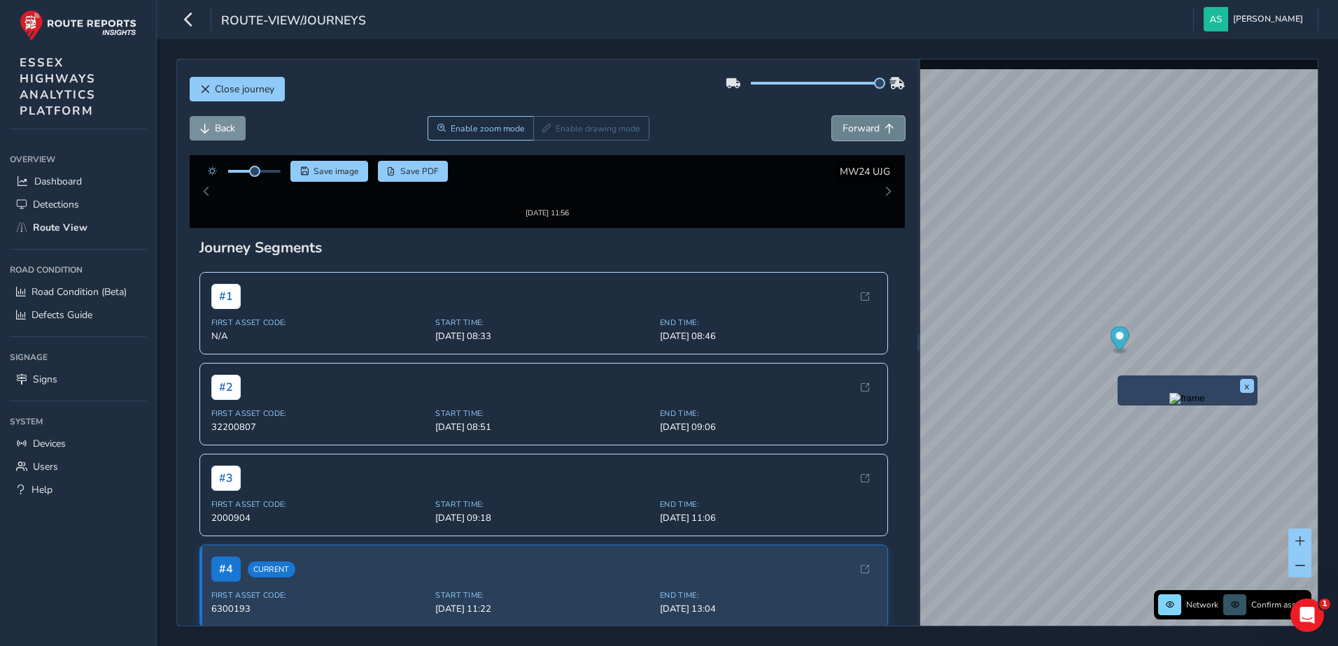
click at [854, 127] on span "Forward" at bounding box center [860, 128] width 37 height 13
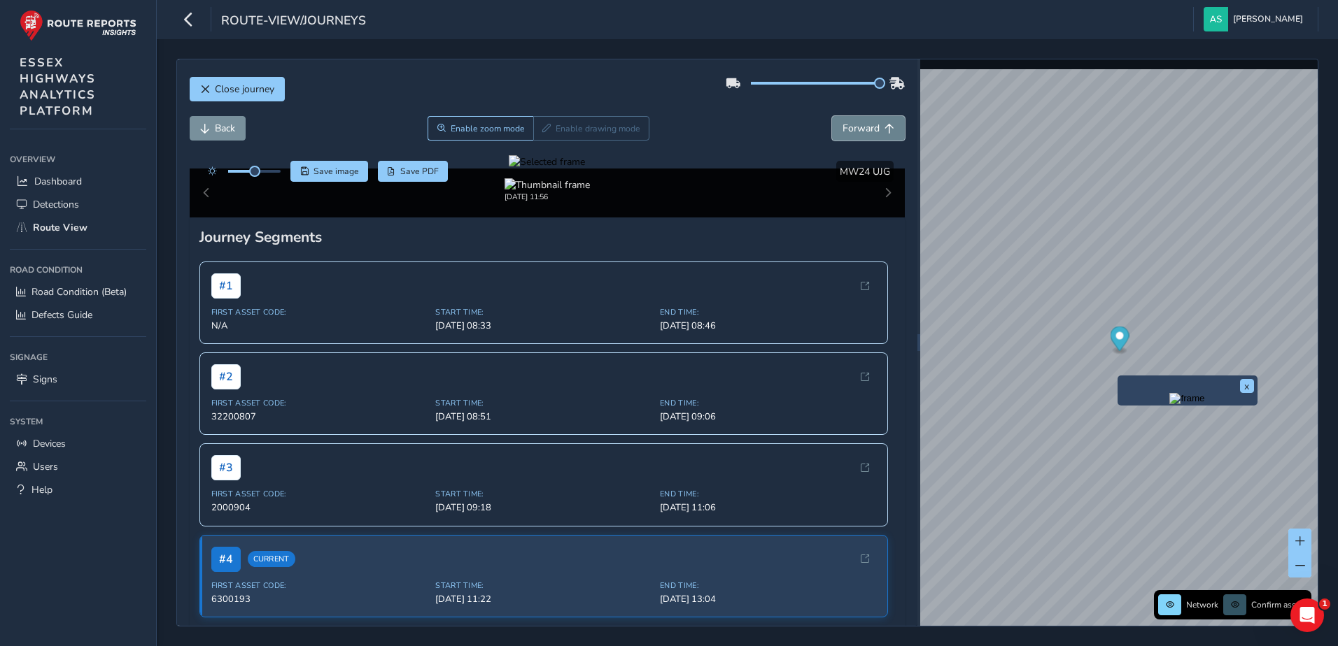
click at [854, 127] on span "Forward" at bounding box center [860, 128] width 37 height 13
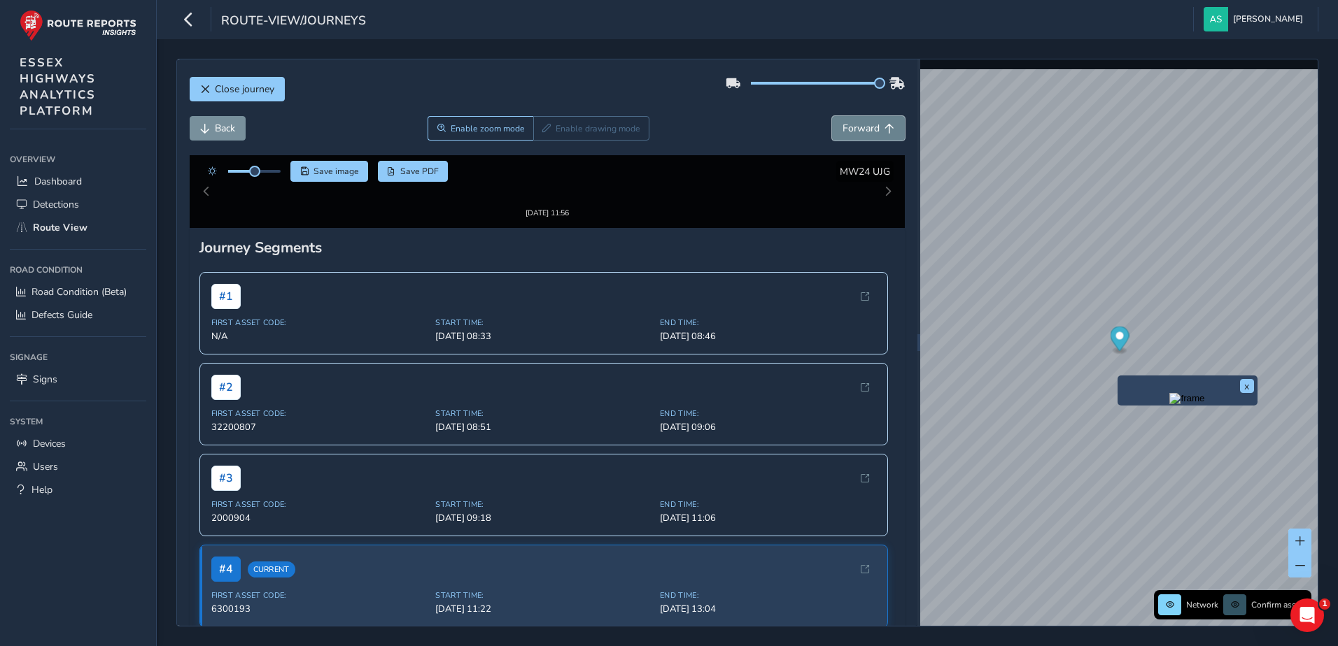
click at [854, 127] on span "Forward" at bounding box center [860, 128] width 37 height 13
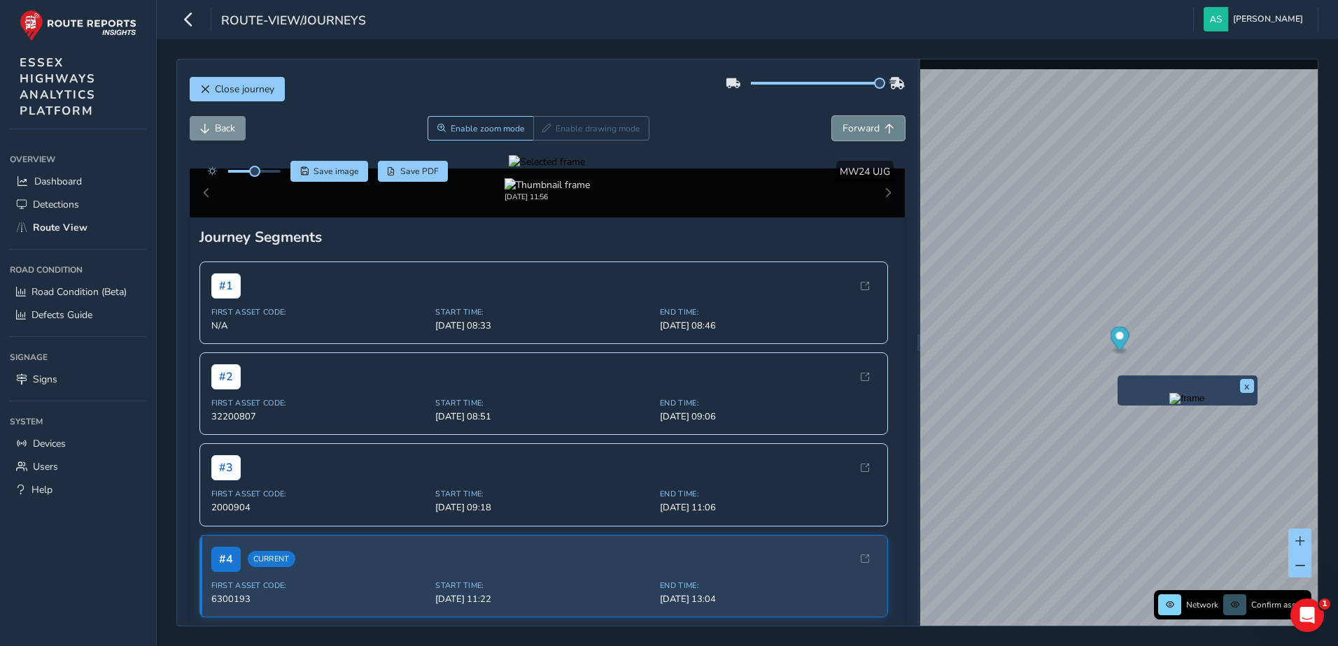
click at [854, 127] on span "Forward" at bounding box center [860, 128] width 37 height 13
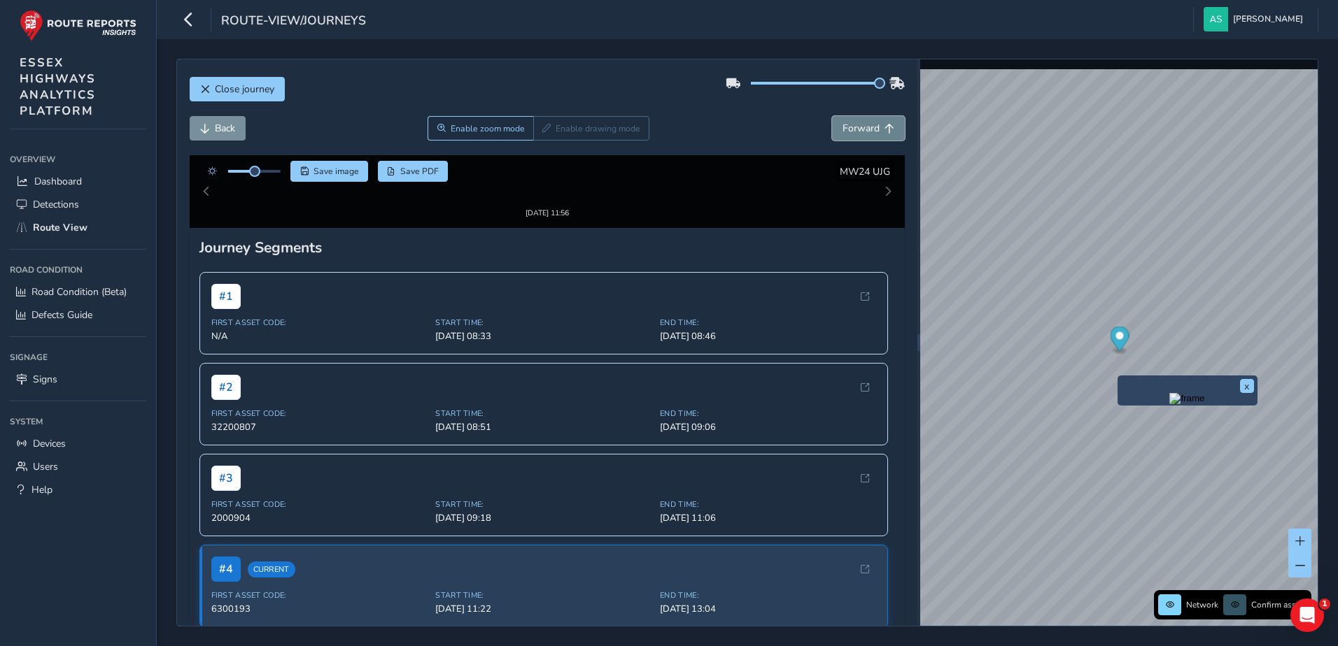
click at [854, 127] on span "Forward" at bounding box center [860, 128] width 37 height 13
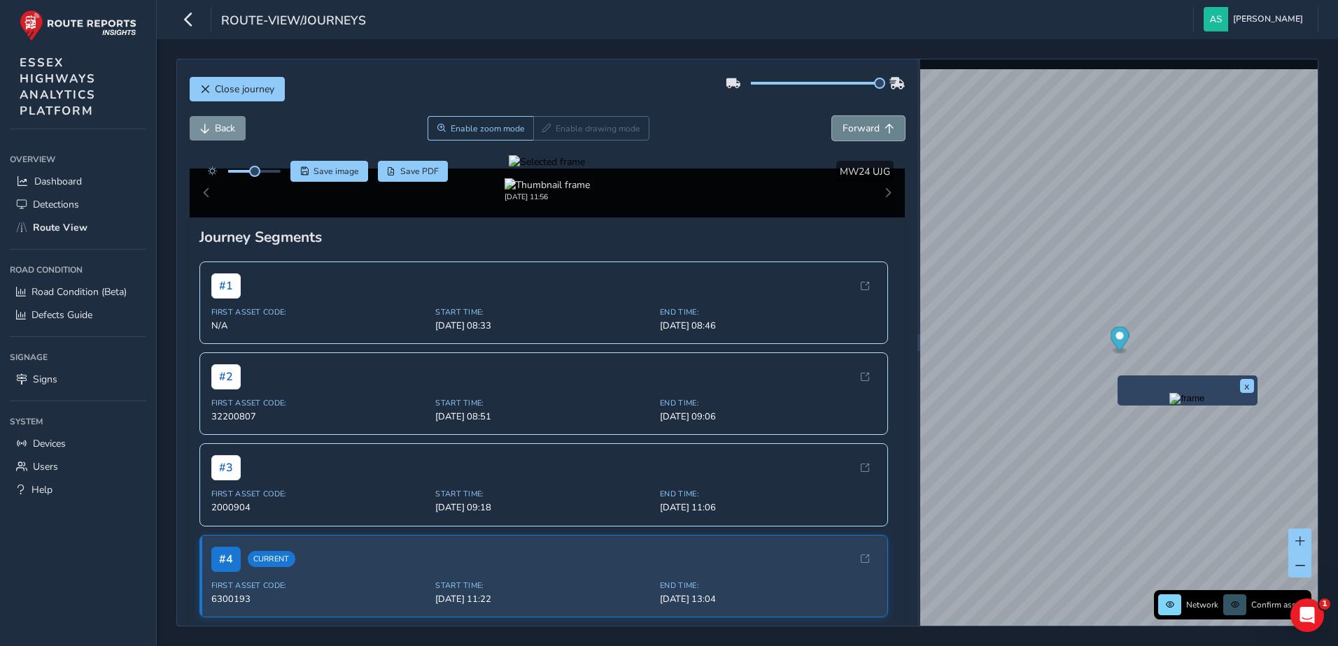
click at [854, 127] on span "Forward" at bounding box center [860, 128] width 37 height 13
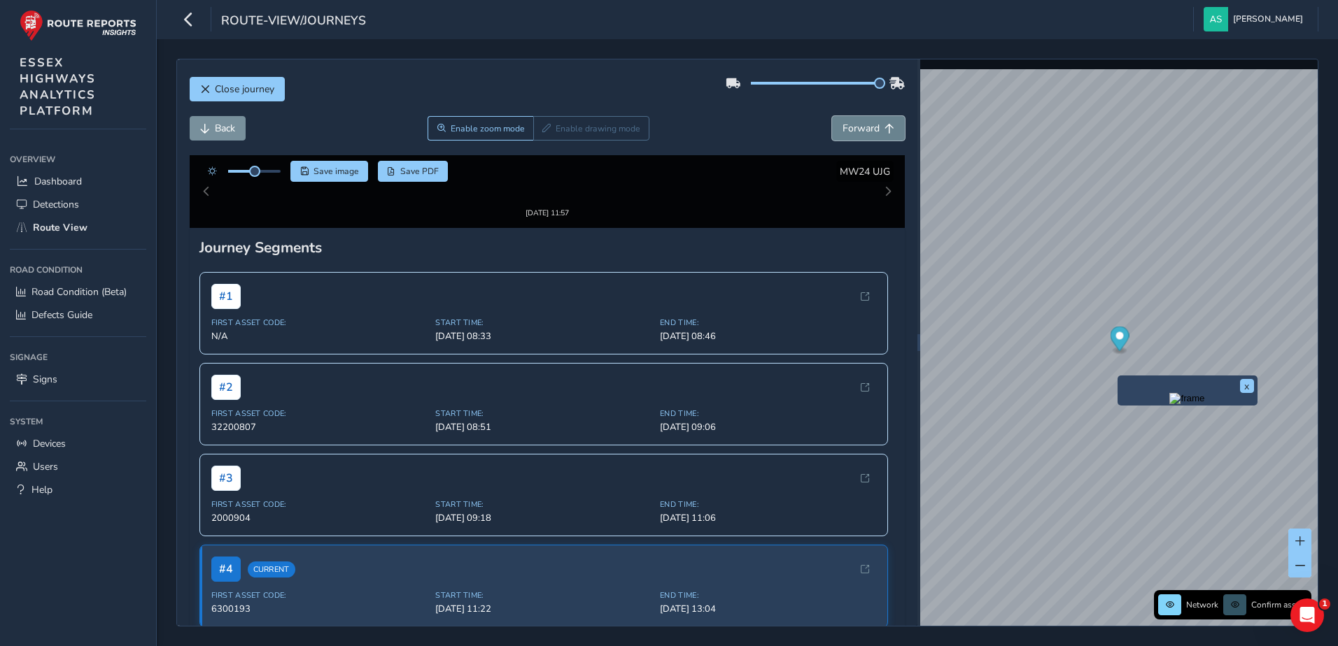
click at [854, 127] on span "Forward" at bounding box center [860, 128] width 37 height 13
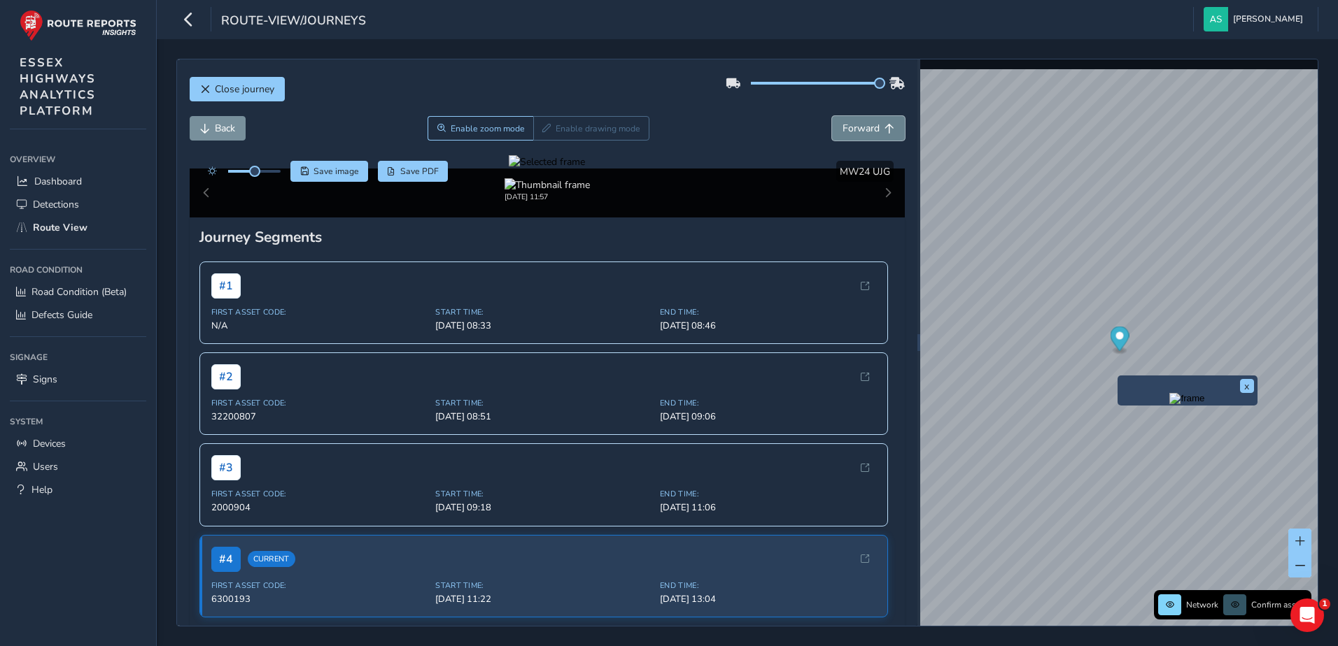
click at [854, 127] on span "Forward" at bounding box center [860, 128] width 37 height 13
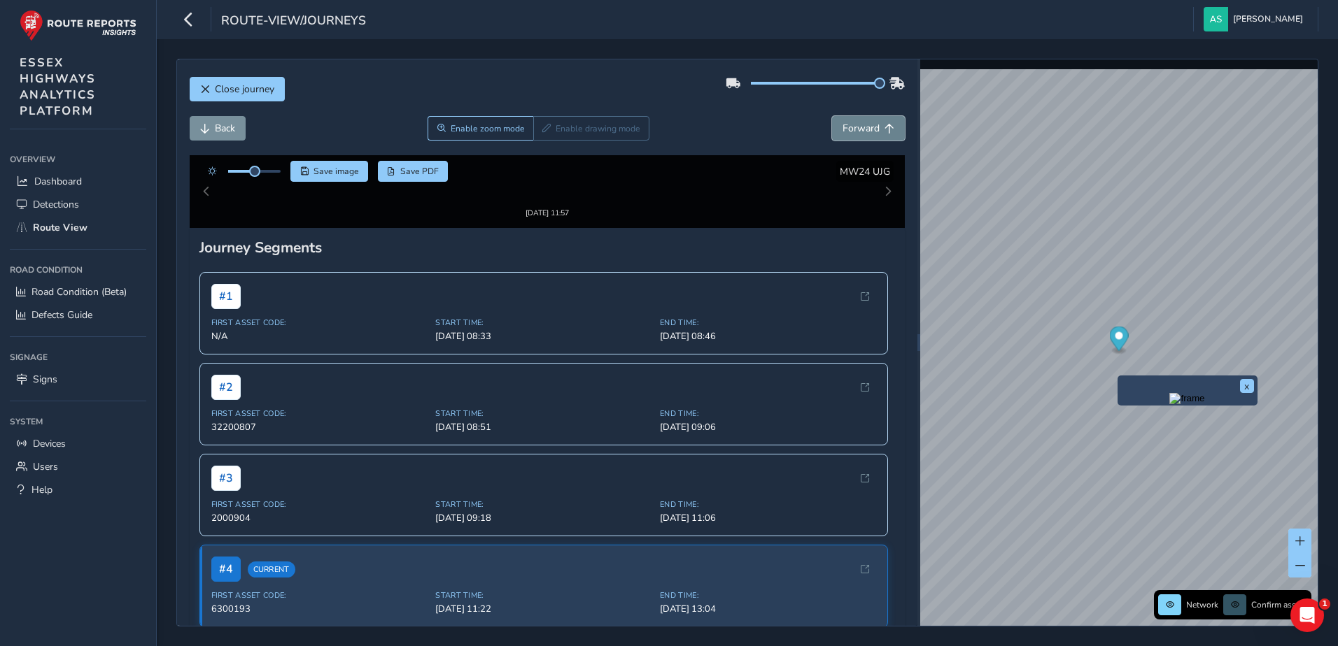
click at [854, 127] on span "Forward" at bounding box center [860, 128] width 37 height 13
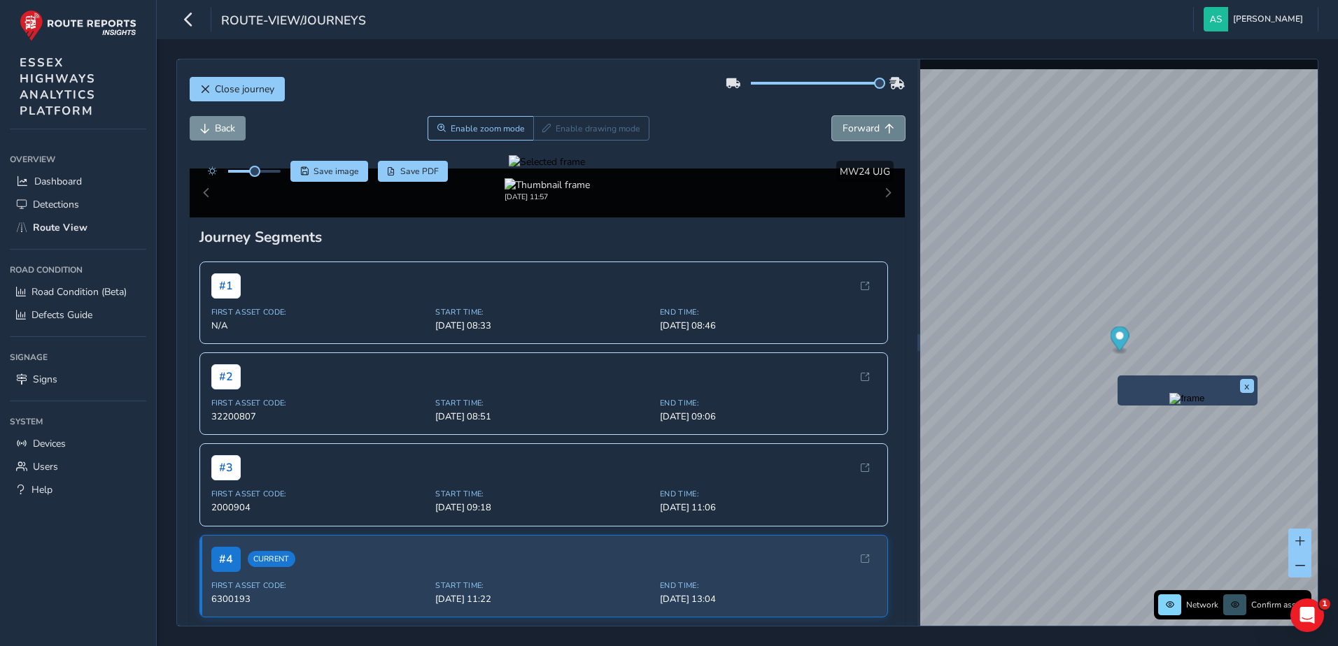
click at [854, 127] on span "Forward" at bounding box center [860, 128] width 37 height 13
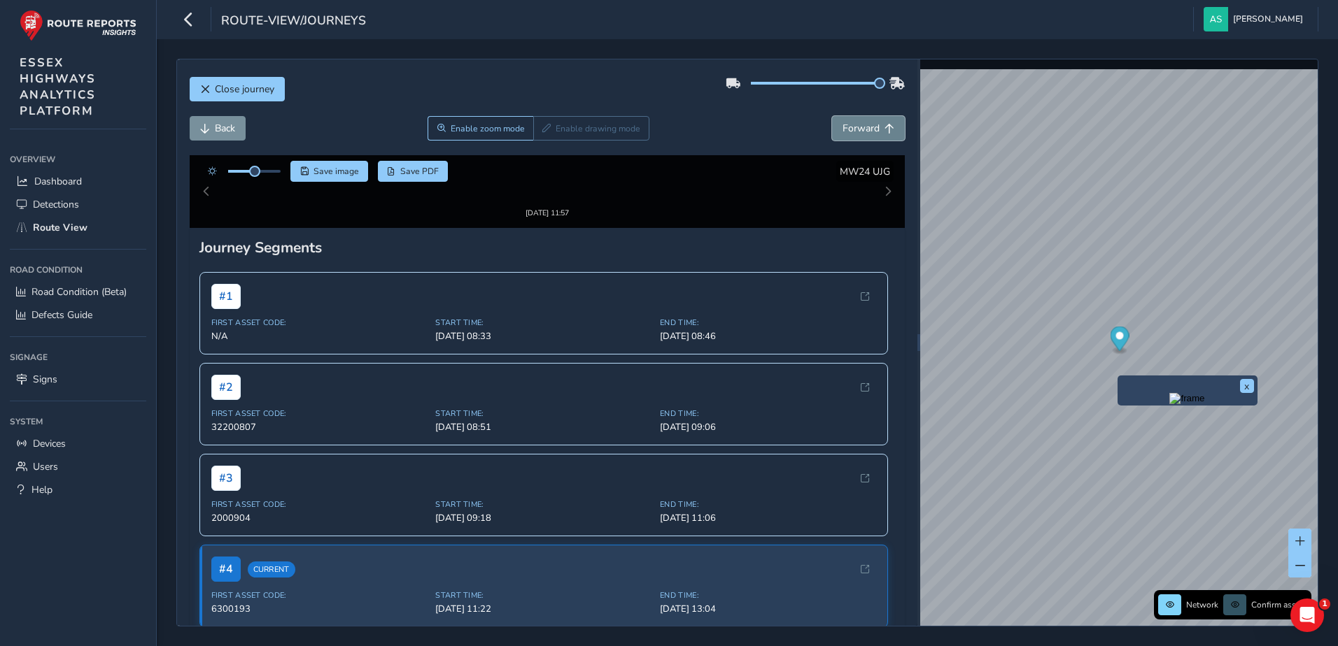
click at [854, 127] on span "Forward" at bounding box center [860, 128] width 37 height 13
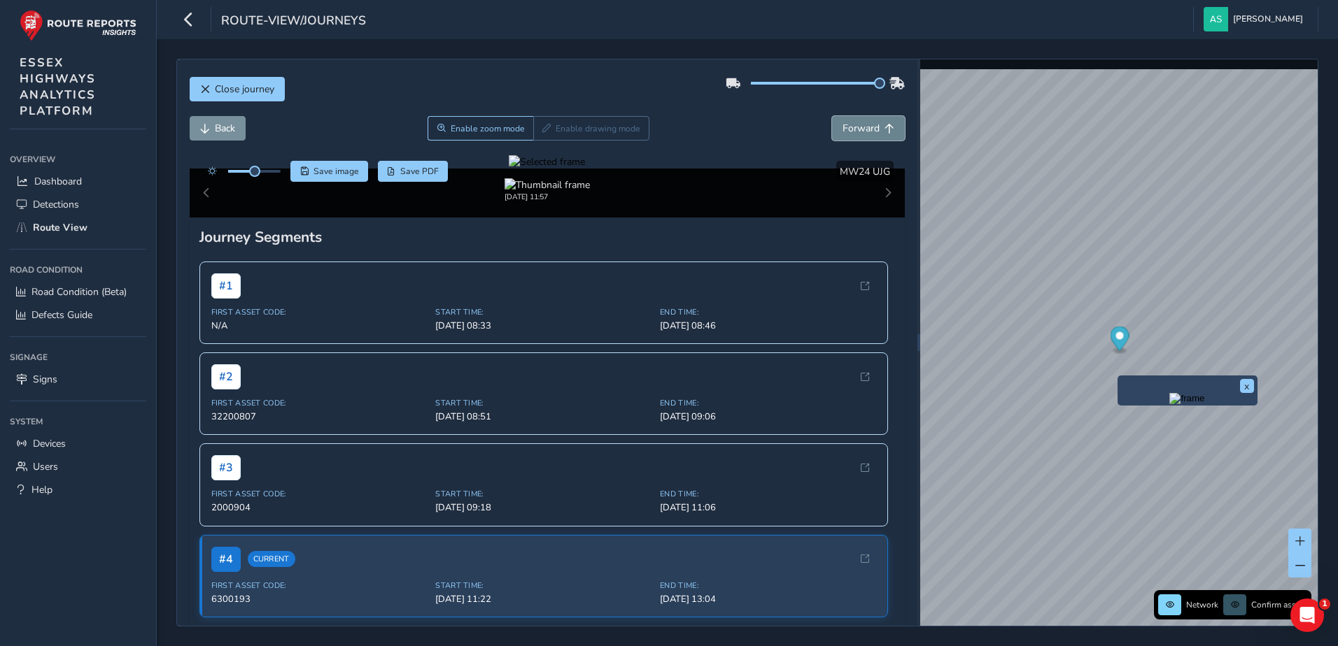
click at [854, 127] on span "Forward" at bounding box center [860, 128] width 37 height 13
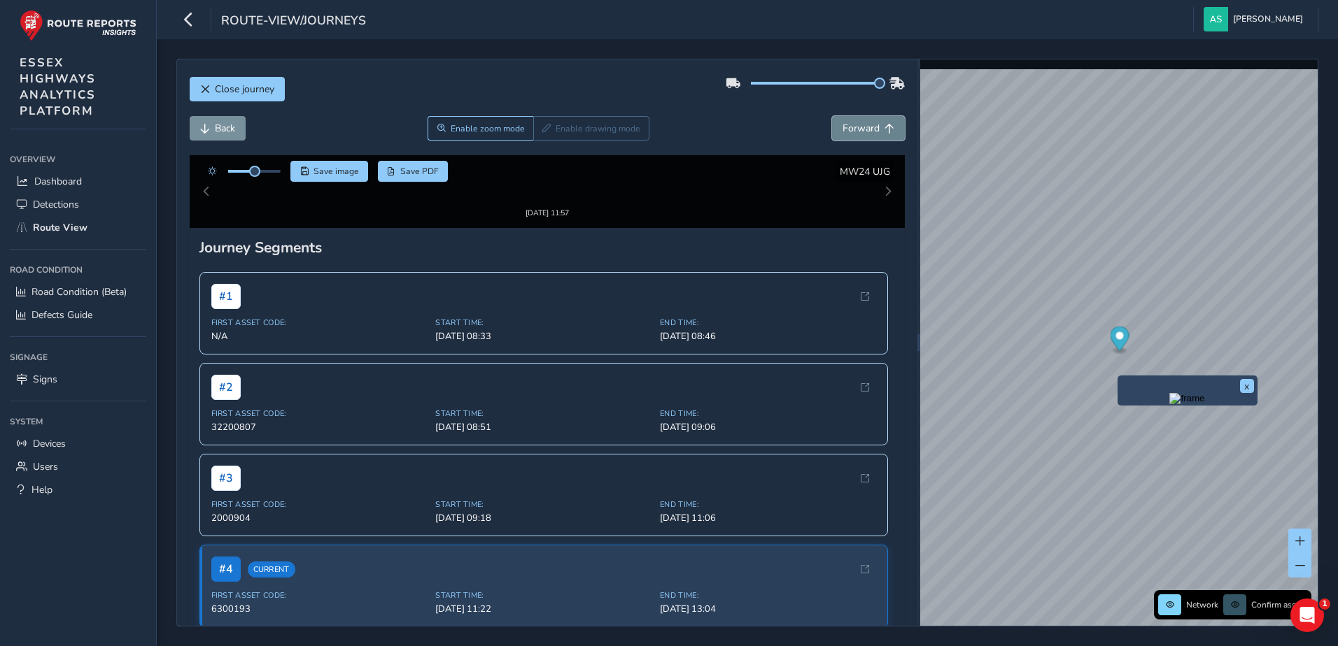
click at [854, 127] on span "Forward" at bounding box center [860, 128] width 37 height 13
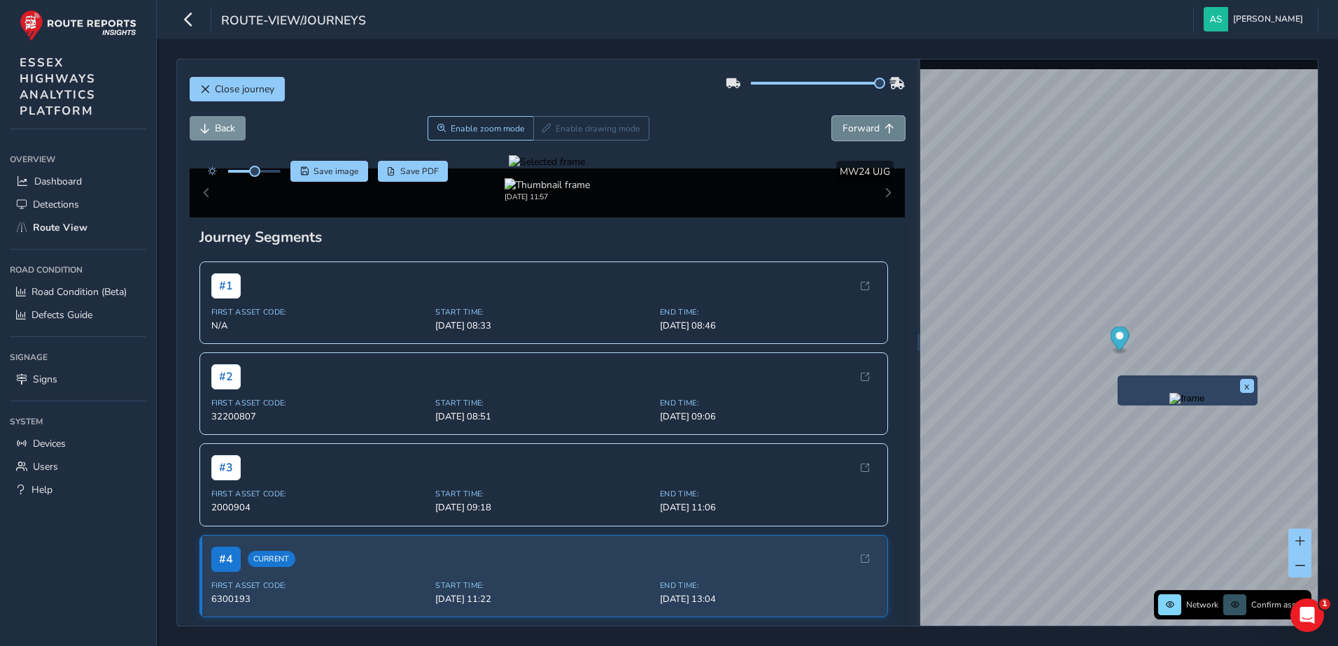
click at [854, 127] on span "Forward" at bounding box center [860, 128] width 37 height 13
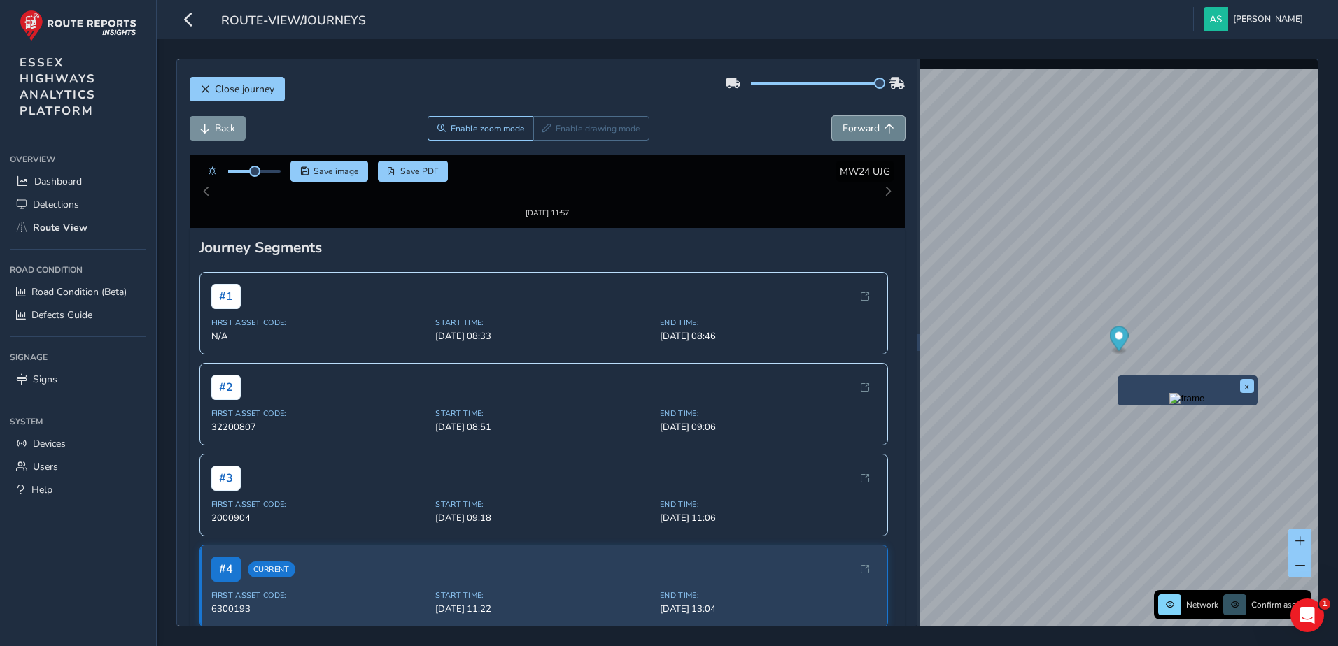
click at [854, 127] on span "Forward" at bounding box center [860, 128] width 37 height 13
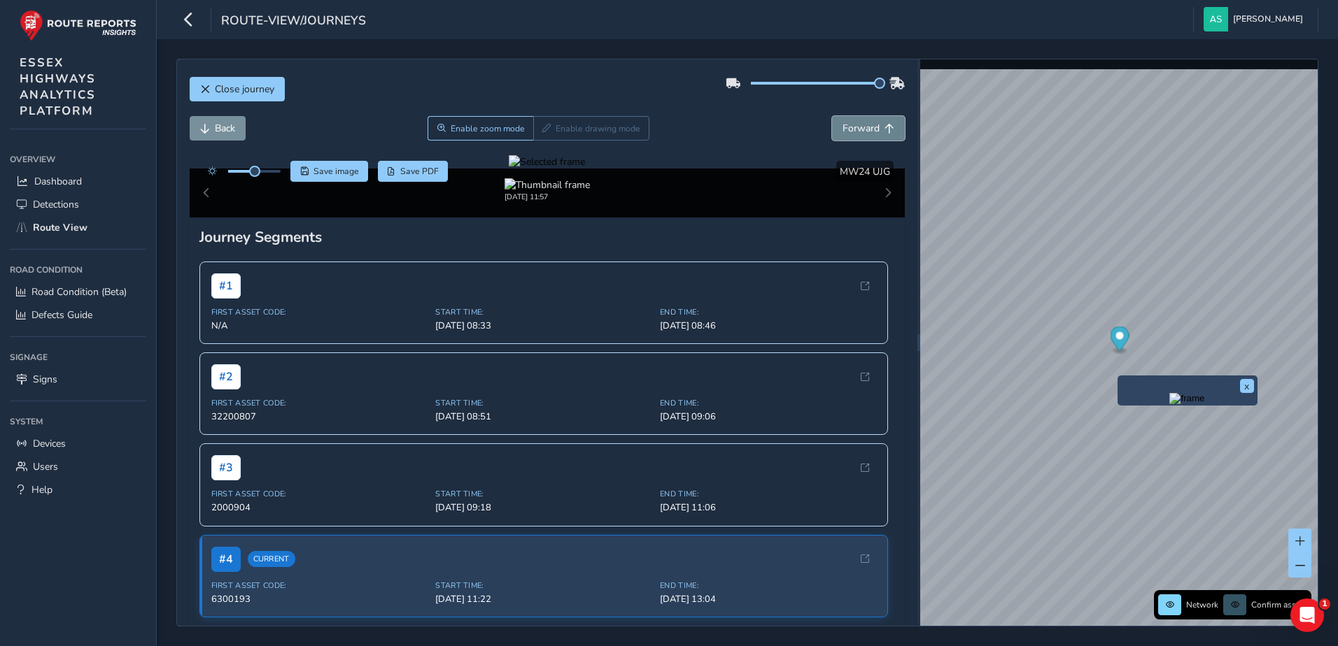
click at [854, 127] on span "Forward" at bounding box center [860, 128] width 37 height 13
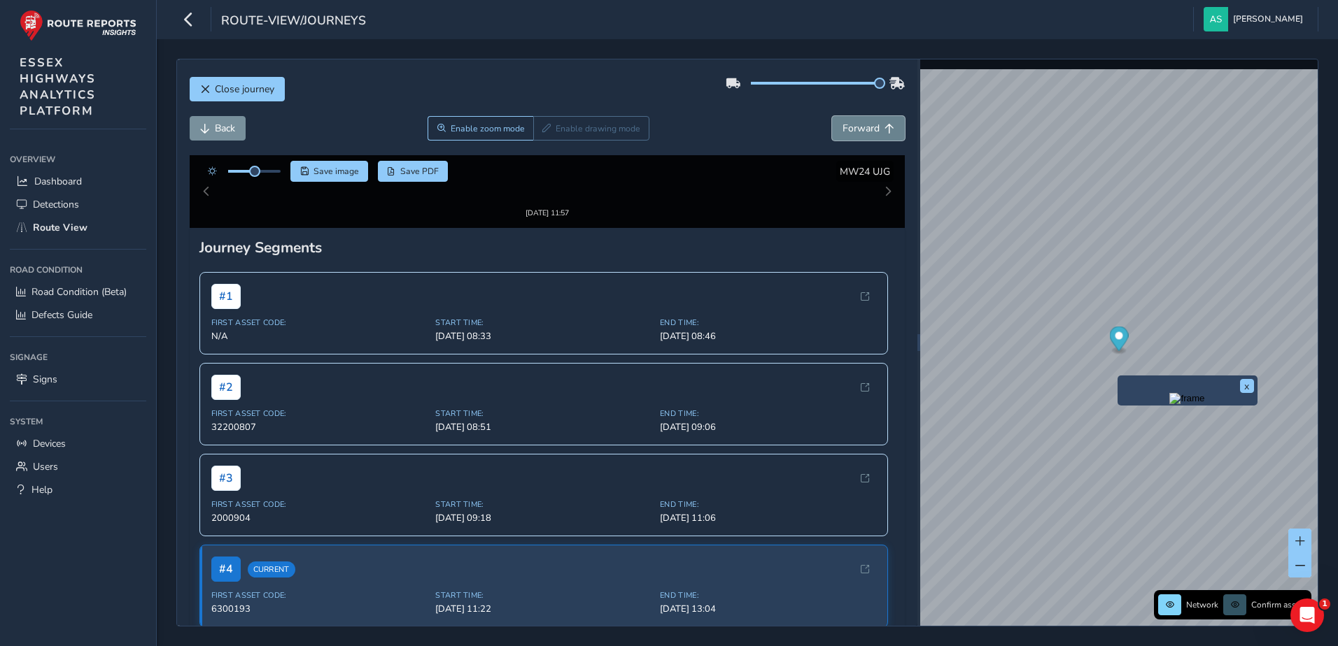
click at [854, 127] on span "Forward" at bounding box center [860, 128] width 37 height 13
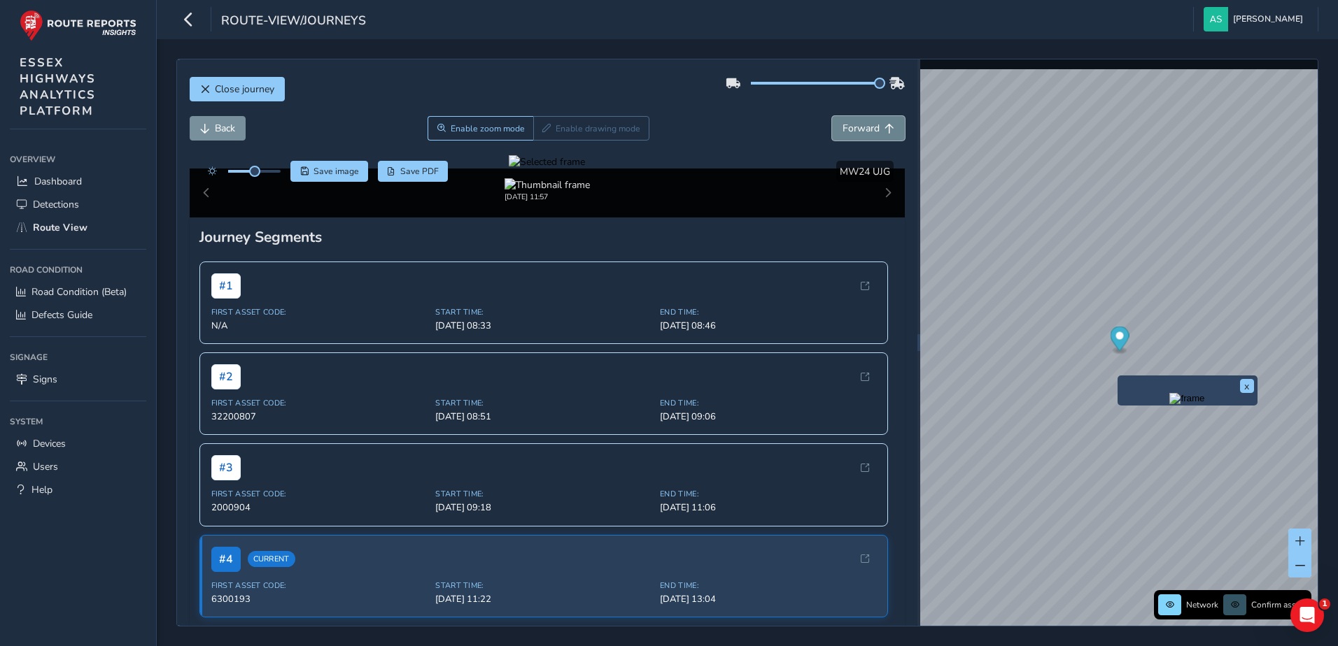
click at [854, 127] on span "Forward" at bounding box center [860, 128] width 37 height 13
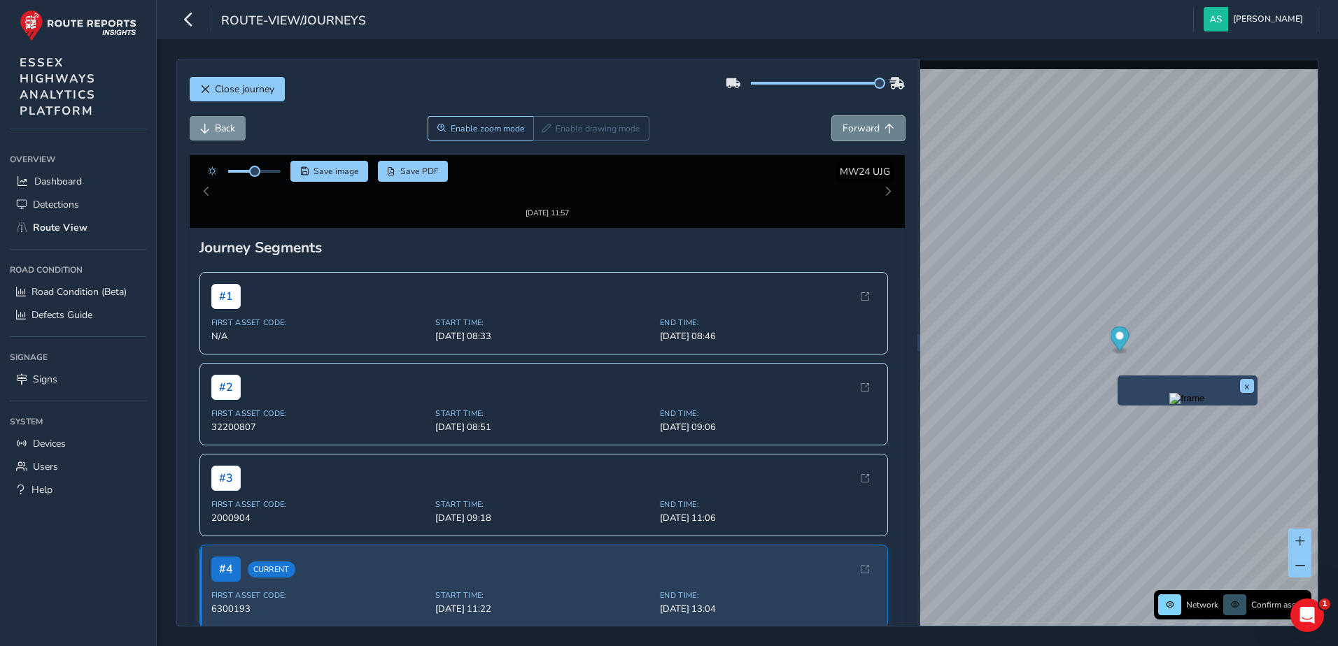
click at [854, 127] on span "Forward" at bounding box center [860, 128] width 37 height 13
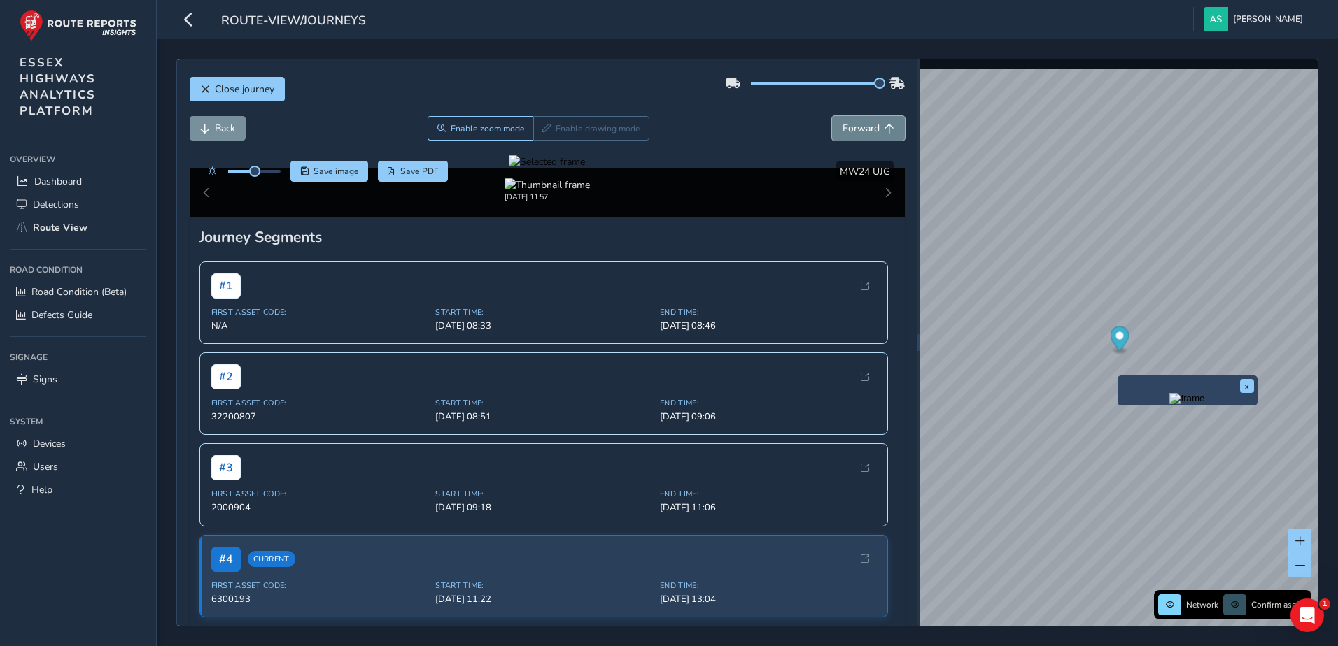
click at [854, 127] on span "Forward" at bounding box center [860, 128] width 37 height 13
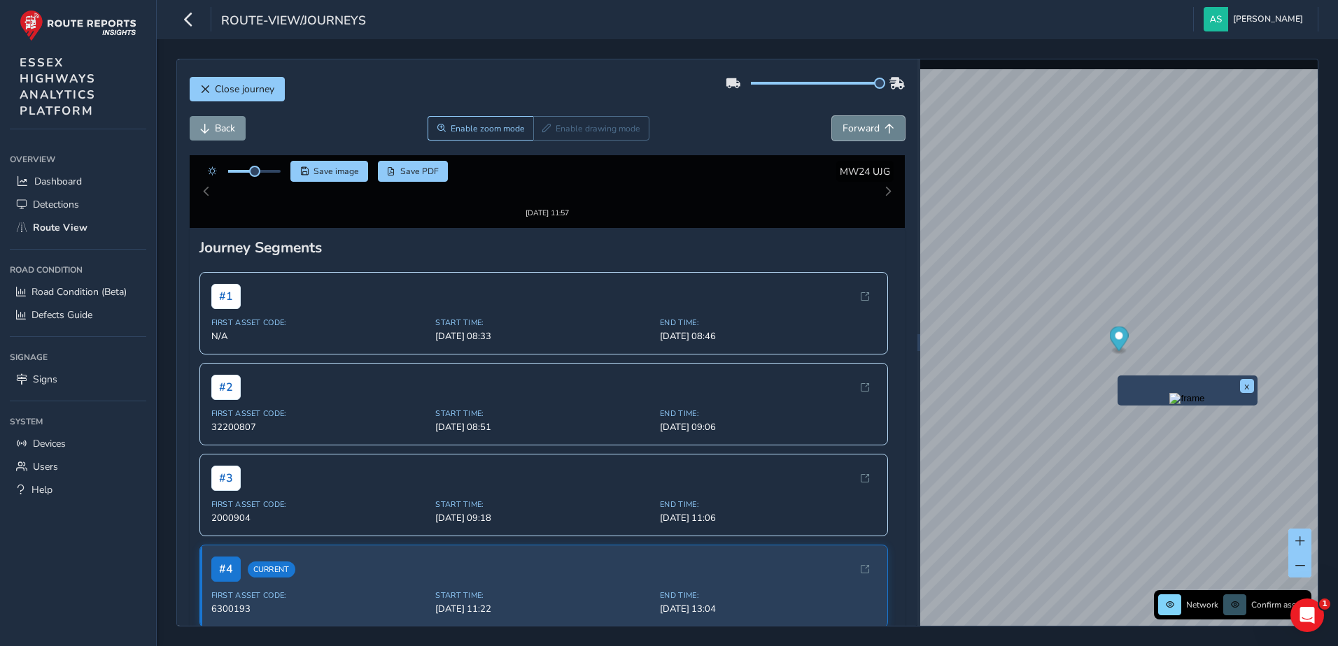
click at [854, 127] on span "Forward" at bounding box center [860, 128] width 37 height 13
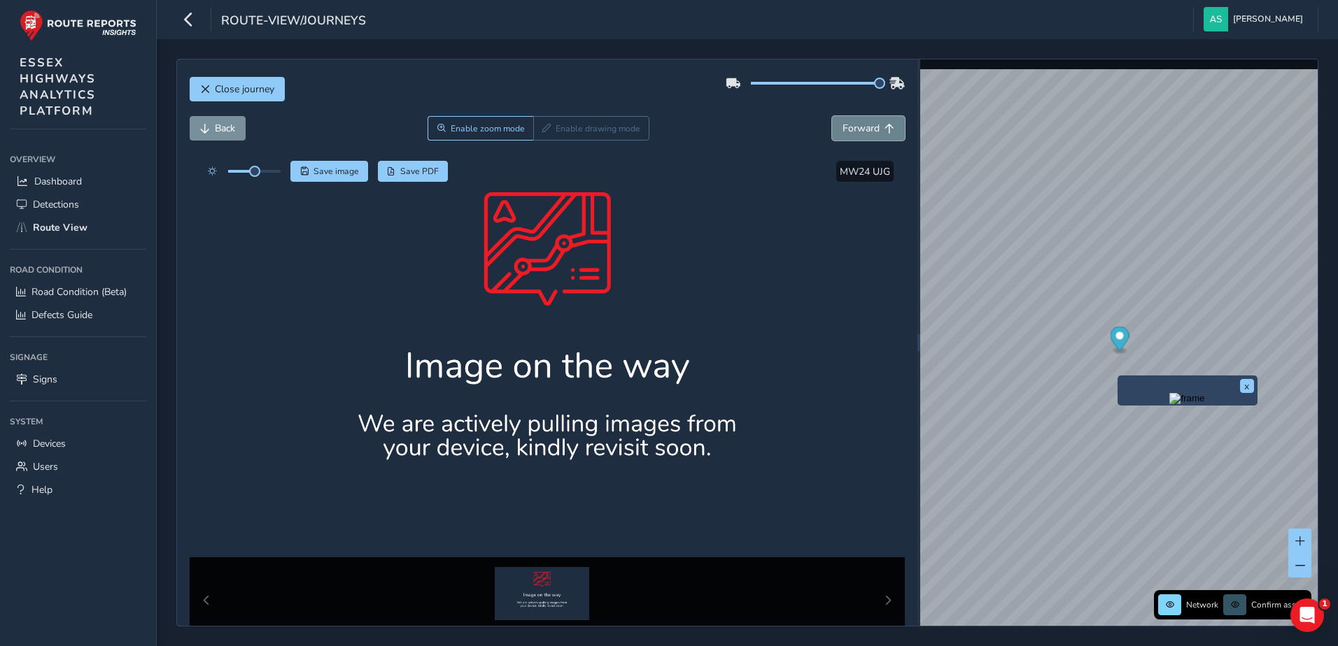
click at [854, 127] on span "Forward" at bounding box center [860, 128] width 37 height 13
click at [234, 122] on span "Back" at bounding box center [225, 128] width 20 height 13
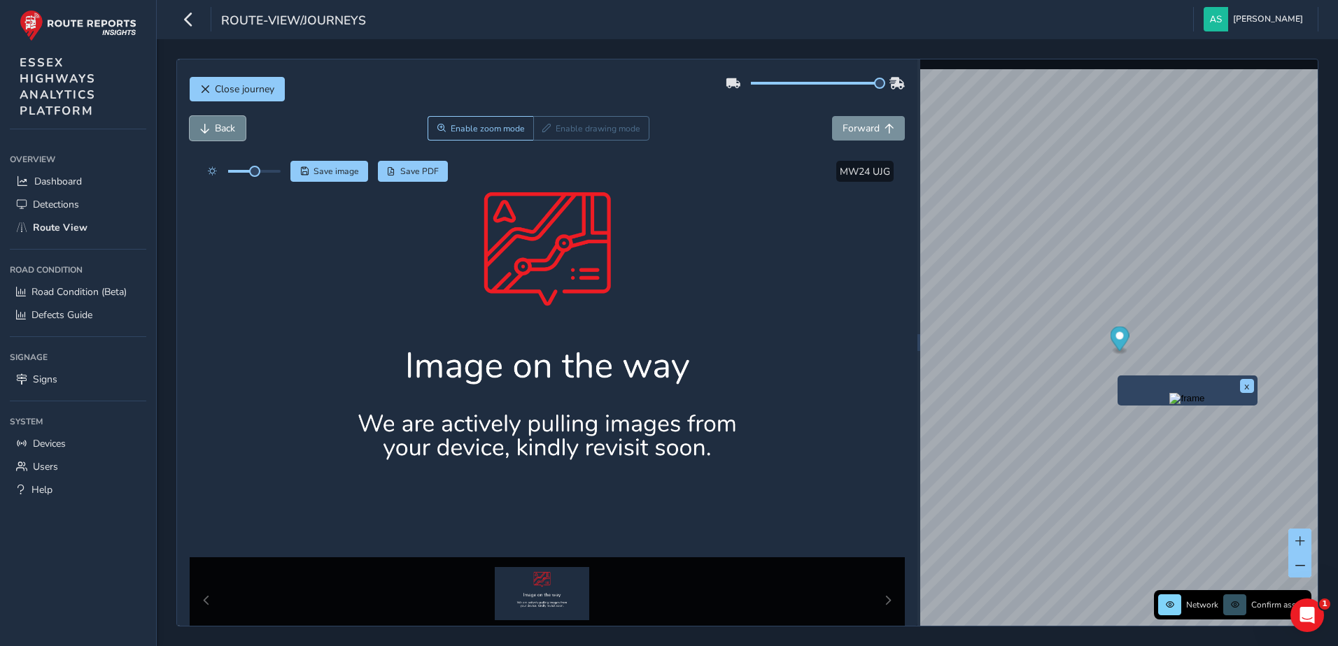
click at [234, 122] on span "Back" at bounding box center [225, 128] width 20 height 13
click at [1247, 390] on button "x" at bounding box center [1247, 386] width 14 height 14
click at [871, 513] on div "Close journey Back Enable zoom mode Enable drawing mode Forward Click and Drag …" at bounding box center [747, 343] width 1142 height 568
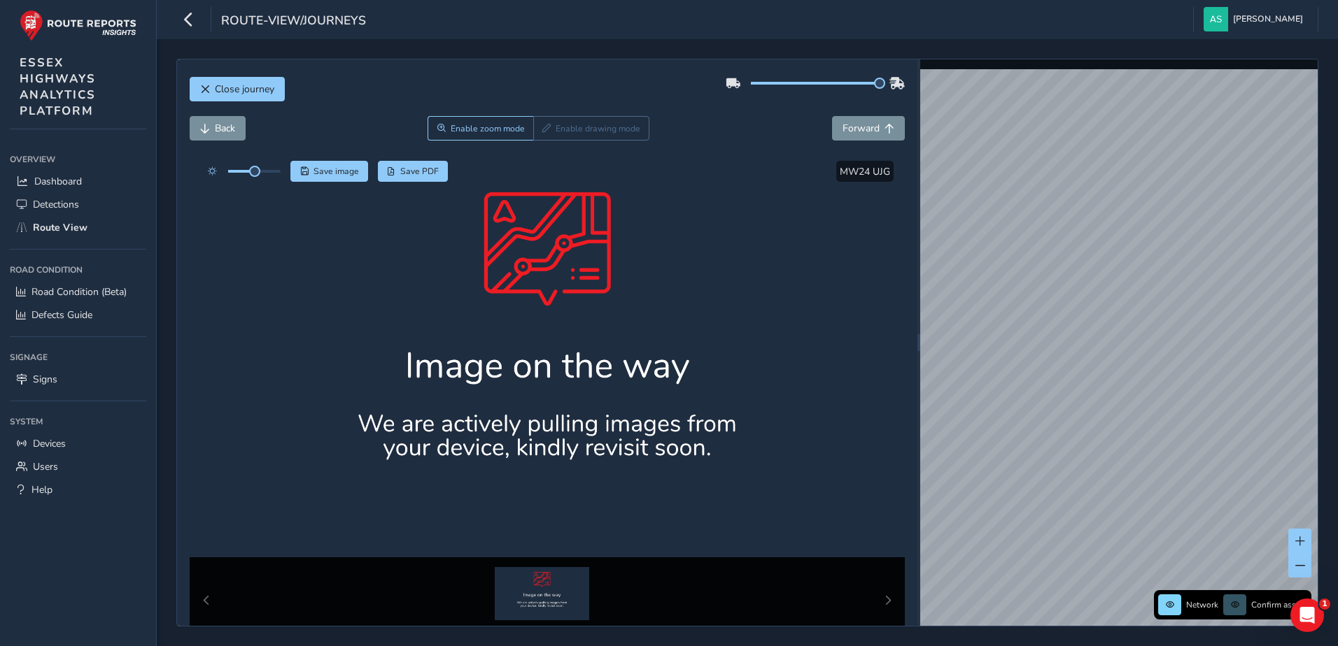
click at [905, 580] on div "Close journey Back Enable zoom mode Enable drawing mode Forward Click and Drag …" at bounding box center [747, 343] width 1142 height 568
click at [873, 527] on div "Close journey Back Enable zoom mode Enable drawing mode Forward Click and Drag …" at bounding box center [747, 343] width 1142 height 568
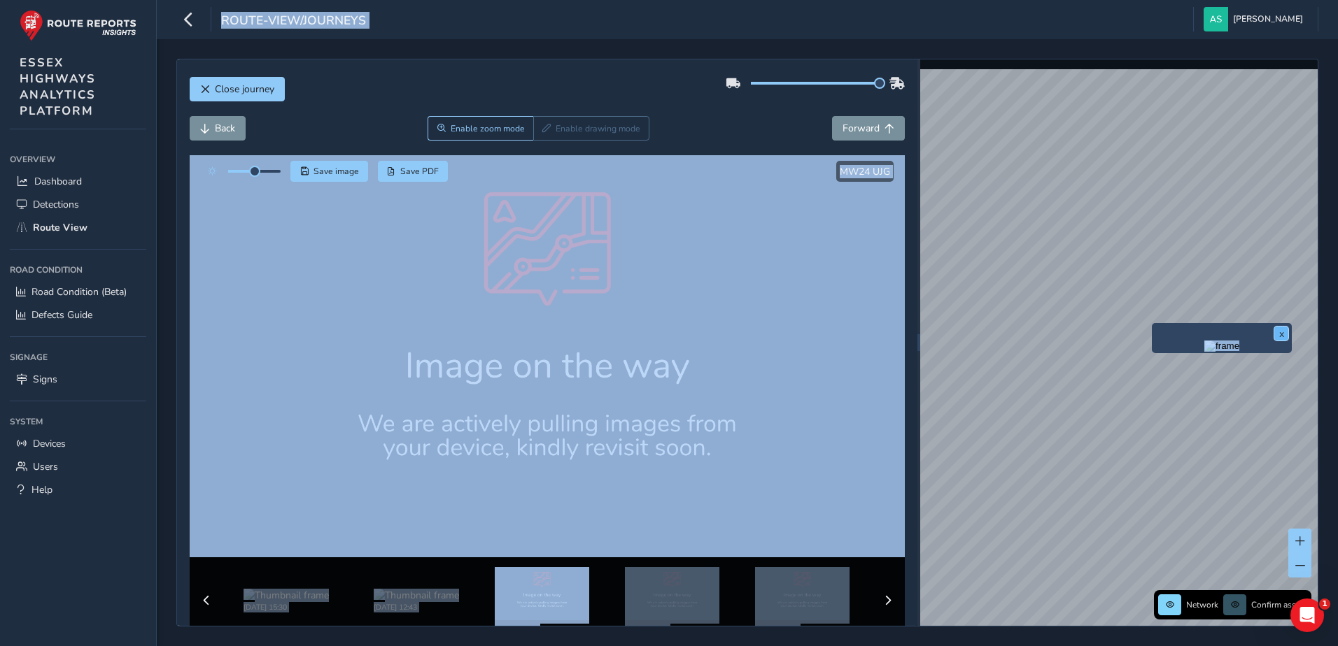
click at [1280, 334] on button "x" at bounding box center [1281, 334] width 14 height 14
click at [1291, 326] on button "x" at bounding box center [1288, 327] width 14 height 14
click at [251, 86] on span "Close journey" at bounding box center [244, 89] width 59 height 13
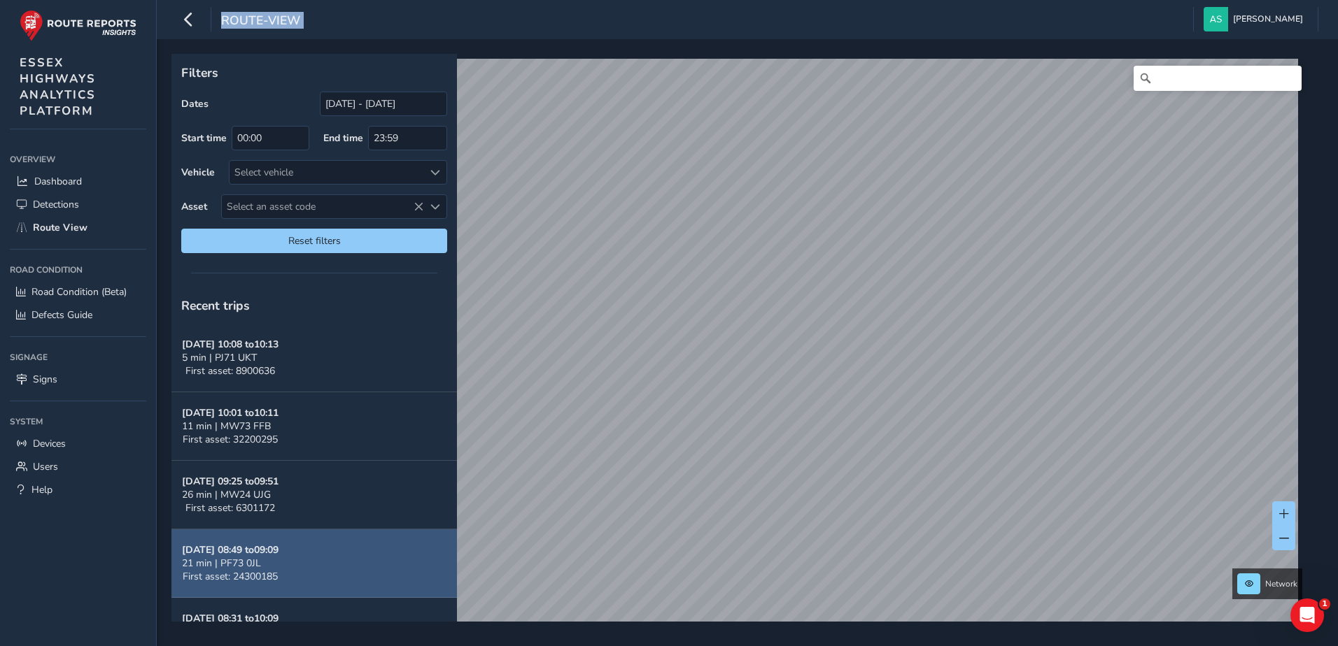
scroll to position [21, 0]
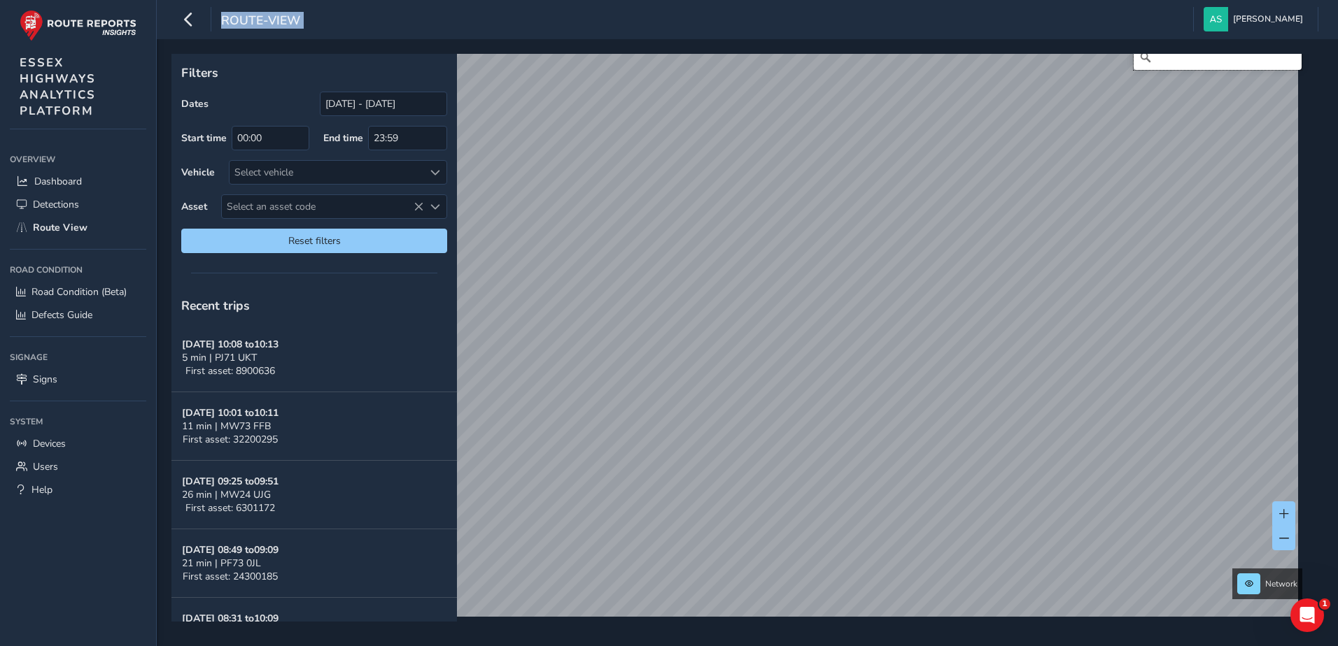
click at [1182, 64] on input "Search" at bounding box center [1217, 57] width 168 height 25
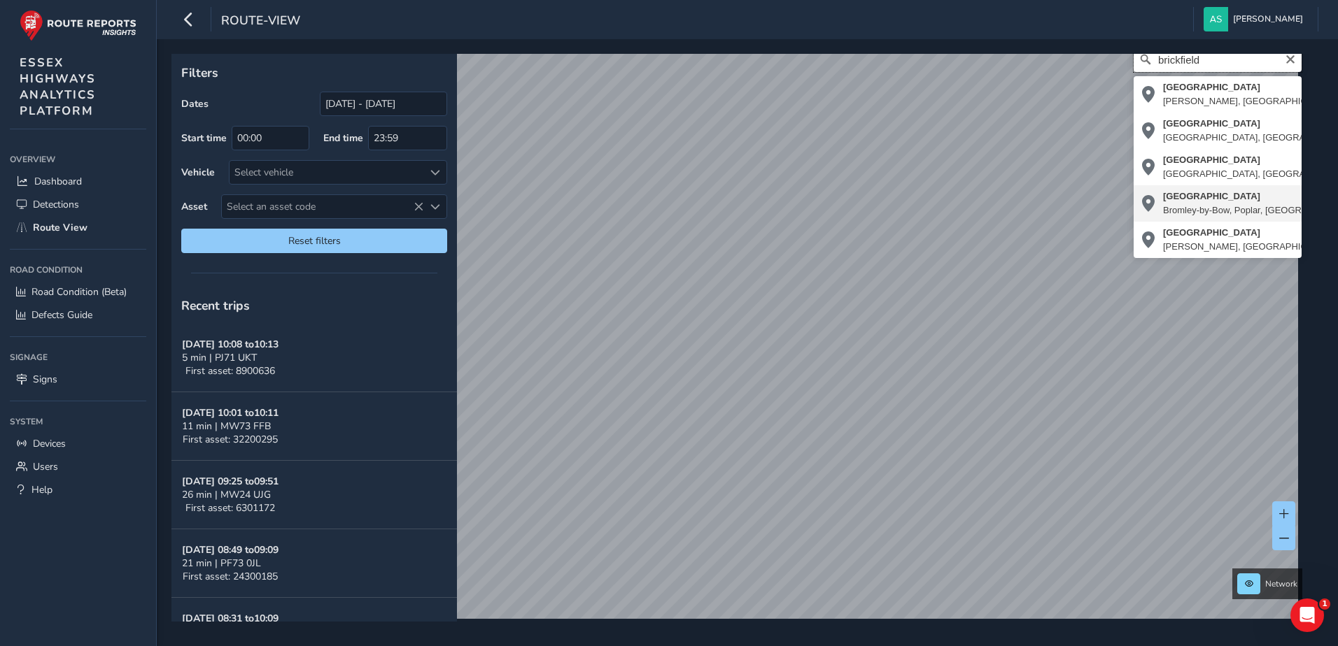
type input "brickfield"
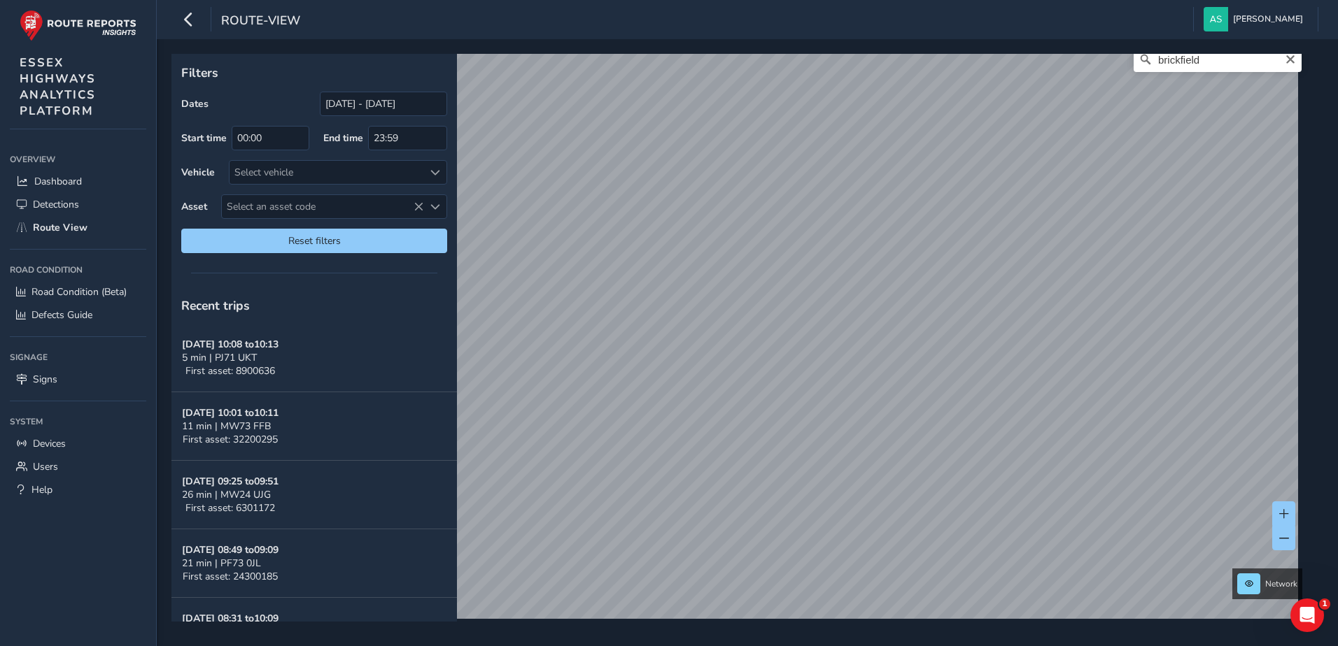
click at [1315, 197] on div "Filters Dates [DATE] - [DATE] Start time 00:00 End time 23:59 Vehicle Select ve…" at bounding box center [747, 342] width 1181 height 607
click at [1281, 514] on span at bounding box center [1284, 514] width 10 height 10
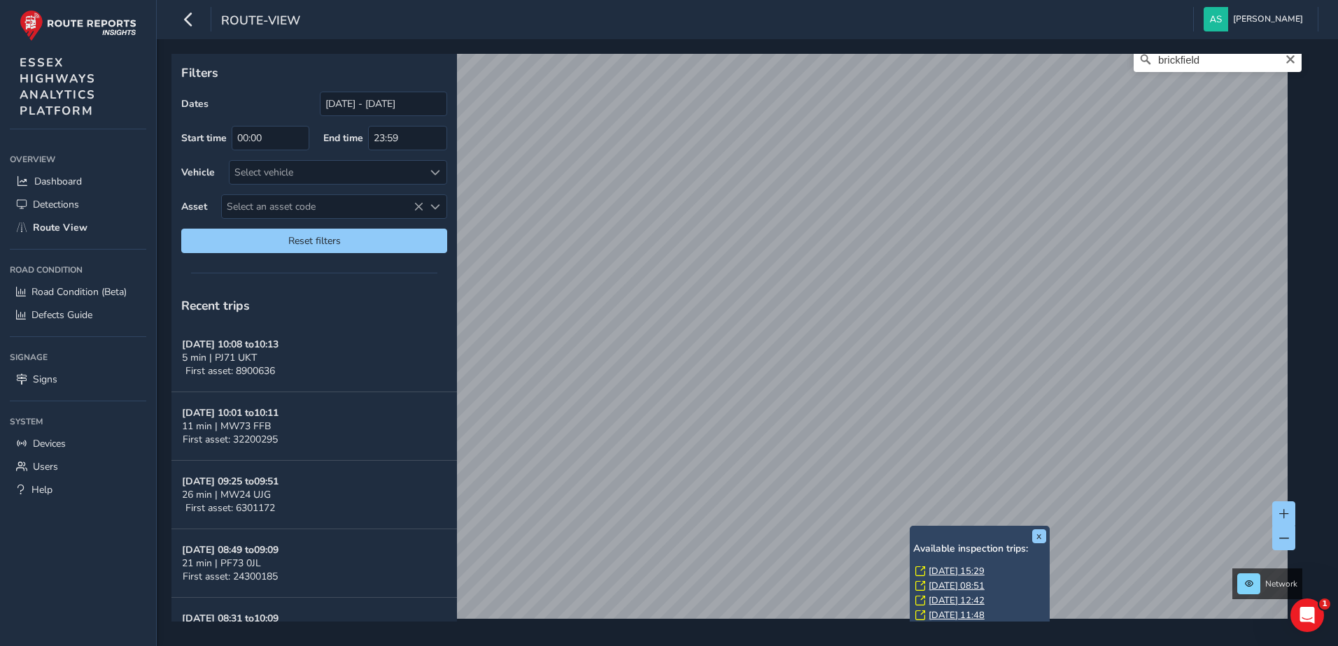
scroll to position [43, 0]
click at [980, 586] on link "[DATE] 11:55" at bounding box center [956, 587] width 56 height 13
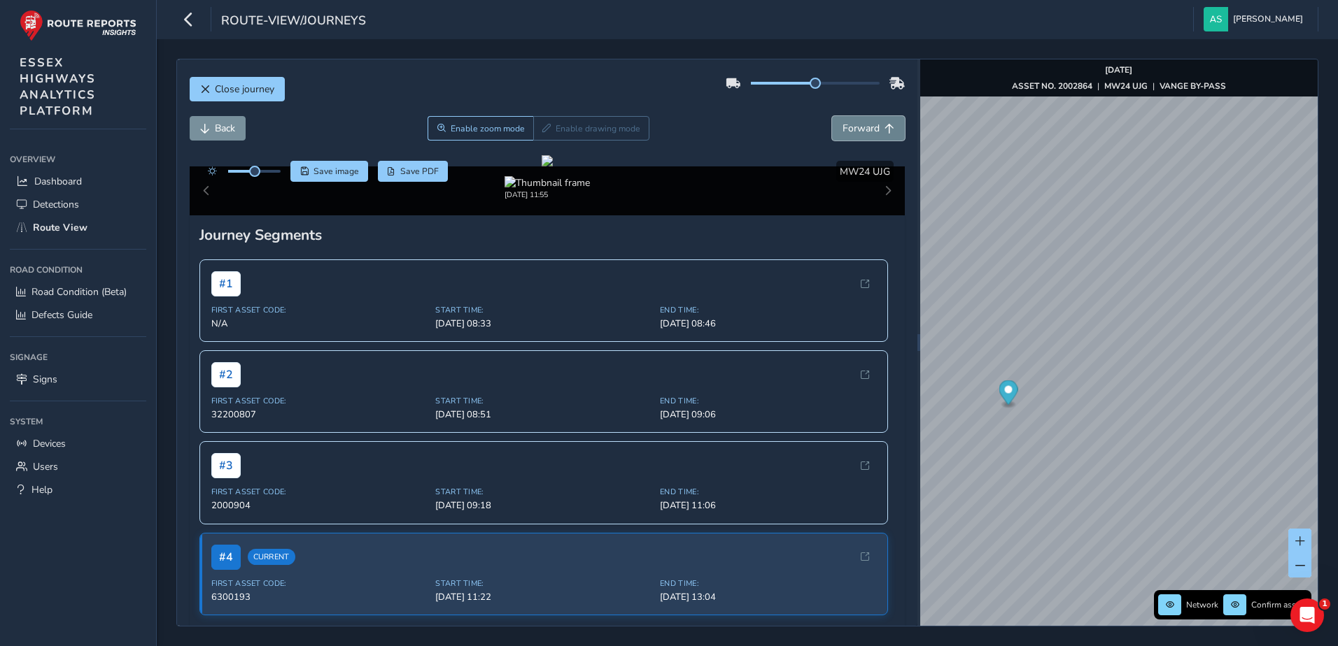
click at [860, 121] on button "Forward" at bounding box center [868, 128] width 73 height 24
click at [227, 123] on span "Back" at bounding box center [225, 128] width 20 height 13
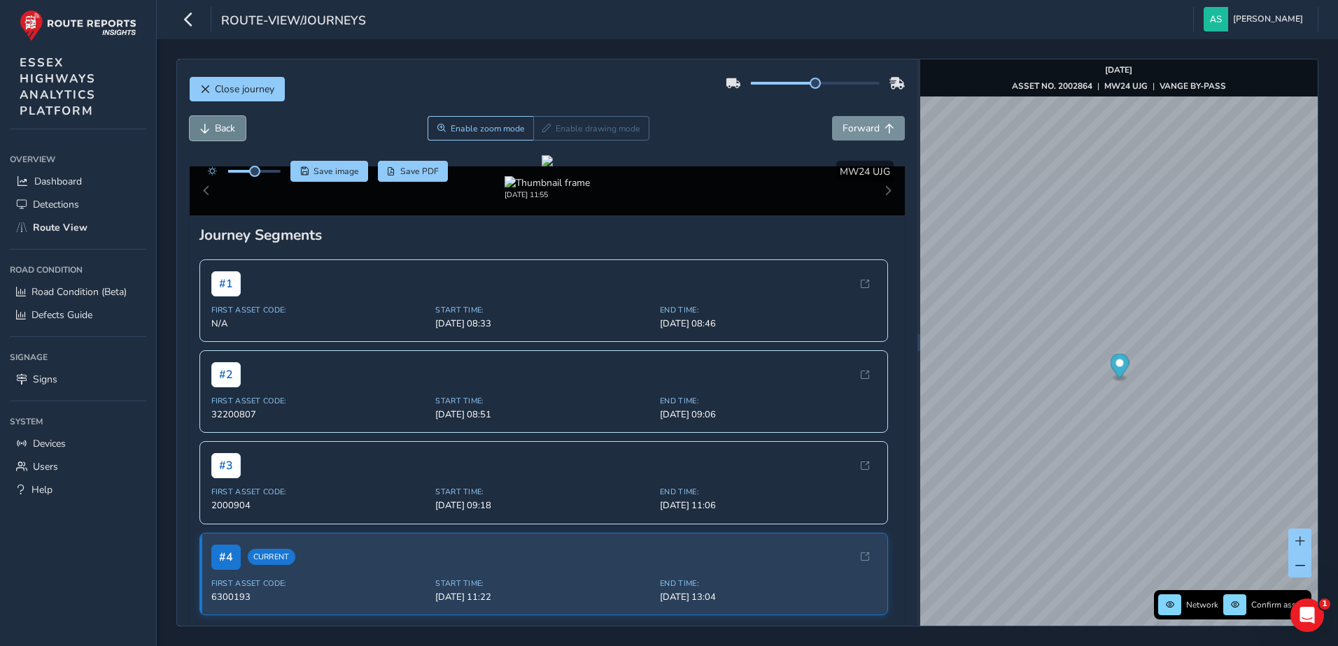
click at [227, 123] on span "Back" at bounding box center [225, 128] width 20 height 13
click at [458, 126] on span "Enable zoom mode" at bounding box center [487, 128] width 74 height 11
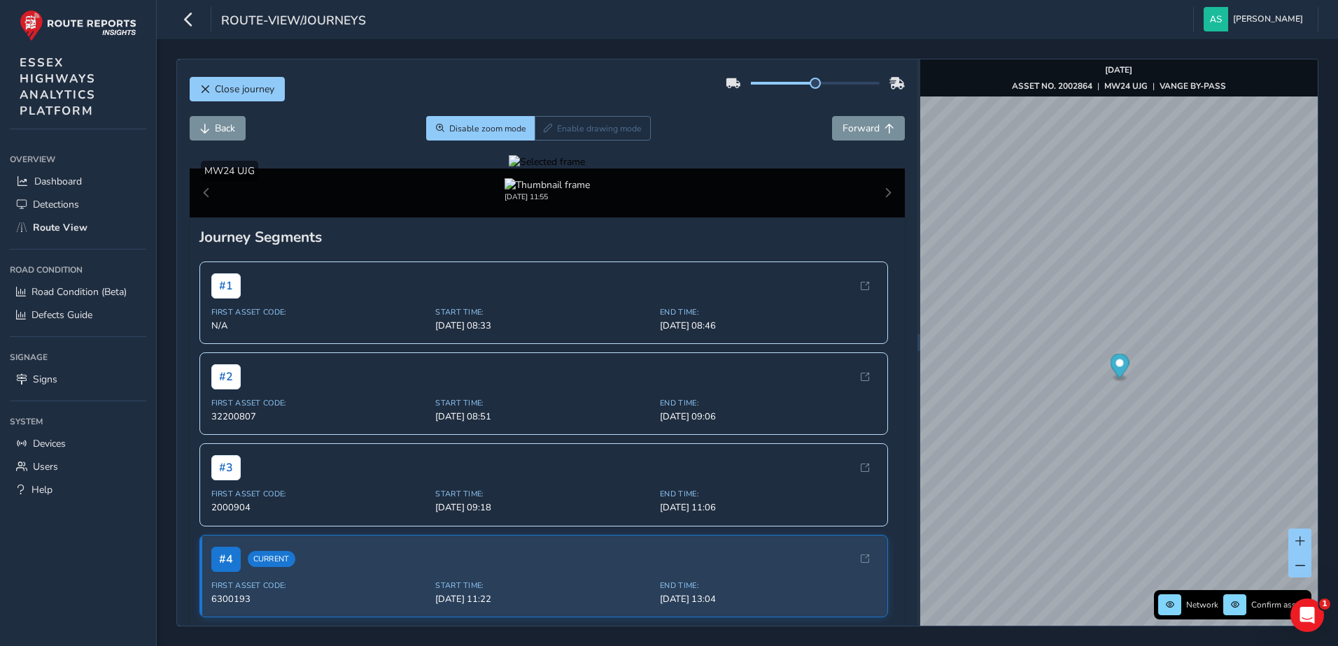
click at [585, 169] on div at bounding box center [547, 161] width 76 height 13
click at [227, 126] on span "Back" at bounding box center [225, 128] width 20 height 13
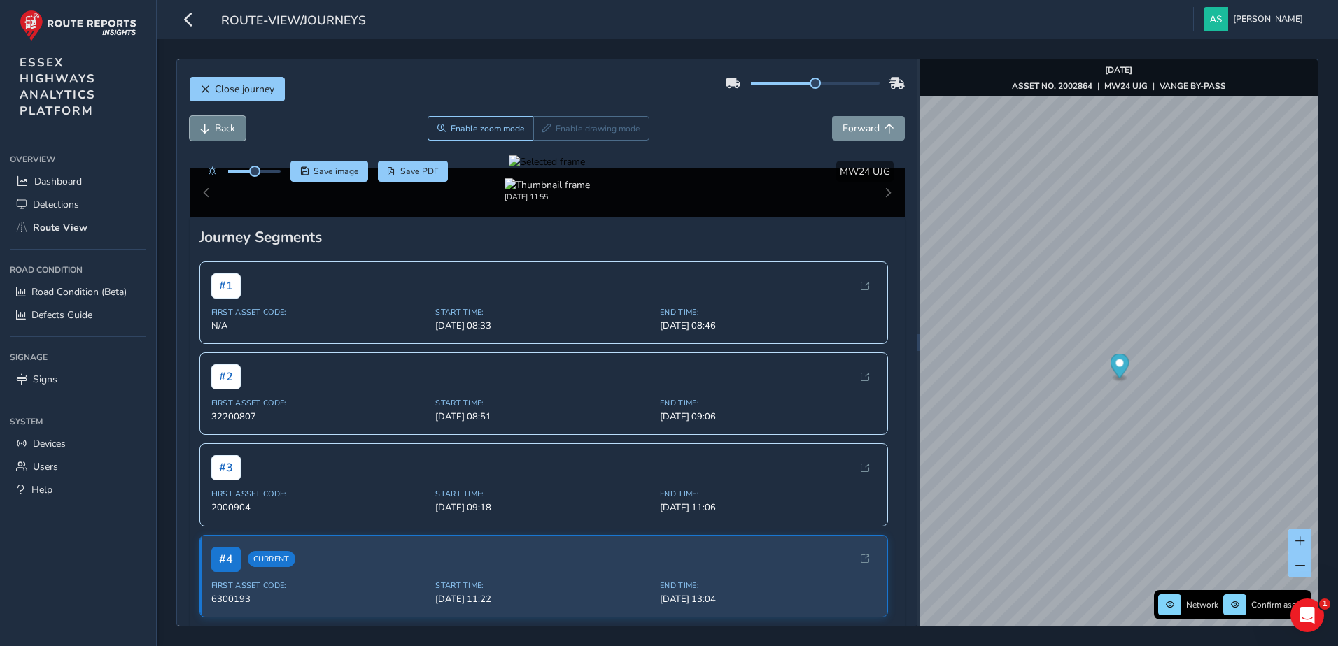
click at [227, 126] on span "Back" at bounding box center [225, 128] width 20 height 13
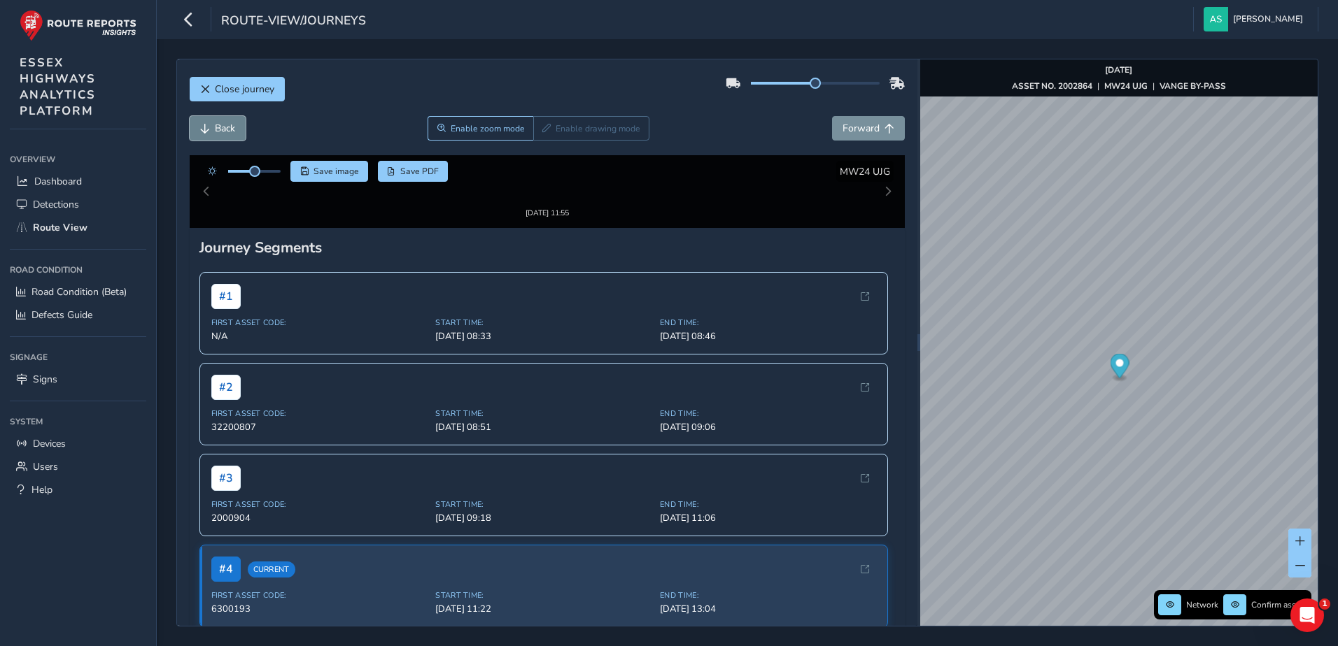
click at [227, 126] on span "Back" at bounding box center [225, 128] width 20 height 13
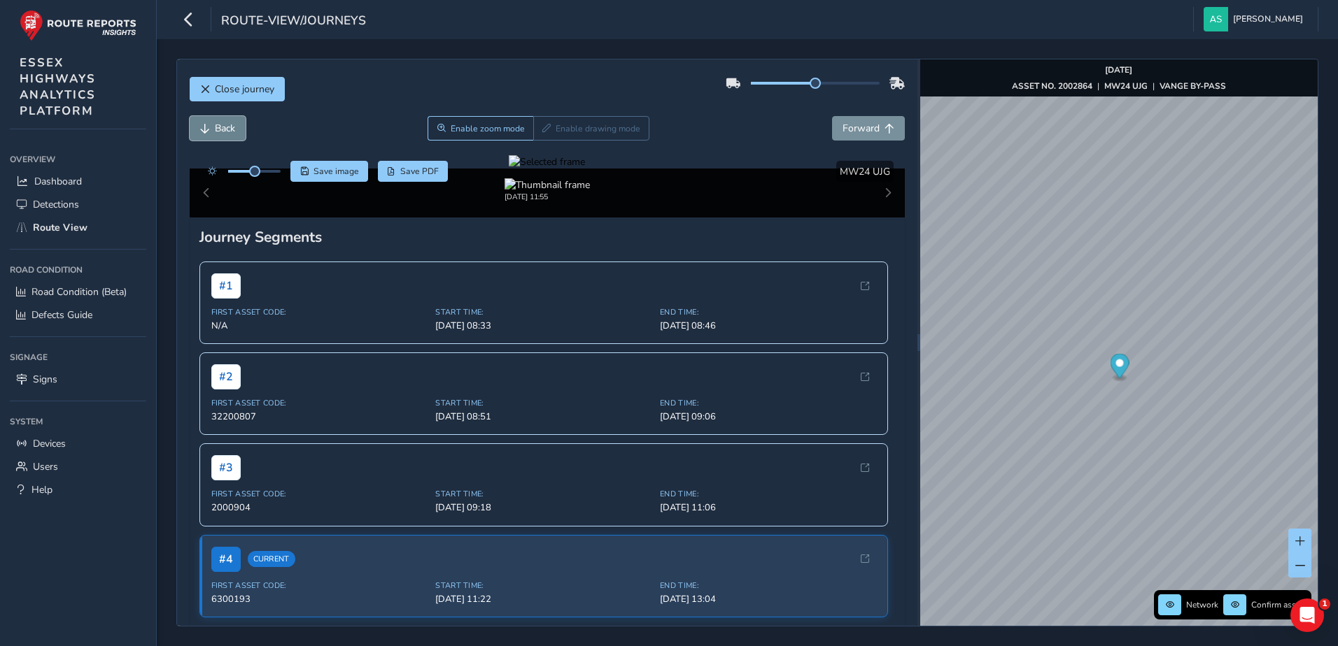
click at [227, 126] on span "Back" at bounding box center [225, 128] width 20 height 13
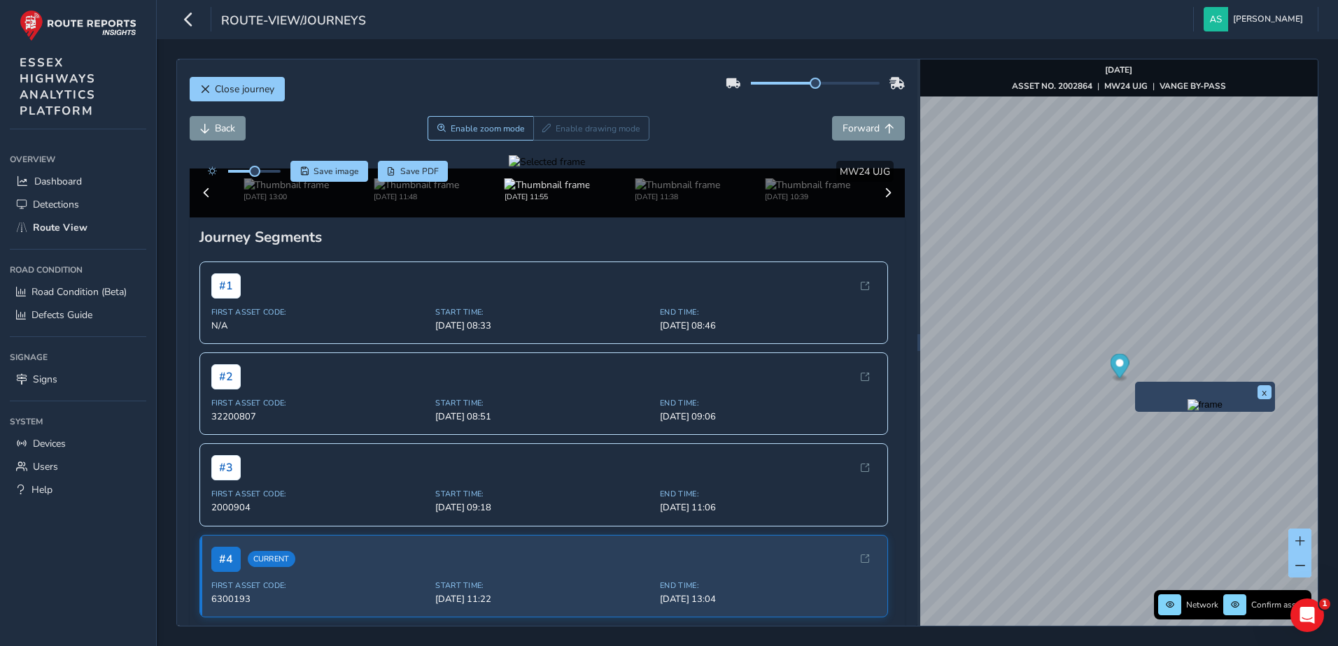
click at [1187, 411] on img "Preview frame" at bounding box center [1204, 404] width 35 height 11
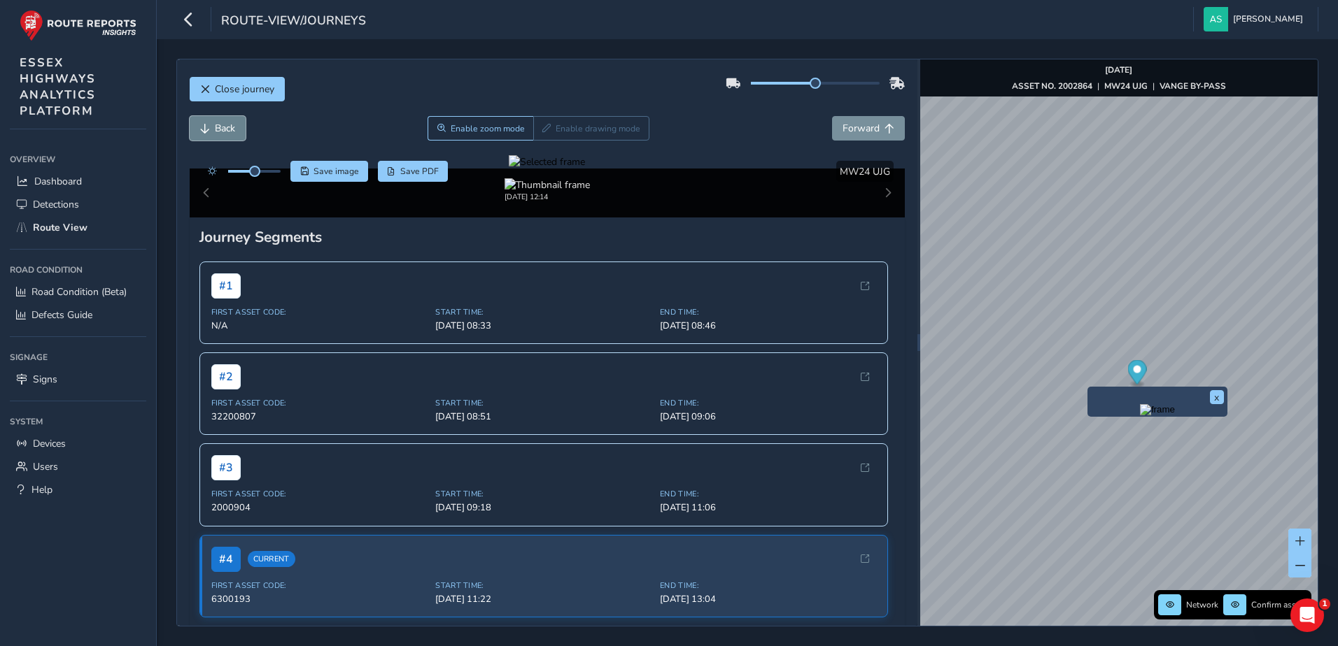
click at [232, 127] on span "Back" at bounding box center [225, 128] width 20 height 13
click at [1178, 399] on img "Preview frame" at bounding box center [1195, 393] width 35 height 11
click at [859, 132] on span "Forward" at bounding box center [860, 128] width 37 height 13
click at [222, 123] on span "Back" at bounding box center [225, 128] width 20 height 13
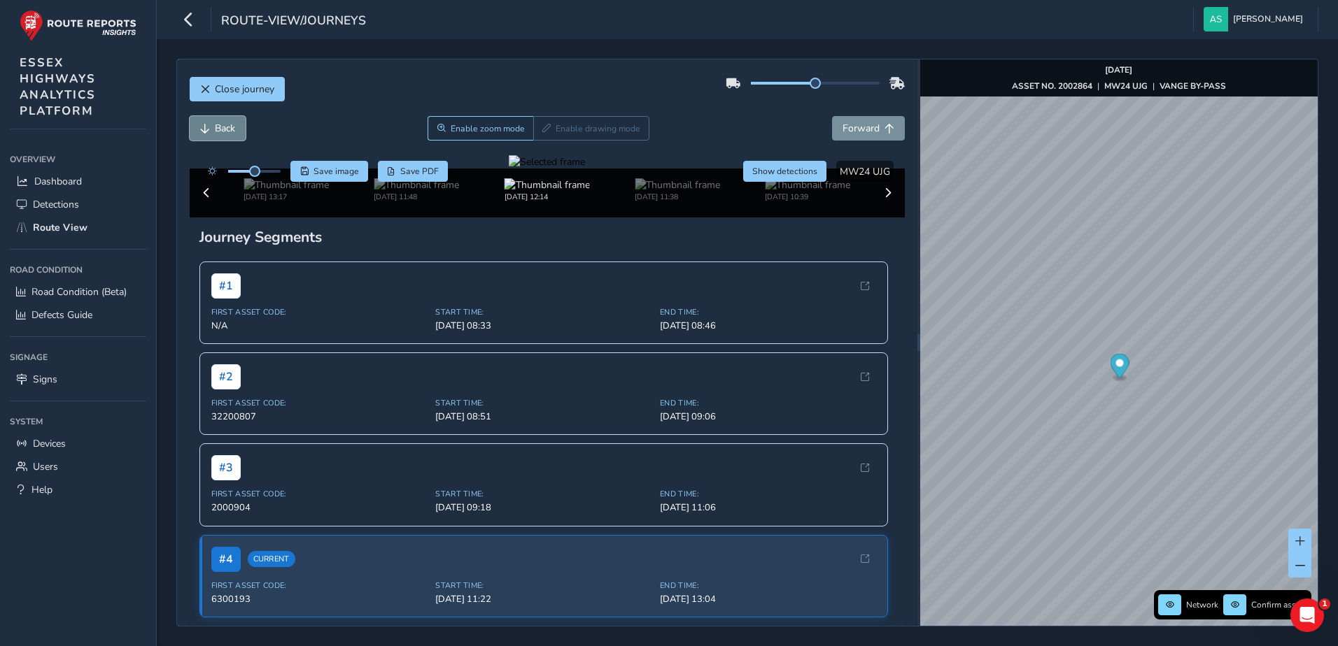
click at [222, 123] on span "Back" at bounding box center [225, 128] width 20 height 13
click at [857, 123] on span "Forward" at bounding box center [860, 128] width 37 height 13
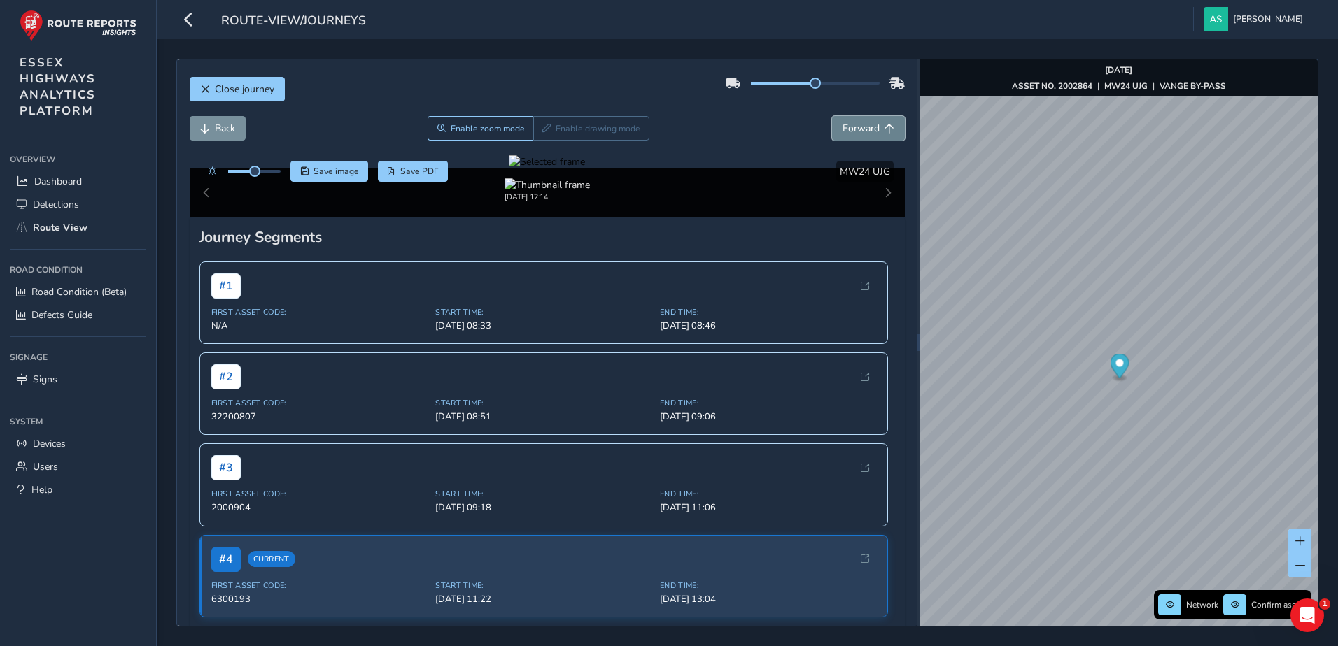
click at [857, 123] on span "Forward" at bounding box center [860, 128] width 37 height 13
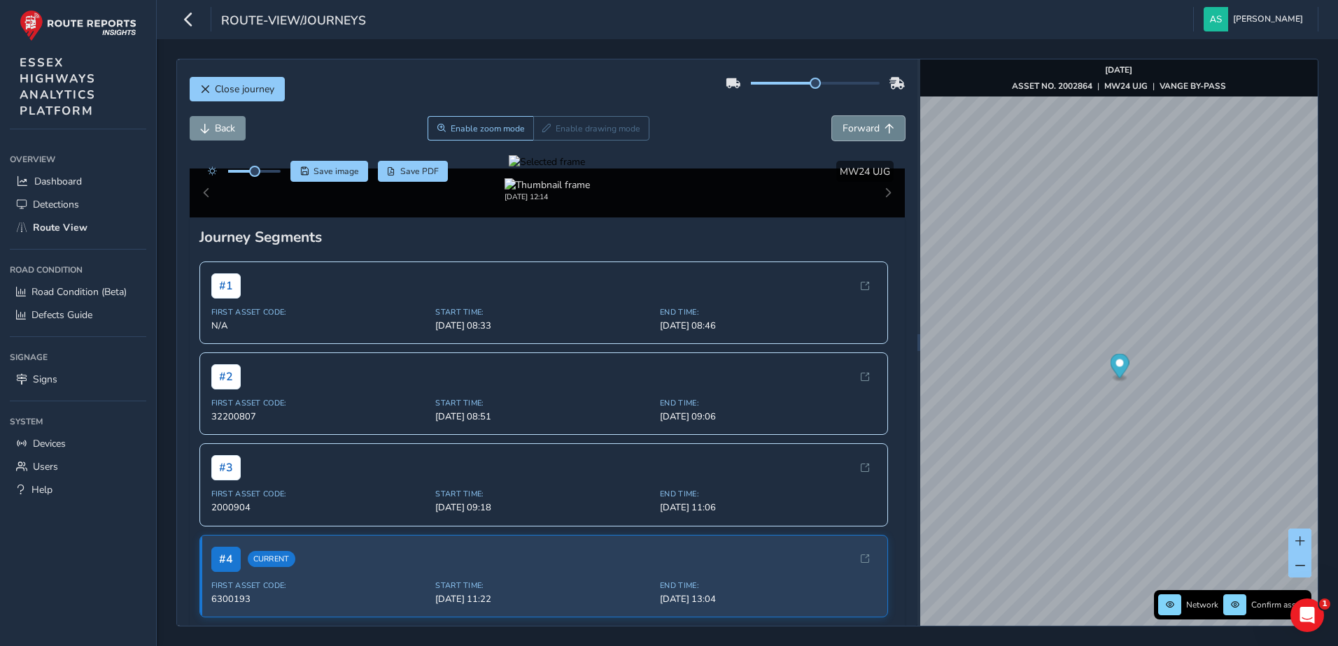
click at [857, 123] on span "Forward" at bounding box center [860, 128] width 37 height 13
click at [211, 126] on button "Back" at bounding box center [218, 128] width 56 height 24
click at [854, 126] on span "Forward" at bounding box center [860, 128] width 37 height 13
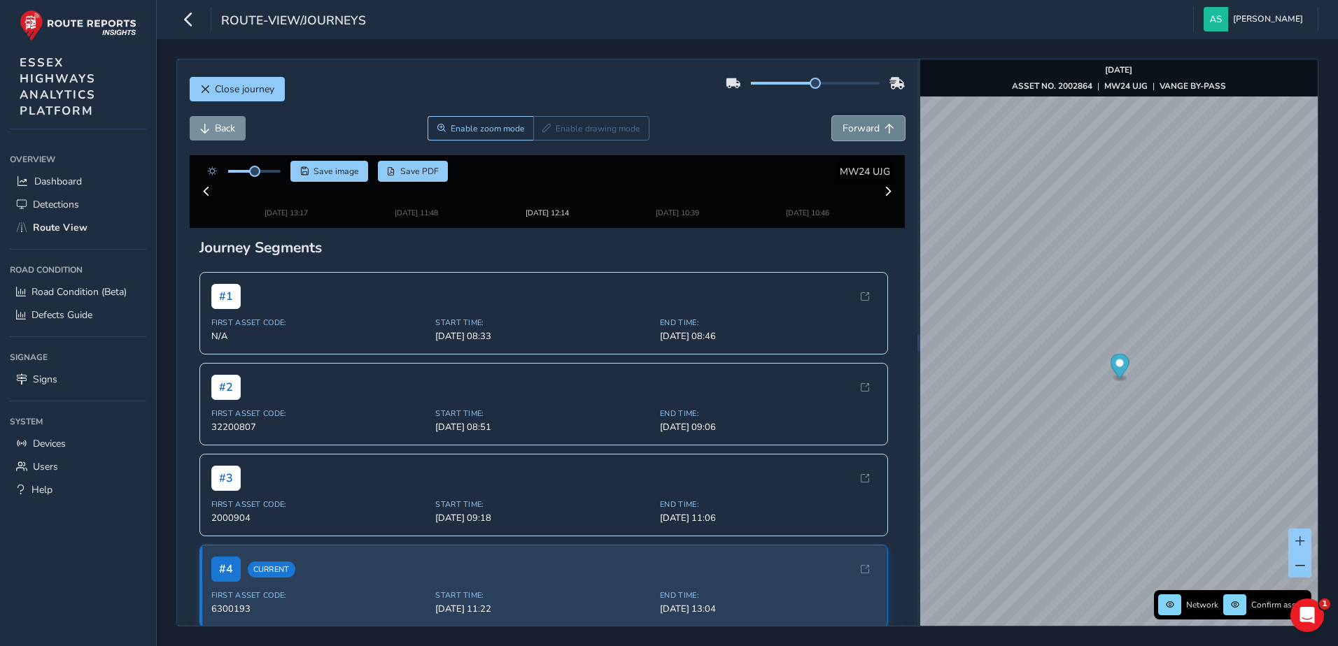
click at [854, 126] on span "Forward" at bounding box center [860, 128] width 37 height 13
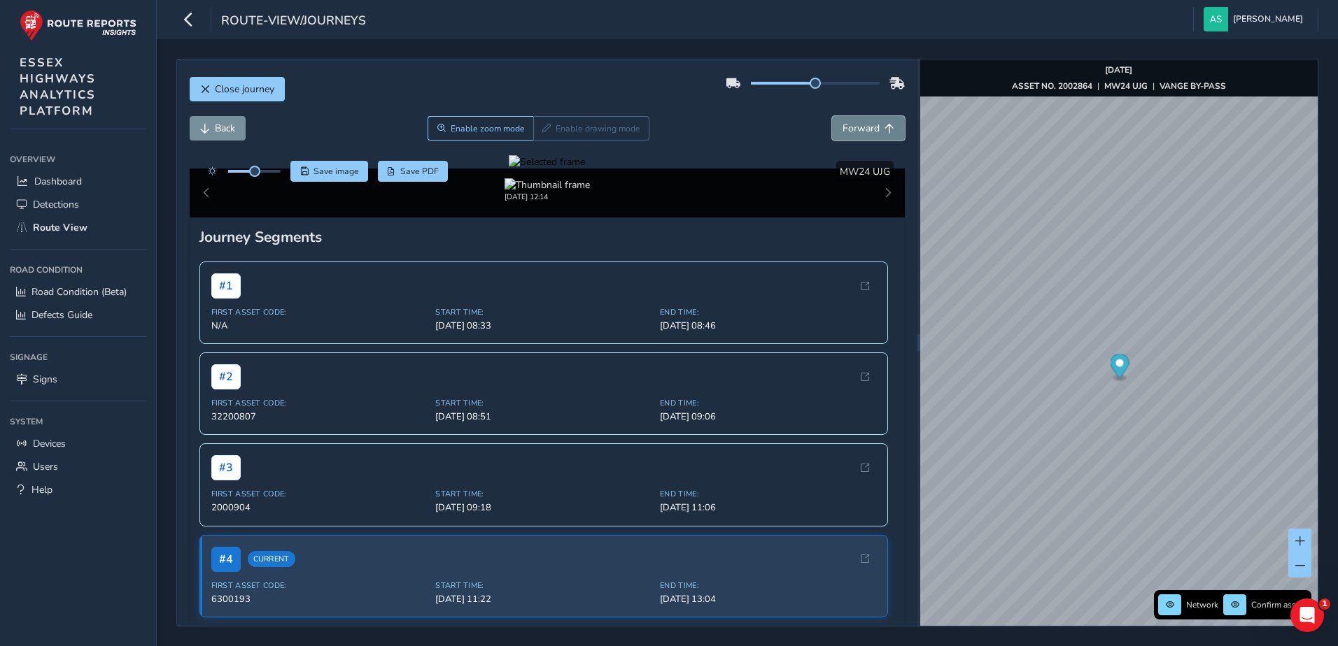
click at [854, 126] on span "Forward" at bounding box center [860, 128] width 37 height 13
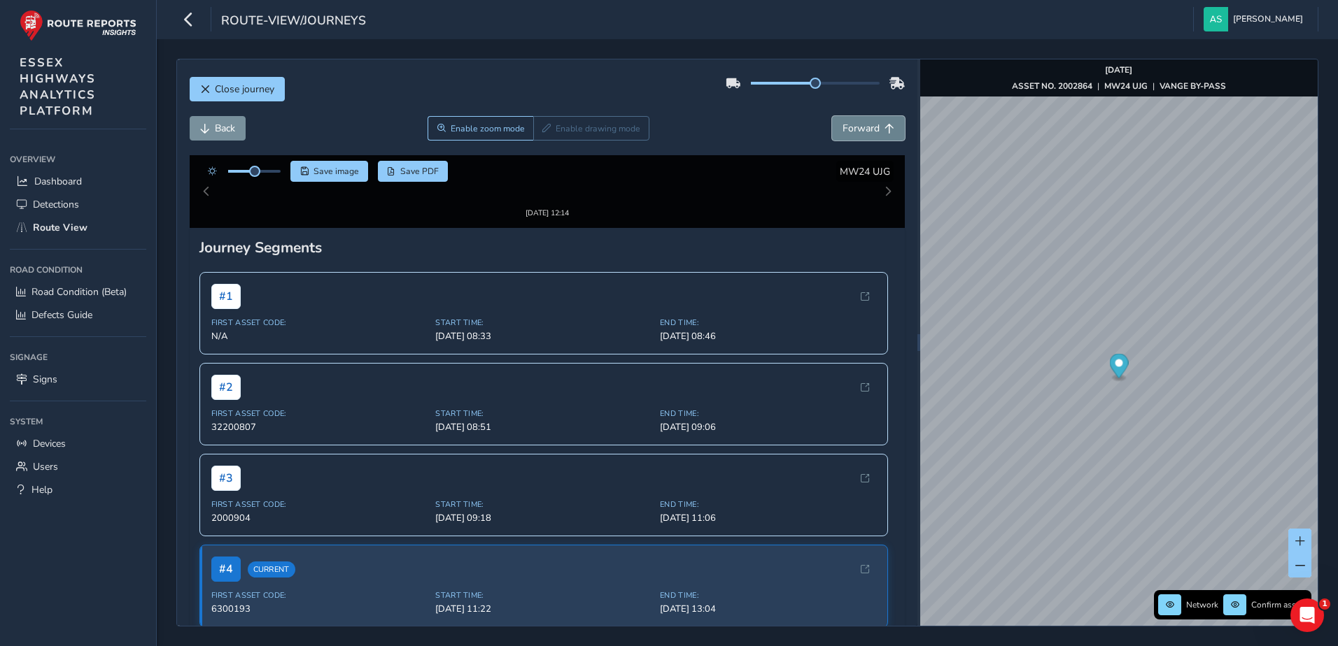
click at [854, 126] on span "Forward" at bounding box center [860, 128] width 37 height 13
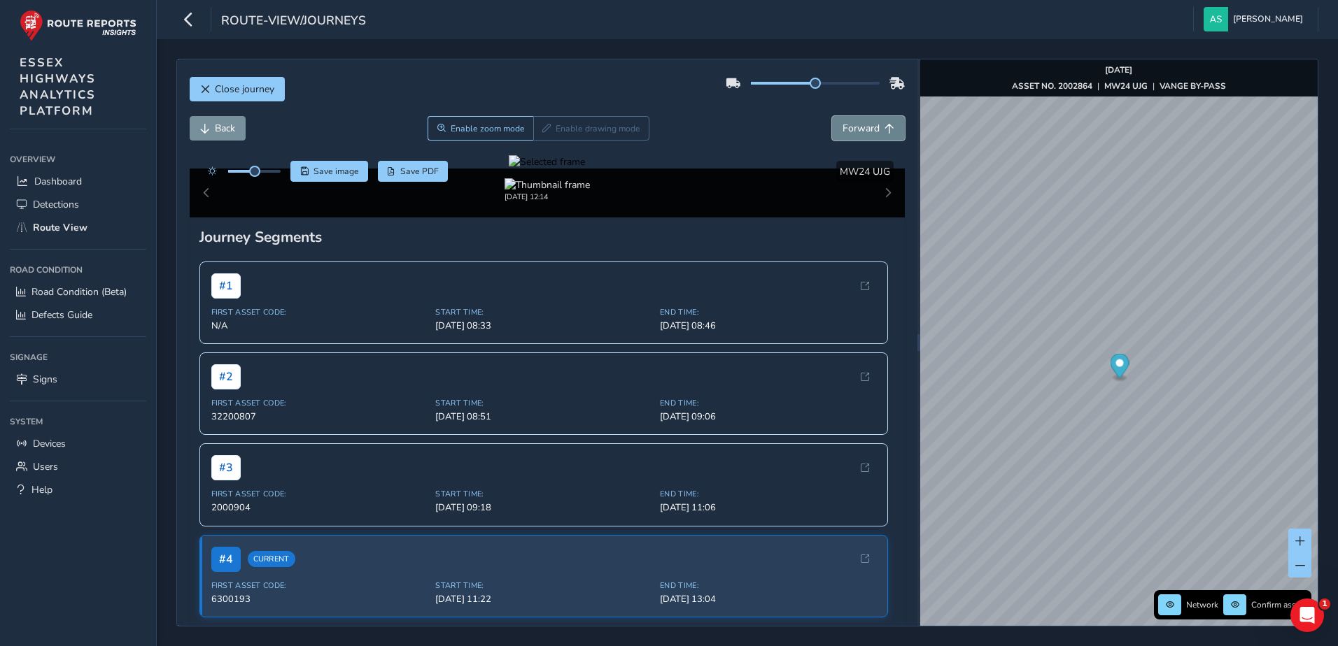
click at [854, 126] on span "Forward" at bounding box center [860, 128] width 37 height 13
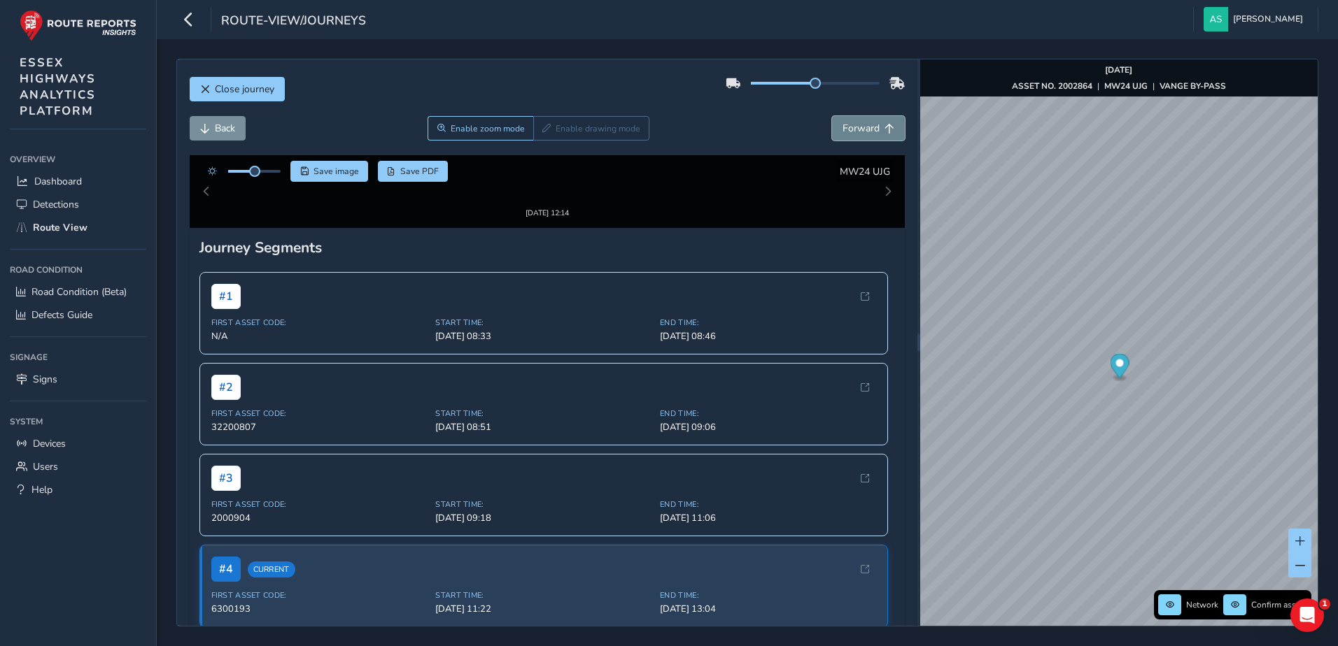
click at [854, 126] on span "Forward" at bounding box center [860, 128] width 37 height 13
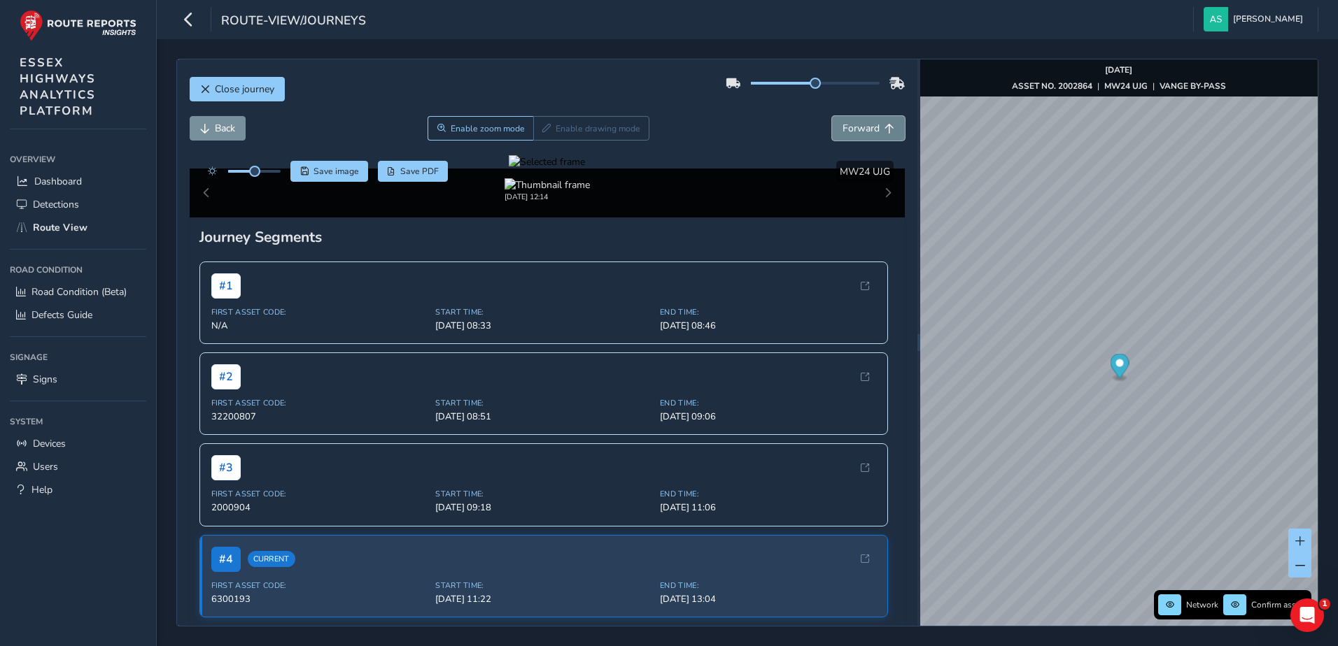
click at [854, 126] on span "Forward" at bounding box center [860, 128] width 37 height 13
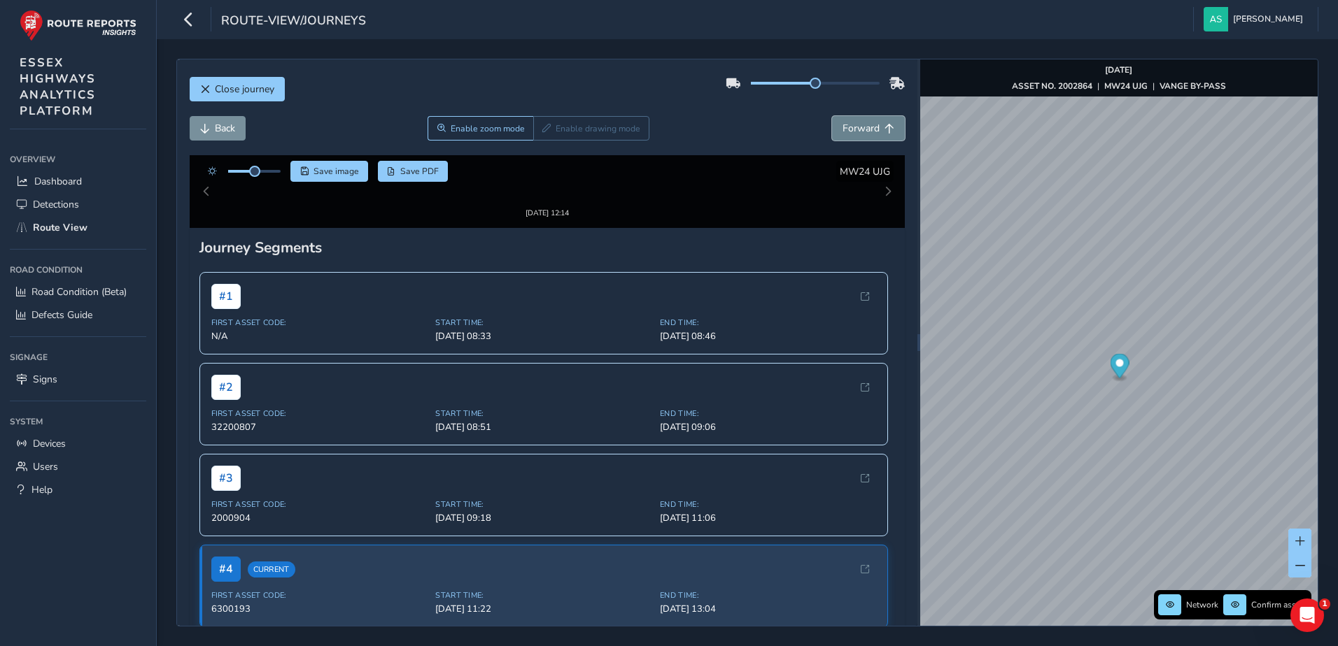
click at [854, 126] on span "Forward" at bounding box center [860, 128] width 37 height 13
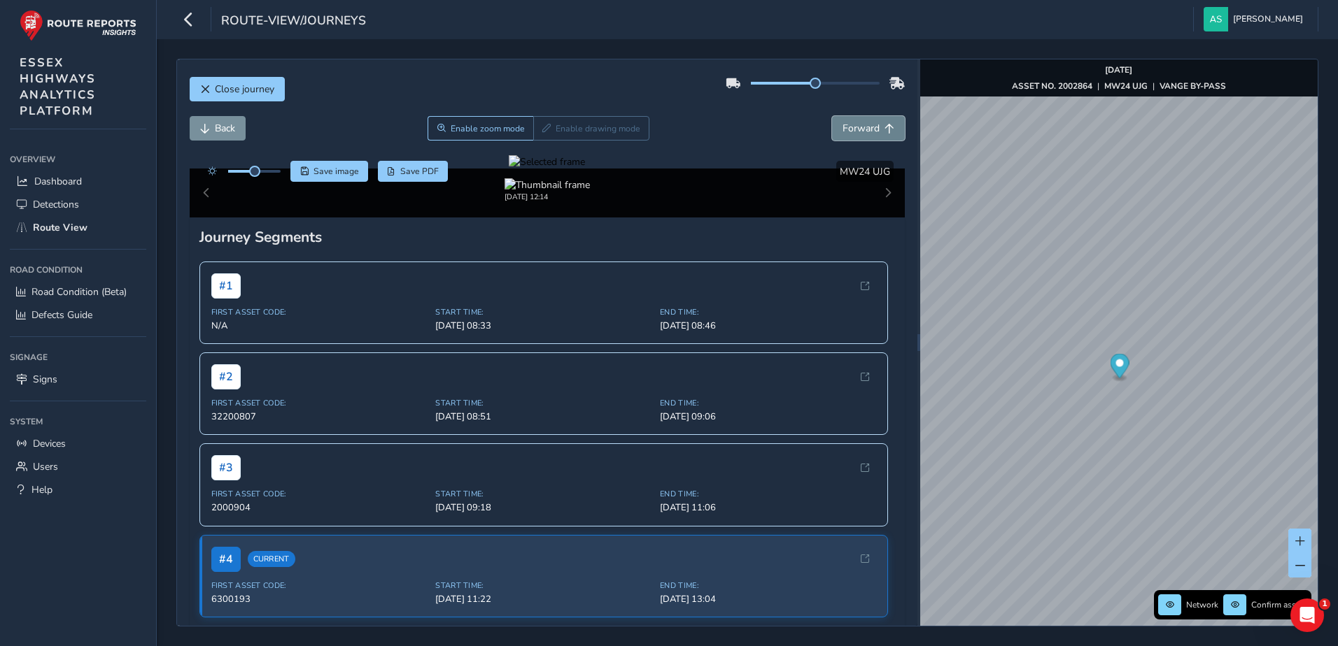
click at [854, 126] on span "Forward" at bounding box center [860, 128] width 37 height 13
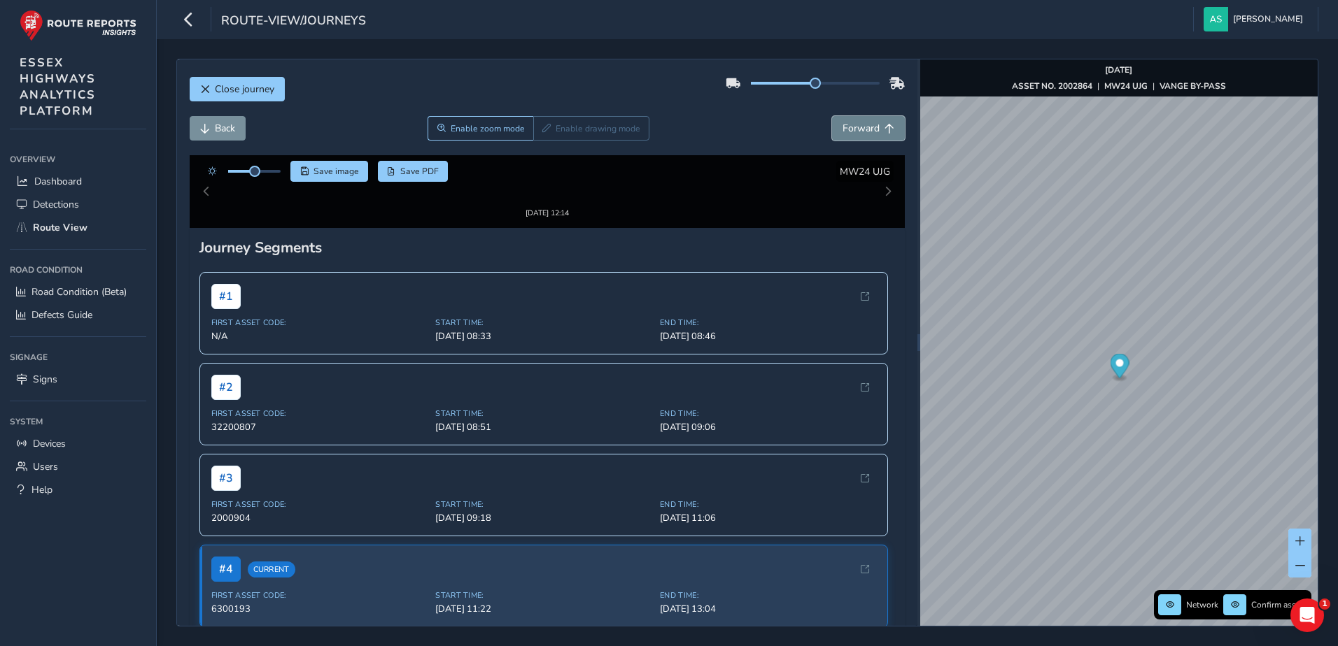
click at [854, 126] on span "Forward" at bounding box center [860, 128] width 37 height 13
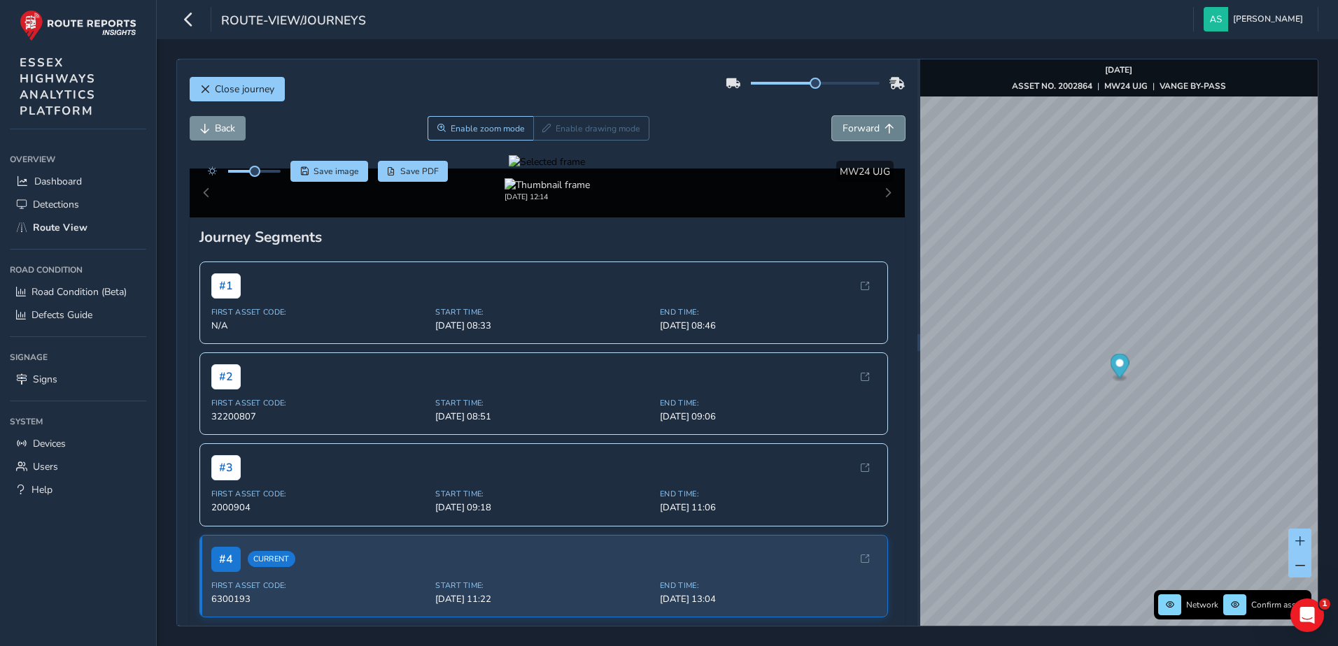
click at [854, 126] on span "Forward" at bounding box center [860, 128] width 37 height 13
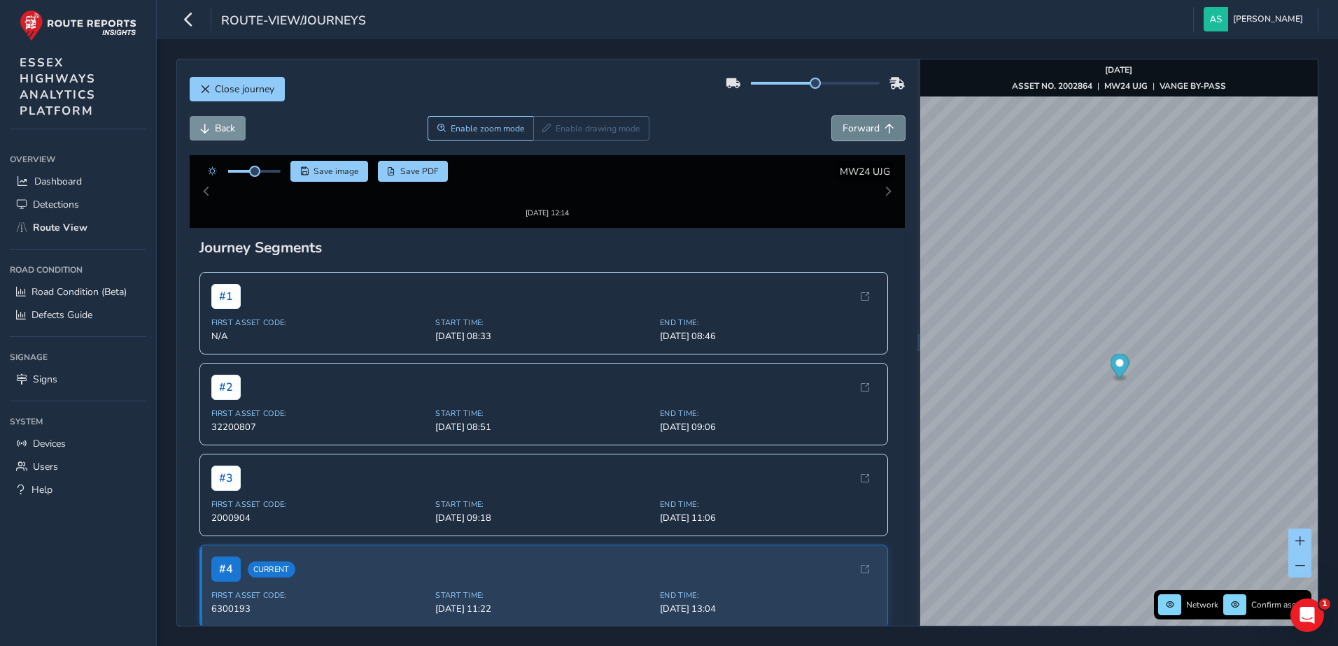
click at [854, 126] on span "Forward" at bounding box center [860, 128] width 37 height 13
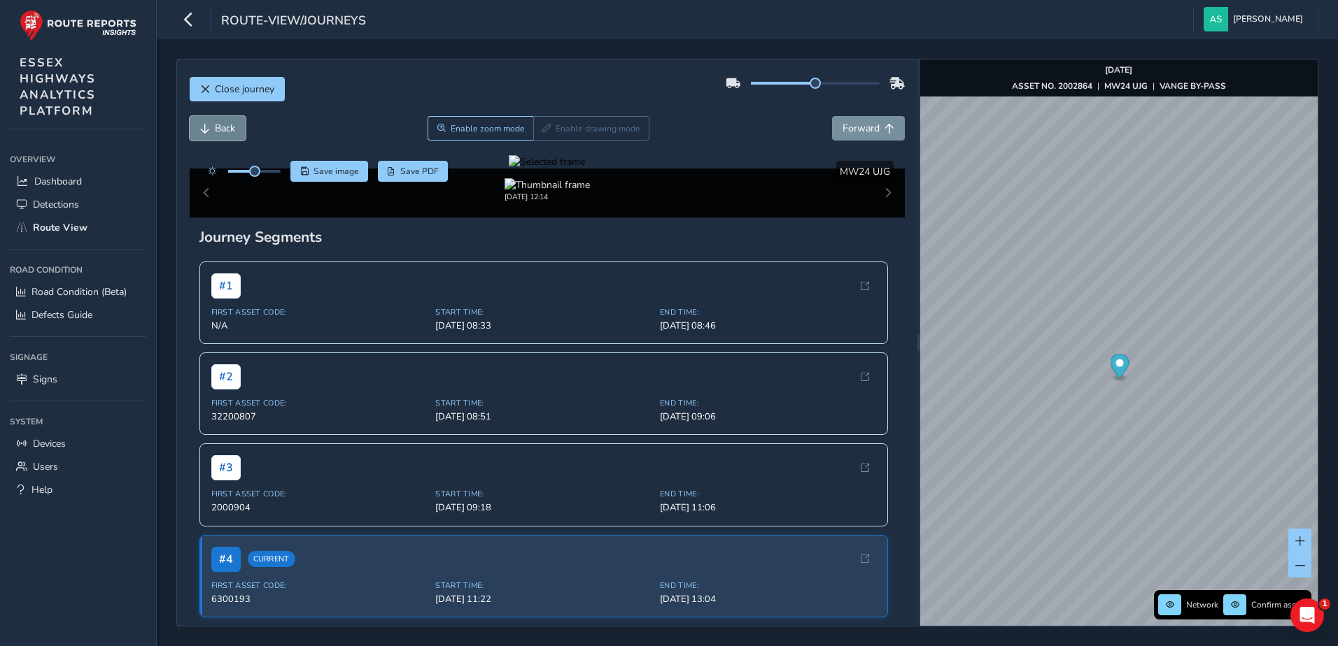
click at [208, 124] on span "Back" at bounding box center [205, 129] width 10 height 10
click at [481, 132] on span "Enable zoom mode" at bounding box center [487, 128] width 74 height 11
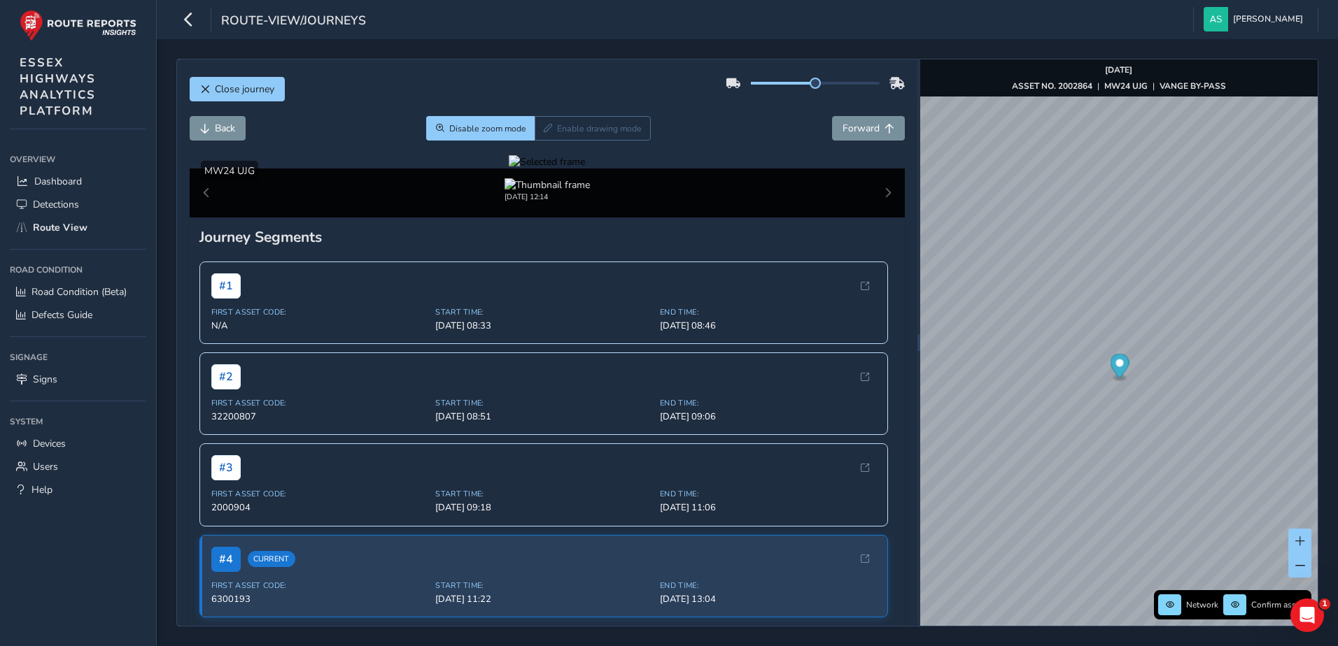
click at [585, 169] on div at bounding box center [547, 161] width 76 height 13
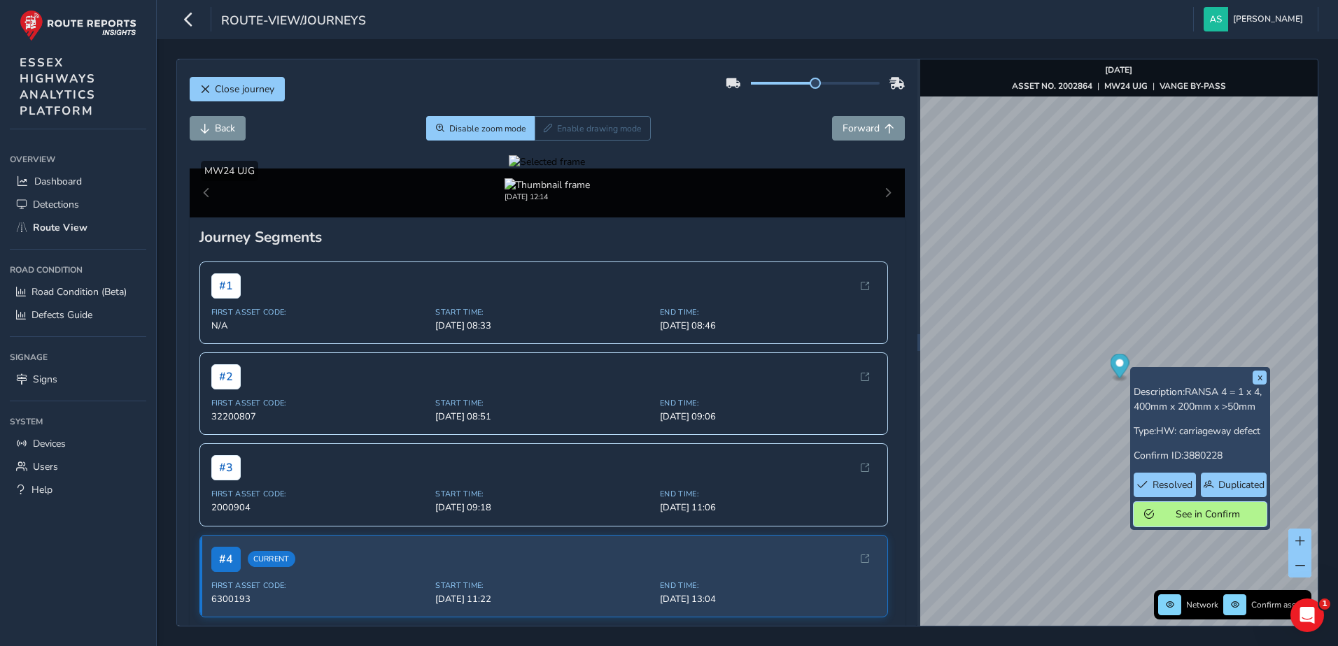
click at [1168, 508] on span "See in Confirm" at bounding box center [1207, 514] width 97 height 13
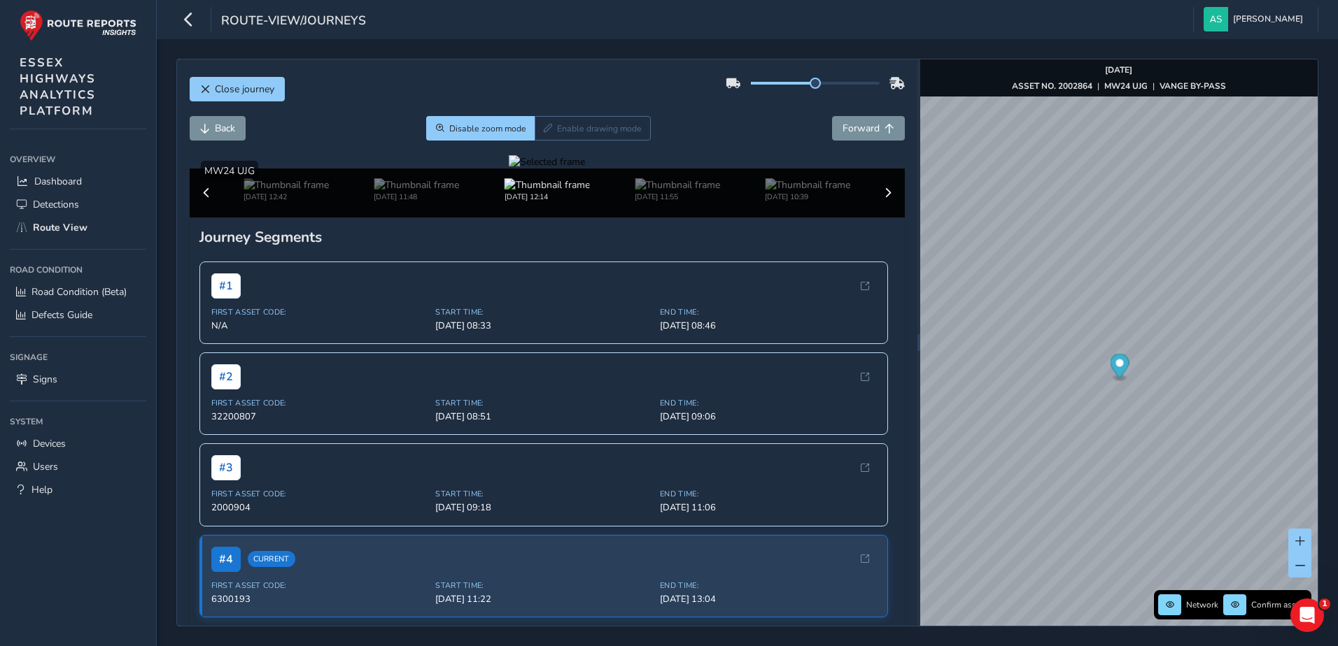
click at [554, 132] on div "Disable zoom mode Enable drawing mode" at bounding box center [538, 128] width 225 height 24
click at [585, 169] on div at bounding box center [547, 161] width 76 height 13
click at [641, 202] on img at bounding box center [638, 497] width 2015 height 1133
click at [585, 169] on div at bounding box center [547, 161] width 76 height 13
click at [681, 365] on img at bounding box center [601, 332] width 2015 height 1133
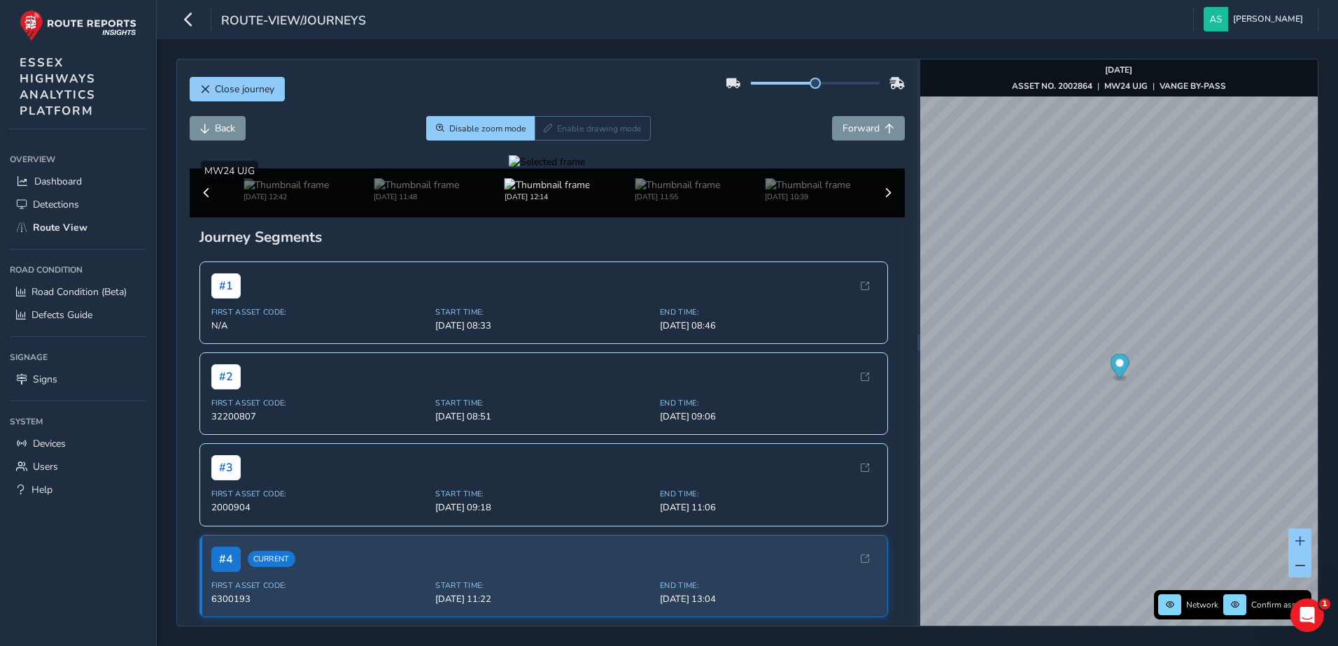
click at [585, 169] on div at bounding box center [547, 161] width 76 height 13
